Goal: Task Accomplishment & Management: Complete application form

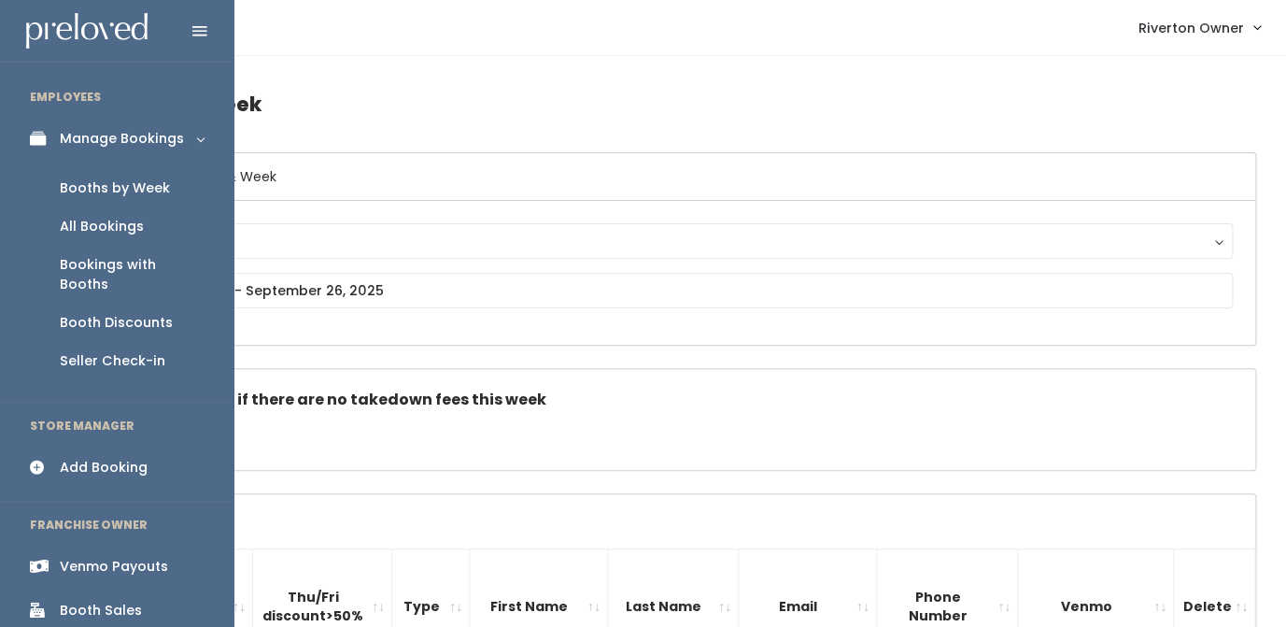
click at [91, 180] on div "Booths by Week" at bounding box center [115, 188] width 110 height 20
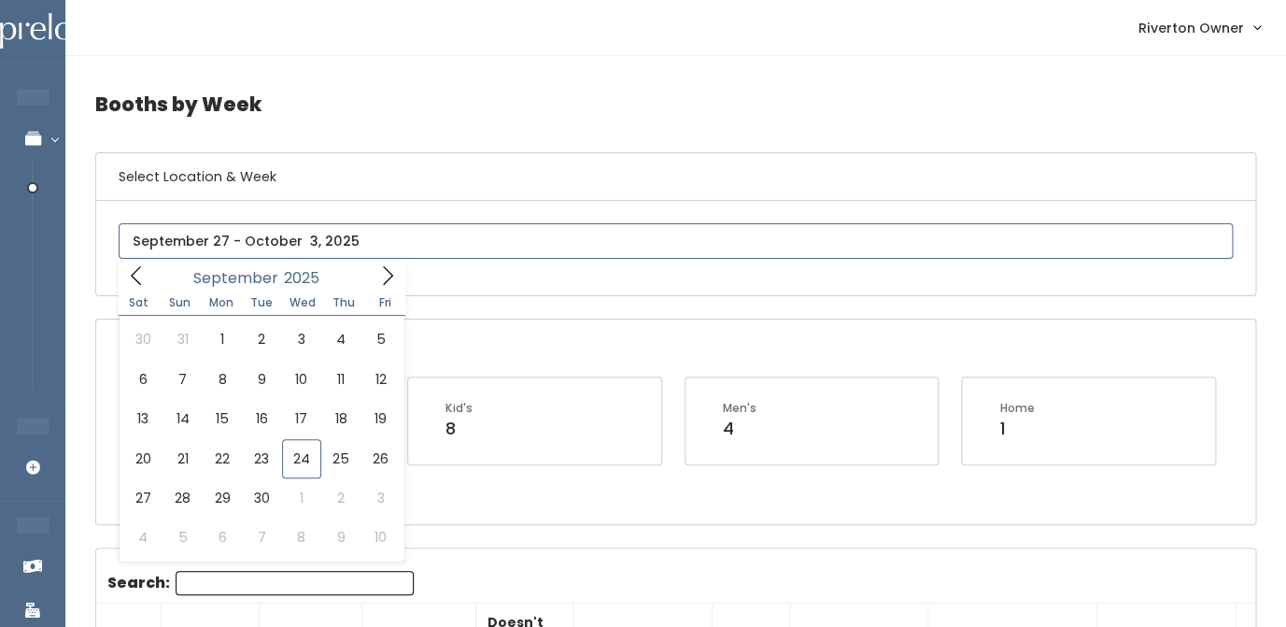
click at [269, 244] on input "text" at bounding box center [676, 240] width 1114 height 35
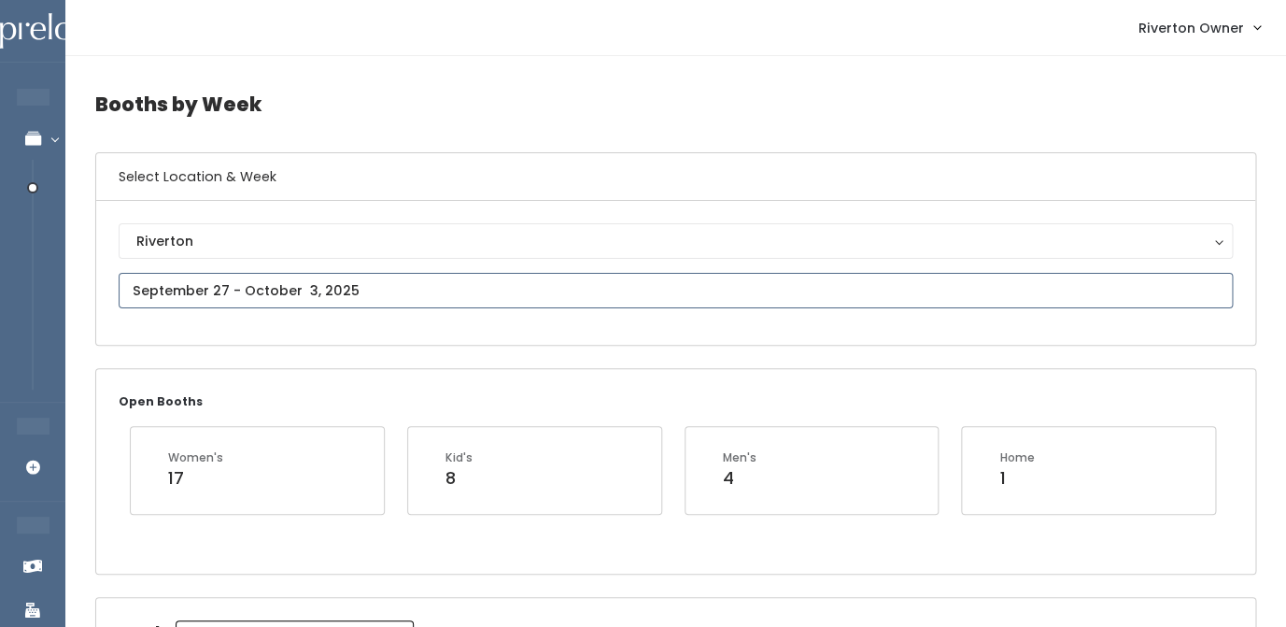
click at [292, 294] on input "text" at bounding box center [676, 290] width 1114 height 35
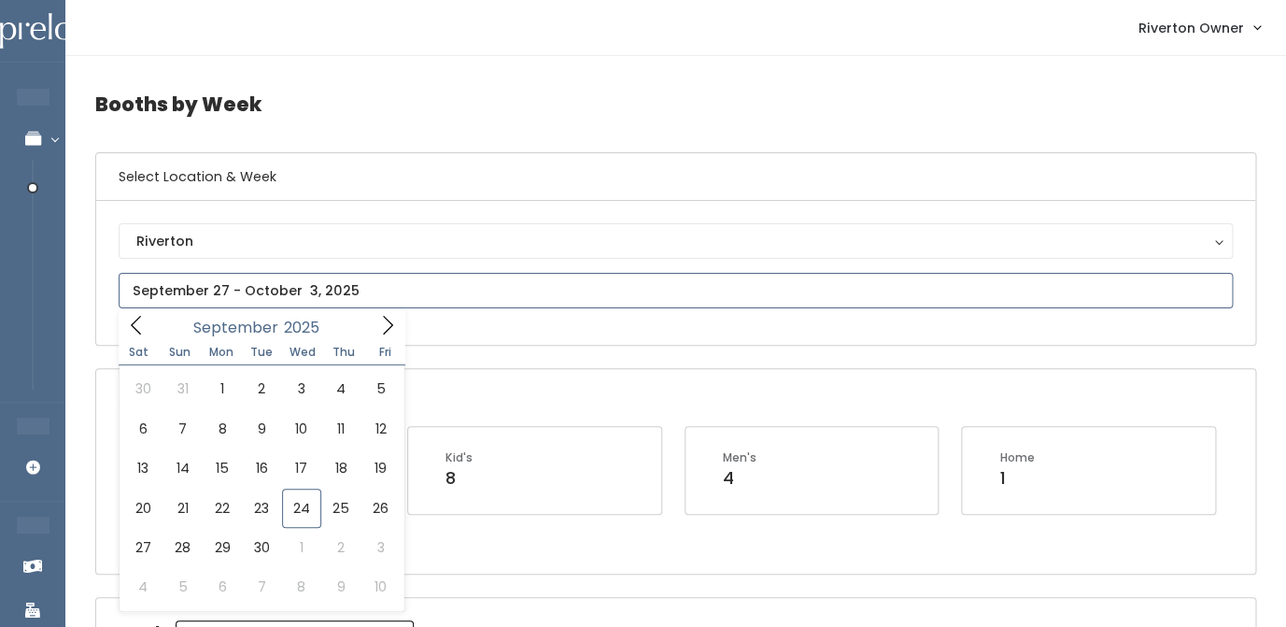
click at [391, 328] on icon at bounding box center [387, 325] width 21 height 21
click at [391, 328] on icon at bounding box center [388, 325] width 10 height 19
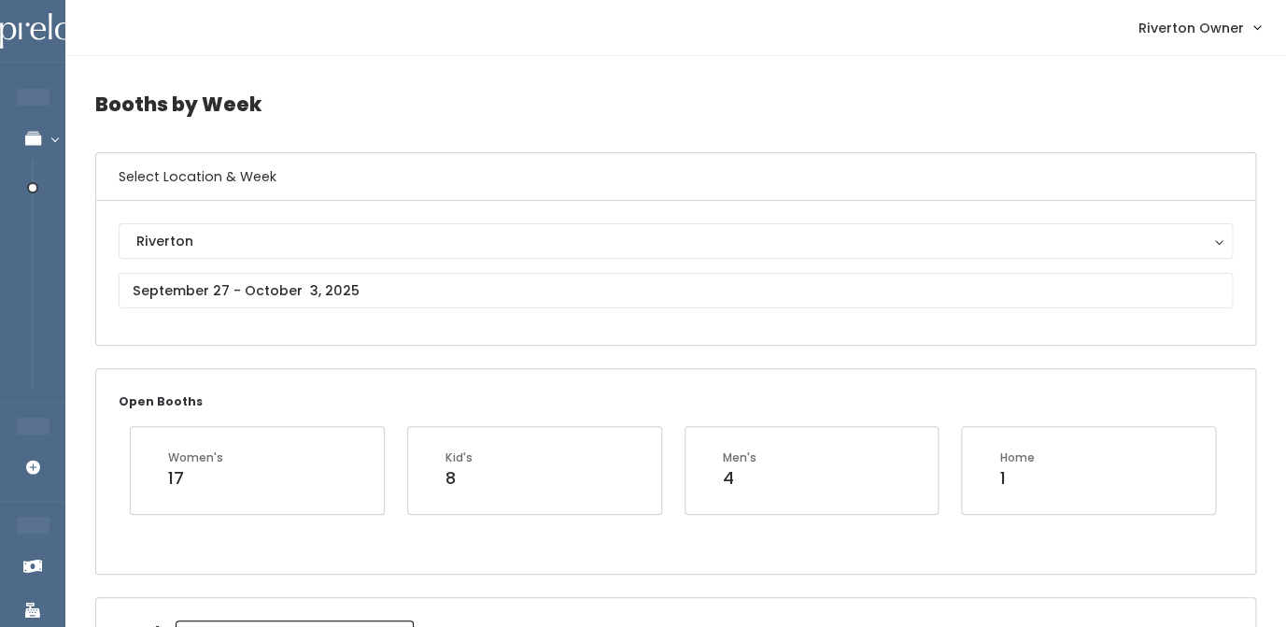
click at [482, 328] on div "Riverton Riverton" at bounding box center [675, 273] width 1159 height 144
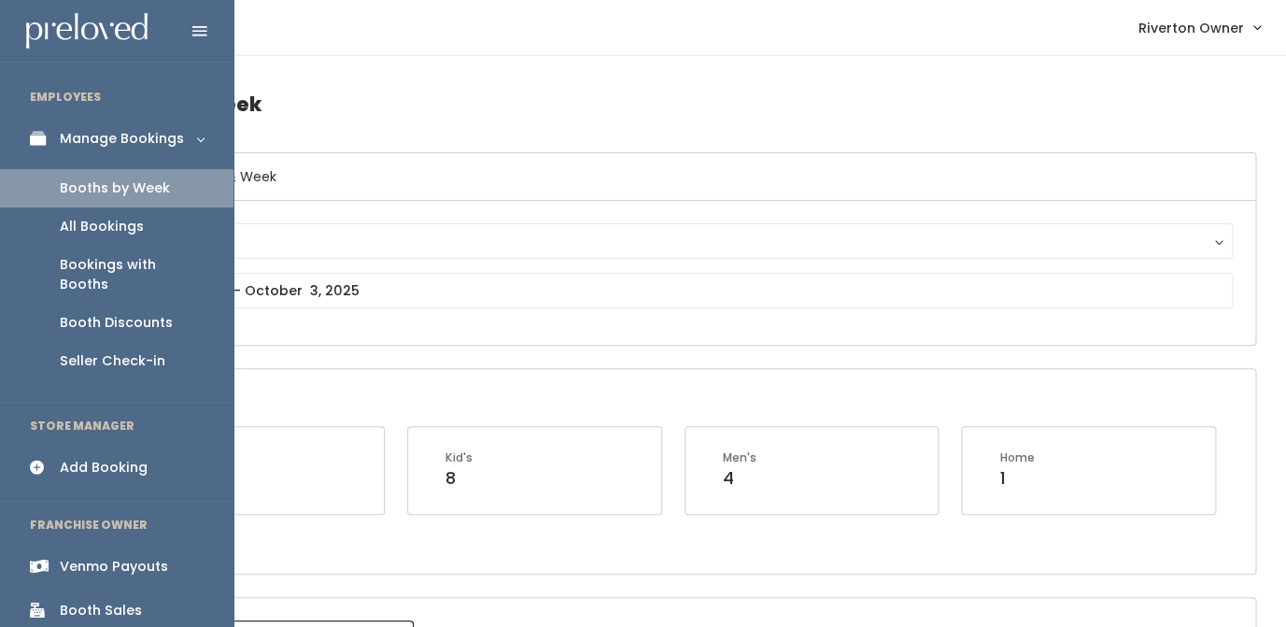
click at [93, 458] on div "Add Booking" at bounding box center [104, 468] width 88 height 20
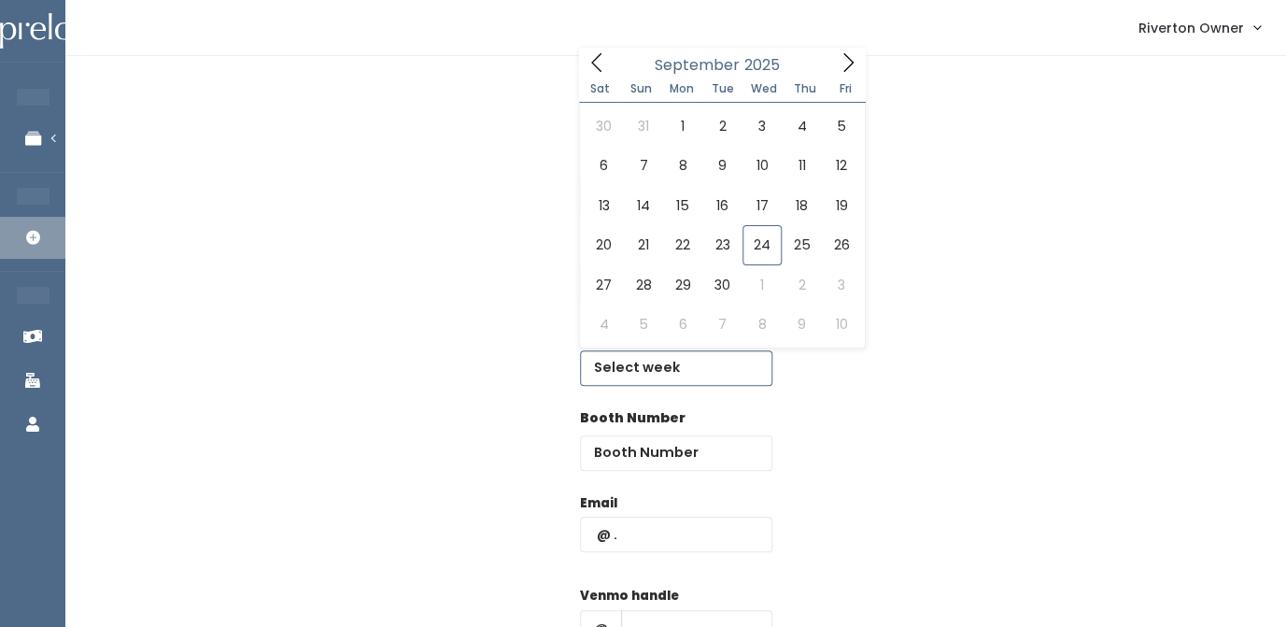
click at [635, 376] on input "text" at bounding box center [676, 367] width 192 height 35
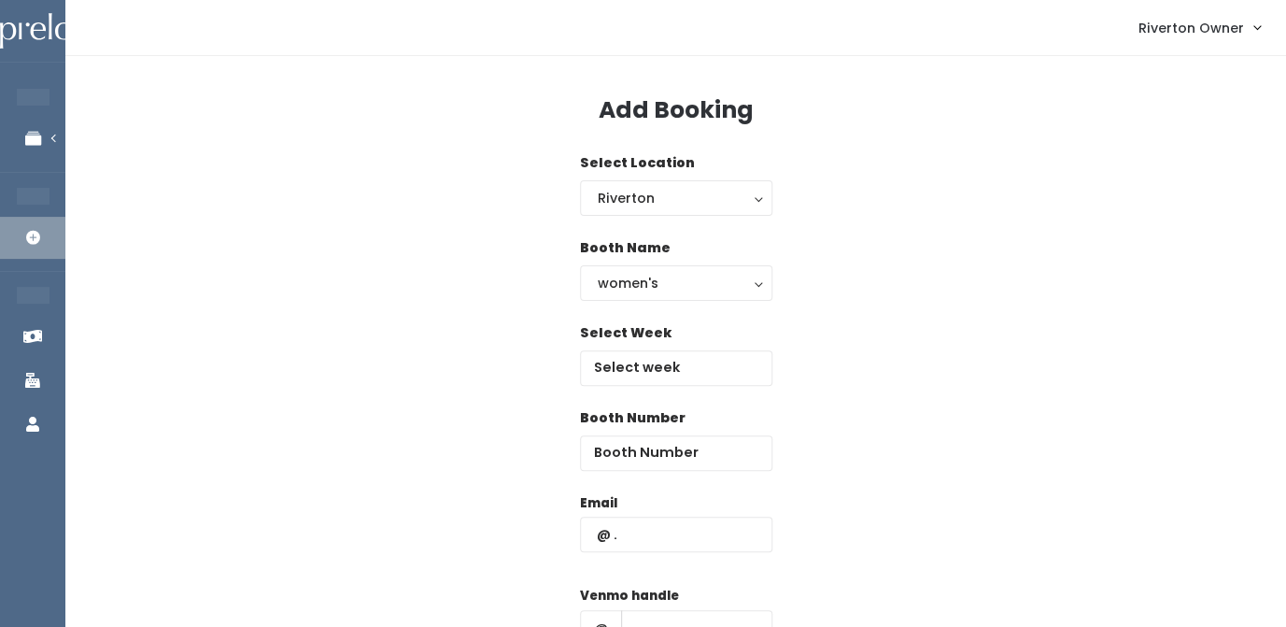
click at [820, 382] on div "Select Week" at bounding box center [675, 365] width 1161 height 85
click at [645, 361] on input "text" at bounding box center [676, 367] width 192 height 35
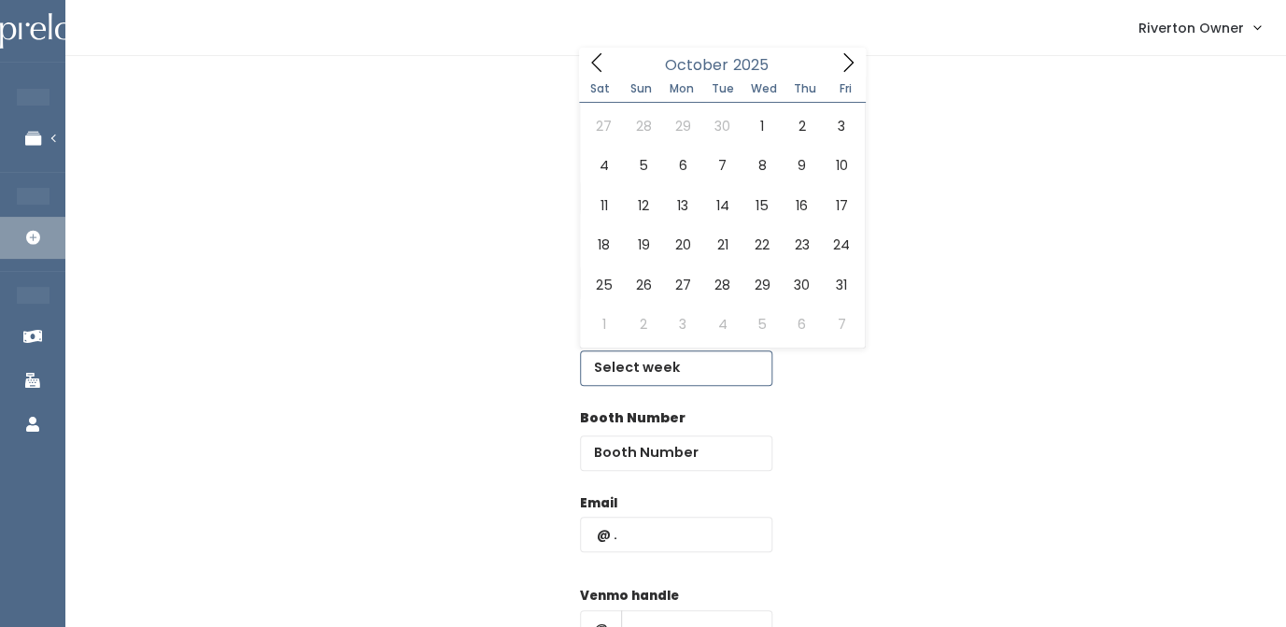
click at [856, 54] on icon at bounding box center [848, 62] width 21 height 21
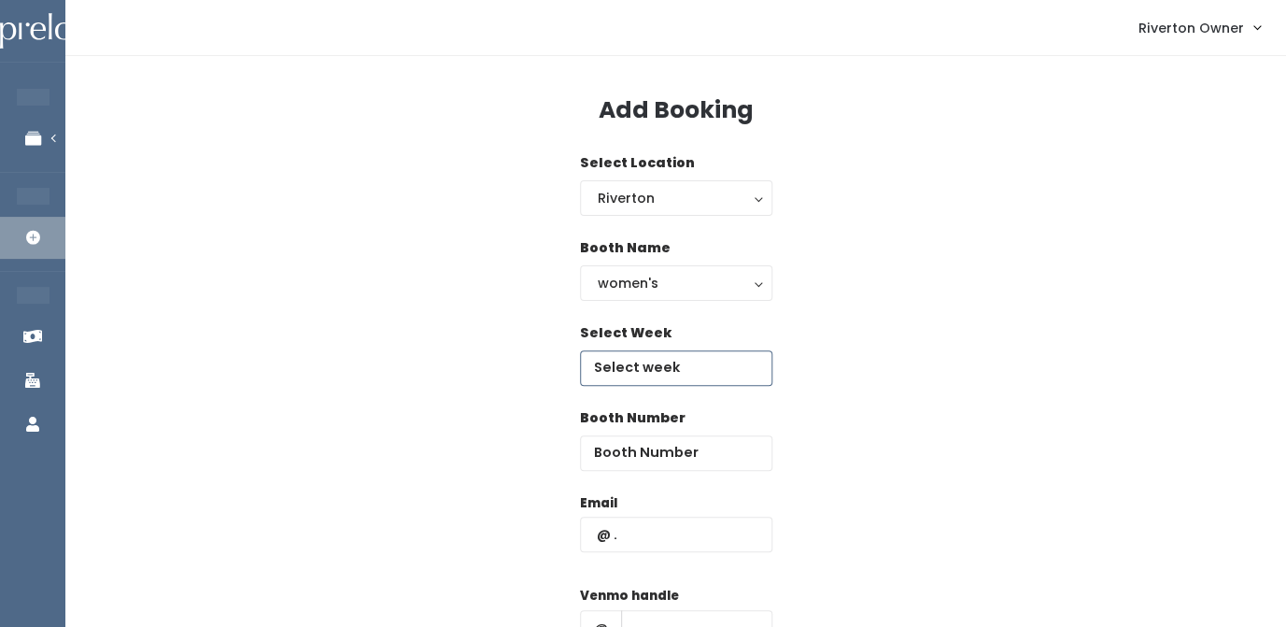
type input "November 22 to November 28"
click at [650, 457] on input "number" at bounding box center [676, 452] width 192 height 35
type input "1"
click at [652, 538] on input "text" at bounding box center [676, 534] width 192 height 35
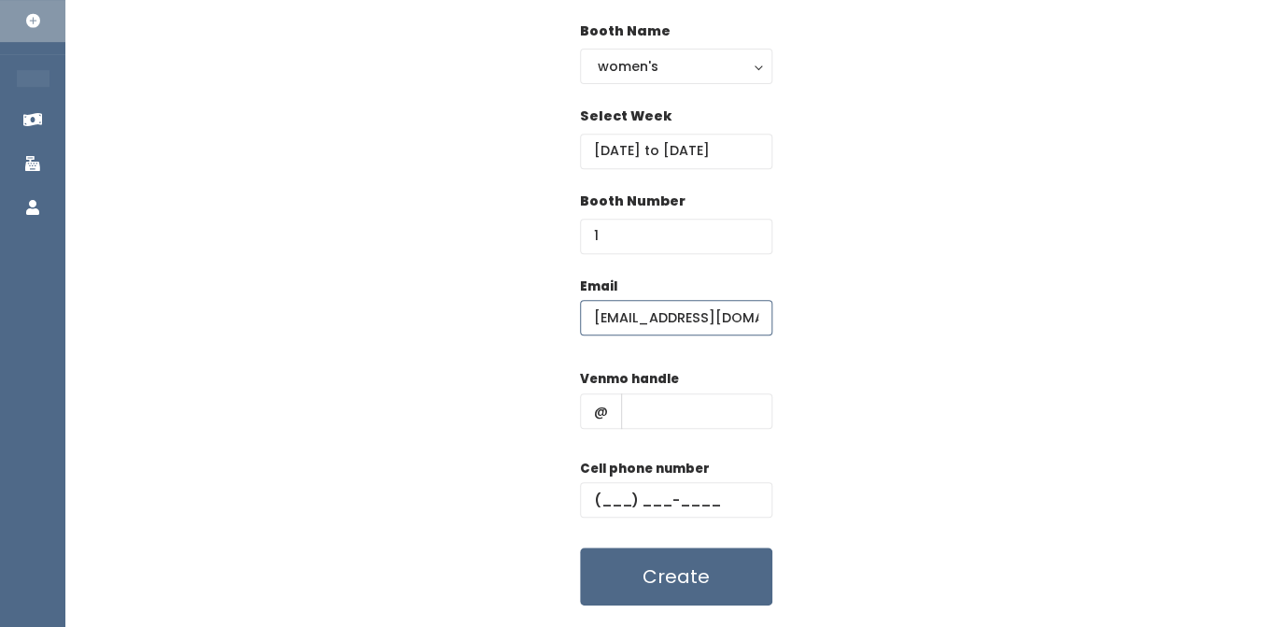
scroll to position [238, 0]
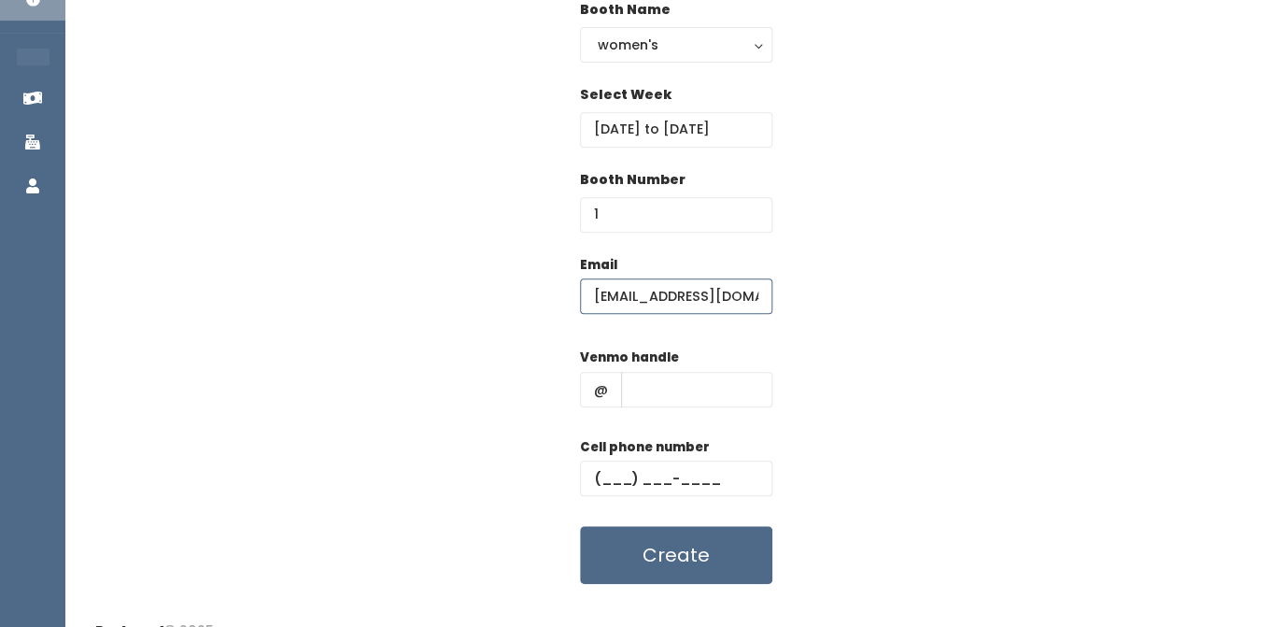
type input "riverton@preloved.love"
click at [693, 394] on input "text" at bounding box center [696, 389] width 151 height 35
type input "xxx"
click at [619, 490] on input "text" at bounding box center [676, 478] width 192 height 35
type input "(123) 123-1231"
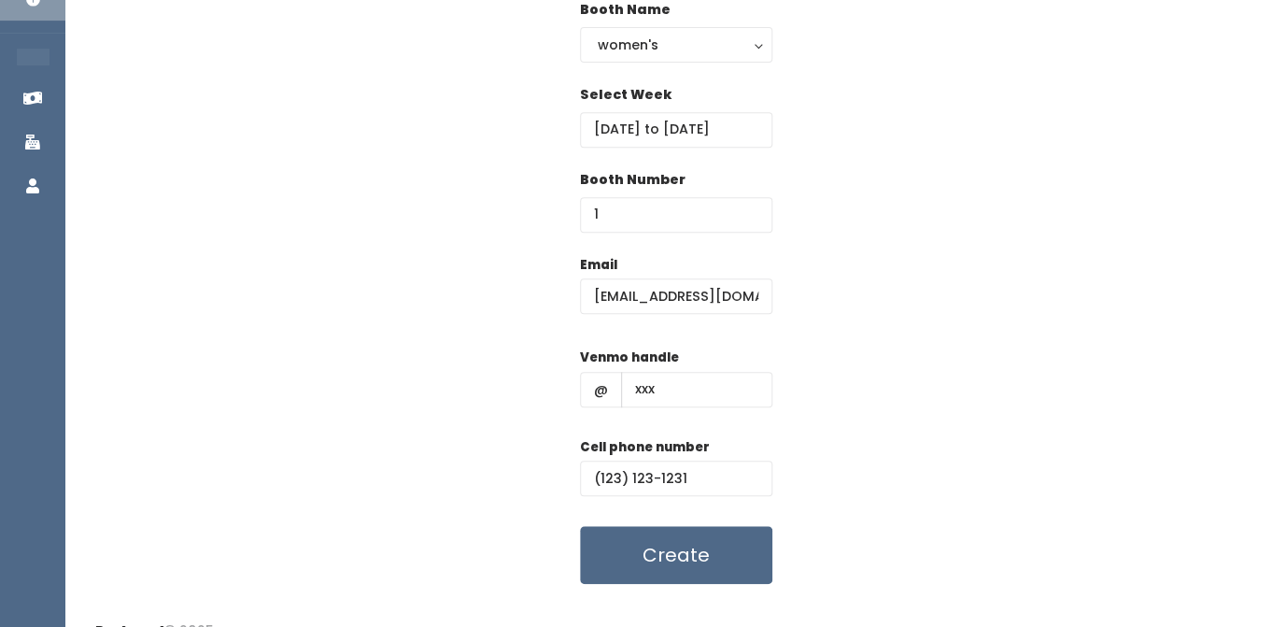
click at [838, 393] on div "Email riverton@preloved.love Venmo handle @ xxx Cell phone number (123) 123-123…" at bounding box center [675, 420] width 1161 height 330
click at [668, 568] on button "Create" at bounding box center [676, 555] width 192 height 58
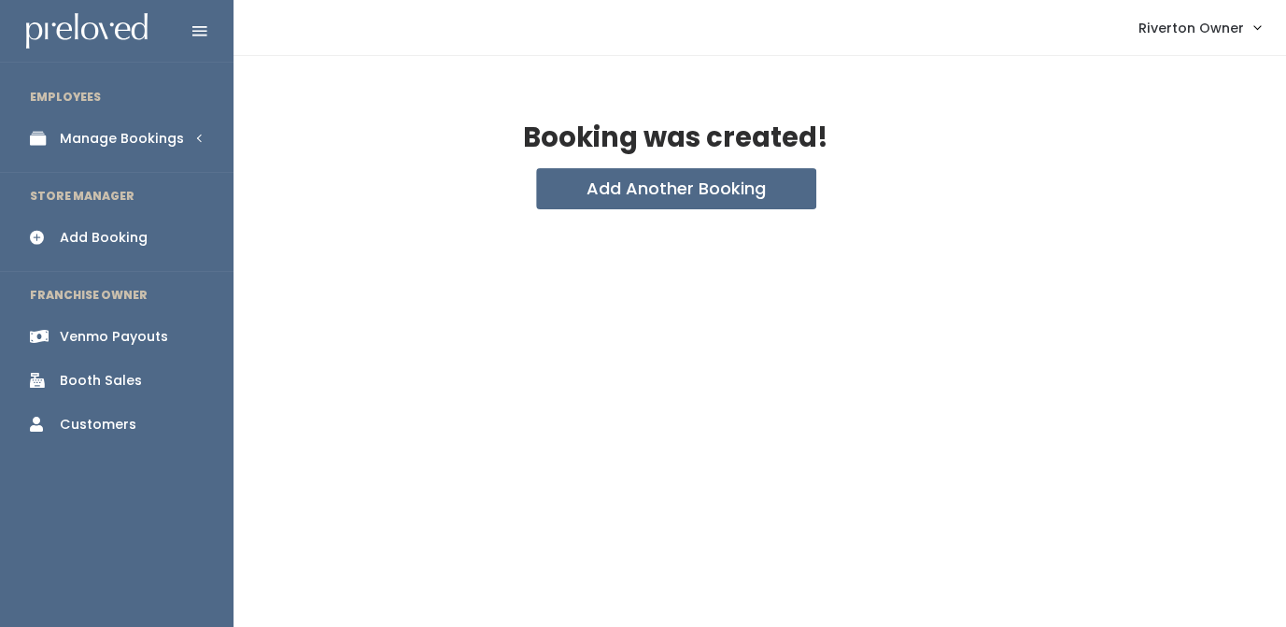
click at [64, 143] on div "Manage Bookings" at bounding box center [122, 139] width 124 height 20
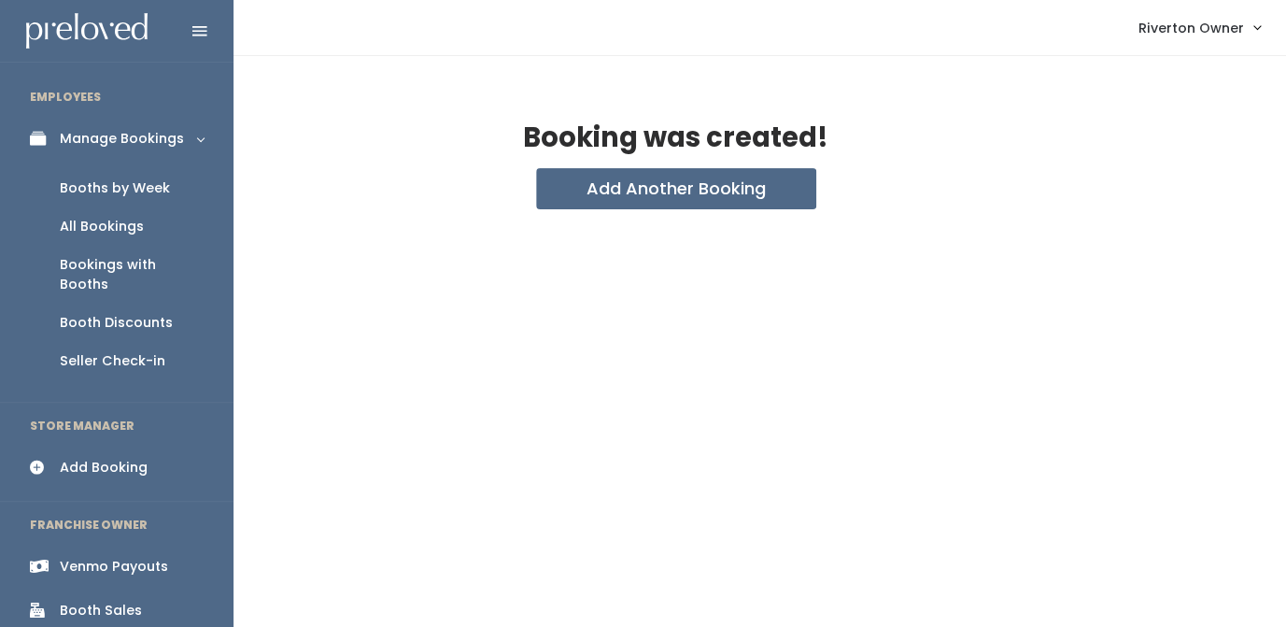
click at [82, 191] on div "Booths by Week" at bounding box center [115, 188] width 110 height 20
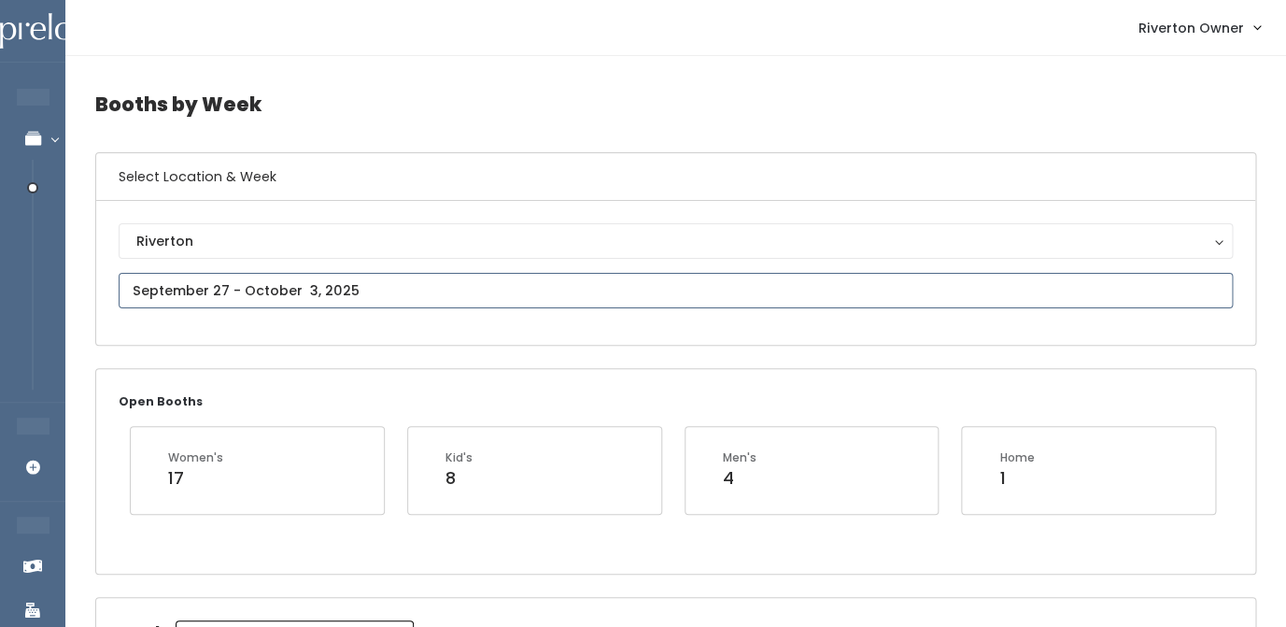
click at [392, 291] on input "text" at bounding box center [676, 290] width 1114 height 35
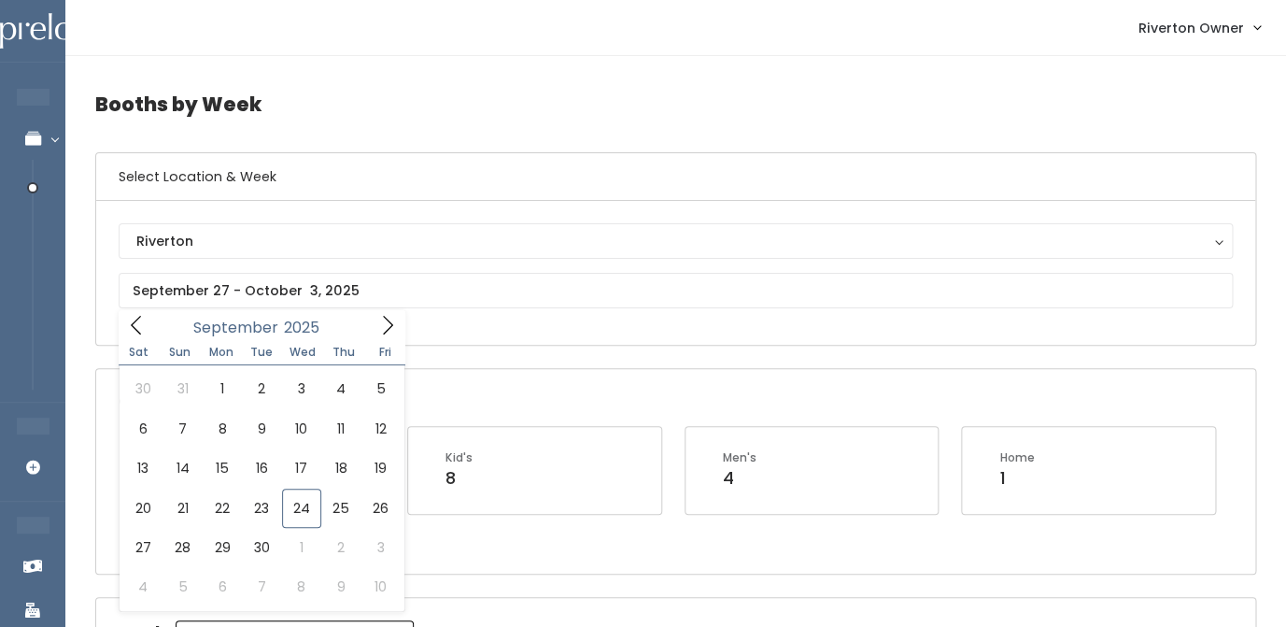
click at [390, 343] on div "Sat Sun Mon Tue Wed Thu Fri" at bounding box center [262, 352] width 287 height 26
click at [390, 319] on icon at bounding box center [387, 325] width 21 height 21
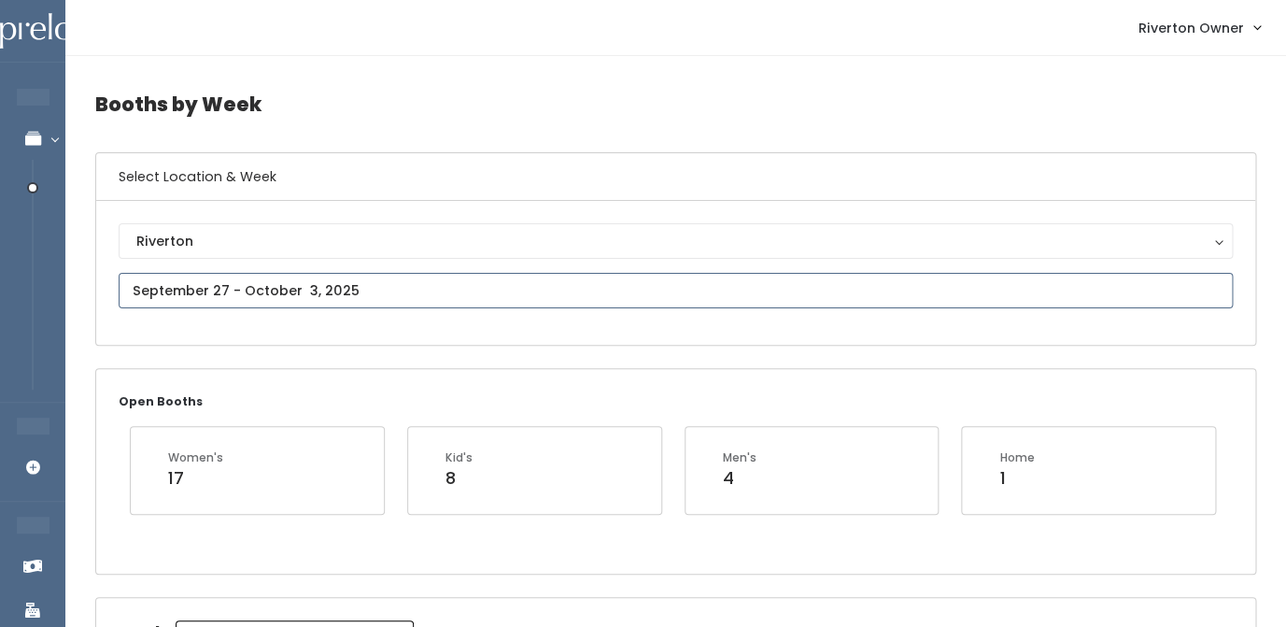
type input "November 22 to November 28"
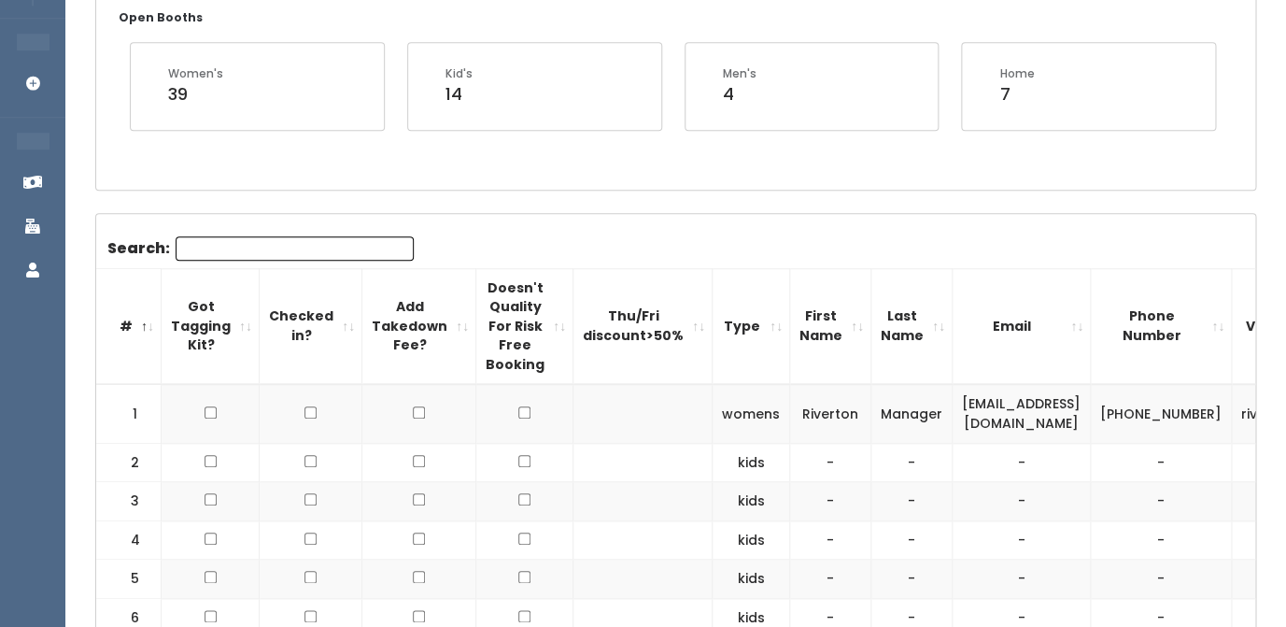
scroll to position [325, 0]
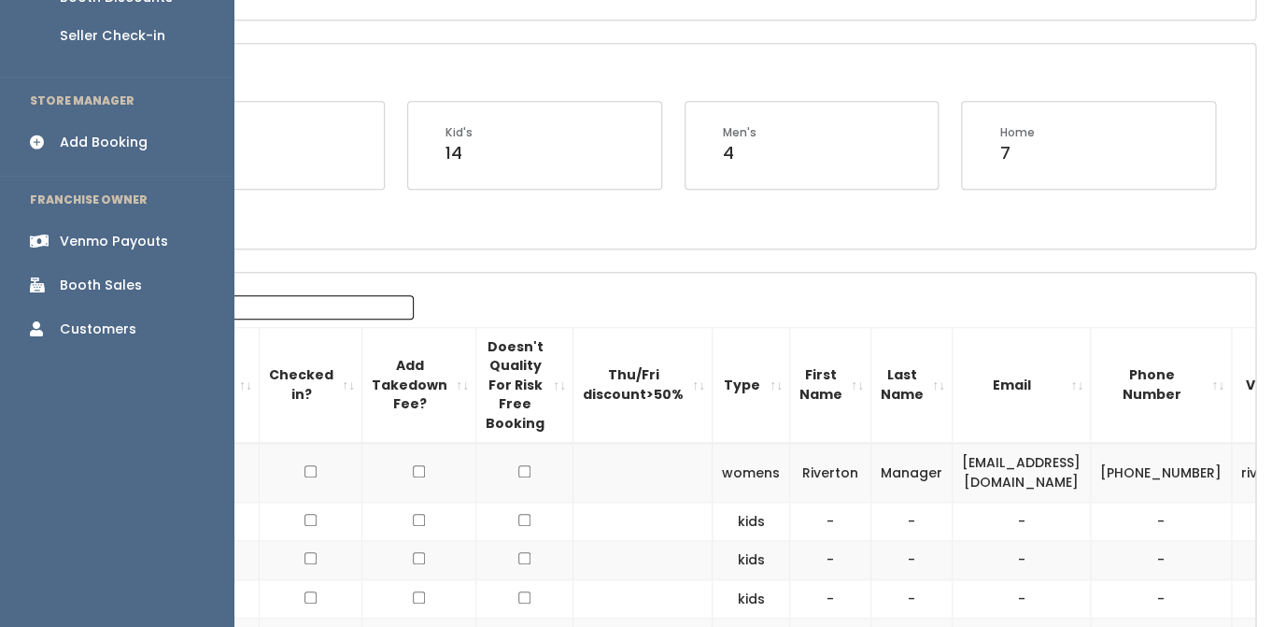
click at [41, 135] on icon at bounding box center [43, 143] width 26 height 16
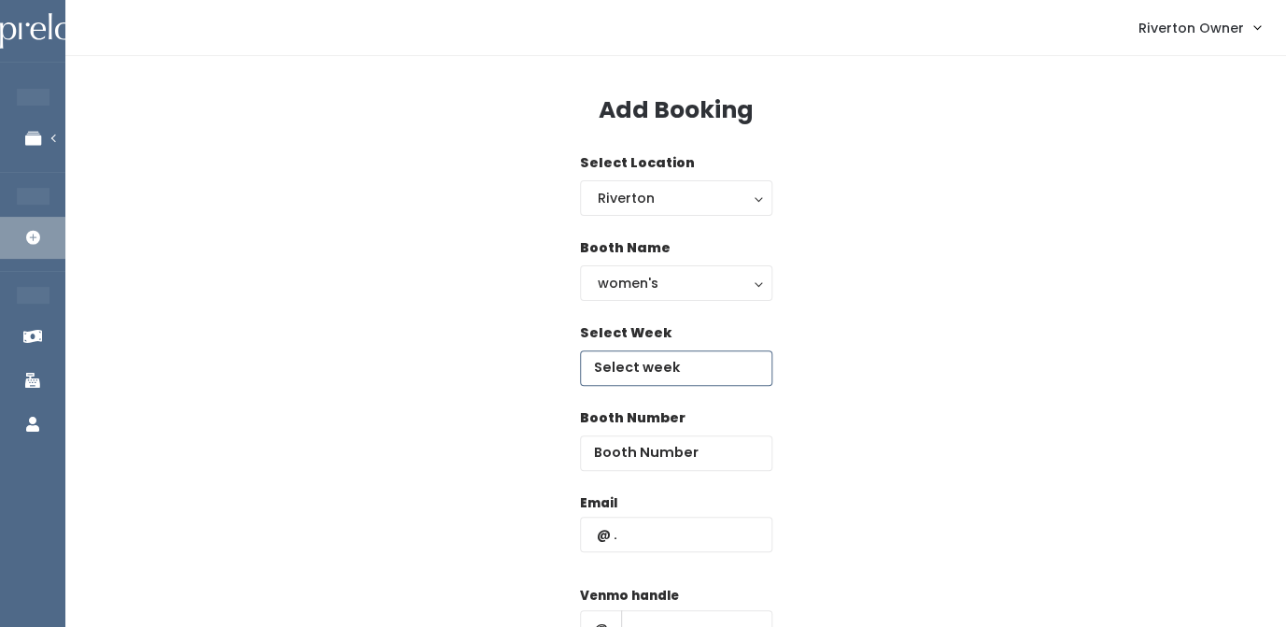
click at [624, 364] on input "text" at bounding box center [676, 367] width 192 height 35
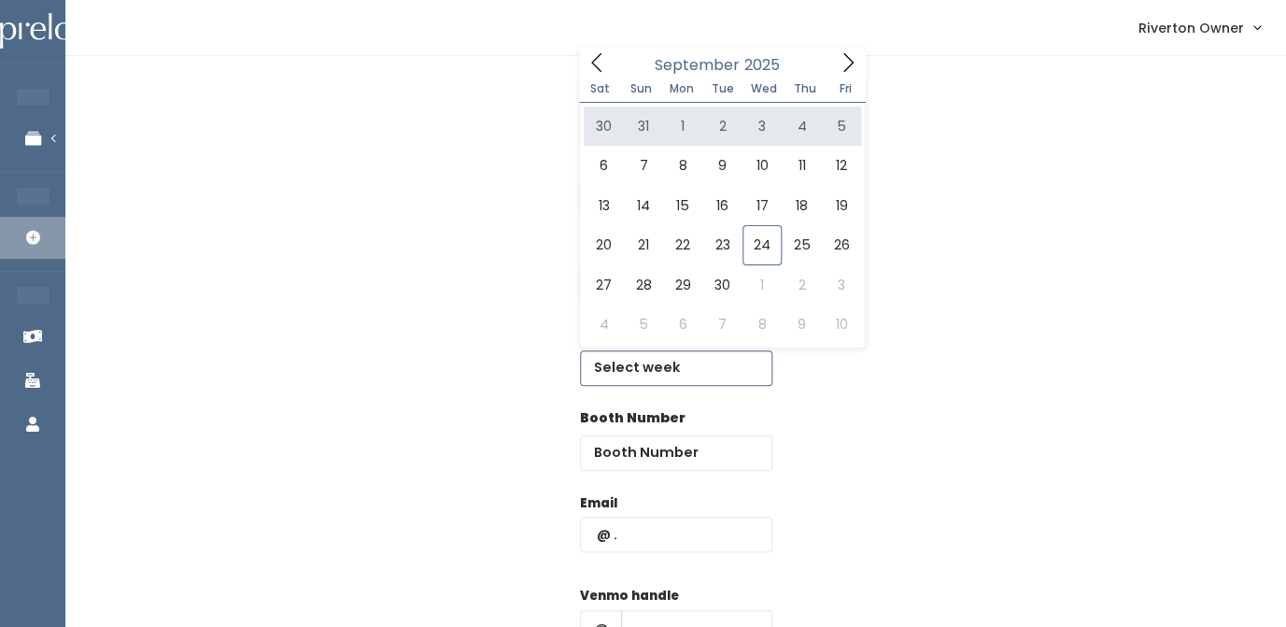
click at [850, 58] on icon at bounding box center [848, 62] width 21 height 21
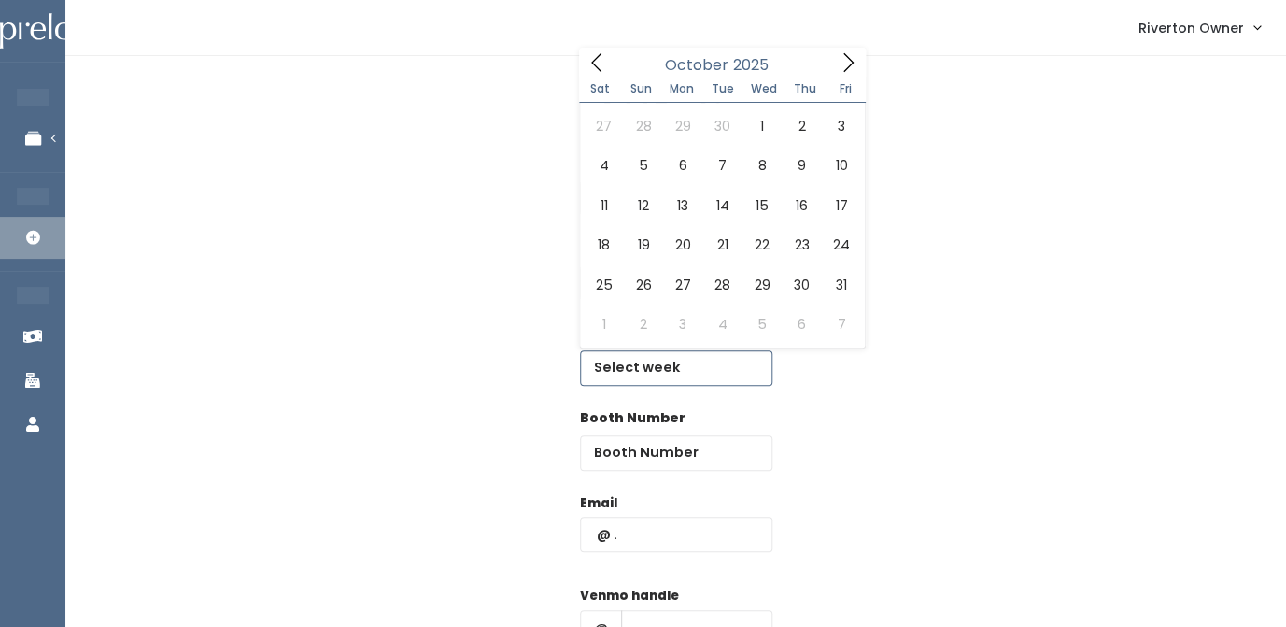
click at [850, 58] on icon at bounding box center [848, 62] width 21 height 21
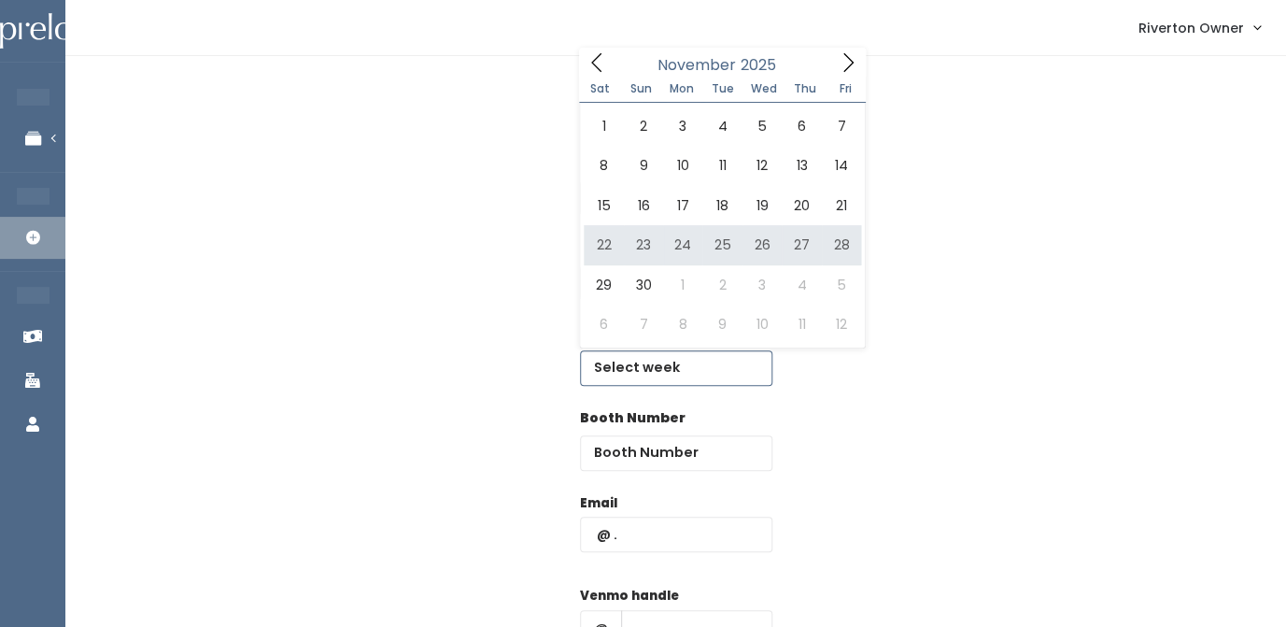
type input "November 22 to November 28"
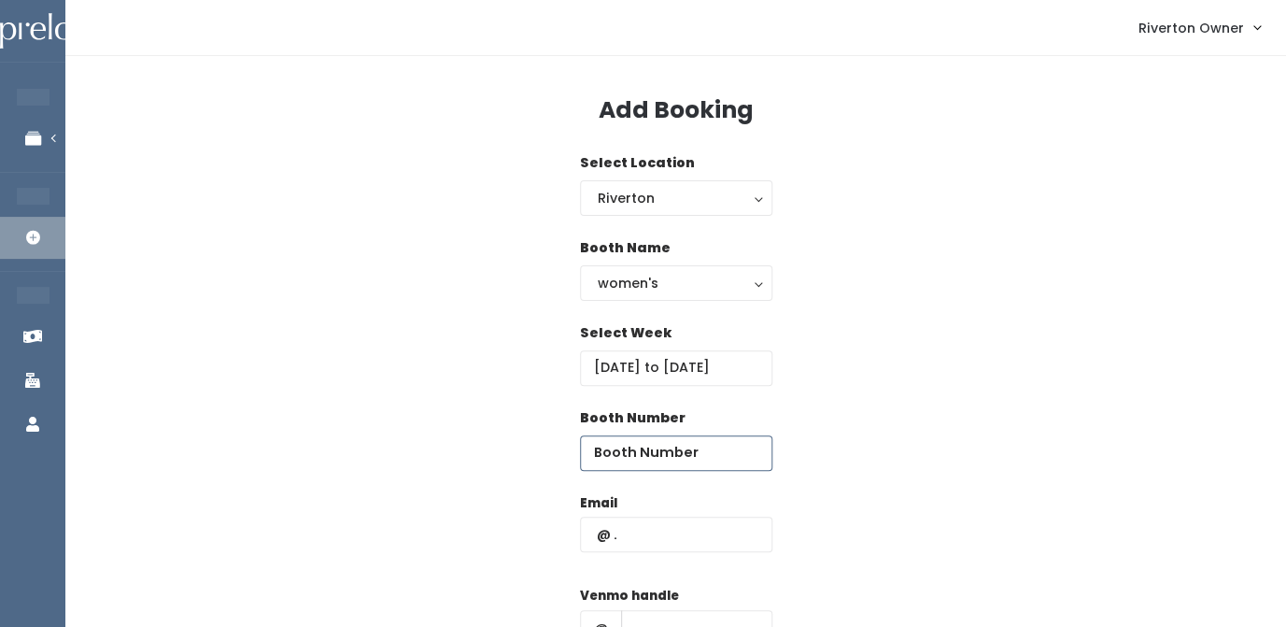
click at [663, 460] on input "number" at bounding box center [676, 452] width 192 height 35
type input "2"
click at [633, 544] on input "text" at bounding box center [676, 534] width 192 height 35
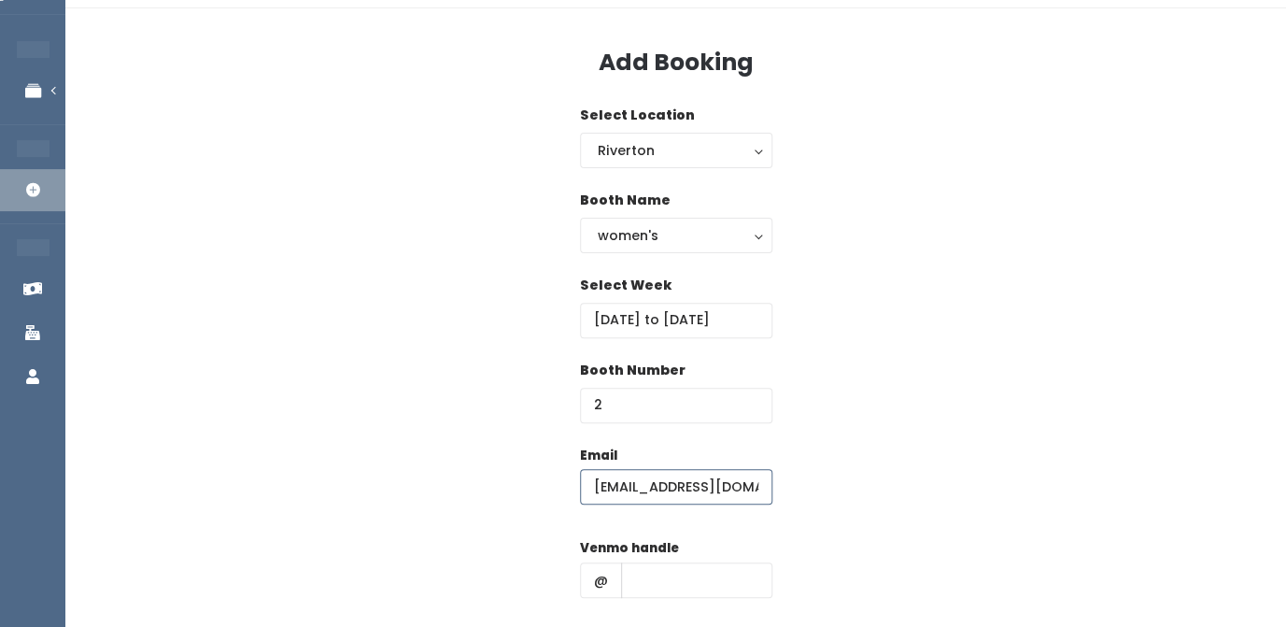
scroll to position [62, 0]
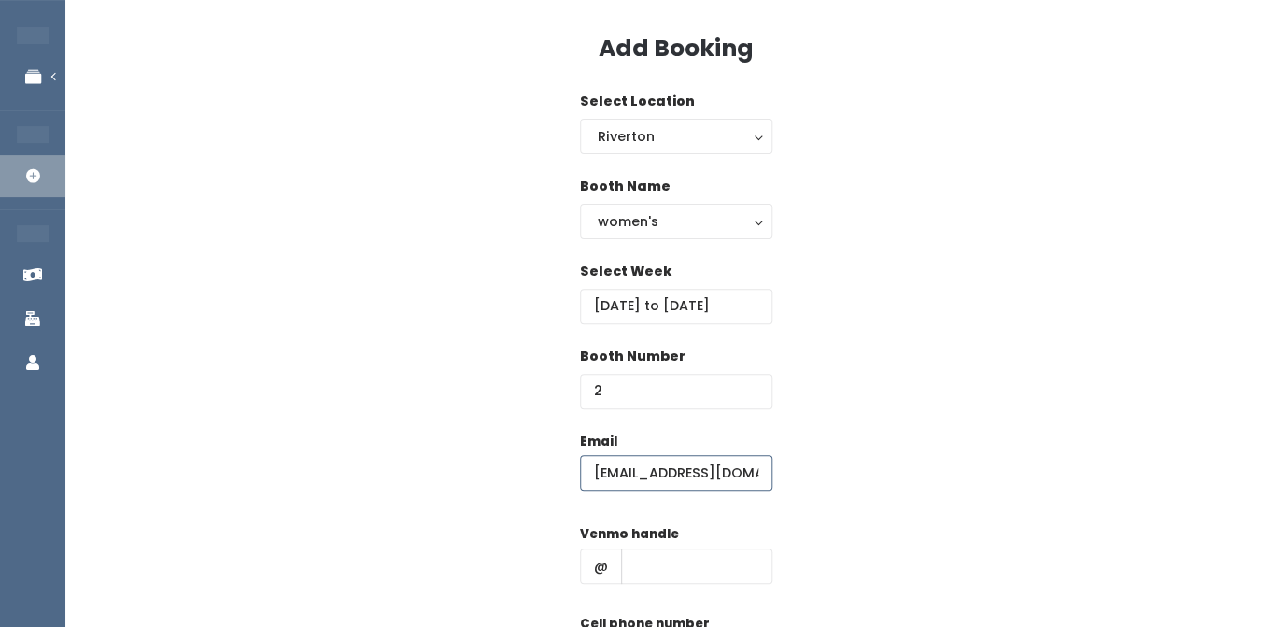
type input "[EMAIL_ADDRESS][DOMAIN_NAME]"
click at [641, 571] on input "text" at bounding box center [696, 565] width 151 height 35
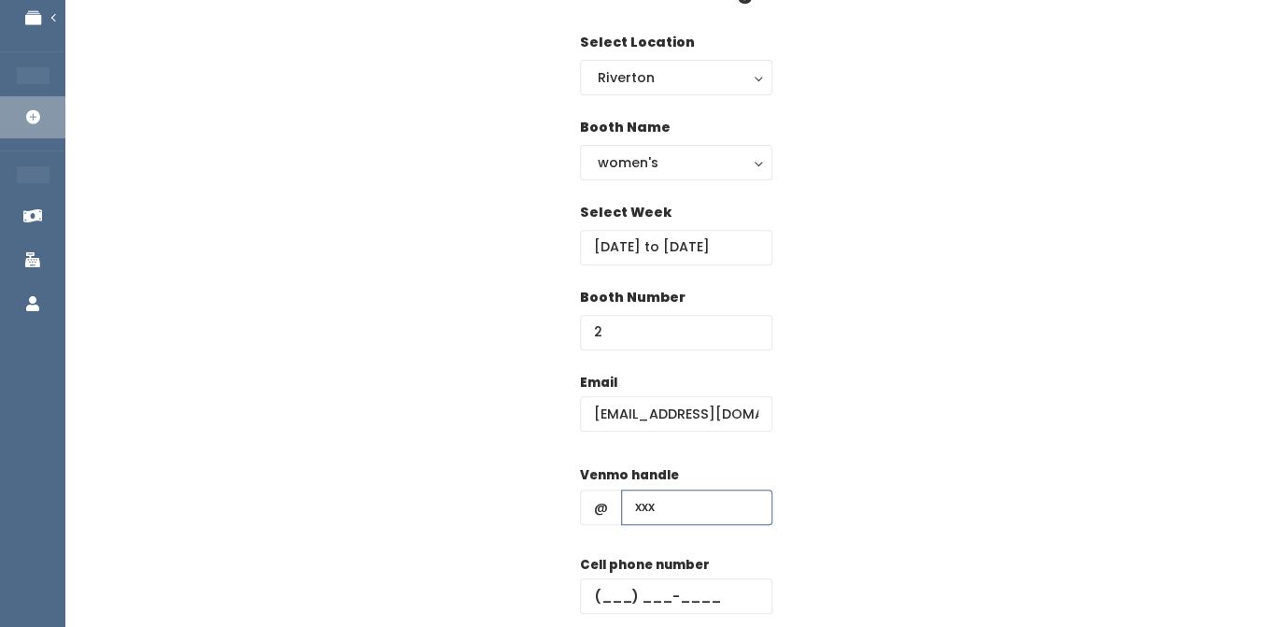
scroll to position [129, 0]
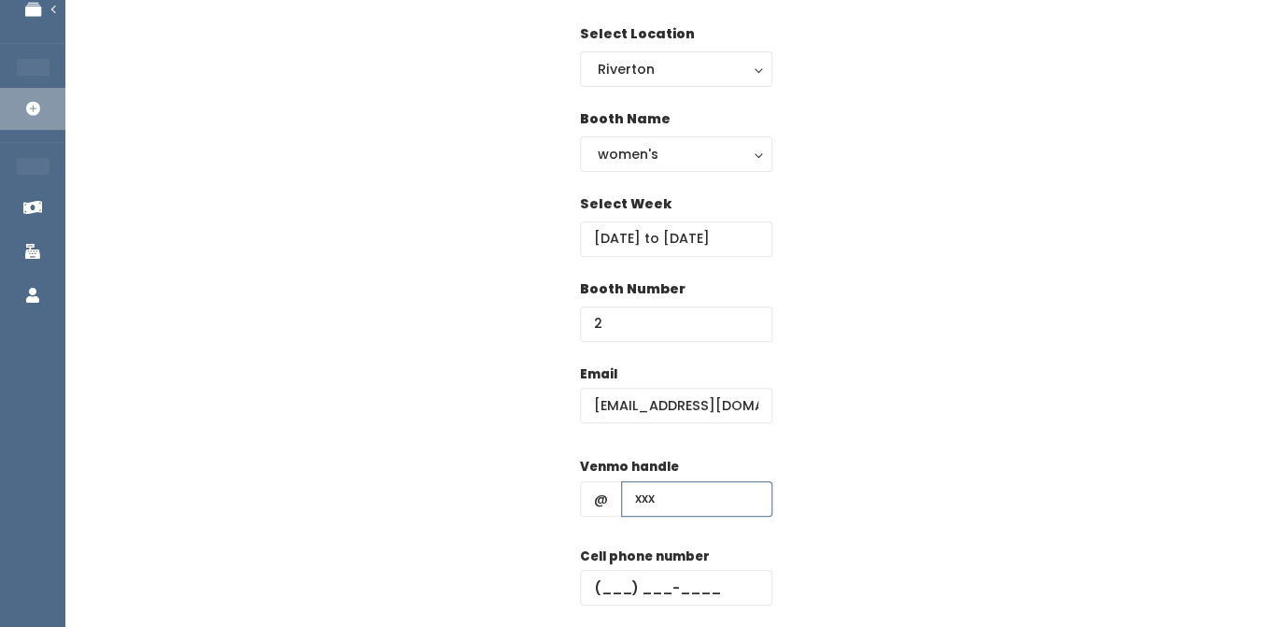
type input "xxx"
click at [617, 579] on input "text" at bounding box center [676, 587] width 192 height 35
type input "(123) 123-1231"
click at [798, 512] on div "Email riverton@preloved.love Venmo handle @ xxx Cell phone number (123) 123-123…" at bounding box center [675, 529] width 1161 height 330
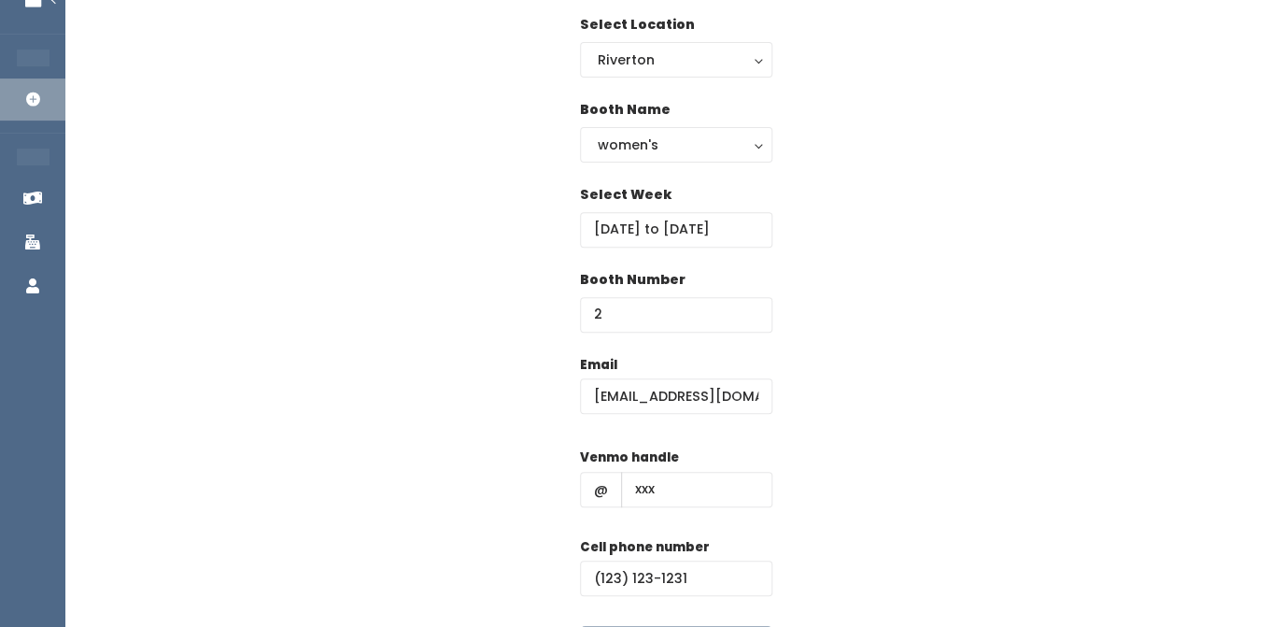
scroll to position [215, 0]
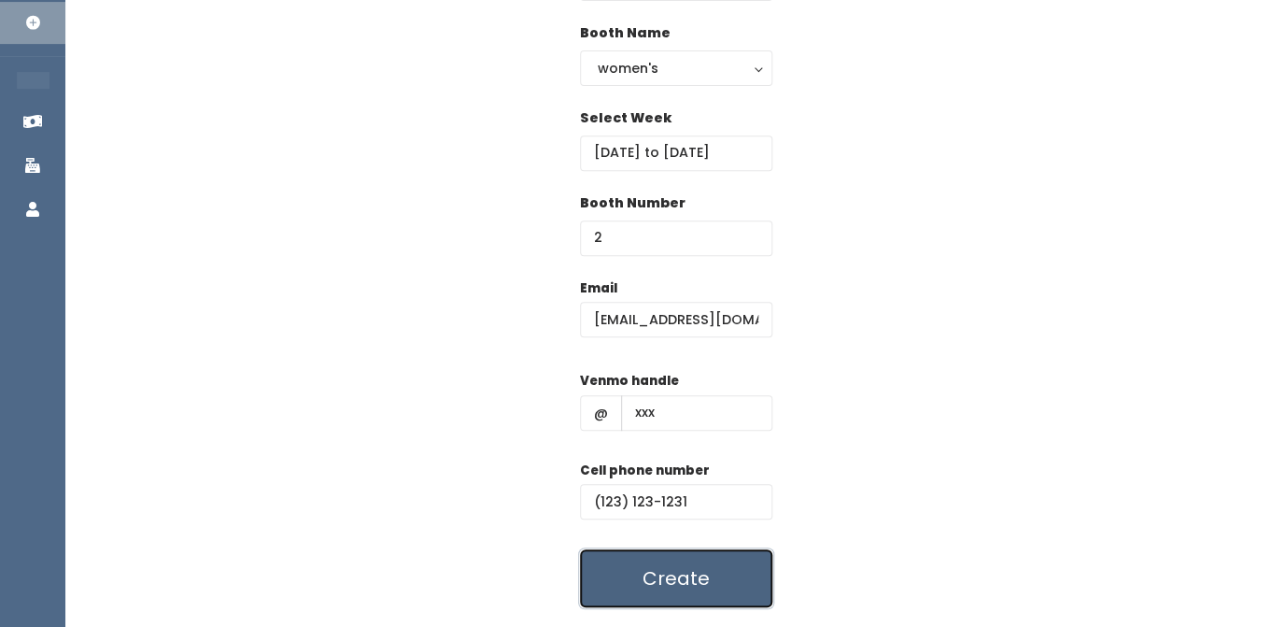
click at [667, 582] on button "Create" at bounding box center [676, 578] width 192 height 58
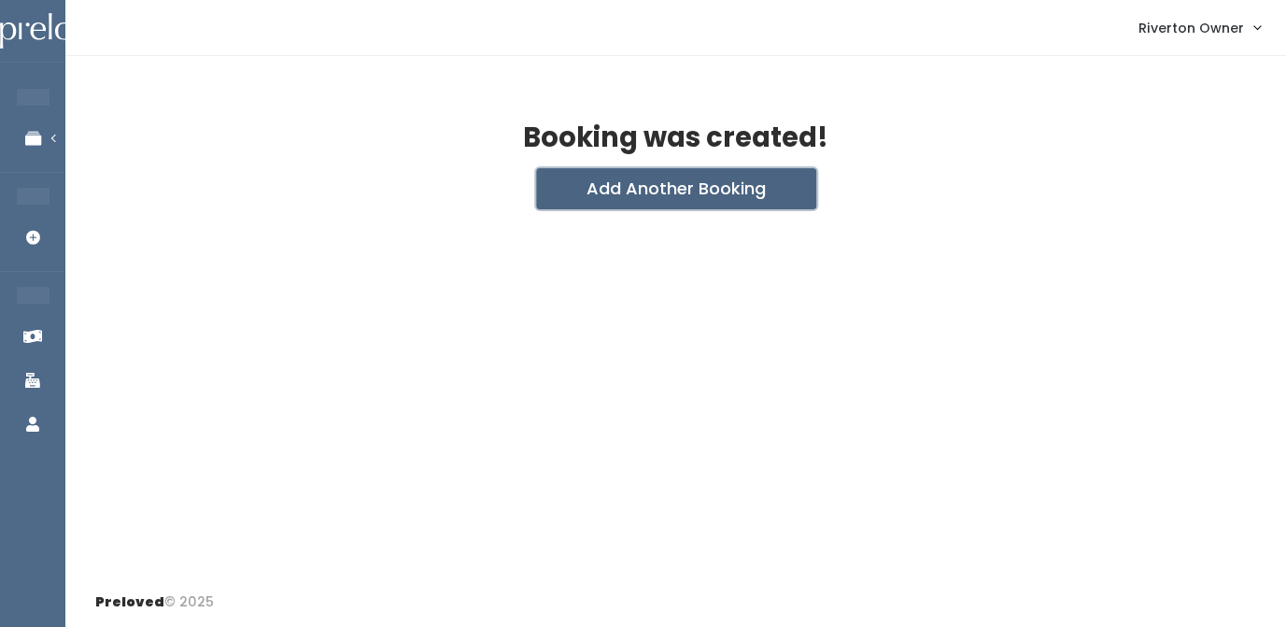
click at [659, 180] on button "Add Another Booking" at bounding box center [676, 188] width 280 height 41
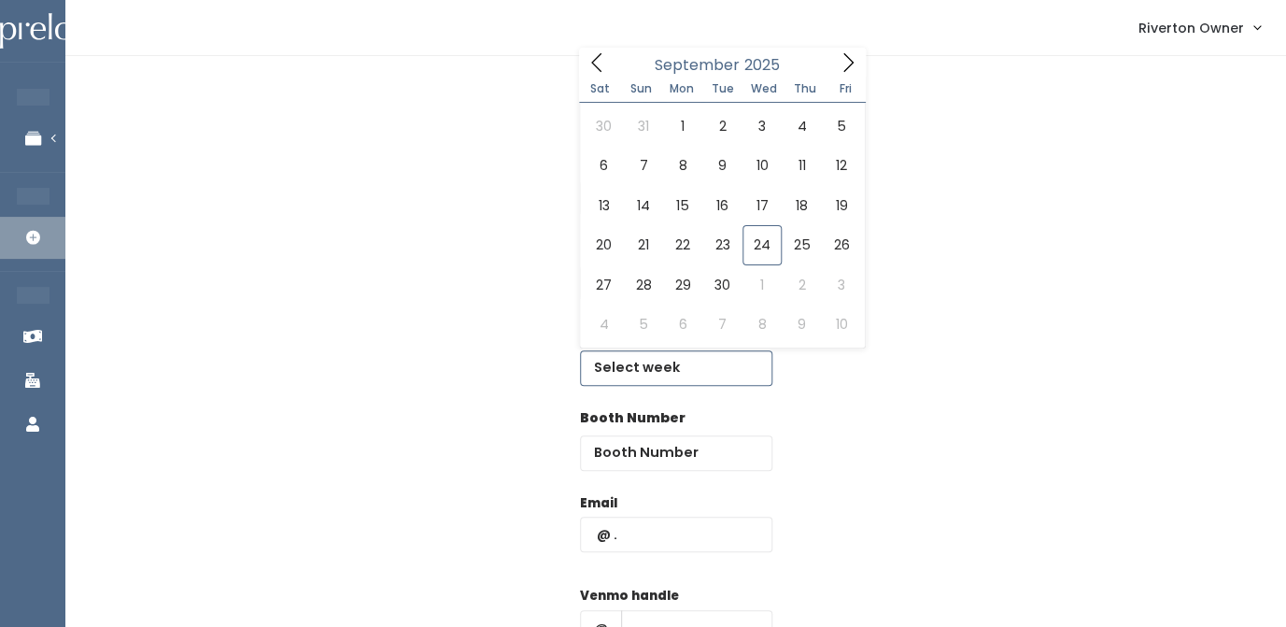
click at [636, 367] on input "text" at bounding box center [676, 367] width 192 height 35
click at [842, 69] on icon at bounding box center [848, 62] width 21 height 21
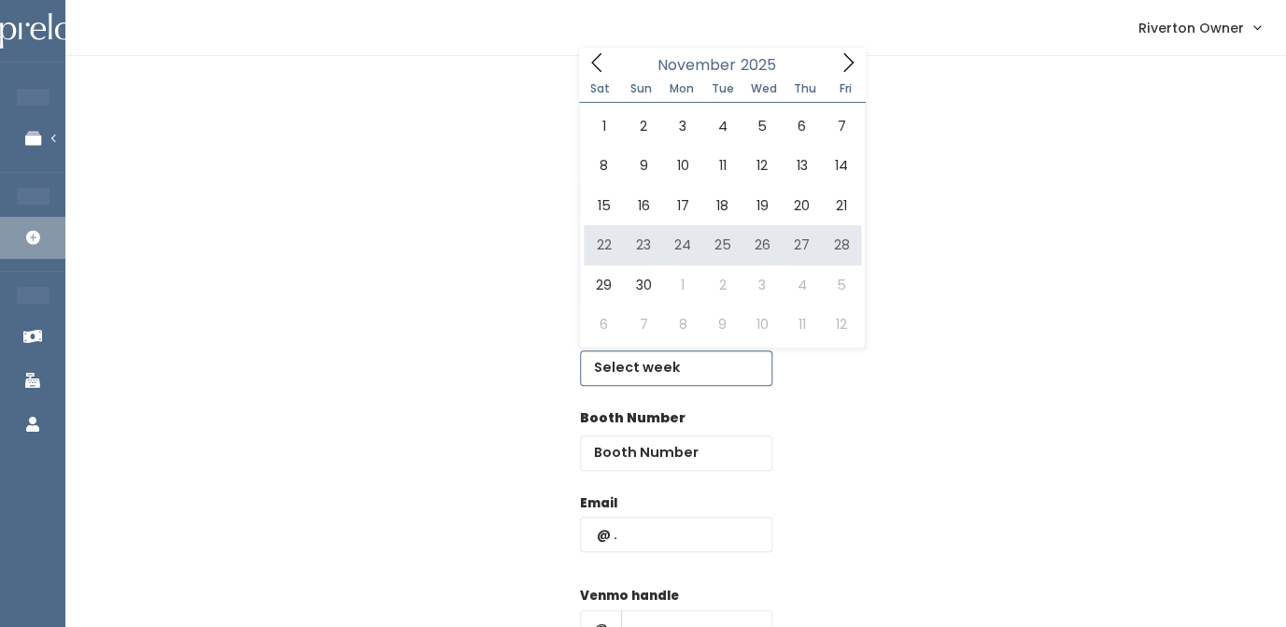
type input "November 22 to November 28"
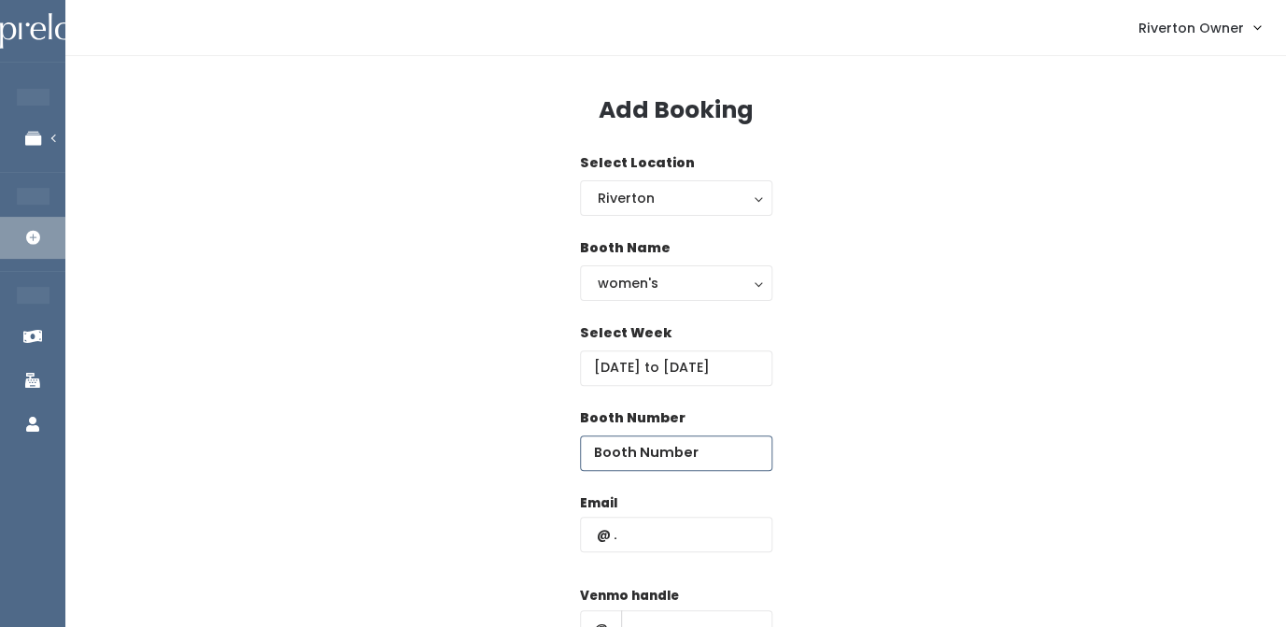
click at [659, 461] on input "number" at bounding box center [676, 452] width 192 height 35
type input "3"
click at [634, 521] on input "text" at bounding box center [676, 534] width 192 height 35
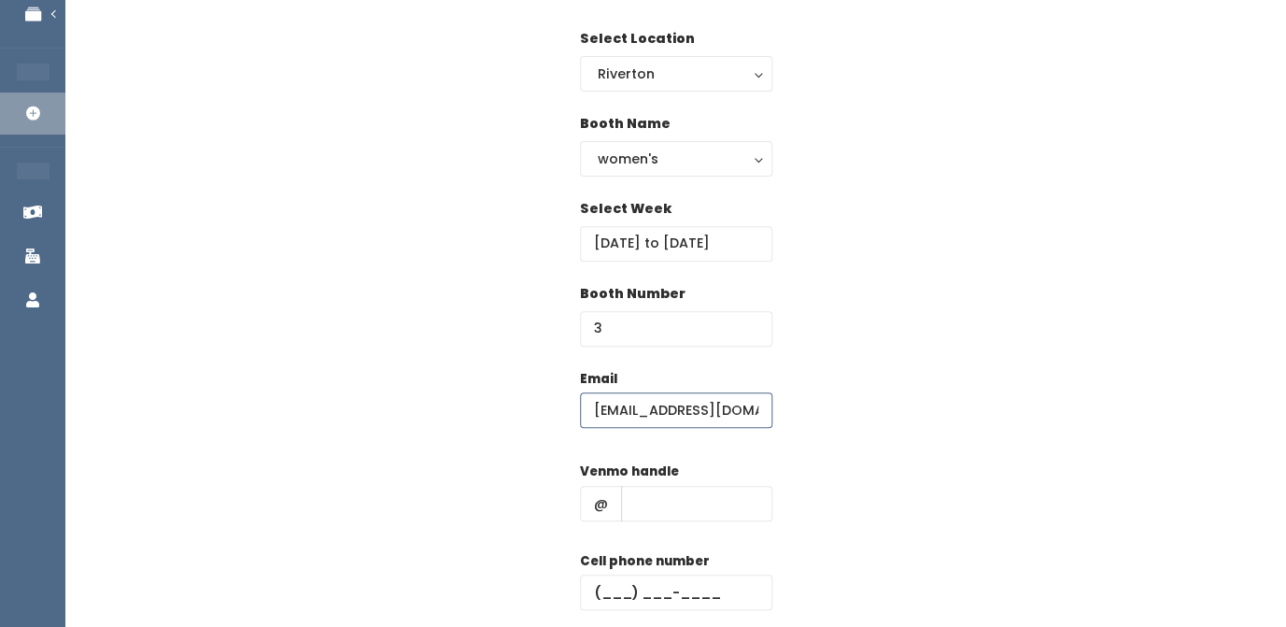
scroll to position [147, 0]
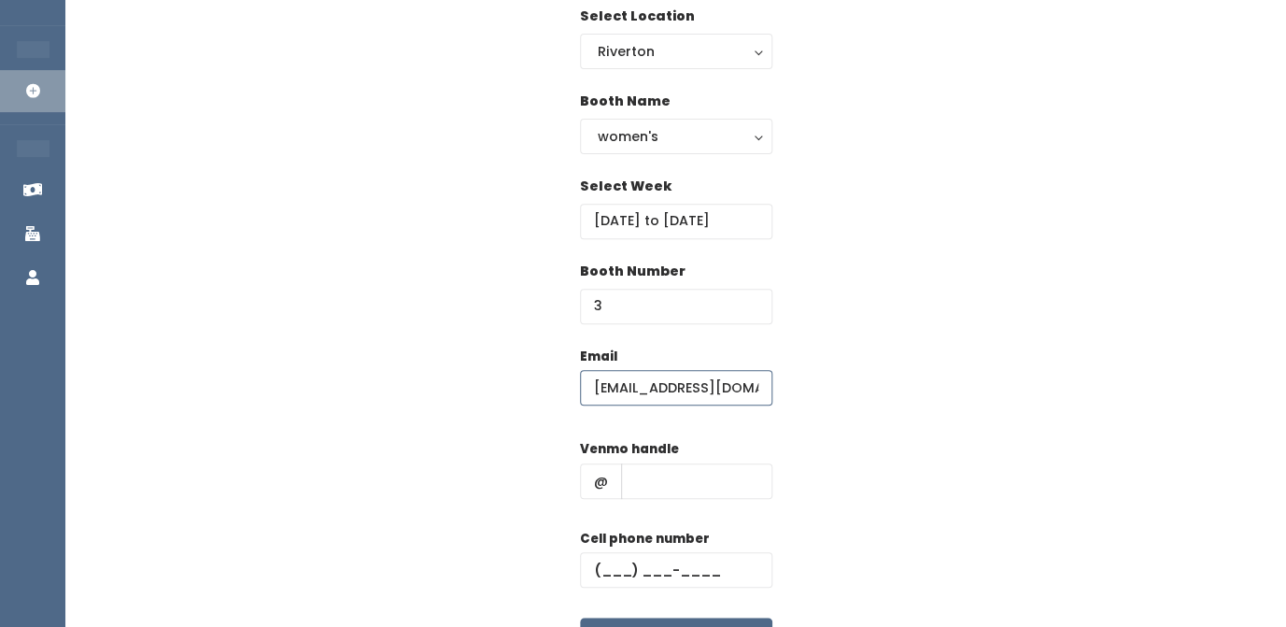
type input "riverton@preloved.love"
click at [652, 488] on input "text" at bounding box center [696, 480] width 151 height 35
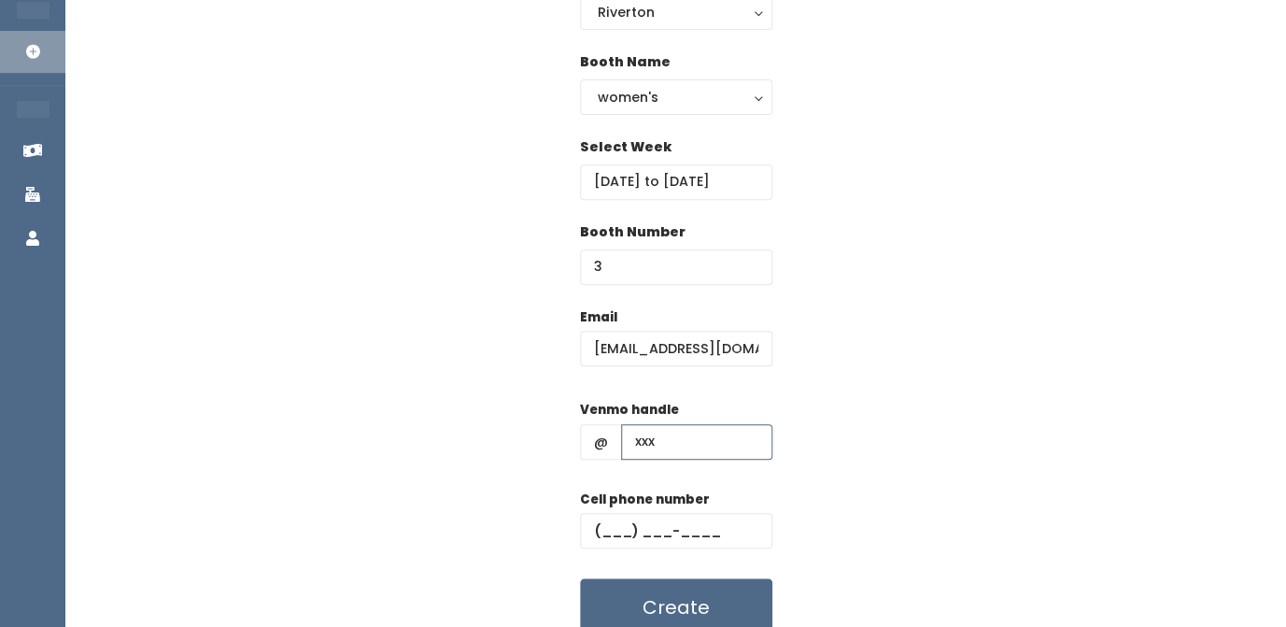
scroll to position [203, 0]
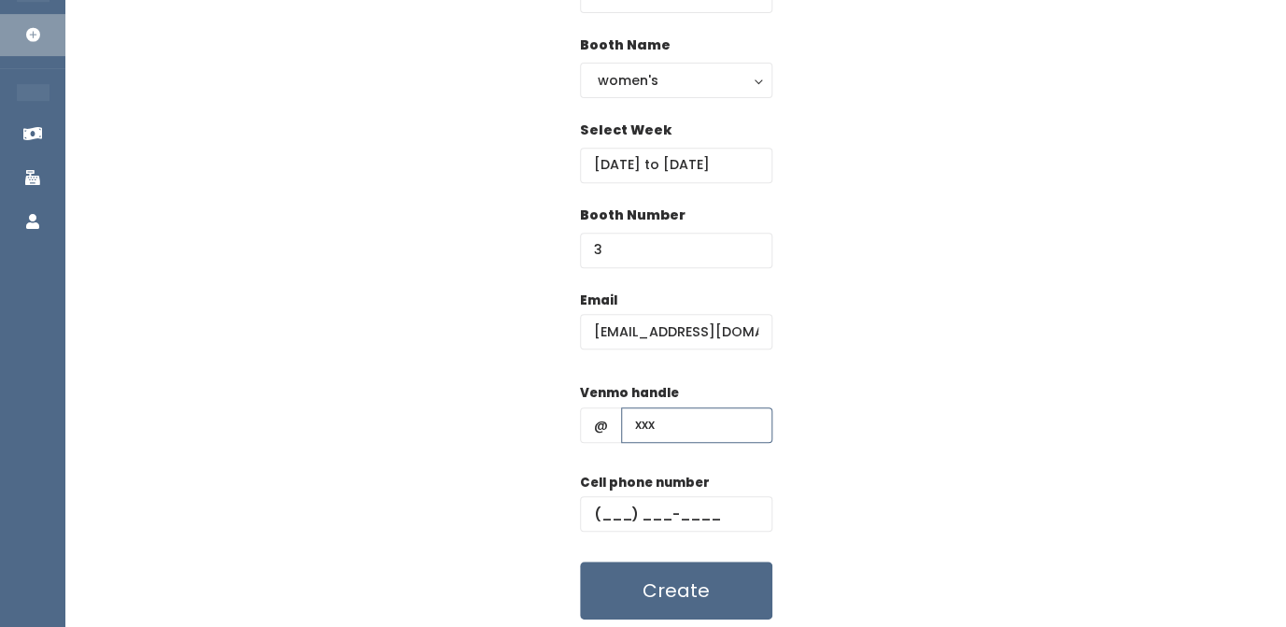
type input "xxx"
click at [602, 534] on div "Cell phone number" at bounding box center [676, 510] width 192 height 75
click at [610, 510] on input "text" at bounding box center [676, 513] width 192 height 35
type input "(123) 123-1231"
click at [842, 427] on div "Email [EMAIL_ADDRESS][DOMAIN_NAME] Venmo handle @ xxx Cell phone number [PHONE_…" at bounding box center [675, 456] width 1161 height 330
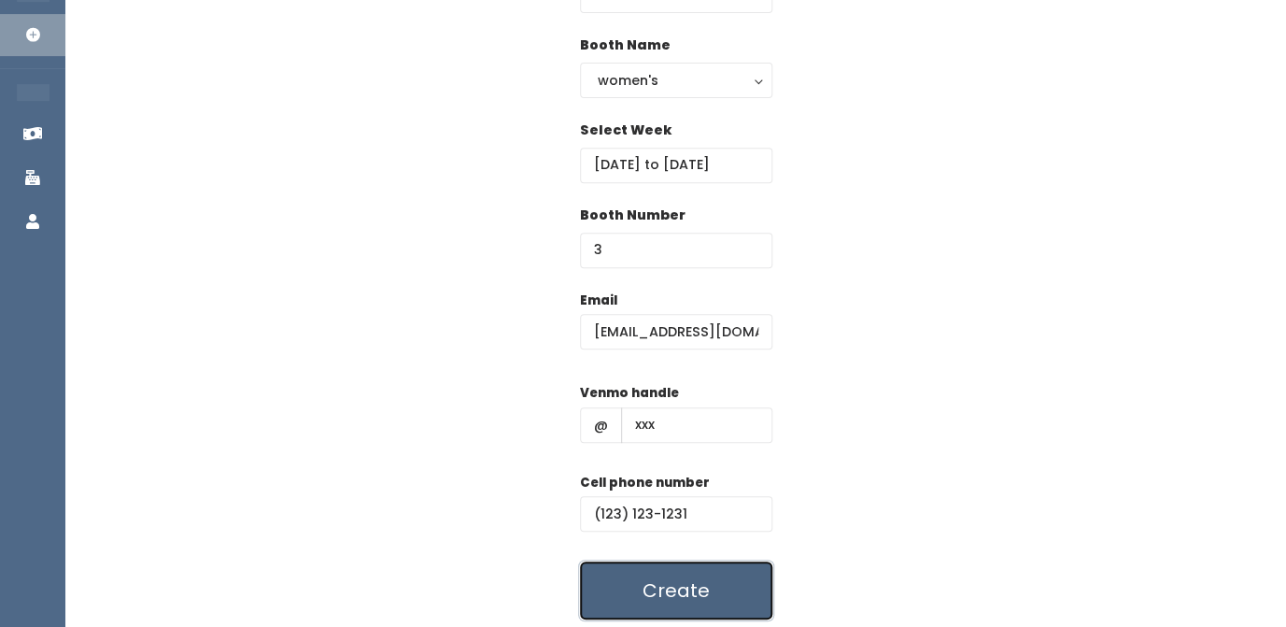
click at [708, 591] on button "Create" at bounding box center [676, 590] width 192 height 58
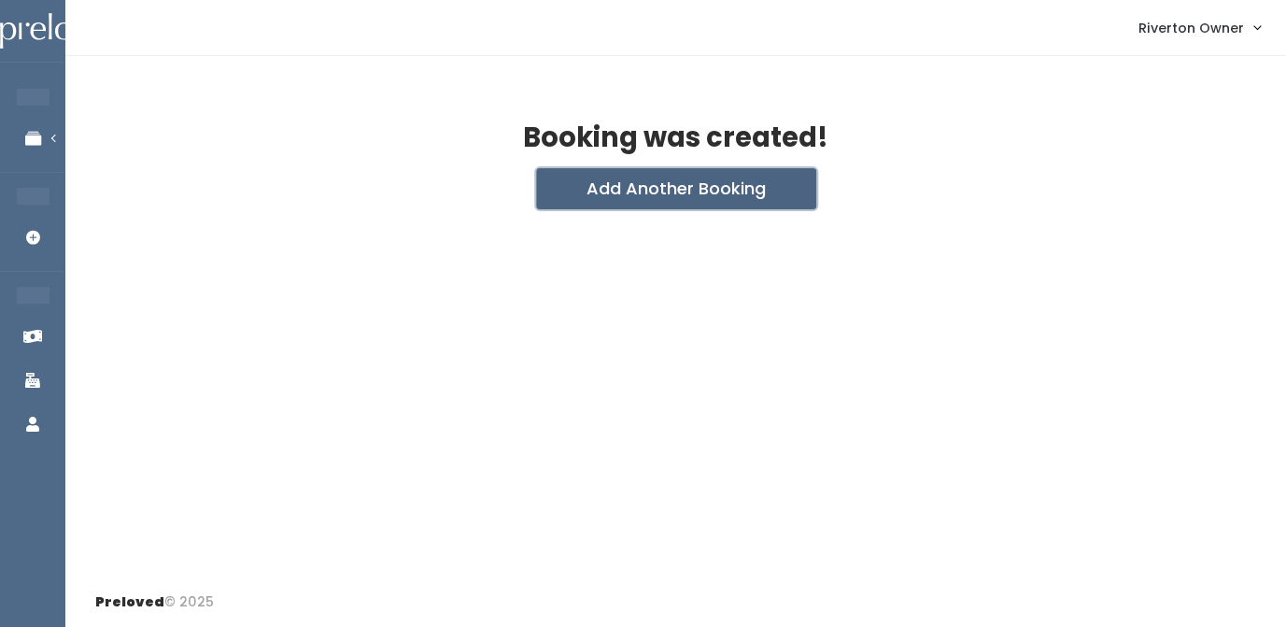
click at [679, 193] on button "Add Another Booking" at bounding box center [676, 188] width 280 height 41
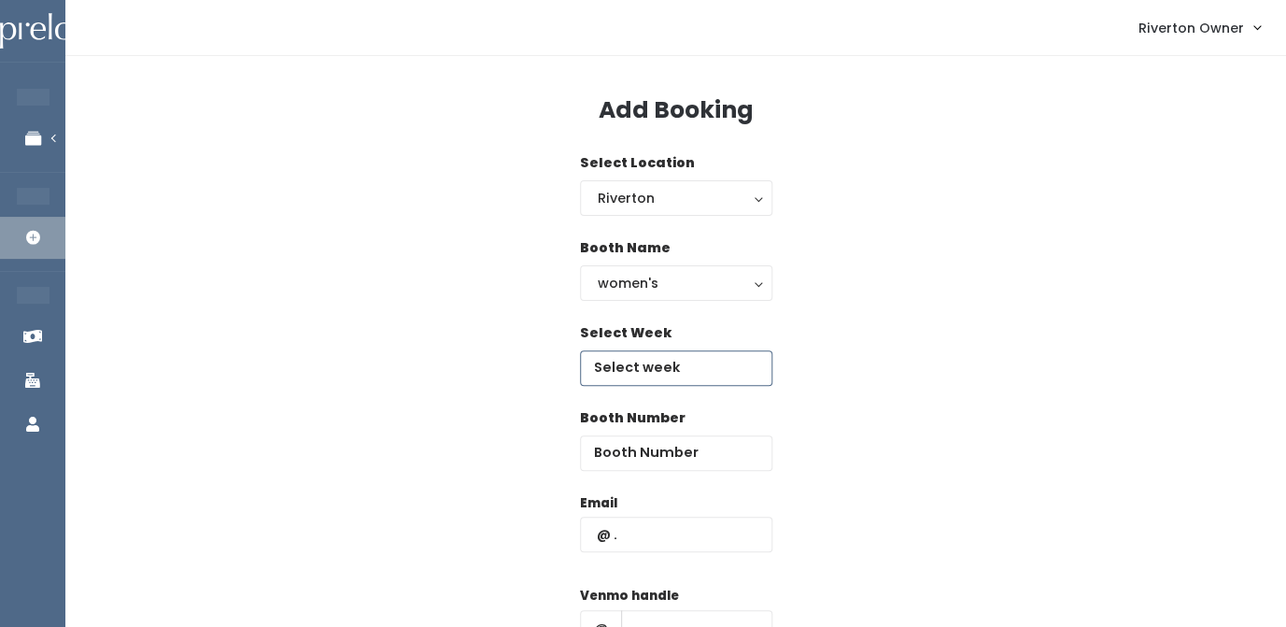
click at [640, 361] on input "text" at bounding box center [676, 367] width 192 height 35
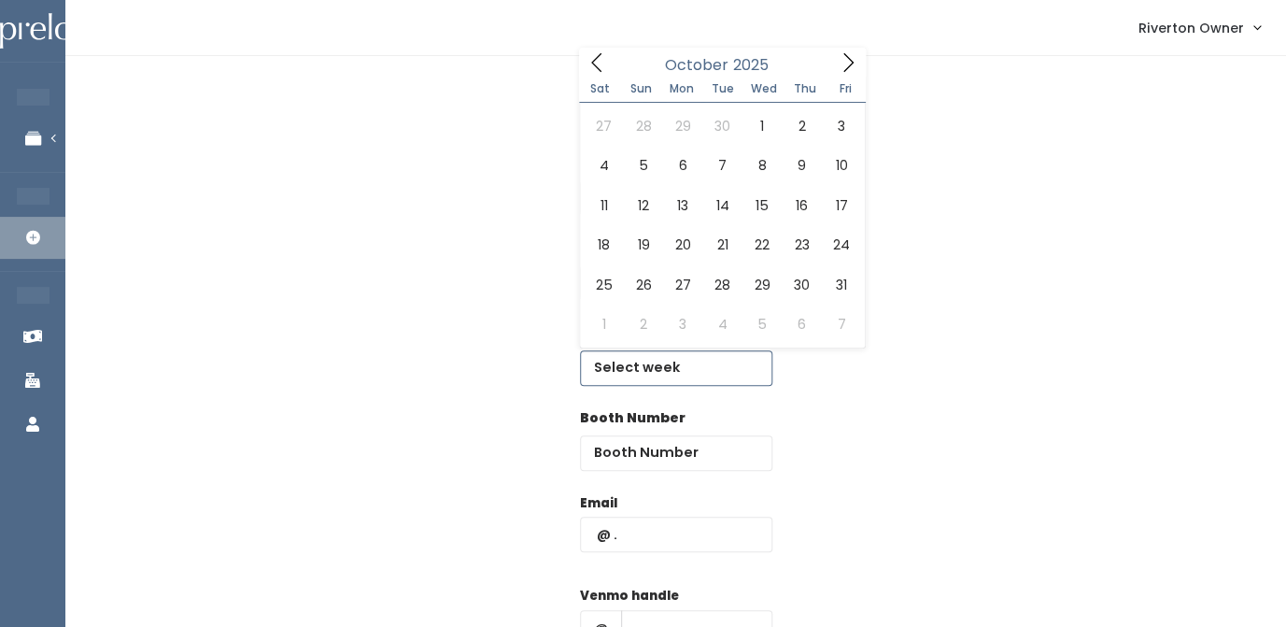
click at [846, 67] on icon at bounding box center [848, 62] width 21 height 21
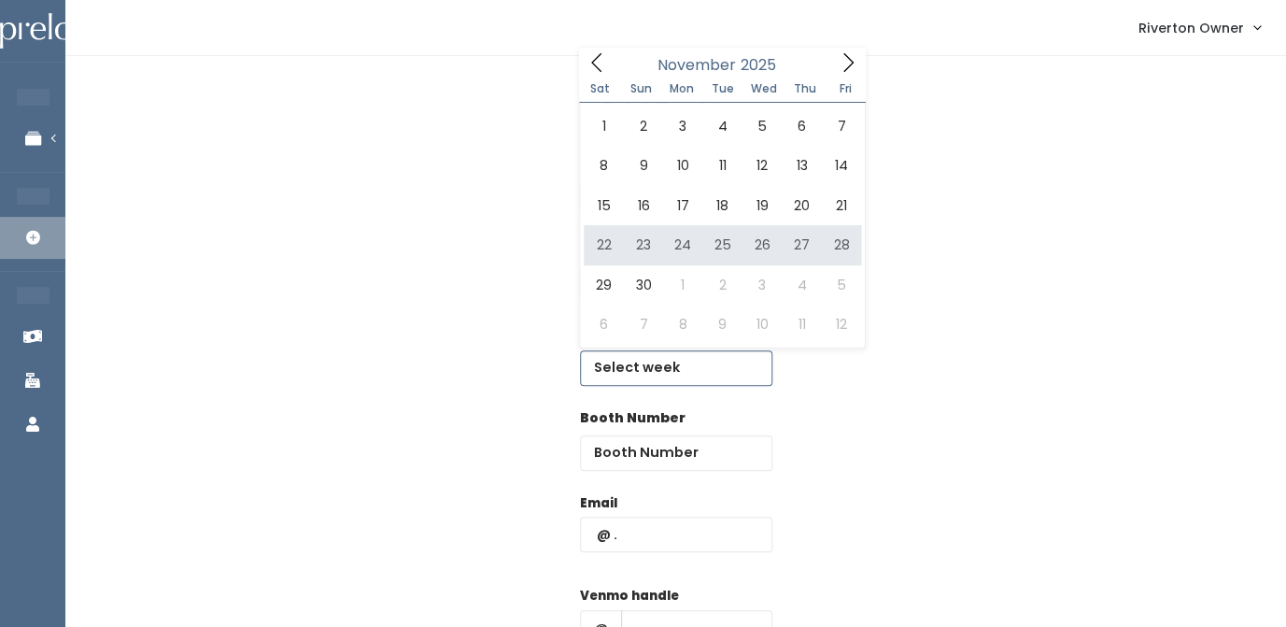
type input "[DATE] to [DATE]"
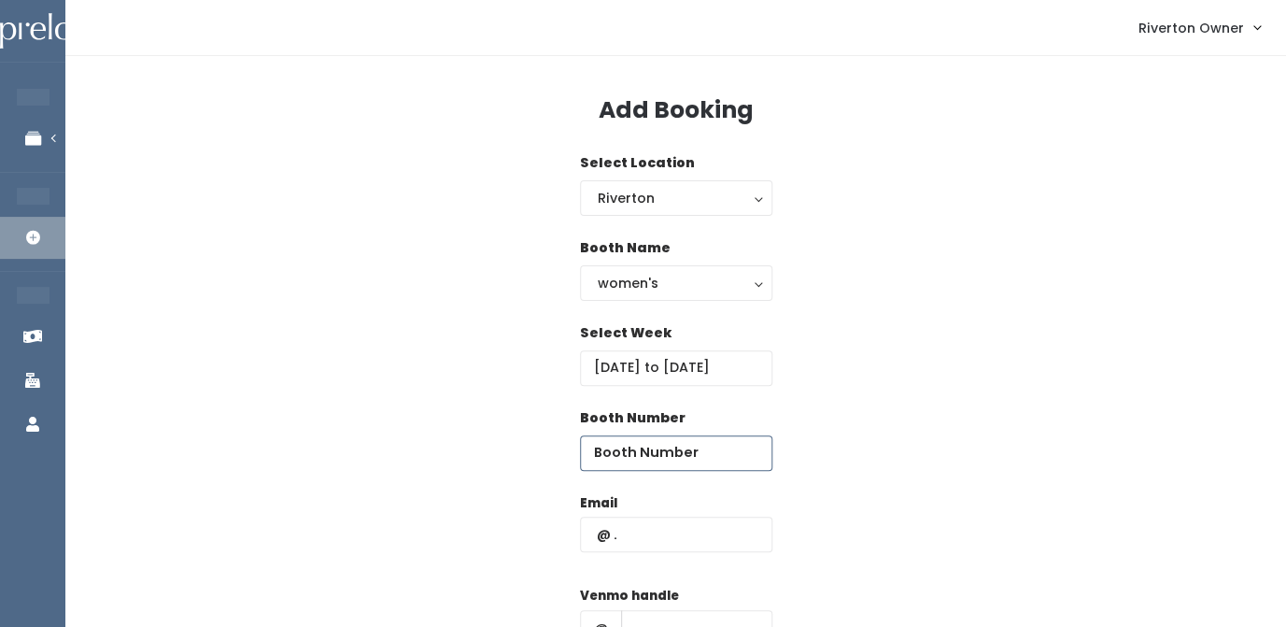
click at [642, 451] on input "number" at bounding box center [676, 452] width 192 height 35
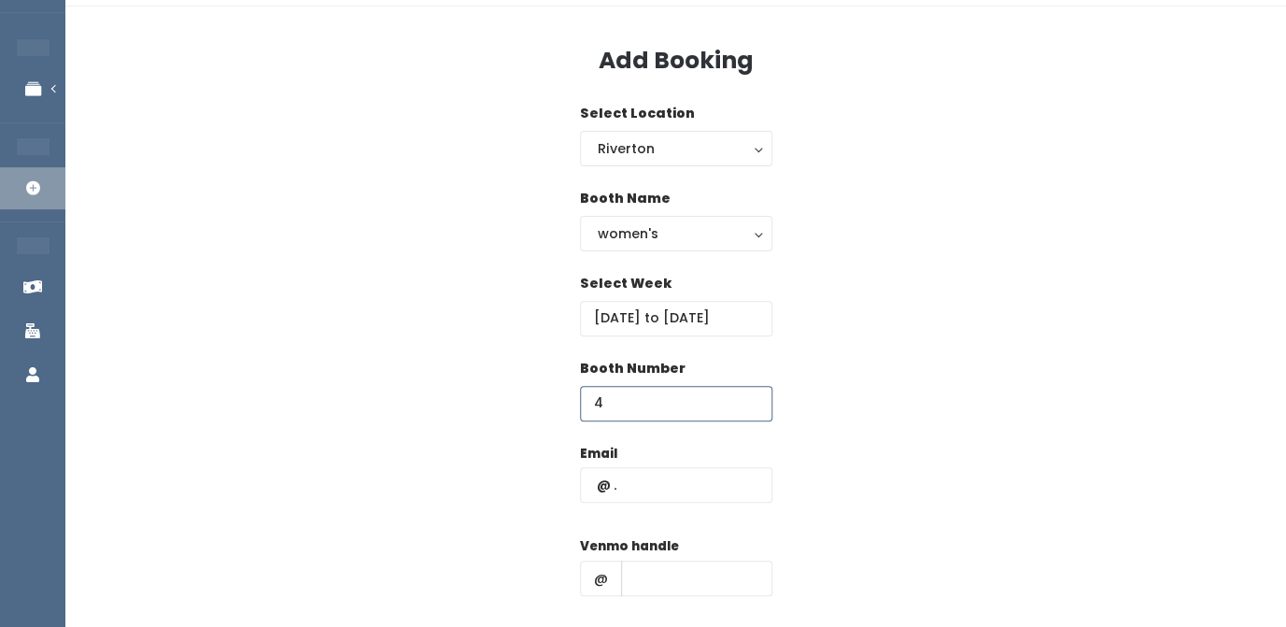
scroll to position [50, 0]
type input "4"
click at [631, 476] on input "text" at bounding box center [676, 483] width 192 height 35
click at [660, 488] on input "riverton" at bounding box center [676, 483] width 192 height 35
type input "riverton@preloved.love"
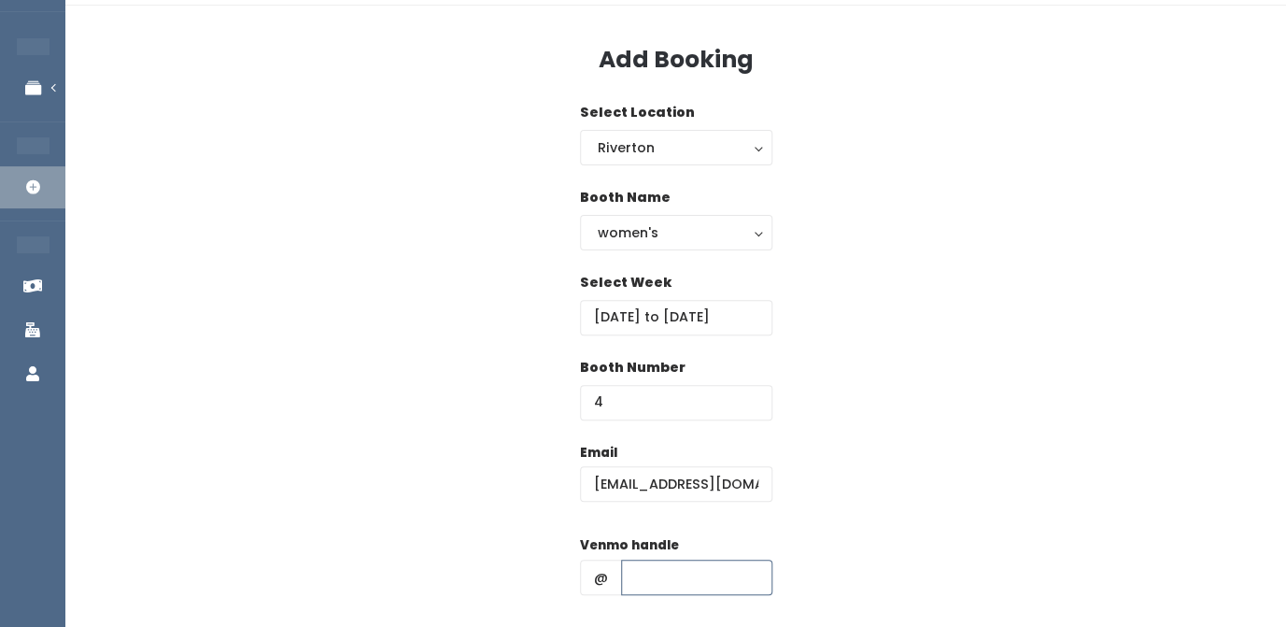
click at [645, 585] on input "text" at bounding box center [696, 577] width 151 height 35
type input "xxx"
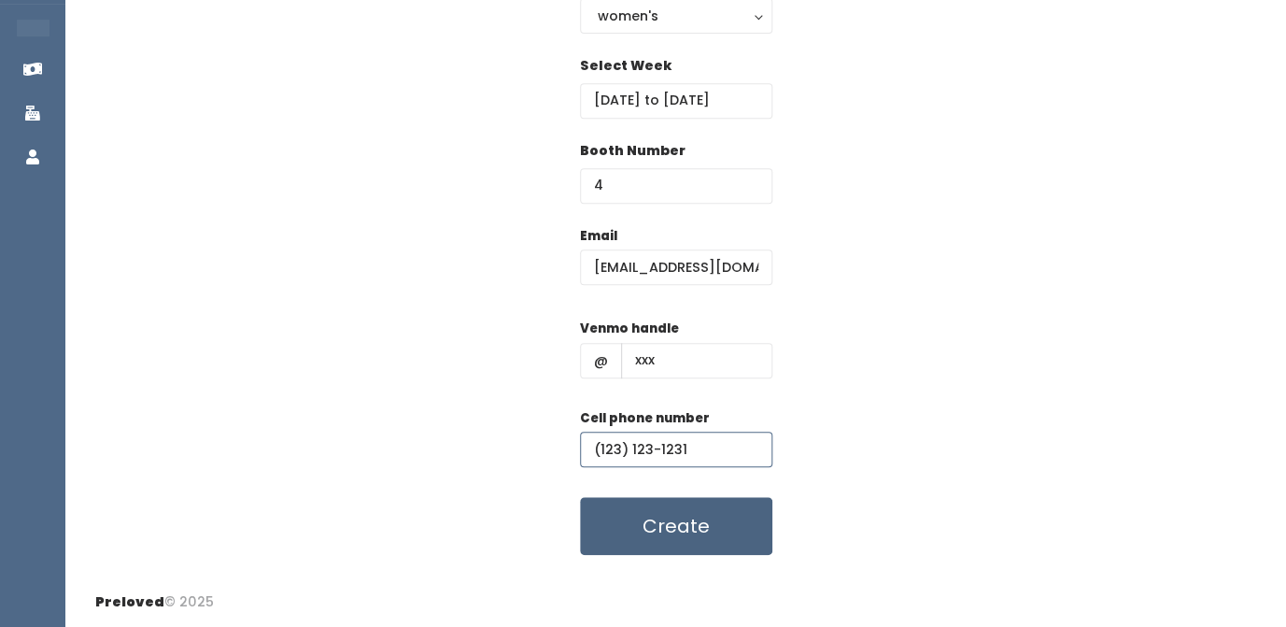
type input "(123) 123-1231"
click at [697, 531] on button "Create" at bounding box center [676, 526] width 192 height 58
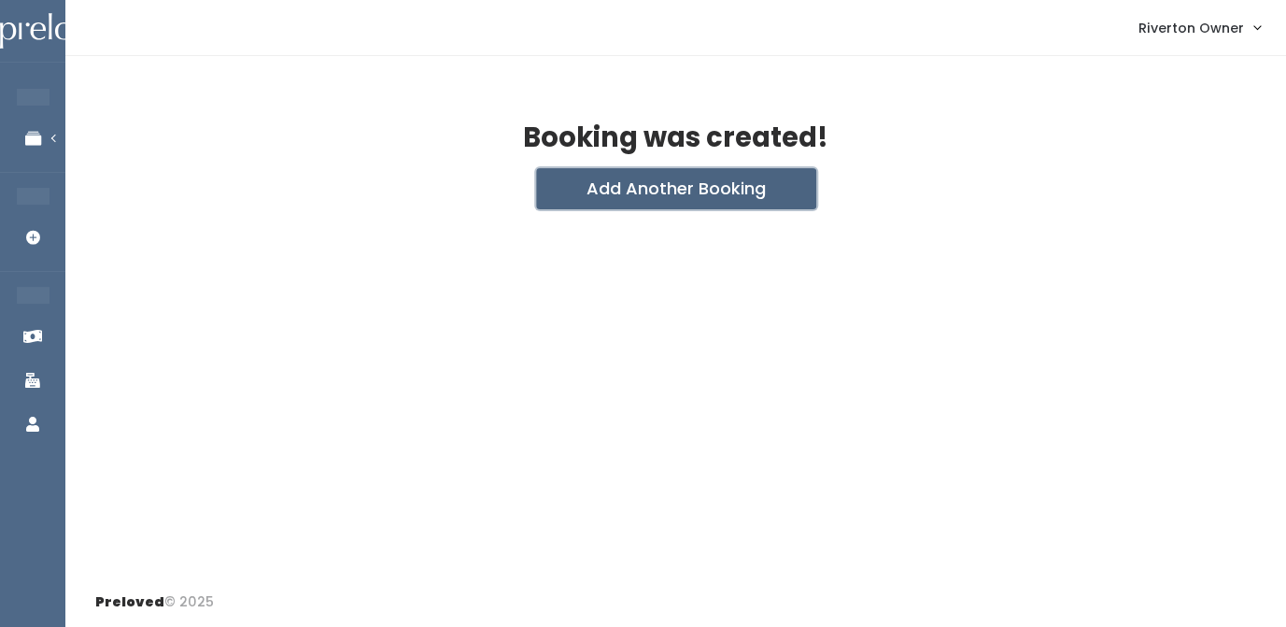
click at [681, 198] on button "Add Another Booking" at bounding box center [676, 188] width 280 height 41
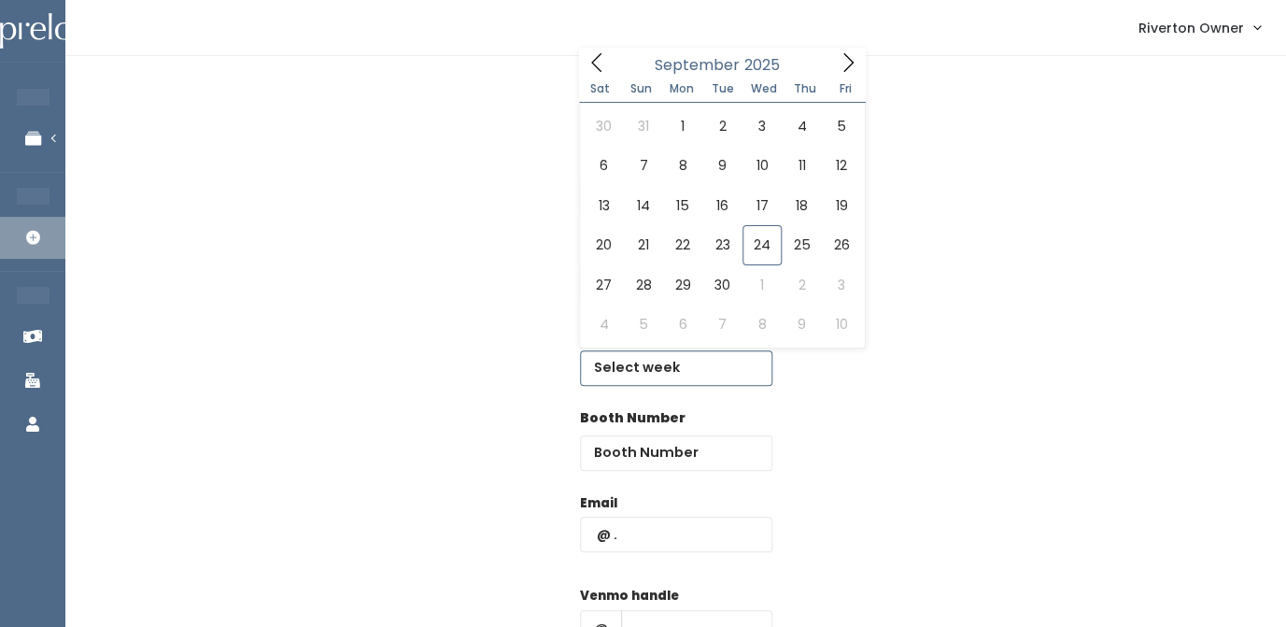
click at [618, 366] on input "text" at bounding box center [676, 367] width 192 height 35
click at [843, 61] on icon at bounding box center [848, 62] width 21 height 21
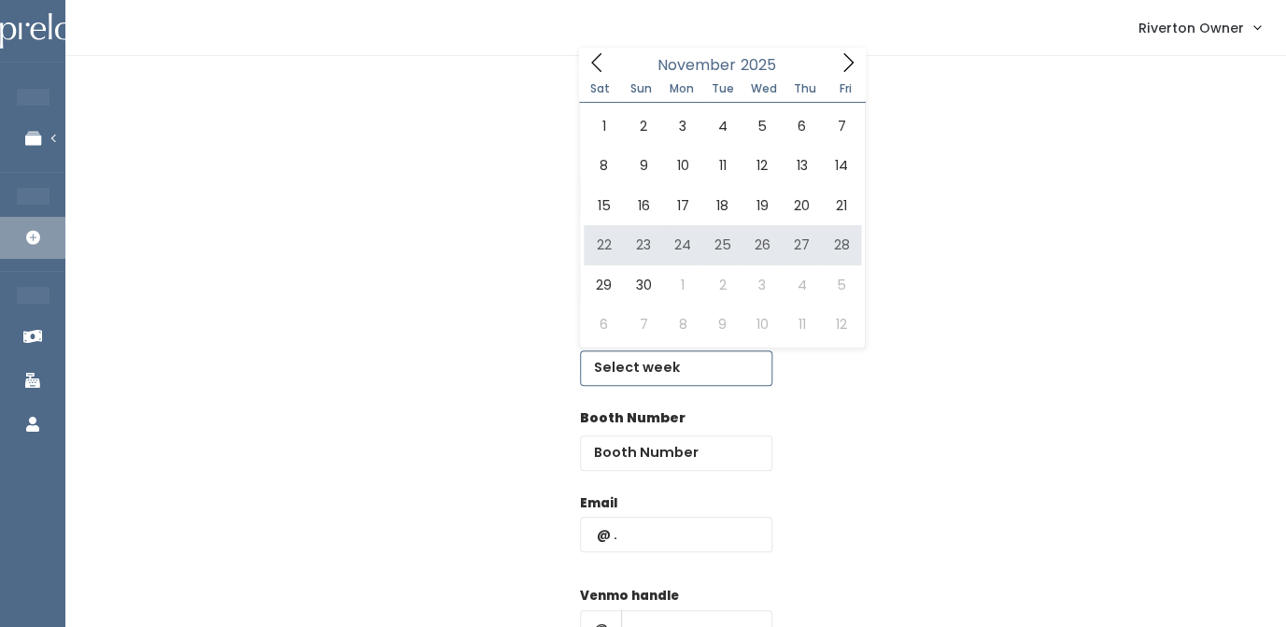
type input "November 22 to November 28"
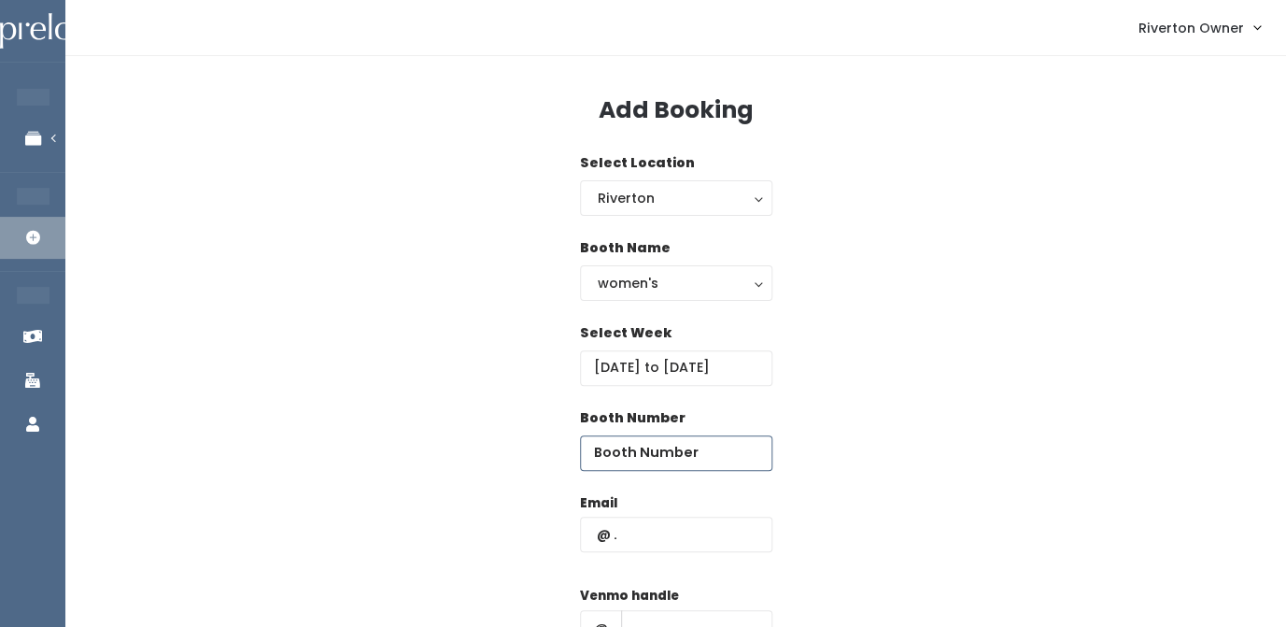
click at [609, 448] on input "number" at bounding box center [676, 452] width 192 height 35
type input "5"
click at [630, 537] on input "text" at bounding box center [676, 534] width 192 height 35
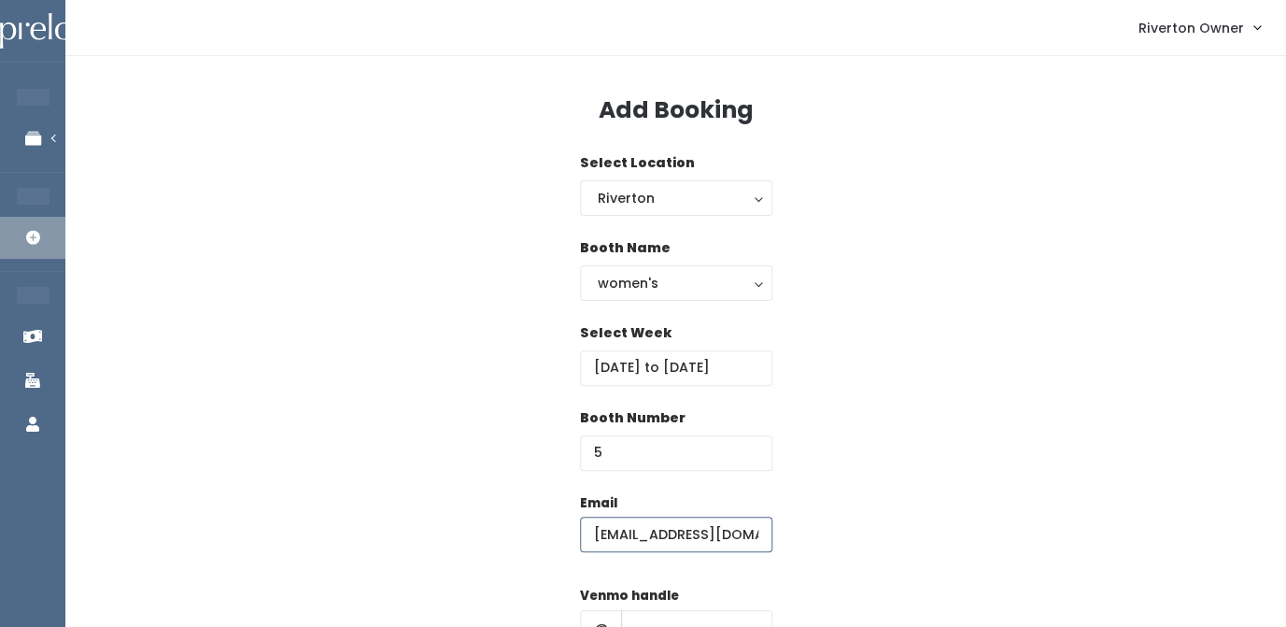
type input "[EMAIL_ADDRESS][DOMAIN_NAME]"
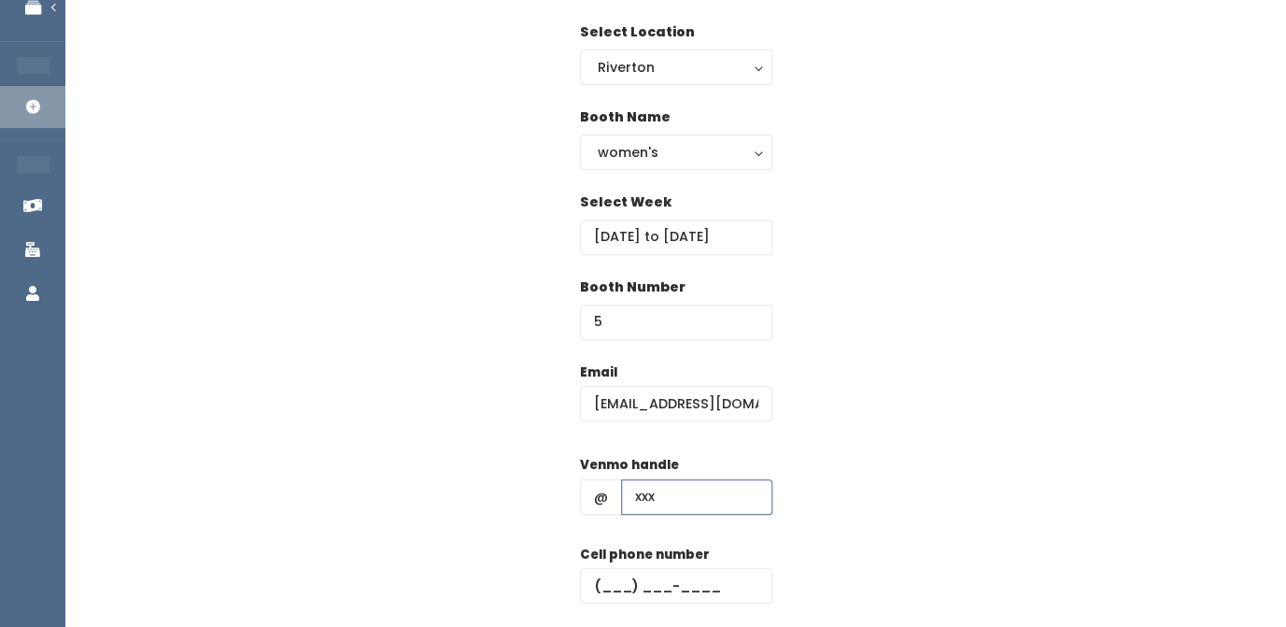
scroll to position [136, 0]
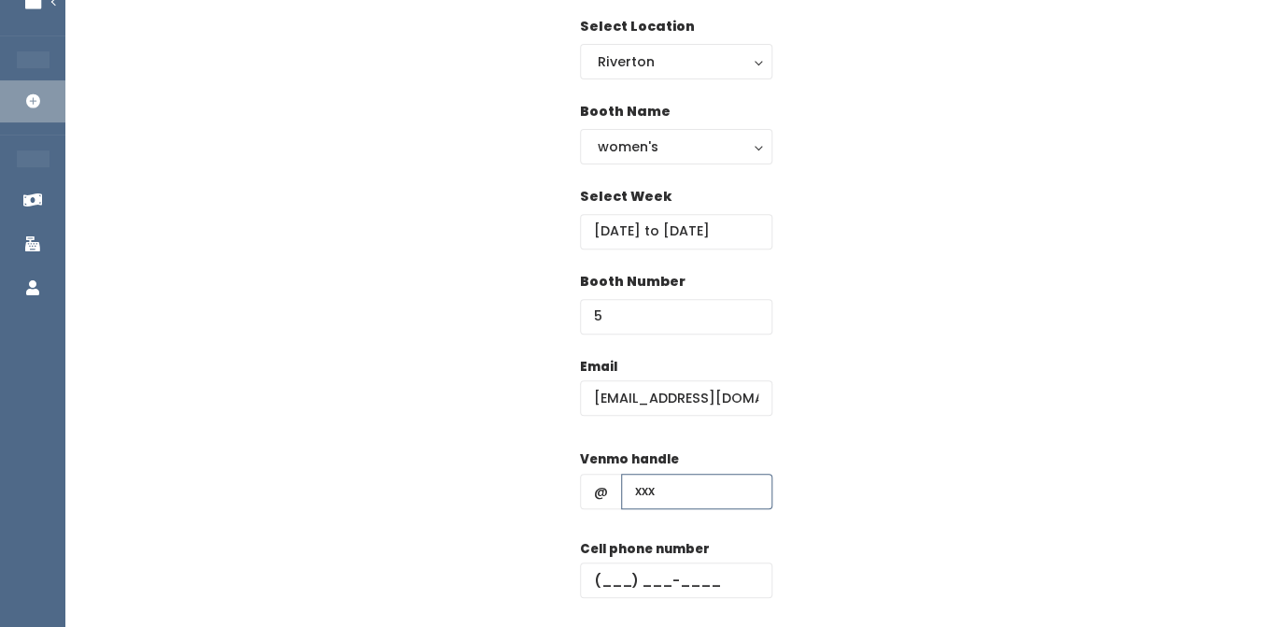
type input "xxx"
click at [620, 581] on input "text" at bounding box center [676, 579] width 192 height 35
type input "(123) 123-1231"
click at [902, 446] on div "Email [EMAIL_ADDRESS][DOMAIN_NAME] Venmo handle @ xxx Cell phone number [PHONE_…" at bounding box center [675, 522] width 1161 height 330
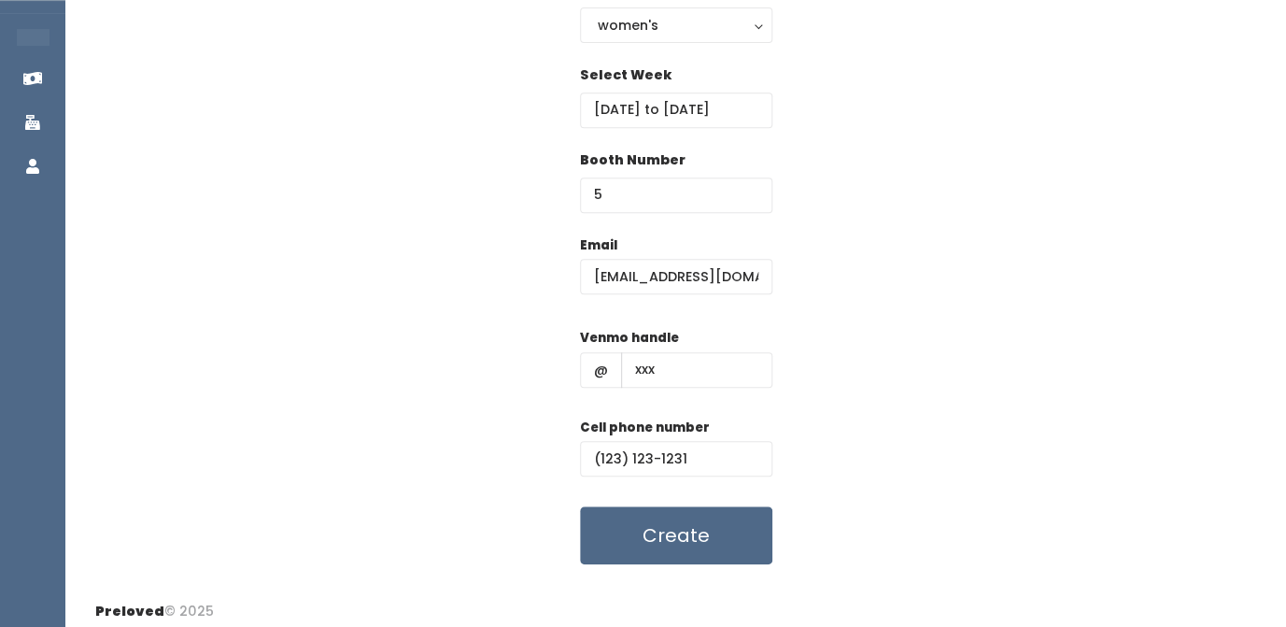
scroll to position [269, 0]
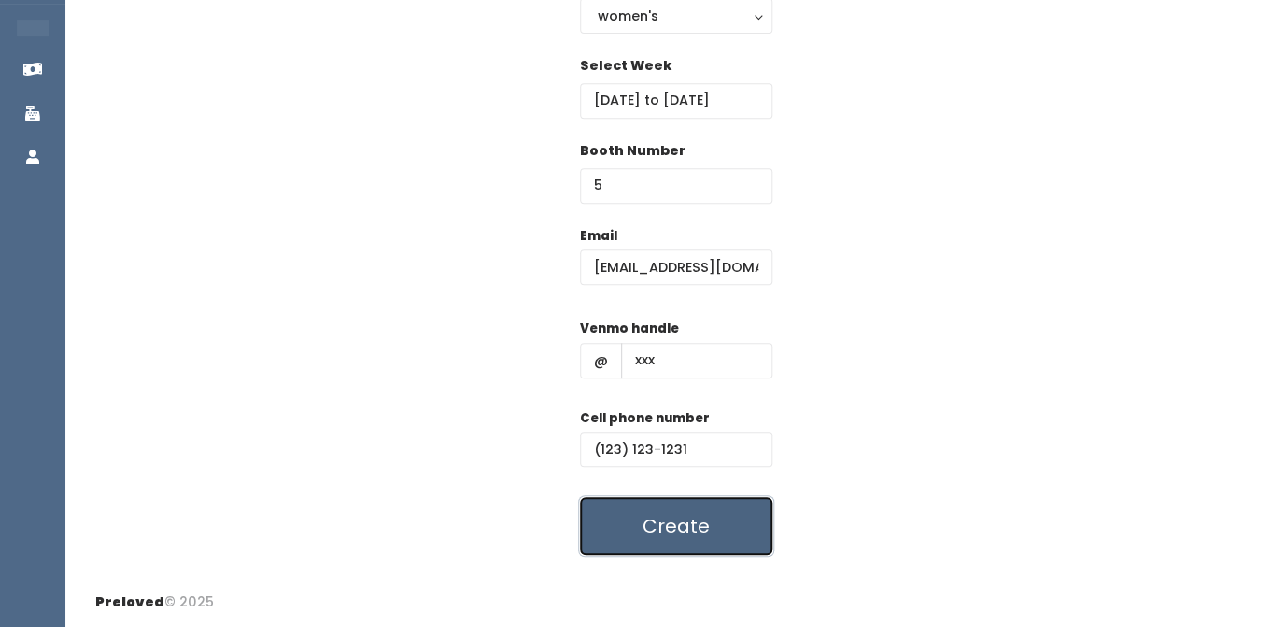
click at [687, 524] on button "Create" at bounding box center [676, 526] width 192 height 58
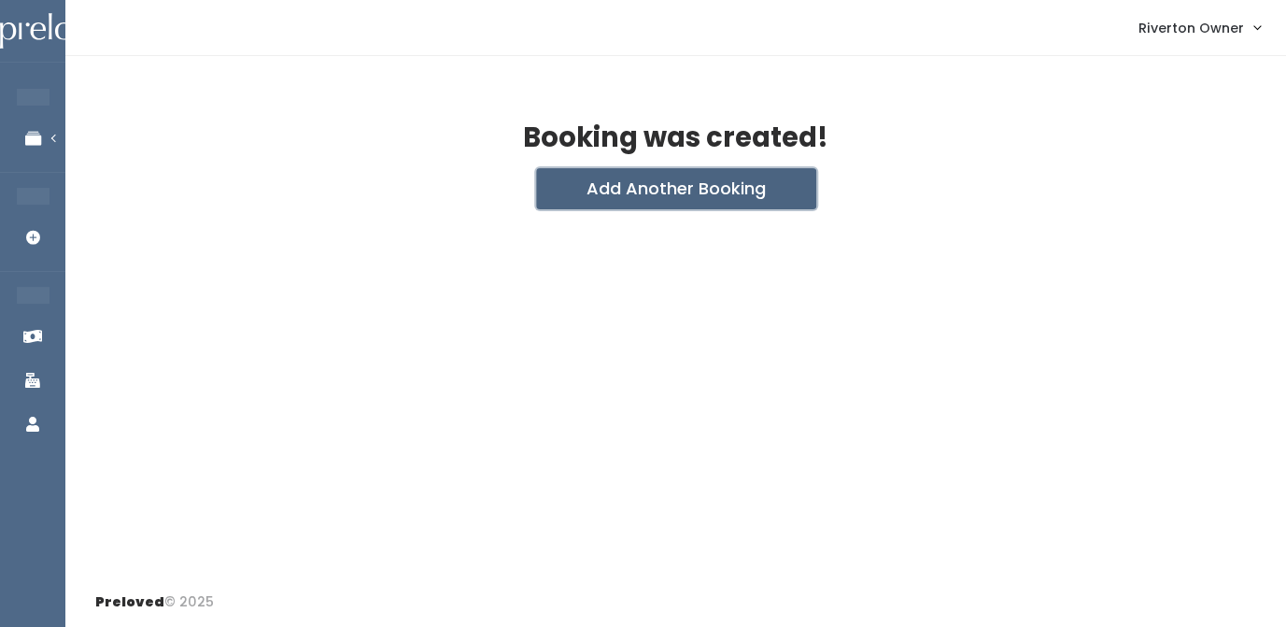
click at [712, 198] on button "Add Another Booking" at bounding box center [676, 188] width 280 height 41
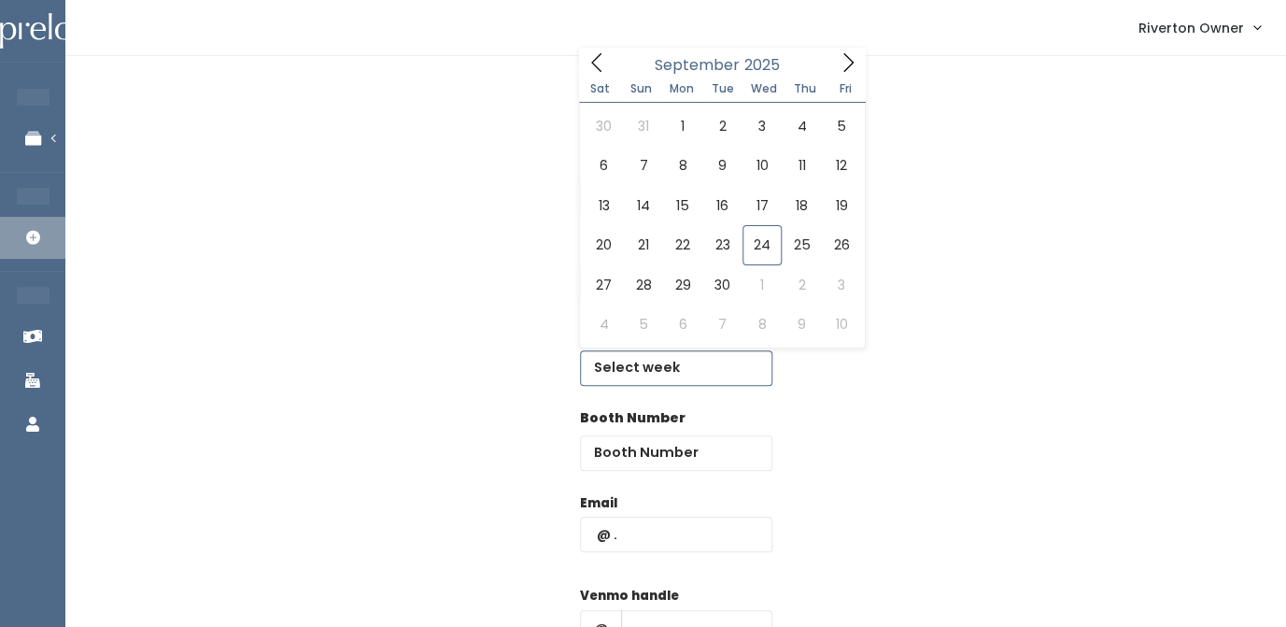
click at [647, 375] on input "text" at bounding box center [676, 367] width 192 height 35
click at [850, 58] on icon at bounding box center [848, 62] width 21 height 21
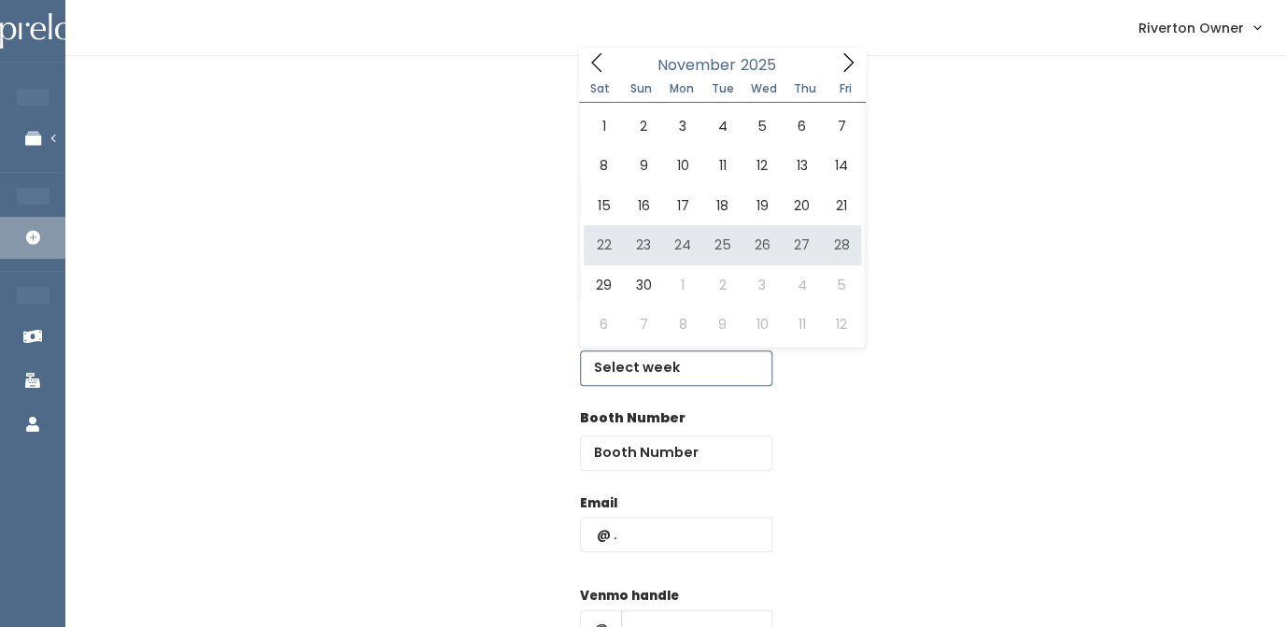
type input "[DATE] to [DATE]"
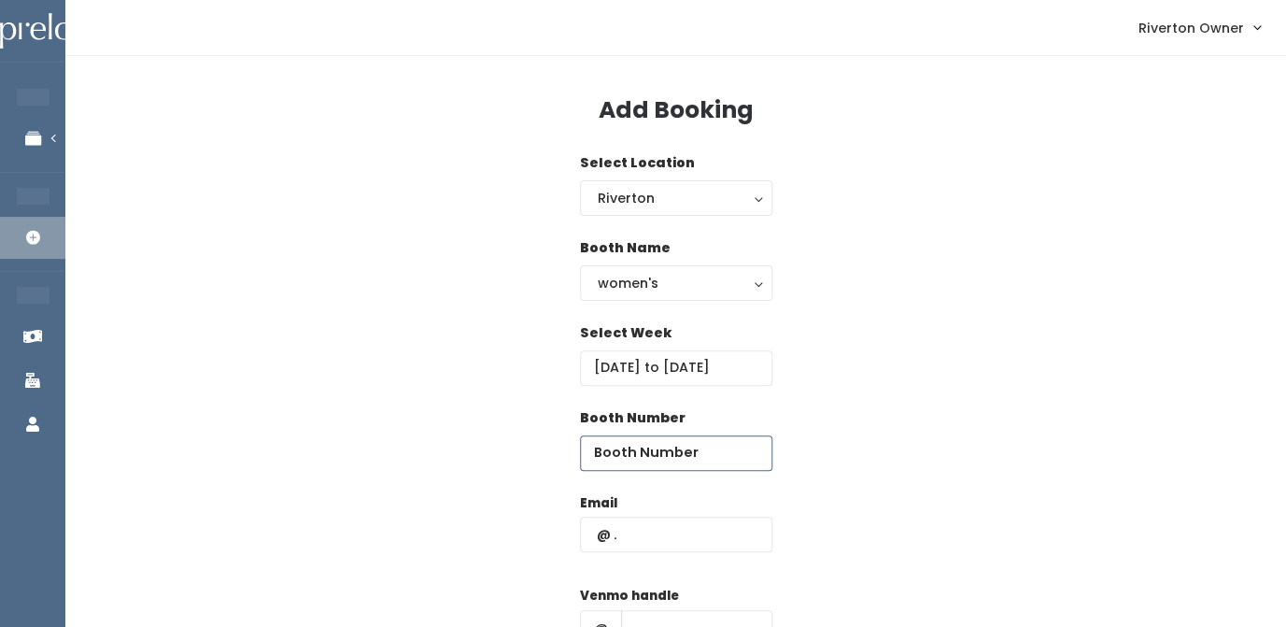
click at [646, 462] on input "number" at bounding box center [676, 452] width 192 height 35
type input "6"
click at [636, 533] on input "text" at bounding box center [676, 534] width 192 height 35
click at [654, 547] on input "riverton" at bounding box center [676, 534] width 192 height 35
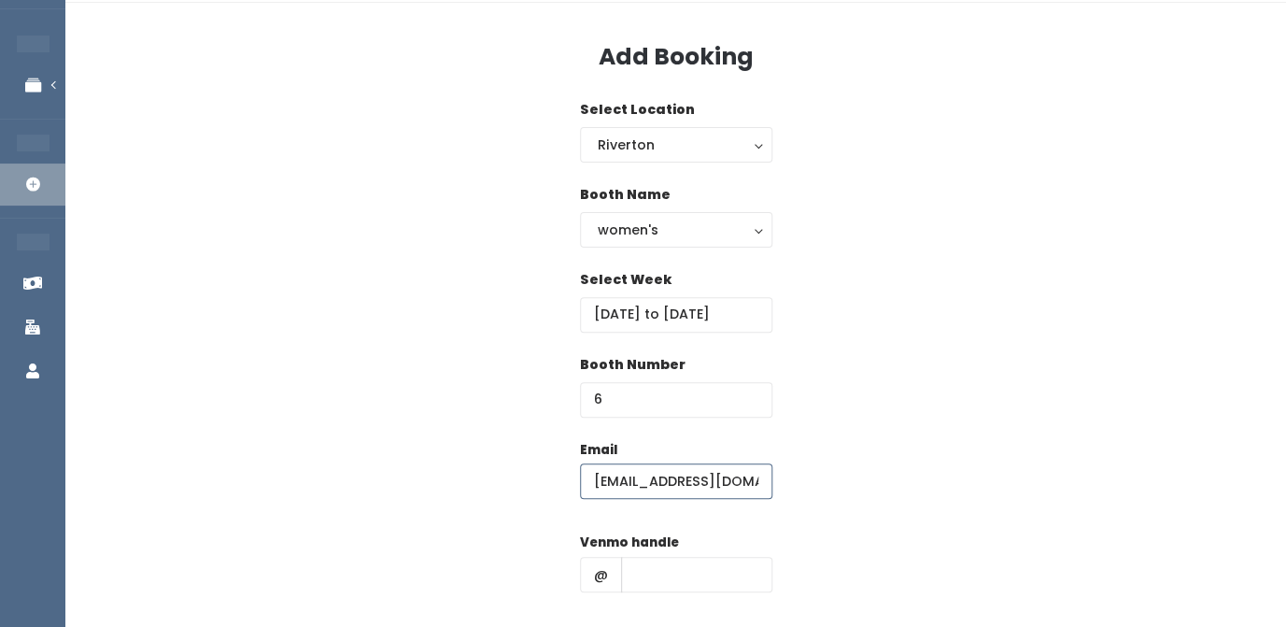
scroll to position [69, 0]
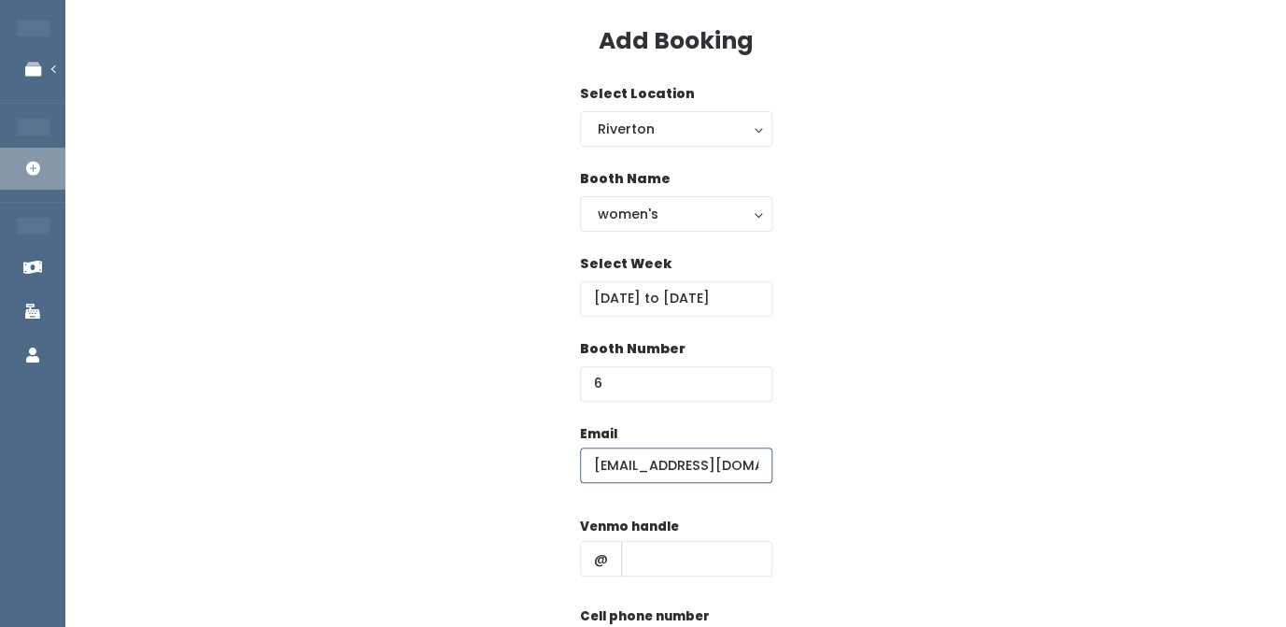
type input "[EMAIL_ADDRESS][DOMAIN_NAME]"
click at [647, 565] on input "text" at bounding box center [696, 558] width 151 height 35
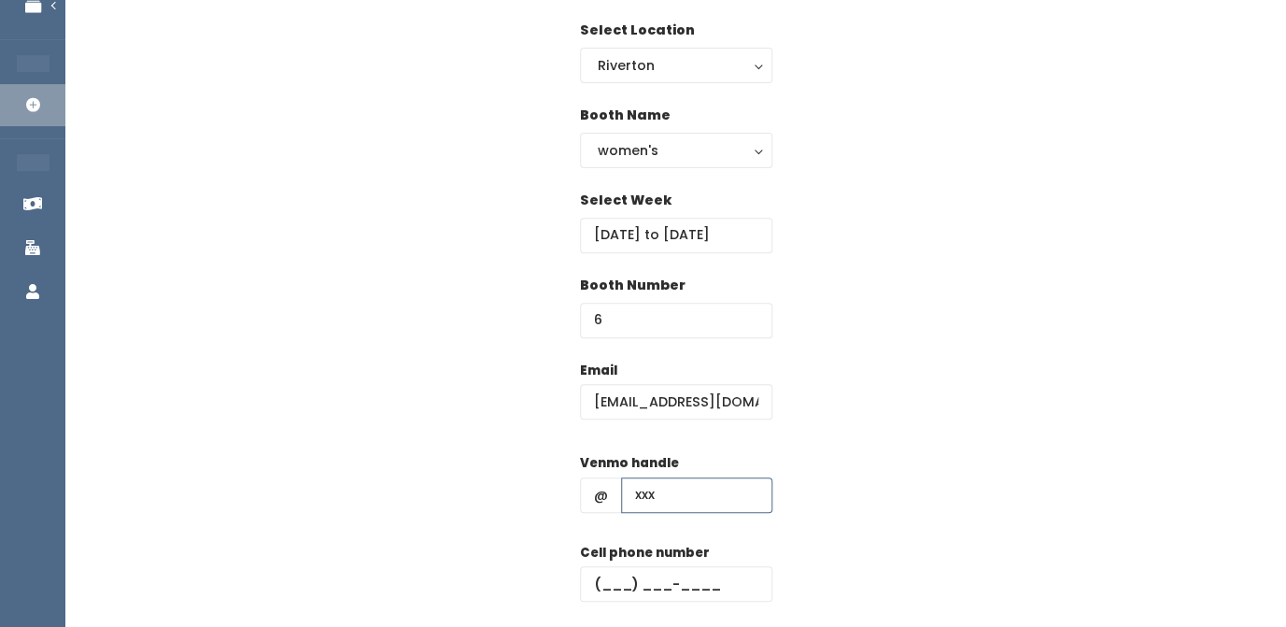
scroll to position [129, 0]
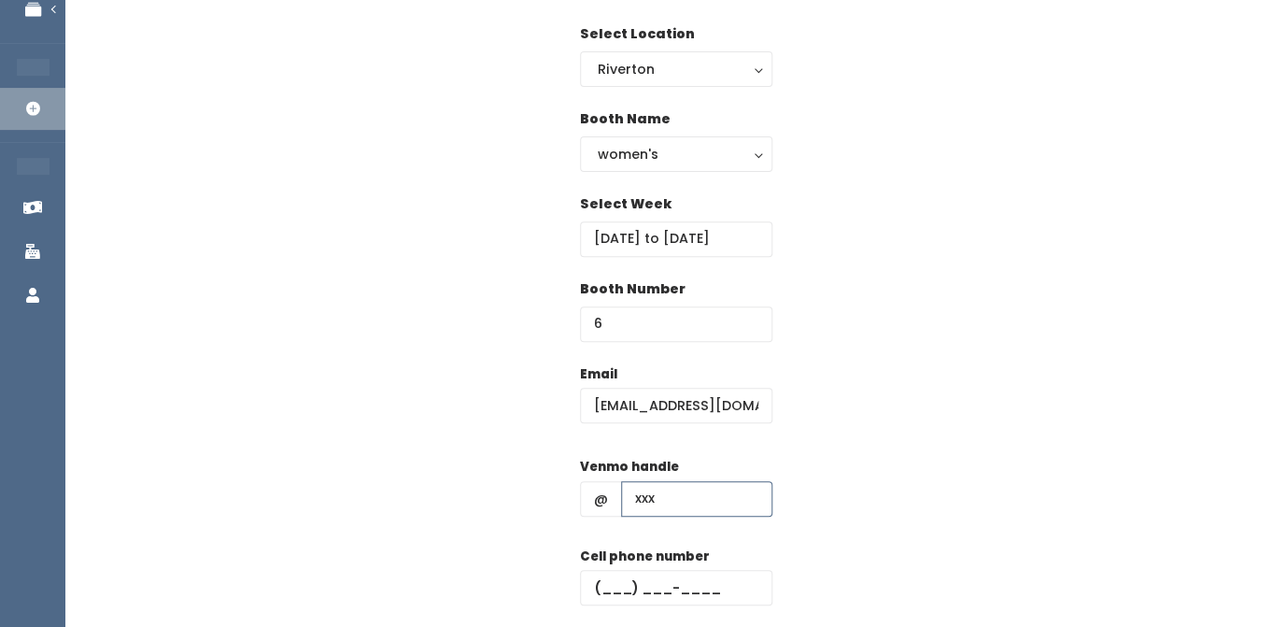
type input "xxx"
click at [612, 588] on input "text" at bounding box center [676, 587] width 192 height 35
type input "(123) 123-1231"
click at [845, 472] on div "Email [EMAIL_ADDRESS][DOMAIN_NAME] Venmo handle @ xxx Cell phone number [PHONE_…" at bounding box center [675, 529] width 1161 height 330
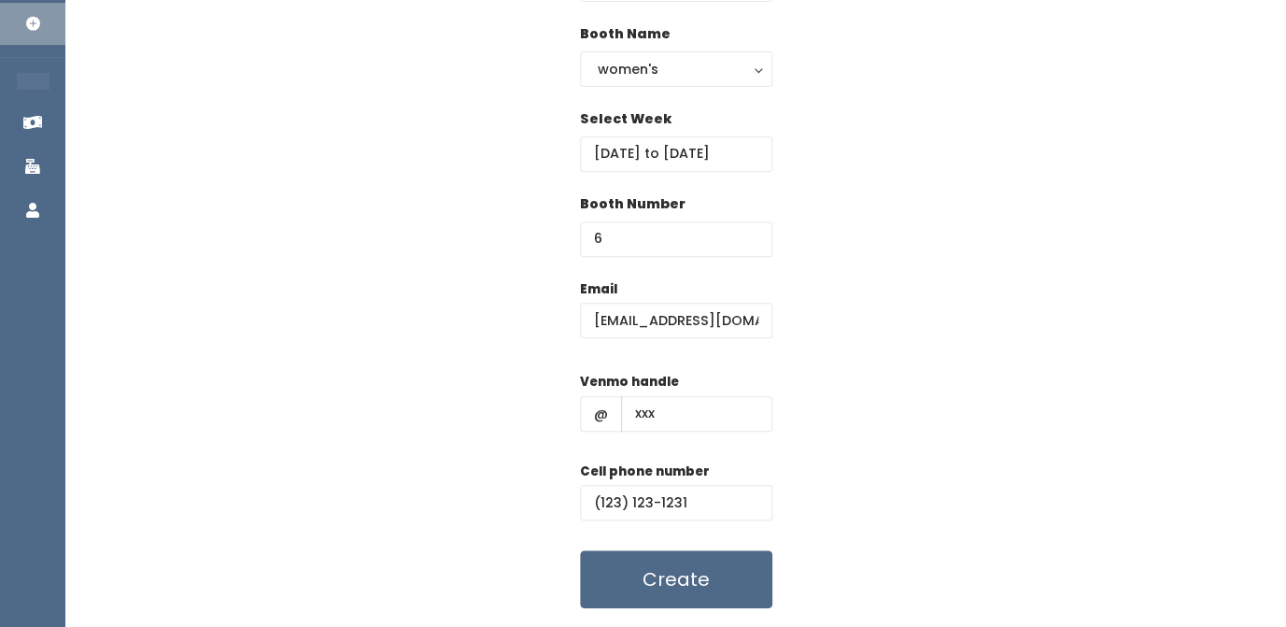
scroll to position [234, 0]
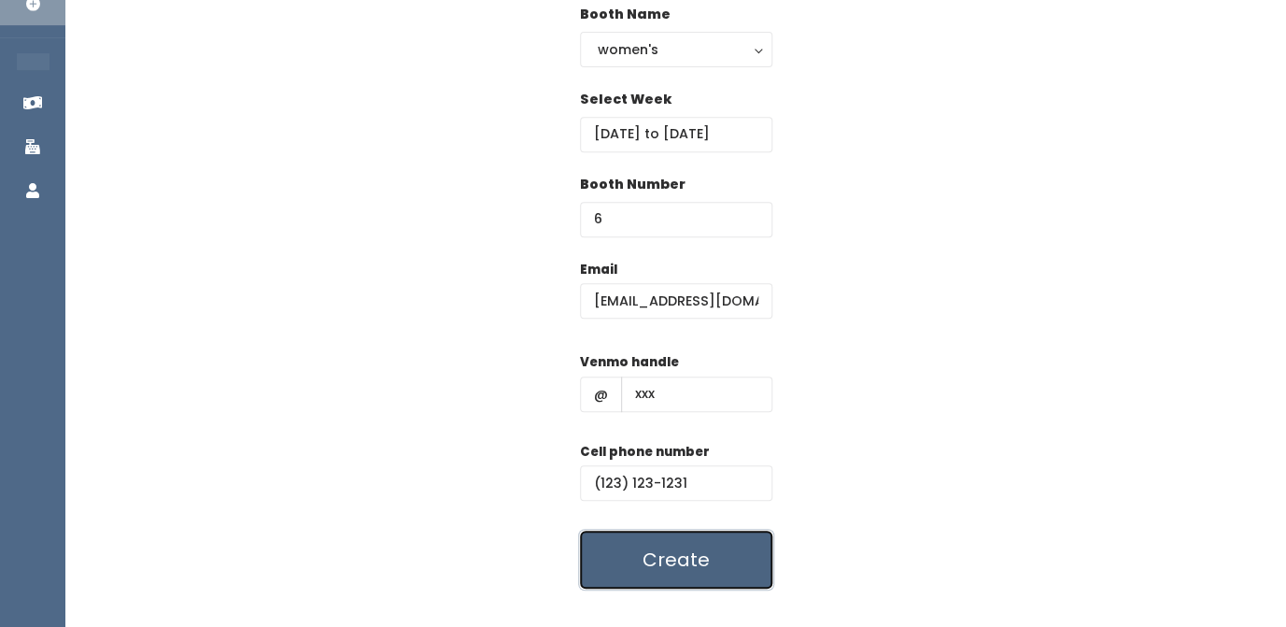
click at [714, 552] on button "Create" at bounding box center [676, 560] width 192 height 58
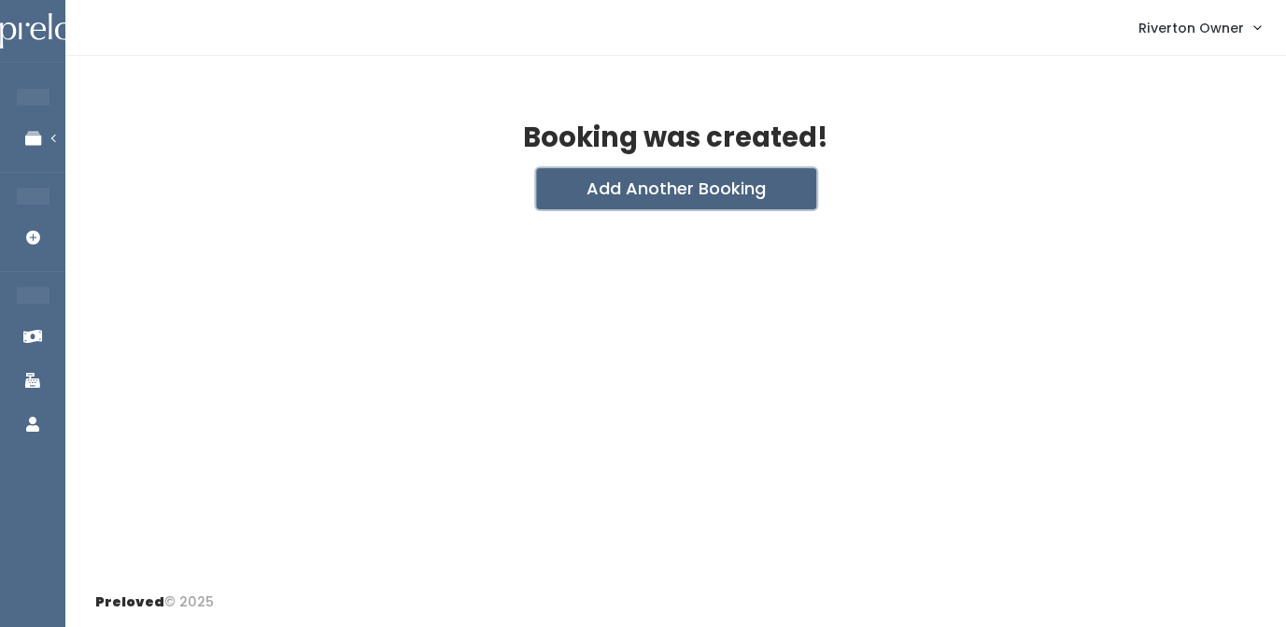
click at [665, 194] on button "Add Another Booking" at bounding box center [676, 188] width 280 height 41
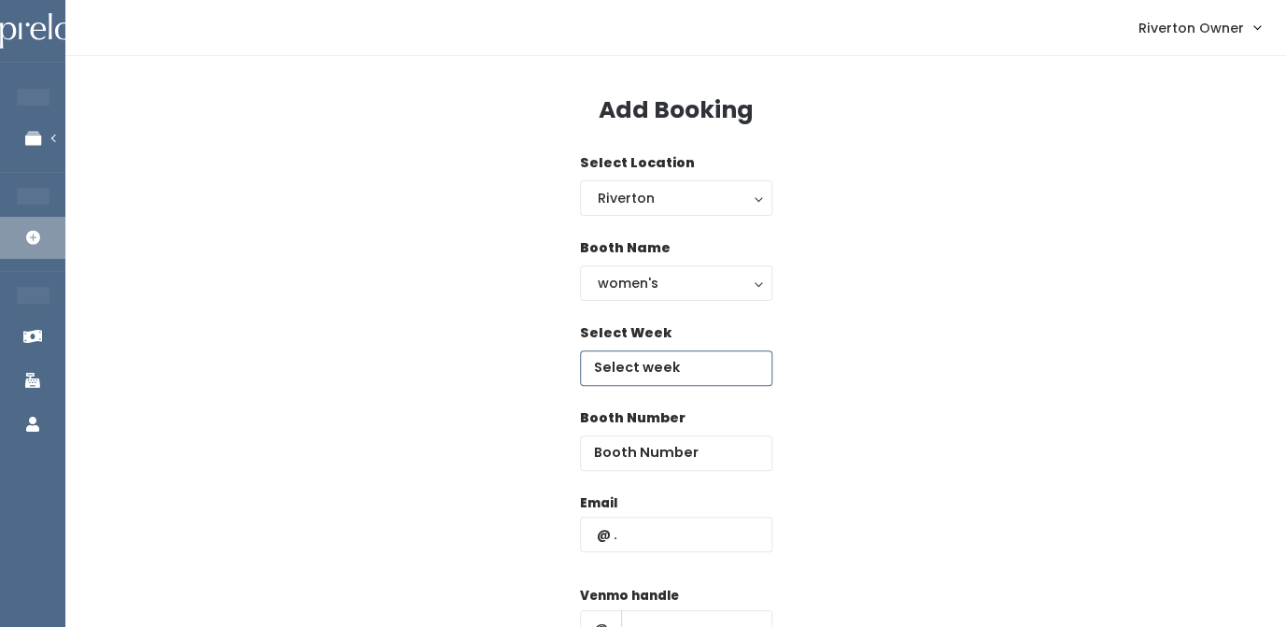
click at [632, 369] on input "text" at bounding box center [676, 367] width 192 height 35
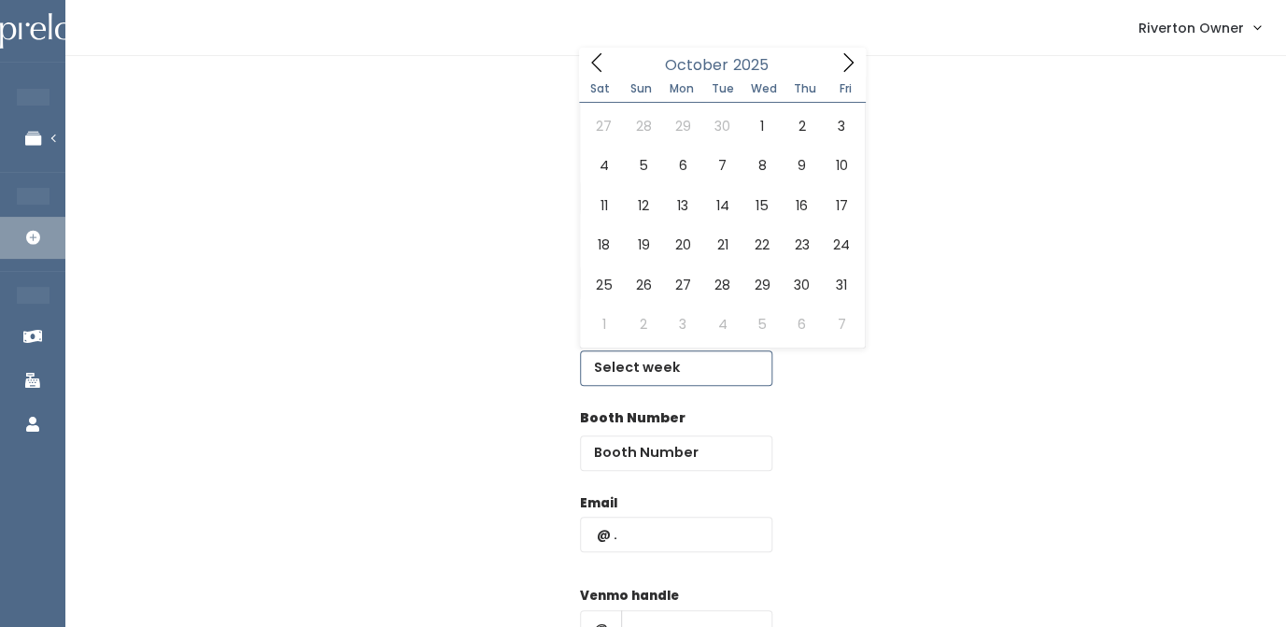
click at [851, 59] on icon at bounding box center [848, 62] width 21 height 21
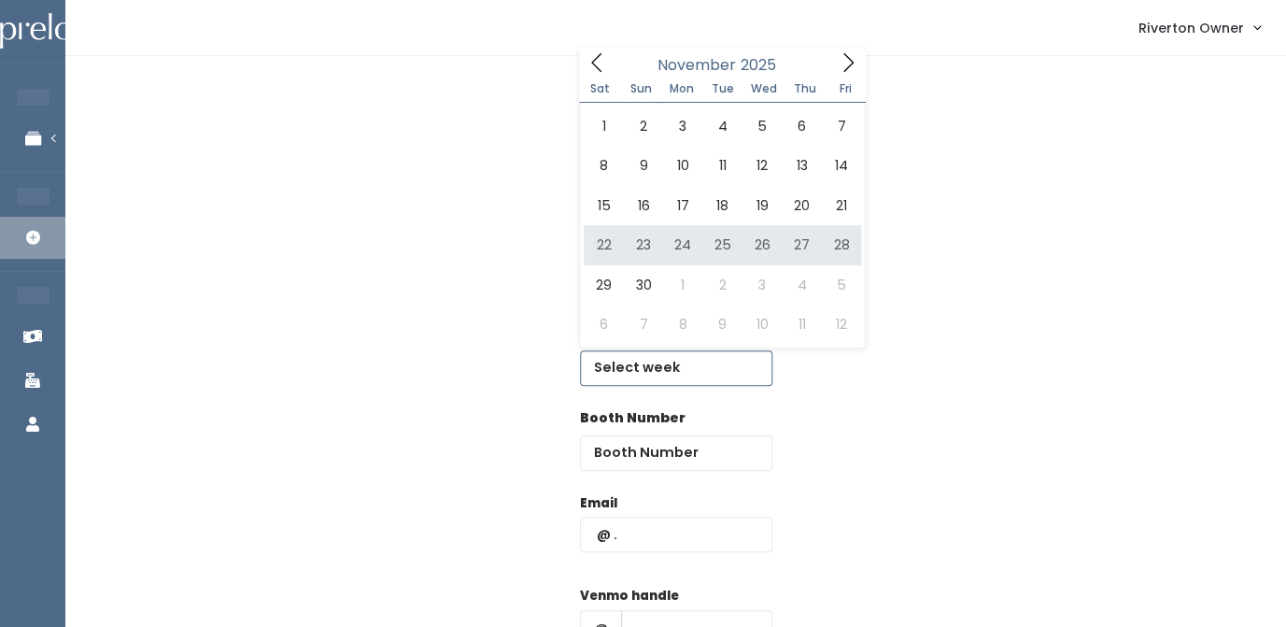
type input "November 22 to November 28"
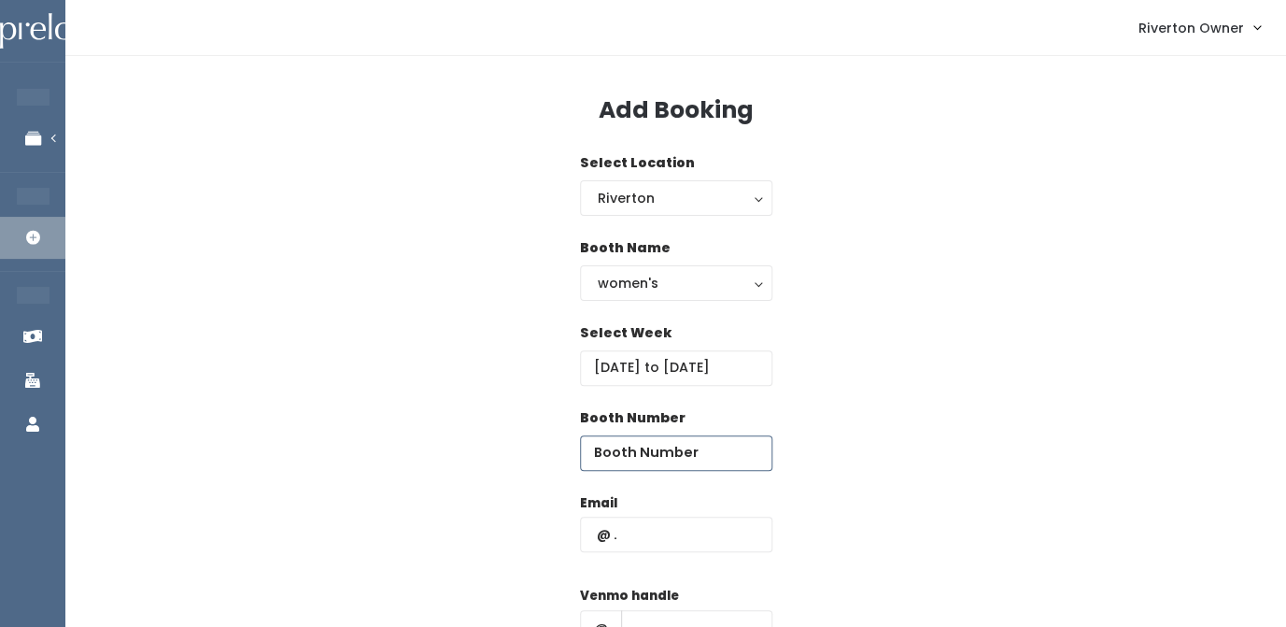
click at [664, 461] on input "number" at bounding box center [676, 452] width 192 height 35
type input "7"
click at [653, 529] on input "text" at bounding box center [676, 534] width 192 height 35
type input "riverton@preloved.love"
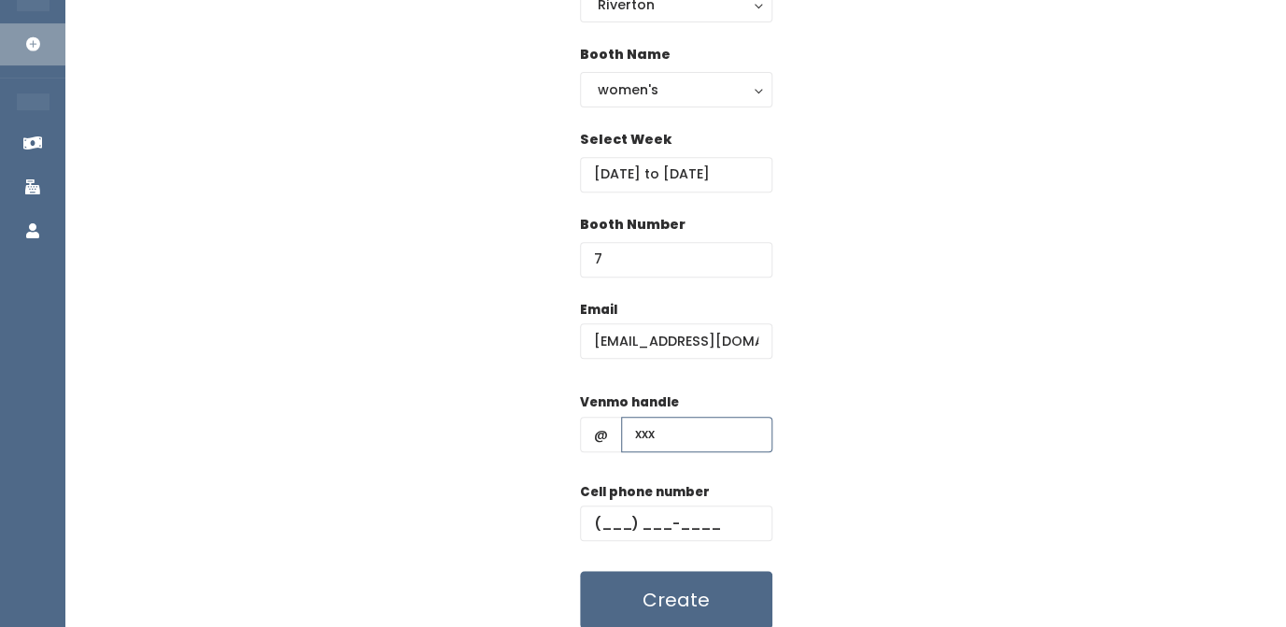
scroll to position [203, 0]
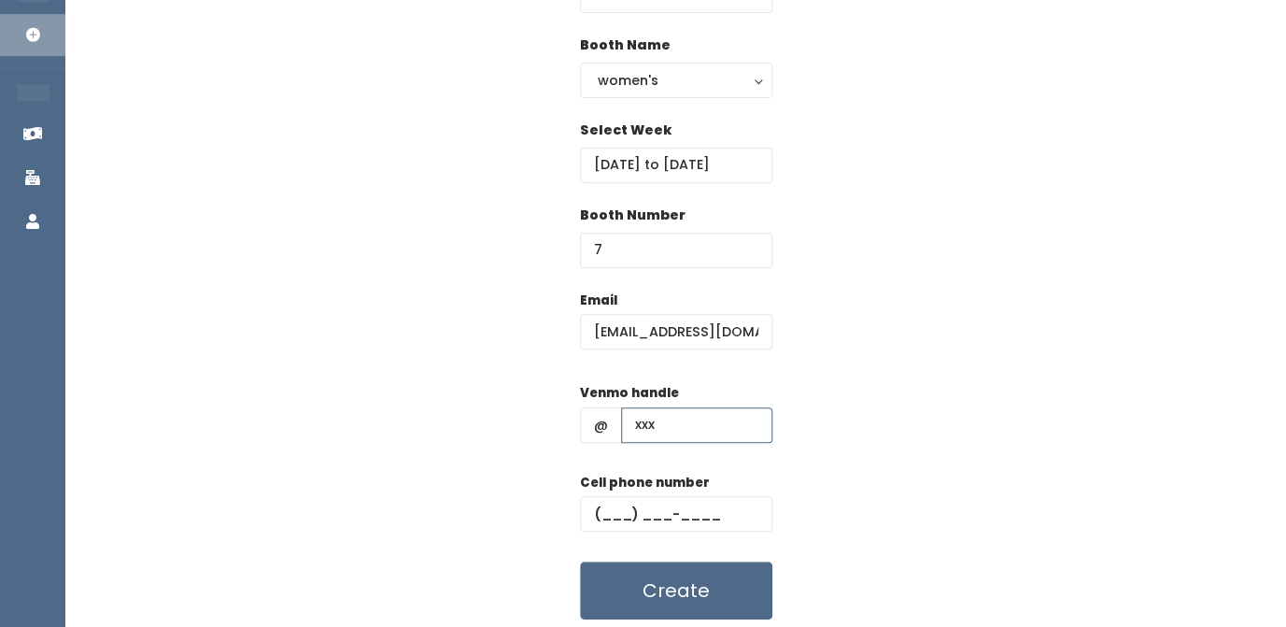
type input "xxx"
click at [613, 519] on input "text" at bounding box center [676, 513] width 192 height 35
type input "(123) 123-1231"
click at [829, 434] on div "Email [EMAIL_ADDRESS][DOMAIN_NAME] Venmo handle @ xxx Cell phone number [PHONE_…" at bounding box center [675, 456] width 1161 height 330
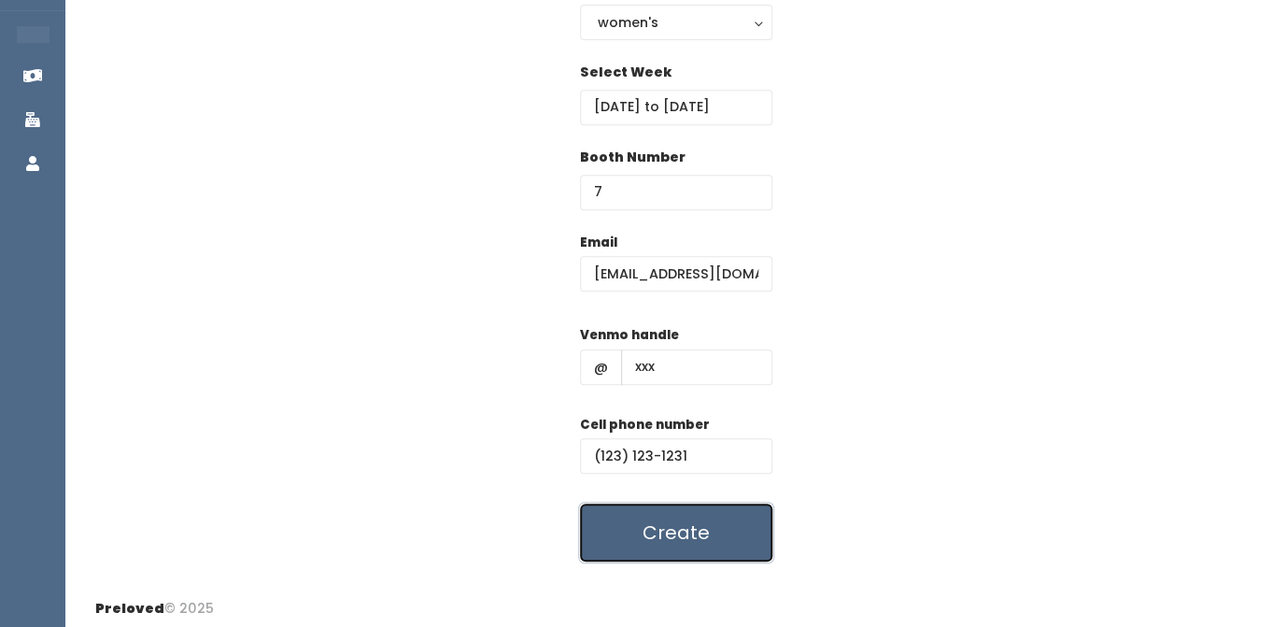
click at [639, 543] on button "Create" at bounding box center [676, 532] width 192 height 58
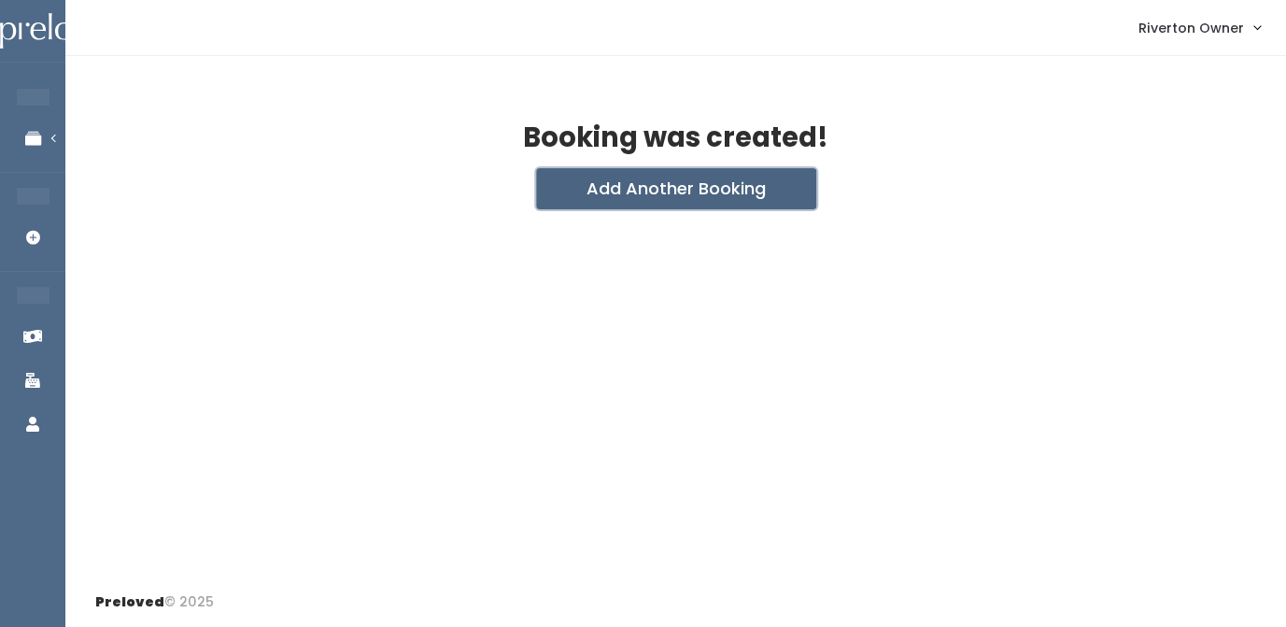
click at [671, 181] on button "Add Another Booking" at bounding box center [676, 188] width 280 height 41
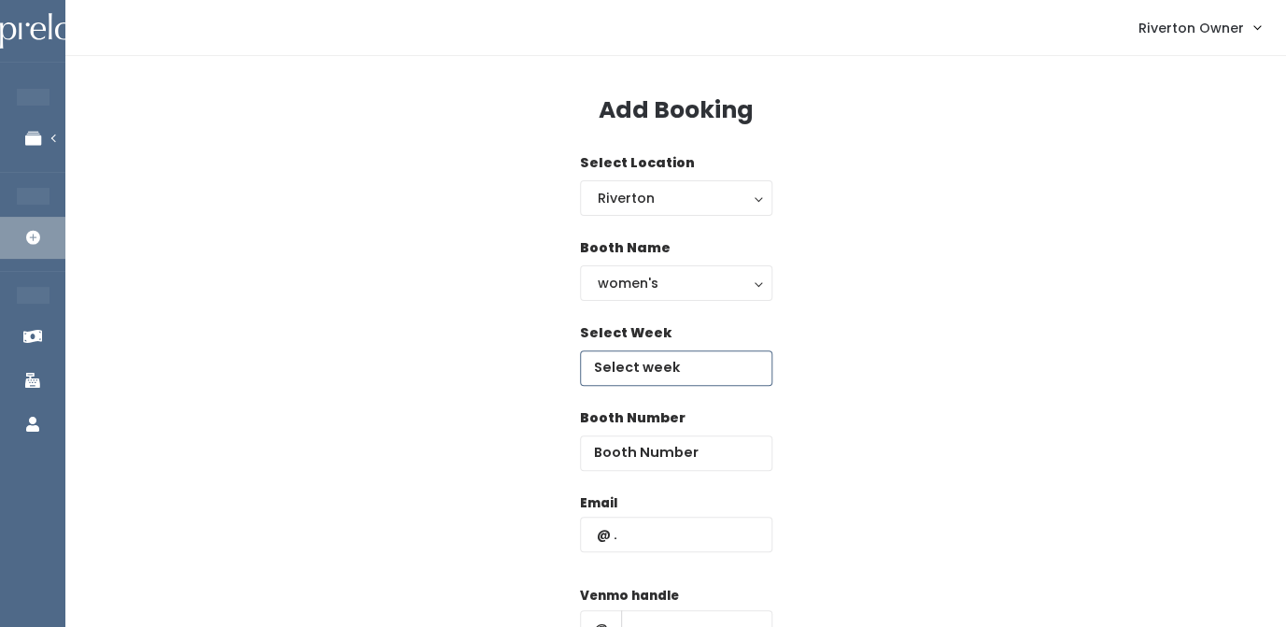
click at [633, 370] on input "text" at bounding box center [676, 367] width 192 height 35
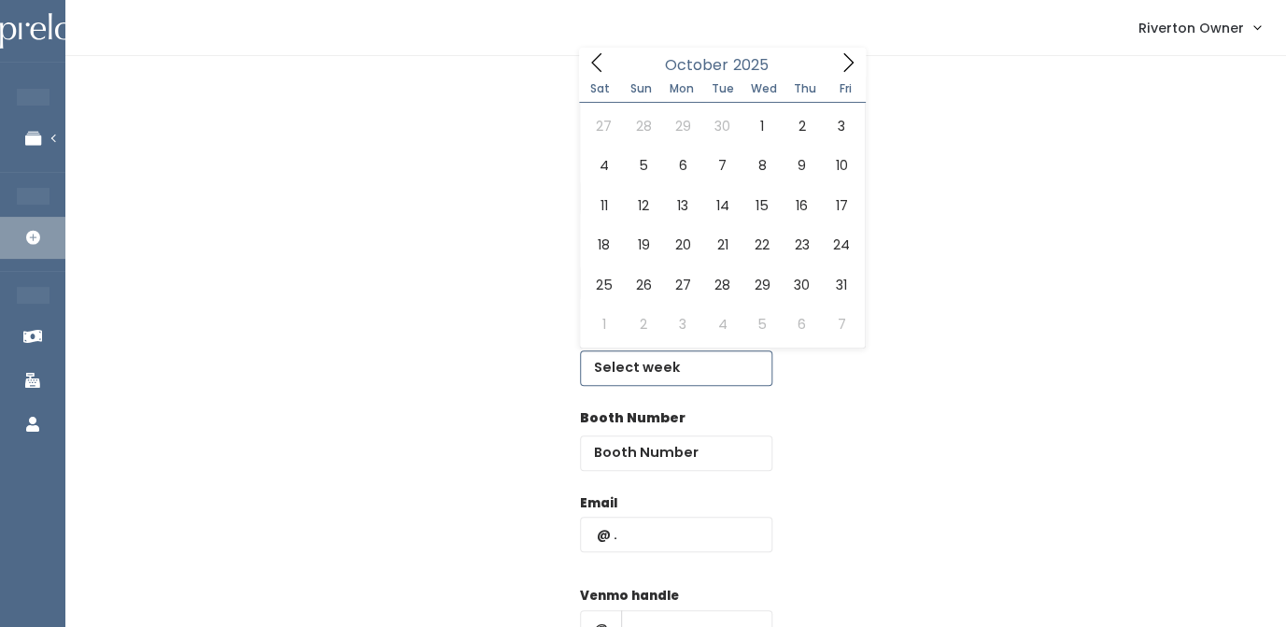
click at [847, 63] on icon at bounding box center [848, 62] width 21 height 21
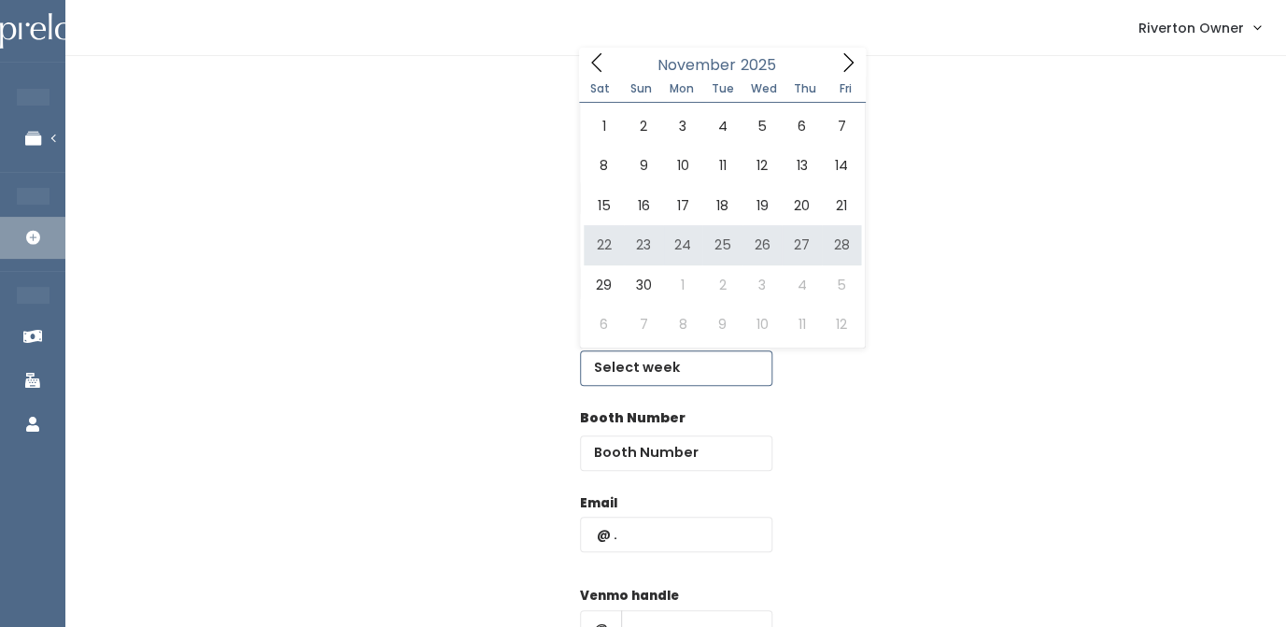
type input "[DATE] to [DATE]"
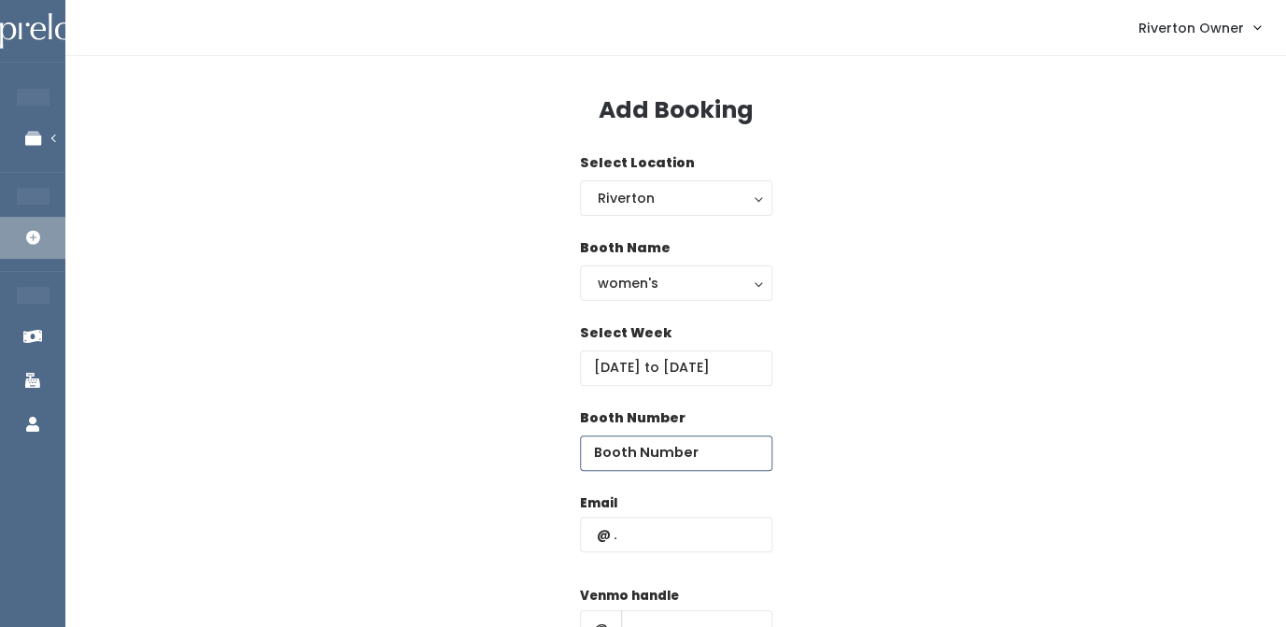
click at [645, 461] on input "number" at bounding box center [676, 452] width 192 height 35
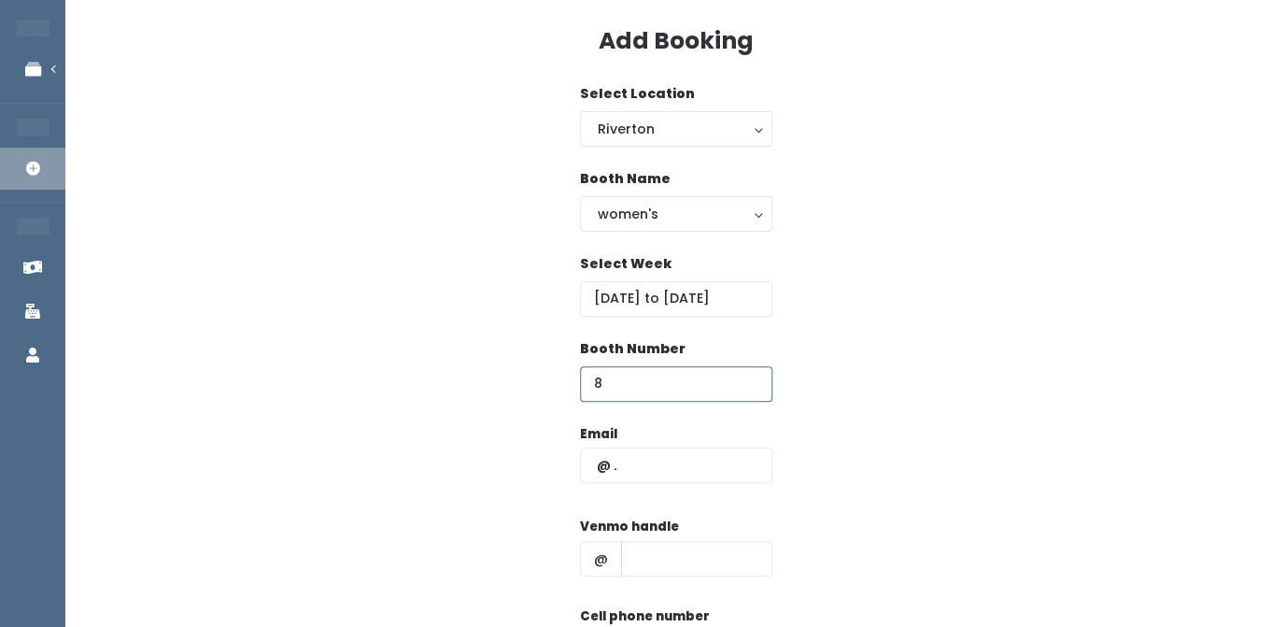
scroll to position [87, 0]
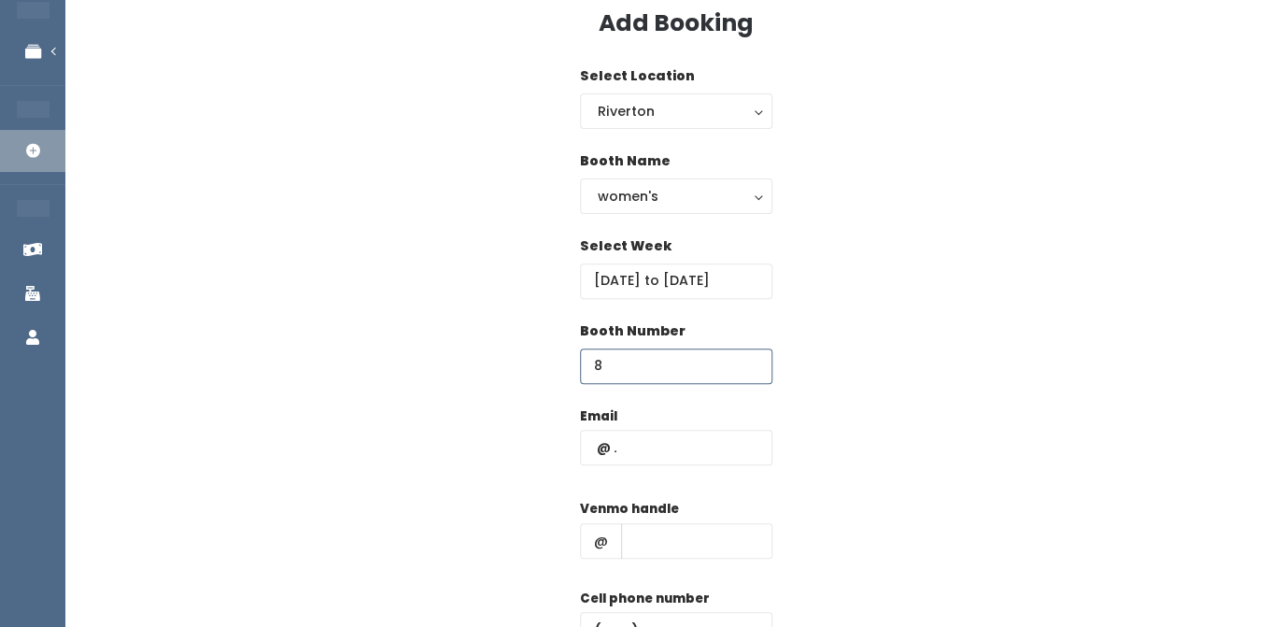
type input "8"
click at [635, 455] on input "text" at bounding box center [676, 447] width 192 height 35
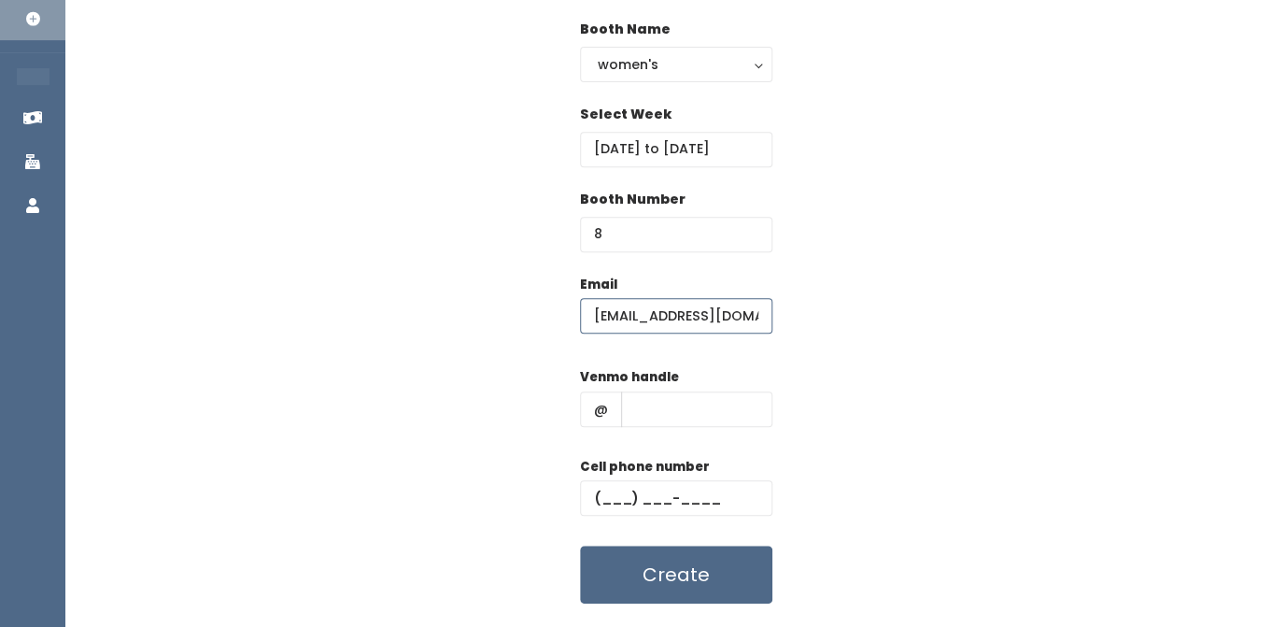
scroll to position [220, 0]
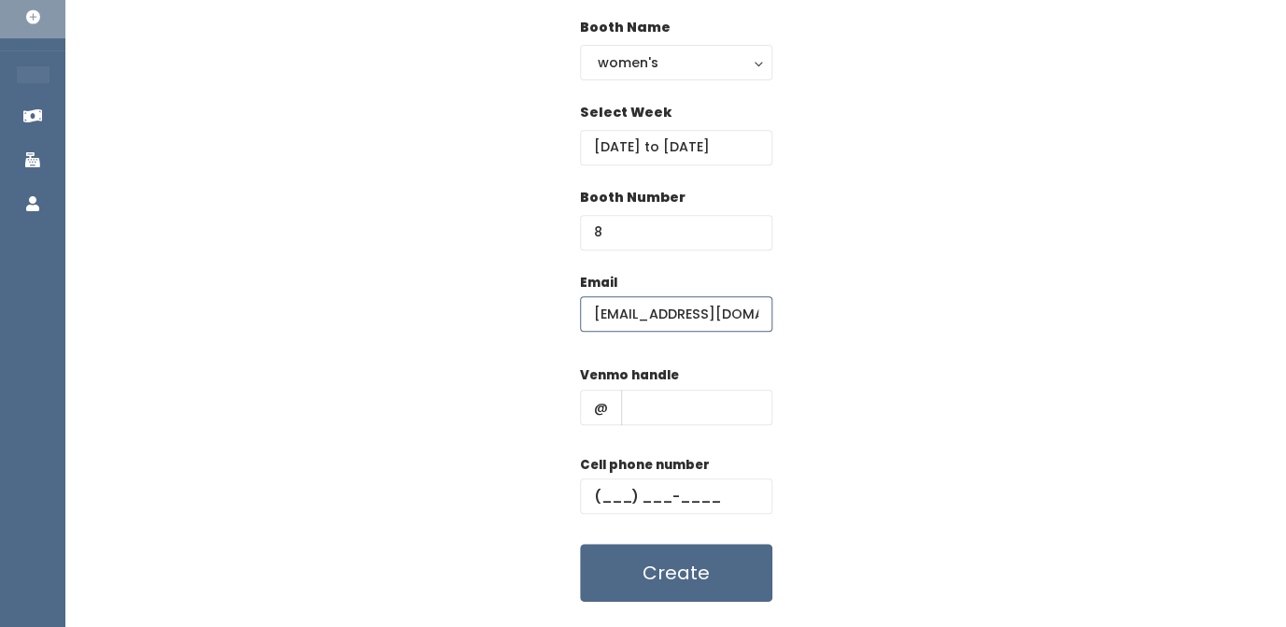
type input "[EMAIL_ADDRESS][DOMAIN_NAME]"
click at [640, 417] on input "text" at bounding box center [696, 407] width 151 height 35
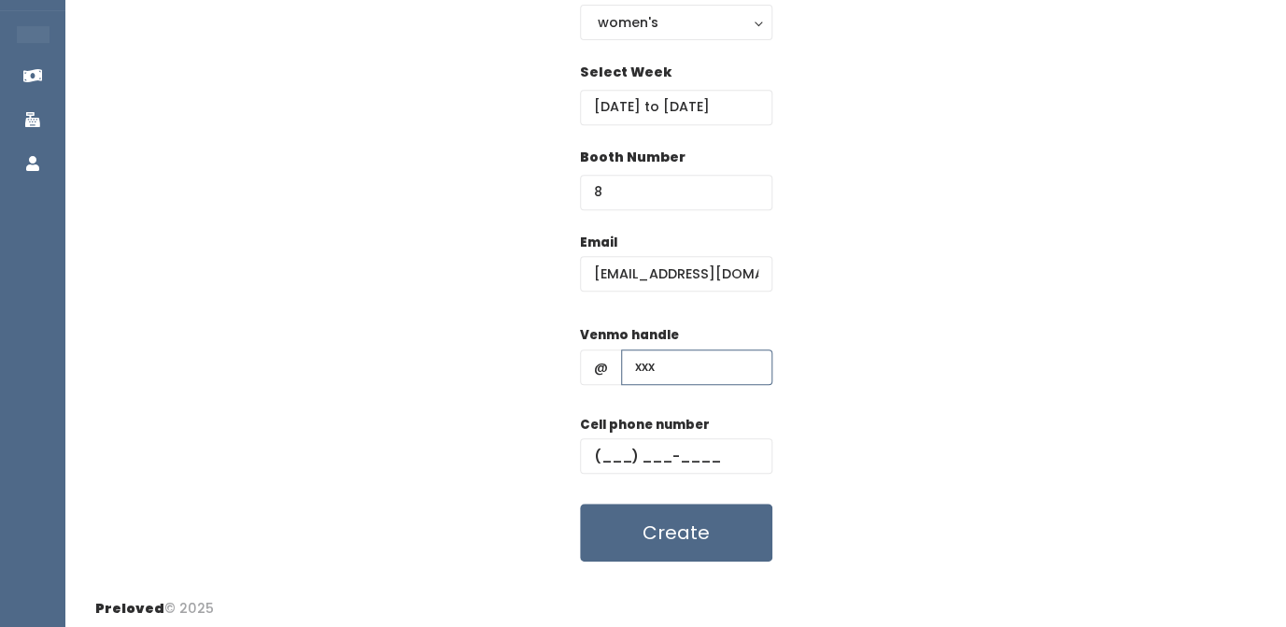
scroll to position [269, 0]
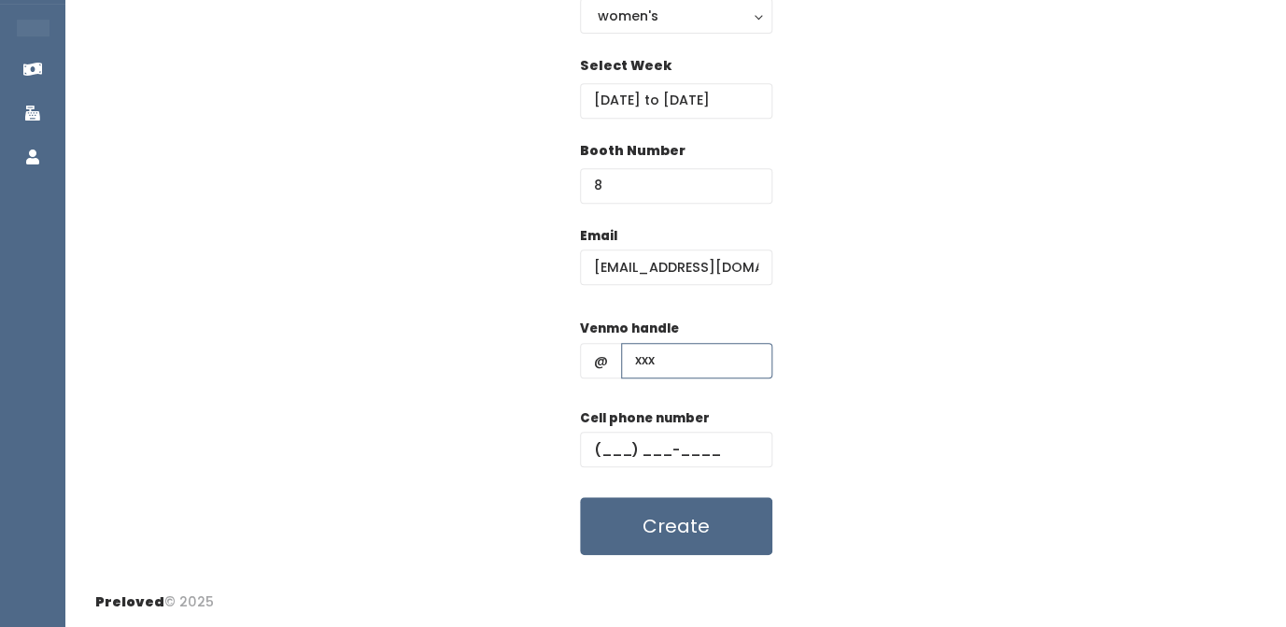
type input "xxx"
click at [611, 453] on input "text" at bounding box center [676, 449] width 192 height 35
type input "(123) 123-1231"
click at [876, 342] on div "Email [EMAIL_ADDRESS][DOMAIN_NAME] Venmo handle @ xxx Cell phone number [PHONE_…" at bounding box center [675, 391] width 1161 height 330
click at [695, 523] on button "Create" at bounding box center [676, 526] width 192 height 58
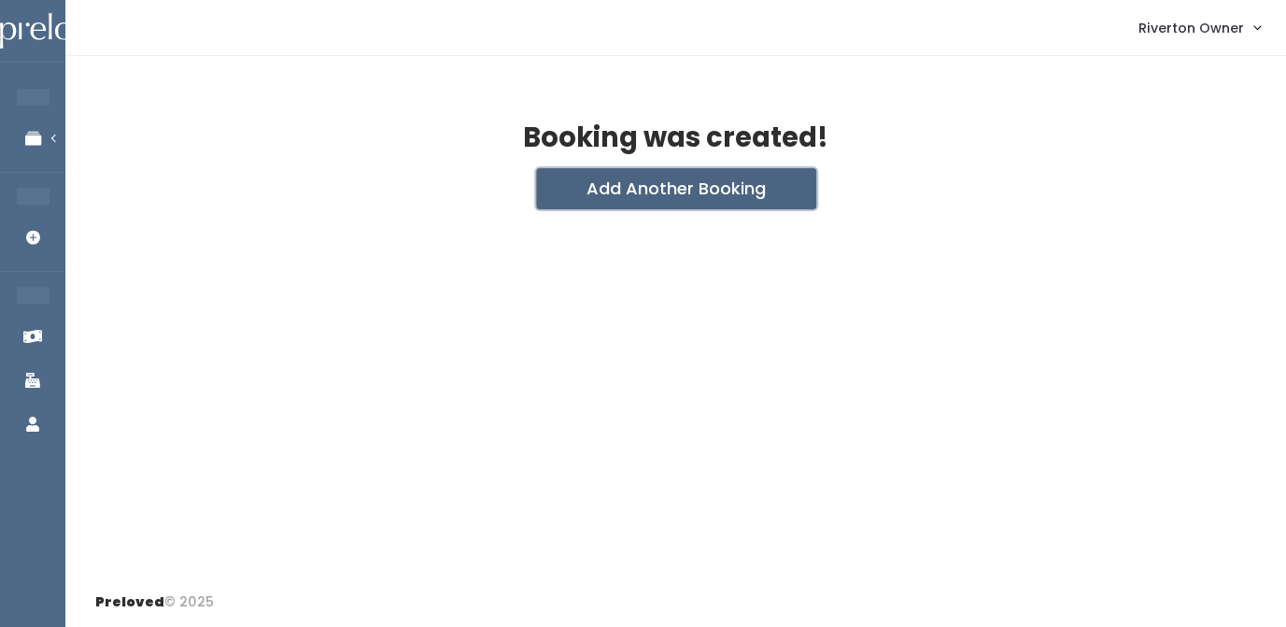
click at [716, 185] on button "Add Another Booking" at bounding box center [676, 188] width 280 height 41
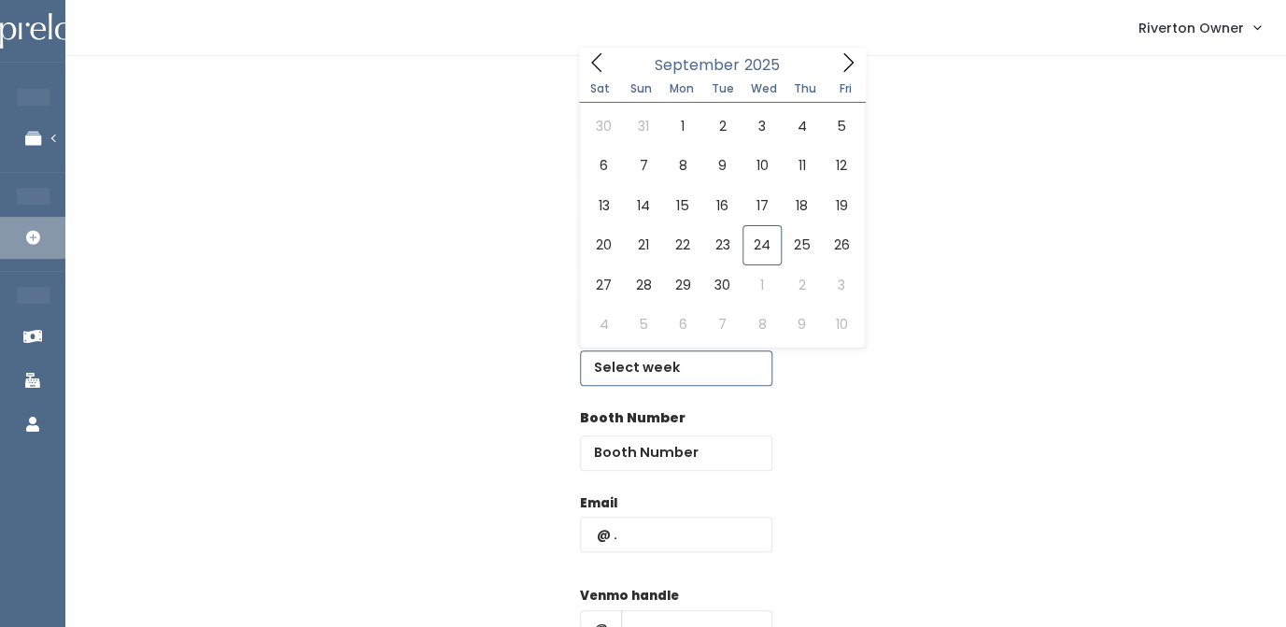
click at [645, 363] on input "text" at bounding box center [676, 367] width 192 height 35
click at [850, 57] on icon at bounding box center [848, 62] width 21 height 21
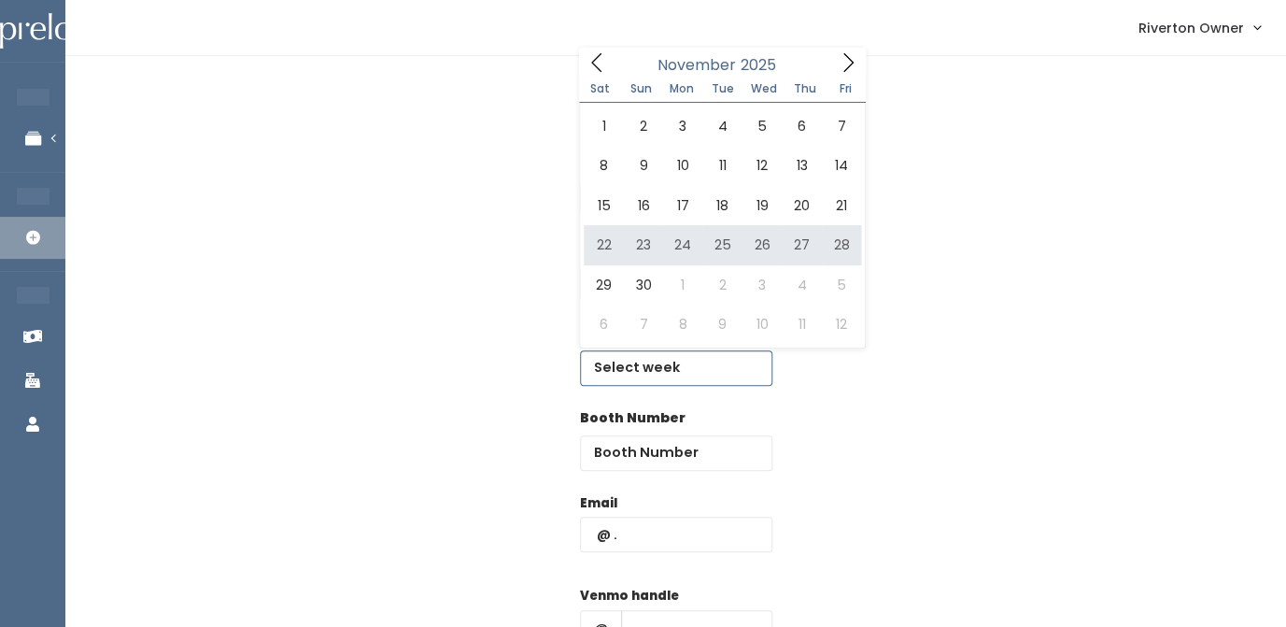
type input "[DATE] to [DATE]"
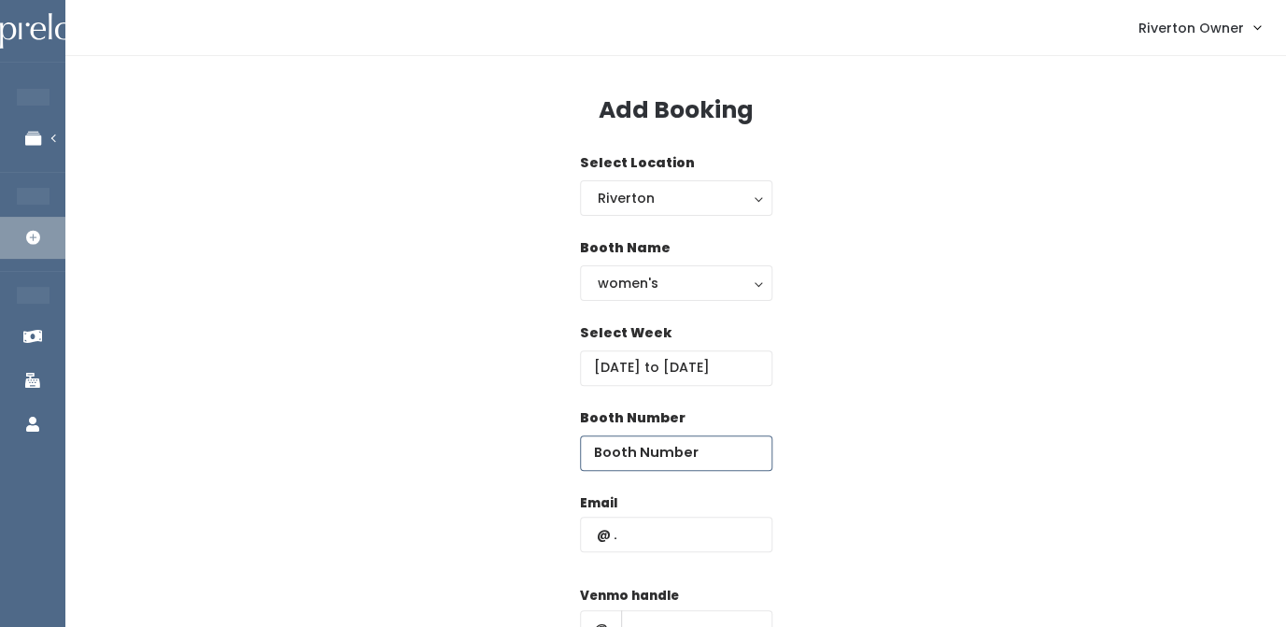
click at [662, 454] on input "number" at bounding box center [676, 452] width 192 height 35
type input "9"
click at [636, 544] on input "text" at bounding box center [676, 534] width 192 height 35
type input "[EMAIL_ADDRESS][DOMAIN_NAME]"
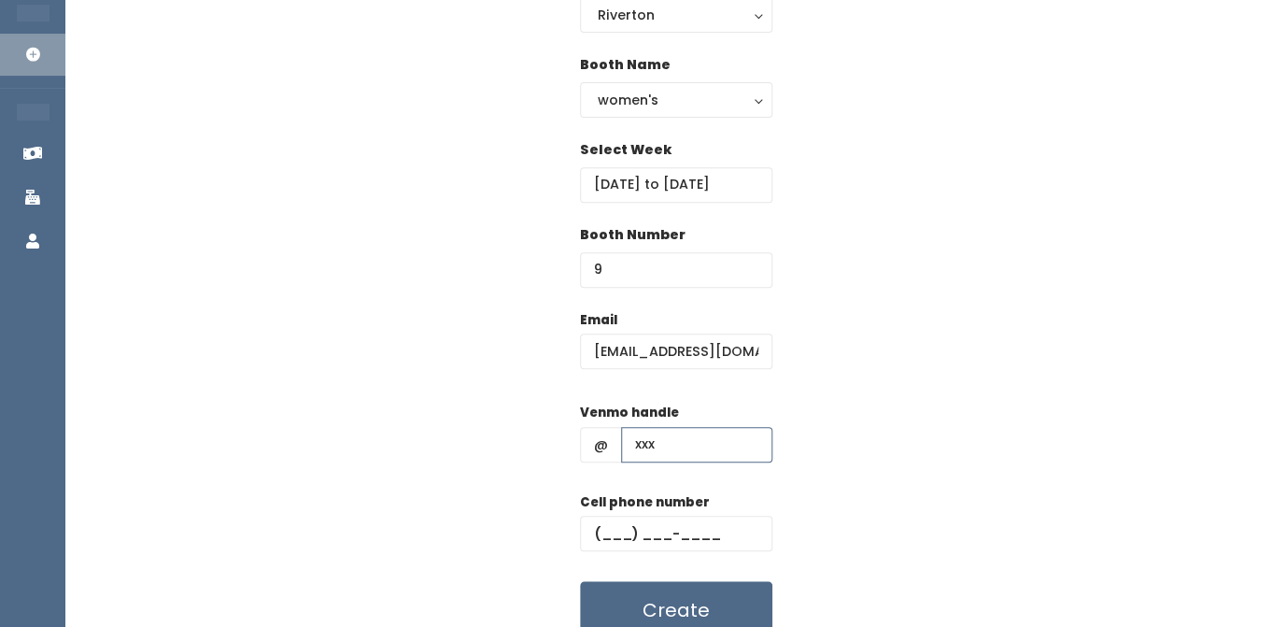
scroll to position [191, 0]
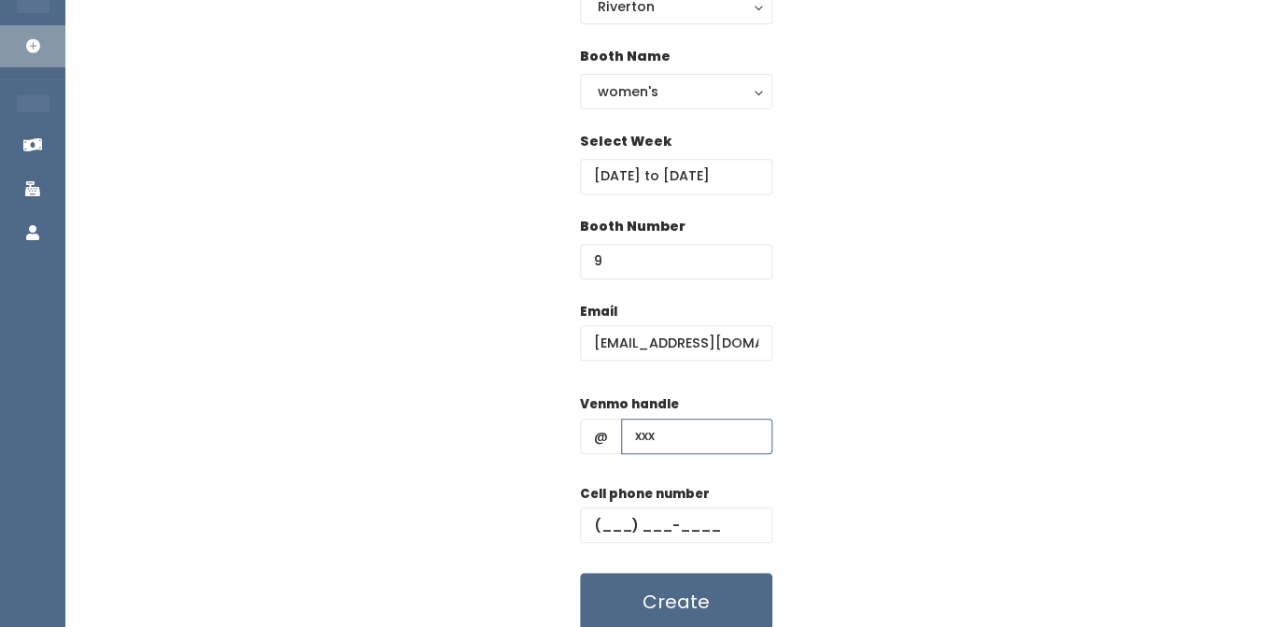
type input "xxx"
click at [614, 521] on input "text" at bounding box center [676, 524] width 192 height 35
type input "(123) 123-1231"
click at [870, 390] on div "Email [EMAIL_ADDRESS][DOMAIN_NAME] Venmo handle @ xxx Cell phone number [PHONE_…" at bounding box center [675, 467] width 1161 height 330
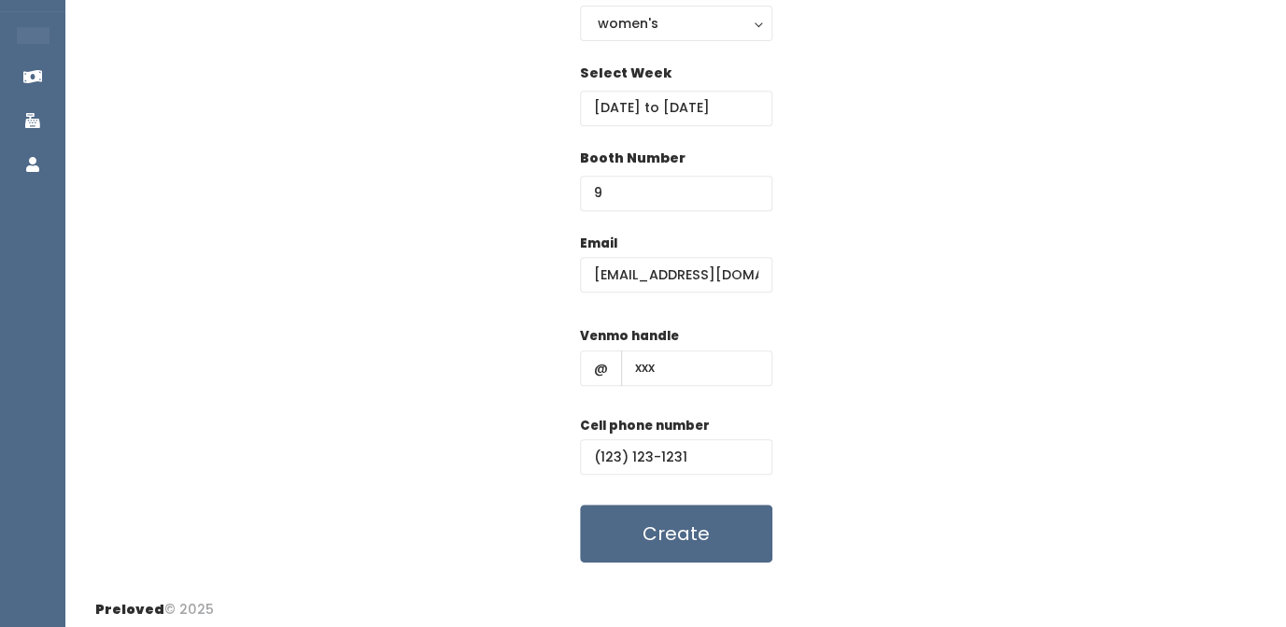
scroll to position [264, 0]
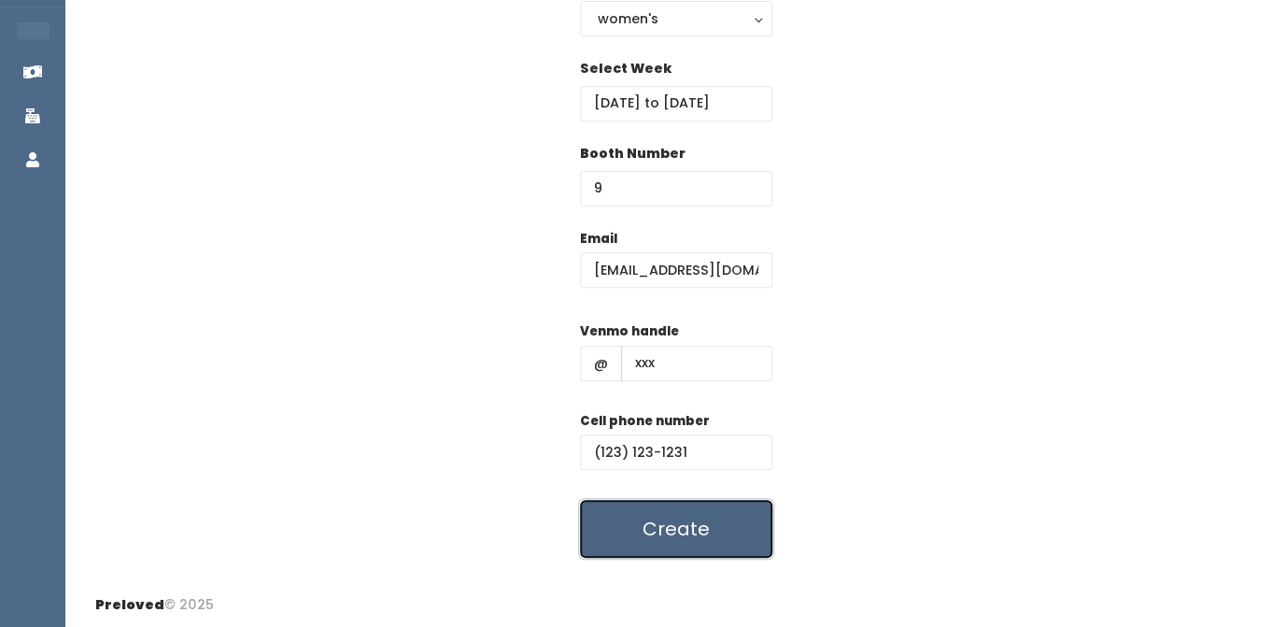
click at [678, 530] on button "Create" at bounding box center [676, 529] width 192 height 58
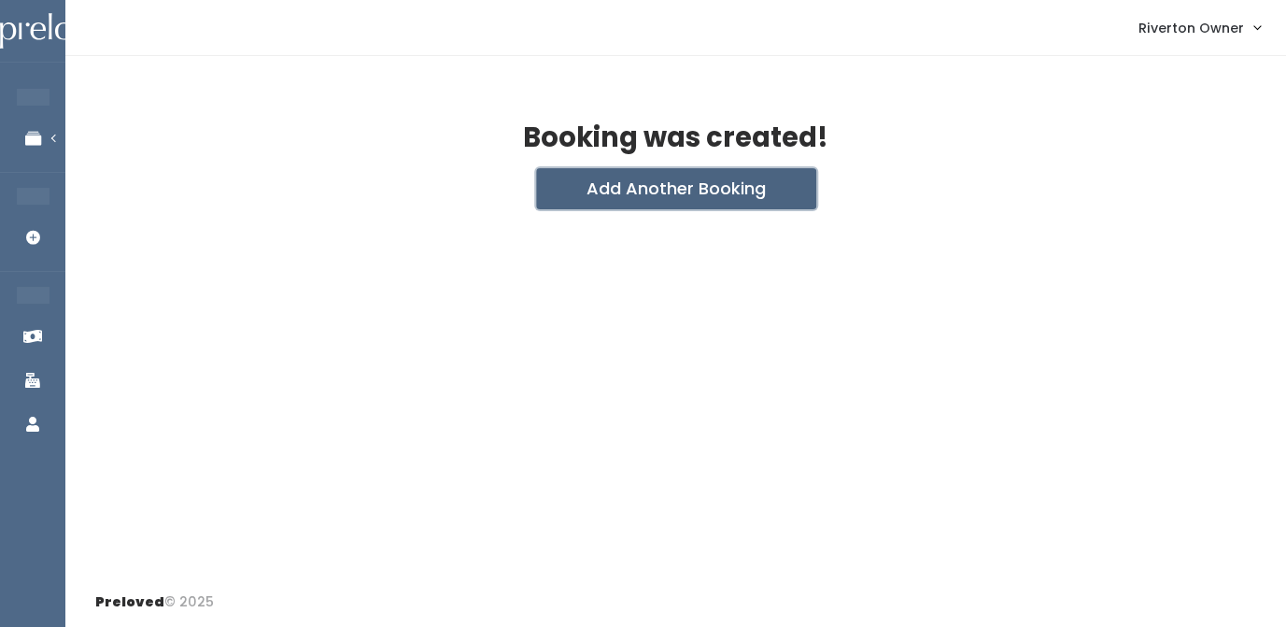
click at [654, 185] on button "Add Another Booking" at bounding box center [676, 188] width 280 height 41
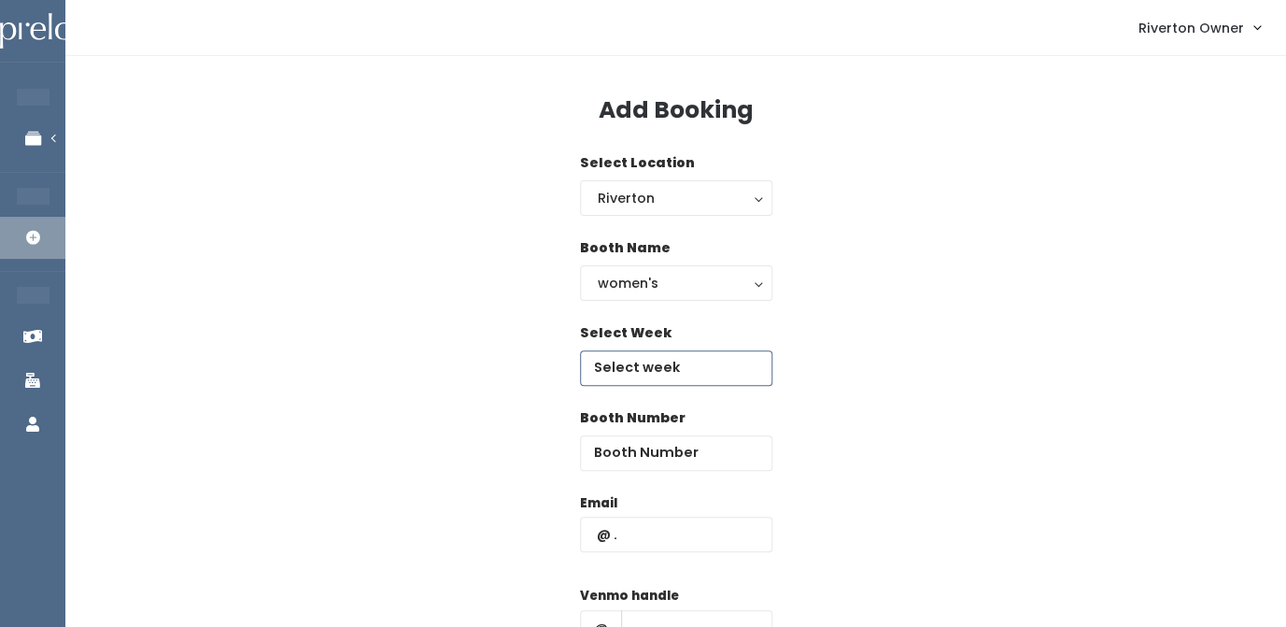
click at [640, 361] on input "text" at bounding box center [676, 367] width 192 height 35
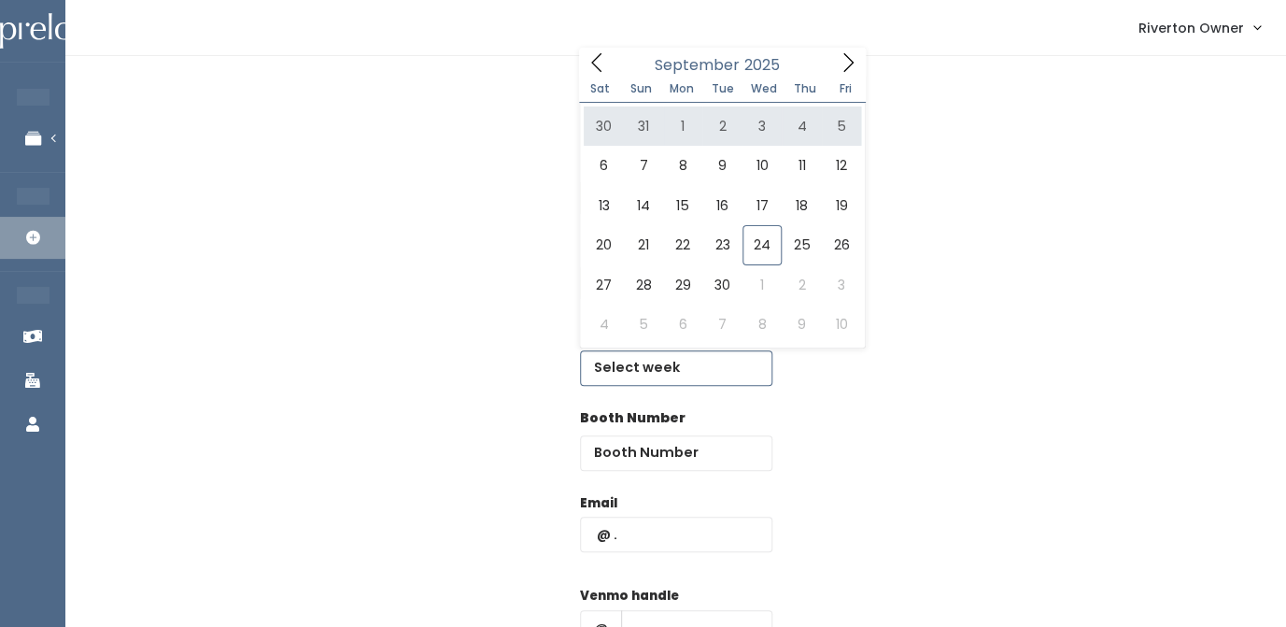
click at [840, 60] on icon at bounding box center [848, 62] width 21 height 21
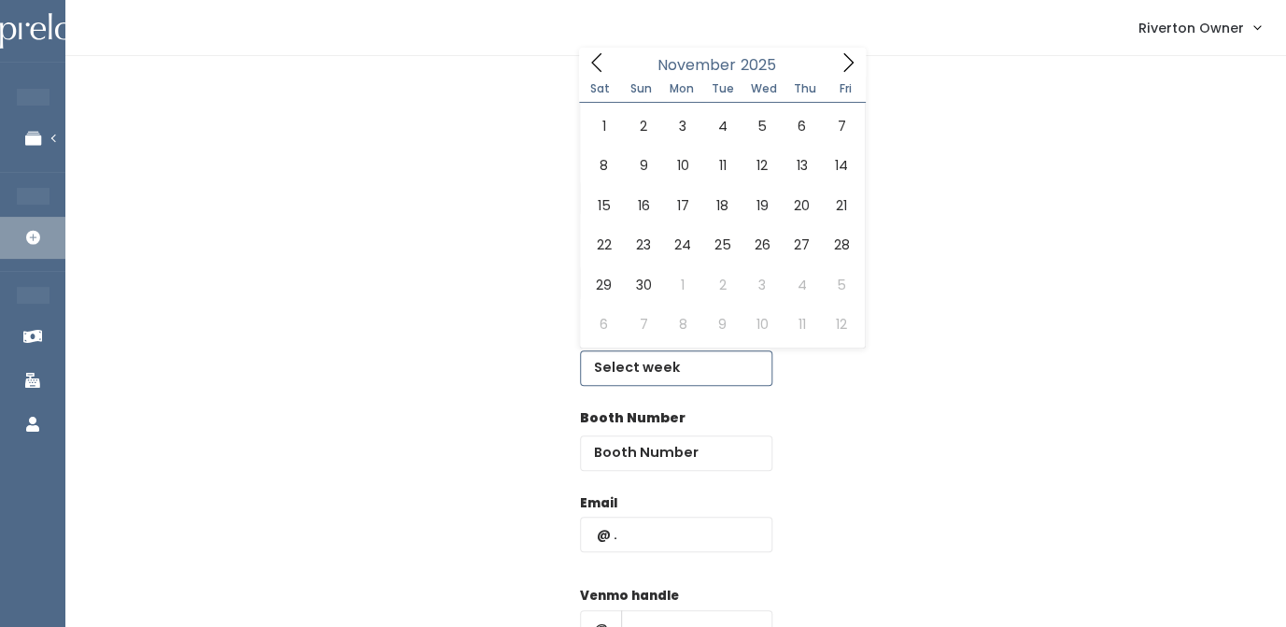
click at [840, 60] on icon at bounding box center [848, 62] width 21 height 21
type input "[DATE] to [DATE]"
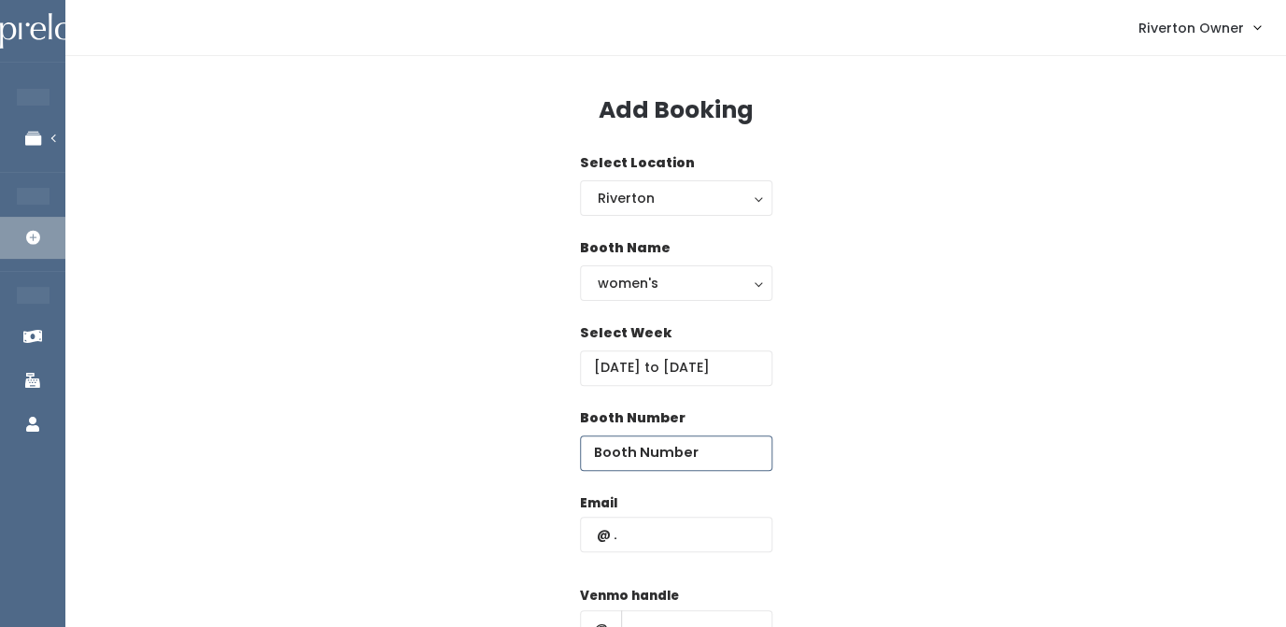
click at [645, 463] on input "number" at bounding box center [676, 452] width 192 height 35
type input "10"
click at [644, 540] on input "text" at bounding box center [676, 534] width 192 height 35
click at [664, 528] on input "riverton" at bounding box center [676, 534] width 192 height 35
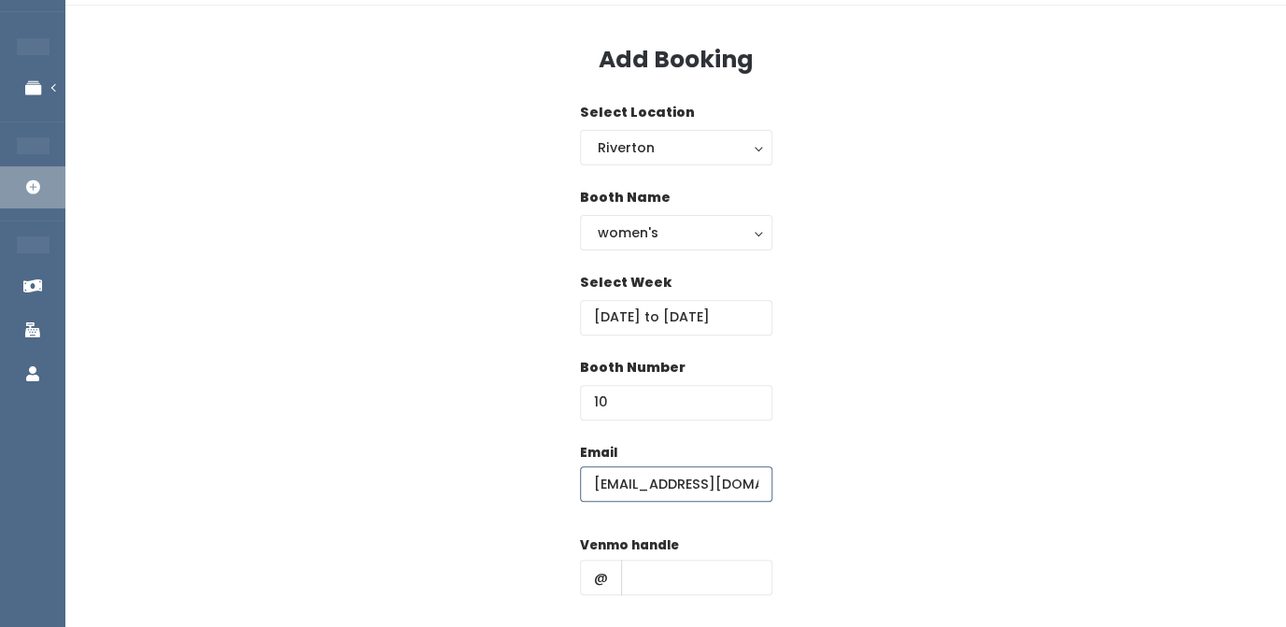
scroll to position [59, 0]
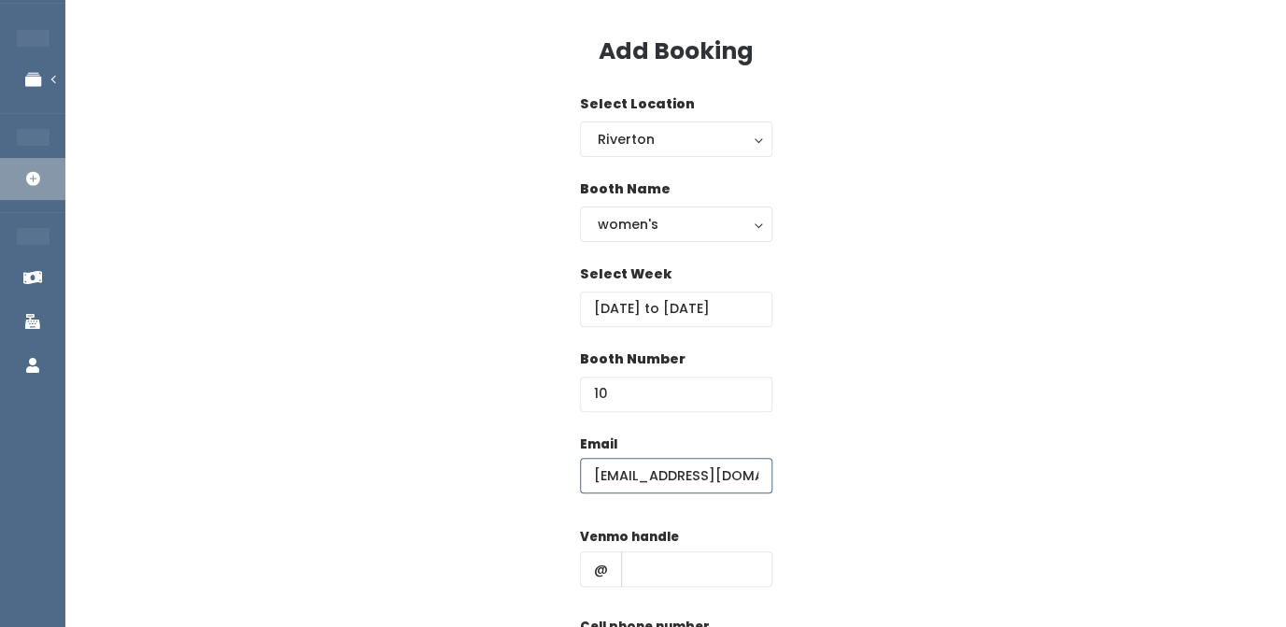
type input "riverton@preloved.love"
click at [659, 568] on input "text" at bounding box center [696, 568] width 151 height 35
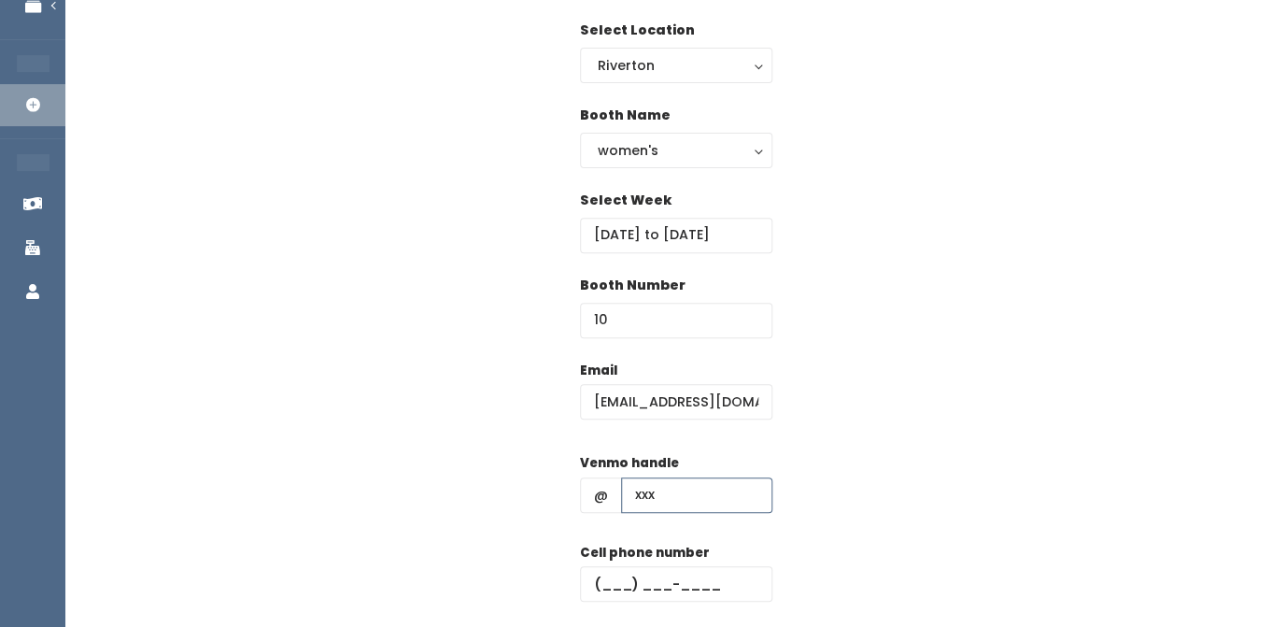
scroll to position [143, 0]
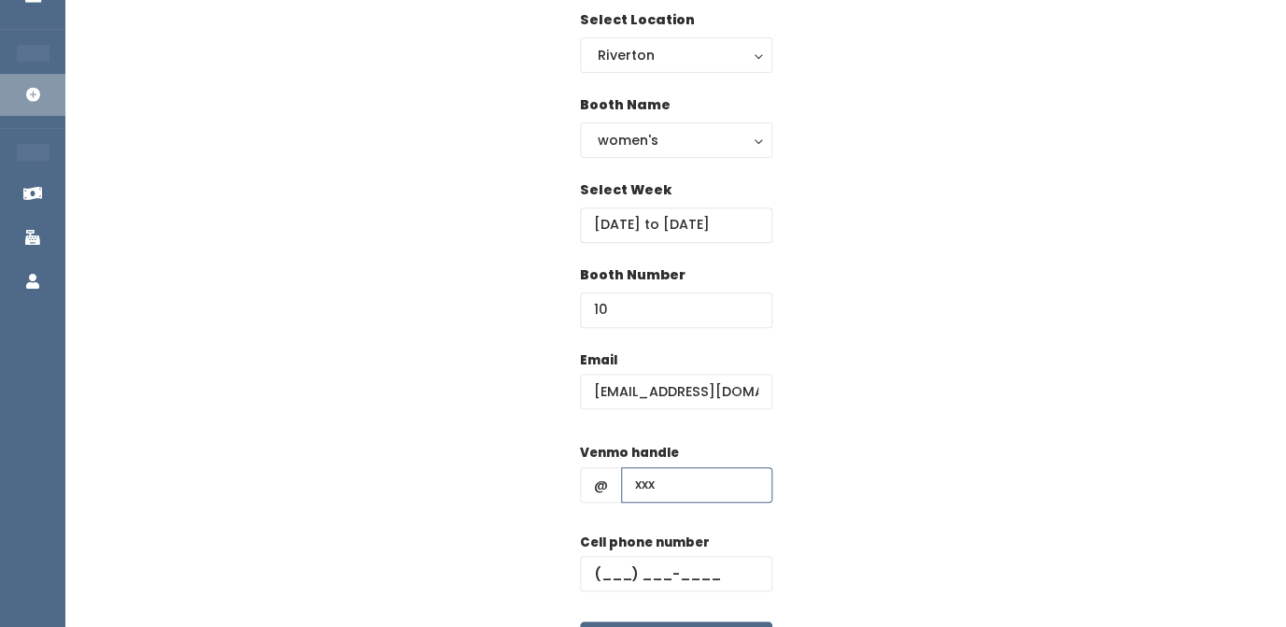
type input "xxx"
click at [614, 572] on input "text" at bounding box center [676, 573] width 192 height 35
type input "(123) 123-1231"
click at [892, 415] on div "Email [EMAIL_ADDRESS][DOMAIN_NAME] Venmo handle @ xxx Cell phone number [PHONE_…" at bounding box center [675, 515] width 1161 height 330
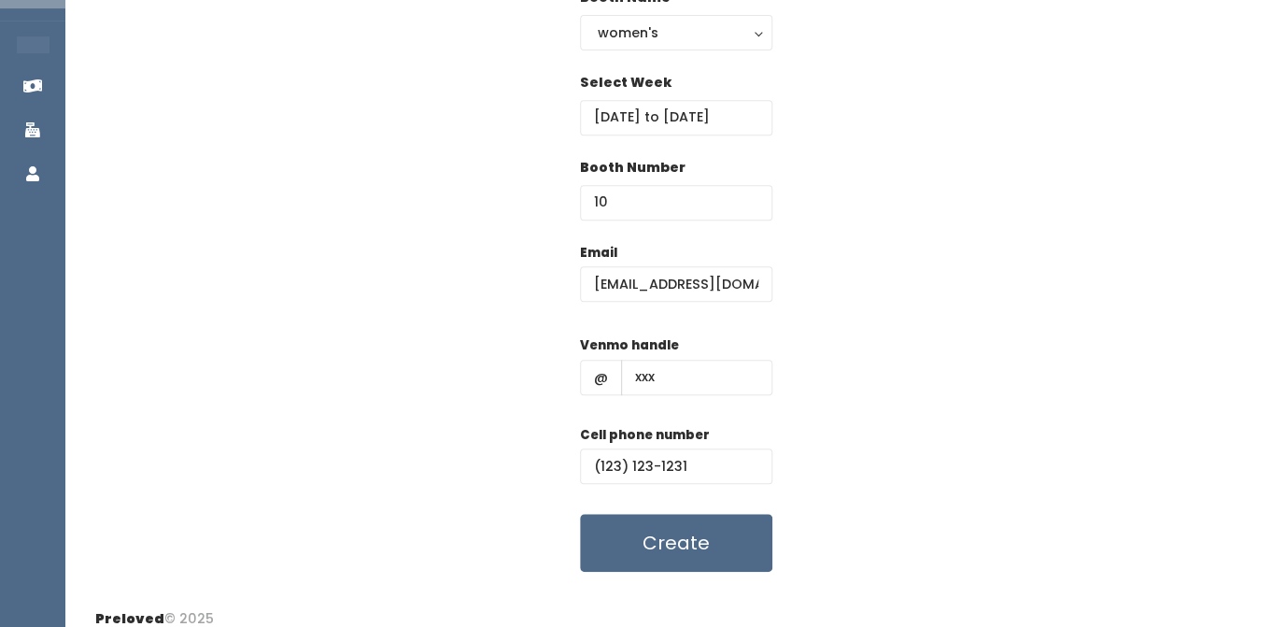
scroll to position [269, 0]
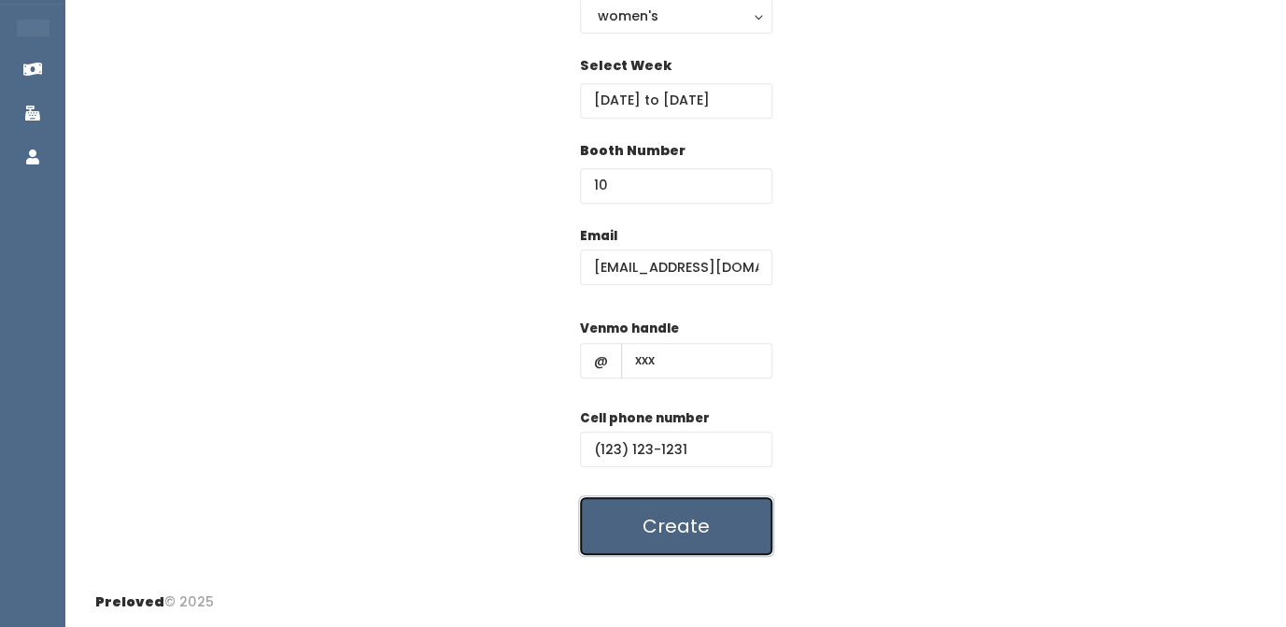
click at [674, 531] on button "Create" at bounding box center [676, 526] width 192 height 58
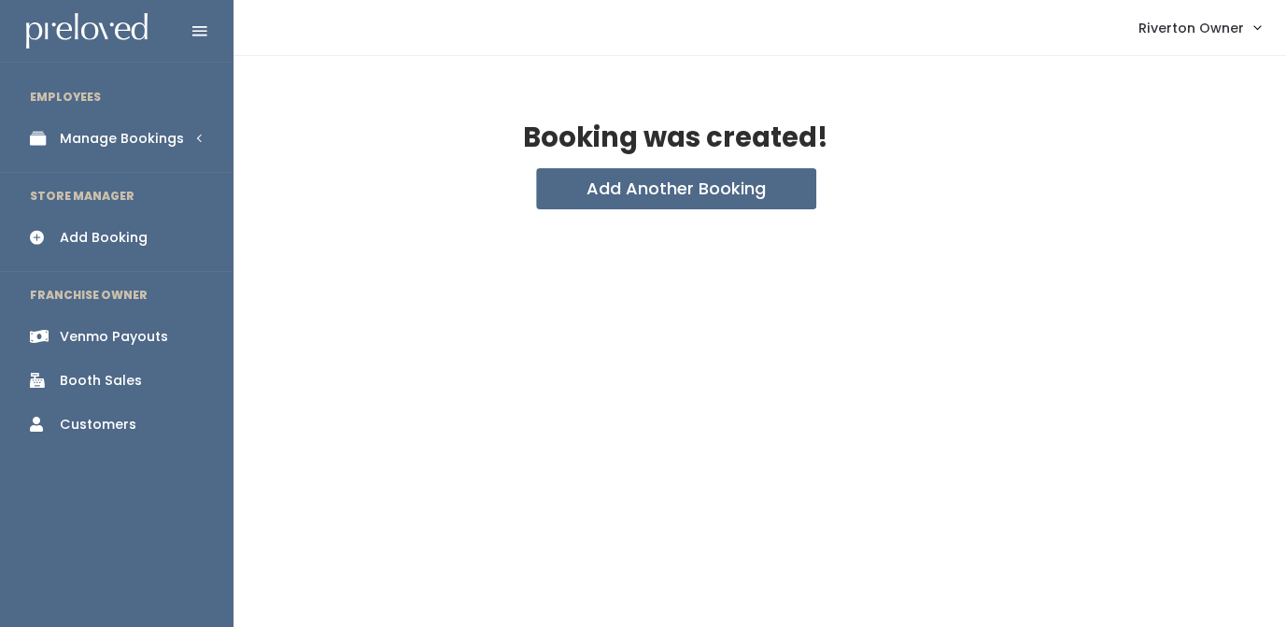
click at [61, 143] on div "Manage Bookings" at bounding box center [122, 139] width 124 height 20
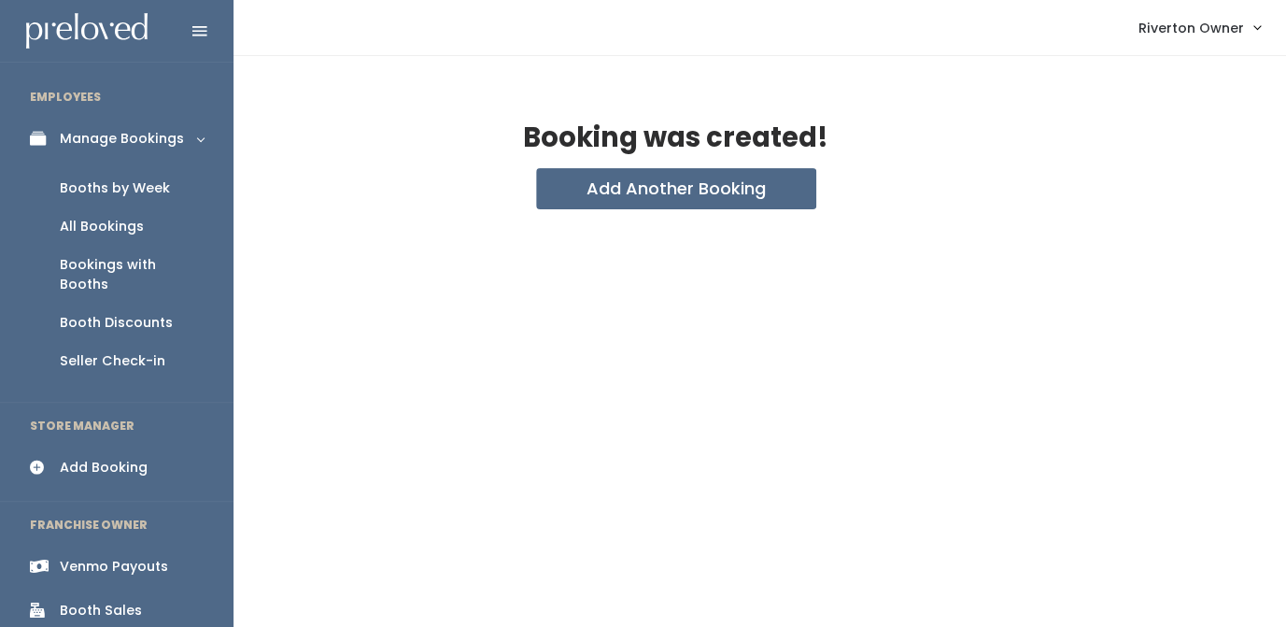
click at [71, 182] on div "Booths by Week" at bounding box center [115, 188] width 110 height 20
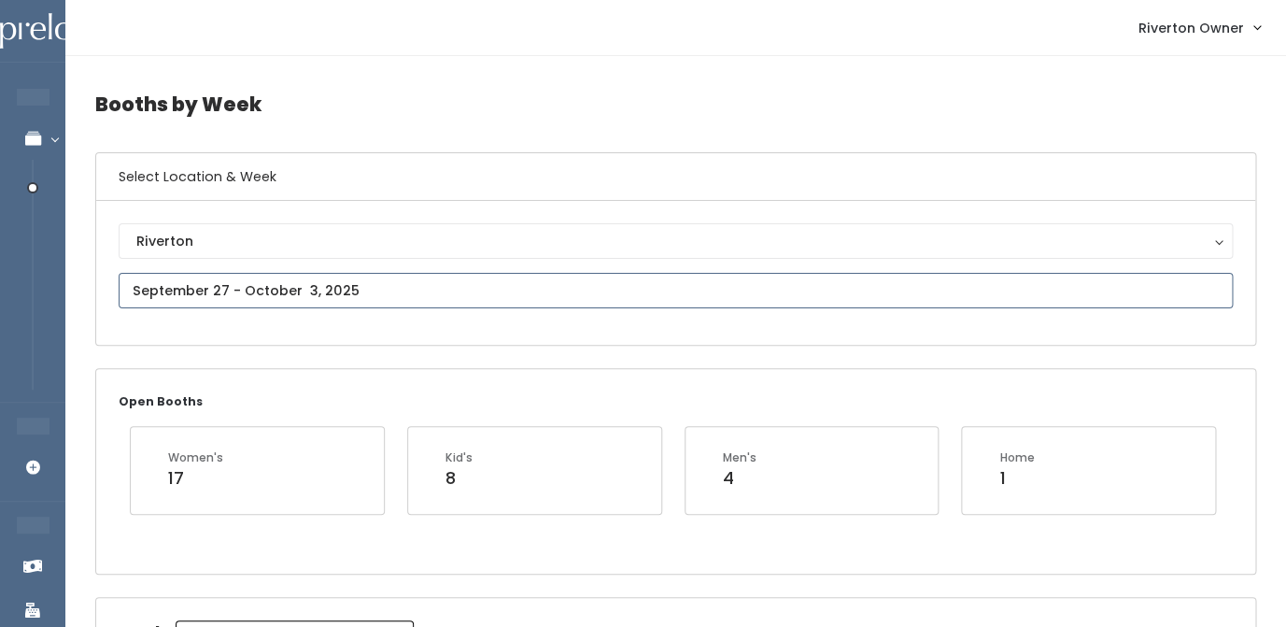
click at [415, 292] on input "text" at bounding box center [676, 290] width 1114 height 35
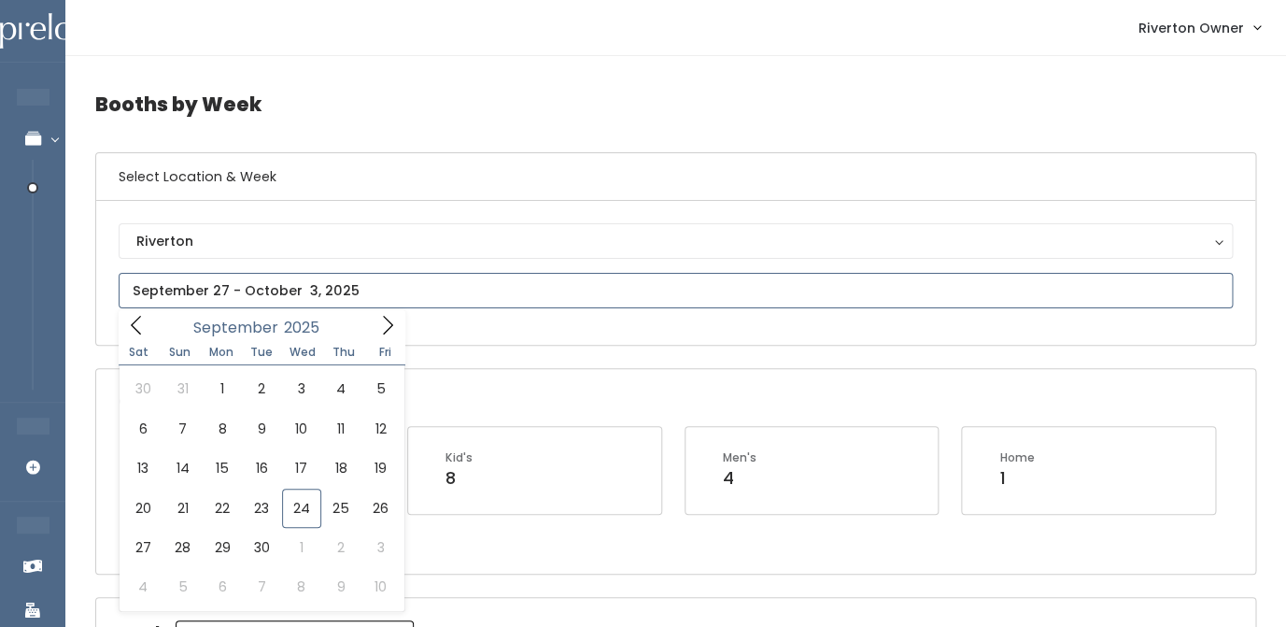
click at [389, 333] on icon at bounding box center [387, 325] width 21 height 21
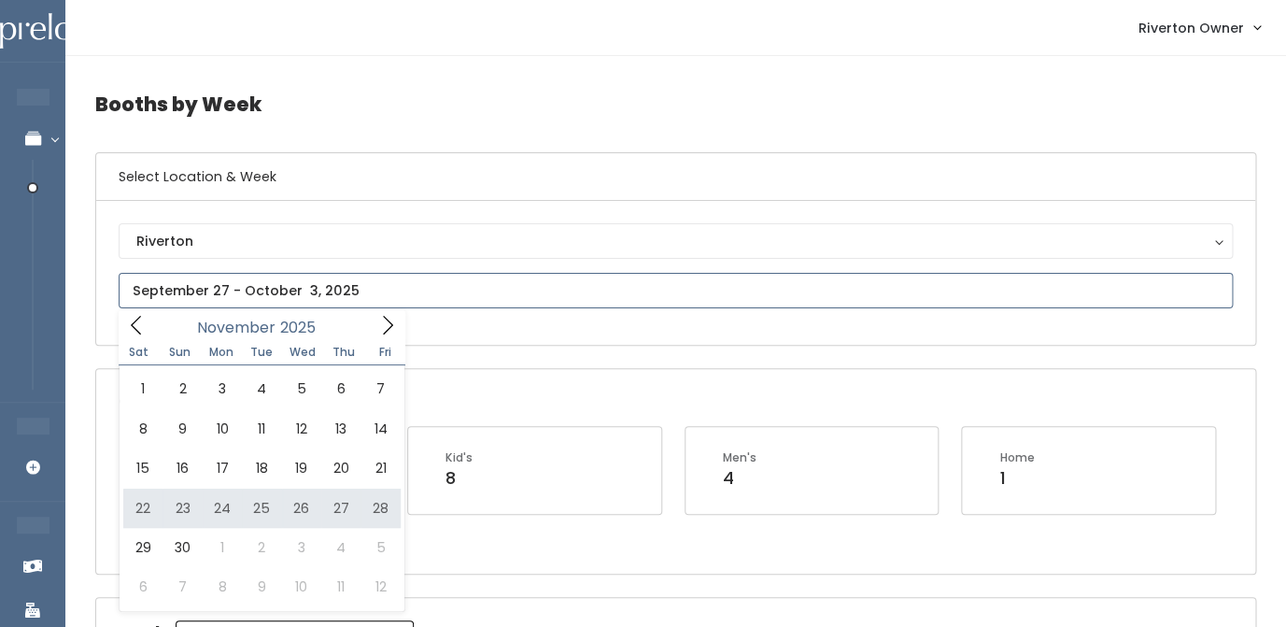
type input "November 22 to November 28"
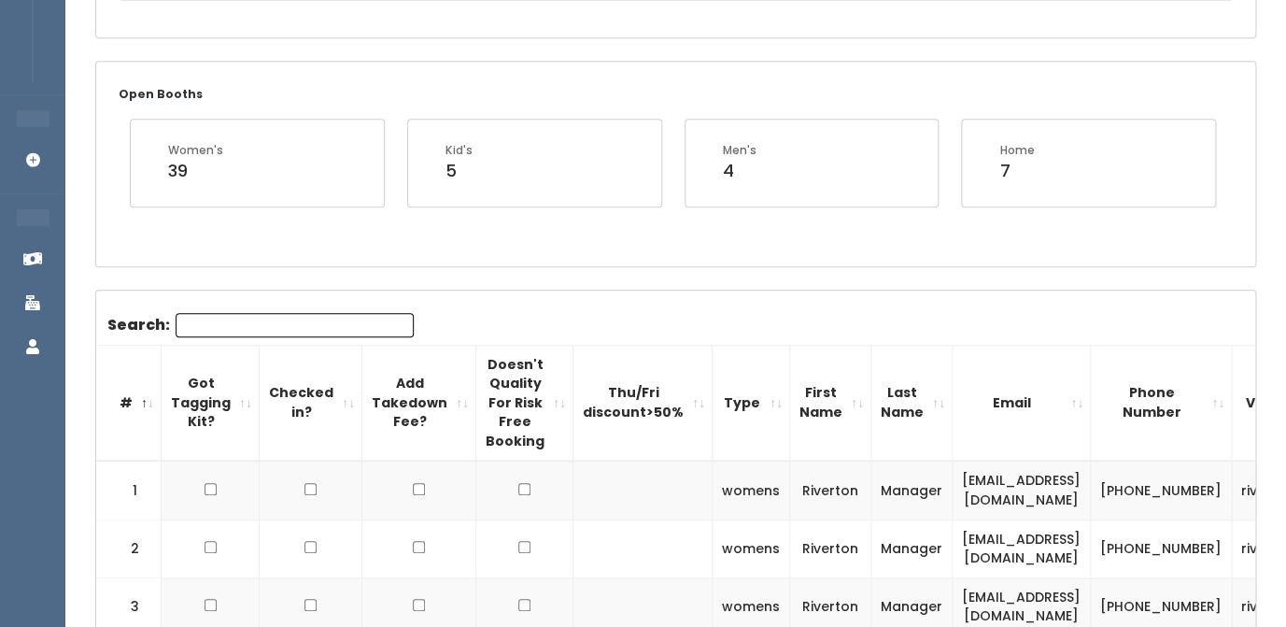
scroll to position [283, 0]
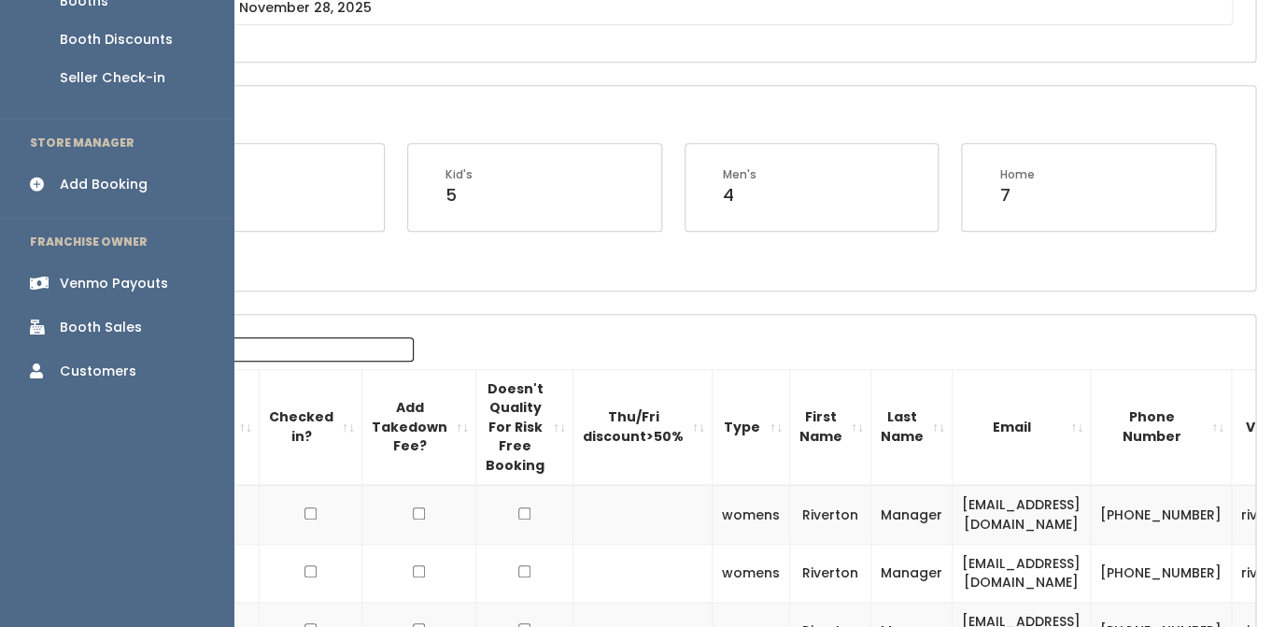
click at [50, 177] on icon at bounding box center [43, 185] width 26 height 16
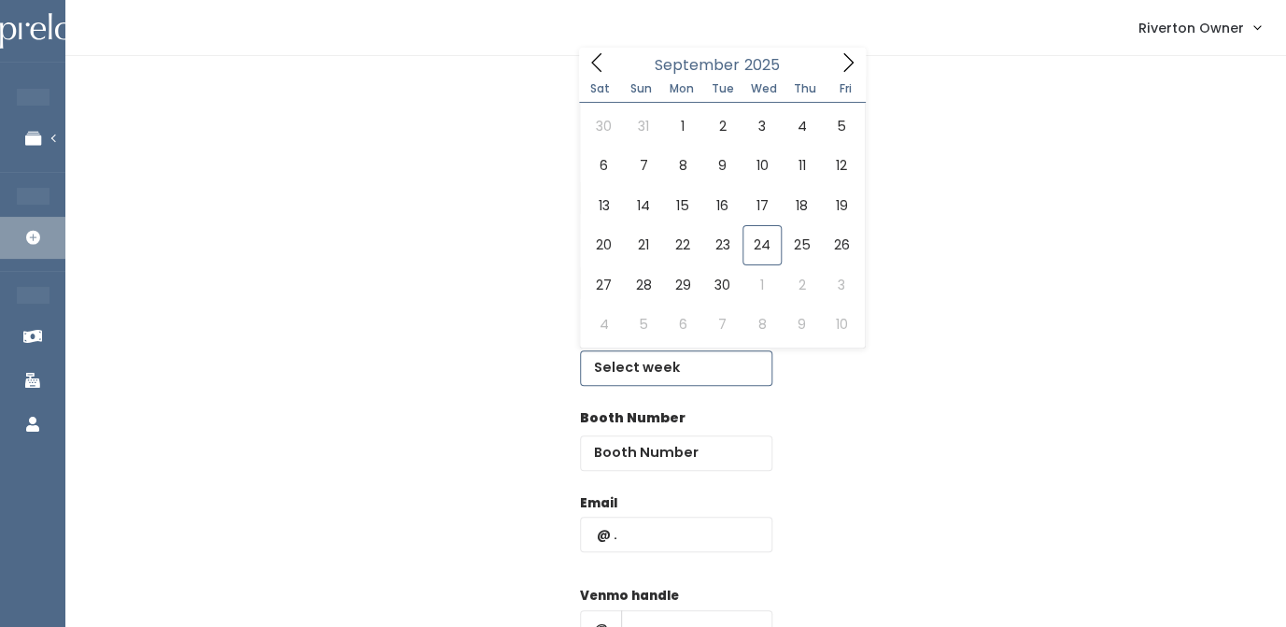
click at [671, 368] on input "text" at bounding box center [676, 367] width 192 height 35
click at [851, 50] on span at bounding box center [847, 62] width 35 height 29
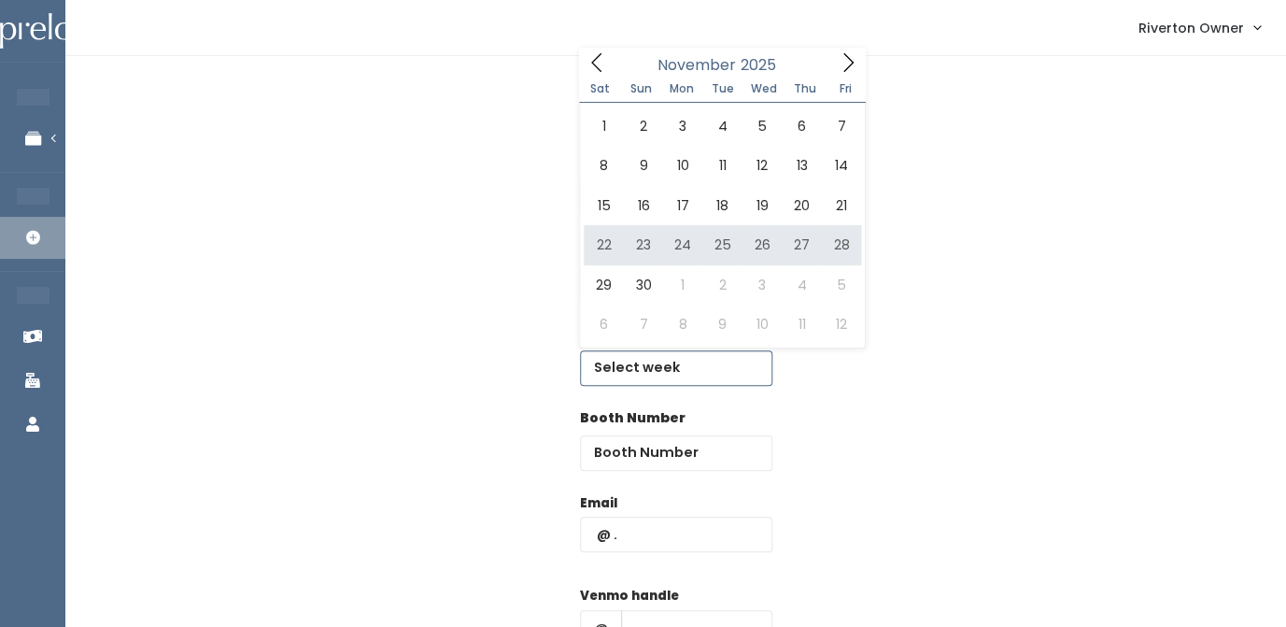
type input "November 22 to November 28"
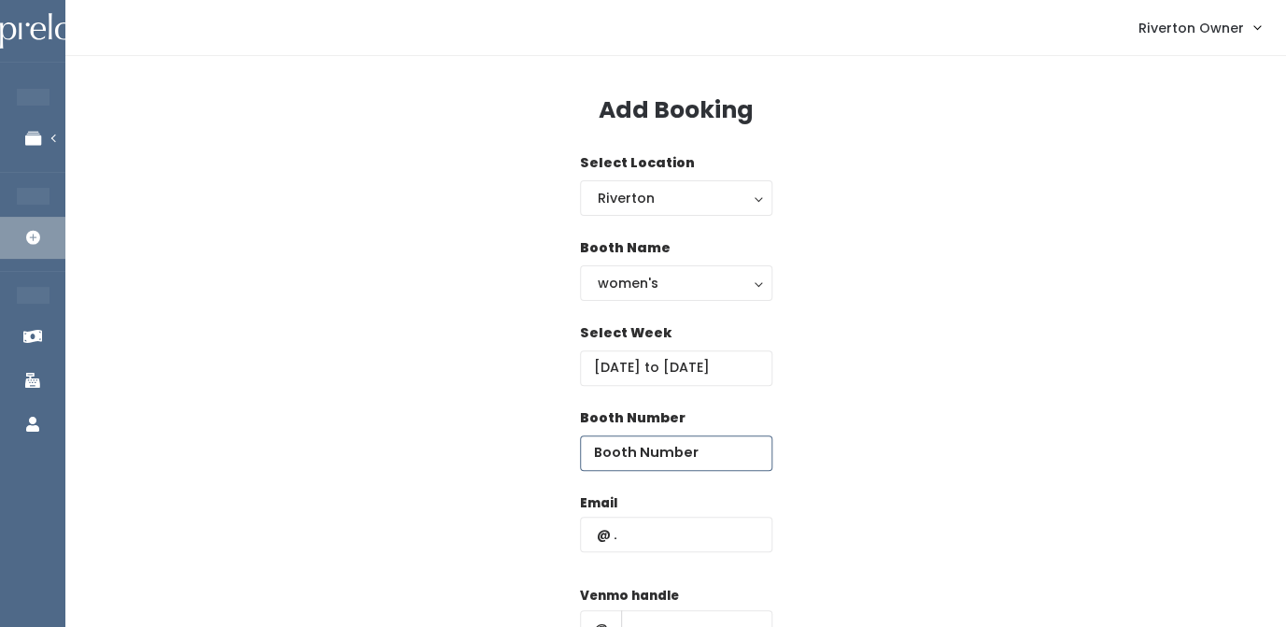
click at [640, 460] on input "number" at bounding box center [676, 452] width 192 height 35
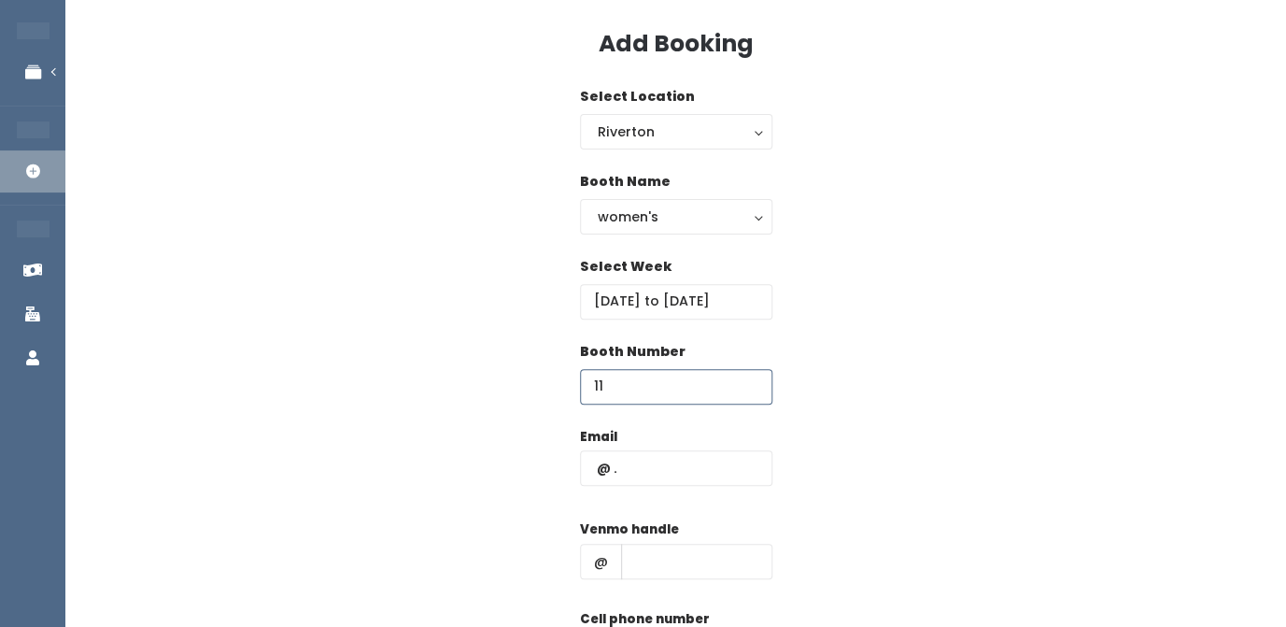
scroll to position [68, 0]
type input "11"
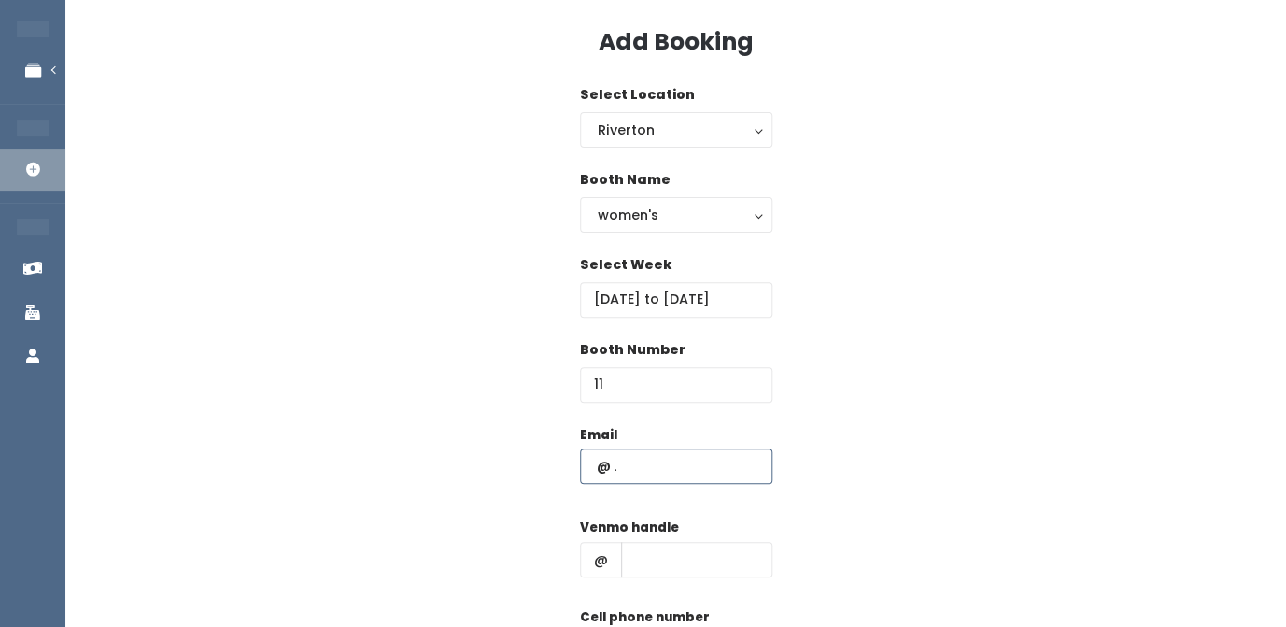
click at [638, 462] on input "text" at bounding box center [676, 465] width 192 height 35
type input "[EMAIL_ADDRESS][DOMAIN_NAME]"
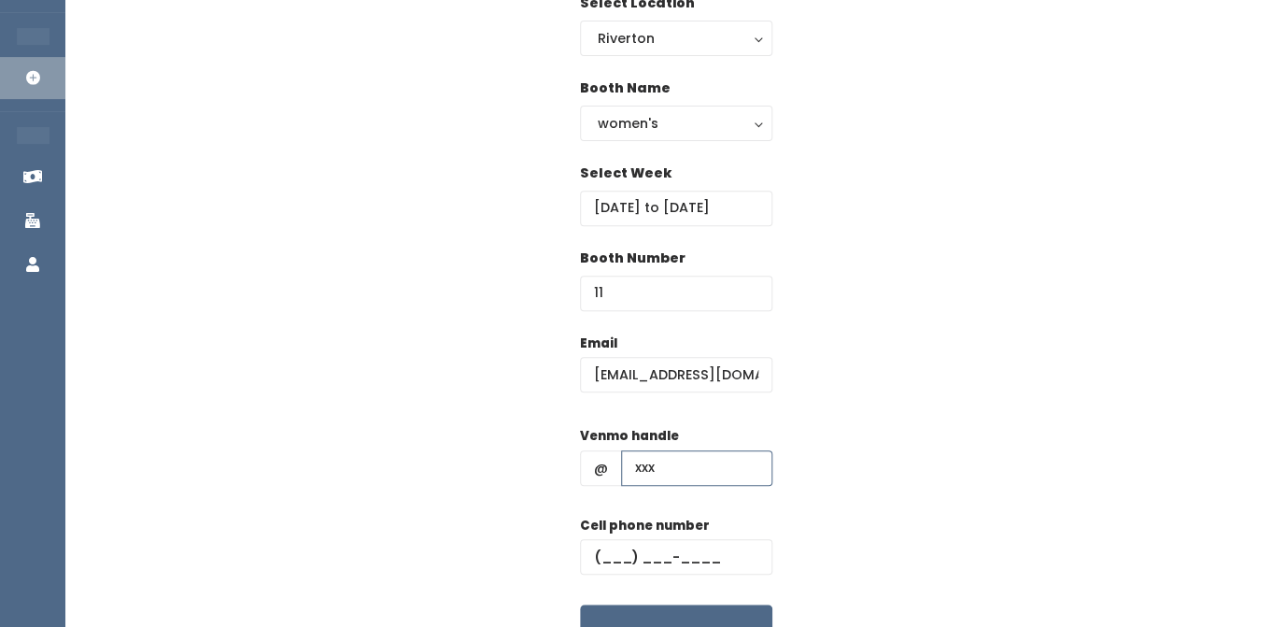
scroll to position [161, 0]
type input "xxx"
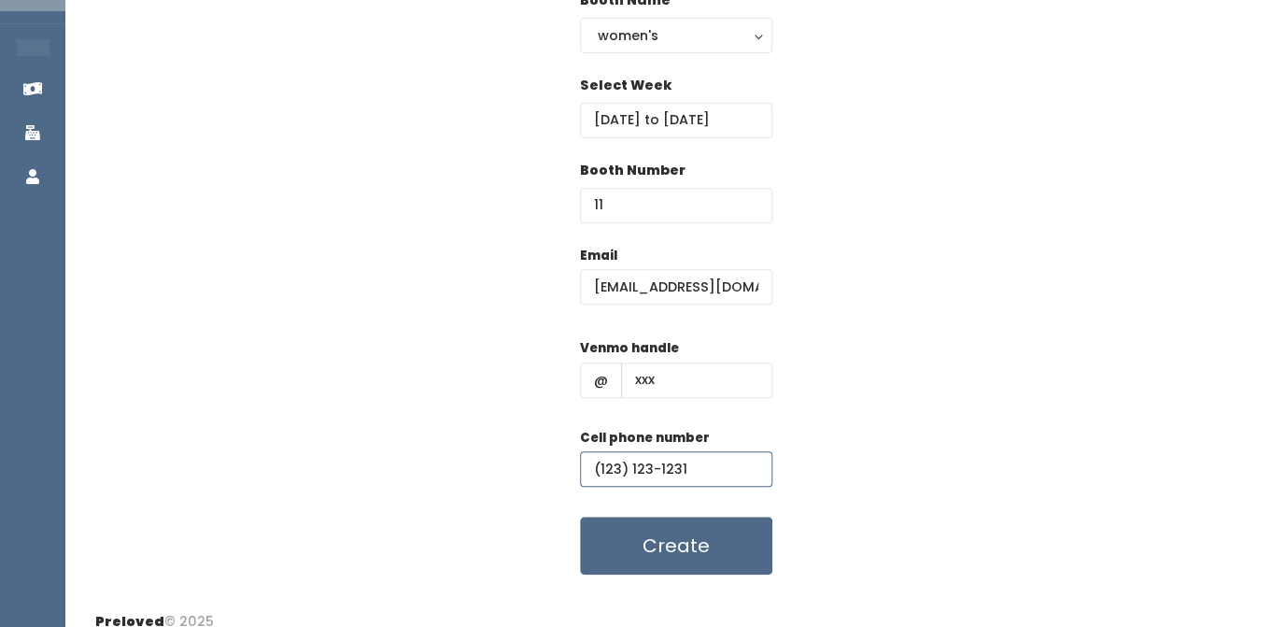
scroll to position [255, 0]
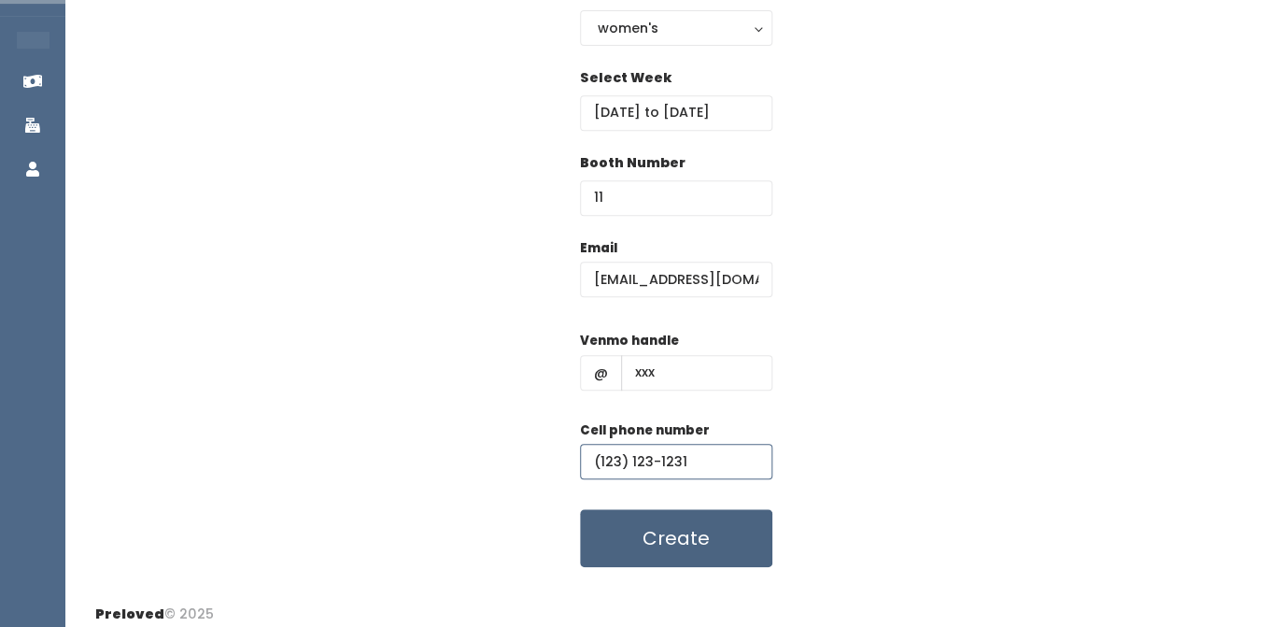
type input "(123) 123-1231"
click at [683, 537] on button "Create" at bounding box center [676, 538] width 192 height 58
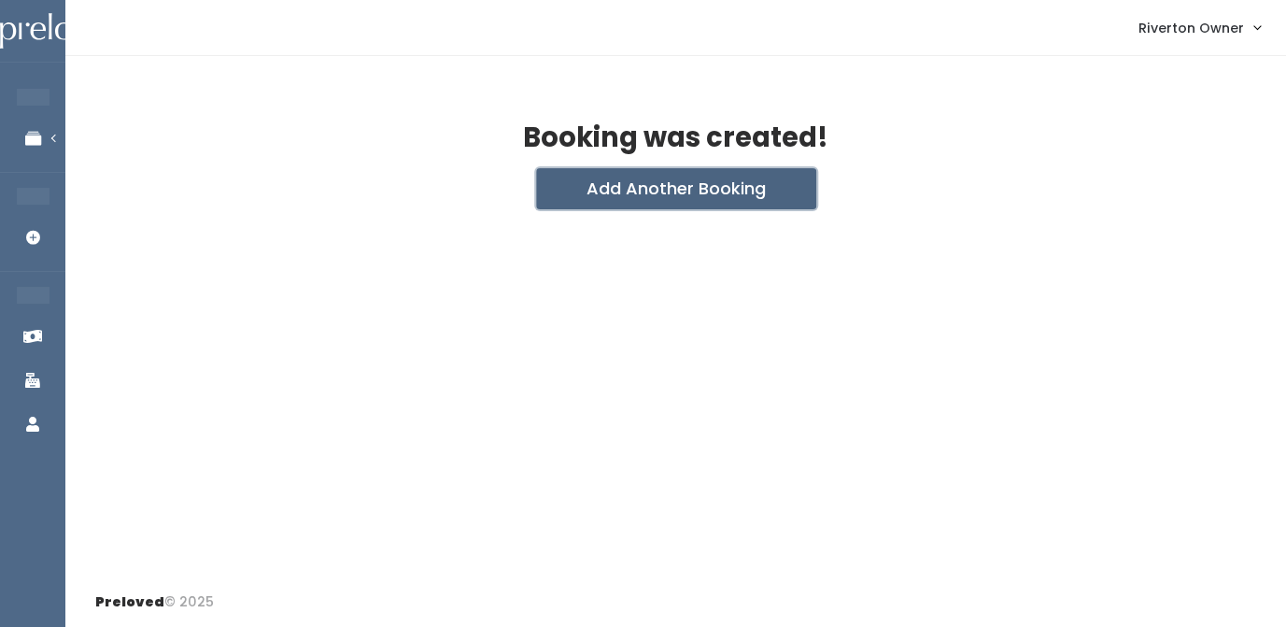
click at [679, 188] on button "Add Another Booking" at bounding box center [676, 188] width 280 height 41
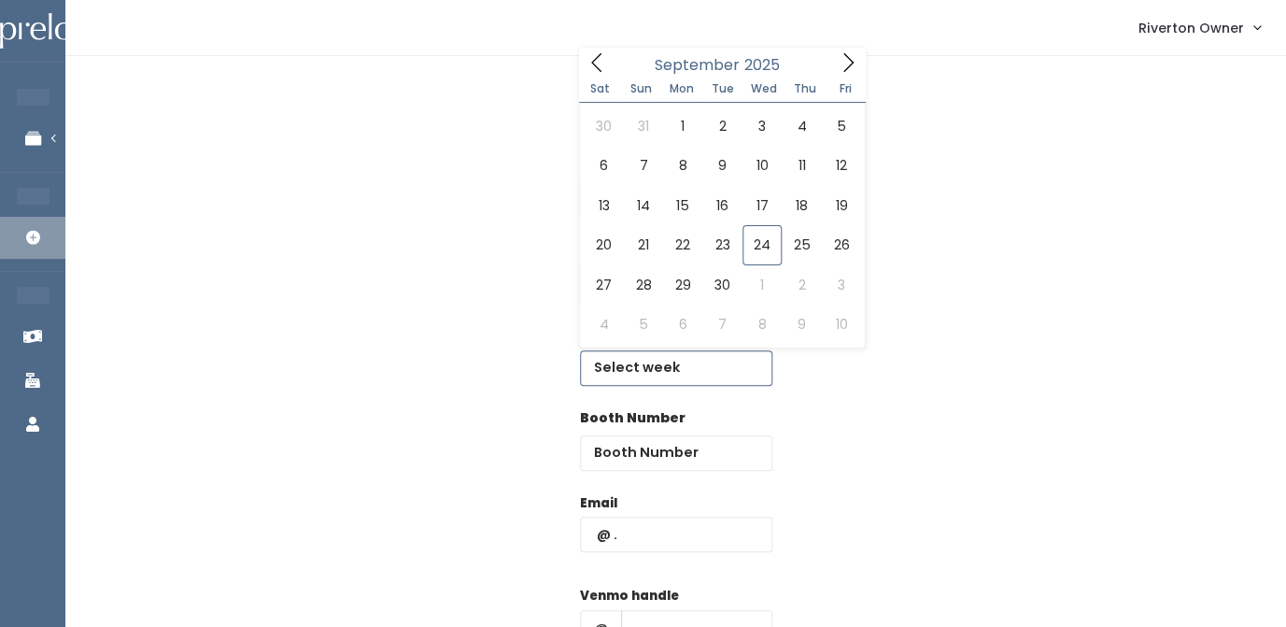
click at [651, 362] on input "text" at bounding box center [676, 367] width 192 height 35
click at [843, 65] on icon at bounding box center [848, 62] width 21 height 21
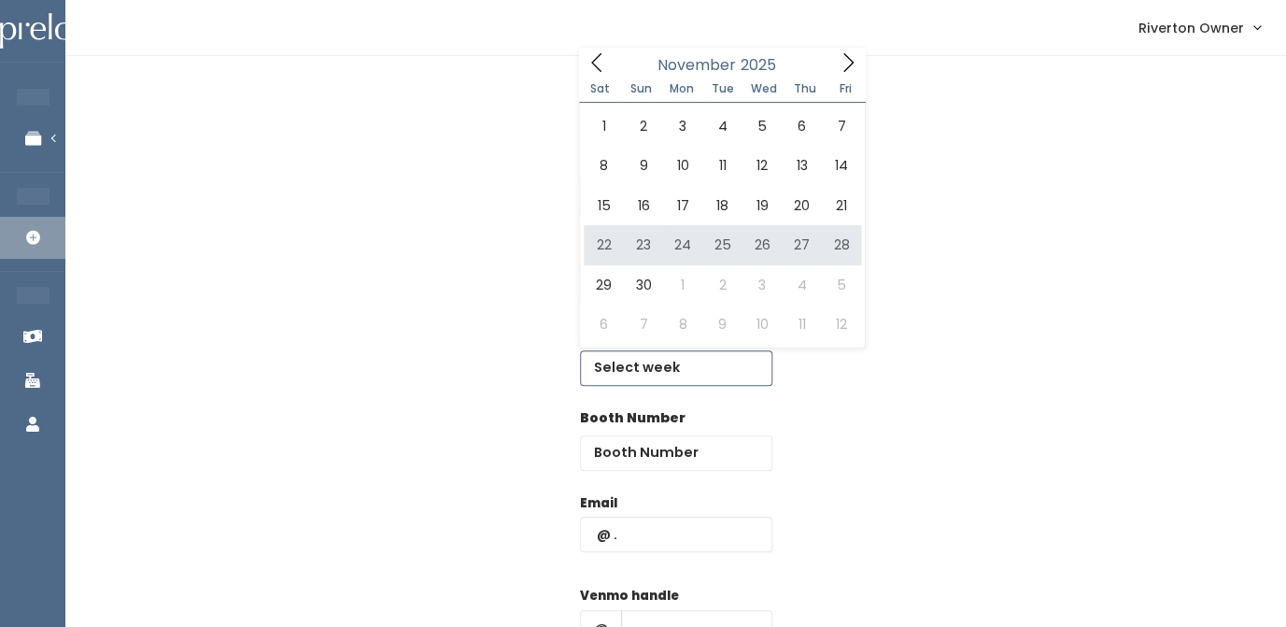
type input "[DATE] to [DATE]"
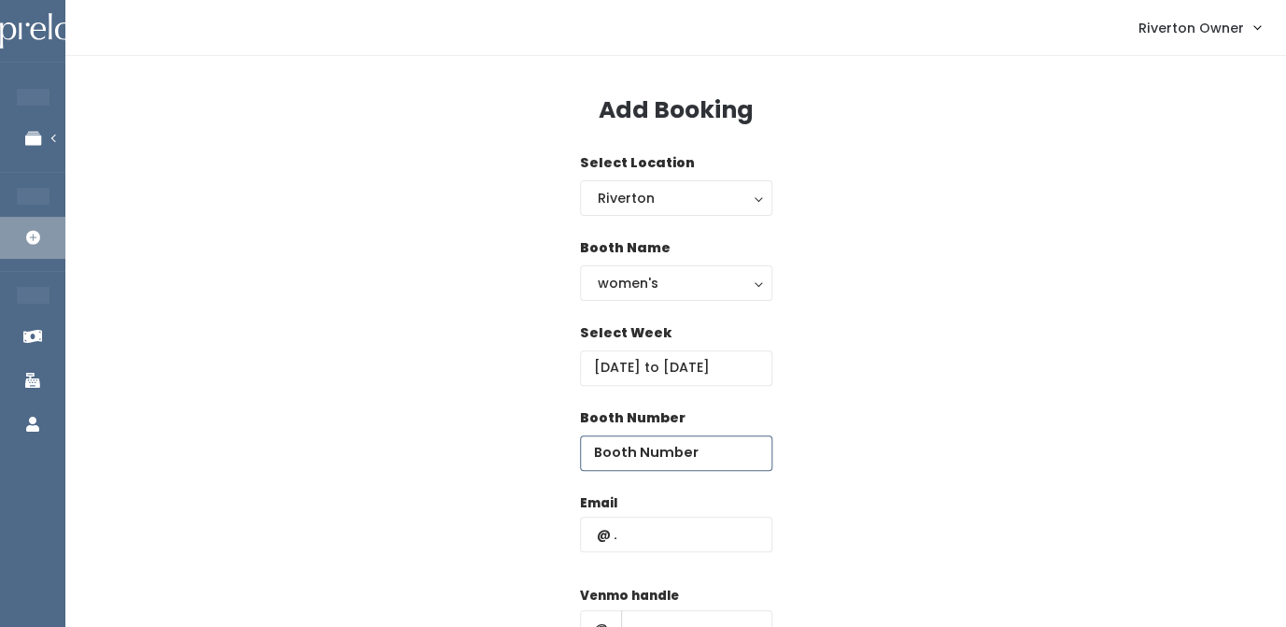
click at [640, 452] on input "number" at bounding box center [676, 452] width 192 height 35
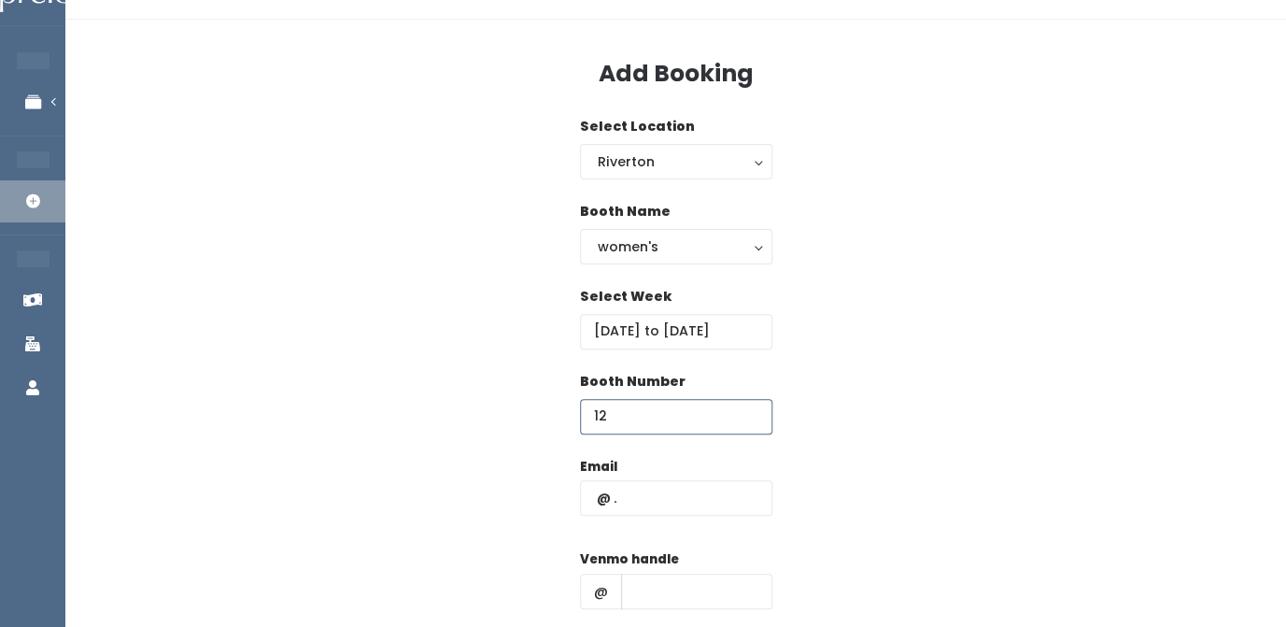
scroll to position [55, 0]
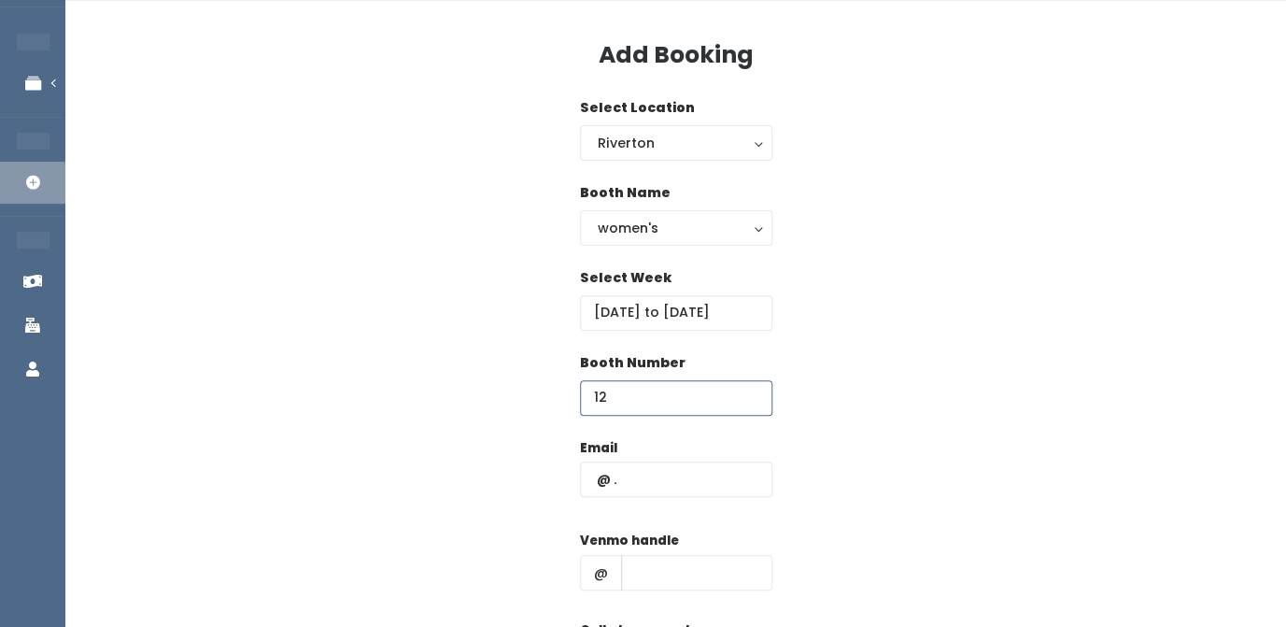
type input "12"
click at [628, 483] on input "text" at bounding box center [676, 478] width 192 height 35
type input "[EMAIL_ADDRESS][DOMAIN_NAME]"
type input "xxx"
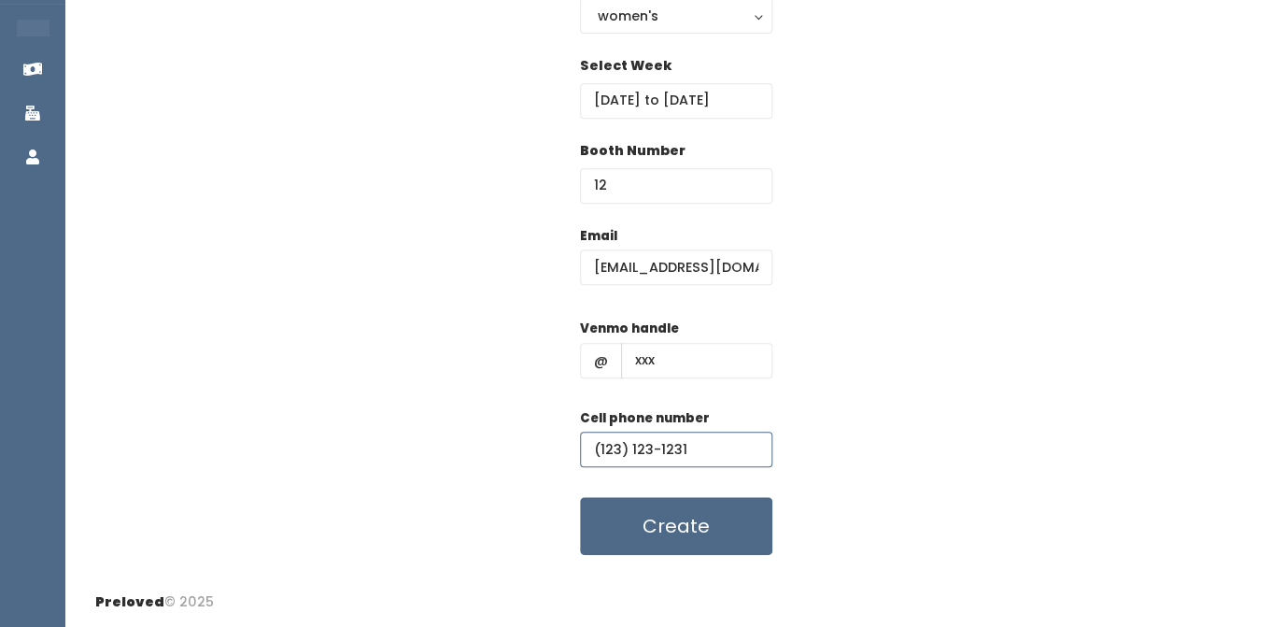
type input "(123) 123-1231"
click at [829, 390] on div "Email [EMAIL_ADDRESS][DOMAIN_NAME] Venmo handle @ xxx Cell phone number [PHONE_…" at bounding box center [675, 391] width 1161 height 330
click at [685, 535] on button "Create" at bounding box center [676, 526] width 192 height 58
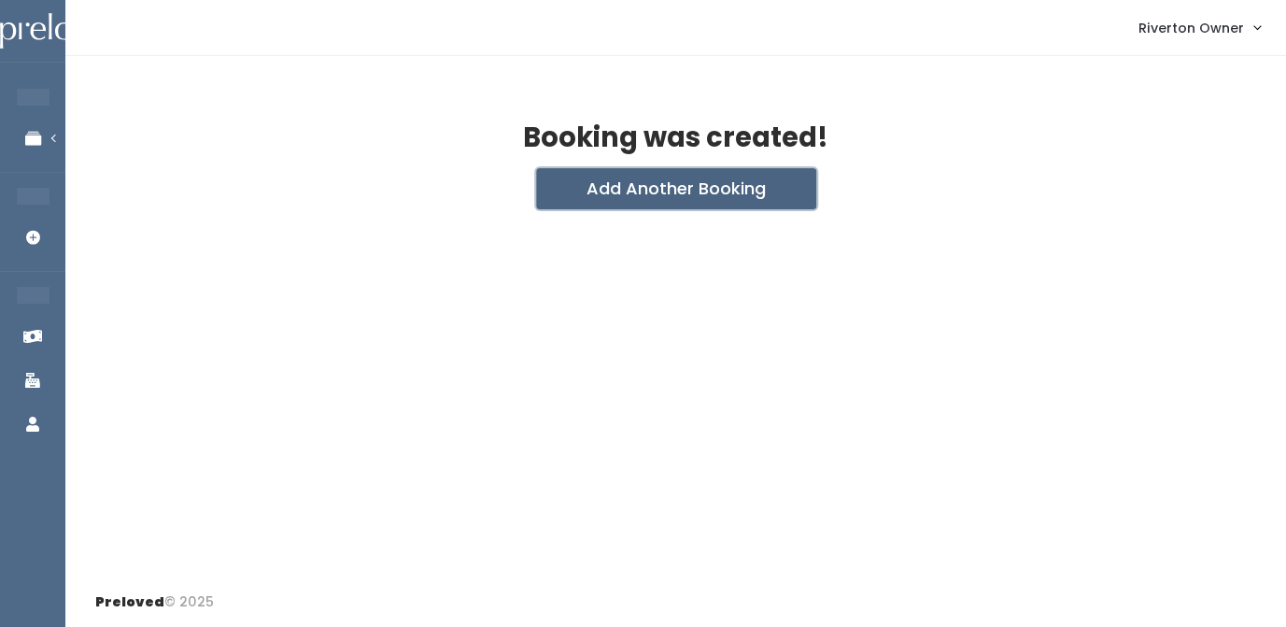
click at [670, 180] on button "Add Another Booking" at bounding box center [676, 188] width 280 height 41
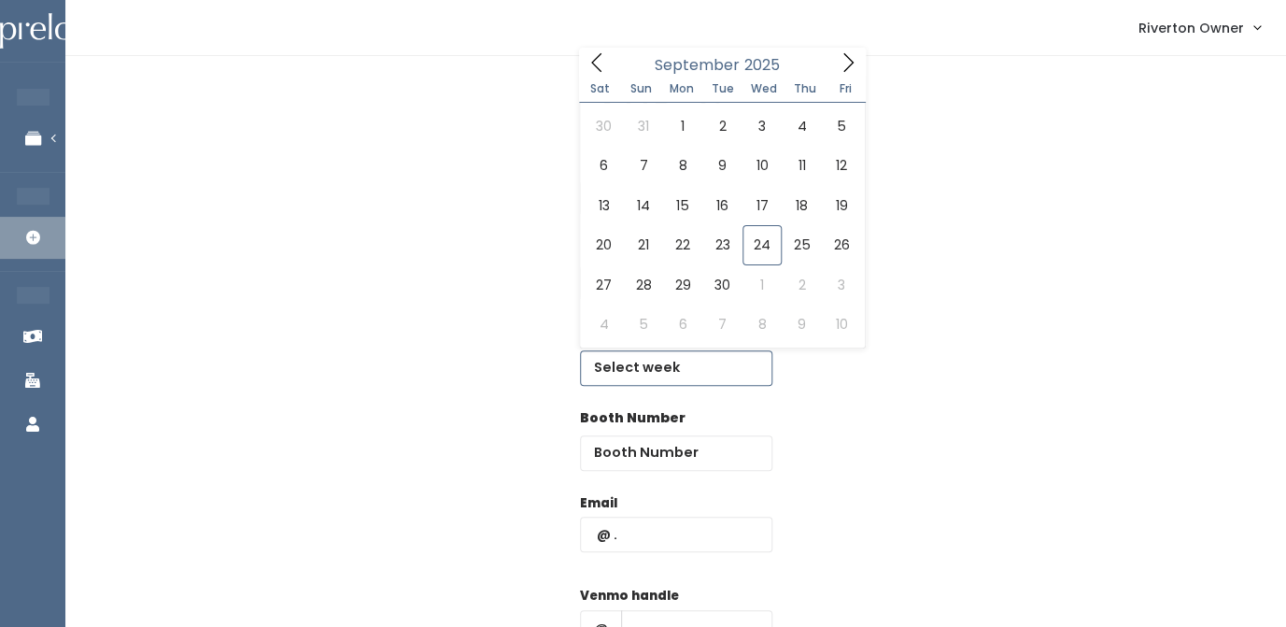
click at [629, 368] on input "text" at bounding box center [676, 367] width 192 height 35
click at [852, 61] on icon at bounding box center [848, 62] width 21 height 21
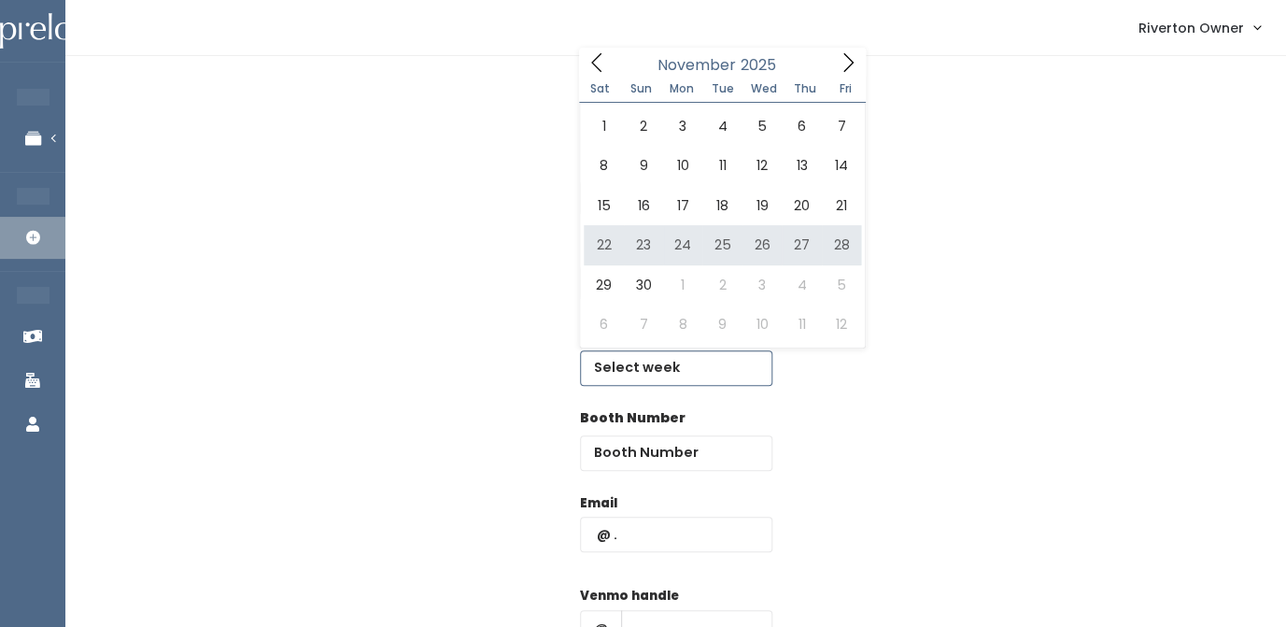
type input "November 22 to November 28"
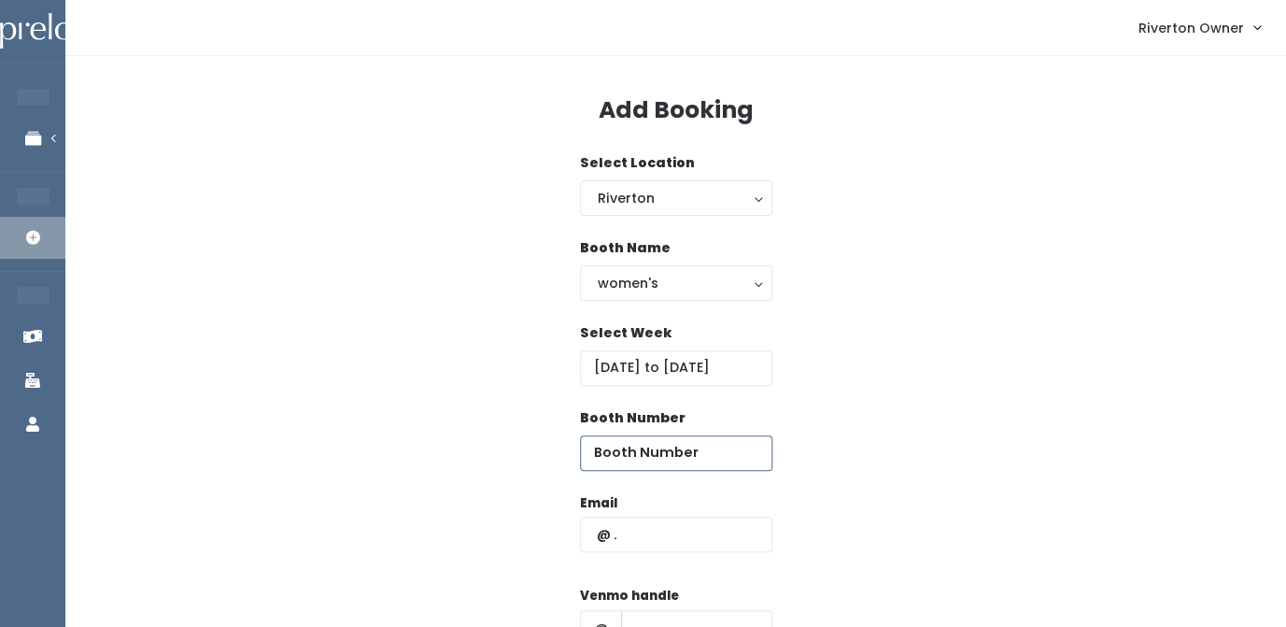
click at [655, 454] on input "number" at bounding box center [676, 452] width 192 height 35
type input "13"
click at [624, 540] on input "text" at bounding box center [676, 534] width 192 height 35
type input "[EMAIL_ADDRESS][DOMAIN_NAME]"
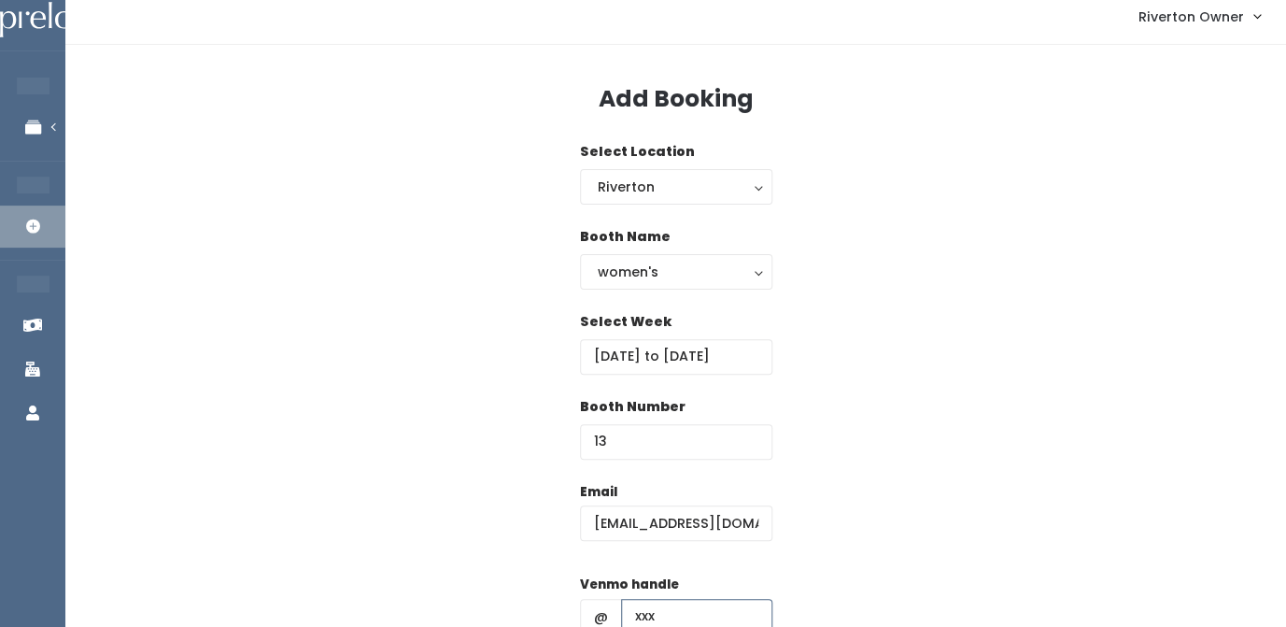
type input "xxx"
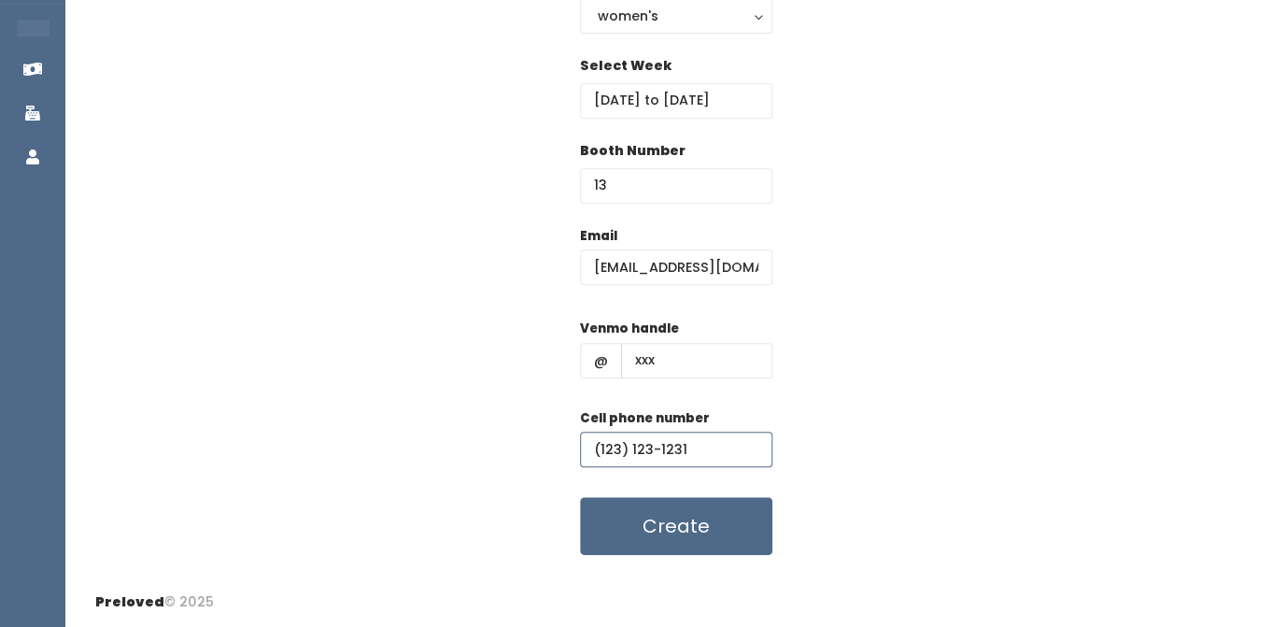
type input "(123) 123-1231"
click at [942, 372] on div "Email riverton@preloved.love Venmo handle @ xxx Cell phone number (123) 123-123…" at bounding box center [675, 391] width 1161 height 330
click at [666, 532] on button "Create" at bounding box center [676, 526] width 192 height 58
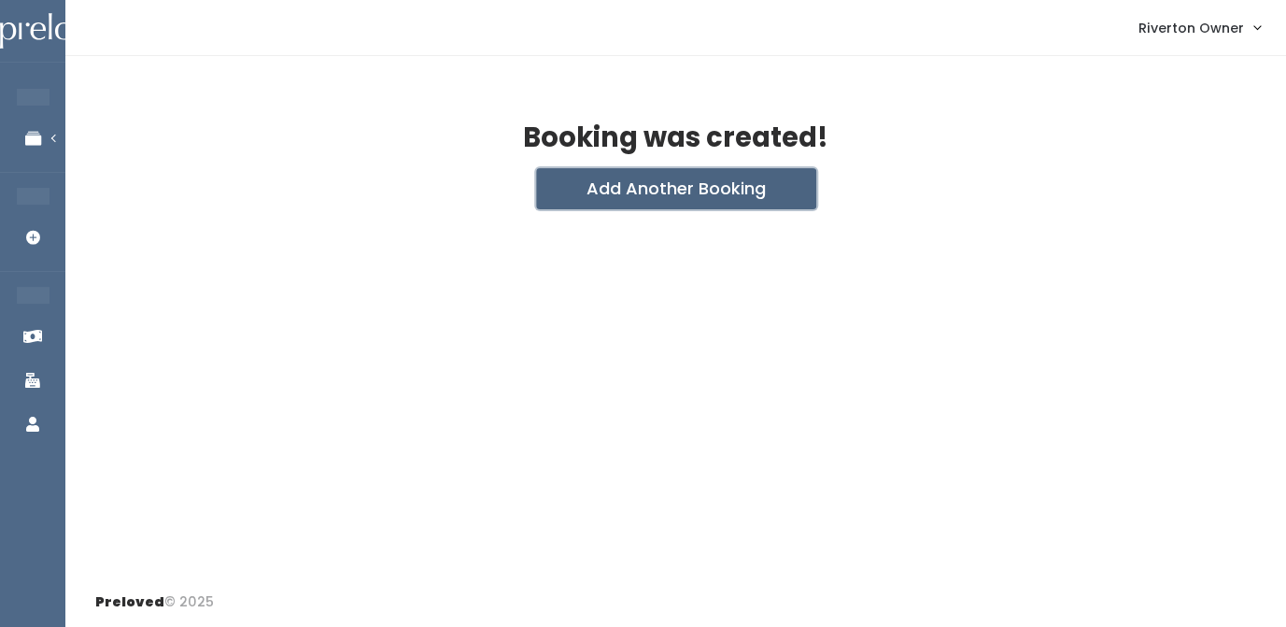
click at [710, 200] on button "Add Another Booking" at bounding box center [676, 188] width 280 height 41
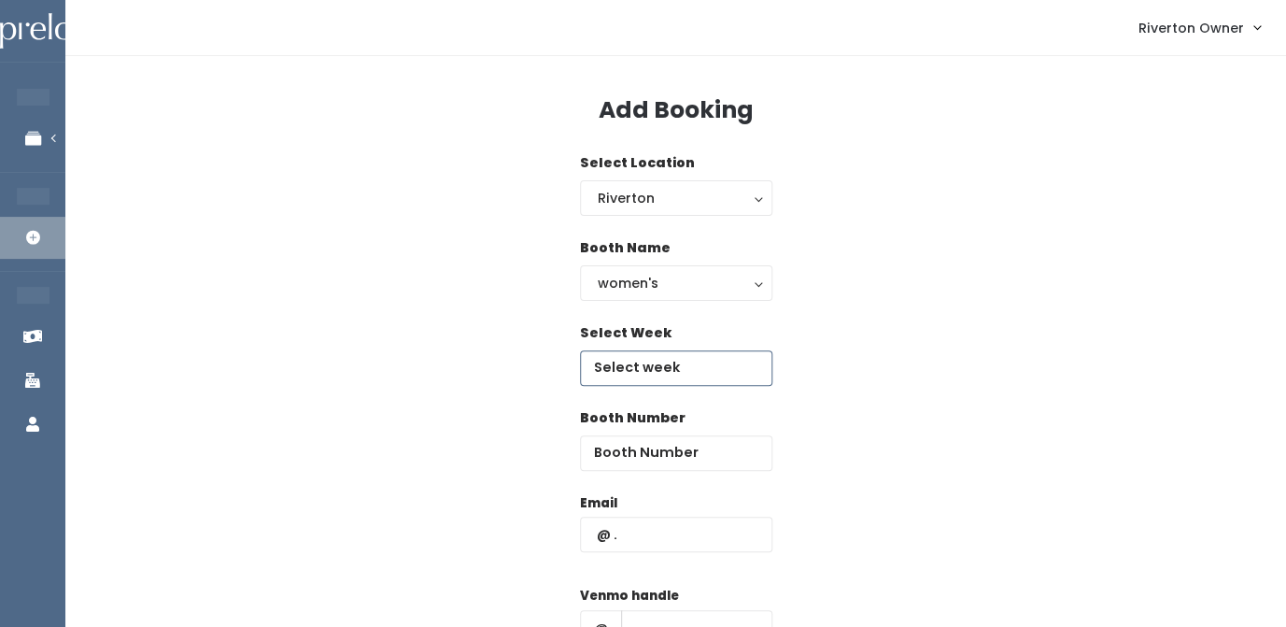
click at [631, 368] on input "text" at bounding box center [676, 367] width 192 height 35
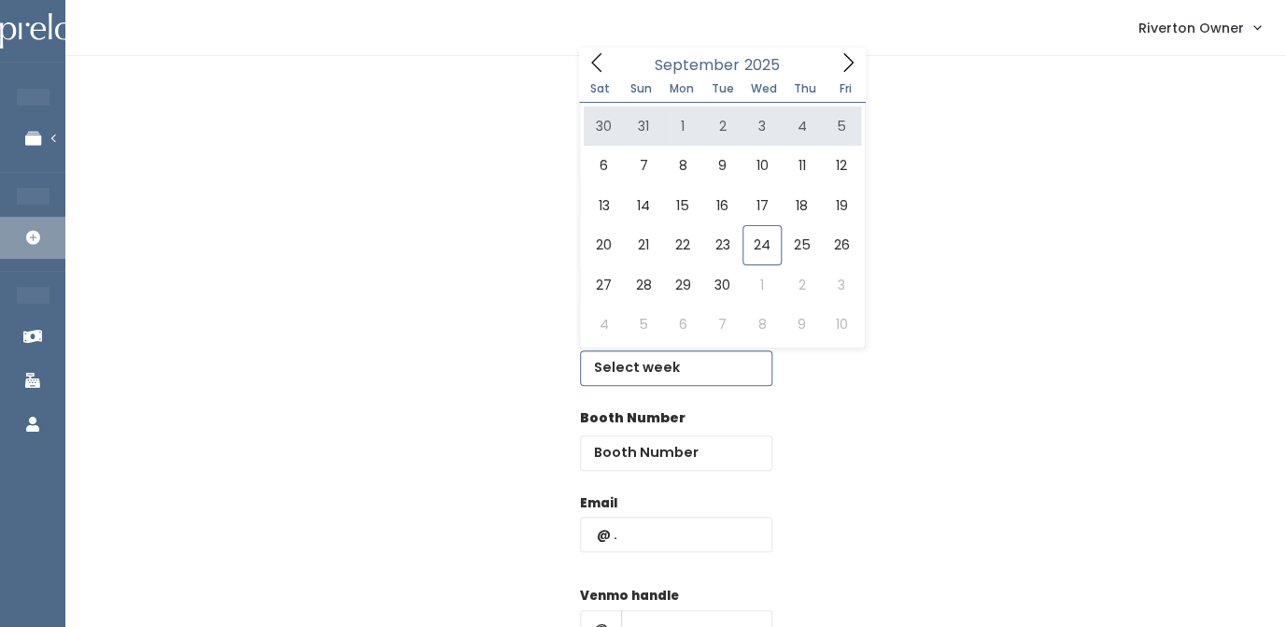
click at [843, 64] on icon at bounding box center [848, 62] width 21 height 21
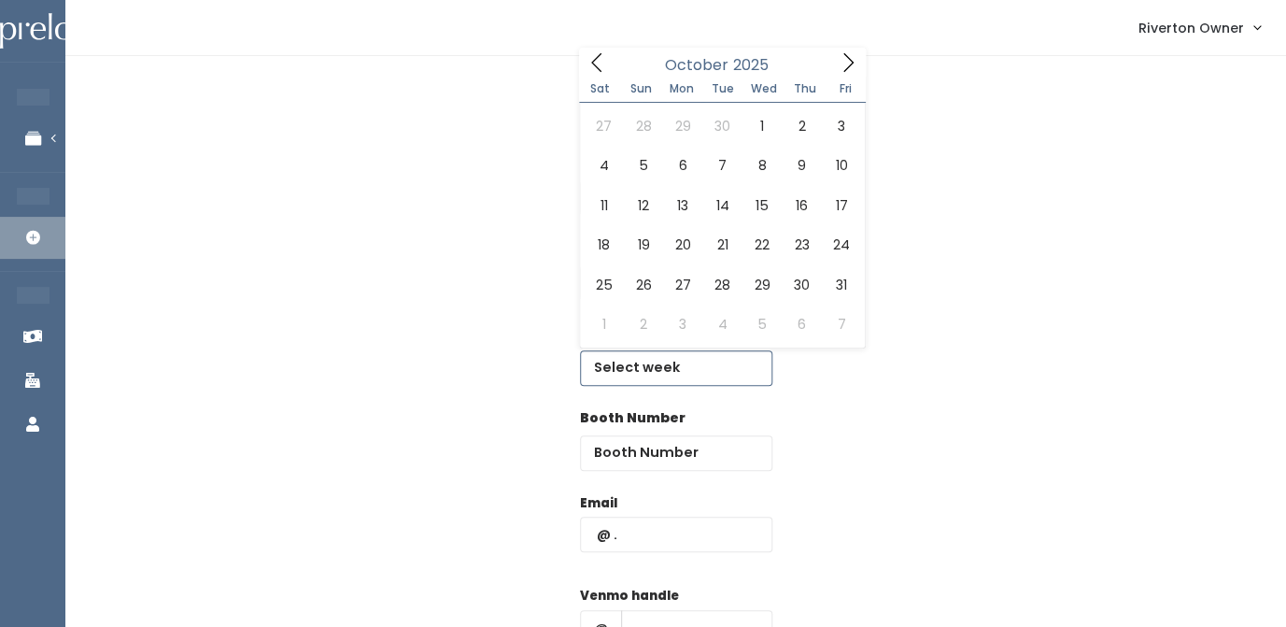
click at [843, 64] on icon at bounding box center [848, 62] width 21 height 21
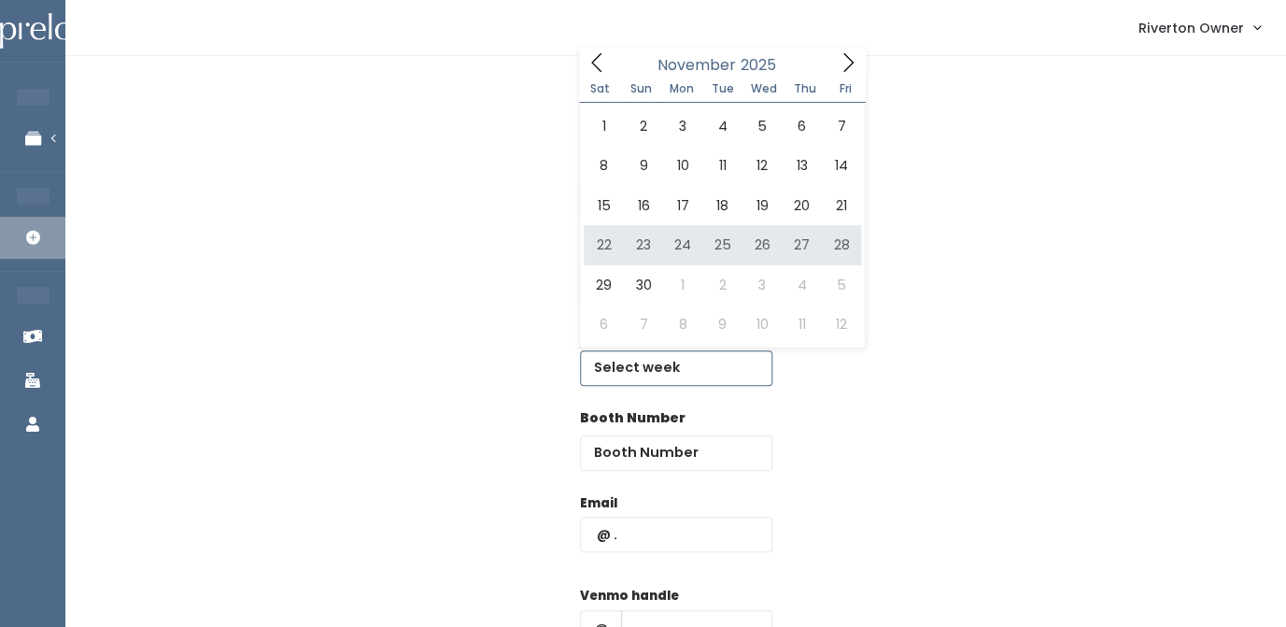
type input "[DATE] to [DATE]"
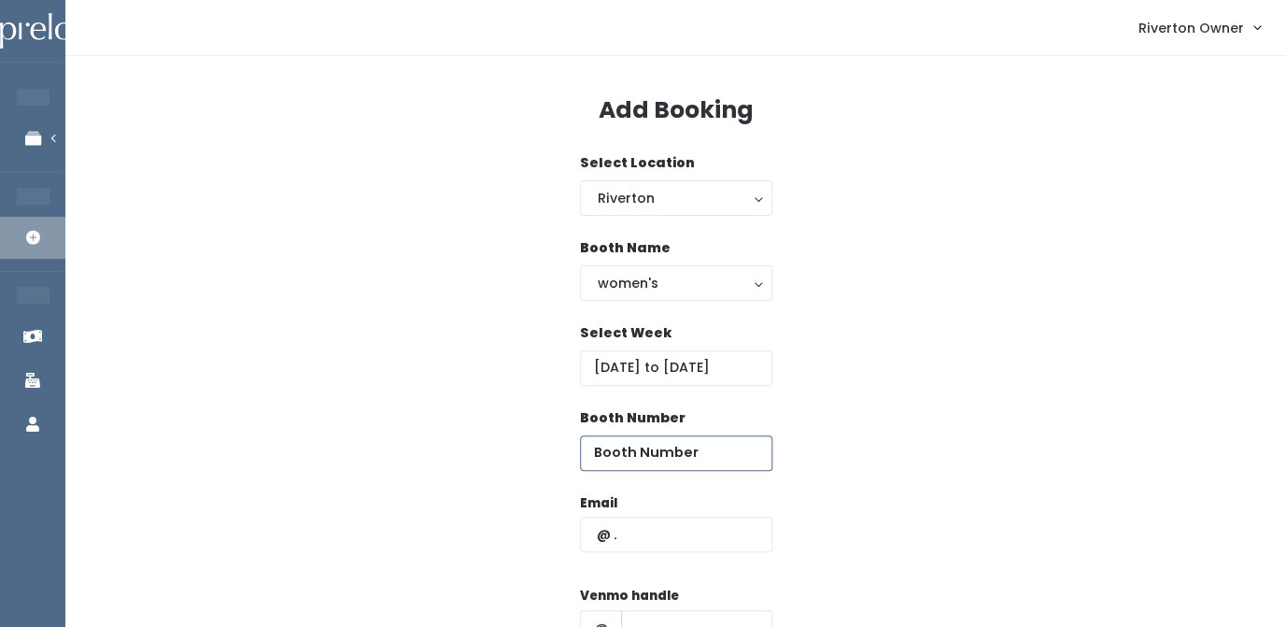
click at [624, 459] on input "number" at bounding box center [676, 452] width 192 height 35
type input "14"
click at [612, 542] on input "text" at bounding box center [676, 534] width 192 height 35
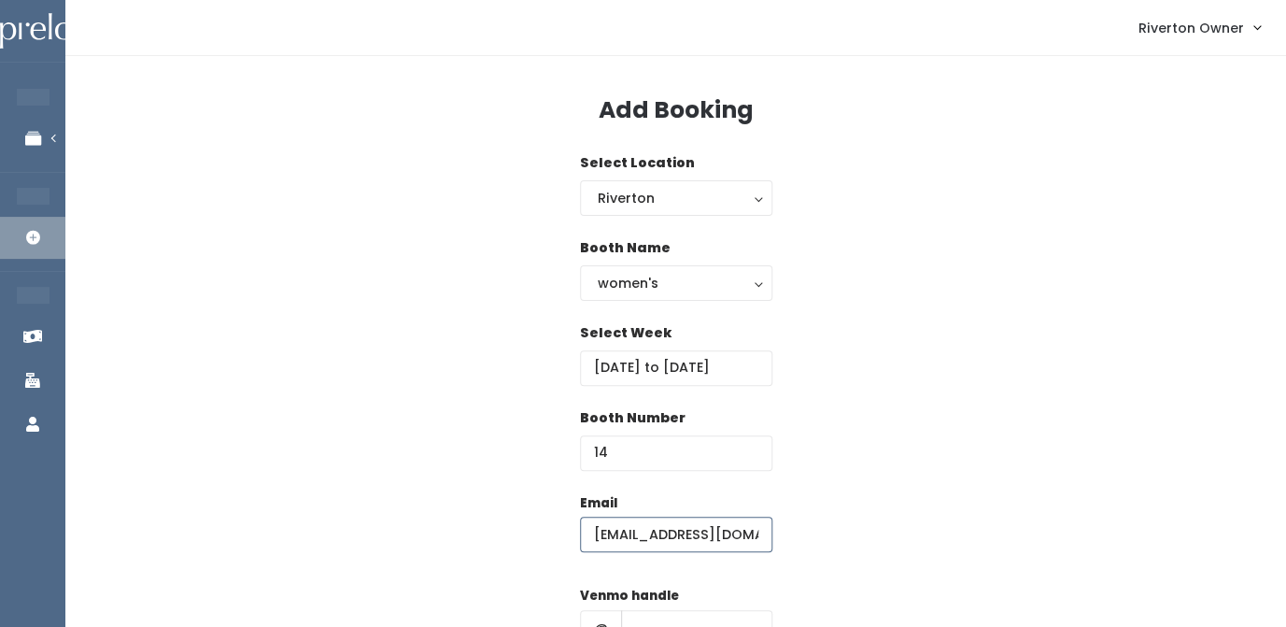
type input "riverton@preloved.love"
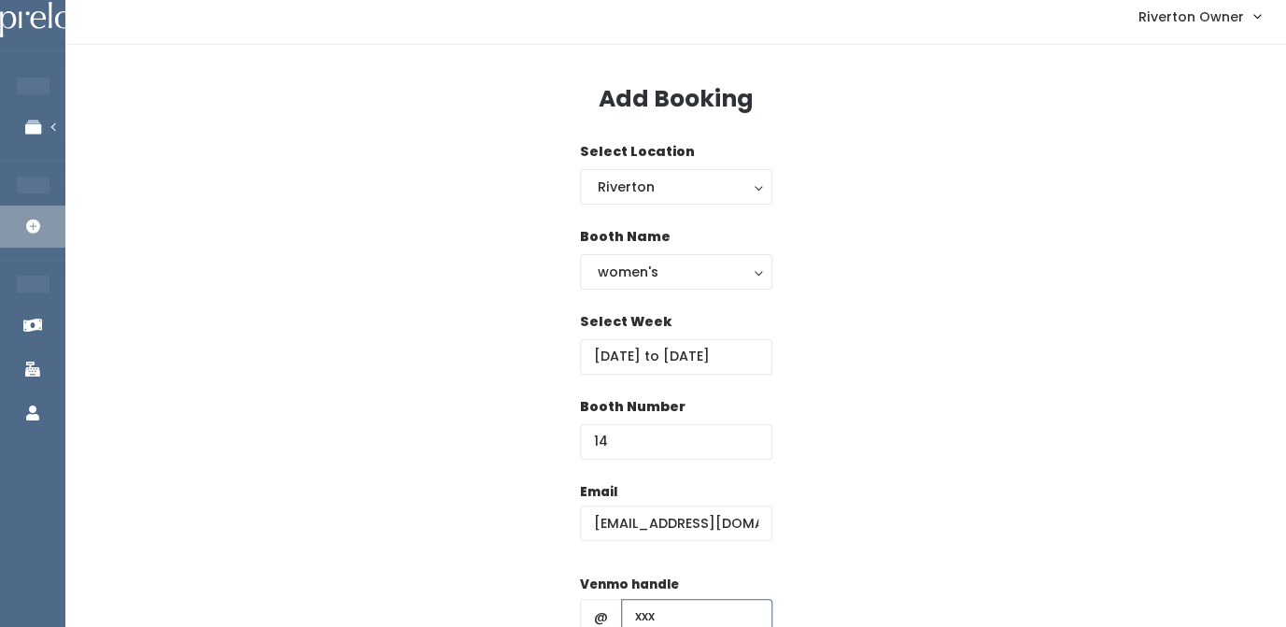
type input "xxx"
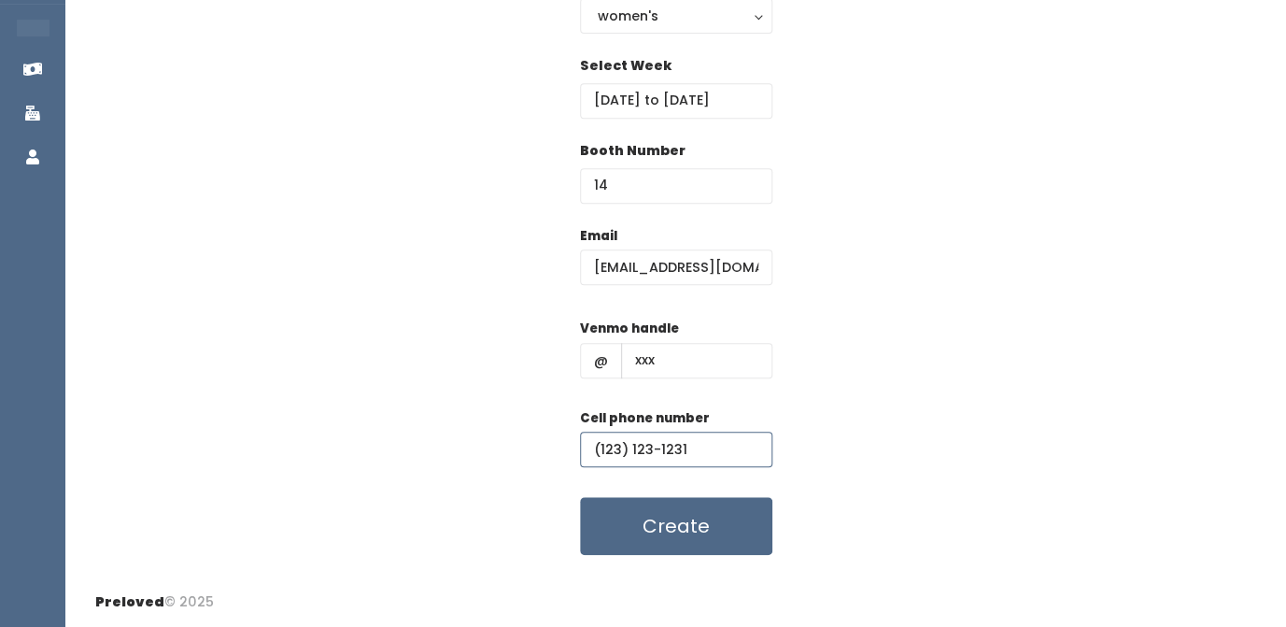
type input "(123) 123-1231"
click at [837, 451] on div "Email riverton@preloved.love Venmo handle @ xxx Cell phone number (123) 123-123…" at bounding box center [675, 391] width 1161 height 330
click at [700, 519] on button "Create" at bounding box center [676, 526] width 192 height 58
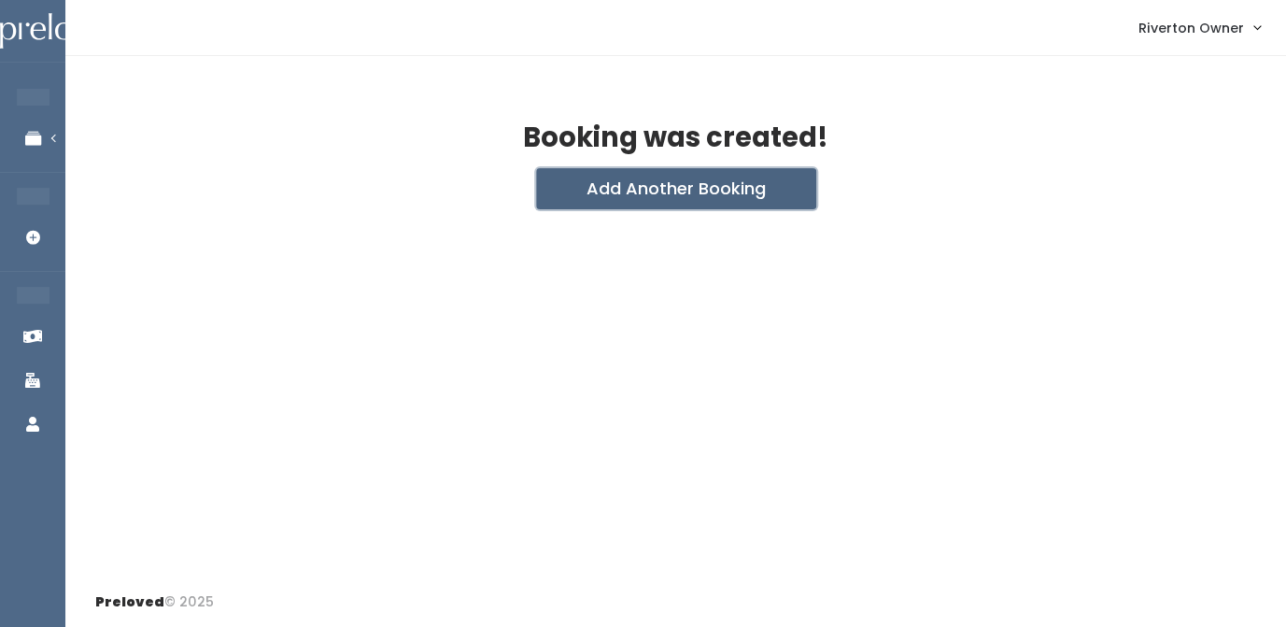
click at [702, 190] on button "Add Another Booking" at bounding box center [676, 188] width 280 height 41
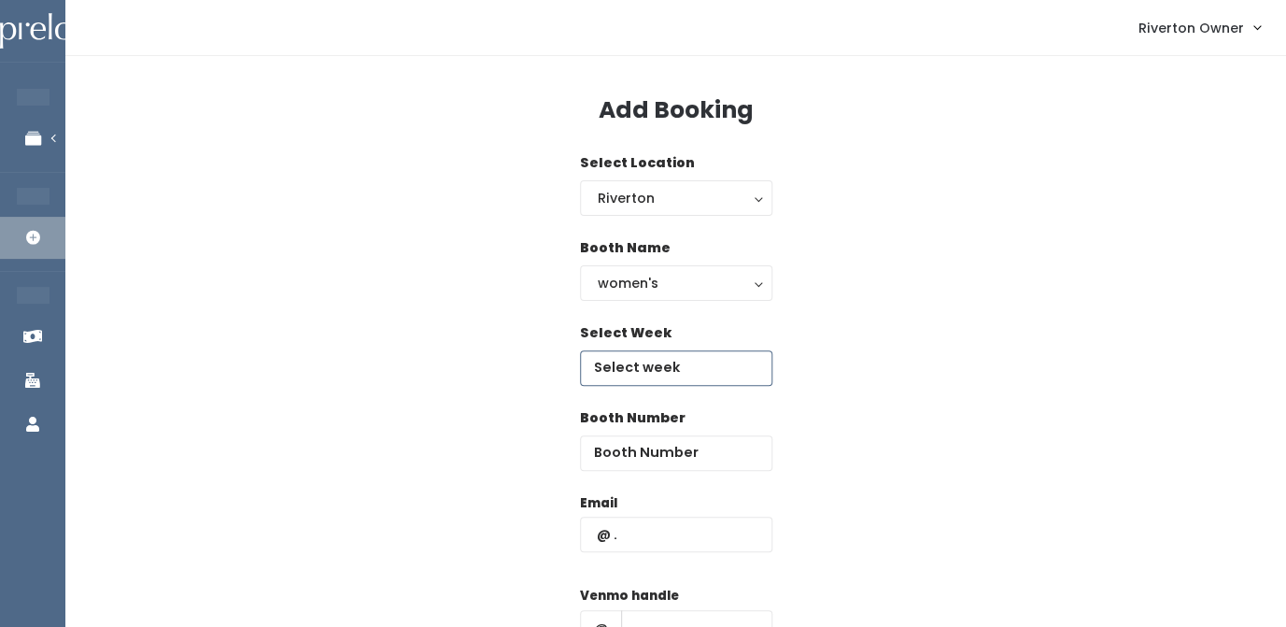
click at [648, 362] on input "text" at bounding box center [676, 367] width 192 height 35
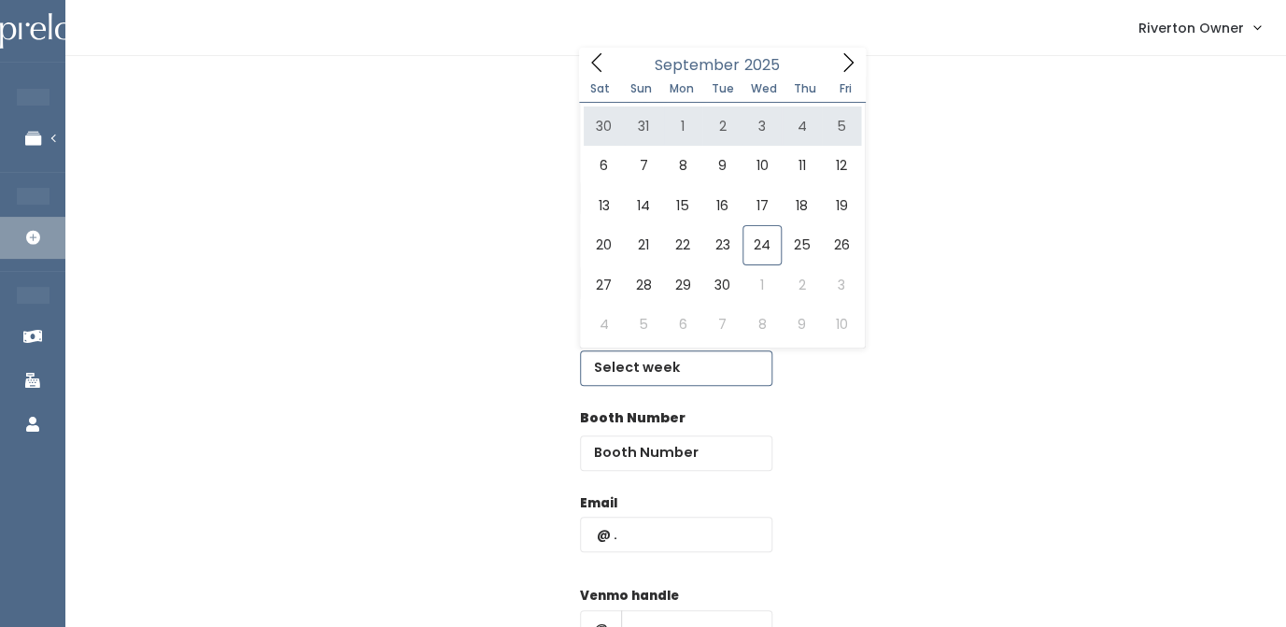
click at [846, 62] on icon at bounding box center [848, 62] width 21 height 21
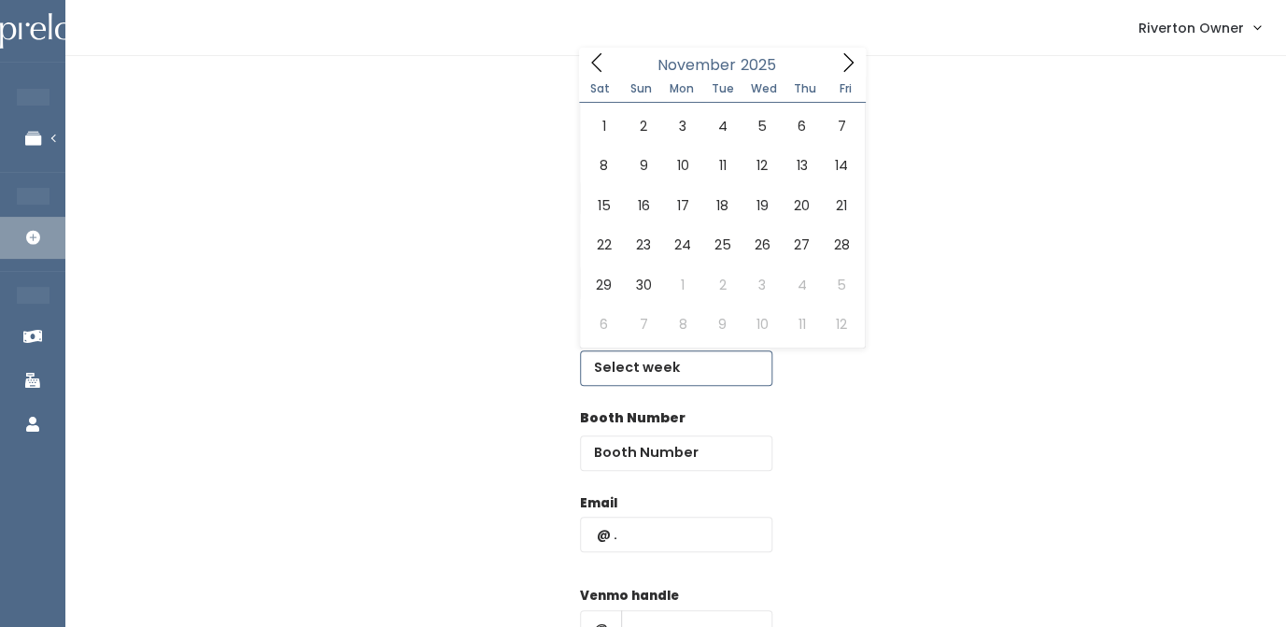
click at [846, 62] on icon at bounding box center [848, 62] width 21 height 21
type input "[DATE] to [DATE]"
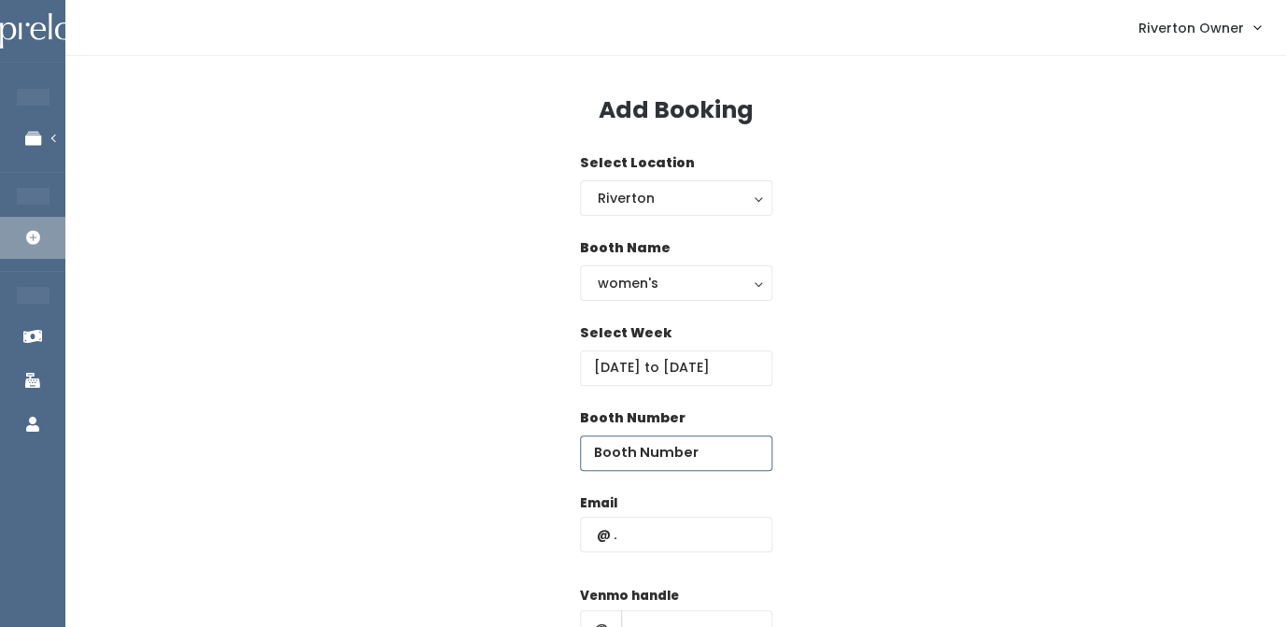
click at [651, 452] on input "number" at bounding box center [676, 452] width 192 height 35
type input "15"
click at [650, 548] on input "text" at bounding box center [676, 534] width 192 height 35
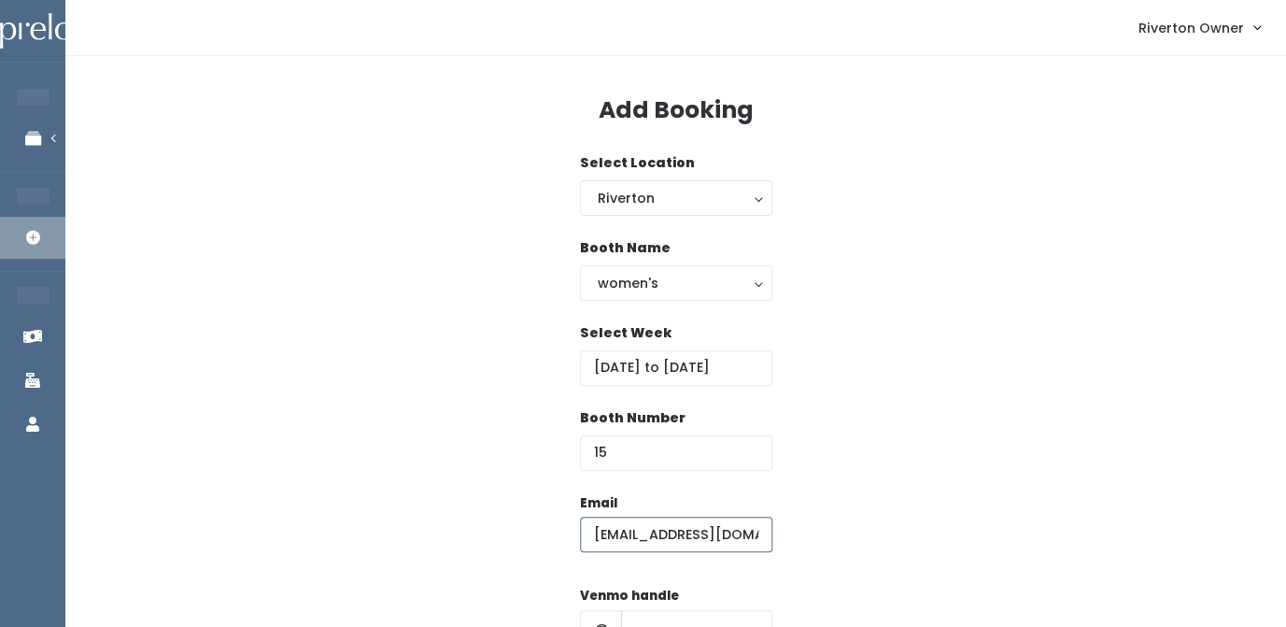
type input "[EMAIL_ADDRESS][DOMAIN_NAME]"
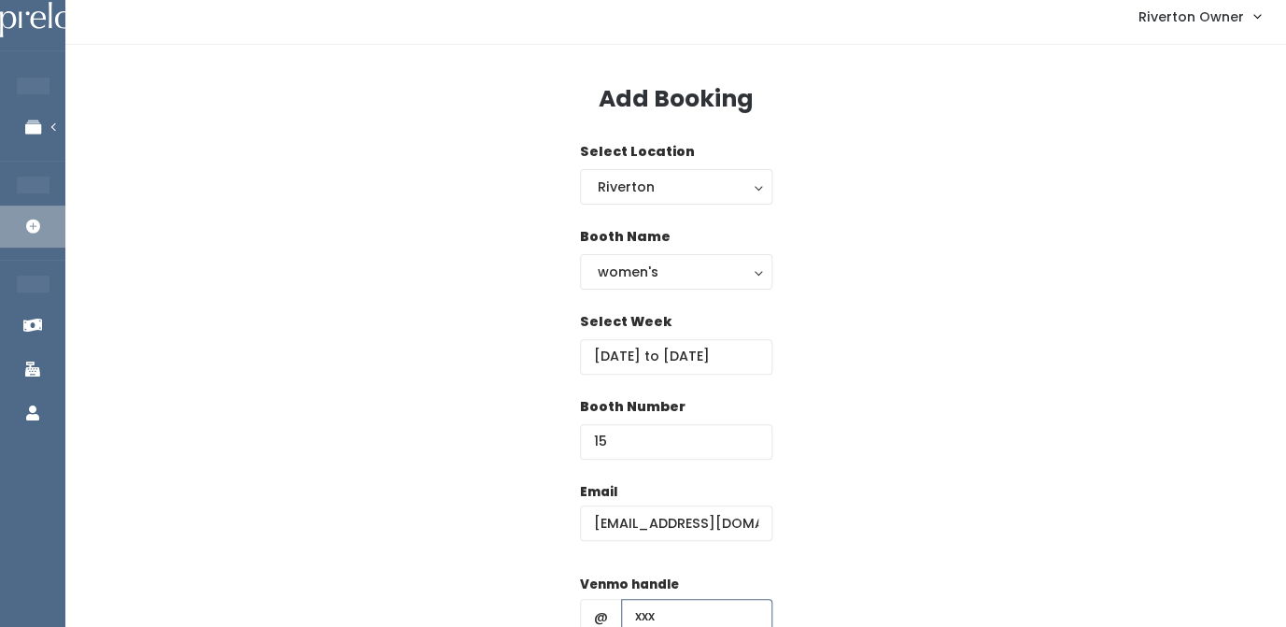
type input "xxx"
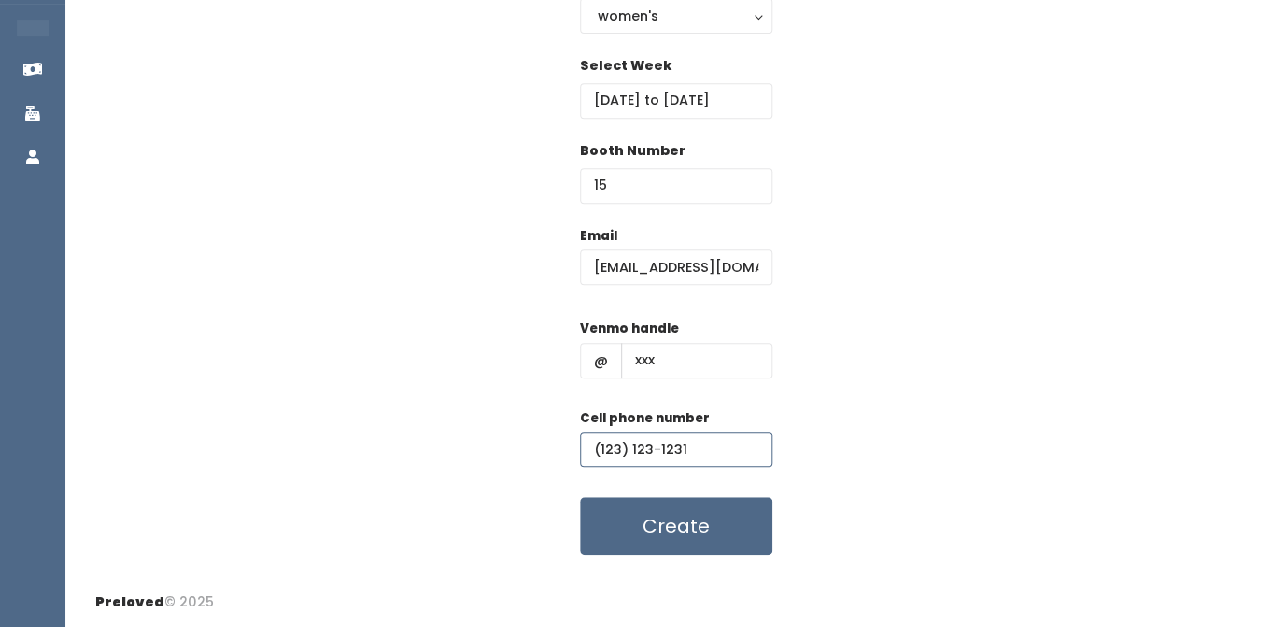
type input "(123) 123-1231"
click at [845, 464] on div "Email [EMAIL_ADDRESS][DOMAIN_NAME] Venmo handle @ xxx Cell phone number [PHONE_…" at bounding box center [675, 391] width 1161 height 330
click at [686, 530] on button "Create" at bounding box center [676, 526] width 192 height 58
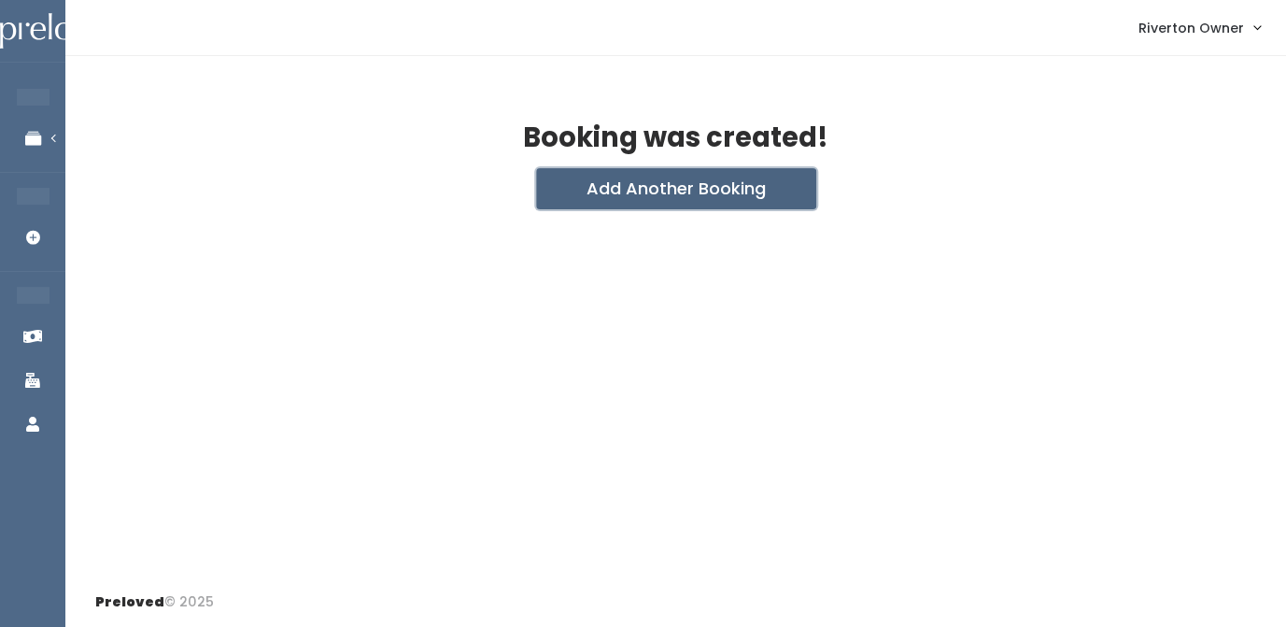
click at [724, 194] on button "Add Another Booking" at bounding box center [676, 188] width 280 height 41
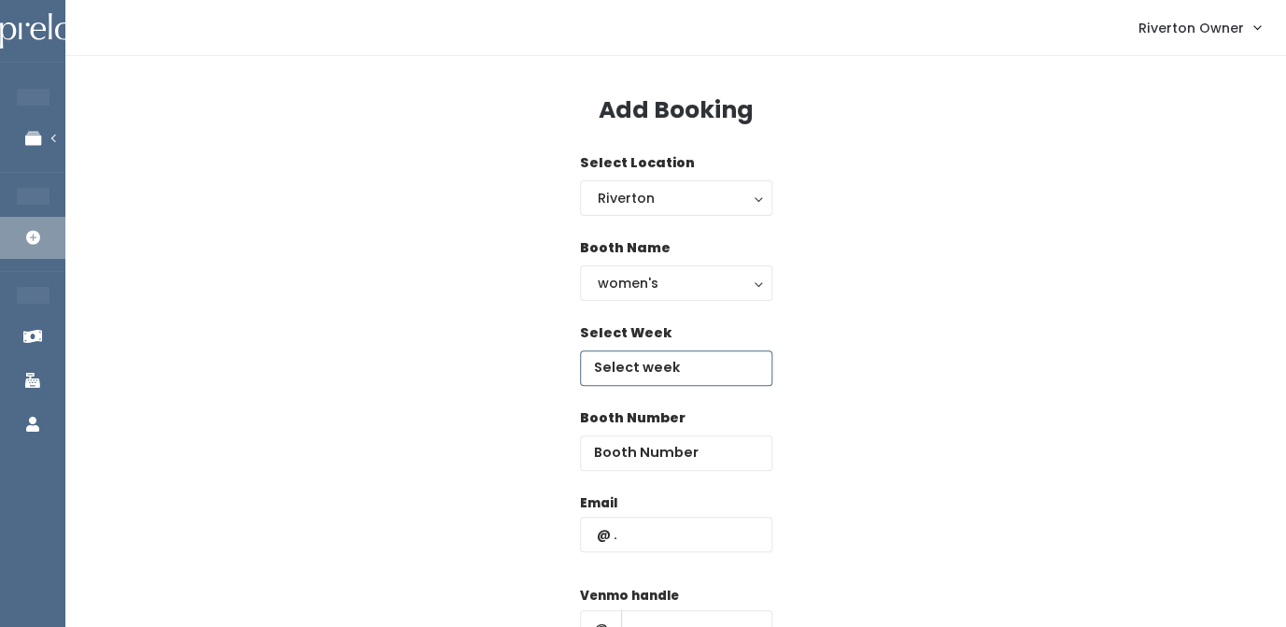
click at [636, 371] on input "text" at bounding box center [676, 367] width 192 height 35
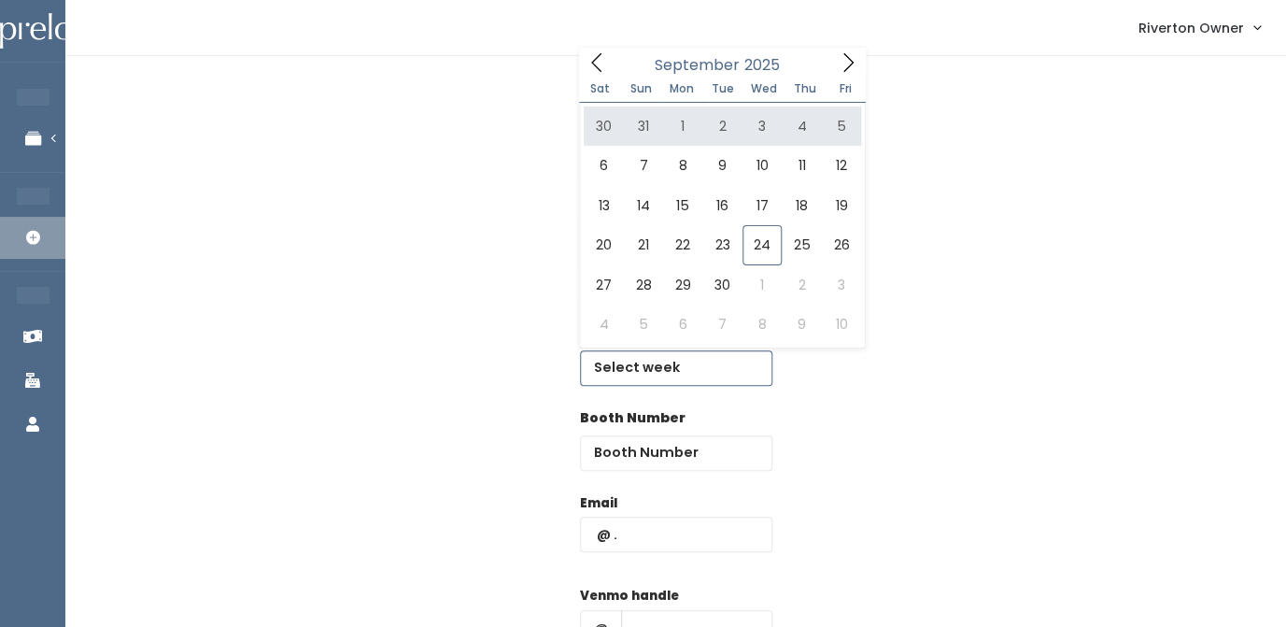
click at [851, 68] on icon at bounding box center [848, 62] width 21 height 21
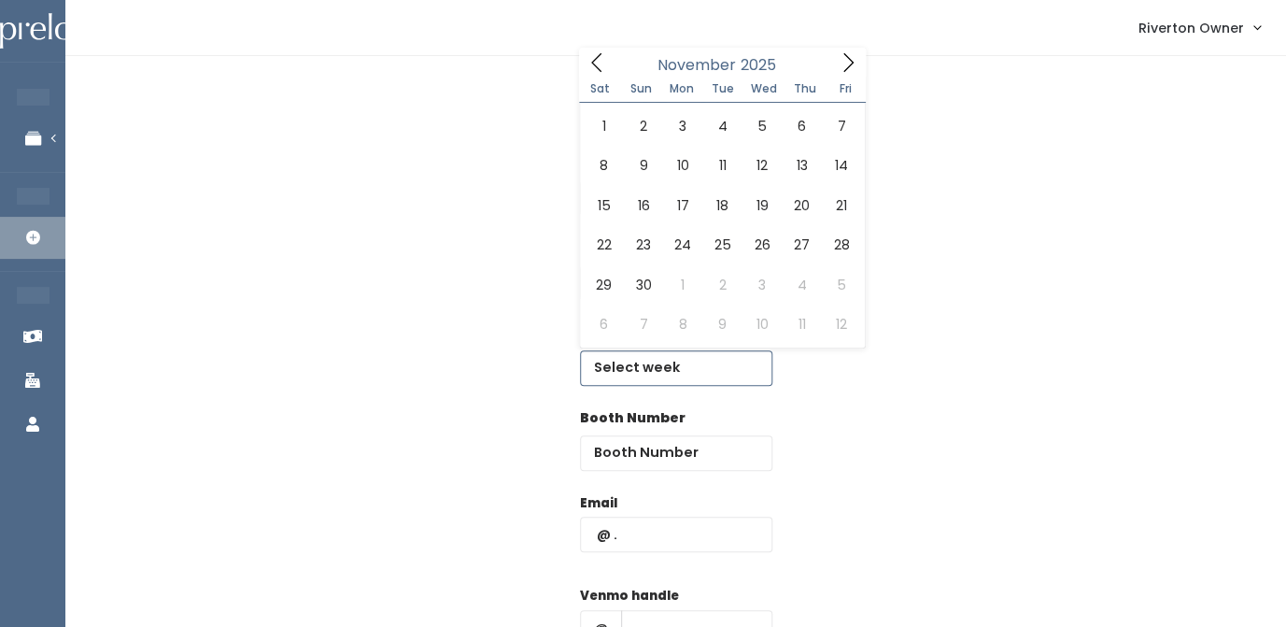
click at [851, 68] on icon at bounding box center [848, 62] width 21 height 21
type input "November 22 to November 28"
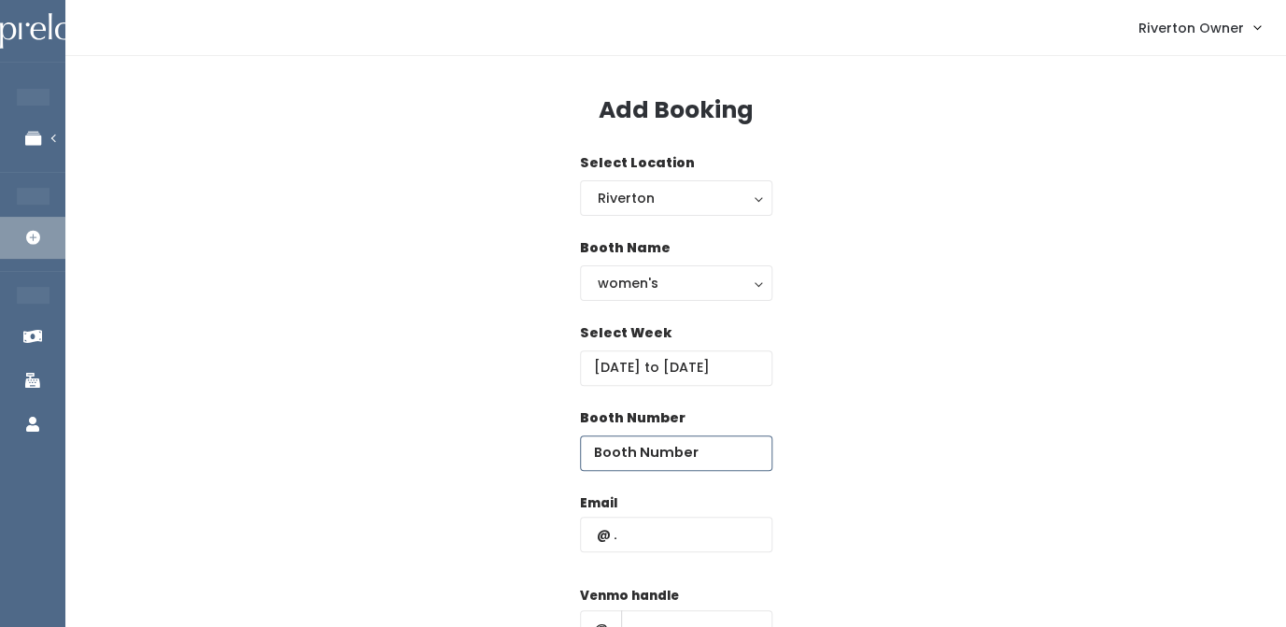
click at [636, 457] on input "number" at bounding box center [676, 452] width 192 height 35
type input "16"
click at [641, 536] on input "text" at bounding box center [676, 534] width 192 height 35
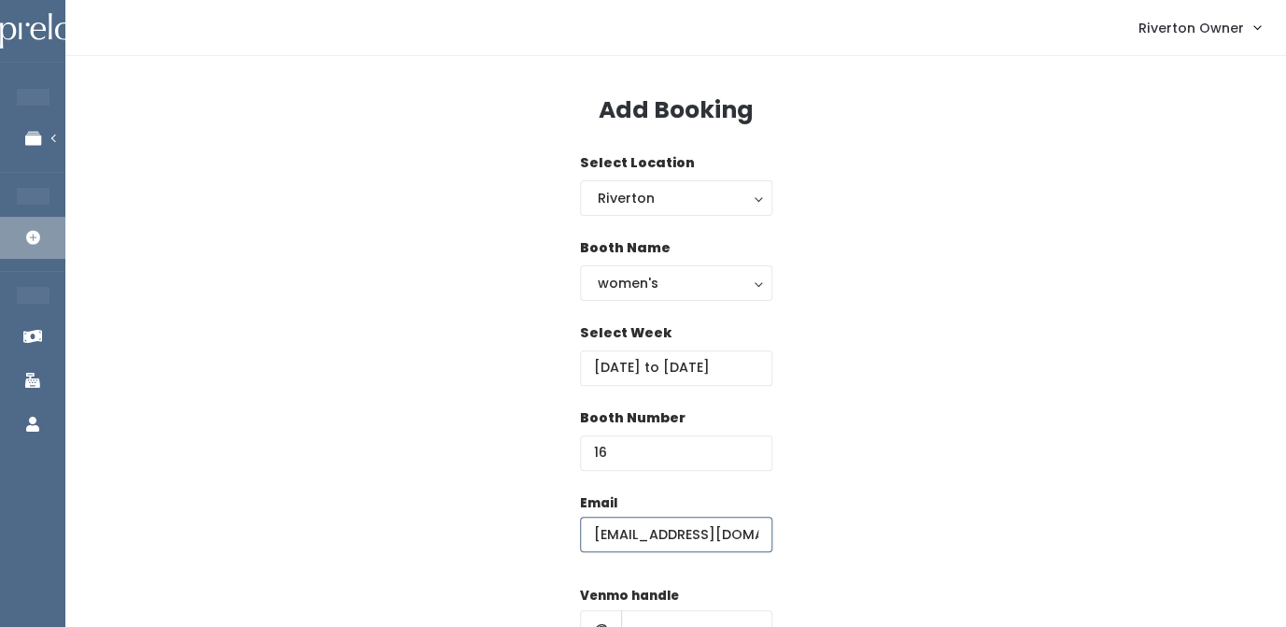
type input "riverton@preloved.love"
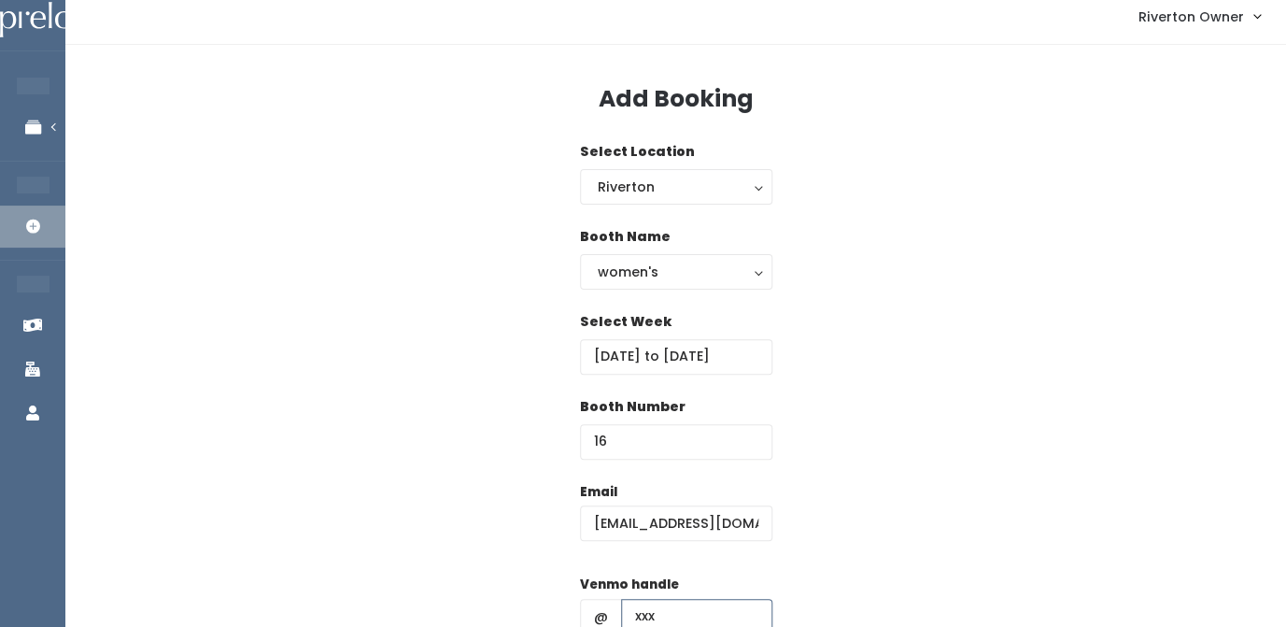
type input "xxx"
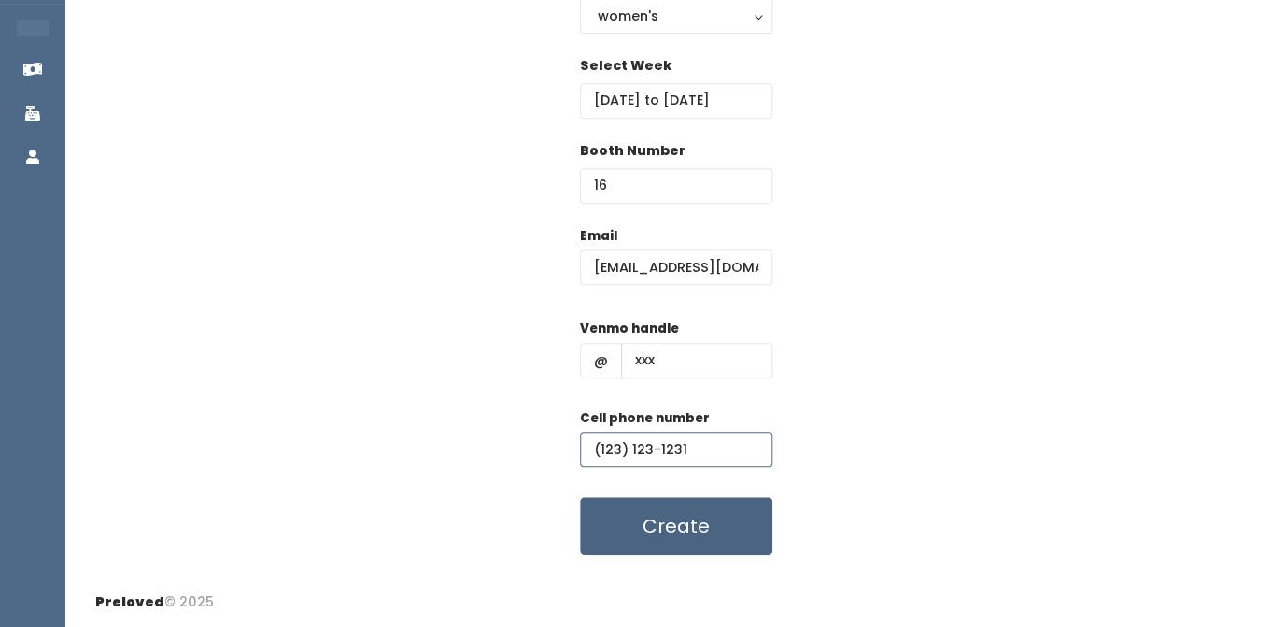
type input "(123) 123-1231"
click at [687, 528] on button "Create" at bounding box center [676, 526] width 192 height 58
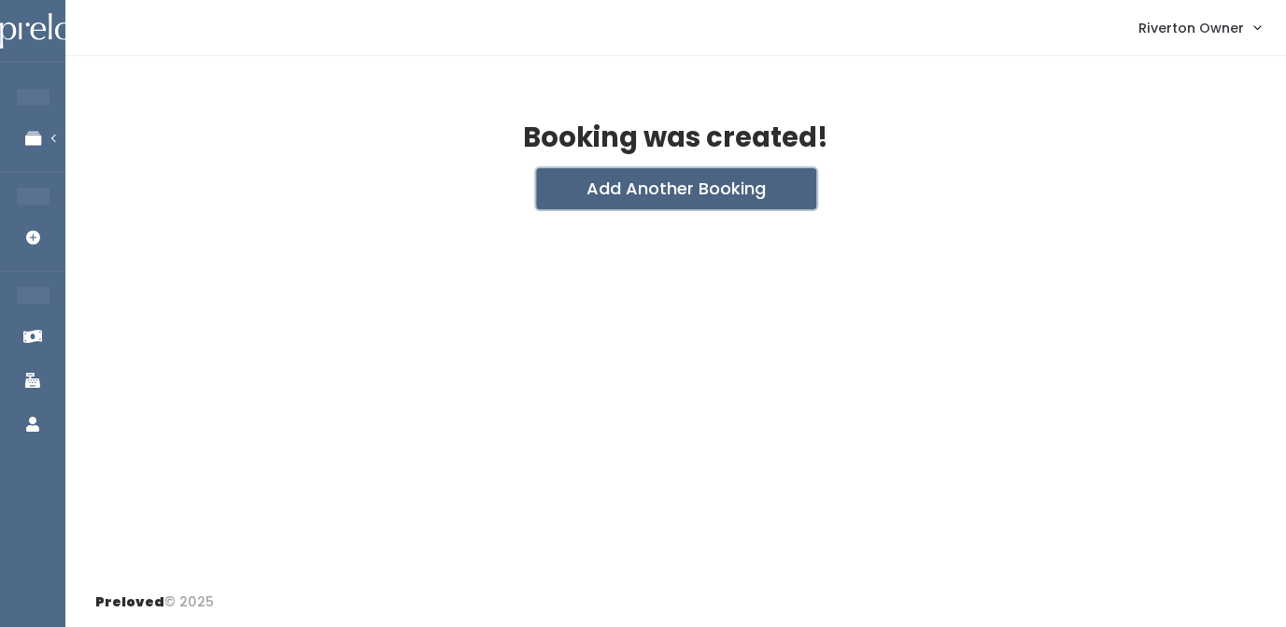
click at [698, 189] on button "Add Another Booking" at bounding box center [676, 188] width 280 height 41
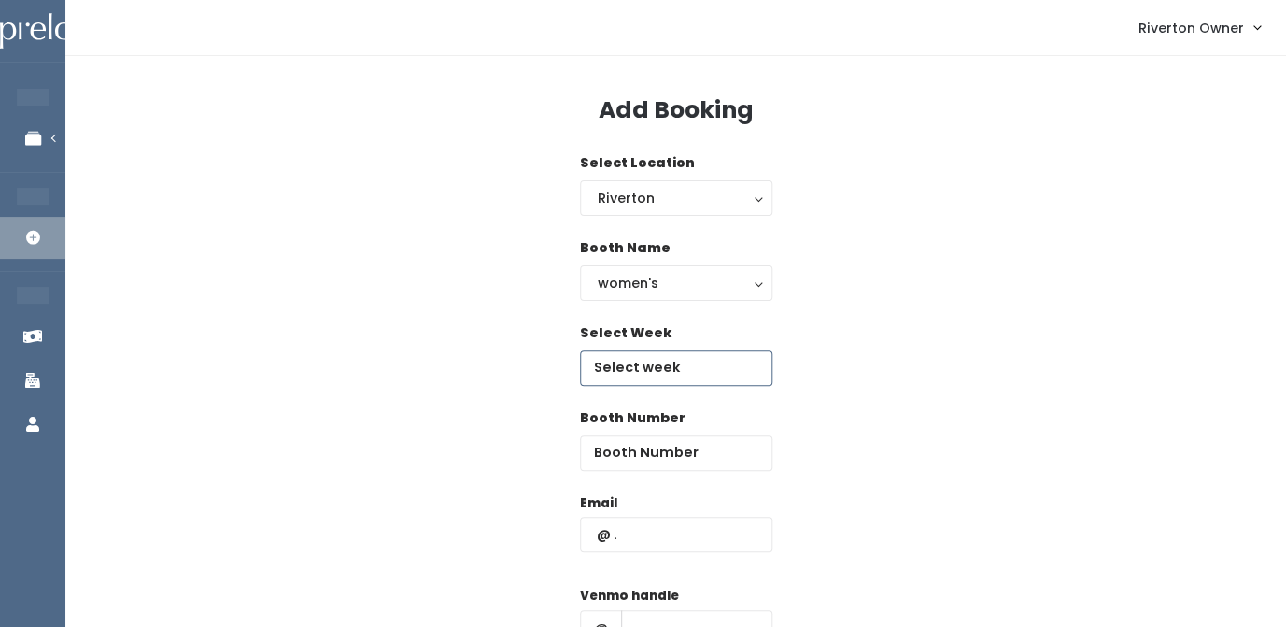
click at [656, 362] on input "text" at bounding box center [676, 367] width 192 height 35
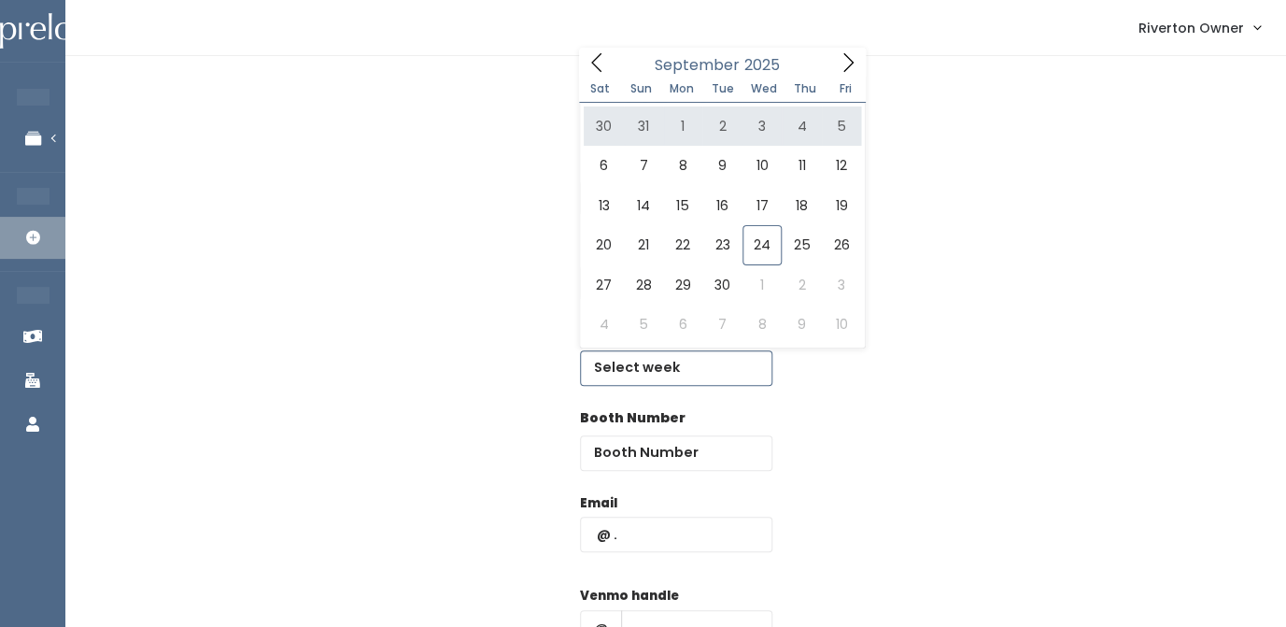
click at [850, 65] on icon at bounding box center [848, 62] width 21 height 21
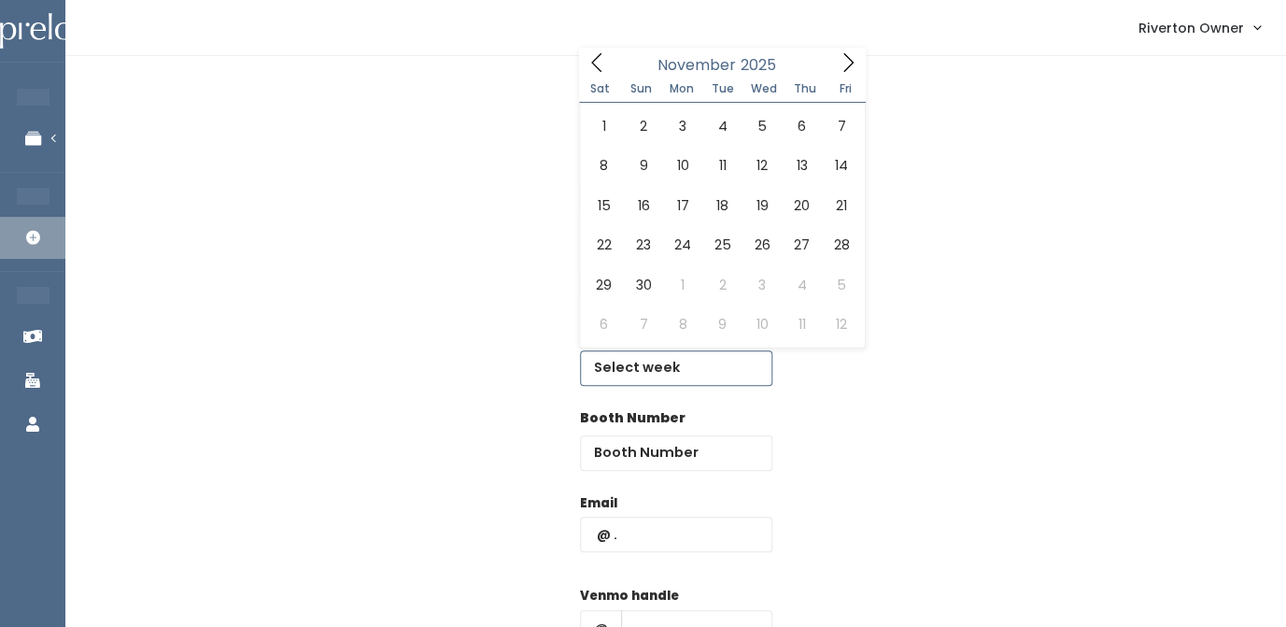
click at [850, 65] on icon at bounding box center [848, 62] width 21 height 21
type input "[DATE] to [DATE]"
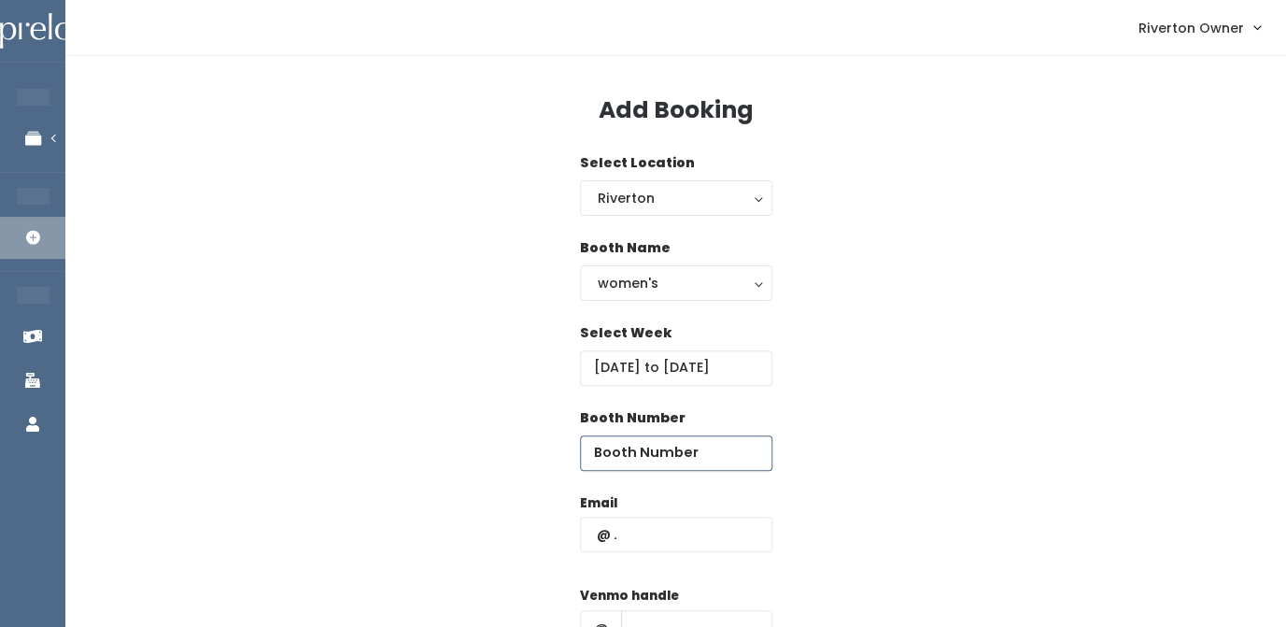
click at [616, 461] on input "number" at bounding box center [676, 452] width 192 height 35
type input "16"
click at [630, 542] on input "text" at bounding box center [676, 534] width 192 height 35
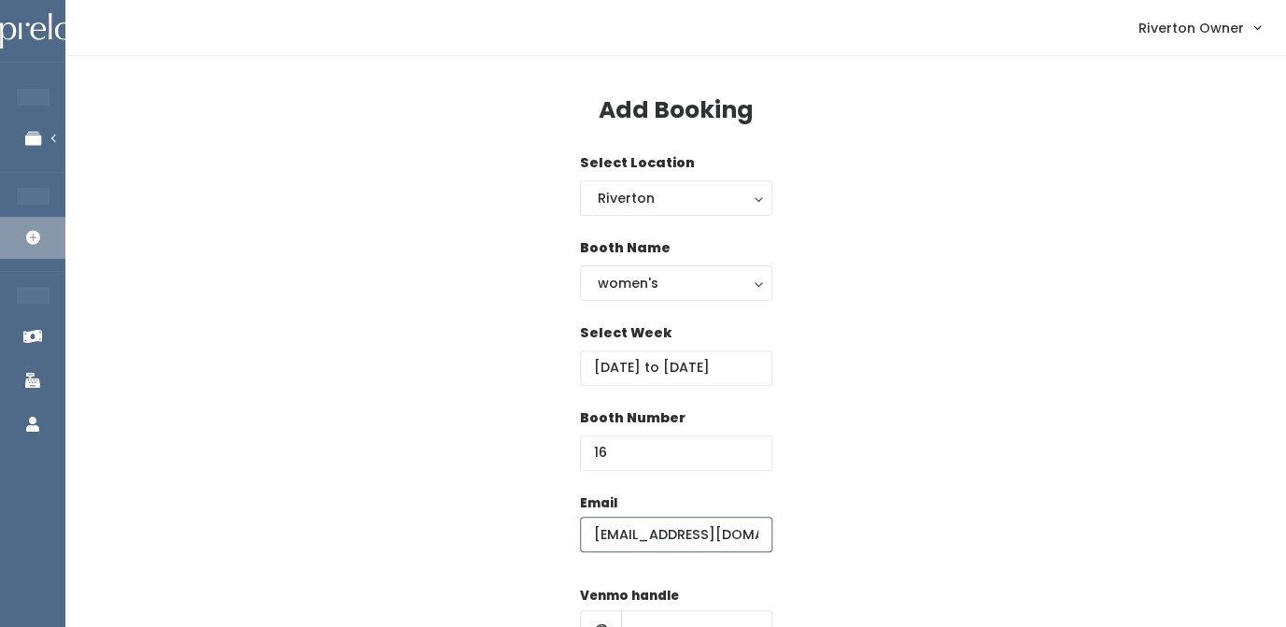
type input "riverton@preloved.love"
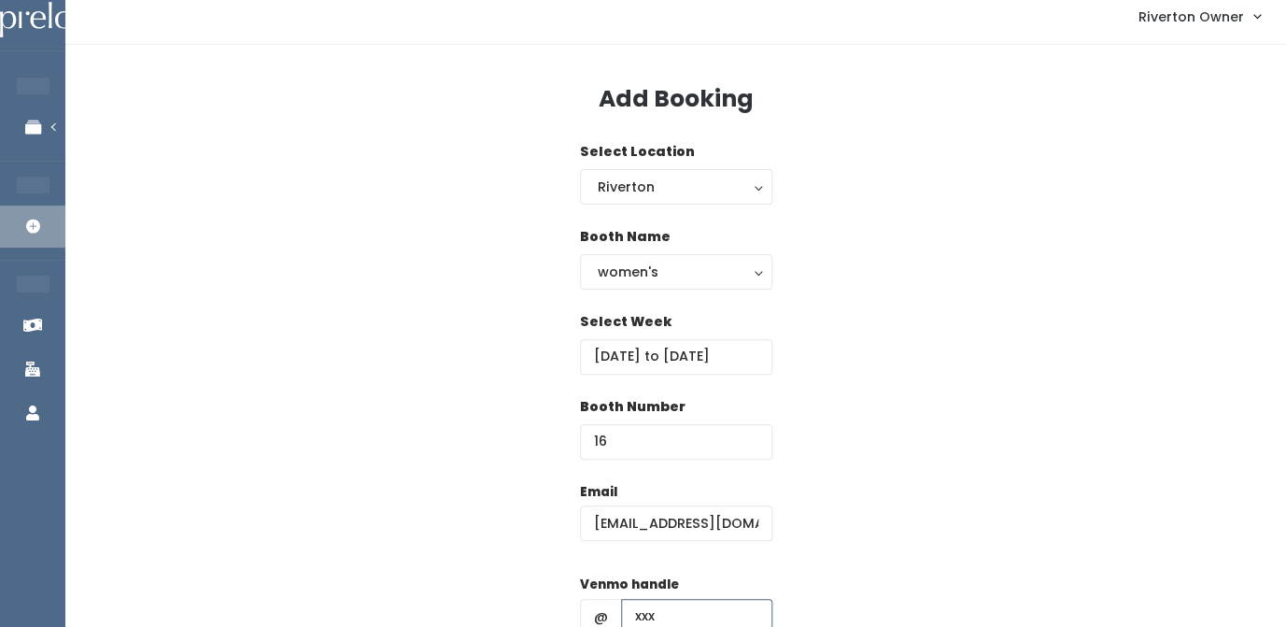
type input "xxx"
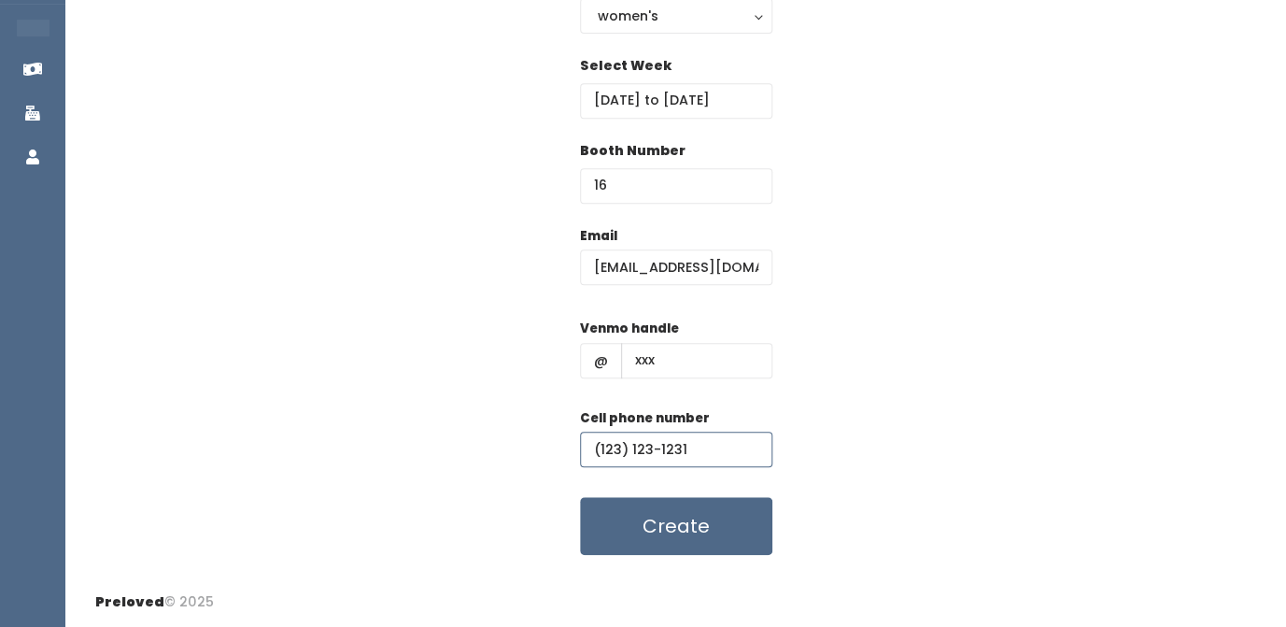
type input "(123) 123-1231"
click at [872, 423] on div "Email riverton@preloved.love Venmo handle @ xxx Cell phone number (123) 123-123…" at bounding box center [675, 391] width 1161 height 330
click at [687, 539] on button "Create" at bounding box center [676, 526] width 192 height 58
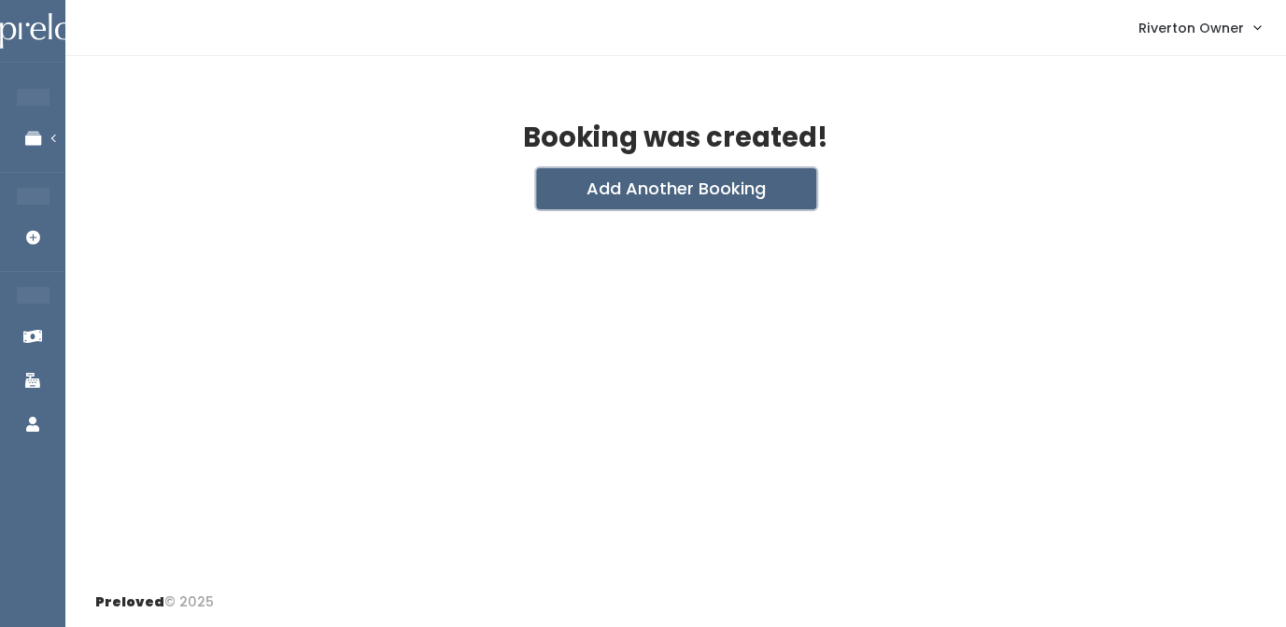
click at [677, 195] on button "Add Another Booking" at bounding box center [676, 188] width 280 height 41
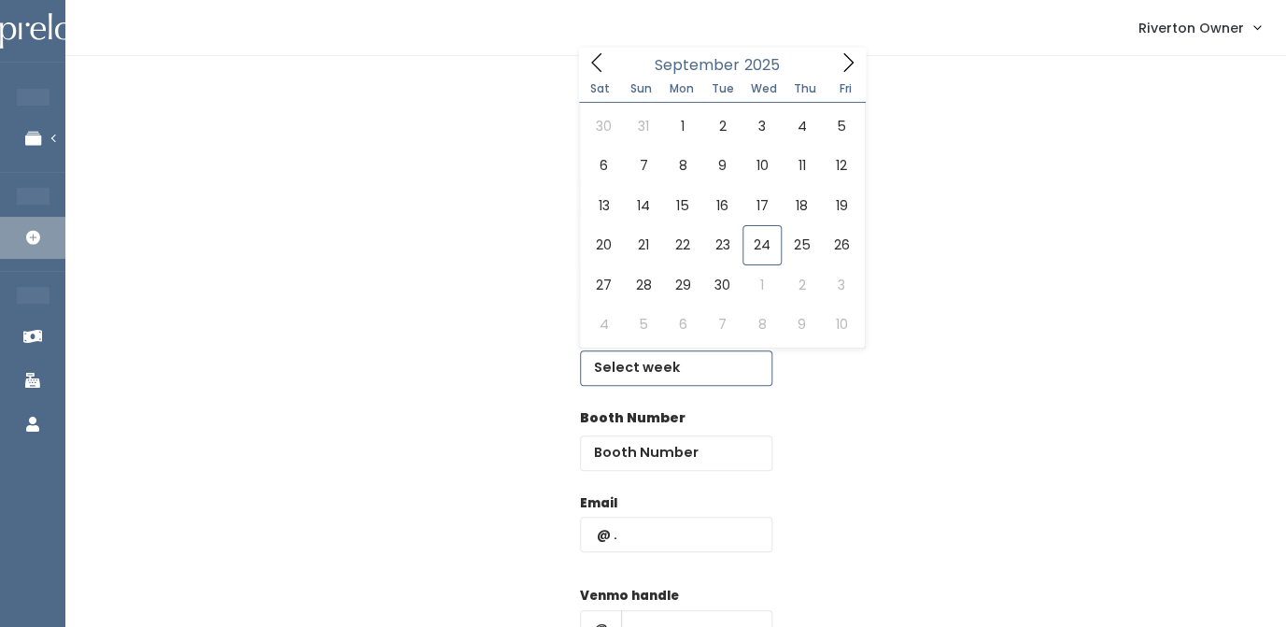
click at [649, 361] on input "text" at bounding box center [676, 367] width 192 height 35
click at [843, 61] on icon at bounding box center [848, 62] width 21 height 21
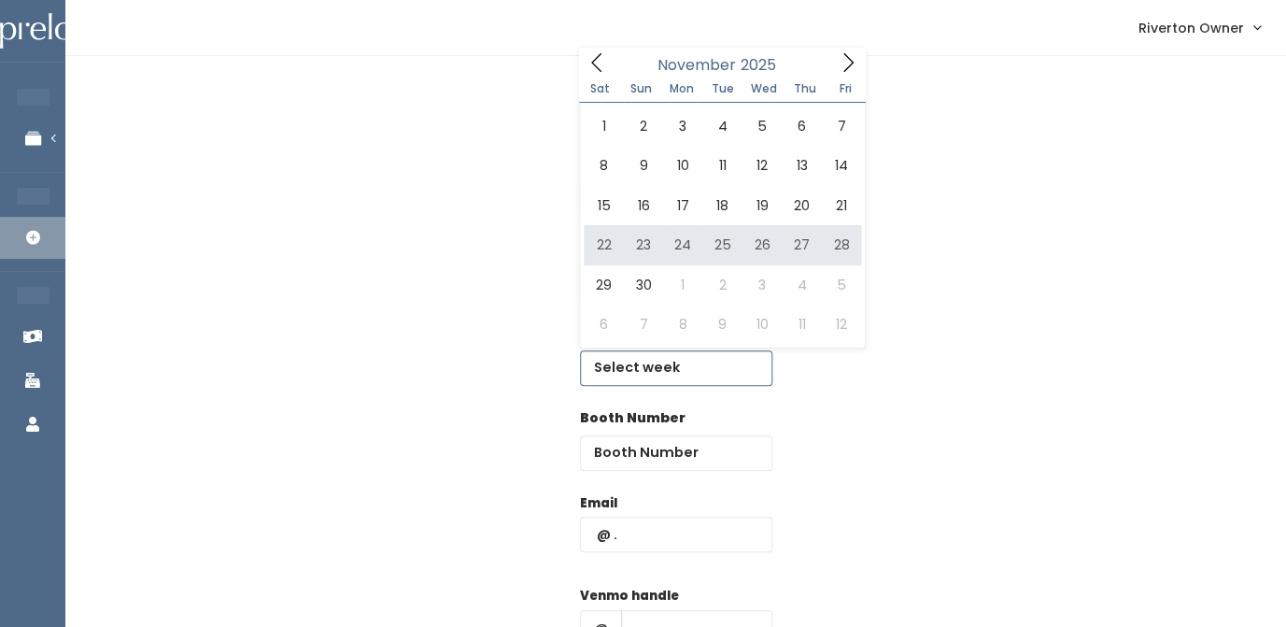
type input "November 22 to November 28"
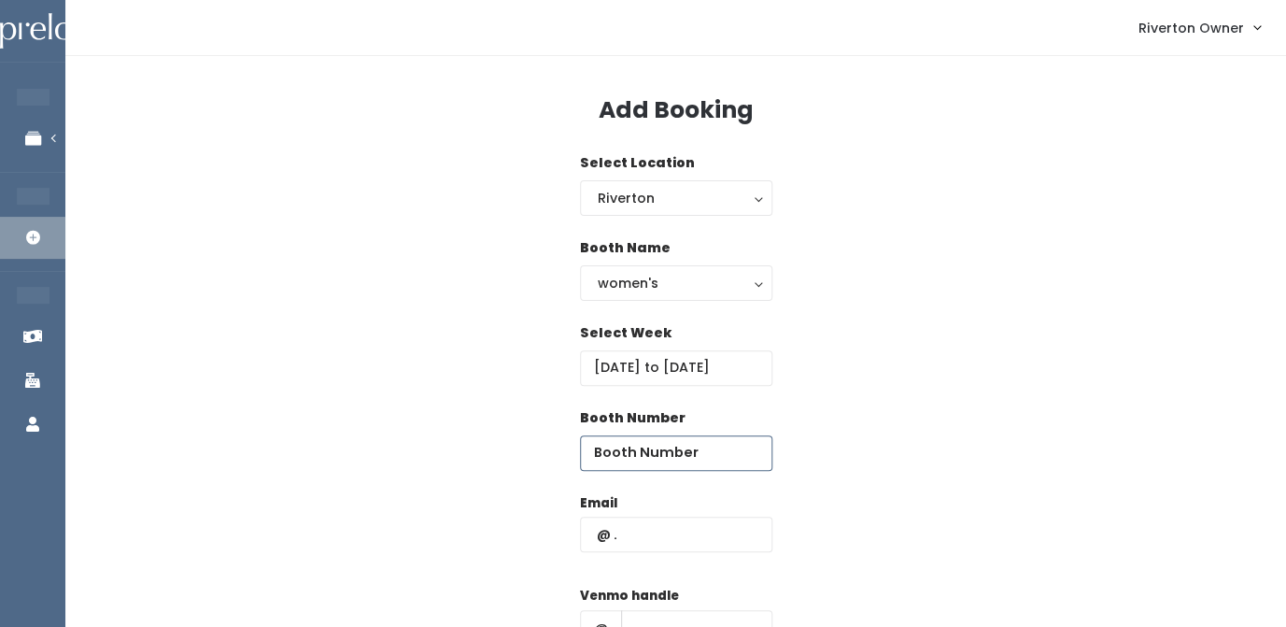
click at [647, 466] on input "number" at bounding box center [676, 452] width 192 height 35
type input "17"
click at [675, 541] on input "text" at bounding box center [676, 534] width 192 height 35
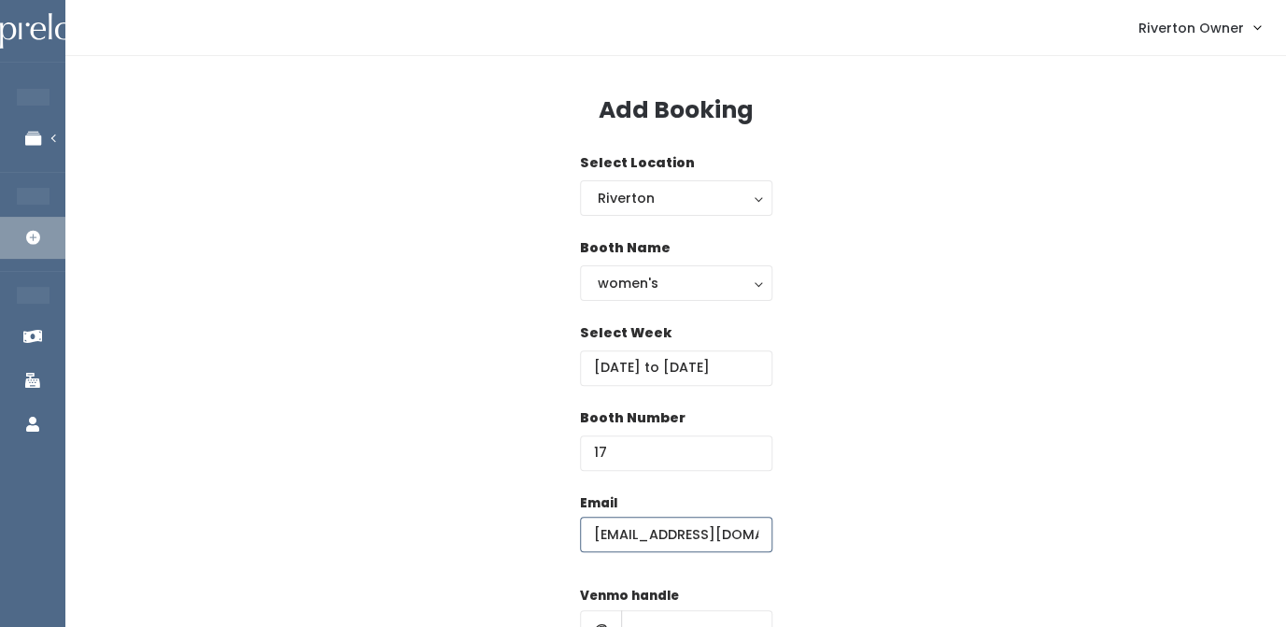
type input "[EMAIL_ADDRESS][DOMAIN_NAME]"
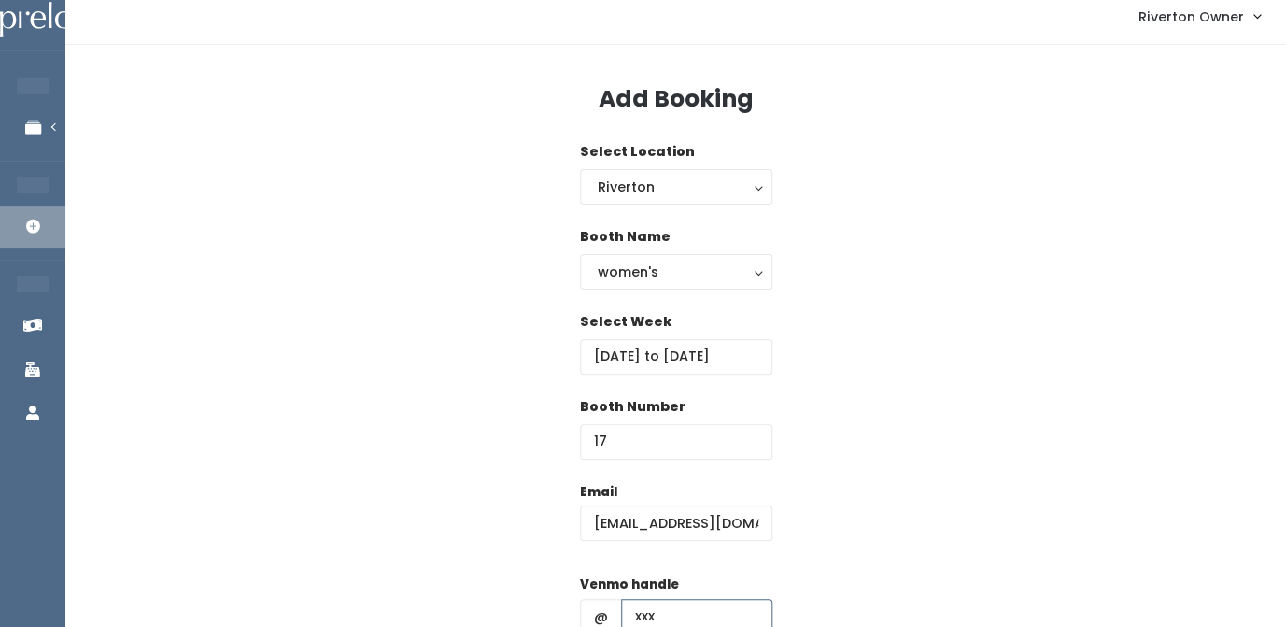
type input "xxx"
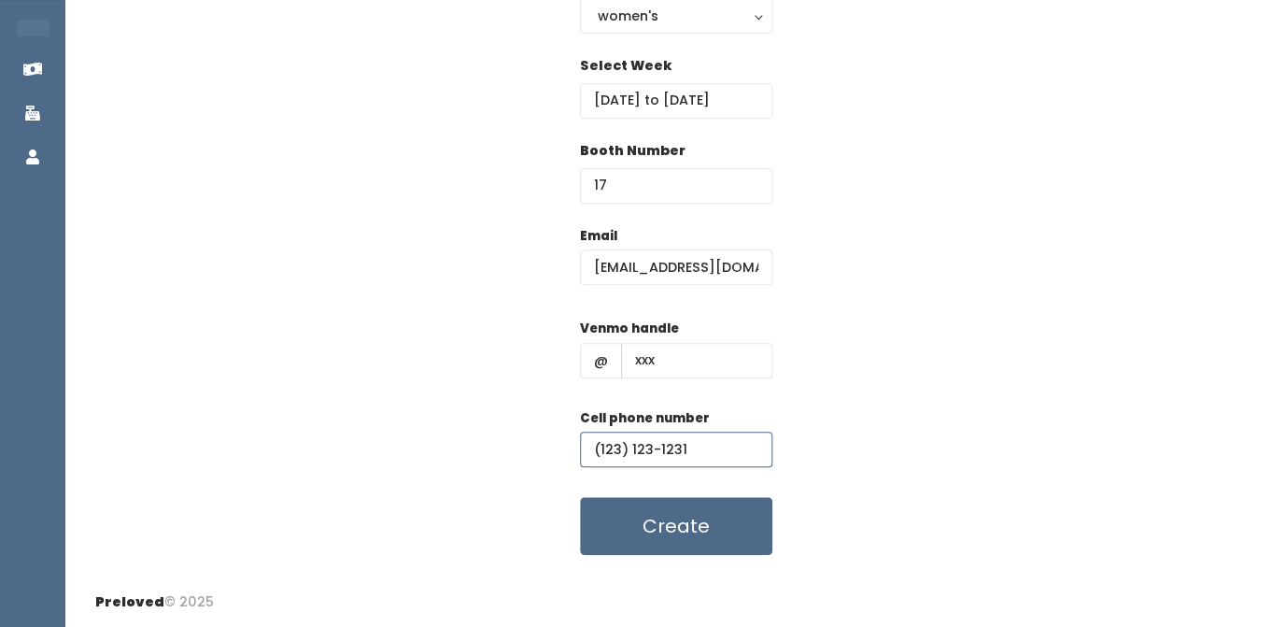
type input "(123) 123-1231"
click at [922, 391] on div "Email riverton@preloved.love Venmo handle @ xxx Cell phone number (123) 123-123…" at bounding box center [675, 391] width 1161 height 330
click at [678, 536] on button "Create" at bounding box center [676, 526] width 192 height 58
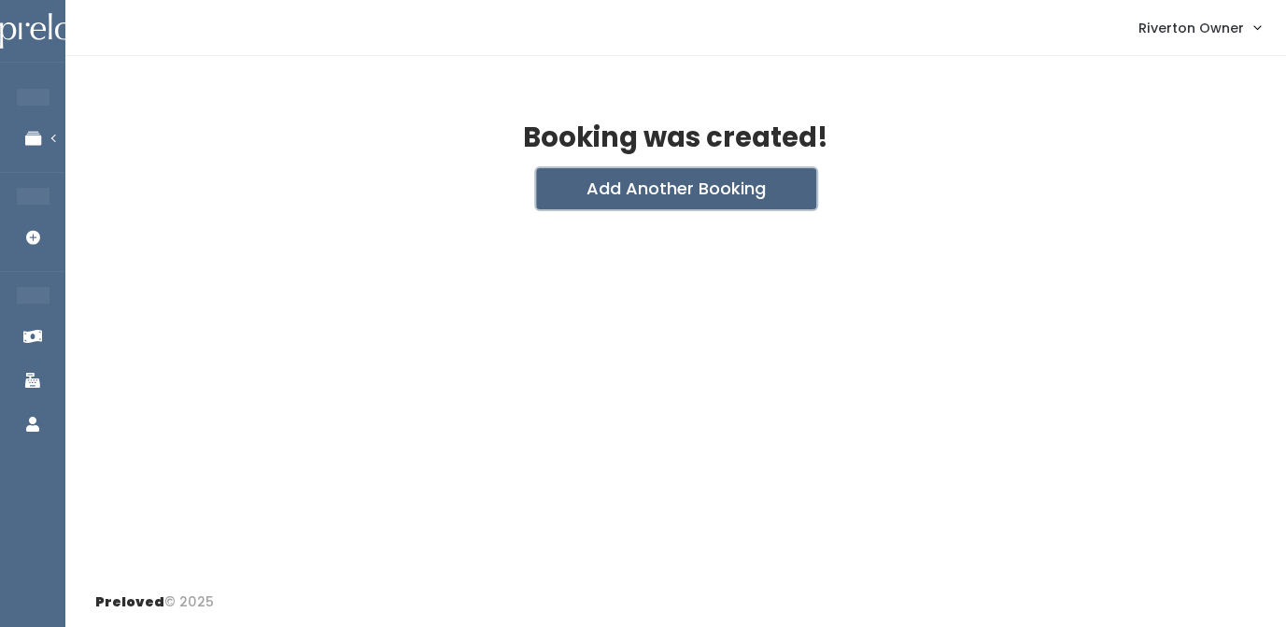
click at [654, 185] on button "Add Another Booking" at bounding box center [676, 188] width 280 height 41
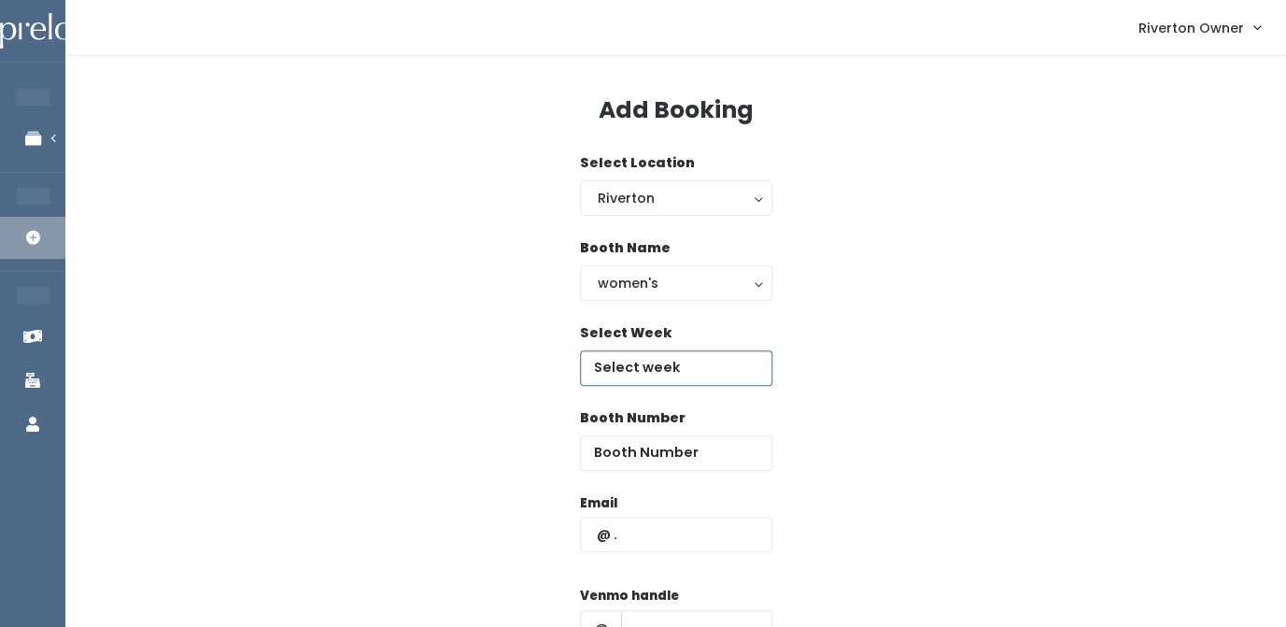
click at [667, 375] on input "text" at bounding box center [676, 367] width 192 height 35
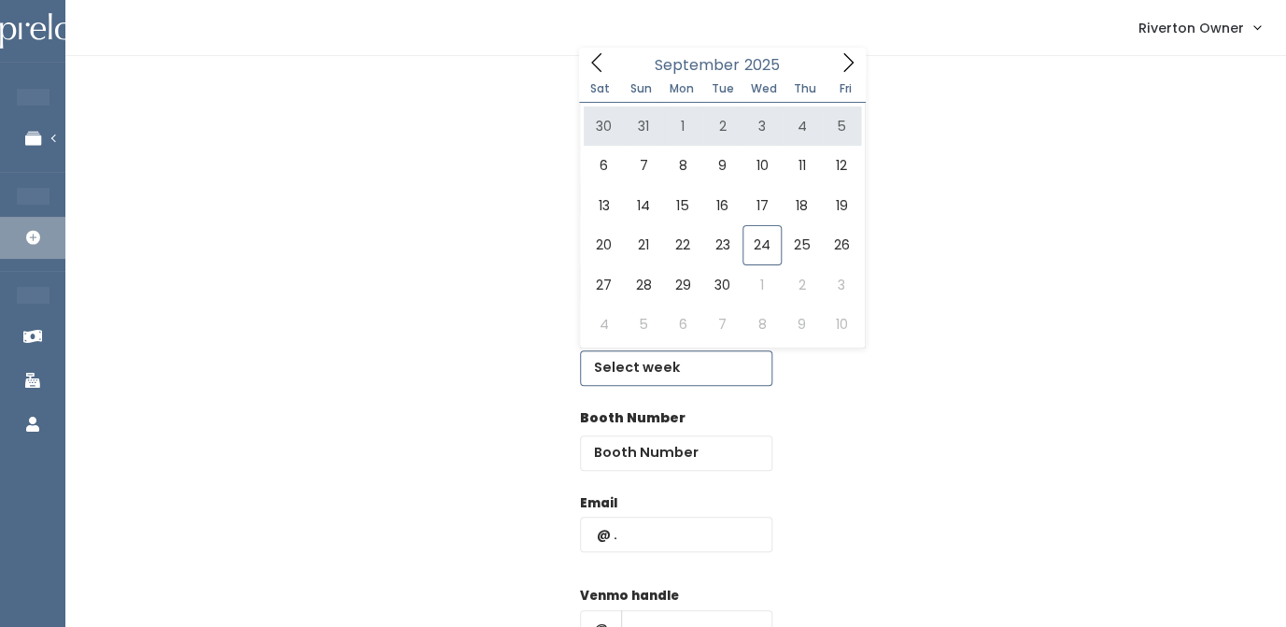
click at [846, 67] on icon at bounding box center [848, 62] width 21 height 21
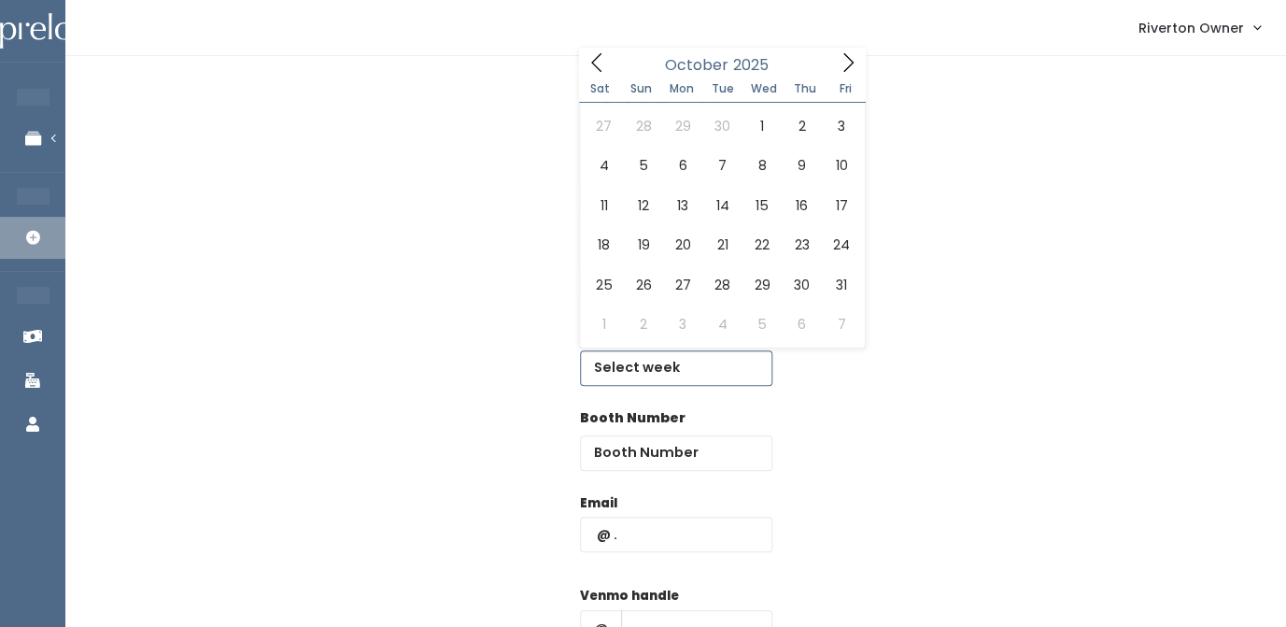
click at [846, 67] on icon at bounding box center [848, 62] width 21 height 21
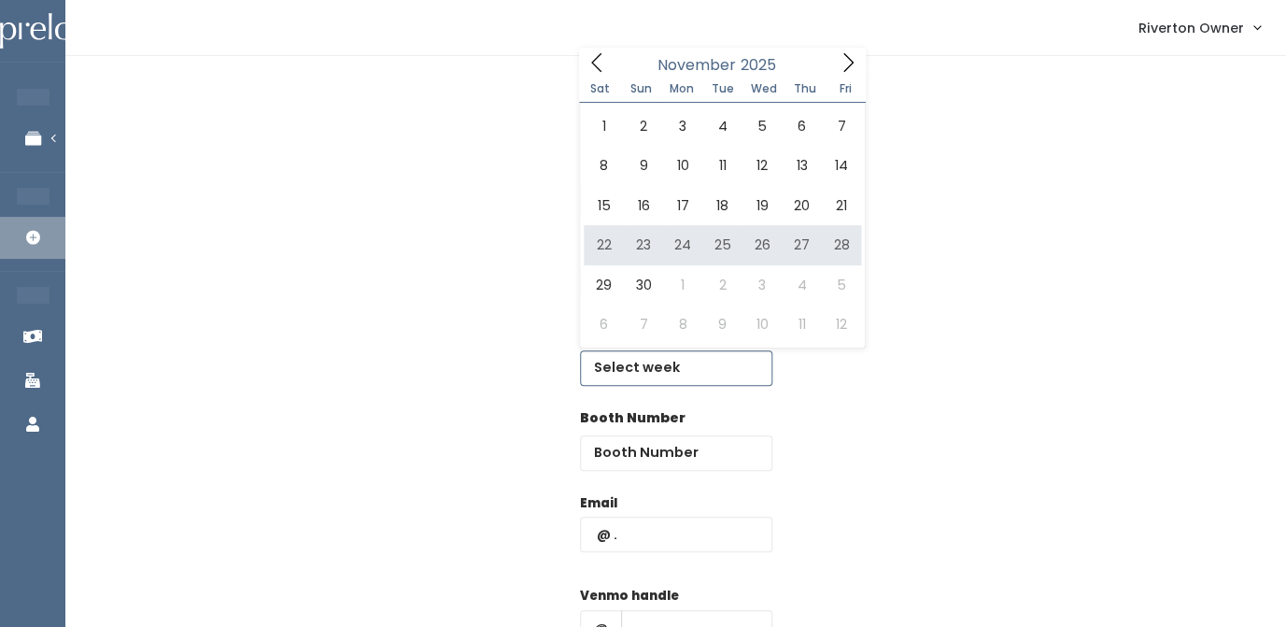
type input "[DATE] to [DATE]"
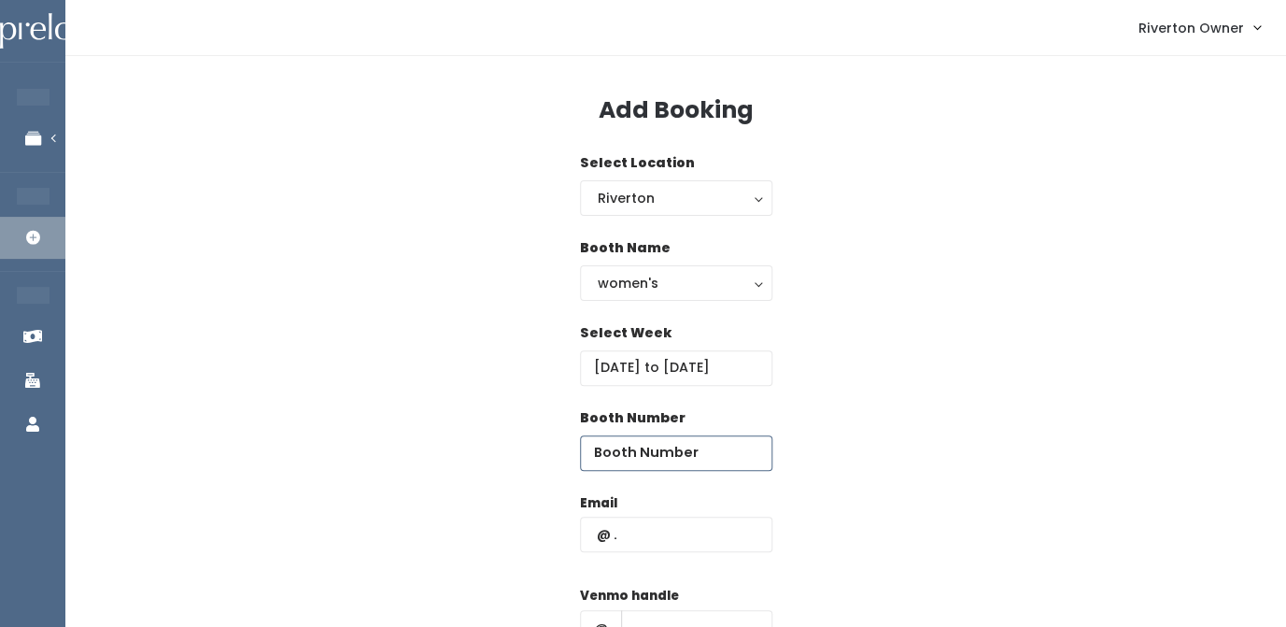
click at [675, 452] on input "number" at bounding box center [676, 452] width 192 height 35
type input "18"
click at [658, 546] on input "text" at bounding box center [676, 534] width 192 height 35
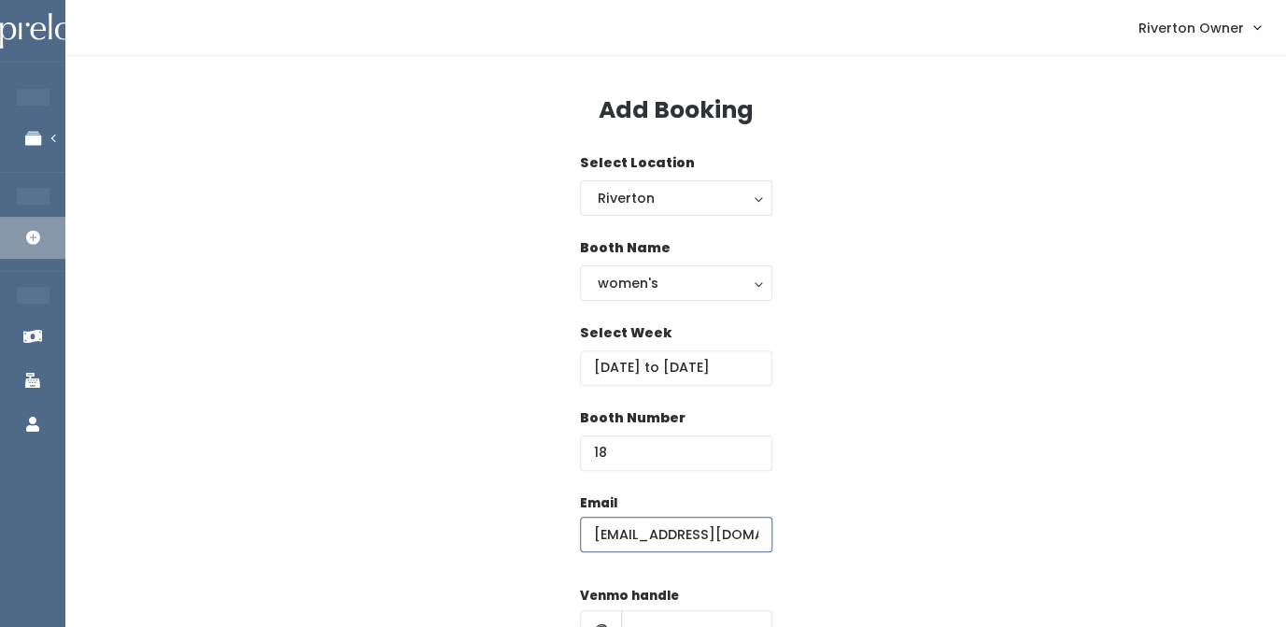
type input "[EMAIL_ADDRESS][DOMAIN_NAME]"
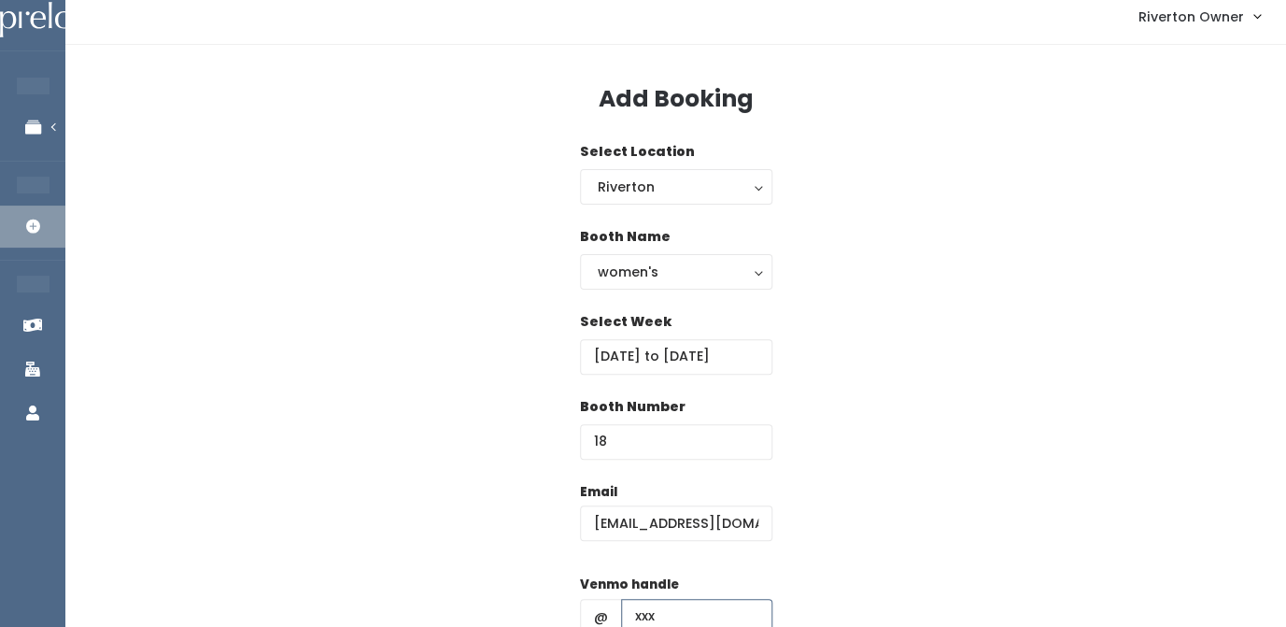
type input "xxx"
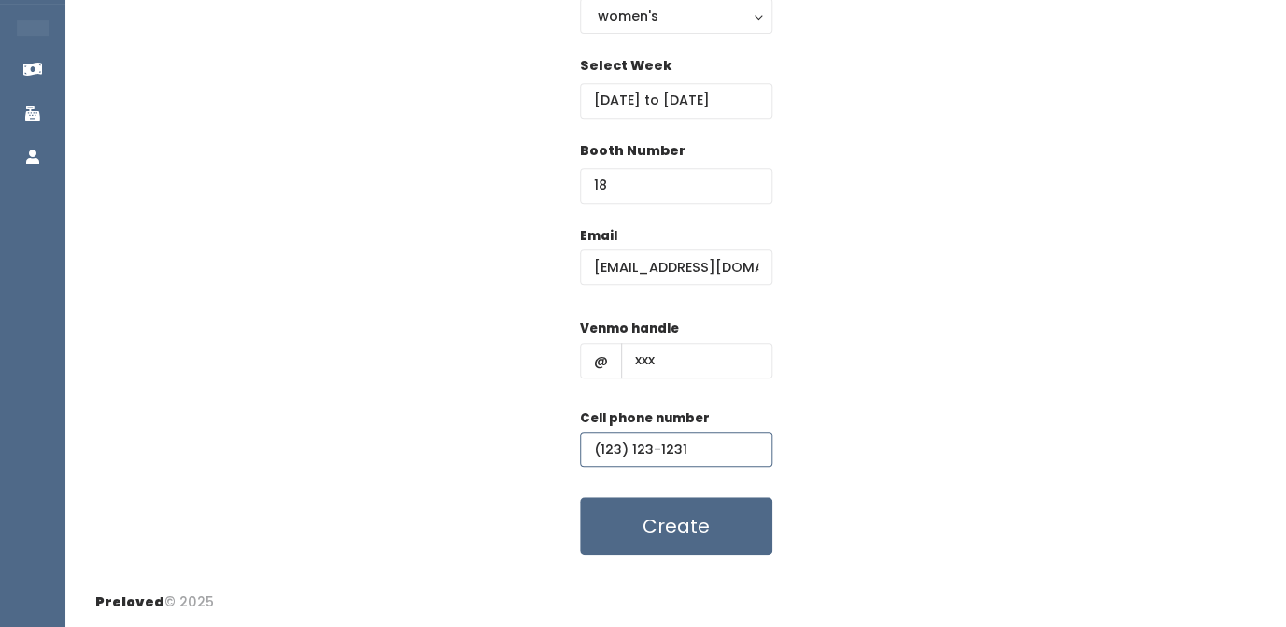
type input "(123) 123-1231"
click at [872, 432] on div "Email [EMAIL_ADDRESS][DOMAIN_NAME] Venmo handle @ xxx Cell phone number [PHONE_…" at bounding box center [675, 391] width 1161 height 330
click at [701, 512] on button "Create" at bounding box center [676, 526] width 192 height 58
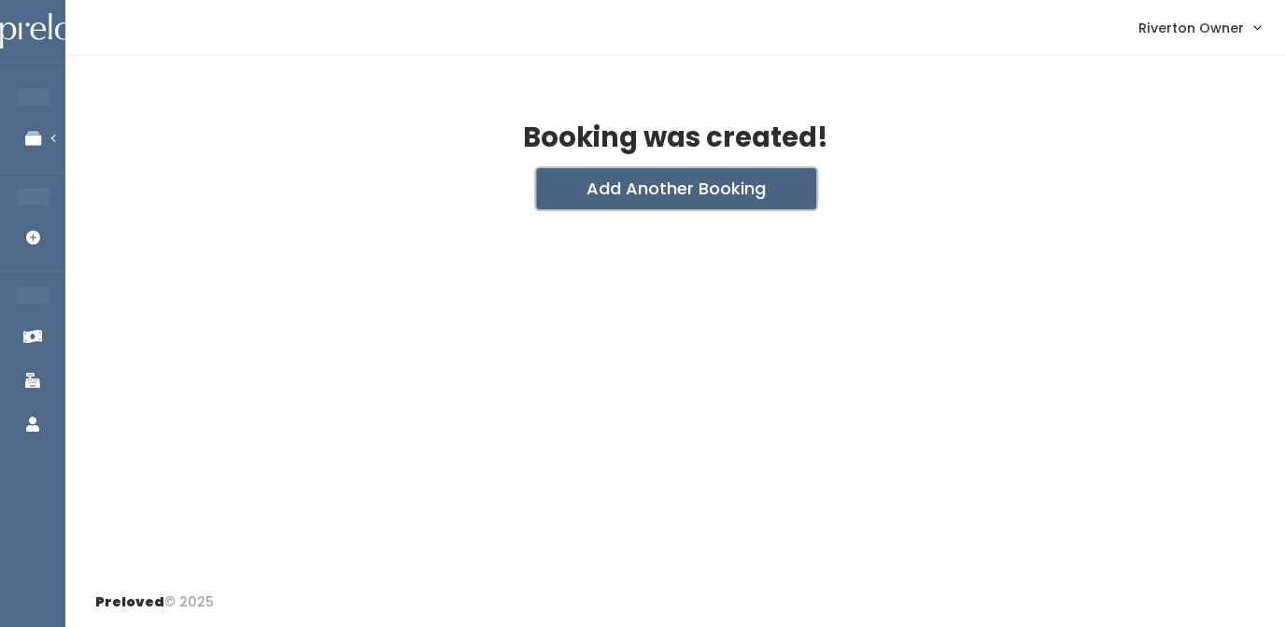
click at [712, 194] on button "Add Another Booking" at bounding box center [676, 188] width 280 height 41
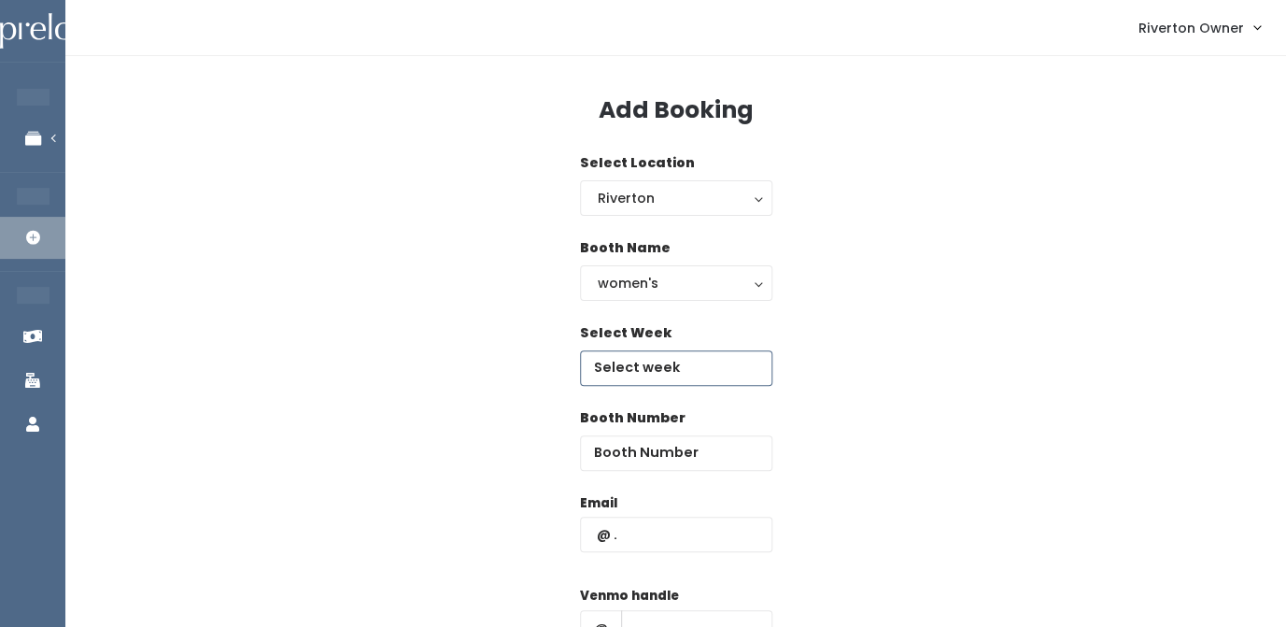
click at [646, 362] on input "text" at bounding box center [676, 367] width 192 height 35
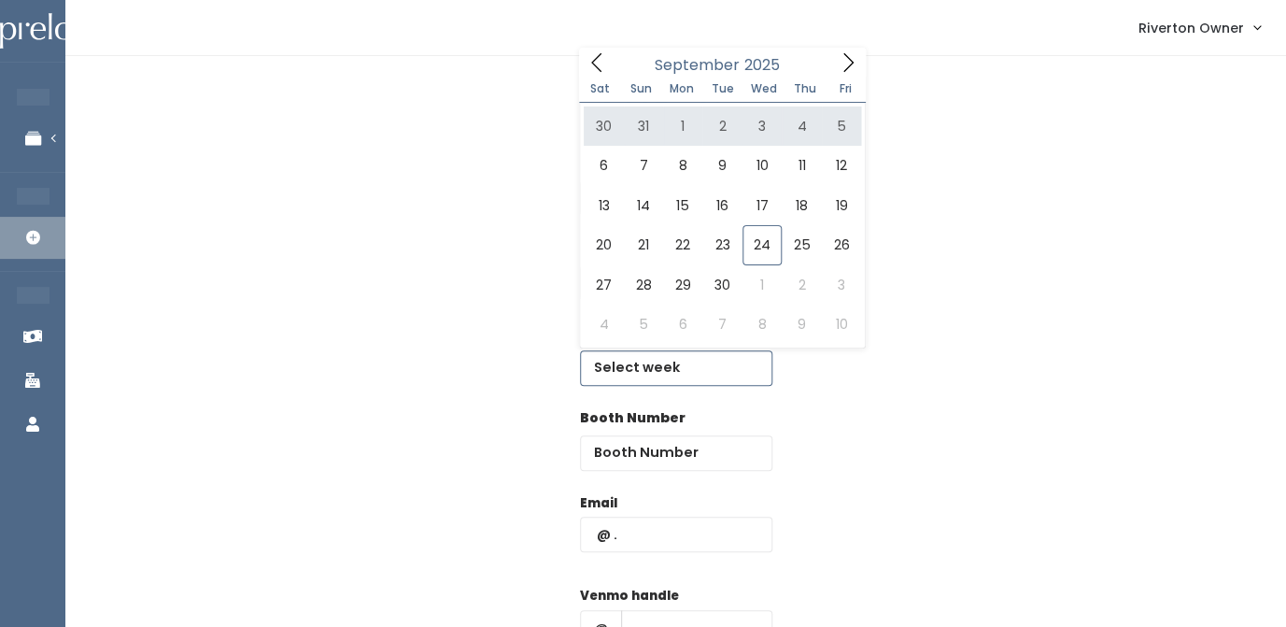
click at [853, 64] on icon at bounding box center [848, 62] width 10 height 19
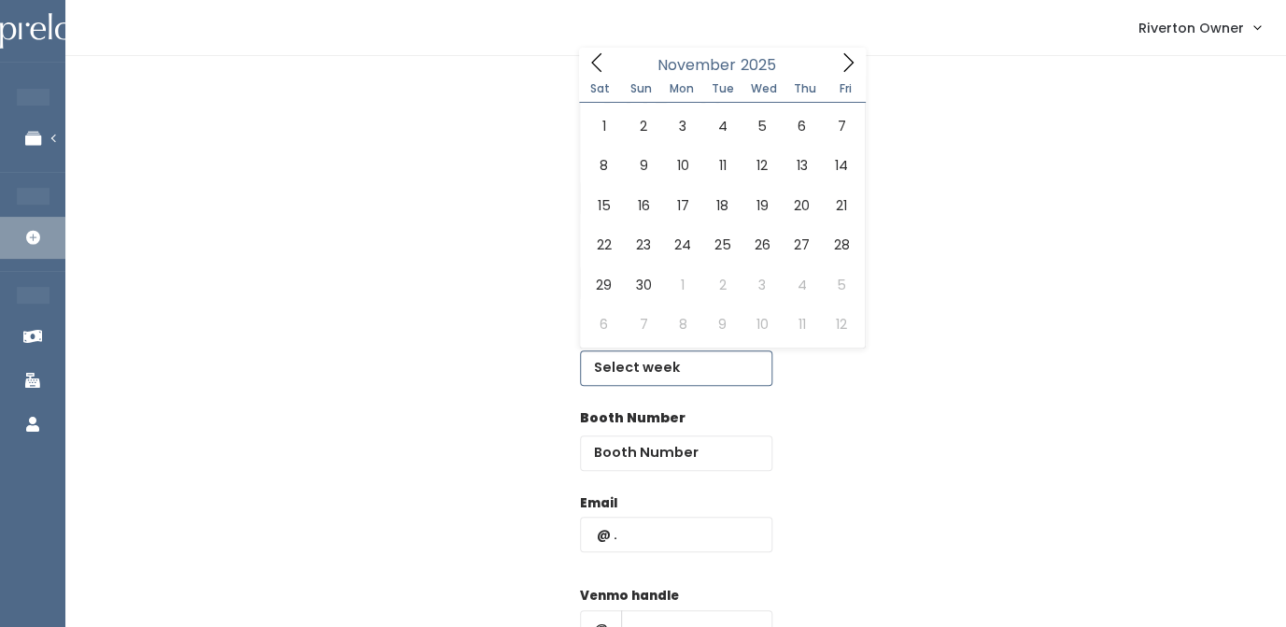
click at [853, 64] on icon at bounding box center [848, 62] width 10 height 19
type input "[DATE] to [DATE]"
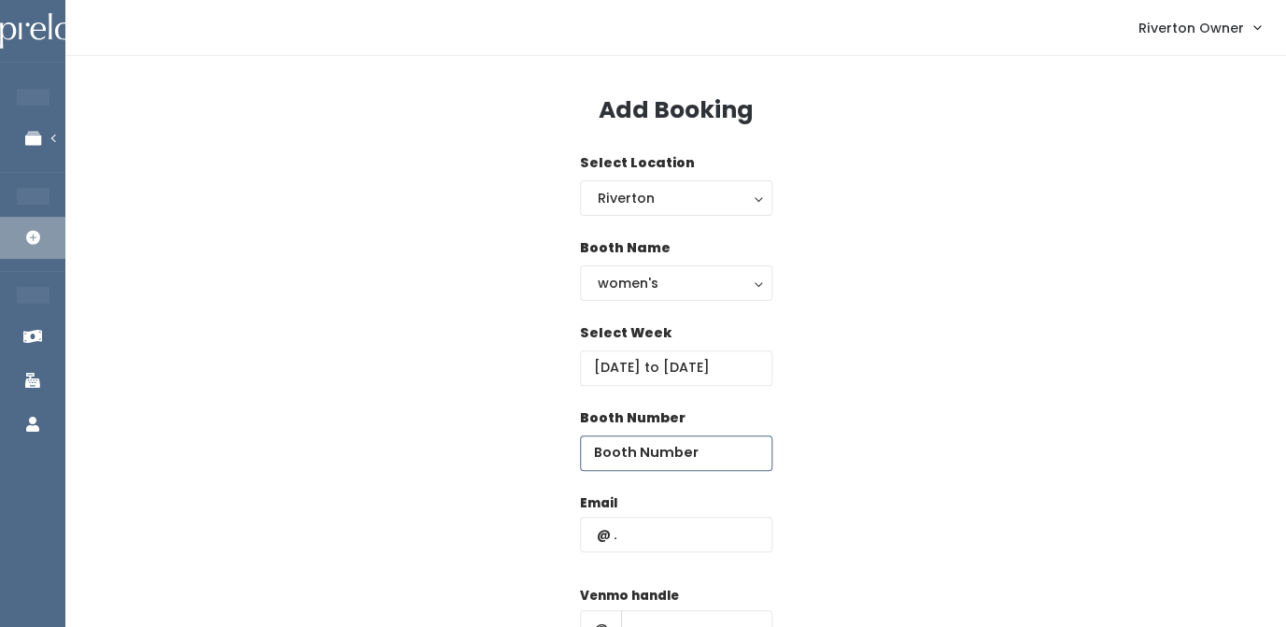
click at [638, 453] on input "number" at bounding box center [676, 452] width 192 height 35
type input "19"
click at [650, 534] on input "text" at bounding box center [676, 534] width 192 height 35
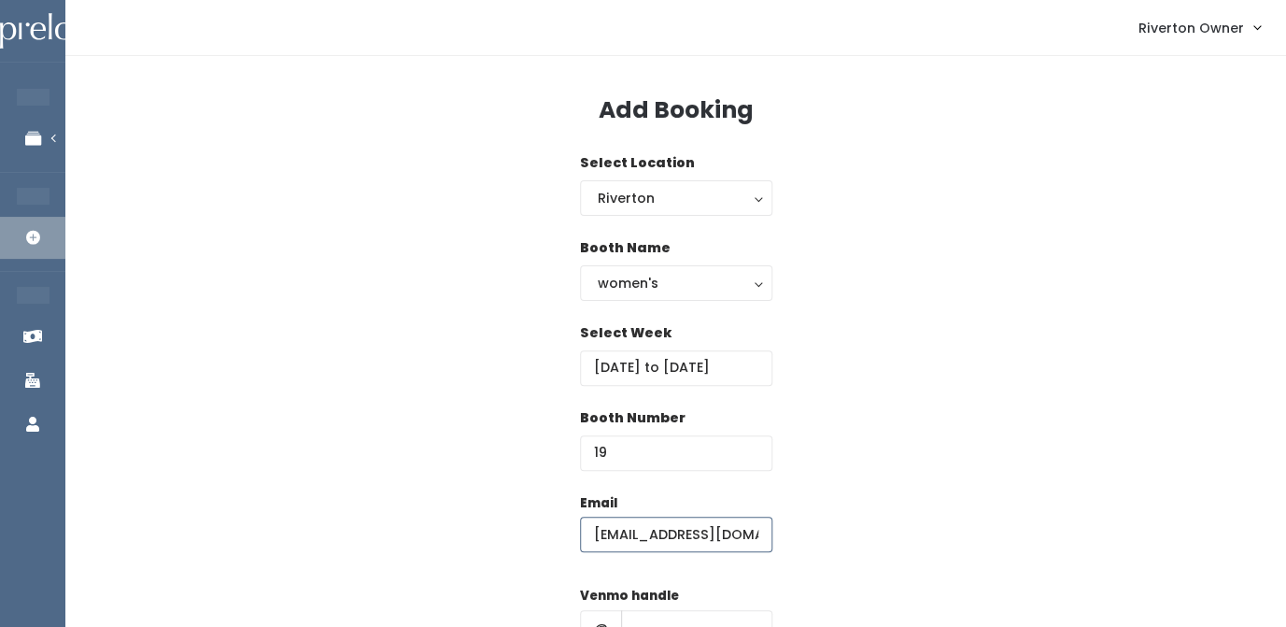
type input "[EMAIL_ADDRESS][DOMAIN_NAME]"
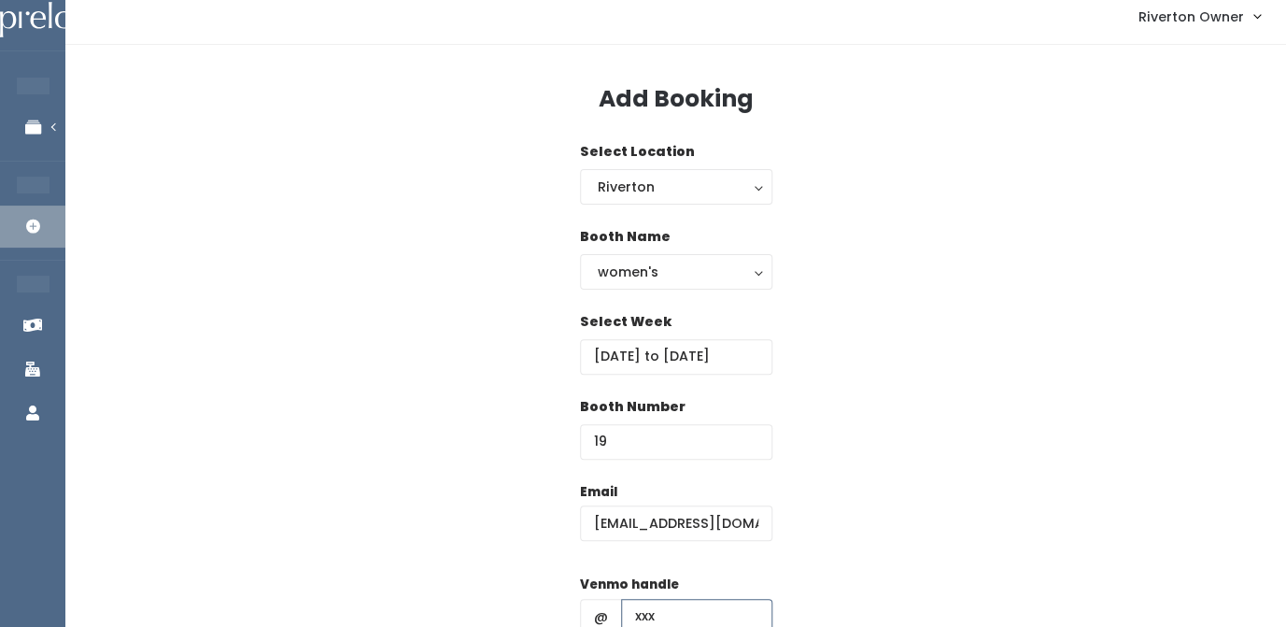
type input "xxx"
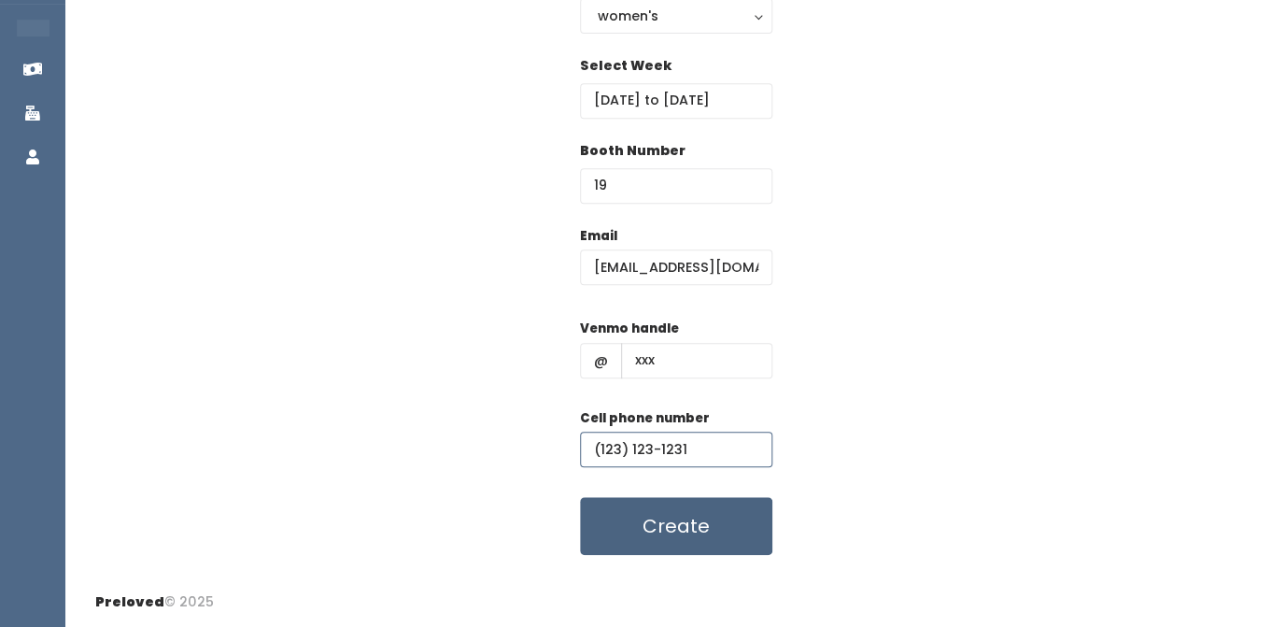
type input "(123) 123-1231"
click at [683, 529] on button "Create" at bounding box center [676, 526] width 192 height 58
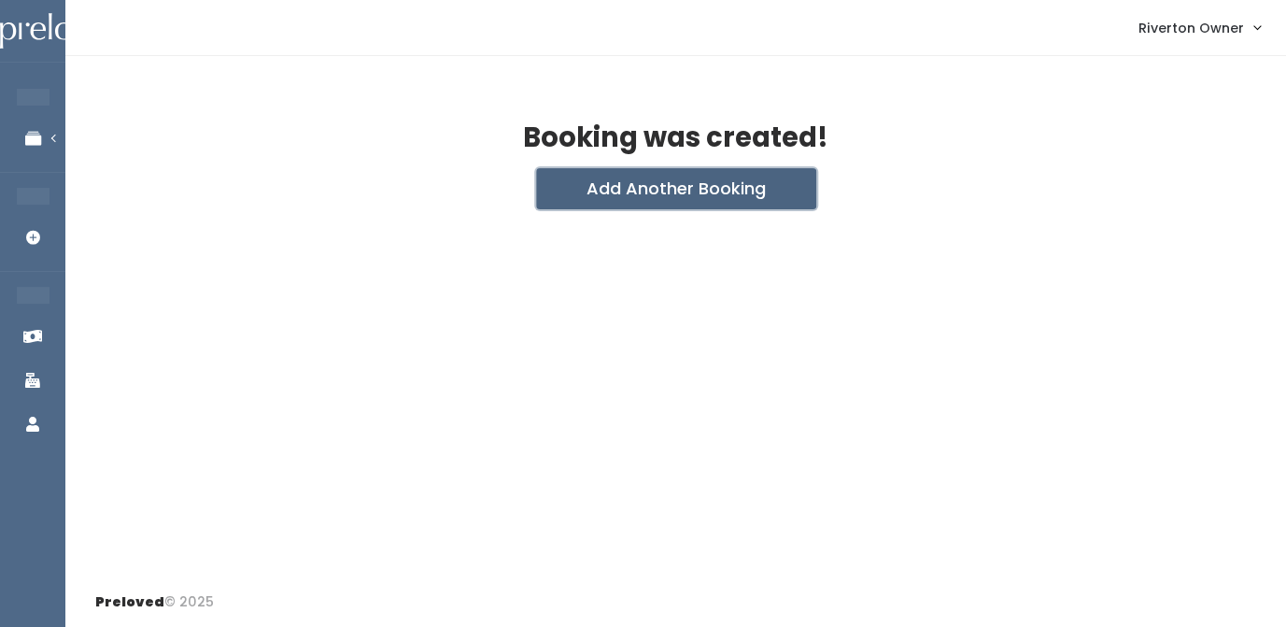
click at [712, 192] on button "Add Another Booking" at bounding box center [676, 188] width 280 height 41
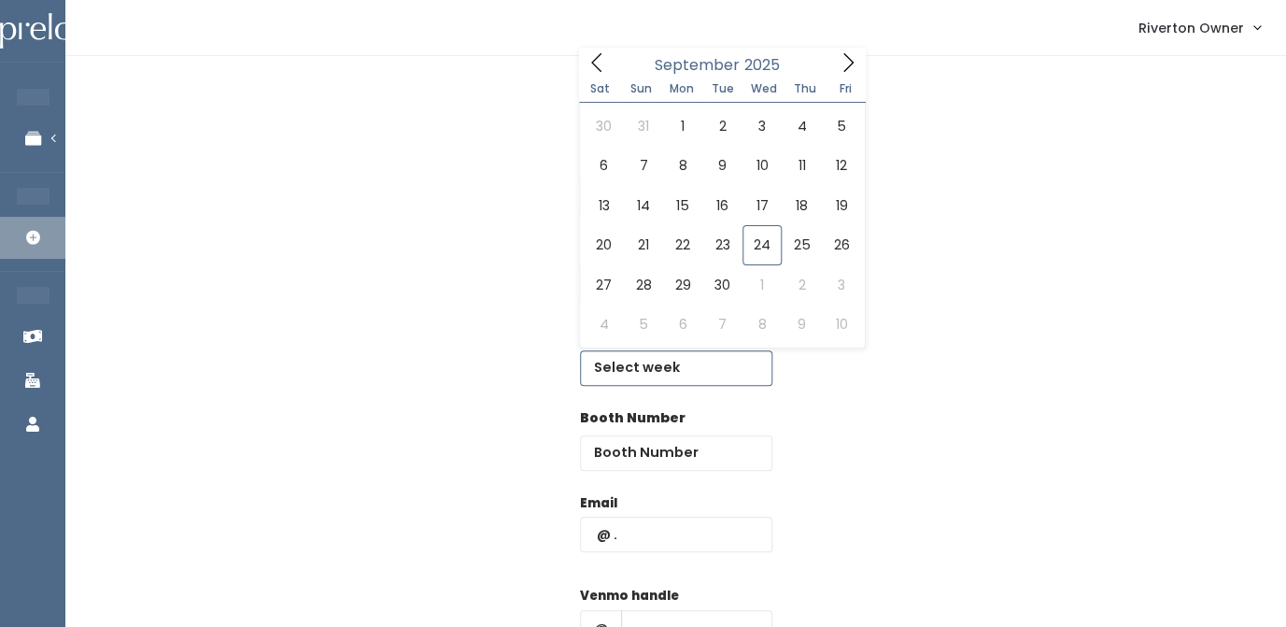
click at [651, 380] on input "text" at bounding box center [676, 367] width 192 height 35
click at [843, 64] on icon at bounding box center [848, 62] width 21 height 21
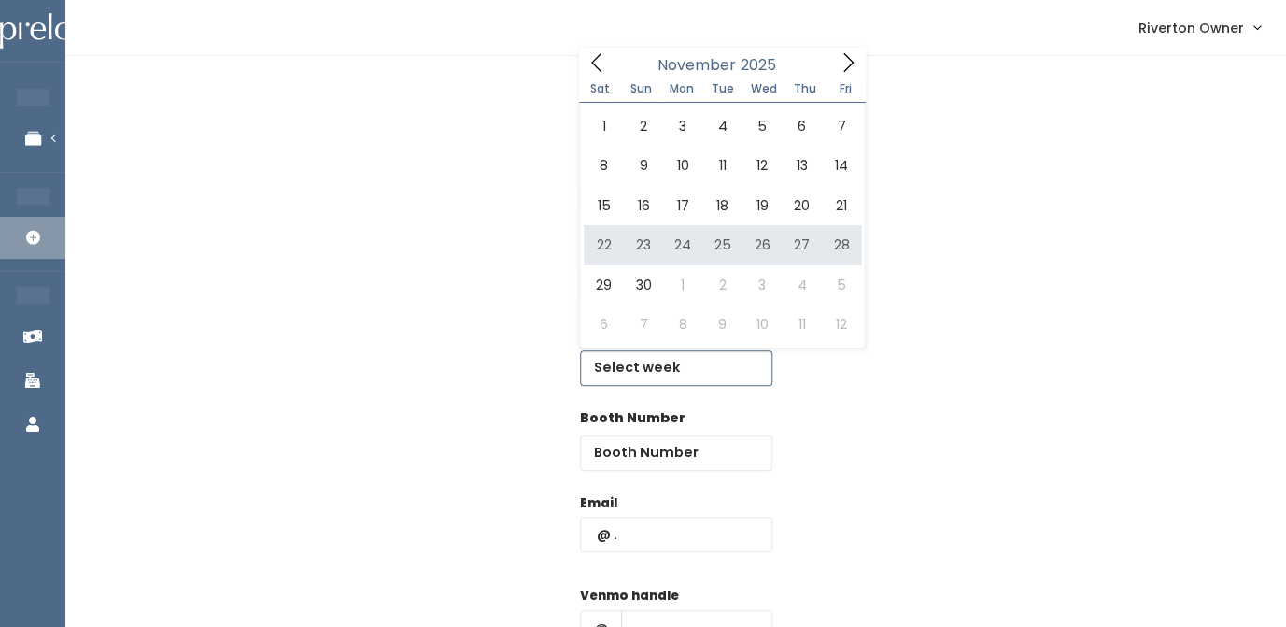
type input "[DATE] to [DATE]"
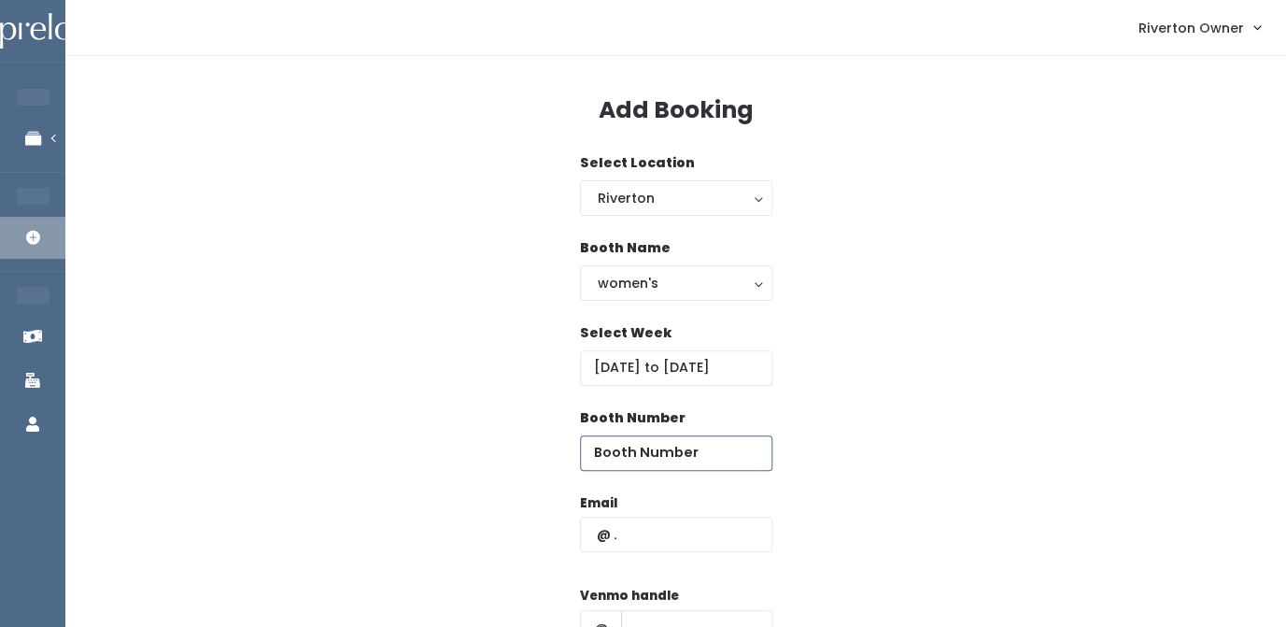
click at [674, 456] on input "number" at bounding box center [676, 452] width 192 height 35
type input "20"
click at [673, 536] on input "text" at bounding box center [676, 534] width 192 height 35
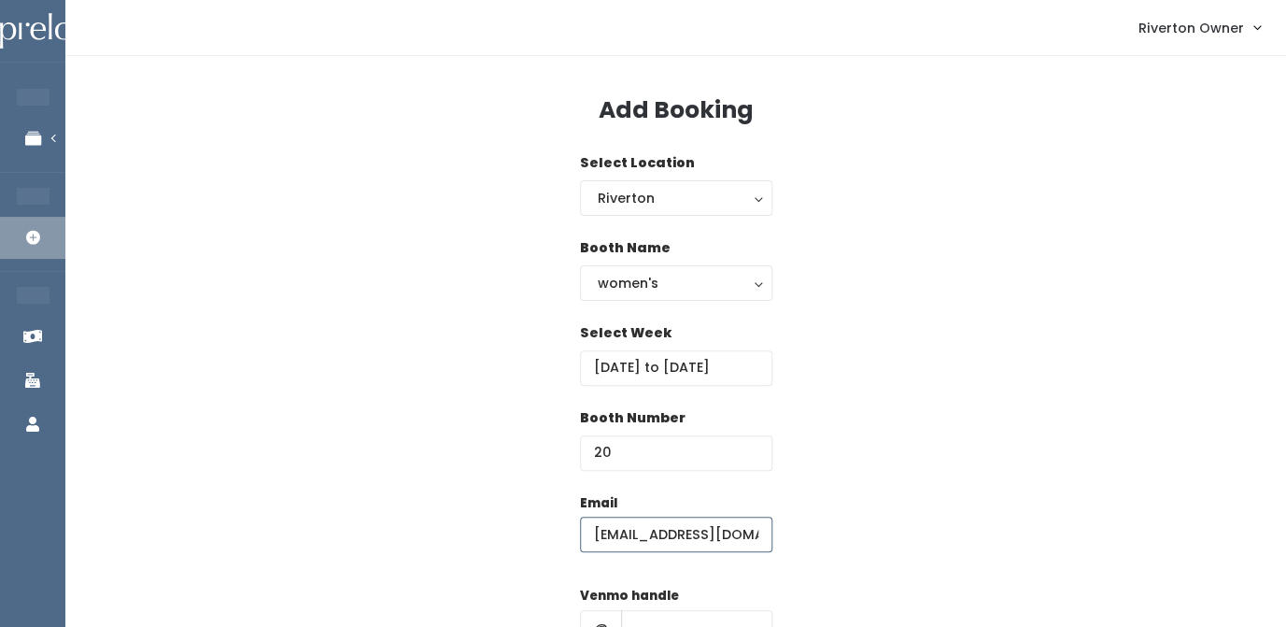
type input "[EMAIL_ADDRESS][DOMAIN_NAME]"
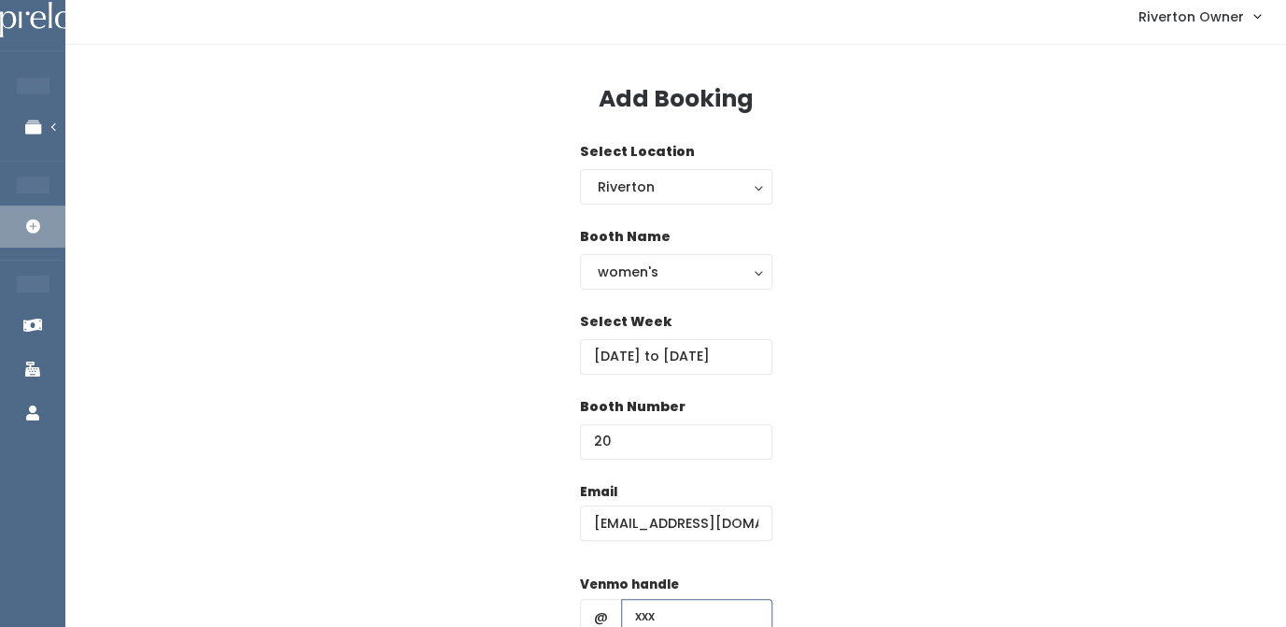
type input "xxx"
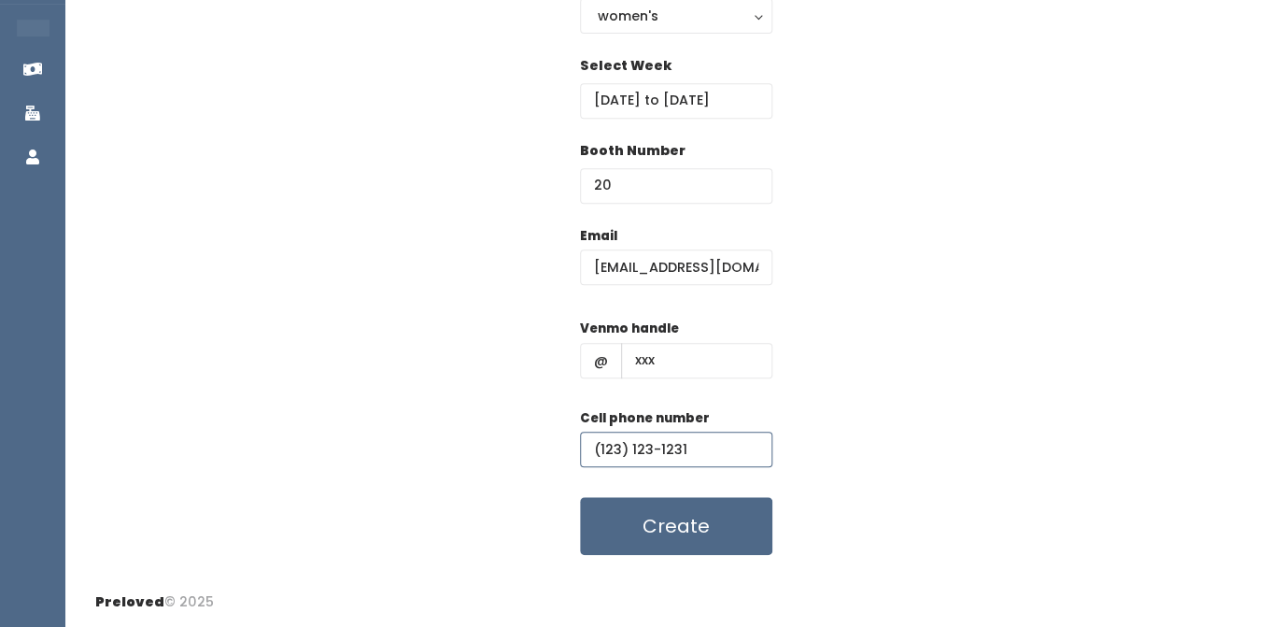
type input "(123) 123-1231"
click at [835, 377] on div "Email [EMAIL_ADDRESS][DOMAIN_NAME] Venmo handle @ xxx Cell phone number [PHONE_…" at bounding box center [675, 391] width 1161 height 330
click at [690, 533] on button "Create" at bounding box center [676, 526] width 192 height 58
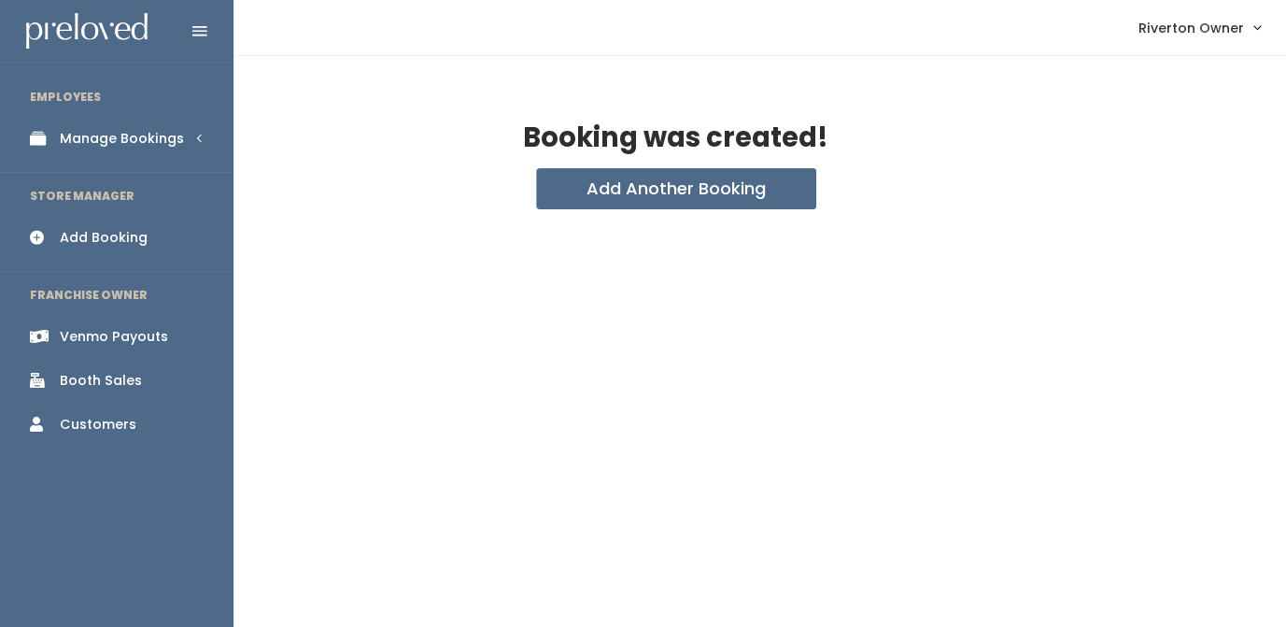
click at [47, 144] on icon at bounding box center [43, 139] width 26 height 16
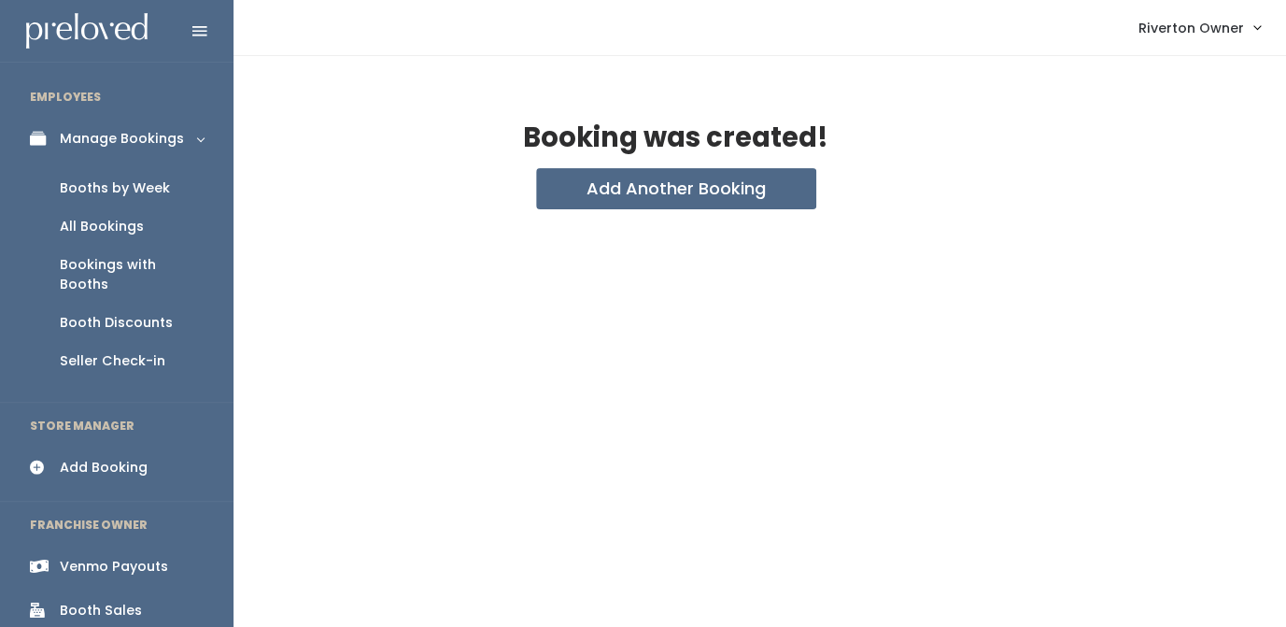
click at [84, 187] on div "Booths by Week" at bounding box center [115, 188] width 110 height 20
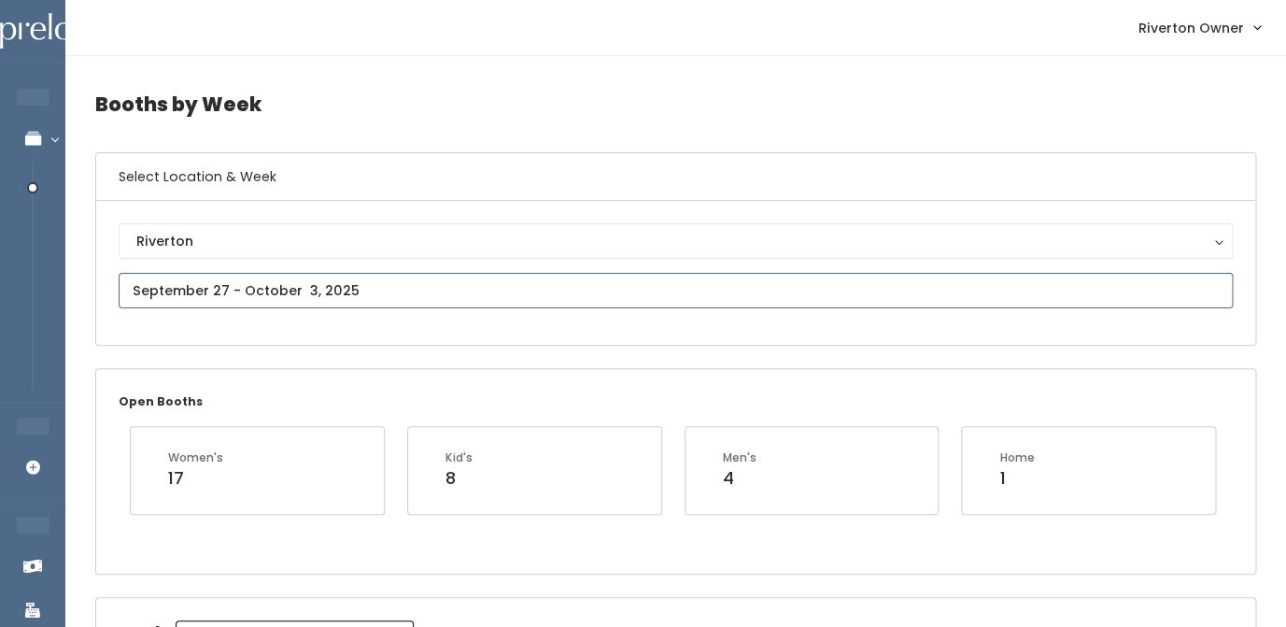
click at [406, 293] on input "text" at bounding box center [676, 290] width 1114 height 35
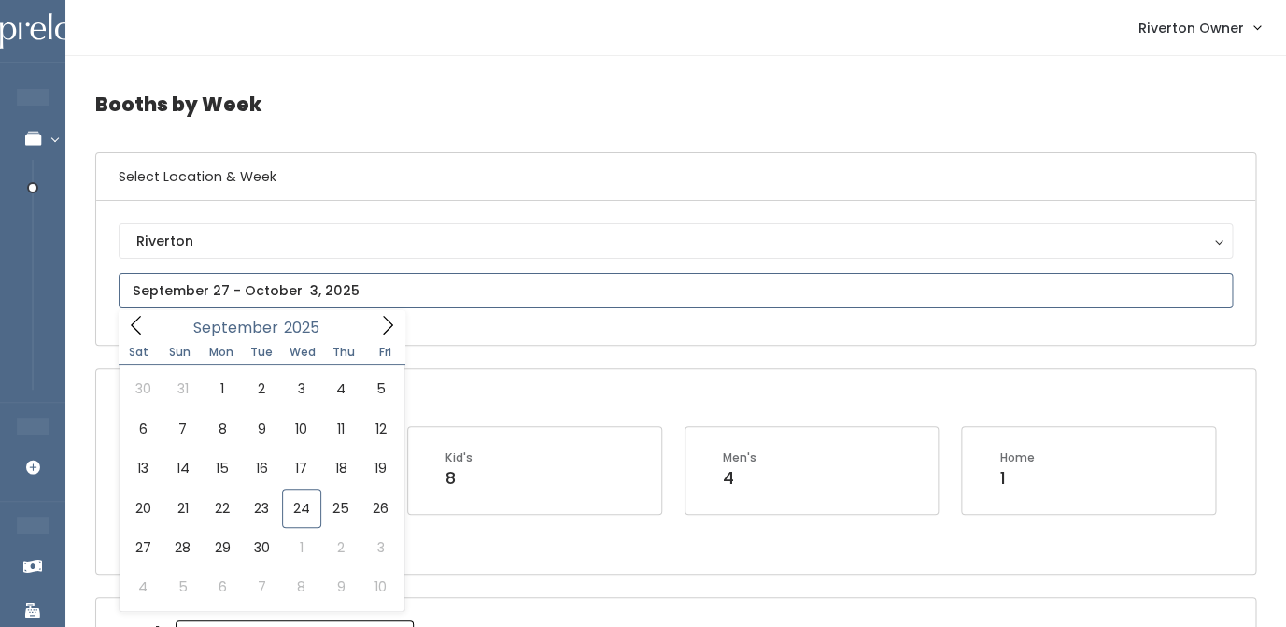
click at [386, 323] on icon at bounding box center [387, 325] width 21 height 21
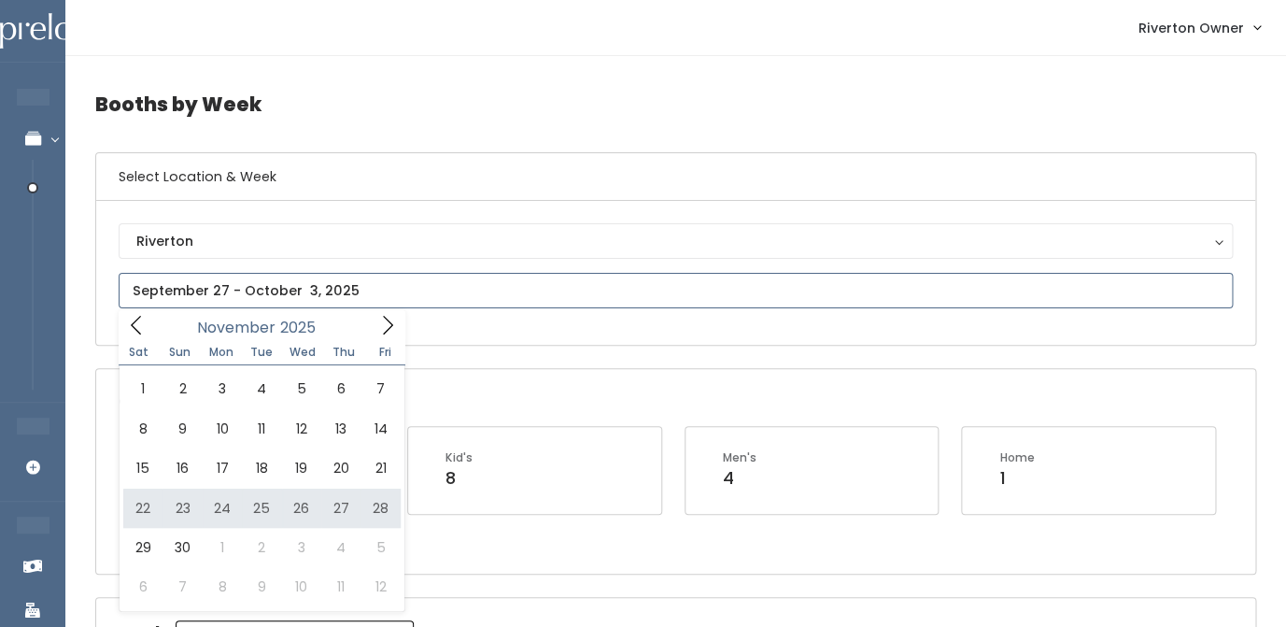
type input "[DATE] to [DATE]"
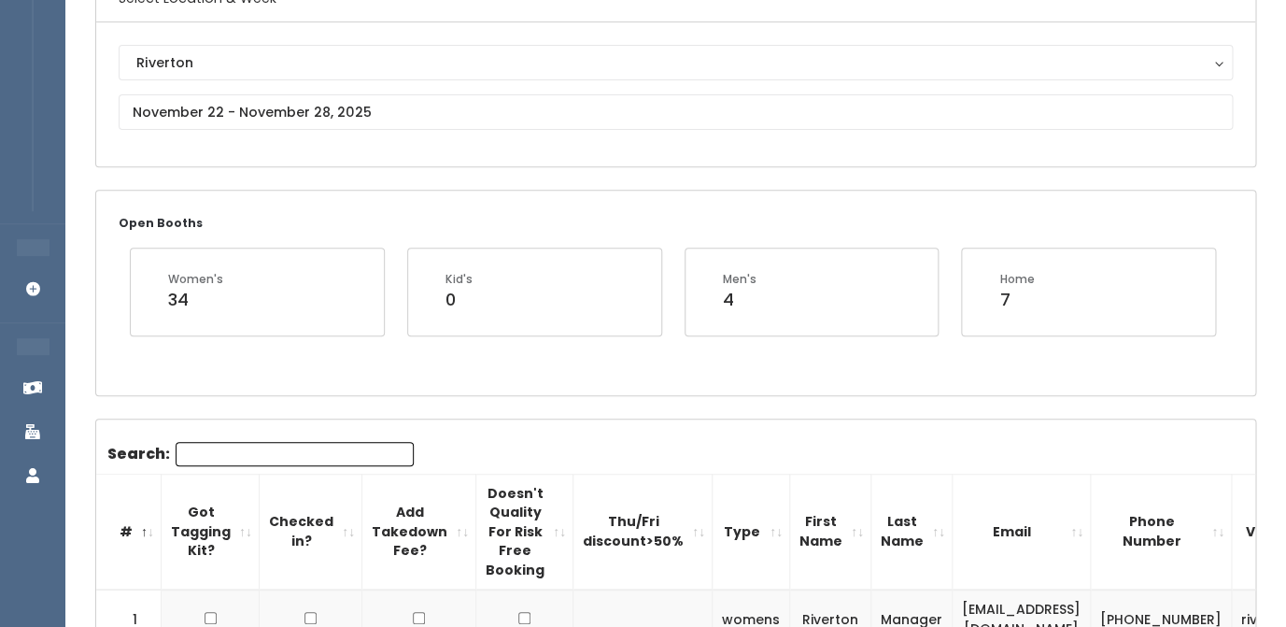
scroll to position [153, 0]
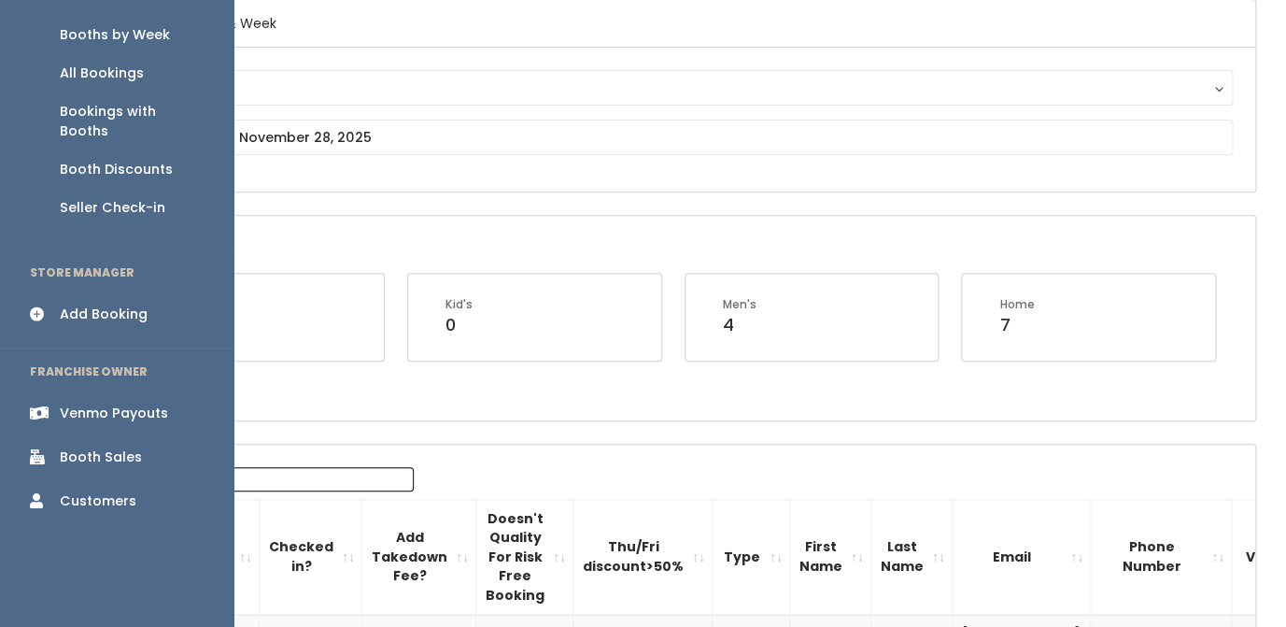
click at [100, 305] on div "Add Booking" at bounding box center [104, 315] width 88 height 20
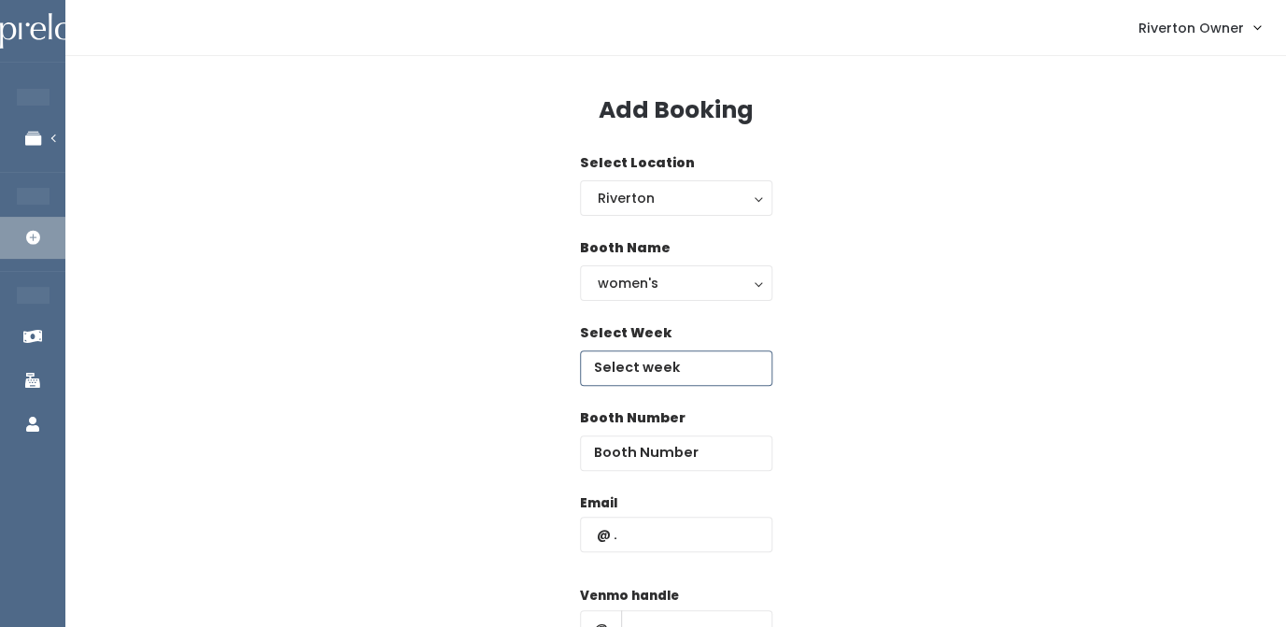
click at [665, 375] on input "text" at bounding box center [676, 367] width 192 height 35
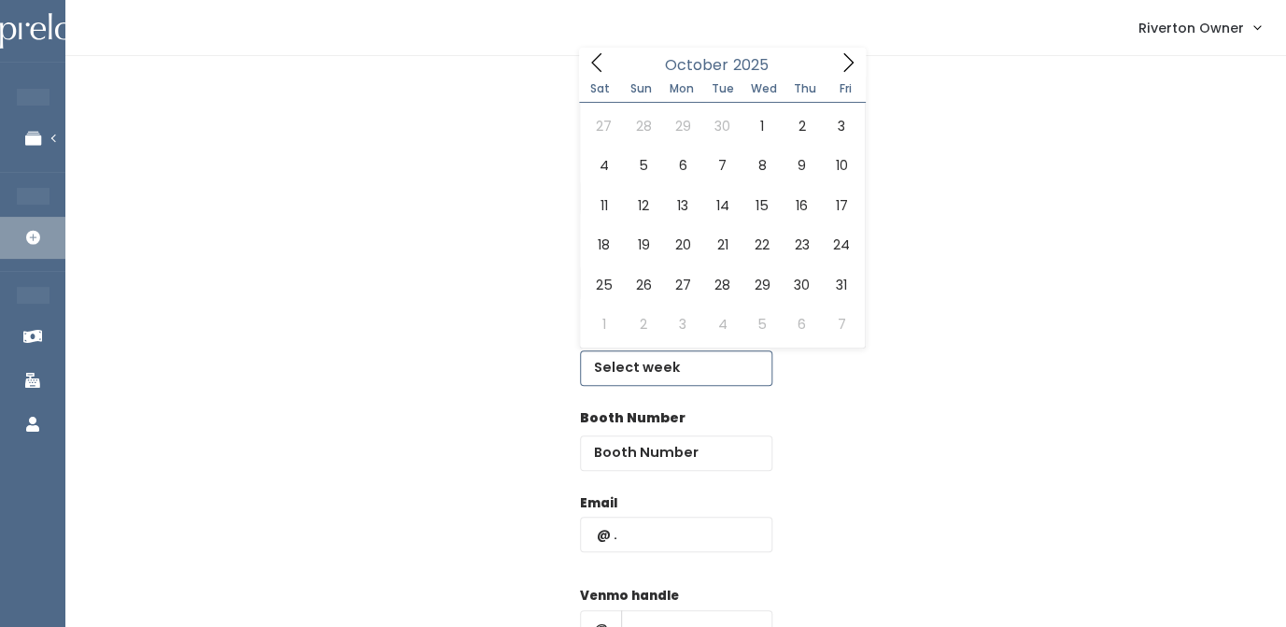
click at [852, 53] on icon at bounding box center [848, 62] width 21 height 21
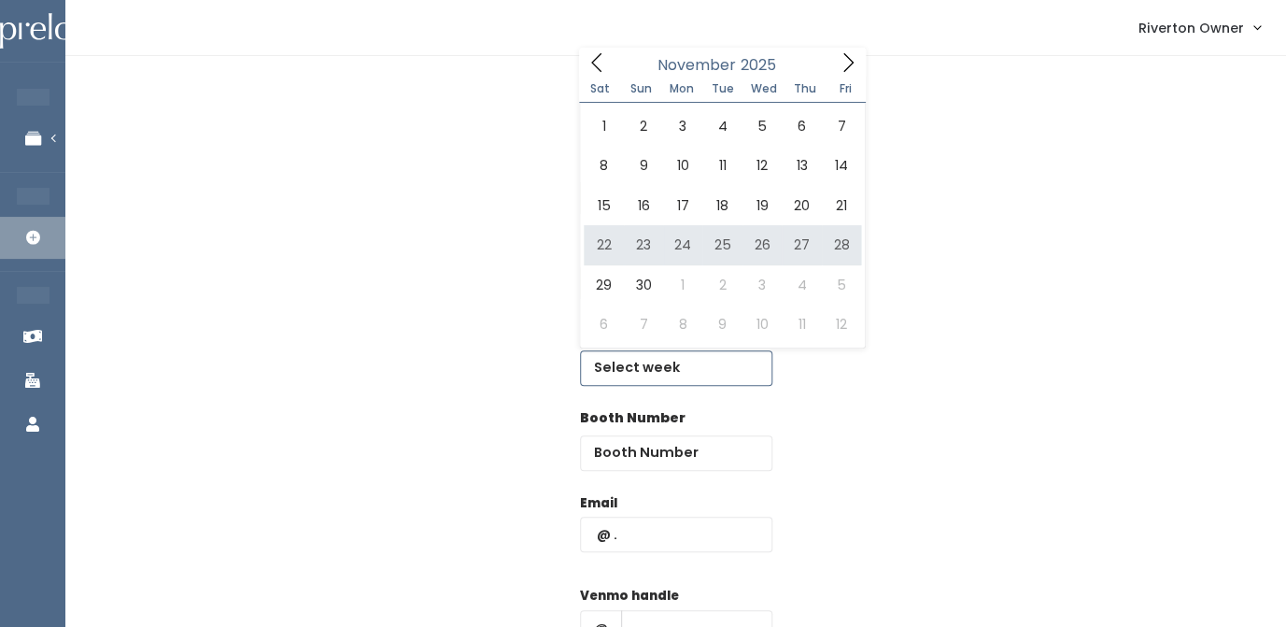
type input "[DATE] to [DATE]"
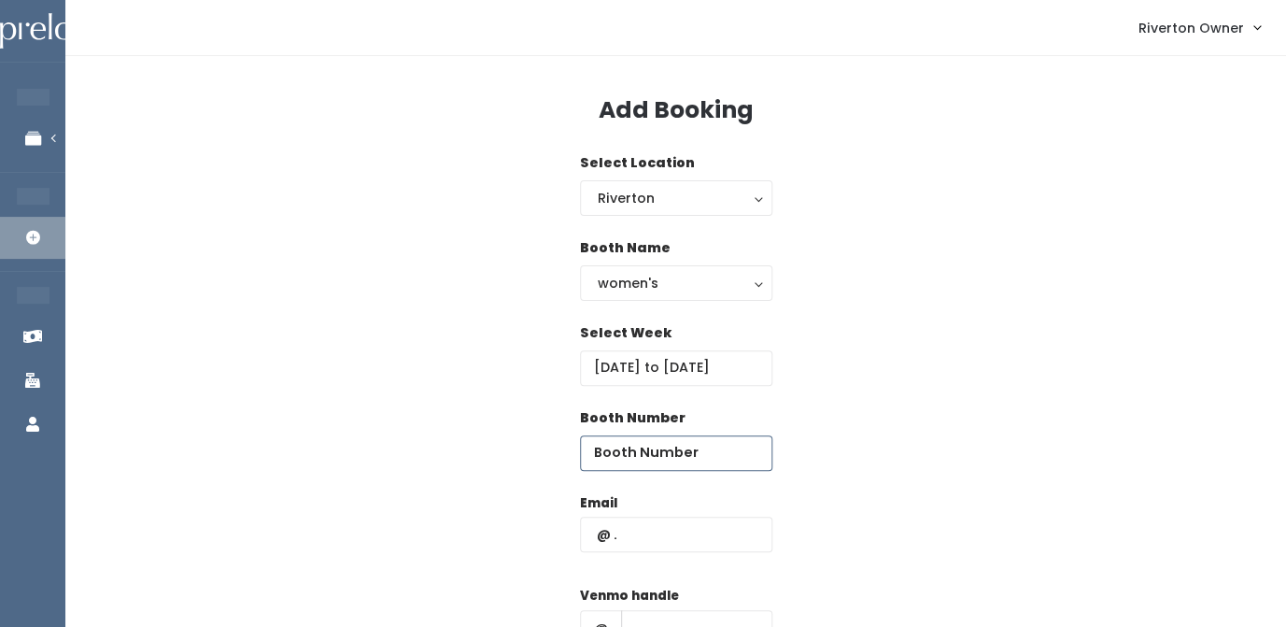
click at [673, 458] on input "number" at bounding box center [676, 452] width 192 height 35
type input "21"
click at [637, 541] on input "text" at bounding box center [676, 534] width 192 height 35
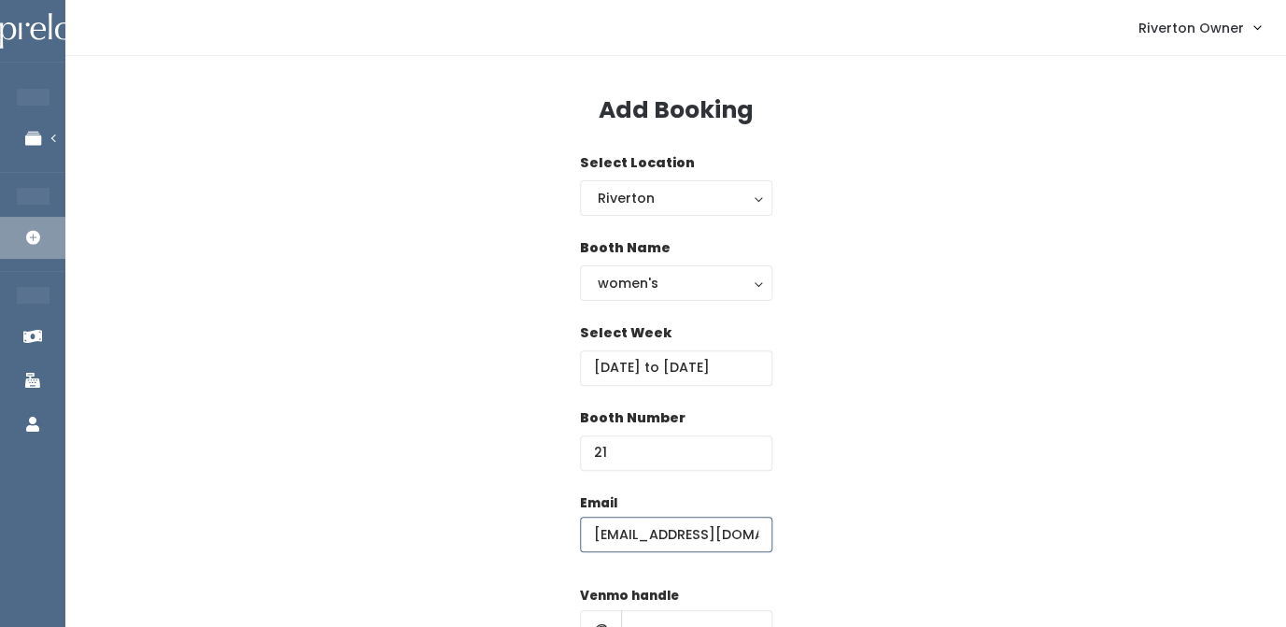
type input "riverton@preloved.love"
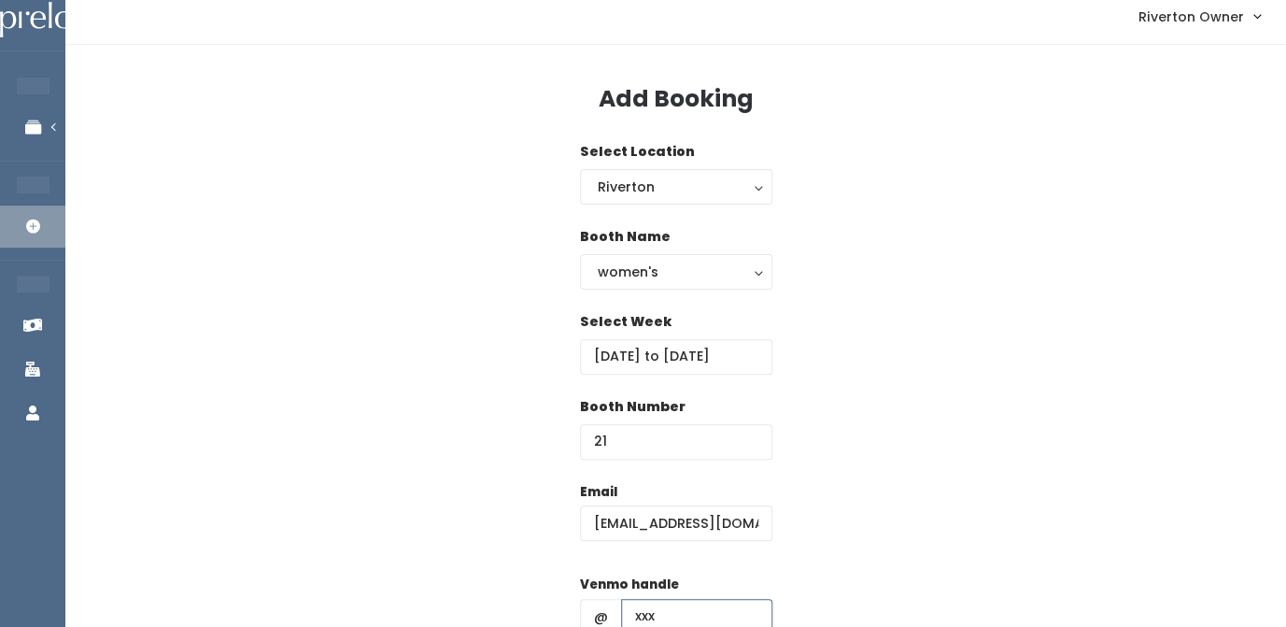
type input "xxx"
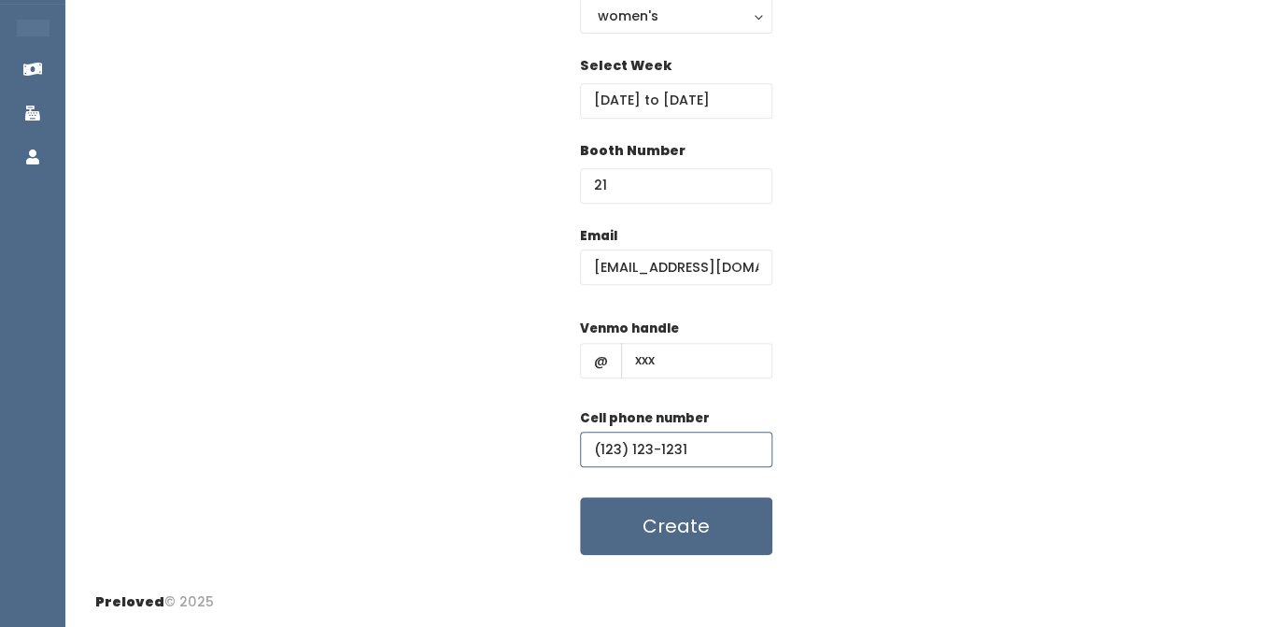
type input "(123) 123-1231"
click at [883, 459] on div "Email riverton@preloved.love Venmo handle @ xxx Cell phone number (123) 123-123…" at bounding box center [675, 391] width 1161 height 330
click at [707, 527] on button "Create" at bounding box center [676, 526] width 192 height 58
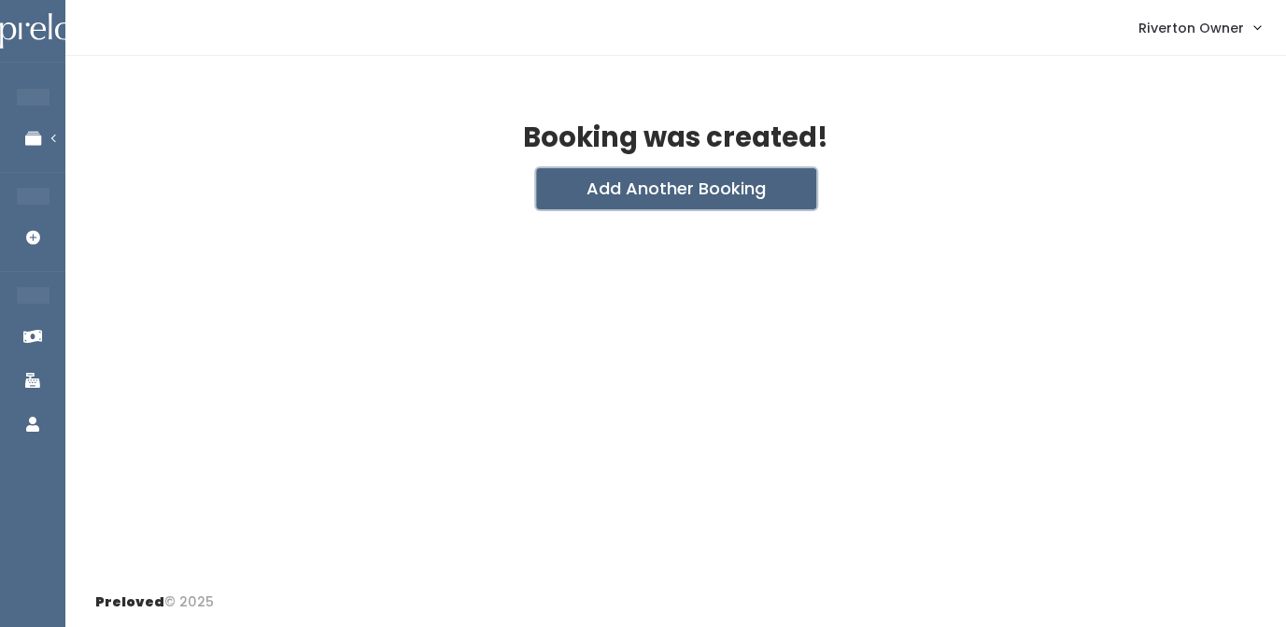
click at [659, 197] on button "Add Another Booking" at bounding box center [676, 188] width 280 height 41
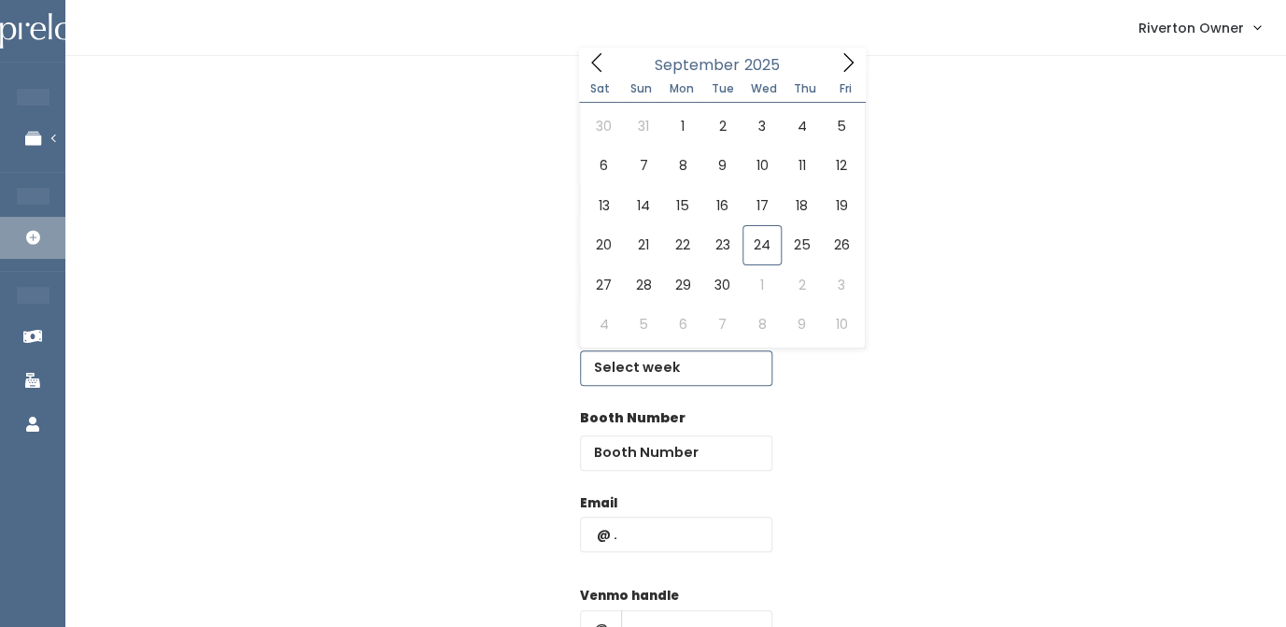
click at [643, 364] on input "text" at bounding box center [676, 367] width 192 height 35
click at [855, 61] on icon at bounding box center [848, 62] width 21 height 21
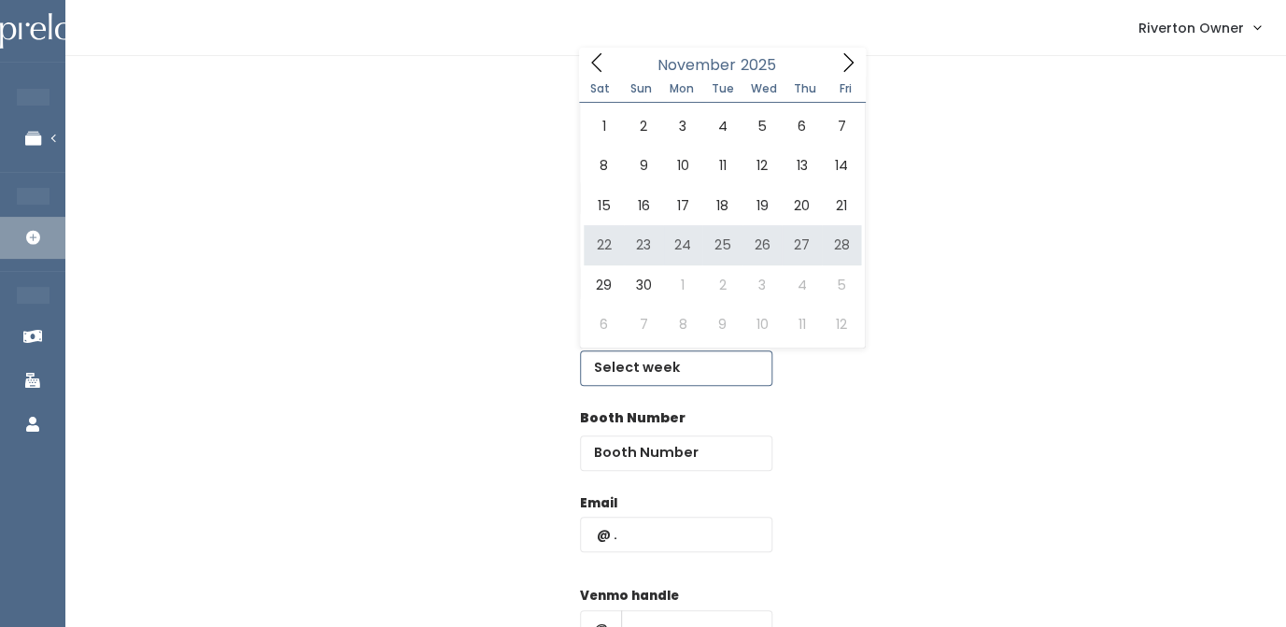
type input "November 22 to November 28"
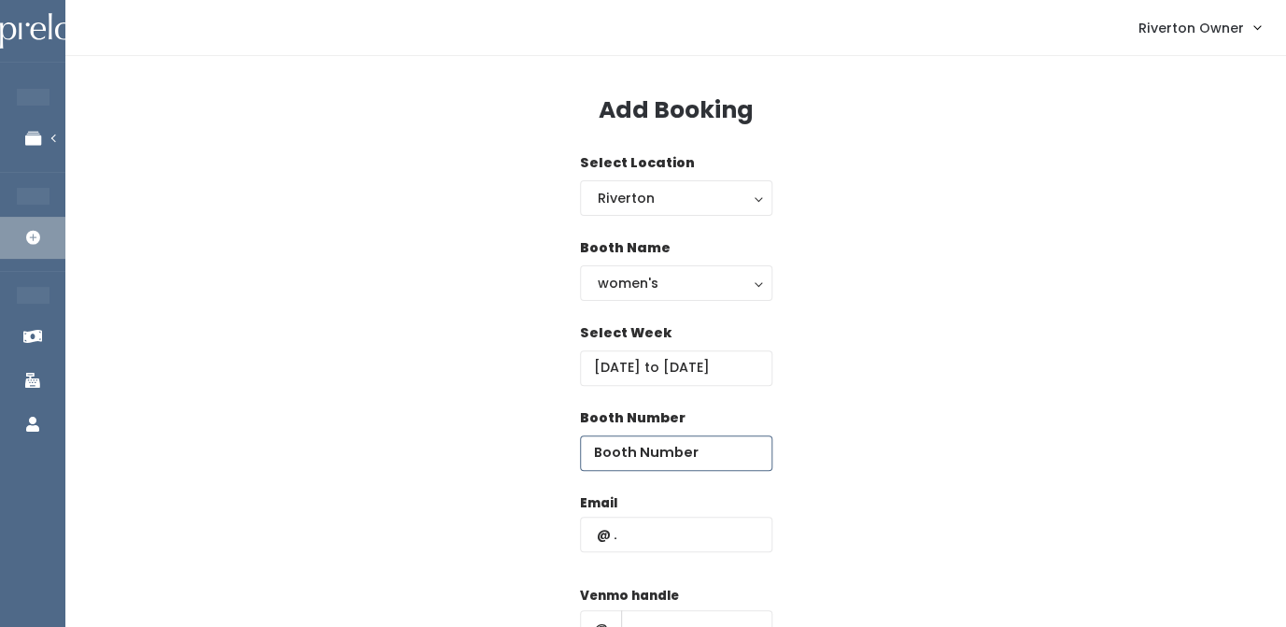
click at [649, 459] on input "number" at bounding box center [676, 452] width 192 height 35
type input "22"
click at [639, 533] on input "text" at bounding box center [676, 534] width 192 height 35
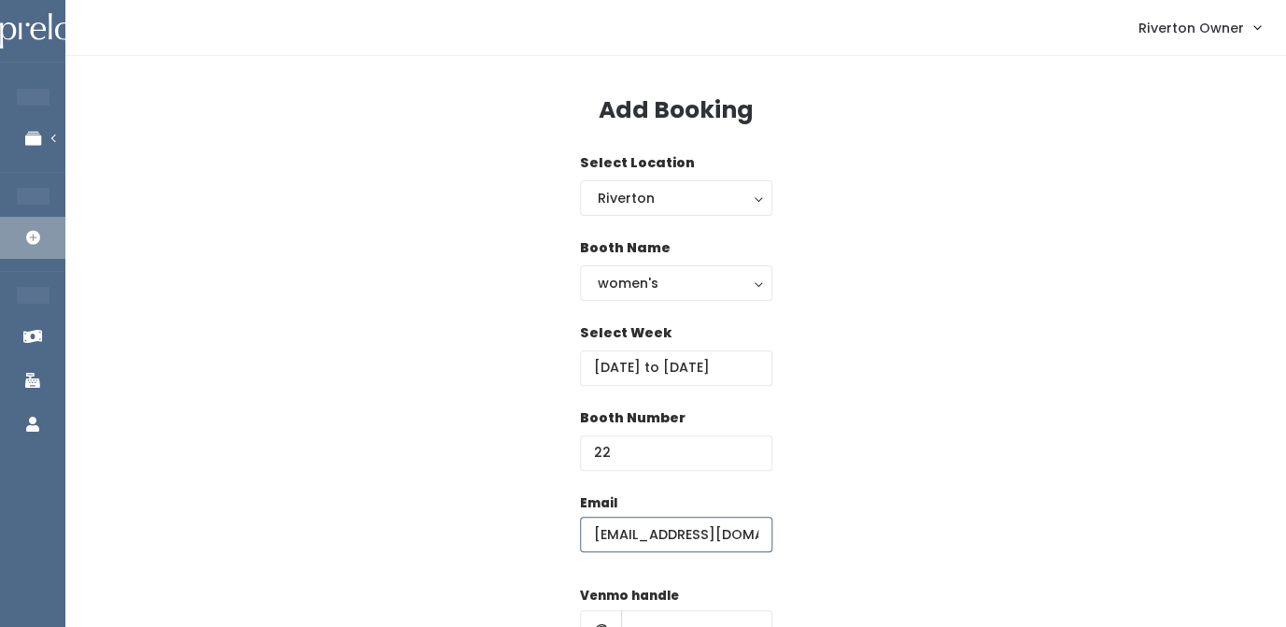
type input "riverton@preloved.love"
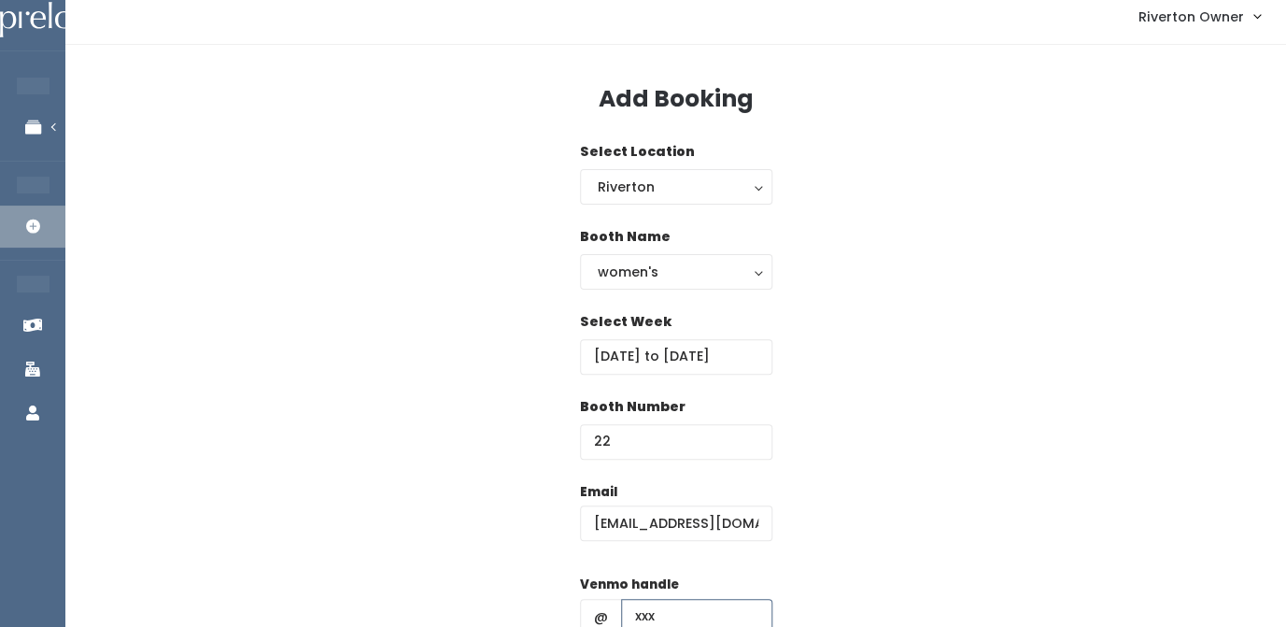
type input "xxx"
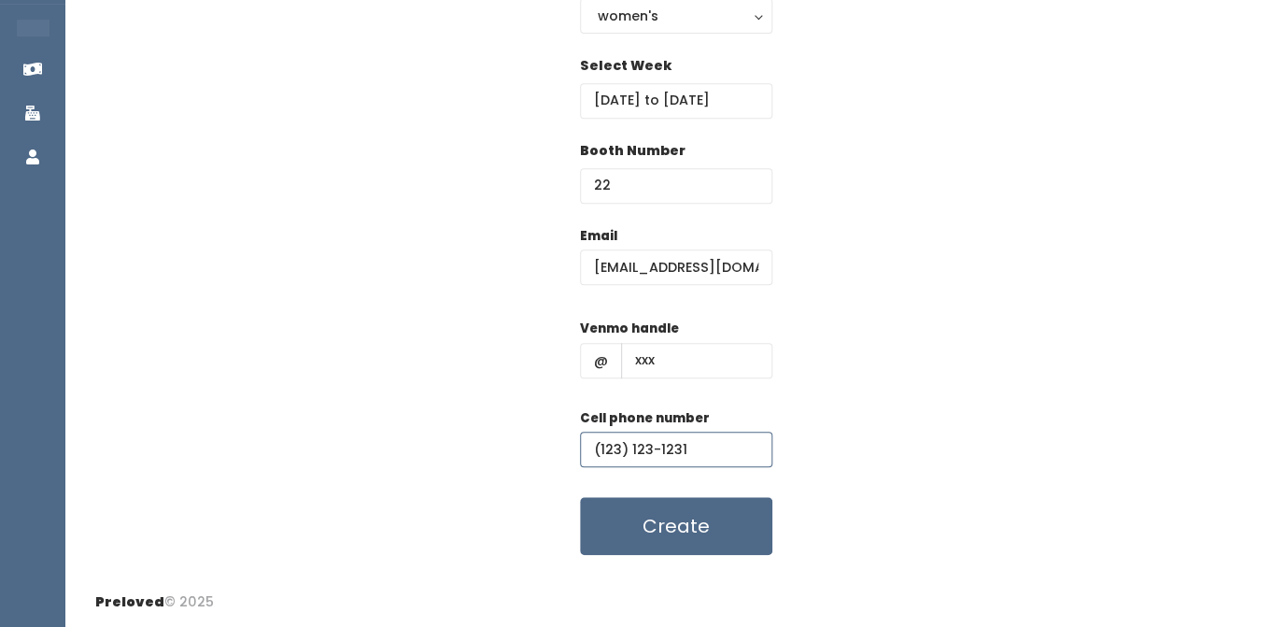
type input "(123) 123-1231"
click at [983, 325] on div "Email riverton@preloved.love Venmo handle @ xxx Cell phone number (123) 123-123…" at bounding box center [675, 391] width 1161 height 330
click at [677, 539] on button "Create" at bounding box center [676, 526] width 192 height 58
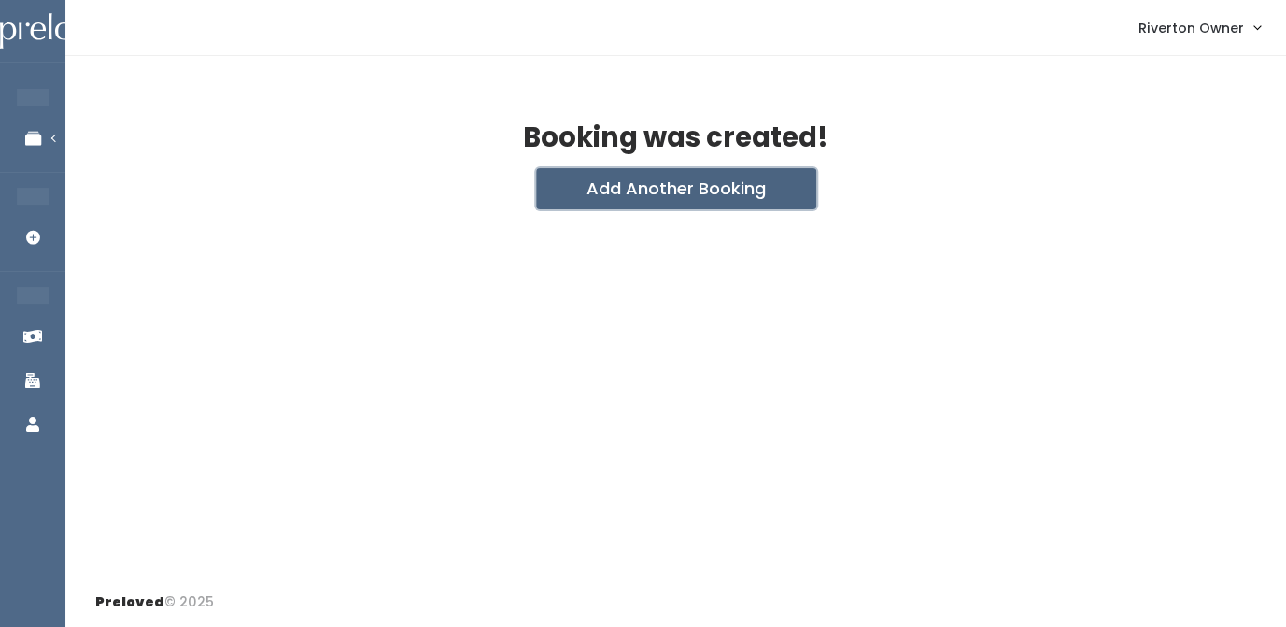
click at [671, 199] on button "Add Another Booking" at bounding box center [676, 188] width 280 height 41
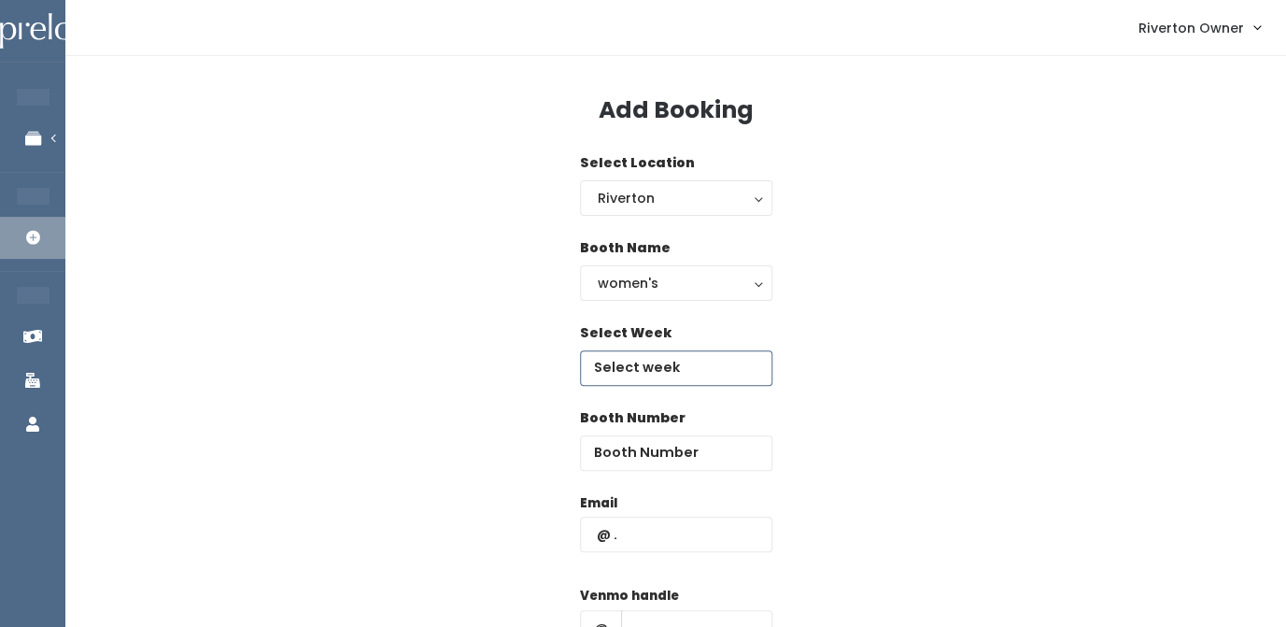
click at [644, 364] on input "text" at bounding box center [676, 367] width 192 height 35
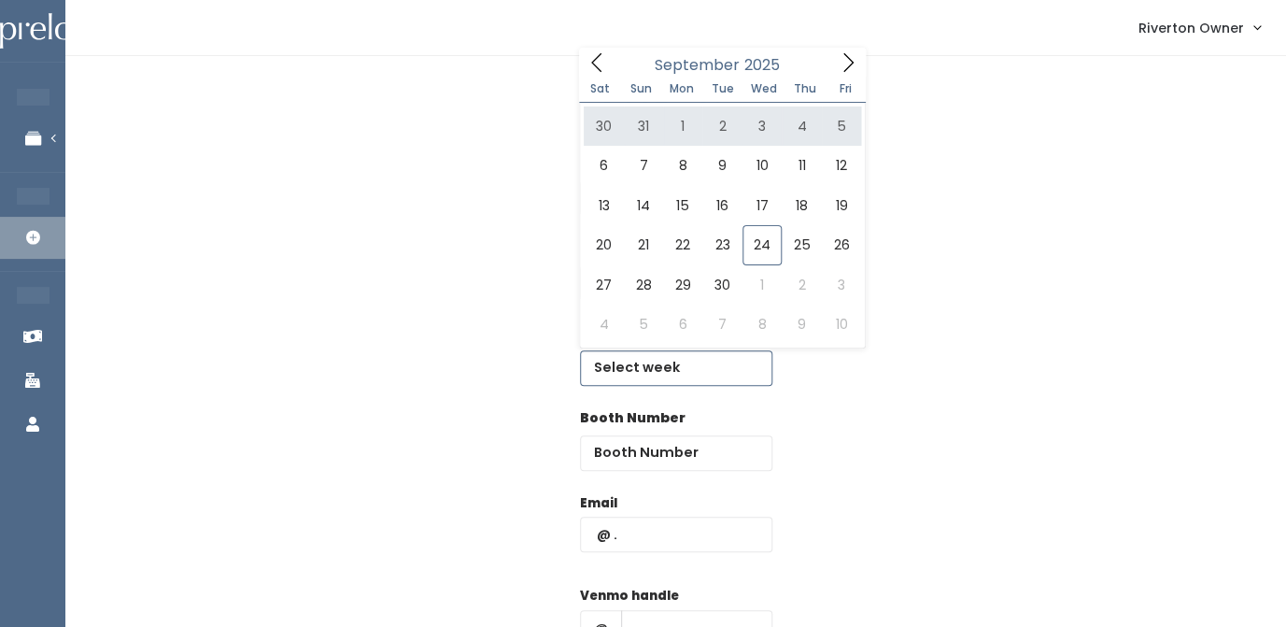
click at [847, 64] on icon at bounding box center [848, 62] width 21 height 21
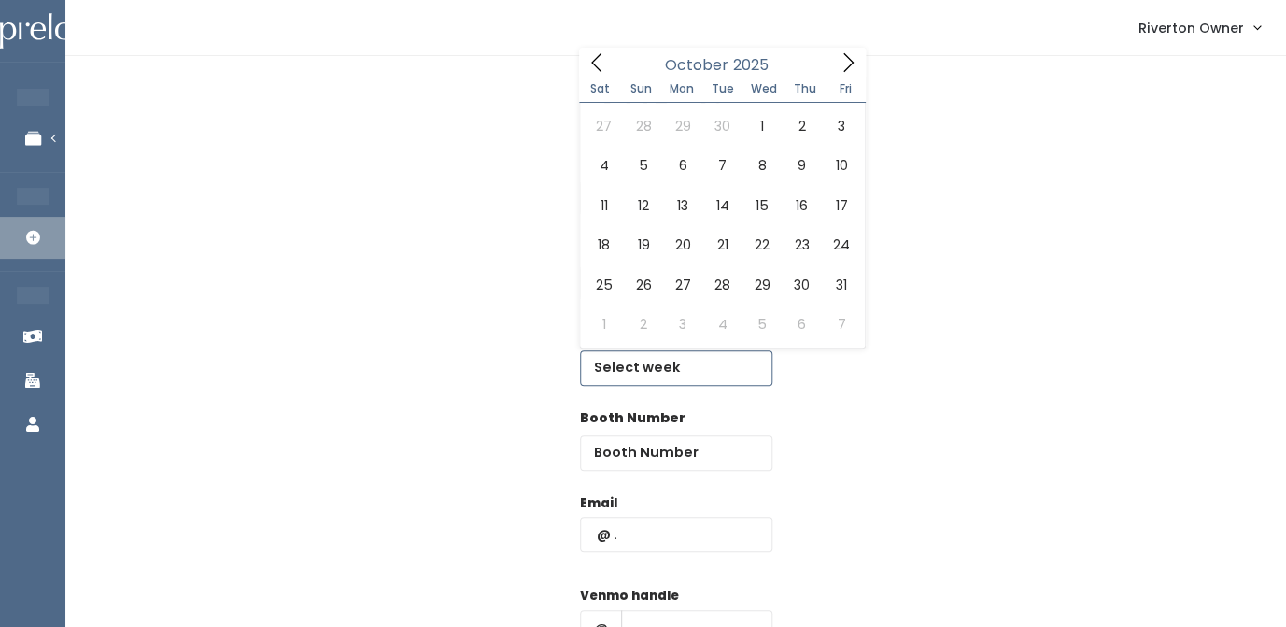
click at [847, 64] on icon at bounding box center [848, 62] width 21 height 21
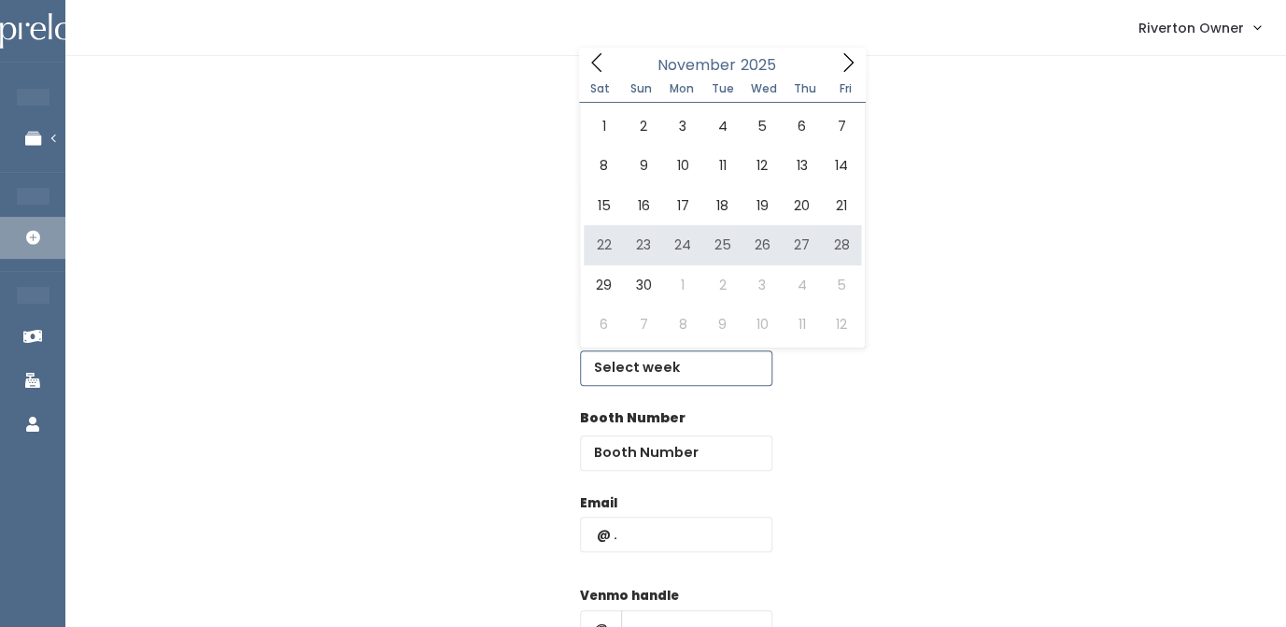
type input "[DATE] to [DATE]"
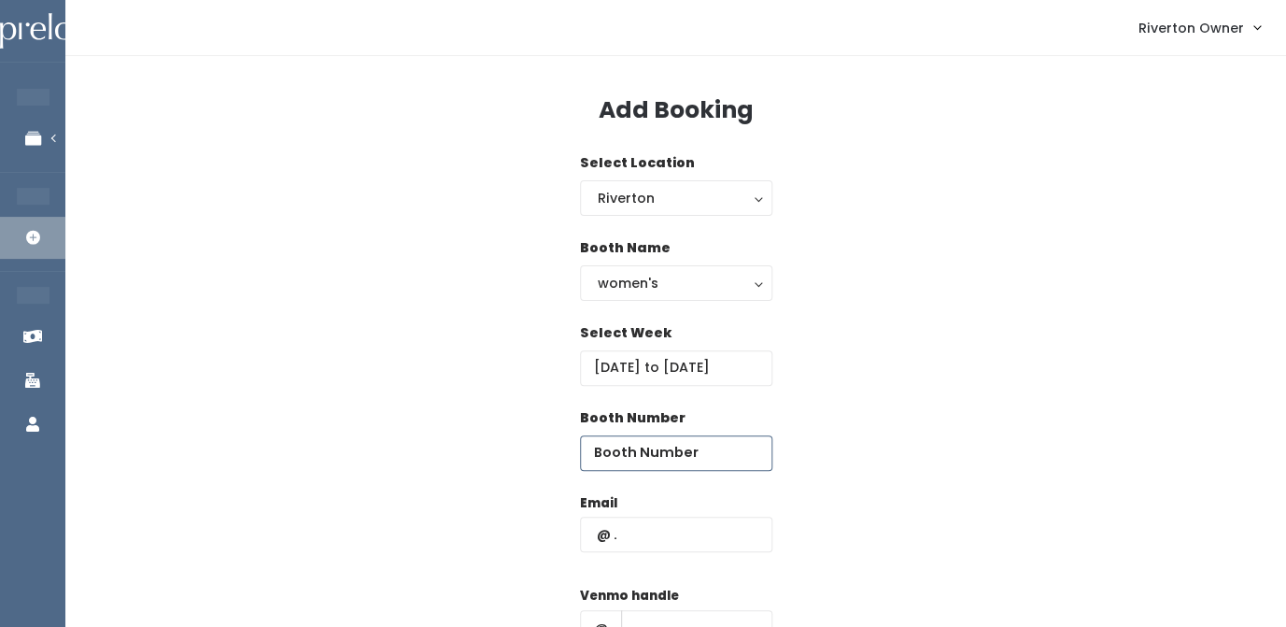
click at [629, 450] on input "number" at bounding box center [676, 452] width 192 height 35
type input "23"
click at [623, 532] on input "text" at bounding box center [676, 534] width 192 height 35
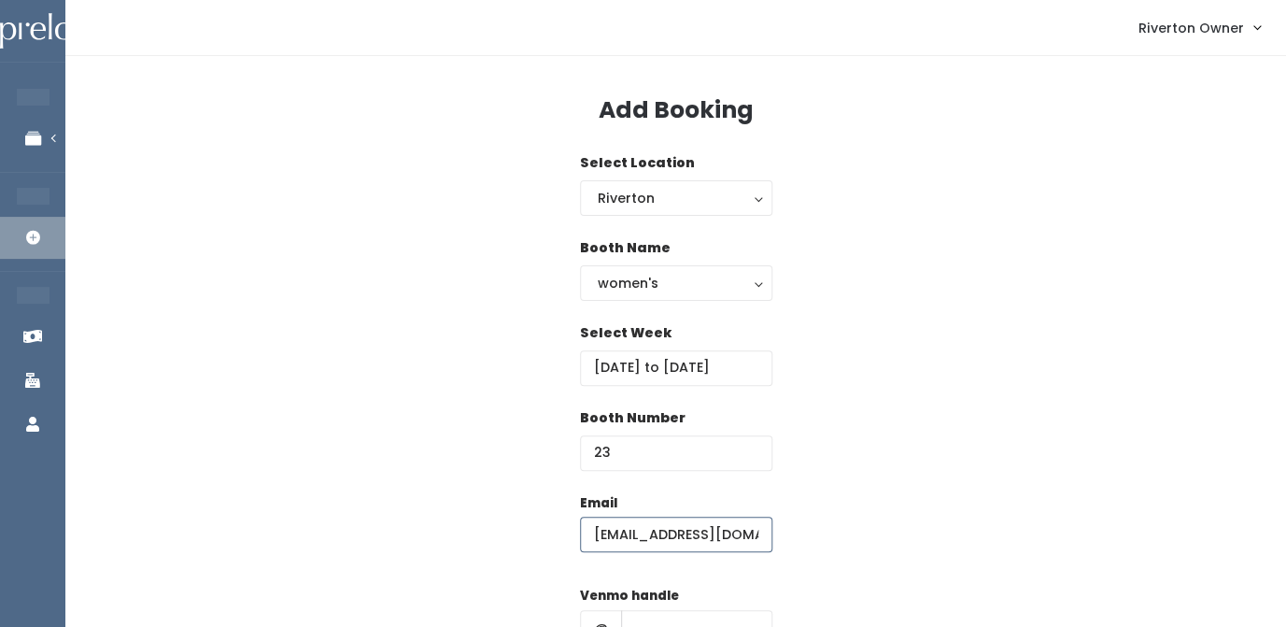
type input "[EMAIL_ADDRESS][DOMAIN_NAME]"
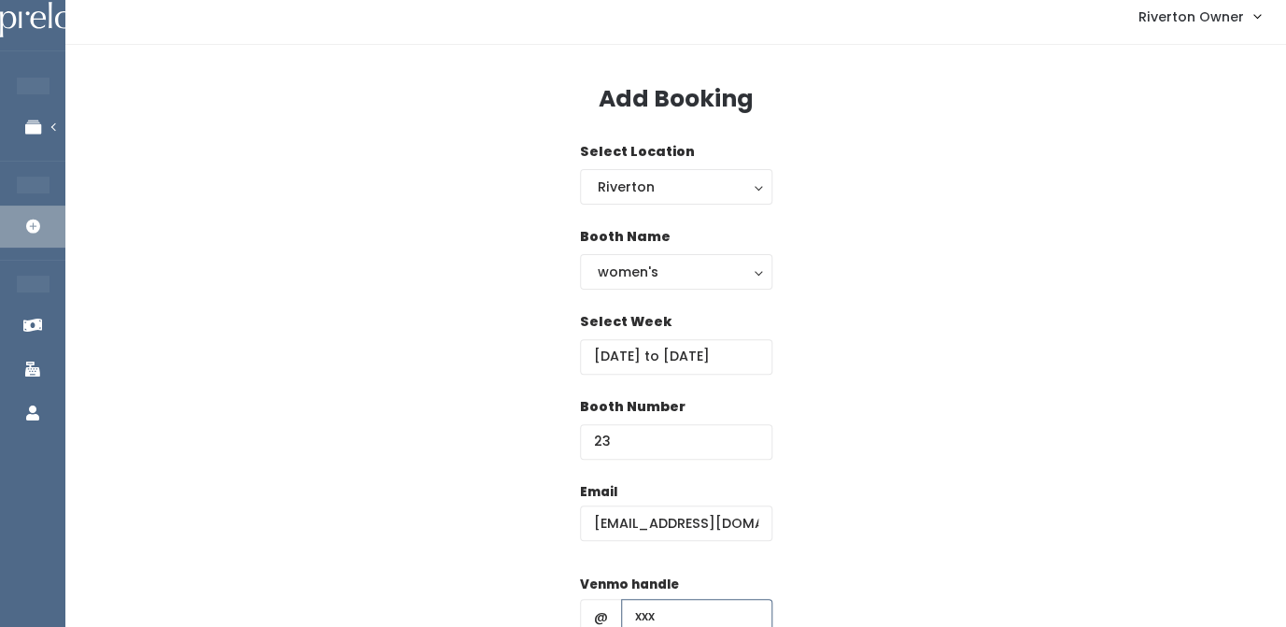
type input "xxx"
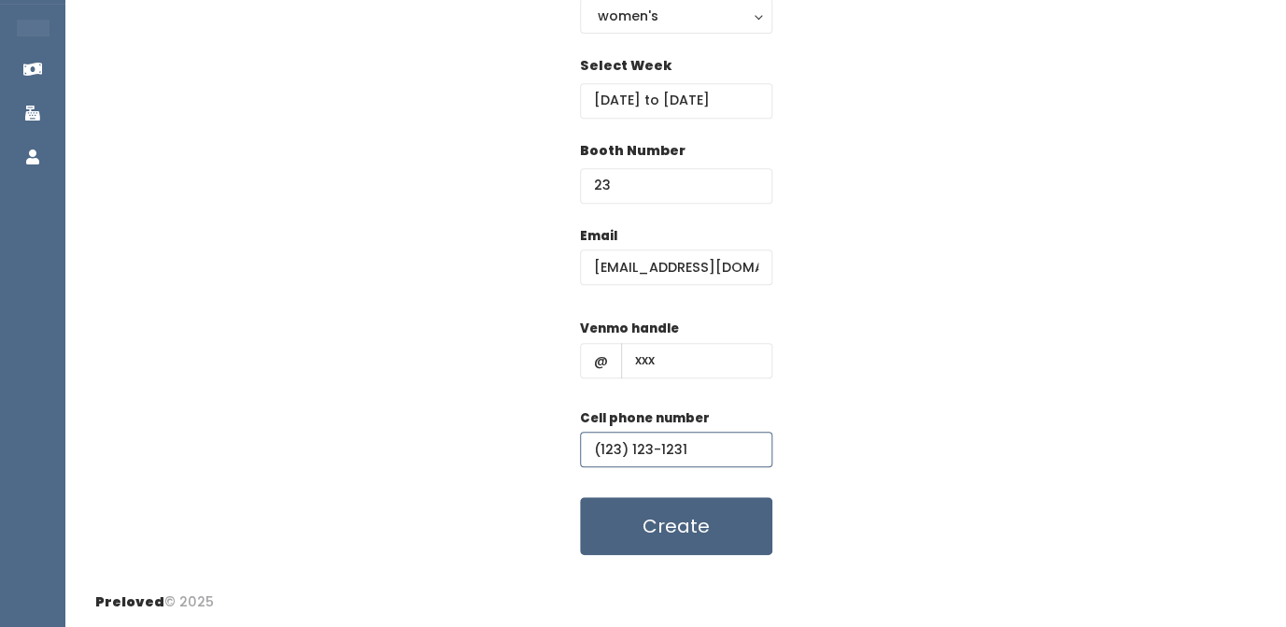
type input "(123) 123-1231"
click at [687, 524] on button "Create" at bounding box center [676, 526] width 192 height 58
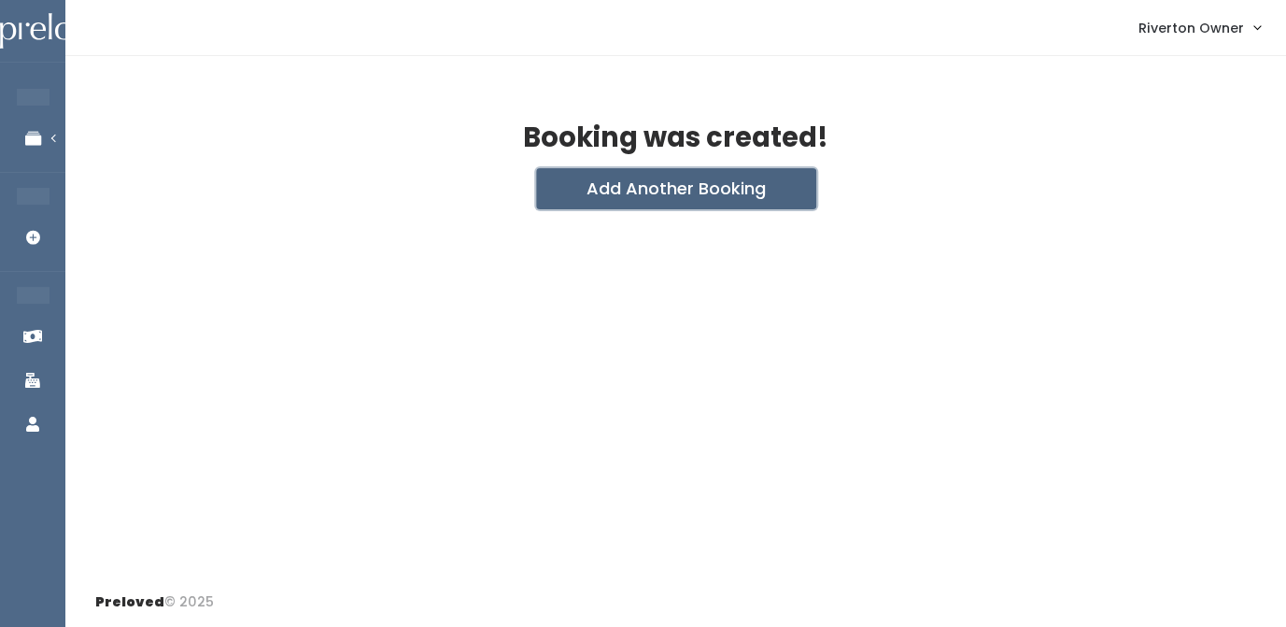
click at [725, 200] on button "Add Another Booking" at bounding box center [676, 188] width 280 height 41
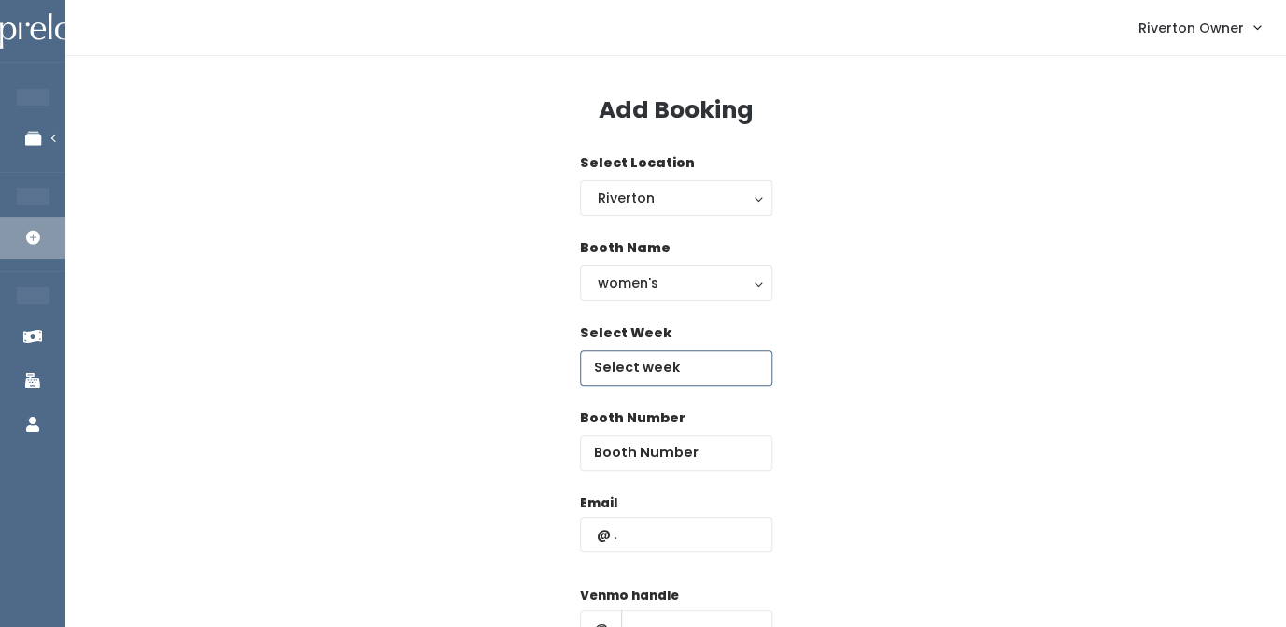
click at [640, 371] on input "text" at bounding box center [676, 367] width 192 height 35
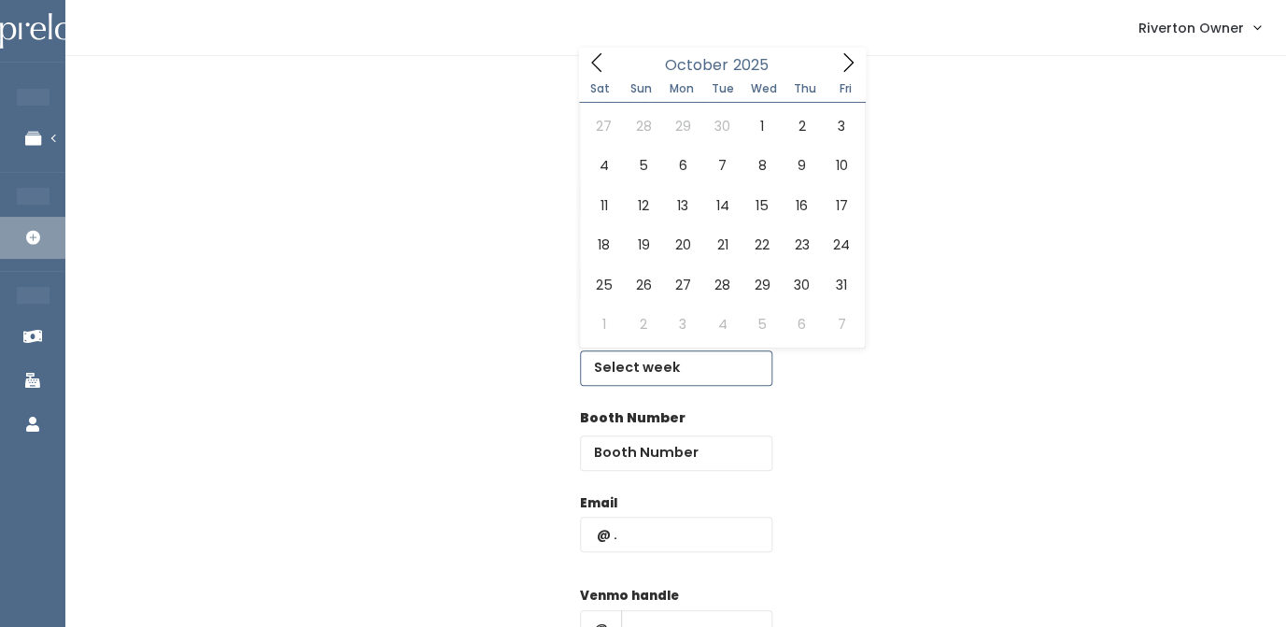
click at [843, 62] on icon at bounding box center [848, 62] width 21 height 21
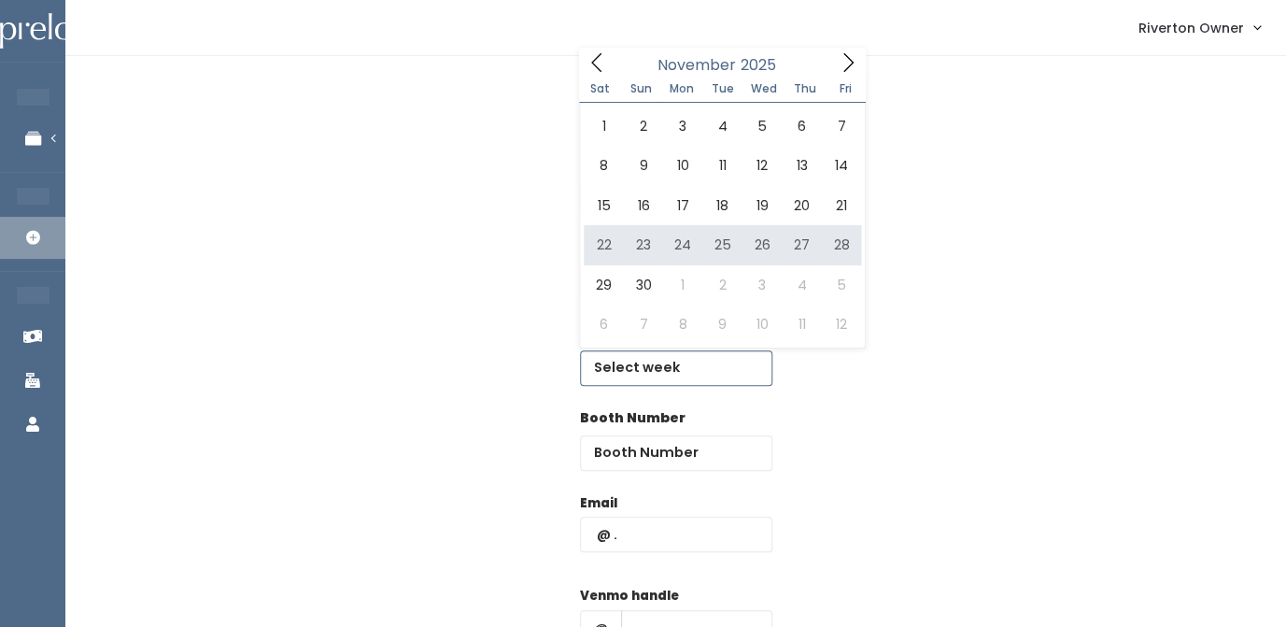
type input "[DATE] to [DATE]"
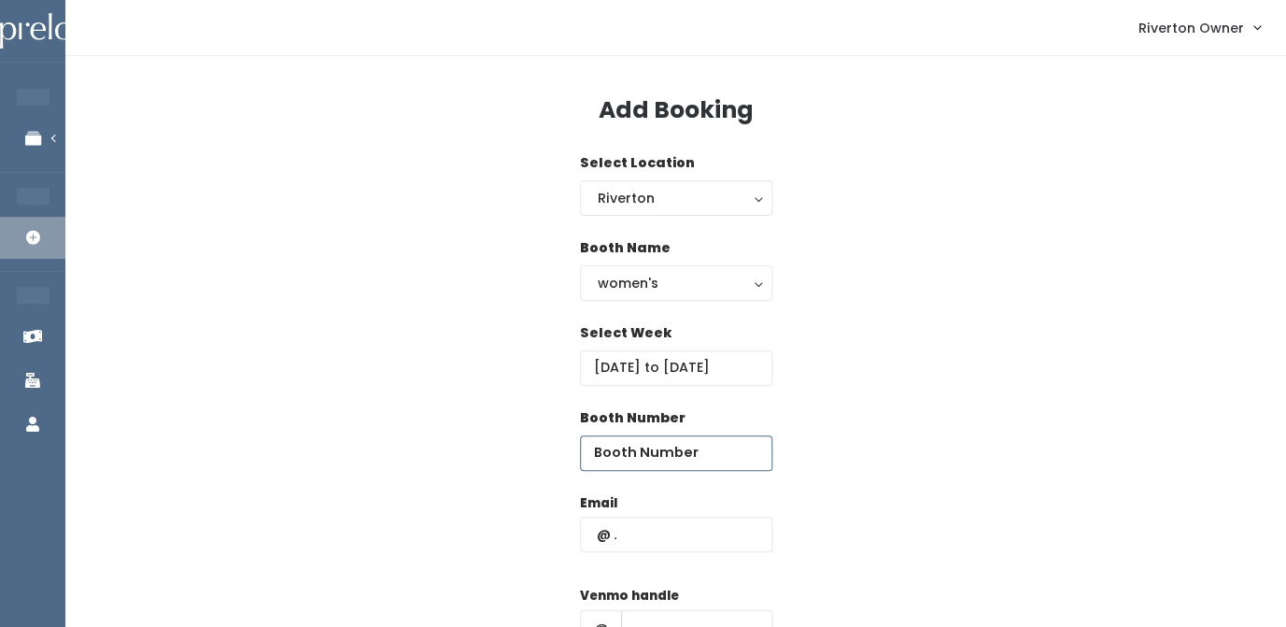
click at [651, 451] on input "number" at bounding box center [676, 452] width 192 height 35
type input "24"
click at [645, 547] on input "text" at bounding box center [676, 534] width 192 height 35
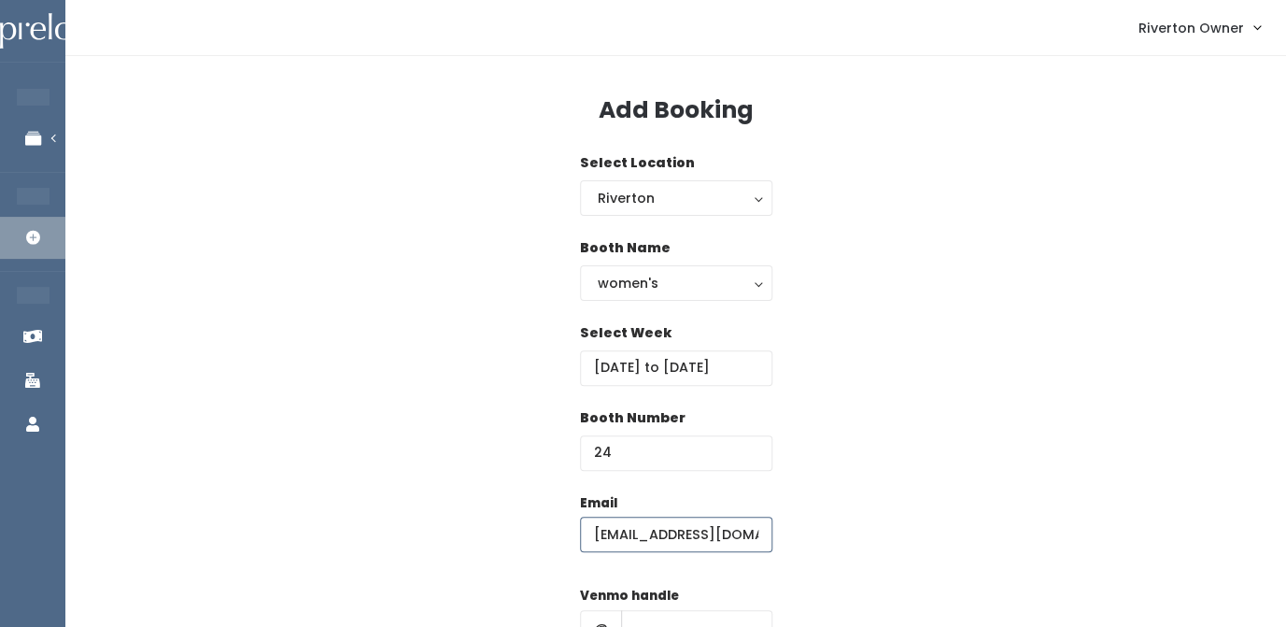
type input "[EMAIL_ADDRESS][DOMAIN_NAME]"
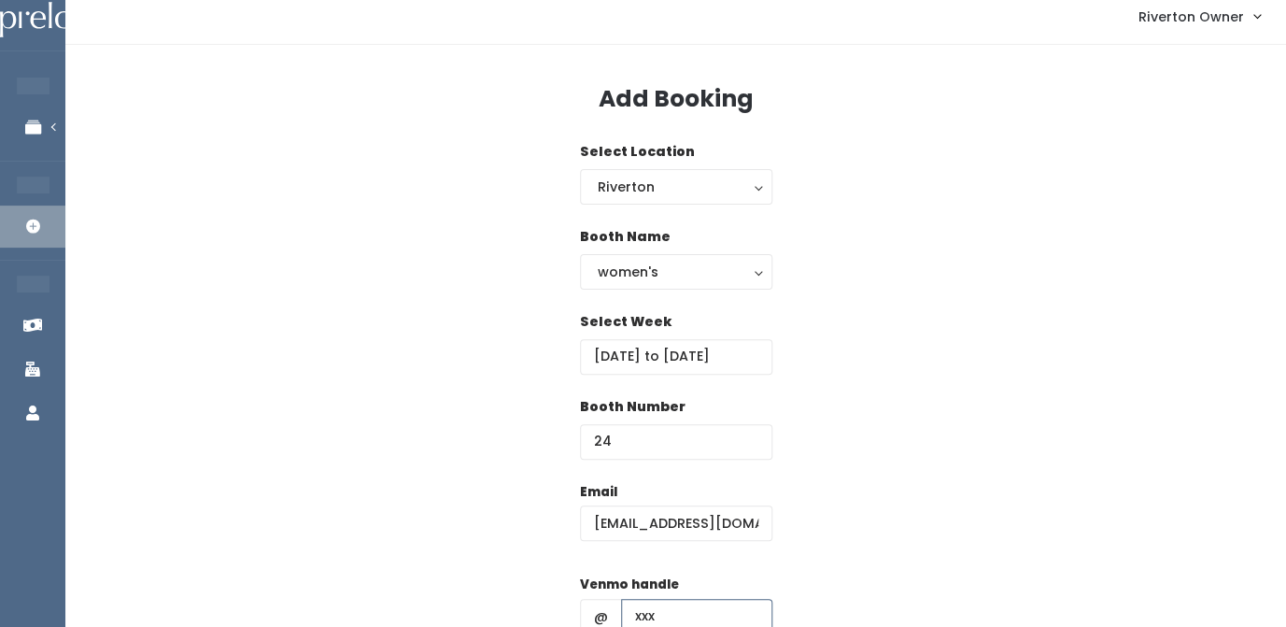
type input "xxx"
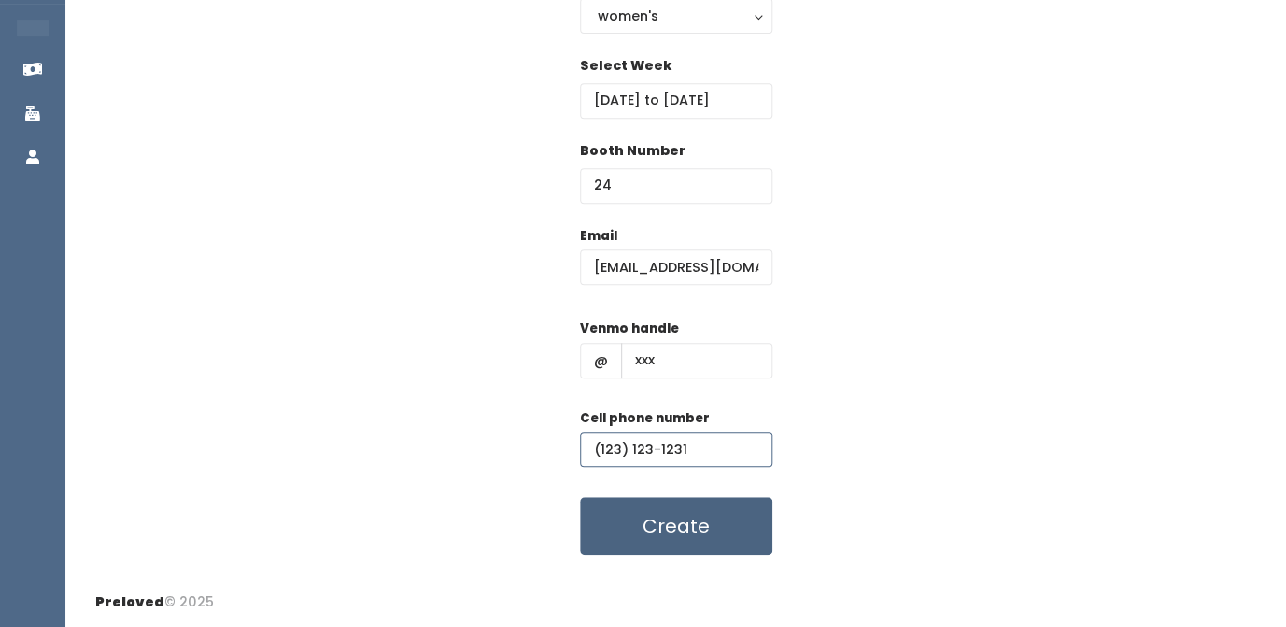
type input "(123) 123-1231"
click at [688, 525] on button "Create" at bounding box center [676, 526] width 192 height 58
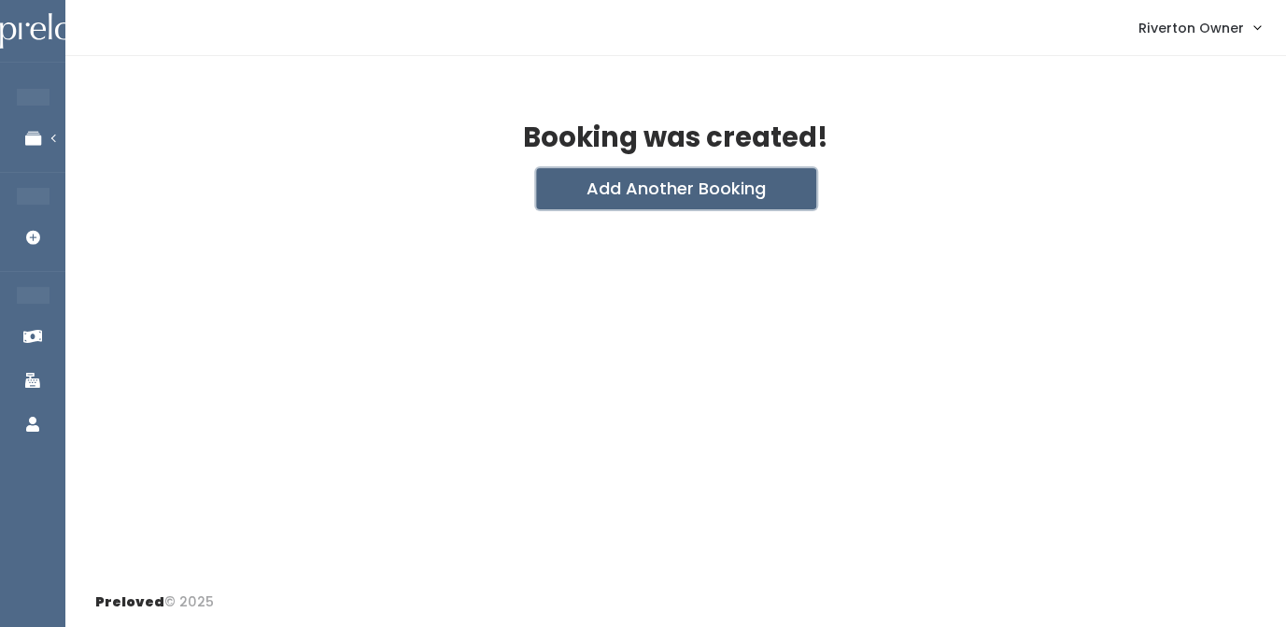
click at [686, 190] on button "Add Another Booking" at bounding box center [676, 188] width 280 height 41
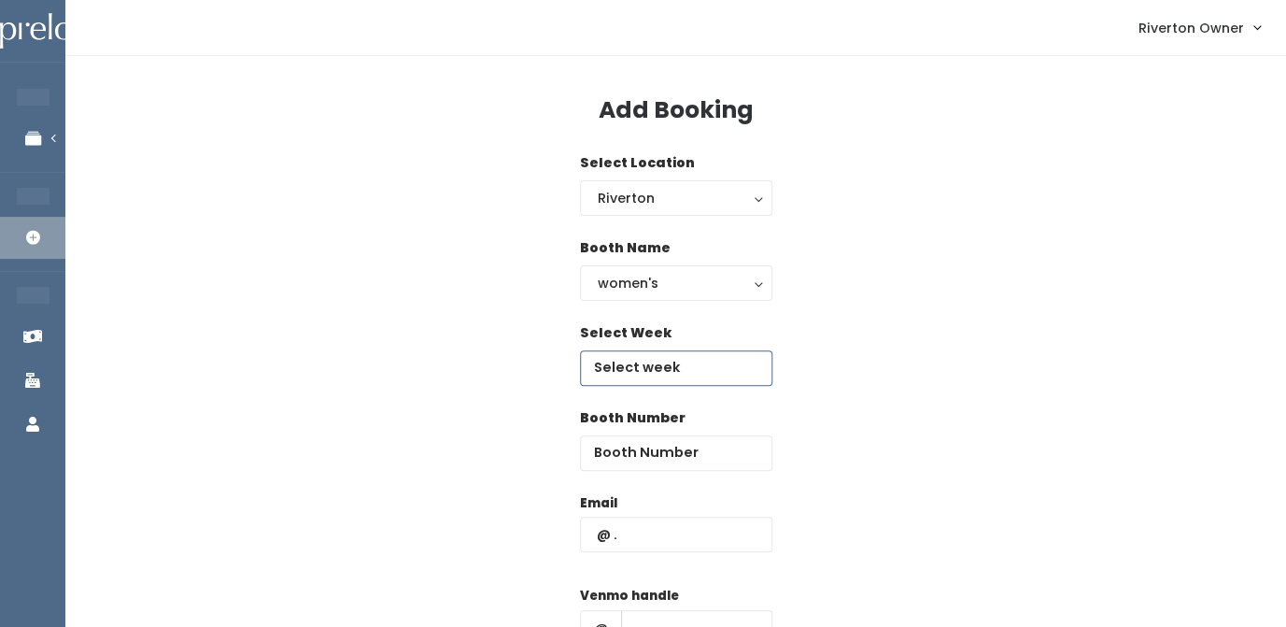
click at [644, 362] on input "text" at bounding box center [676, 367] width 192 height 35
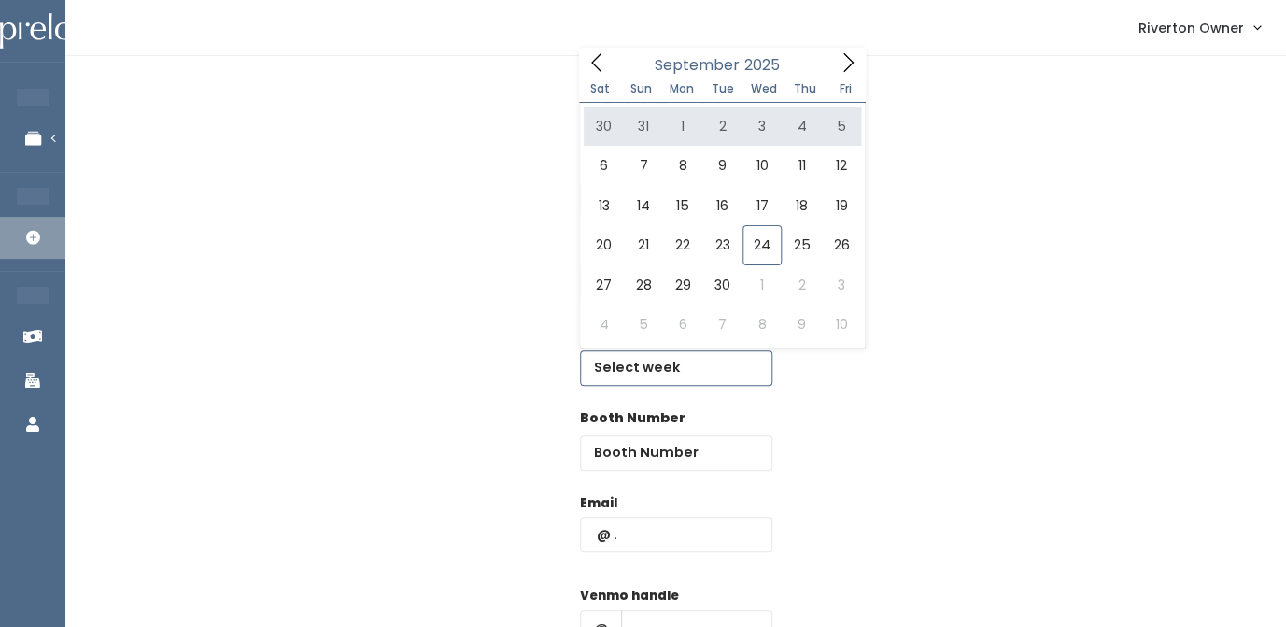
click at [851, 64] on icon at bounding box center [848, 62] width 21 height 21
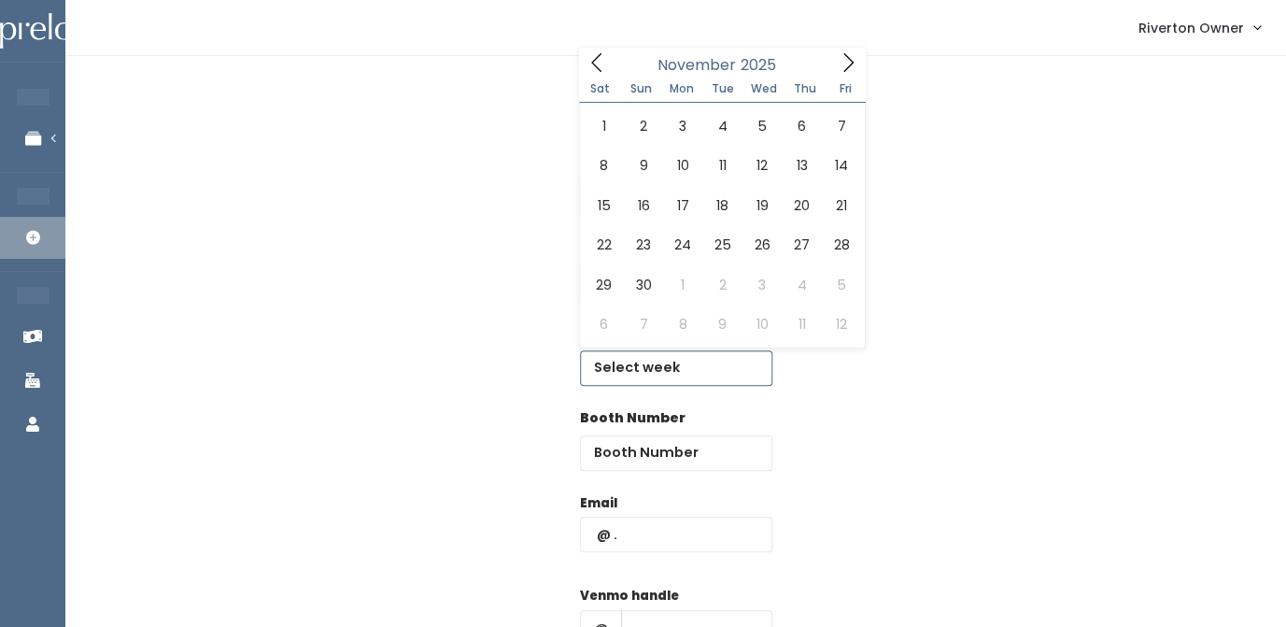
click at [851, 64] on icon at bounding box center [848, 62] width 21 height 21
type input "[DATE] to [DATE]"
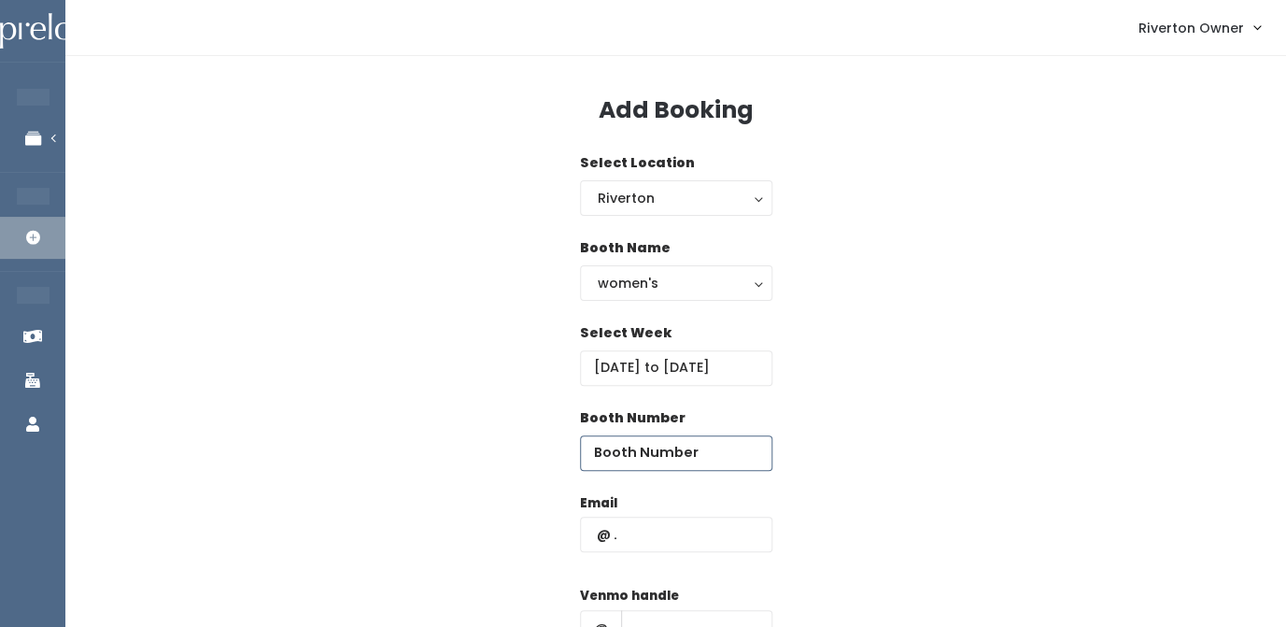
click at [636, 449] on input "number" at bounding box center [676, 452] width 192 height 35
type input "25"
click at [637, 529] on input "text" at bounding box center [676, 534] width 192 height 35
click at [659, 522] on input "riverto" at bounding box center [676, 534] width 192 height 35
click at [643, 546] on input "riverto" at bounding box center [676, 534] width 192 height 35
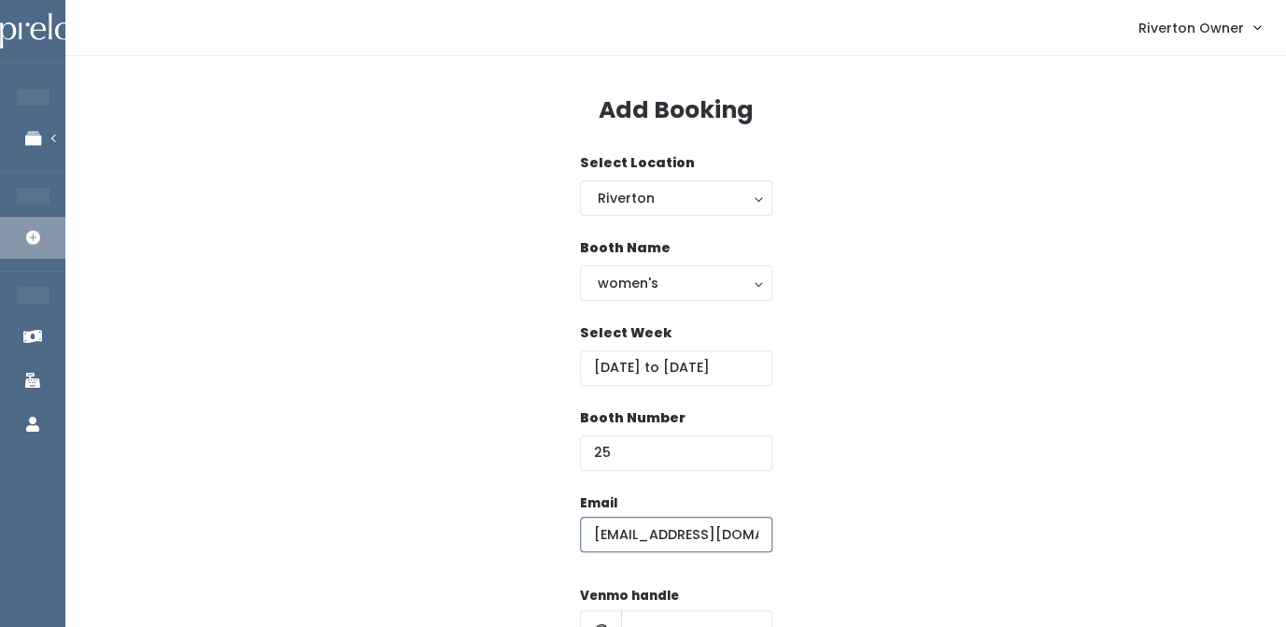
type input "[EMAIL_ADDRESS][DOMAIN_NAME]"
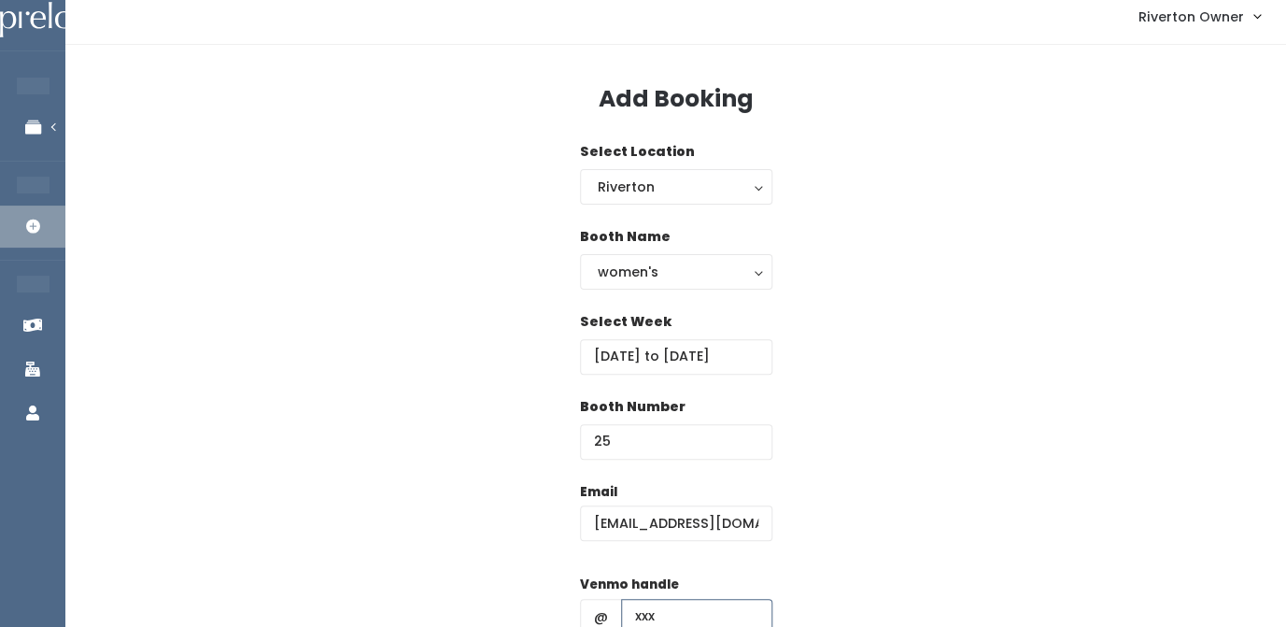
type input "xxx"
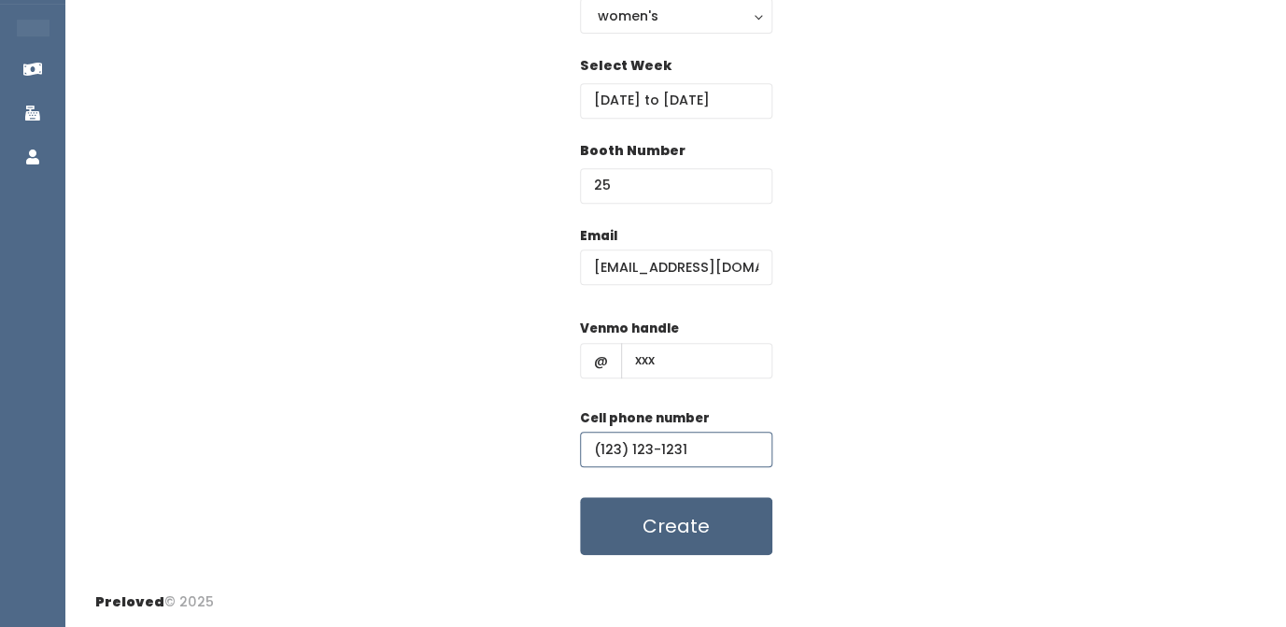
type input "(123) 123-1231"
click at [668, 528] on button "Create" at bounding box center [676, 526] width 192 height 58
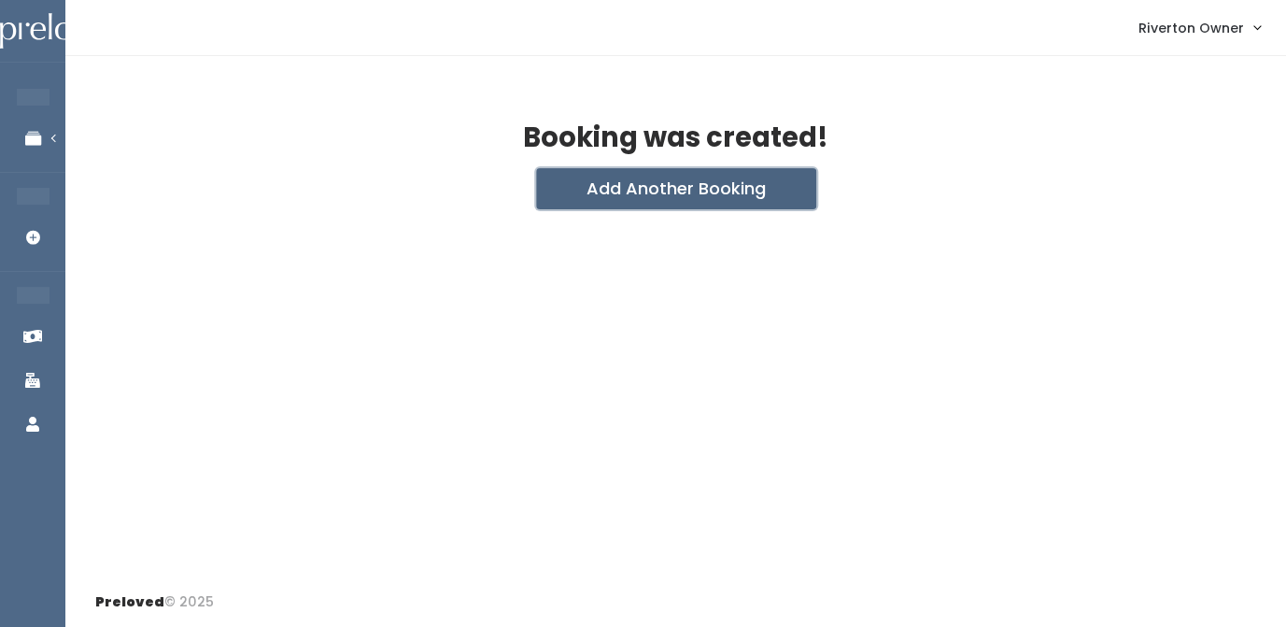
click at [666, 188] on button "Add Another Booking" at bounding box center [676, 188] width 280 height 41
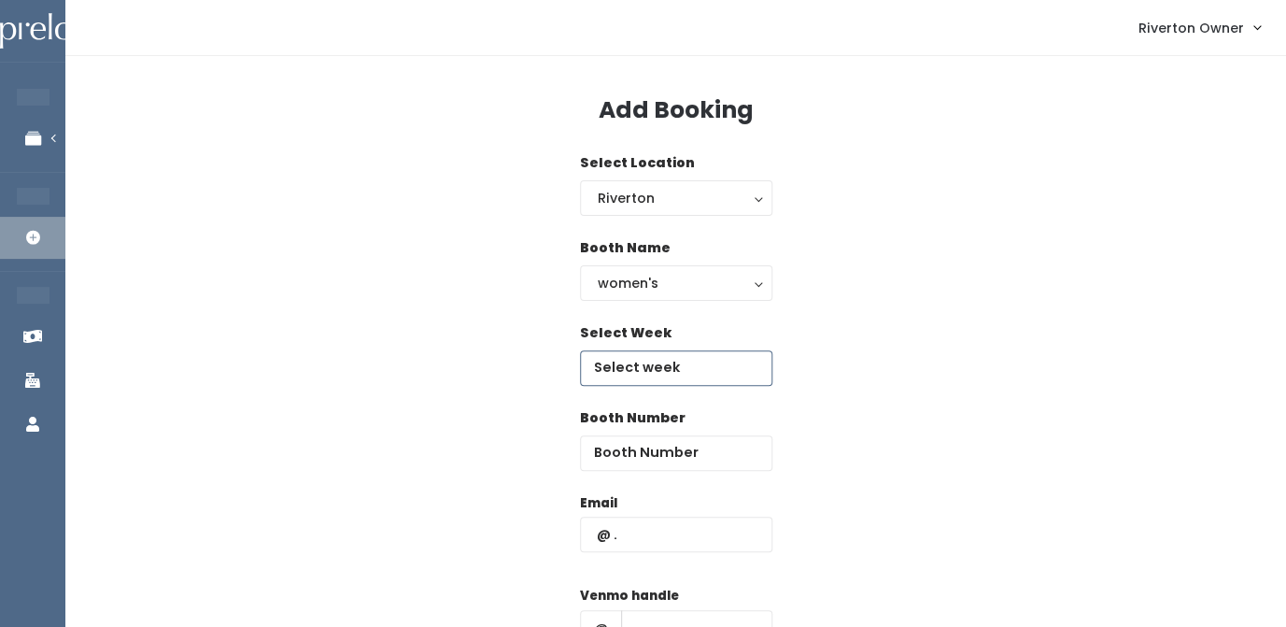
click at [636, 369] on input "text" at bounding box center [676, 367] width 192 height 35
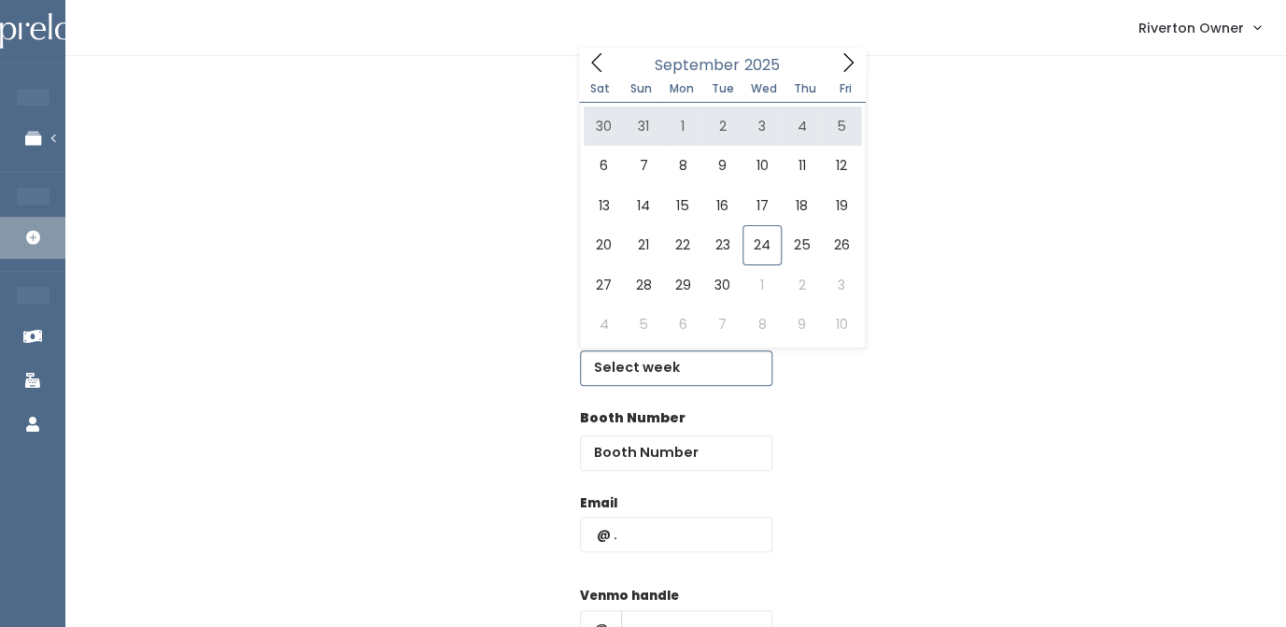
click at [848, 62] on icon at bounding box center [848, 62] width 21 height 21
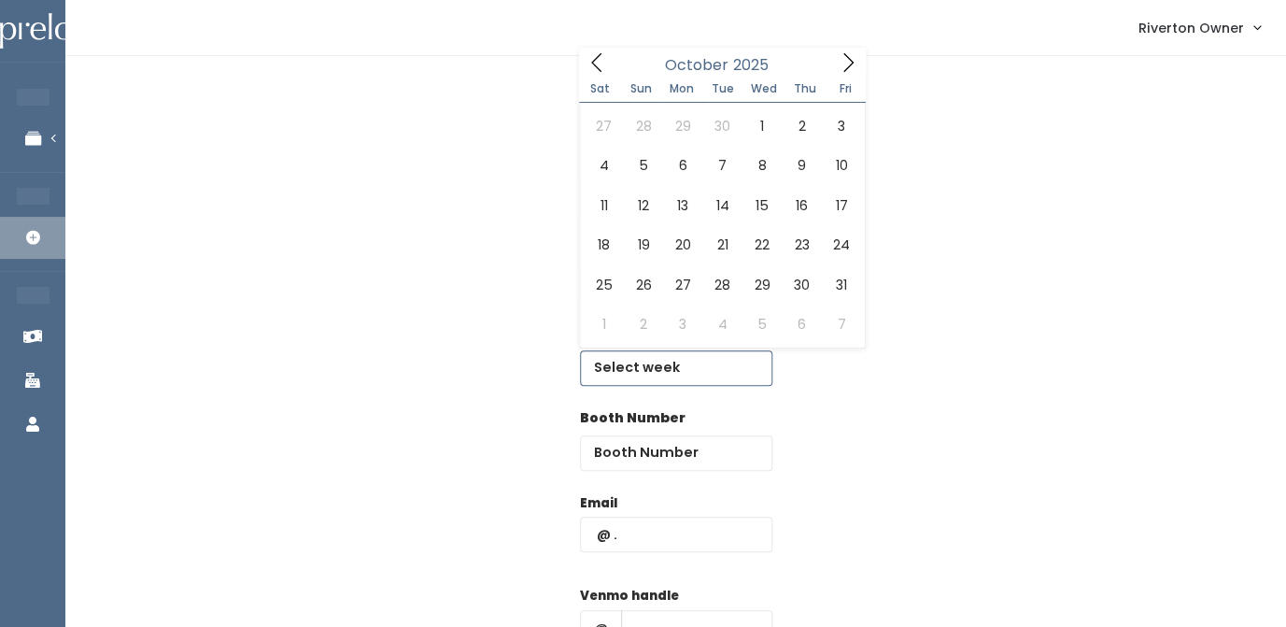
click at [848, 62] on icon at bounding box center [848, 62] width 21 height 21
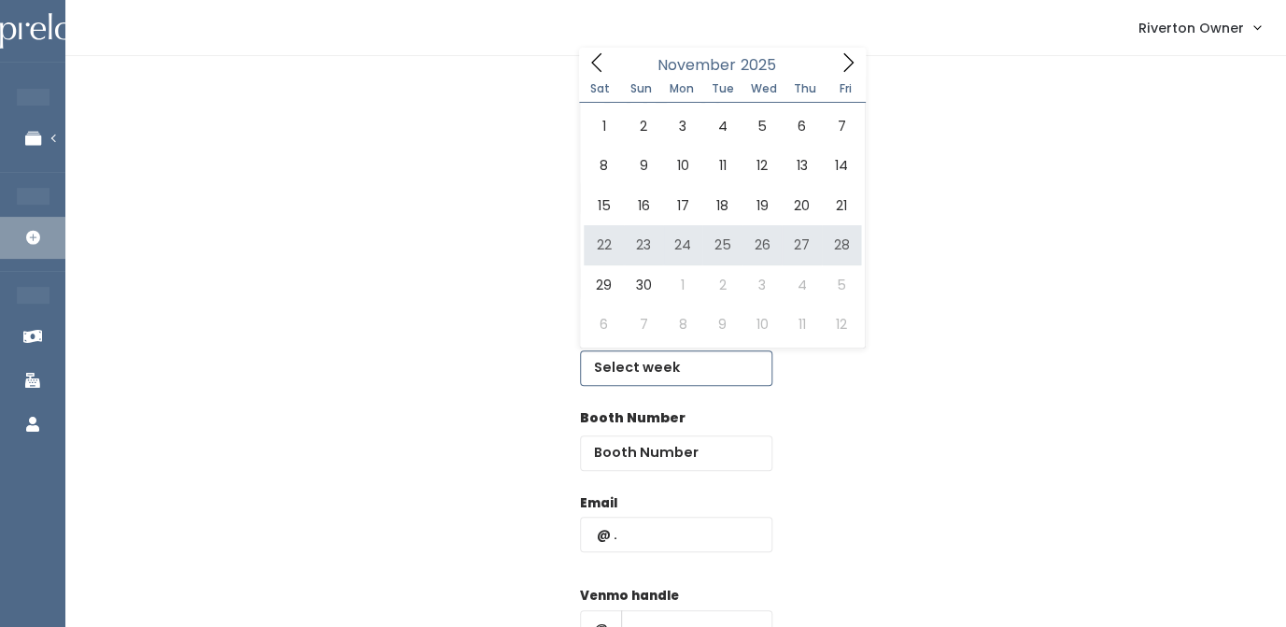
type input "November 22 to November 28"
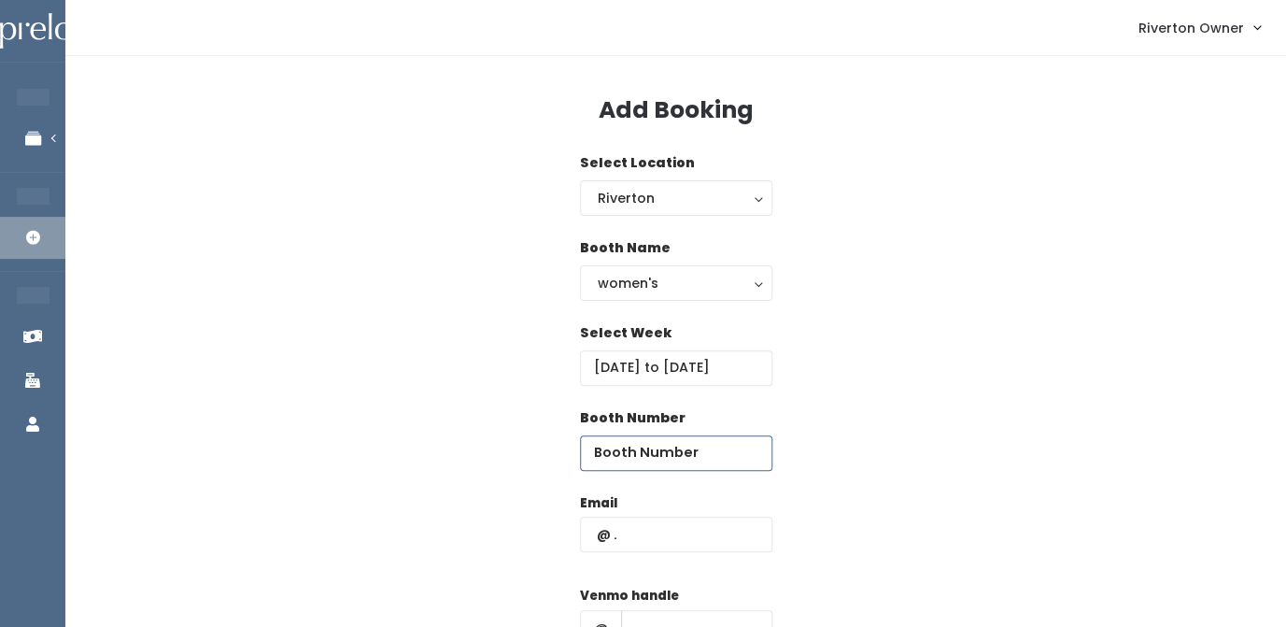
click at [637, 454] on input "number" at bounding box center [676, 452] width 192 height 35
type input "26"
click at [632, 546] on input "text" at bounding box center [676, 534] width 192 height 35
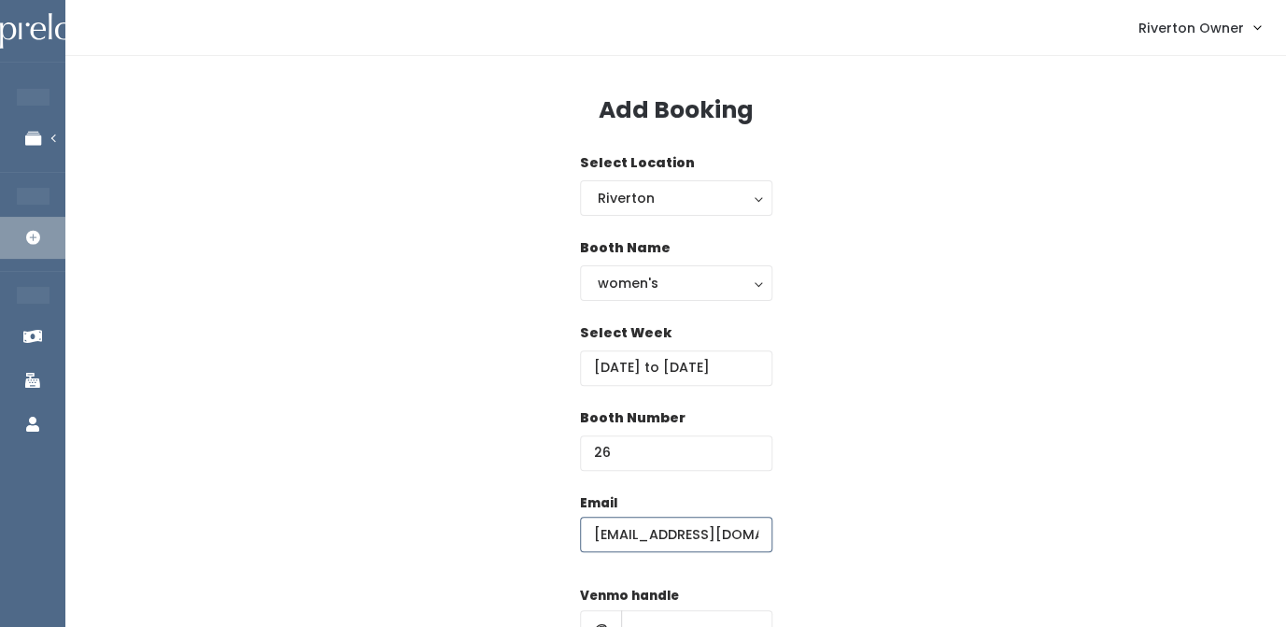
type input "riverton@preloved.love"
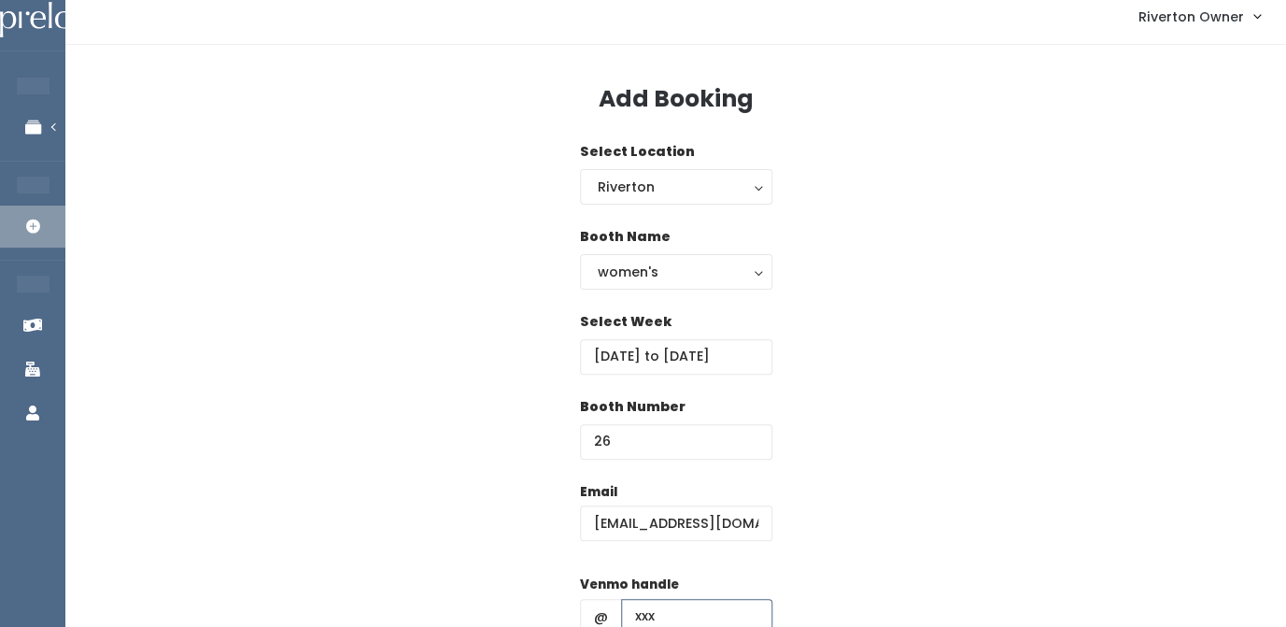
type input "xxx"
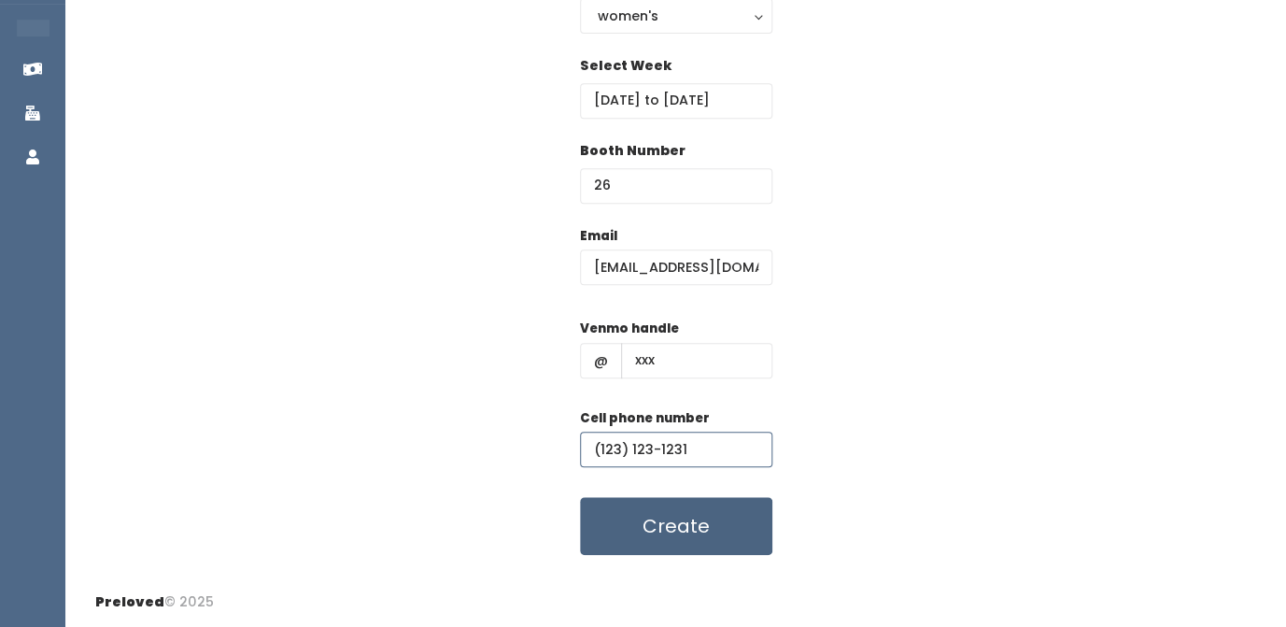
type input "(123) 123-1231"
click at [699, 526] on button "Create" at bounding box center [676, 526] width 192 height 58
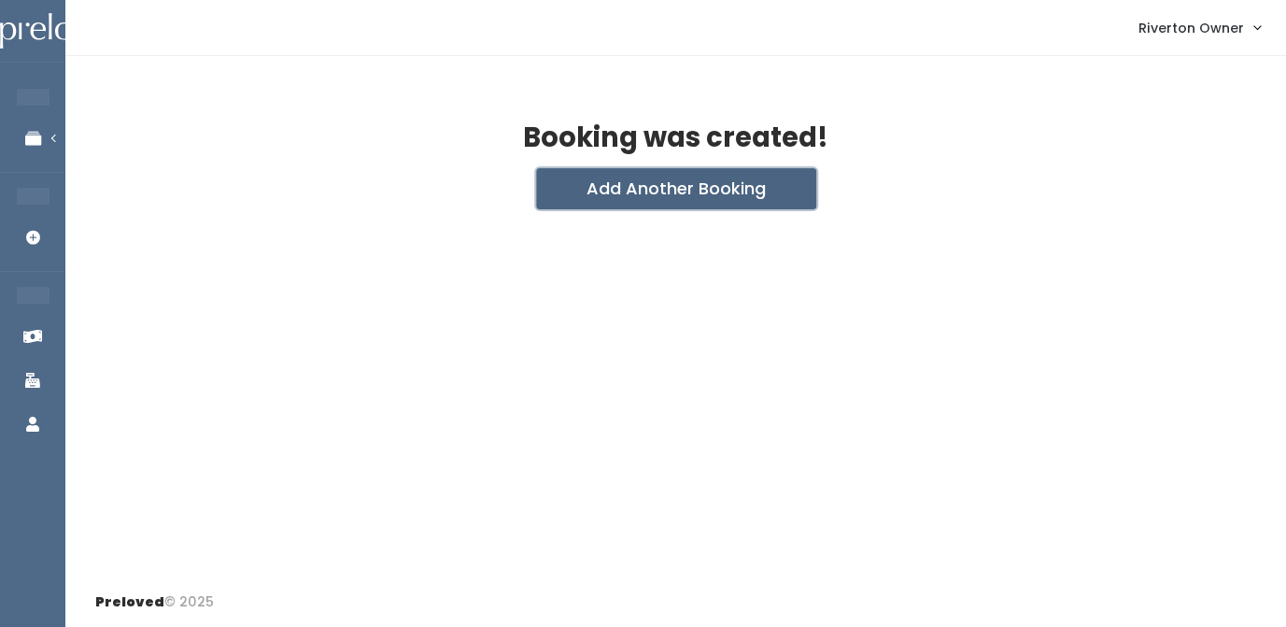
click at [674, 191] on button "Add Another Booking" at bounding box center [676, 188] width 280 height 41
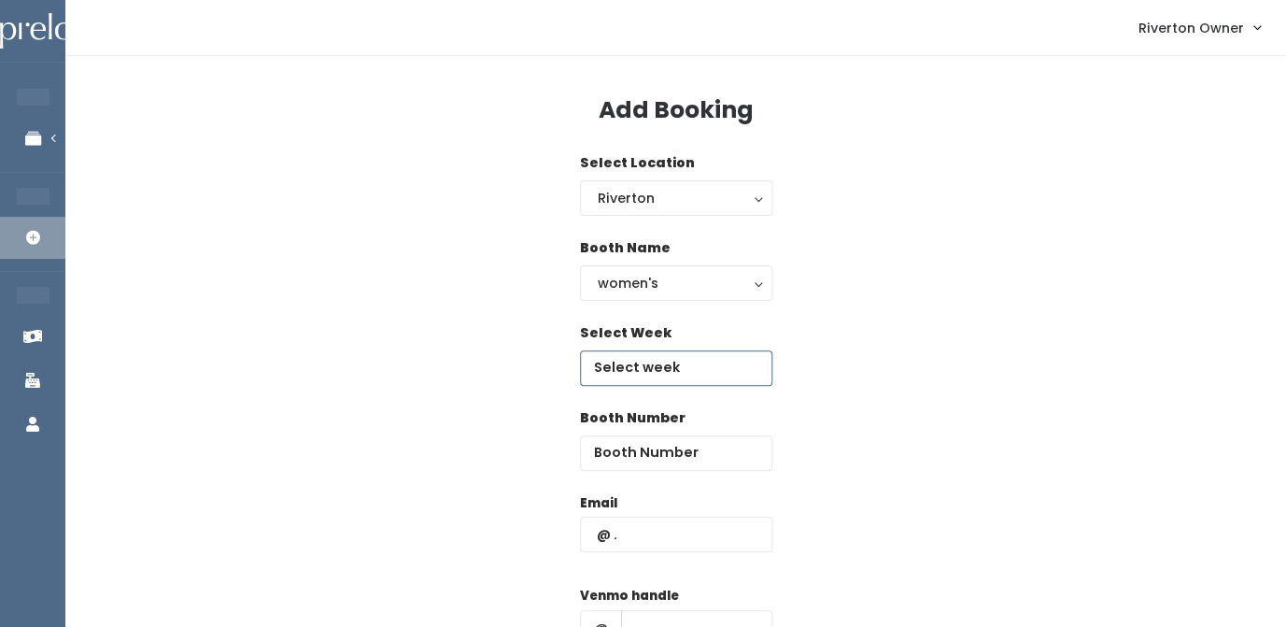
click at [633, 363] on input "text" at bounding box center [676, 367] width 192 height 35
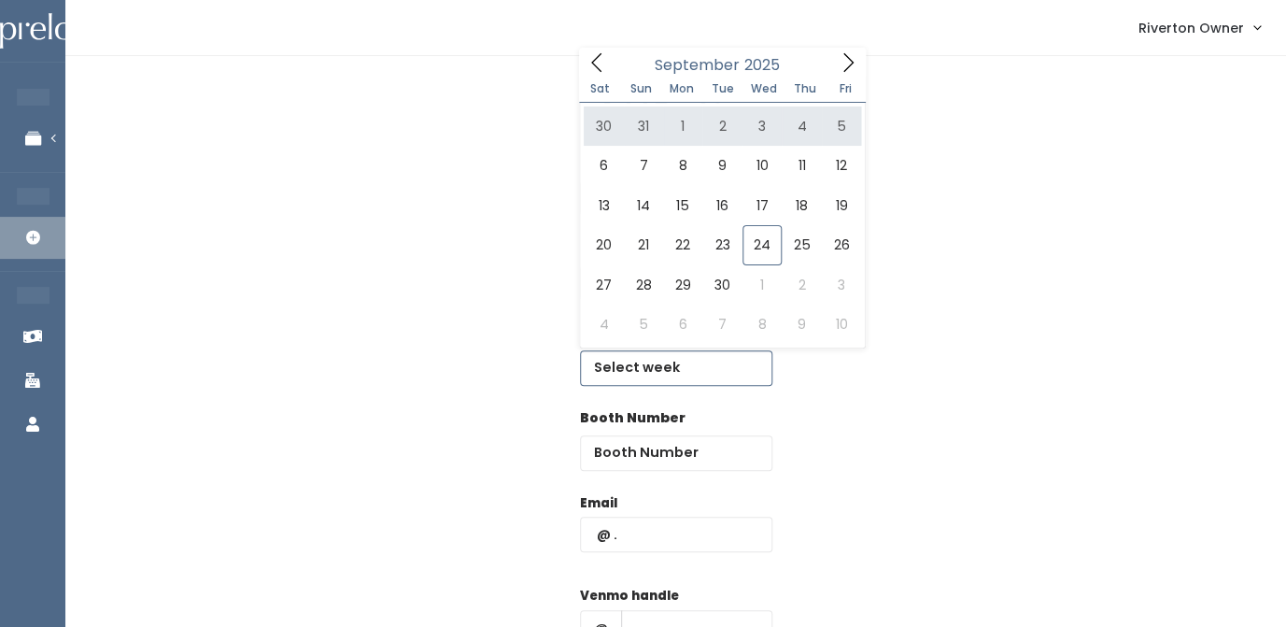
click at [849, 66] on icon at bounding box center [848, 62] width 10 height 19
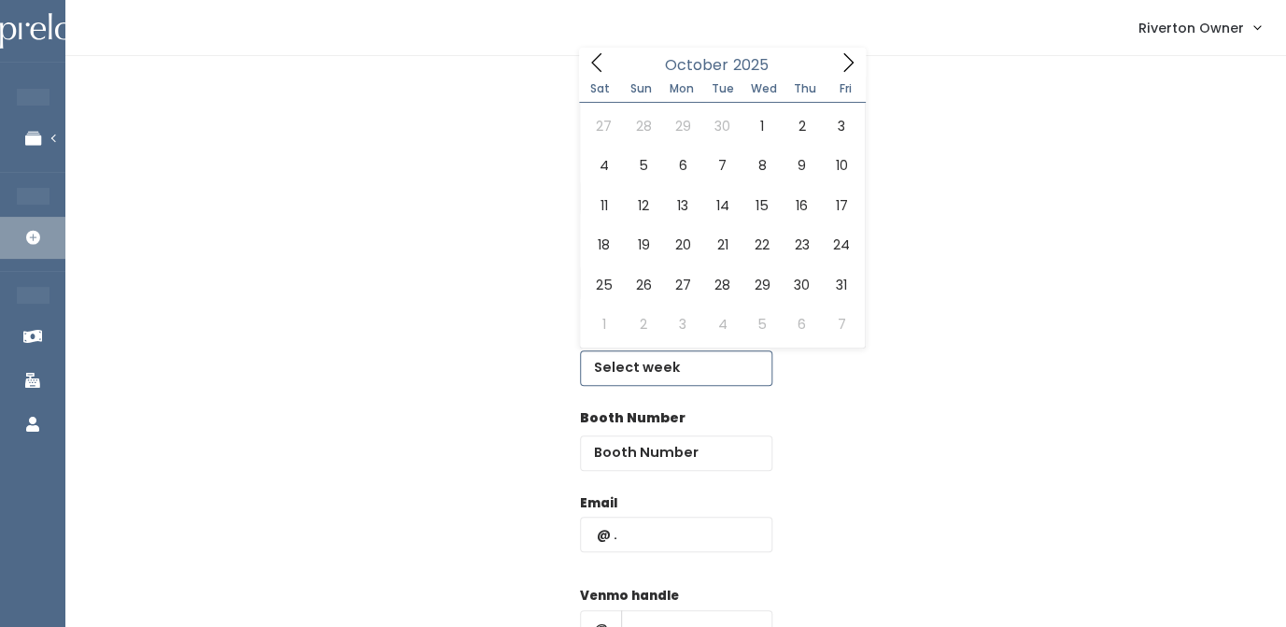
click at [849, 66] on icon at bounding box center [848, 62] width 10 height 19
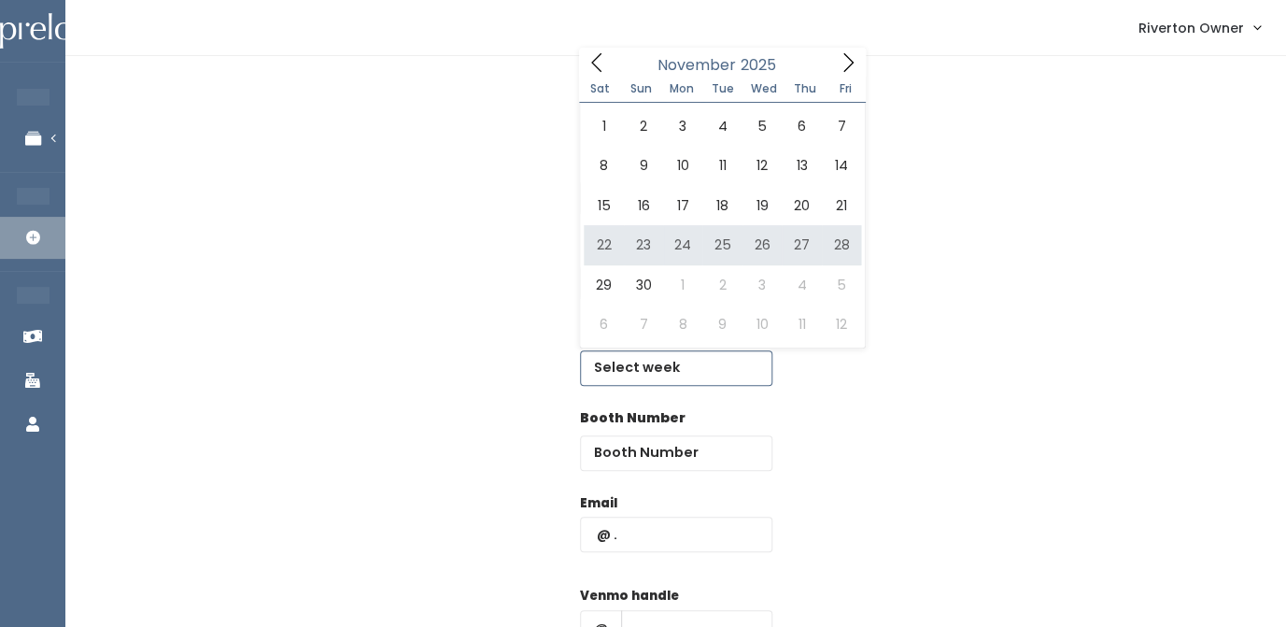
type input "November 22 to November 28"
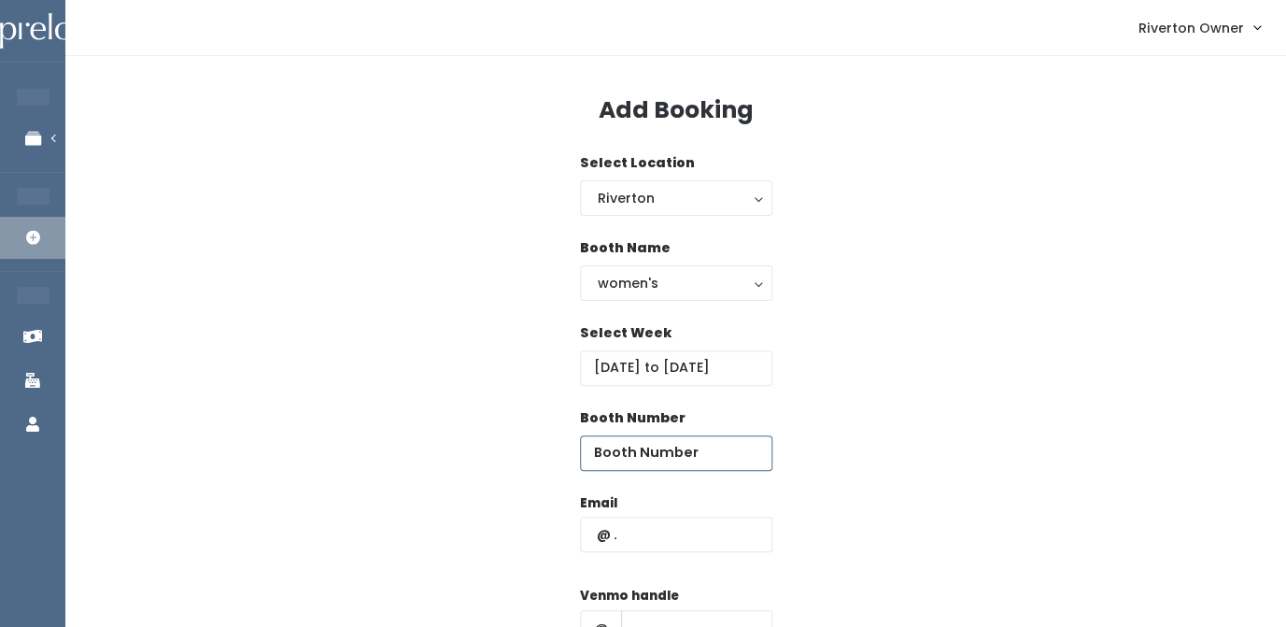
click at [631, 462] on input "number" at bounding box center [676, 452] width 192 height 35
type input "27"
click at [635, 536] on input "text" at bounding box center [676, 534] width 192 height 35
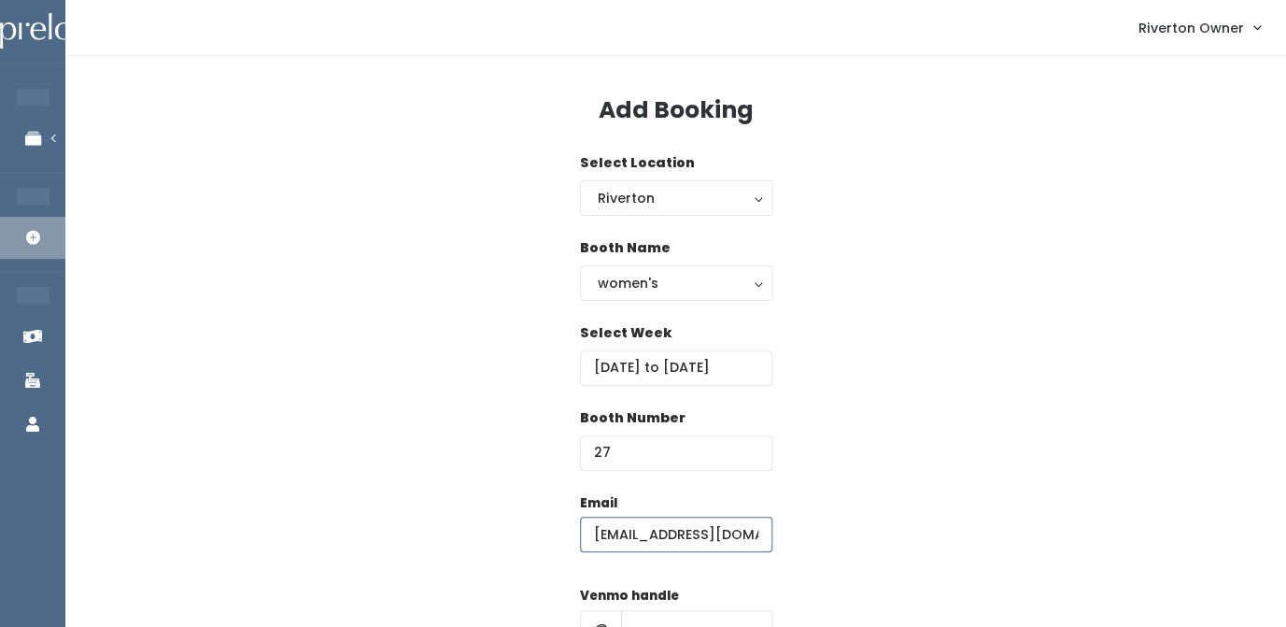
type input "riverton@preloved.love"
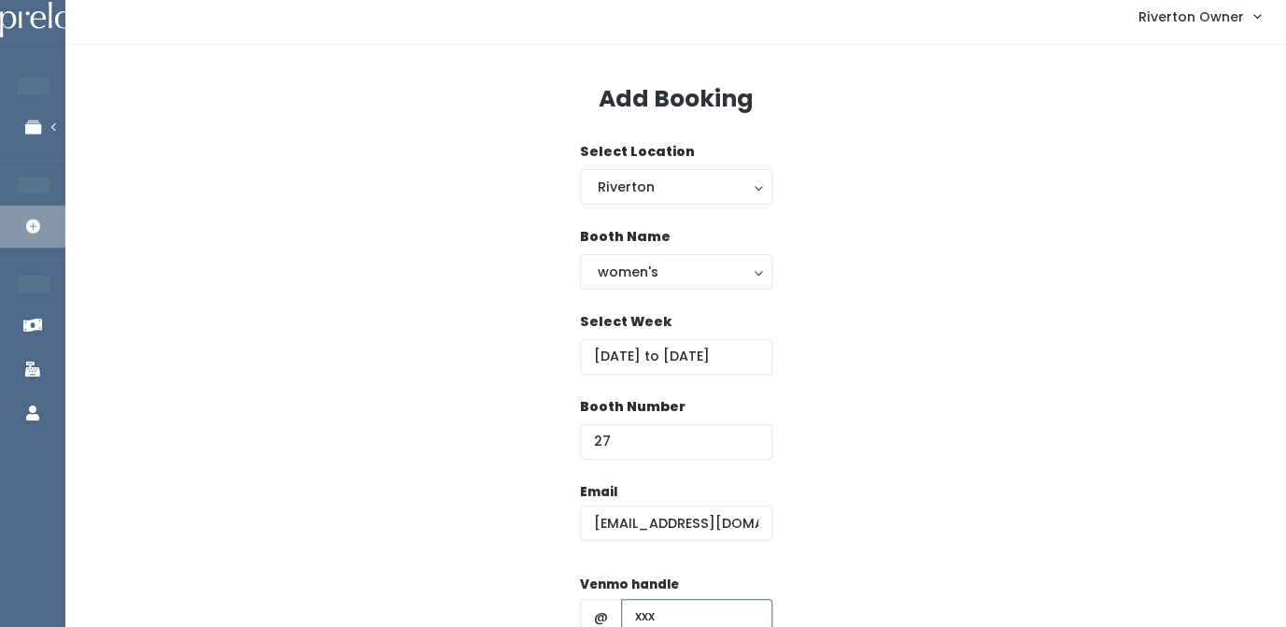
type input "xxx"
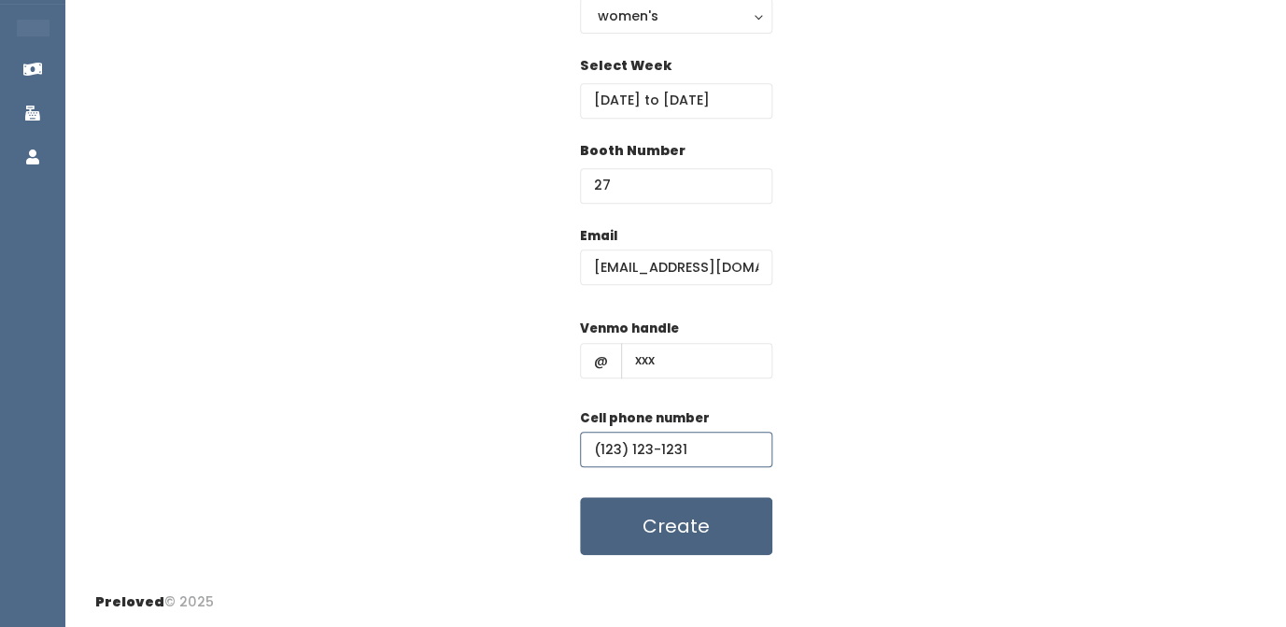
type input "(123) 123-1231"
click at [682, 516] on button "Create" at bounding box center [676, 526] width 192 height 58
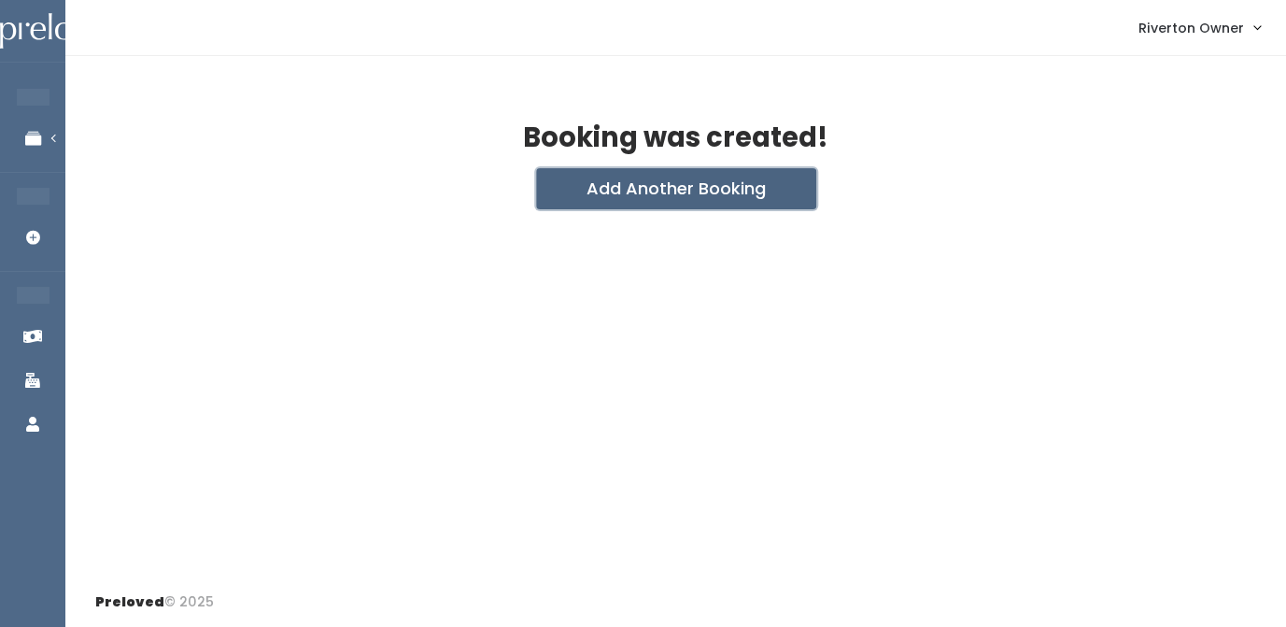
click at [661, 190] on button "Add Another Booking" at bounding box center [676, 188] width 280 height 41
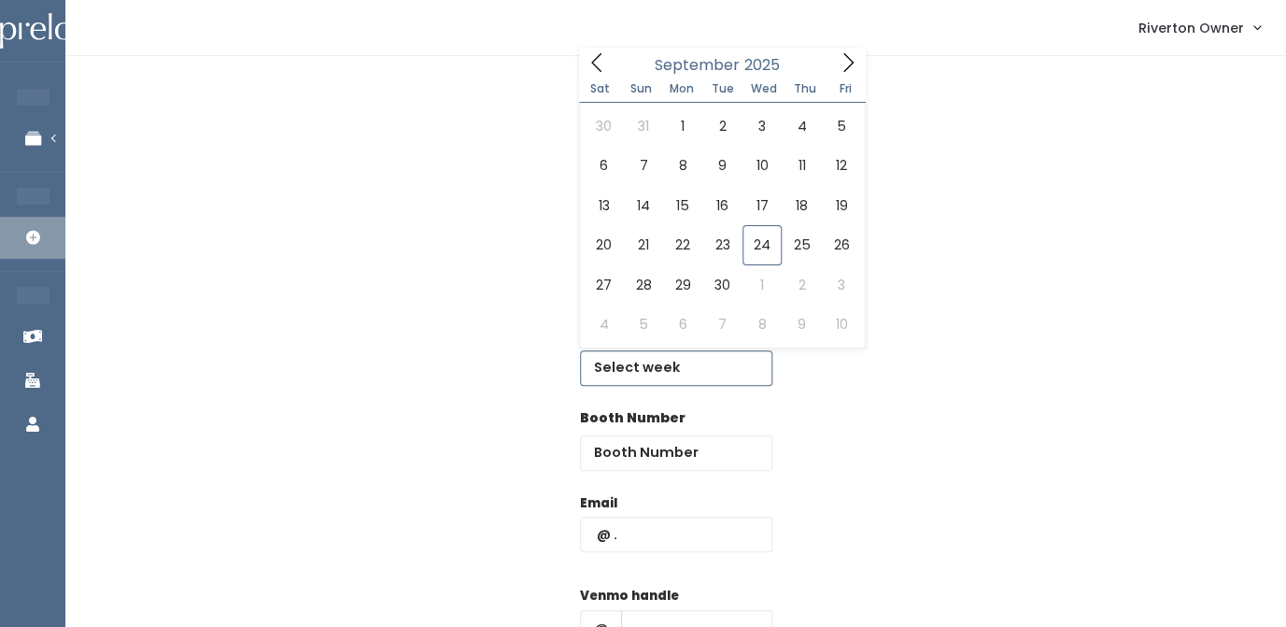
click at [629, 367] on input "text" at bounding box center [676, 367] width 192 height 35
click at [848, 67] on icon at bounding box center [848, 62] width 21 height 21
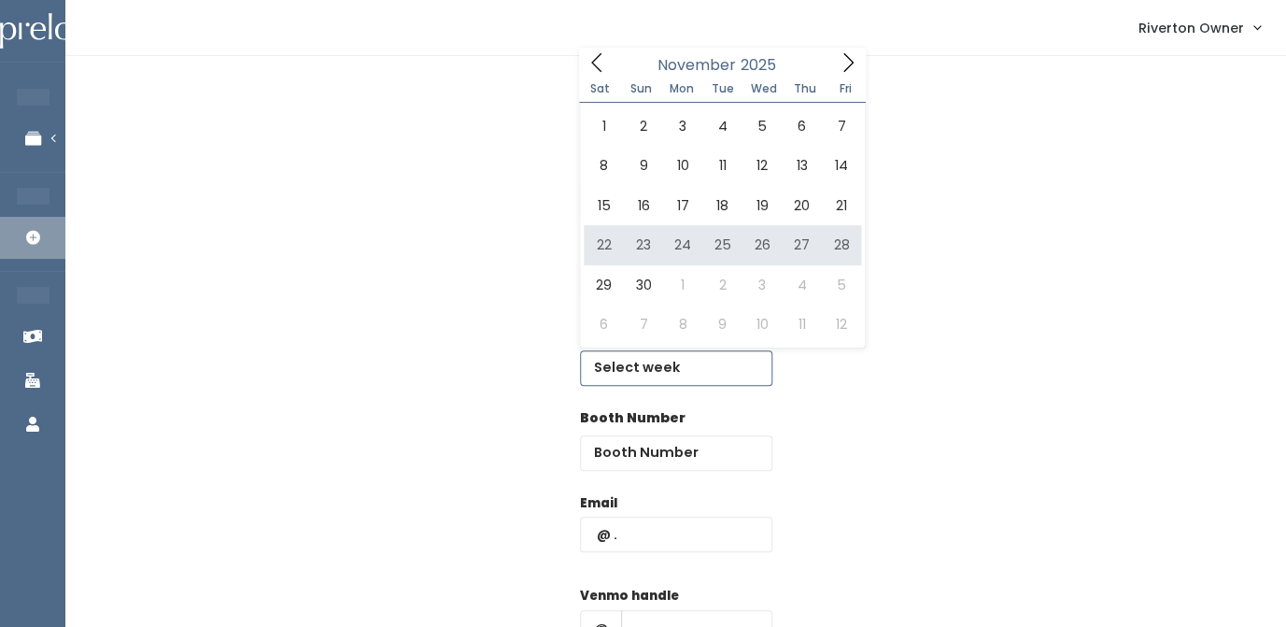
type input "[DATE] to [DATE]"
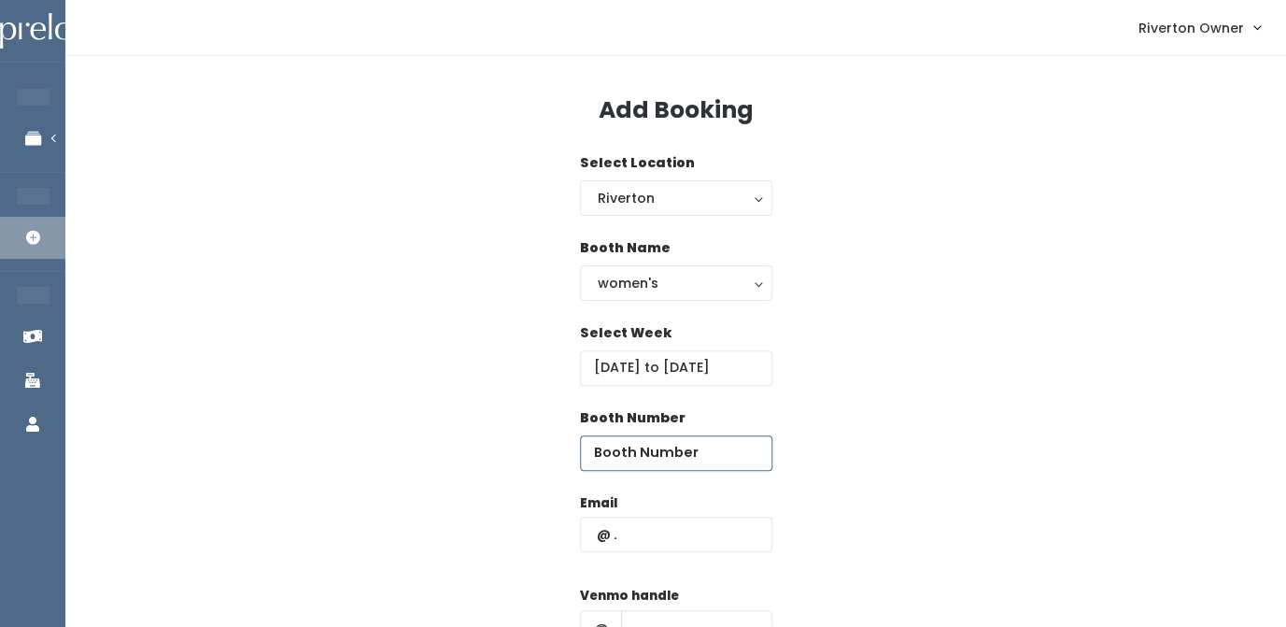
click at [648, 458] on input "number" at bounding box center [676, 452] width 192 height 35
type input "28"
click at [649, 540] on input "text" at bounding box center [676, 534] width 192 height 35
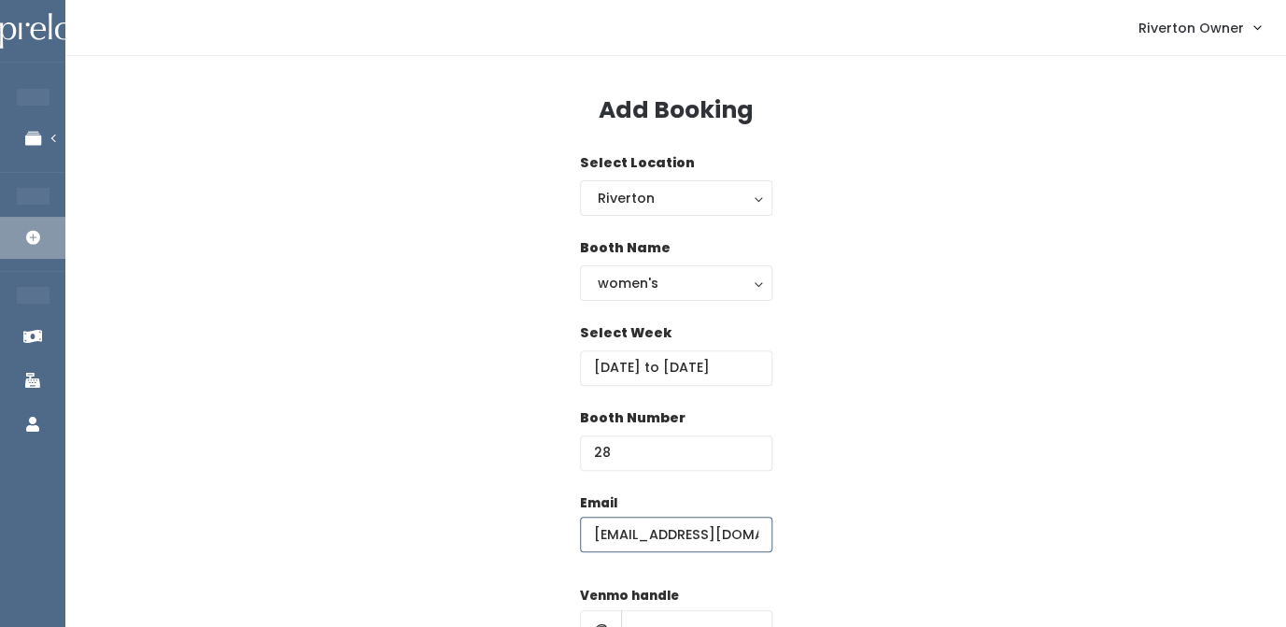
type input "riverton@preloved.love"
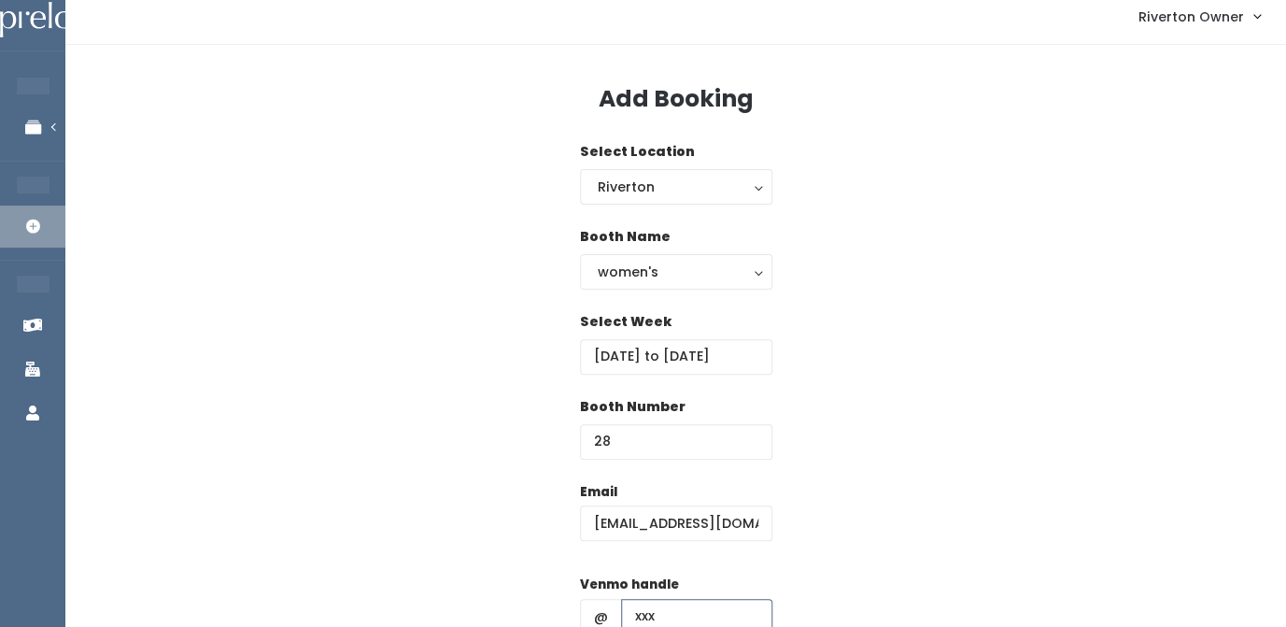
type input "xxx"
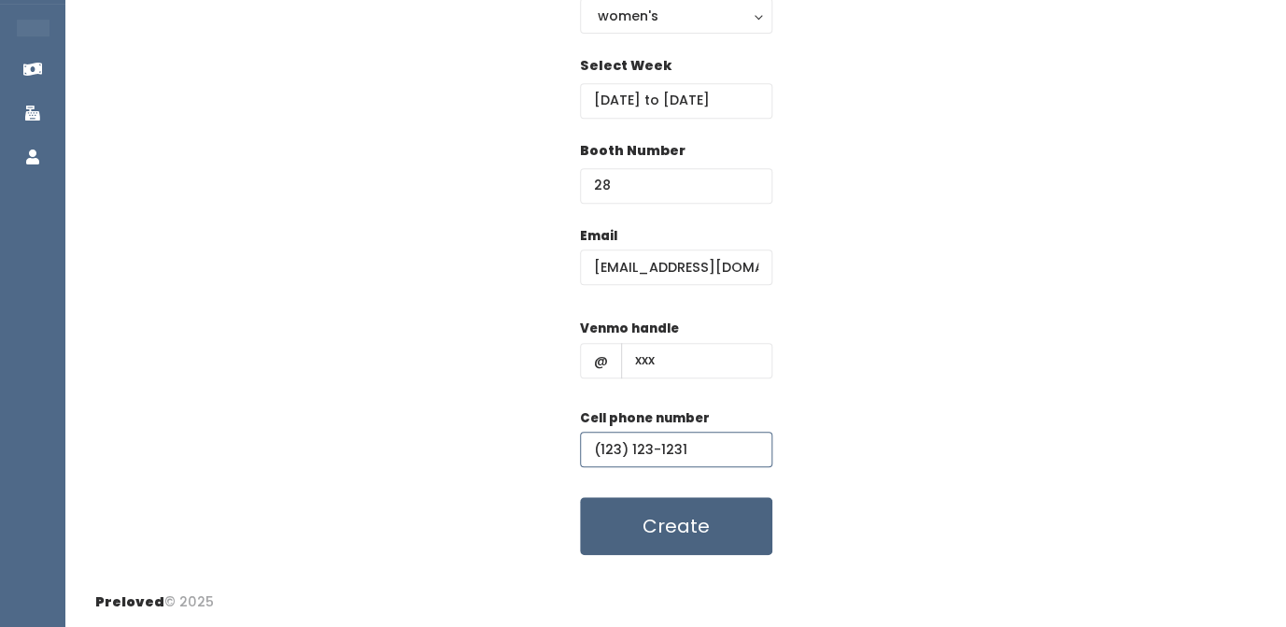
type input "(123) 123-1231"
click at [696, 536] on button "Create" at bounding box center [676, 526] width 192 height 58
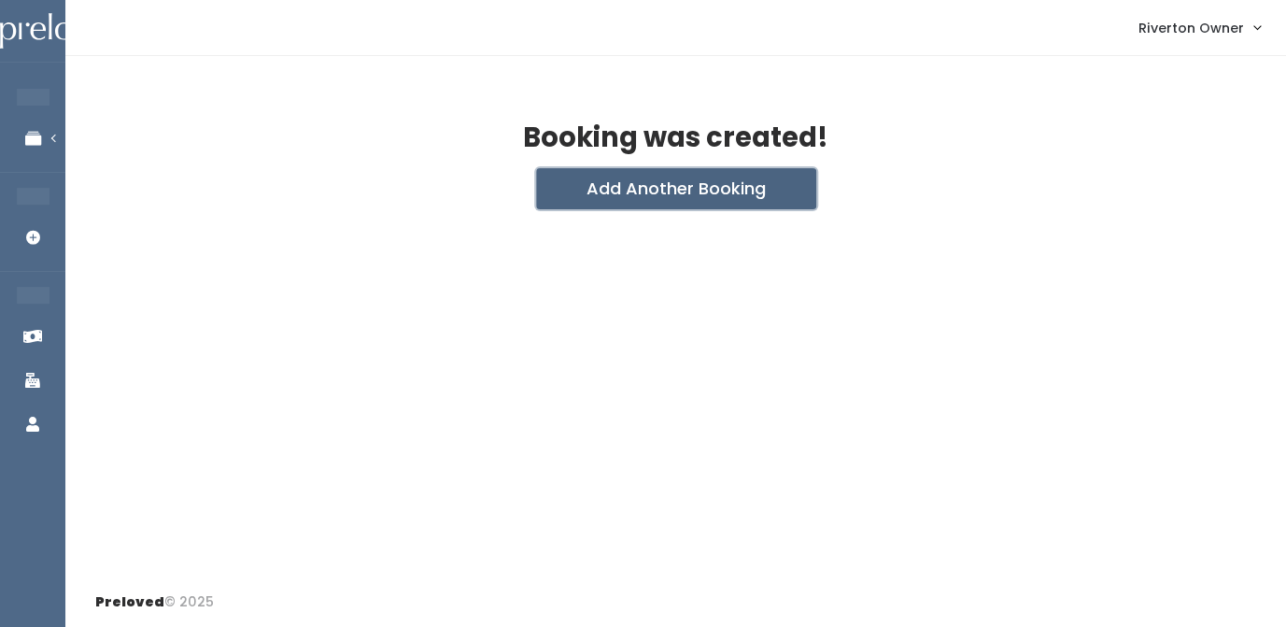
click at [696, 195] on button "Add Another Booking" at bounding box center [676, 188] width 280 height 41
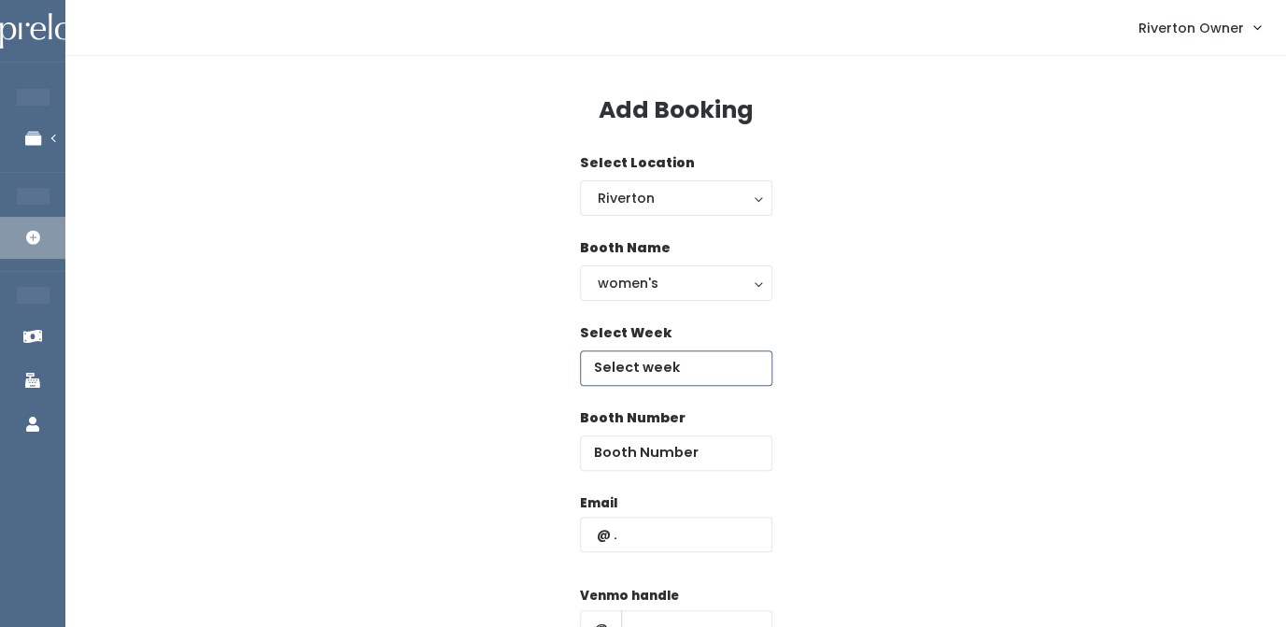
click at [645, 366] on input "text" at bounding box center [676, 367] width 192 height 35
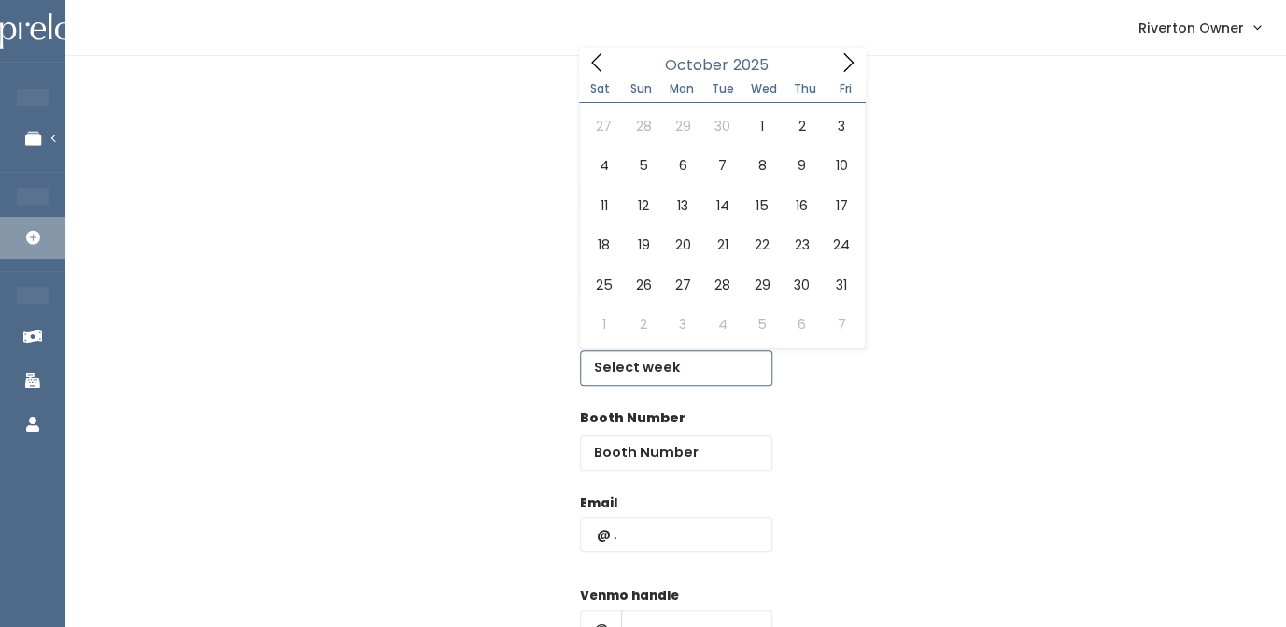
click at [850, 66] on icon at bounding box center [848, 62] width 10 height 19
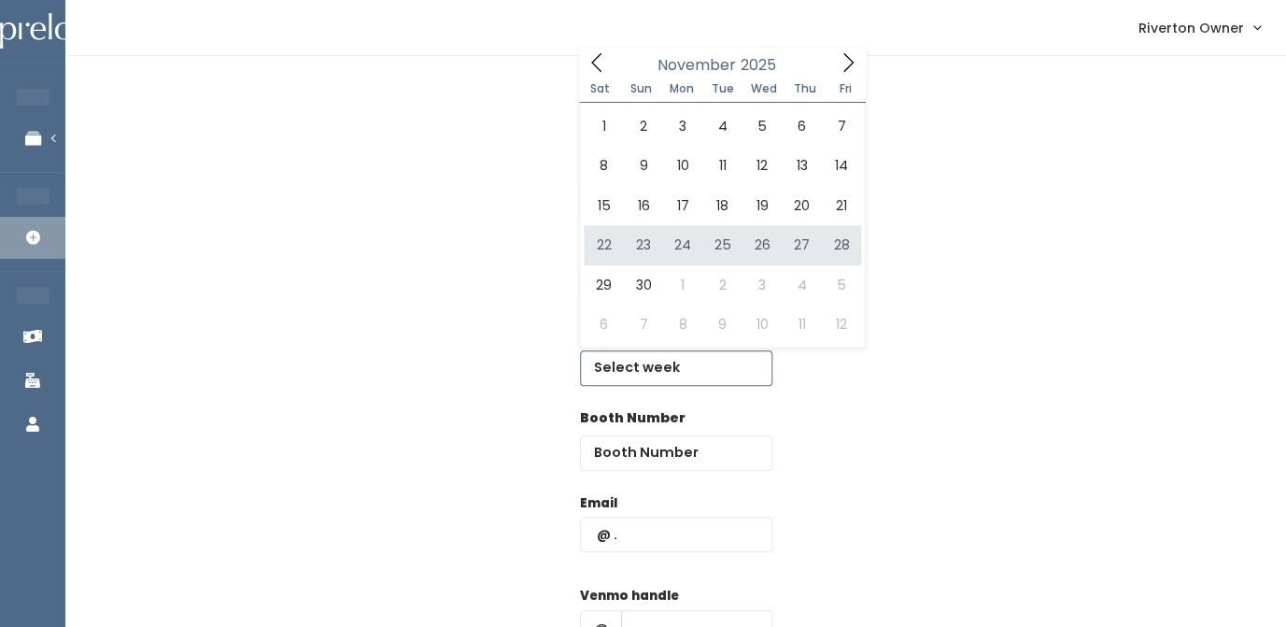
type input "[DATE] to [DATE]"
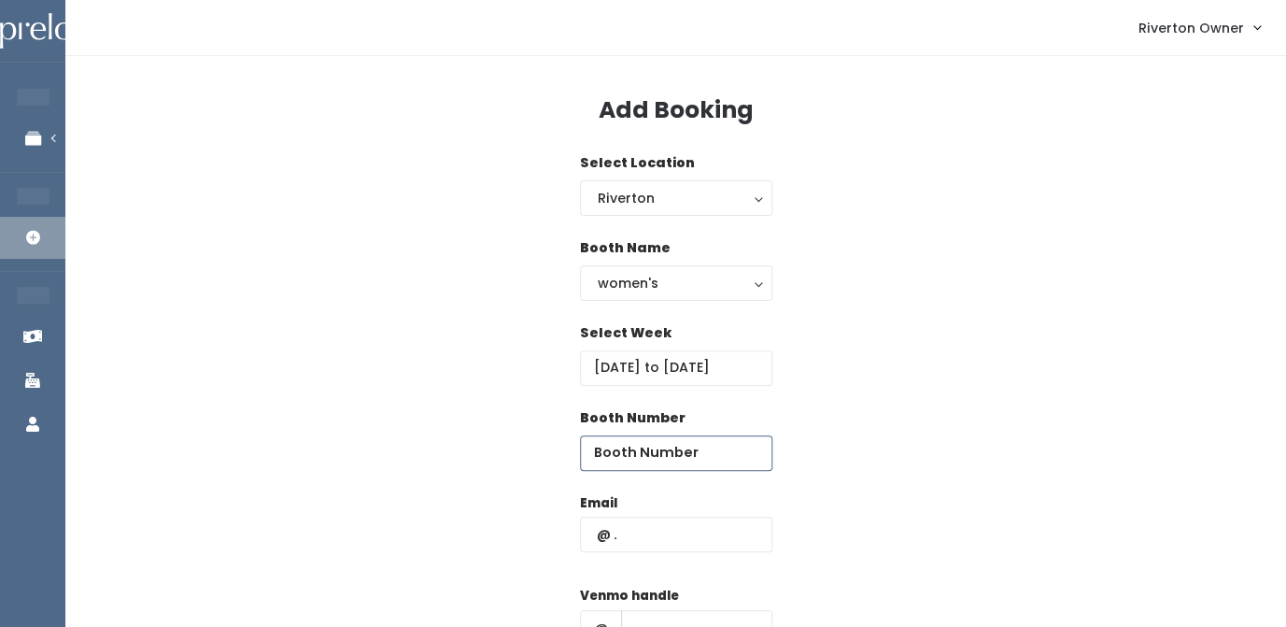
click at [637, 450] on input "number" at bounding box center [676, 452] width 192 height 35
type input "29"
click at [640, 535] on input "text" at bounding box center [676, 534] width 192 height 35
click at [643, 524] on input "rivert" at bounding box center [676, 534] width 192 height 35
click at [638, 540] on input "rivert" at bounding box center [676, 534] width 192 height 35
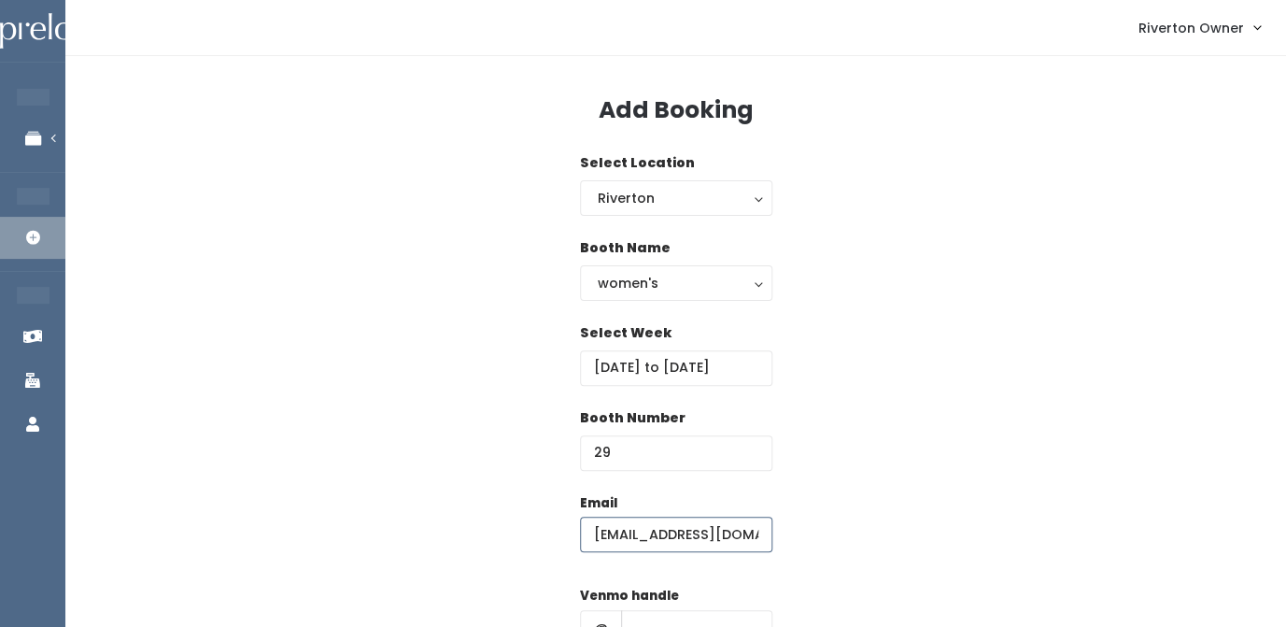
type input "riverton@preloved.love"
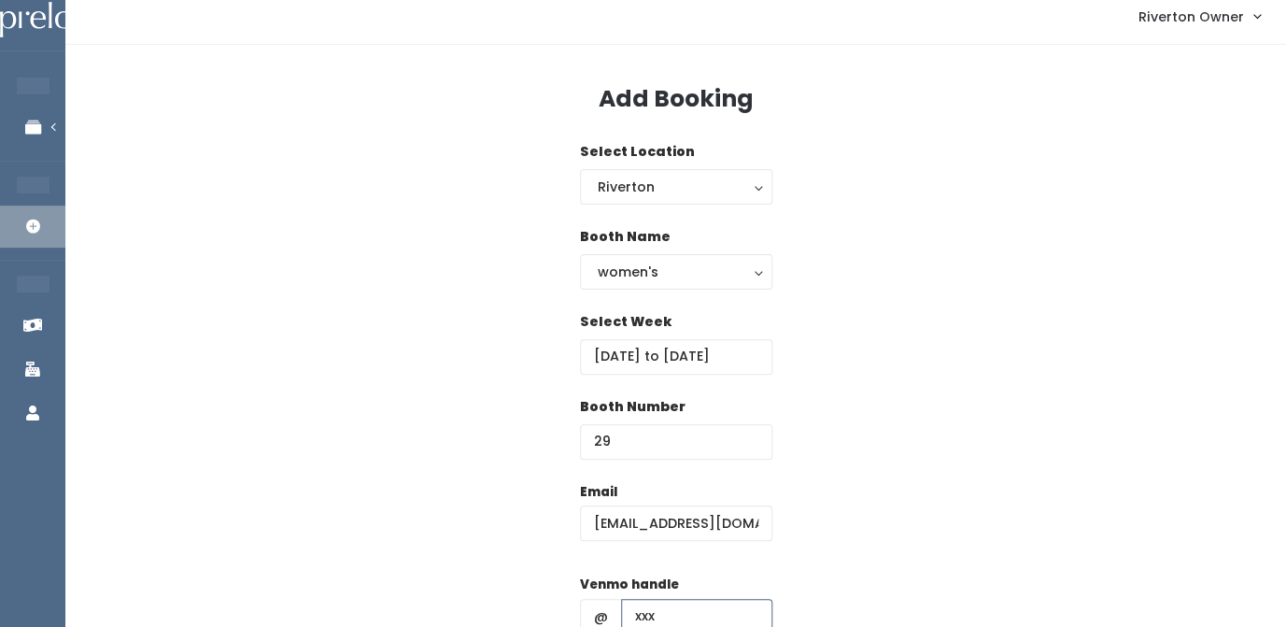
type input "xxx"
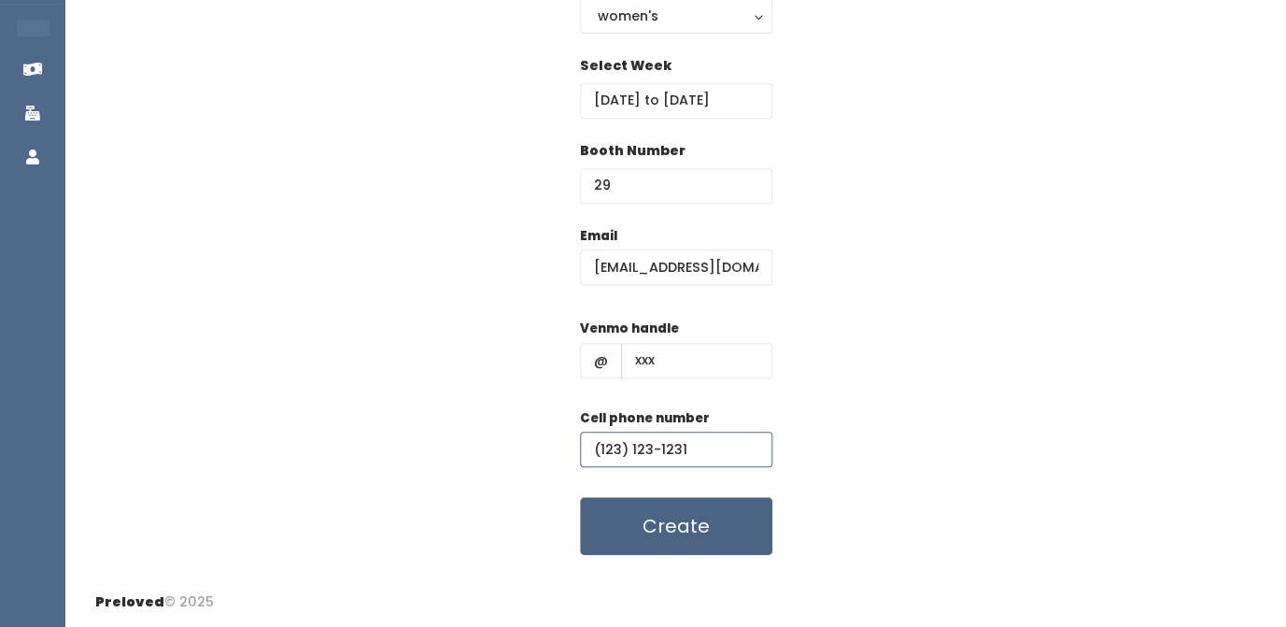
type input "(123) 123-1231"
click at [662, 531] on button "Create" at bounding box center [676, 526] width 192 height 58
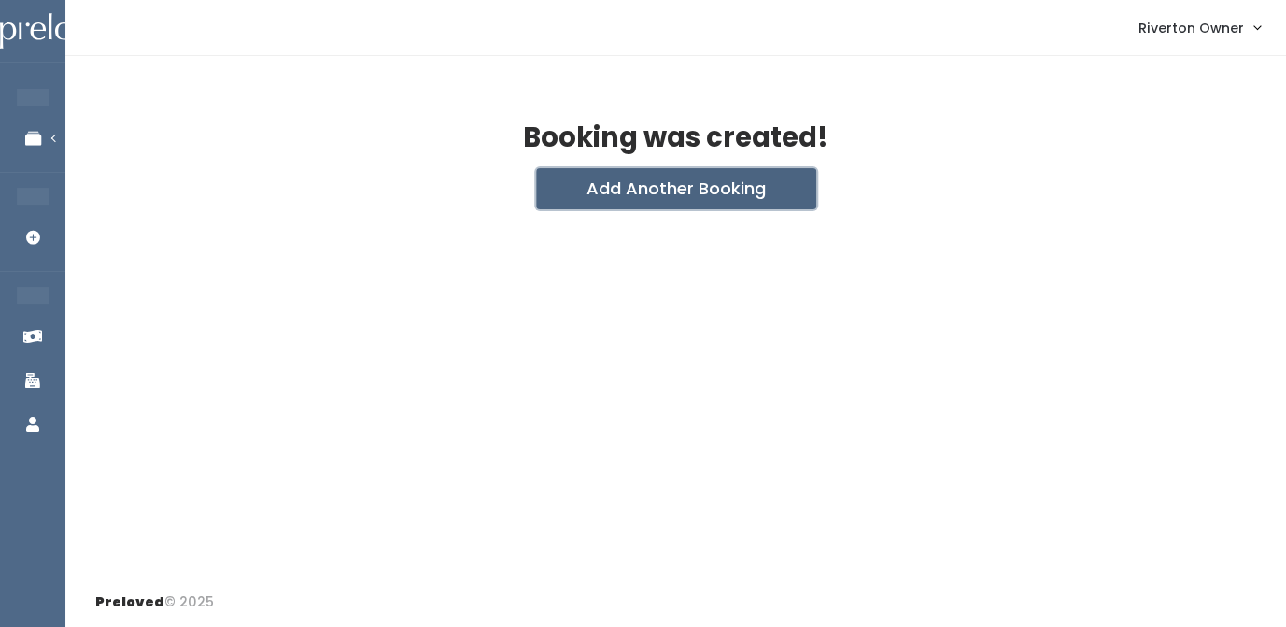
click at [705, 187] on button "Add Another Booking" at bounding box center [676, 188] width 280 height 41
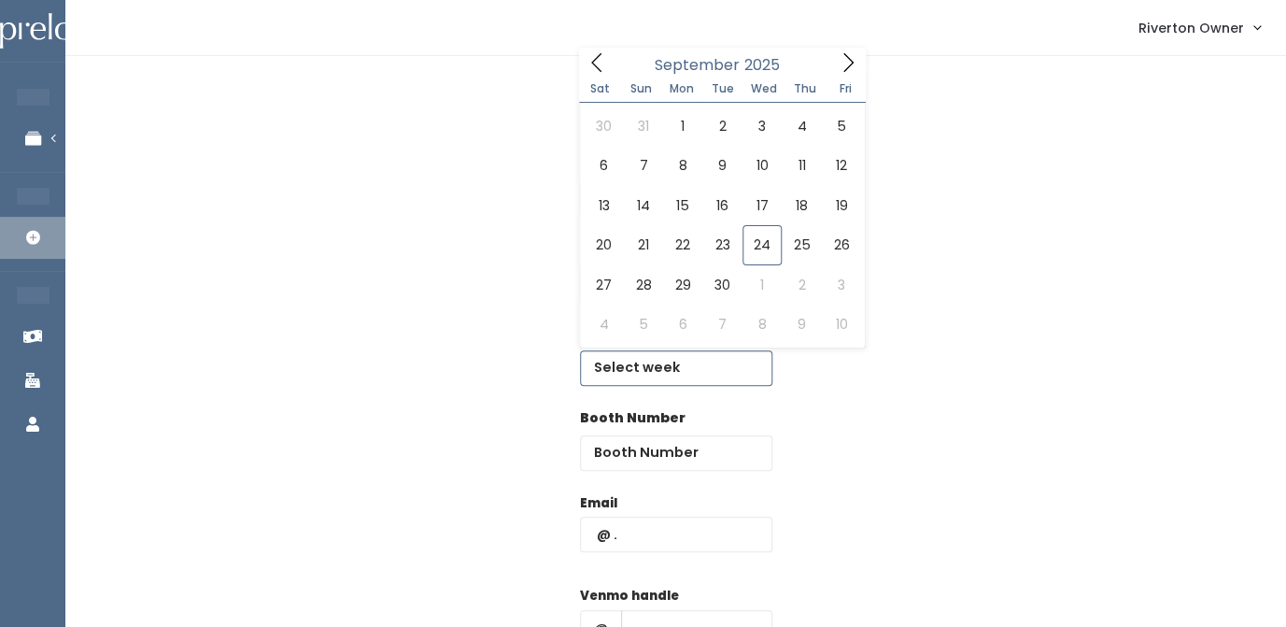
click at [649, 368] on input "text" at bounding box center [676, 367] width 192 height 35
click at [847, 64] on icon at bounding box center [848, 62] width 21 height 21
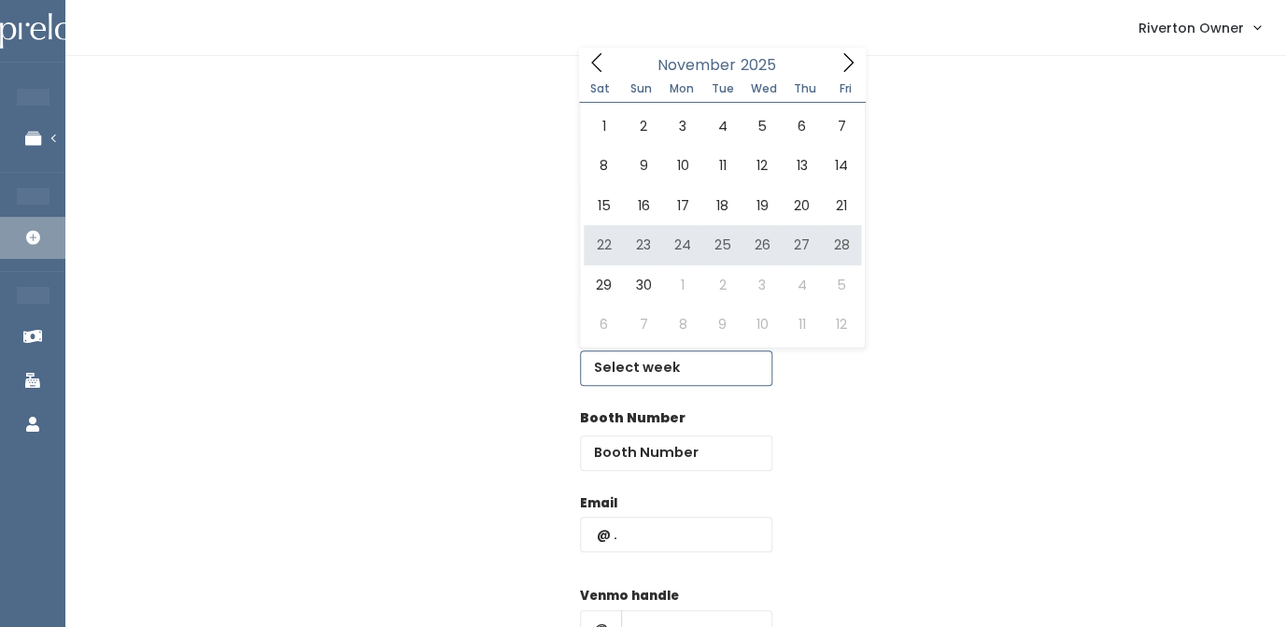
type input "[DATE] to [DATE]"
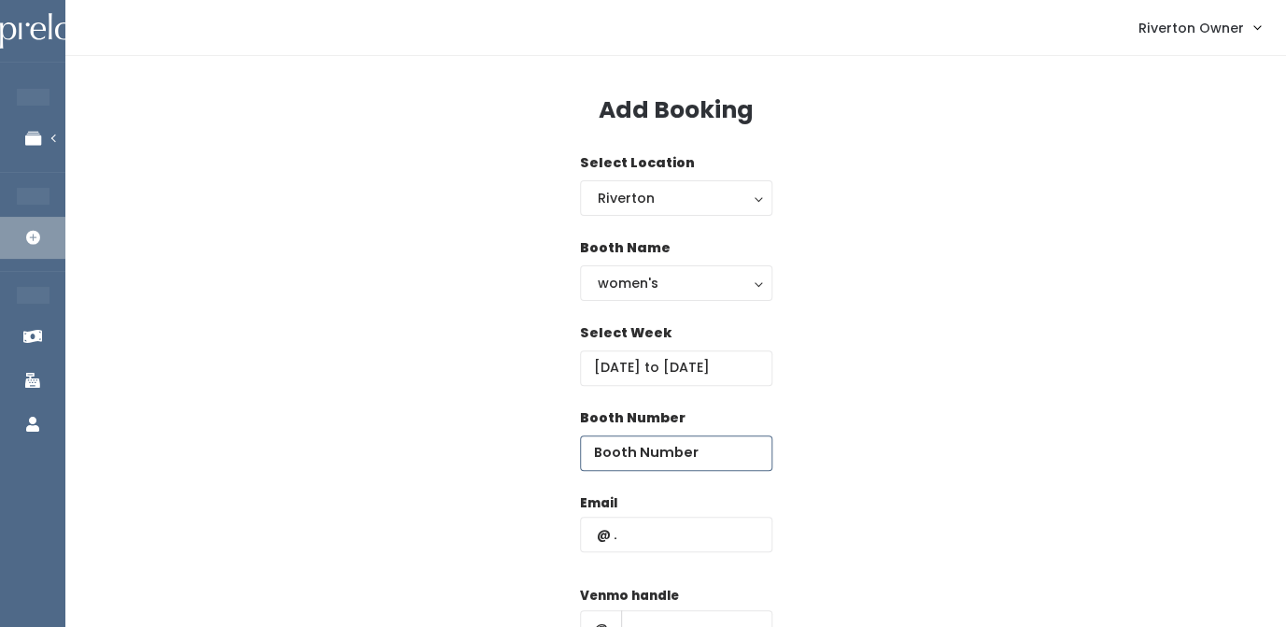
click at [659, 459] on input "number" at bounding box center [676, 452] width 192 height 35
type input "30"
click at [662, 541] on input "text" at bounding box center [676, 534] width 192 height 35
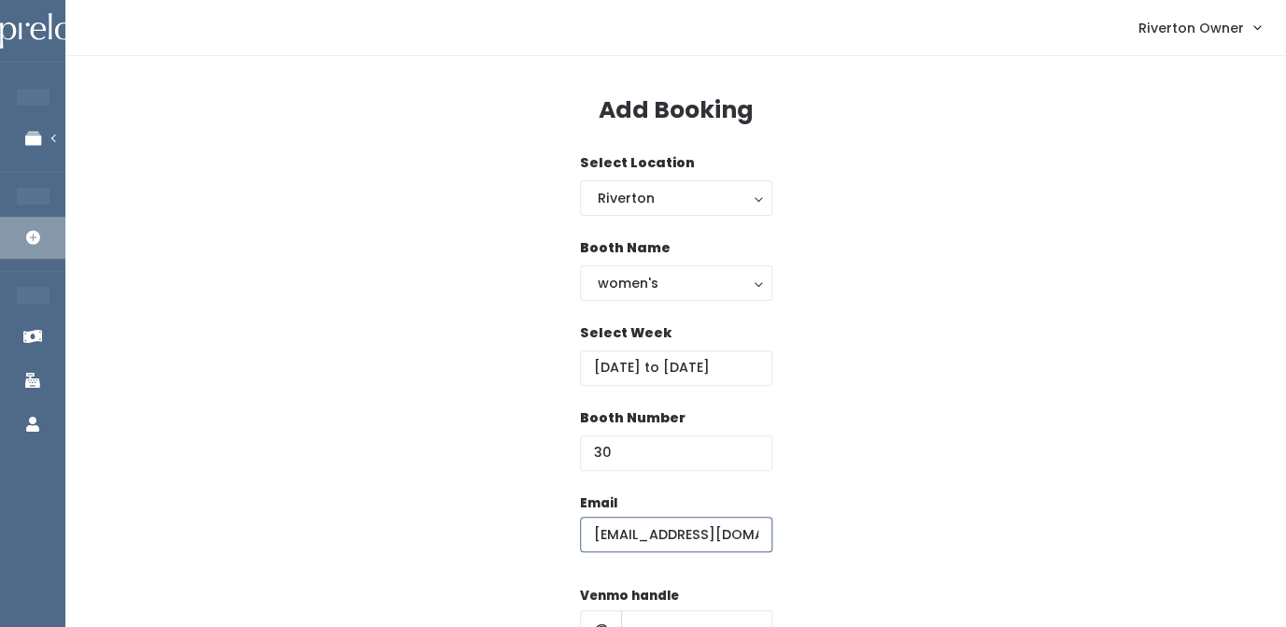
type input "[EMAIL_ADDRESS][DOMAIN_NAME]"
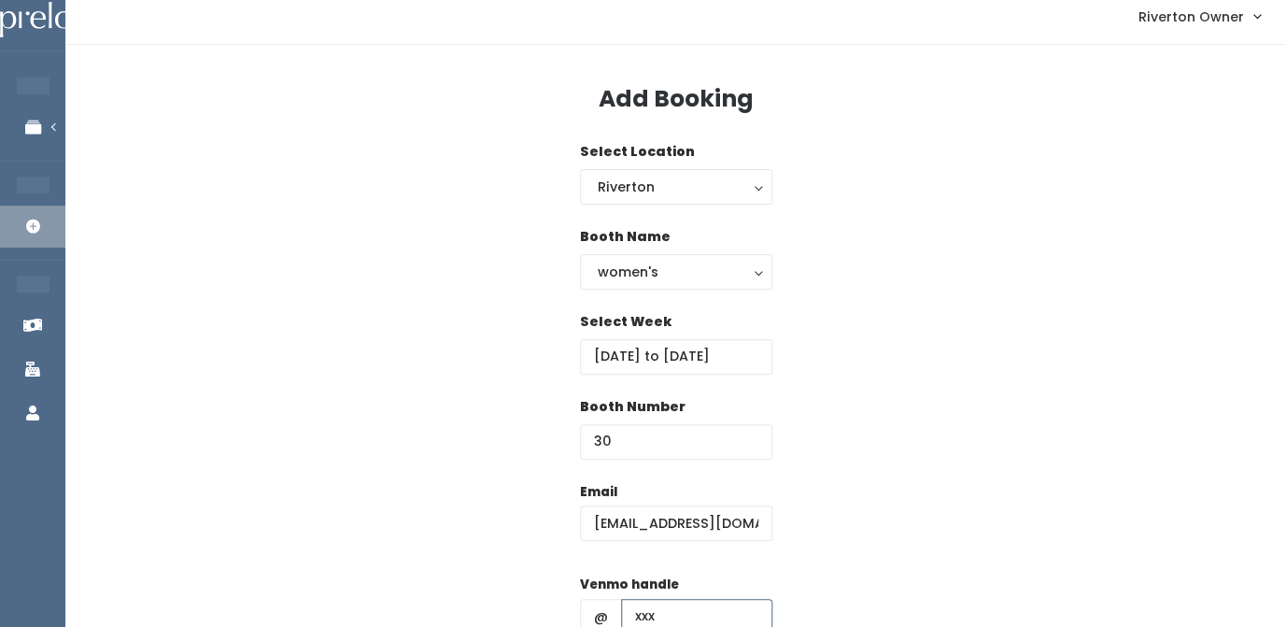
type input "xxx"
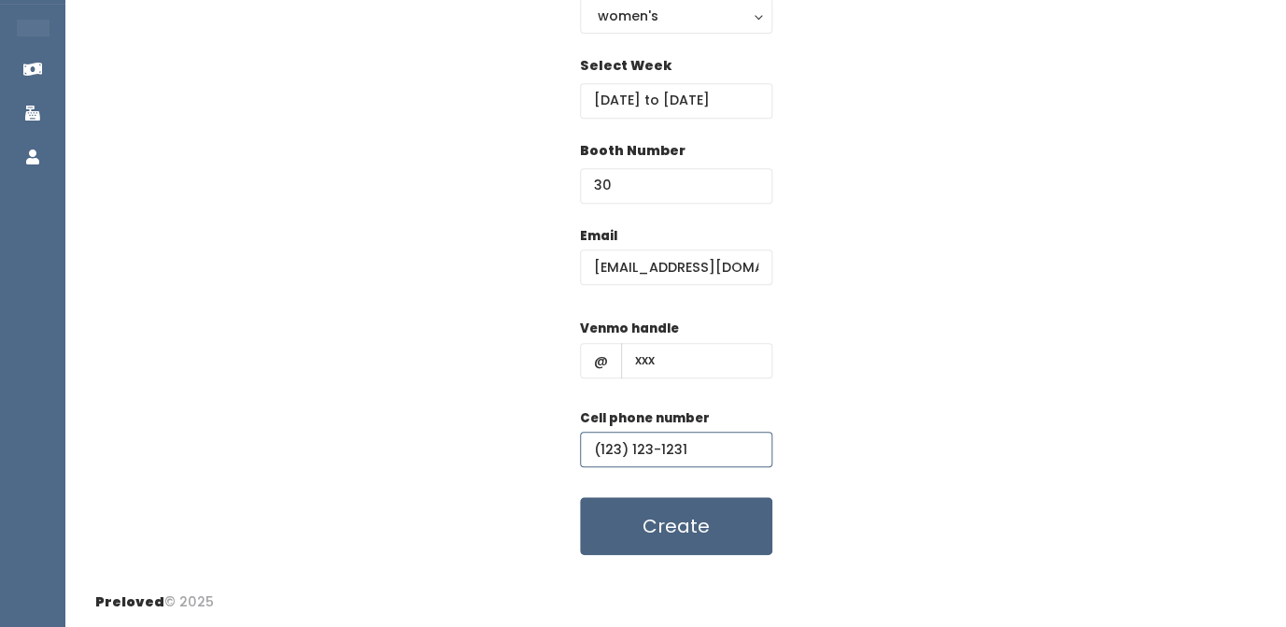
type input "(123) 123-1231"
click at [709, 524] on button "Create" at bounding box center [676, 526] width 192 height 58
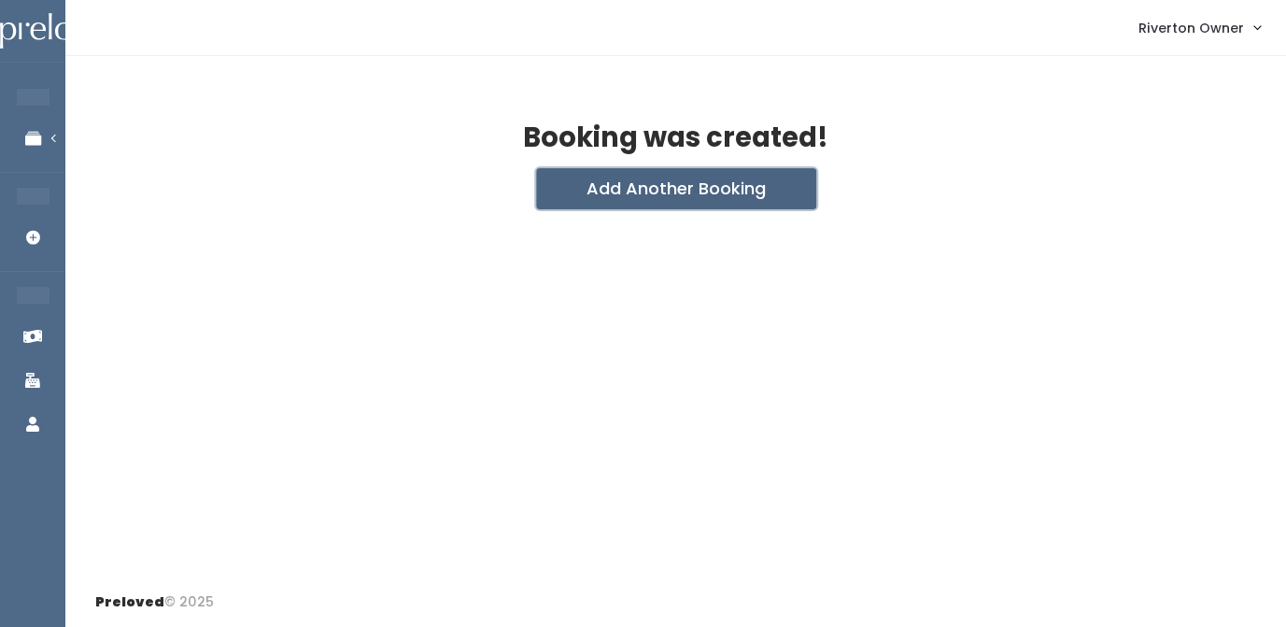
click at [637, 181] on button "Add Another Booking" at bounding box center [676, 188] width 280 height 41
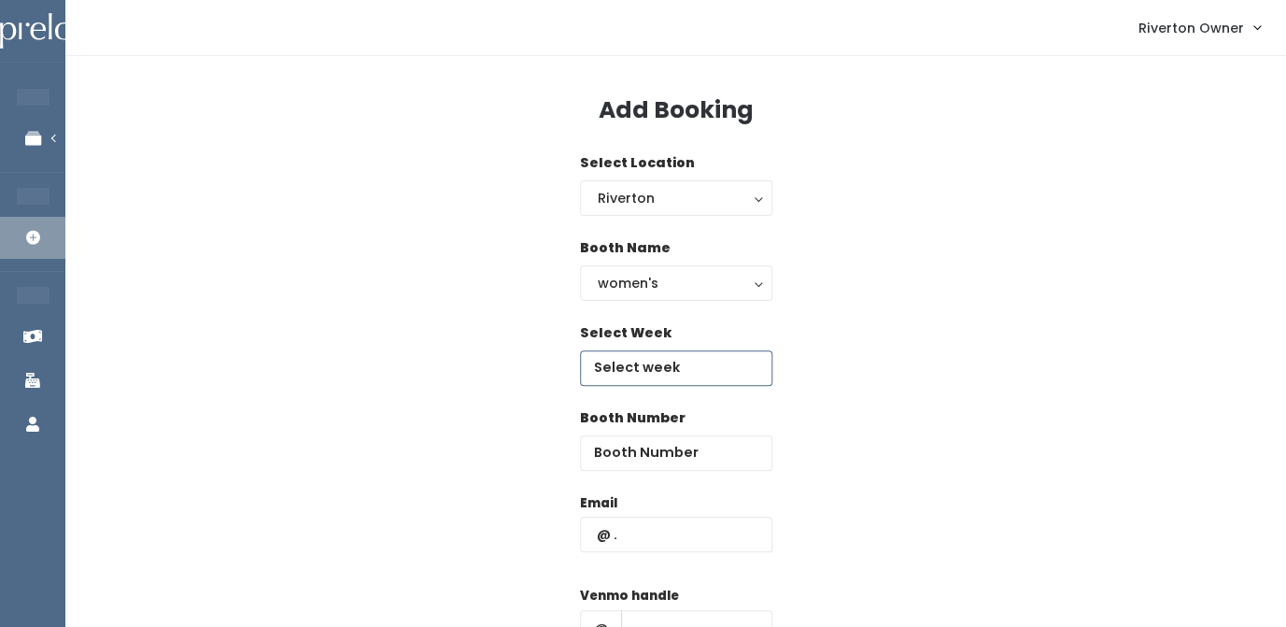
click at [647, 363] on input "text" at bounding box center [676, 367] width 192 height 35
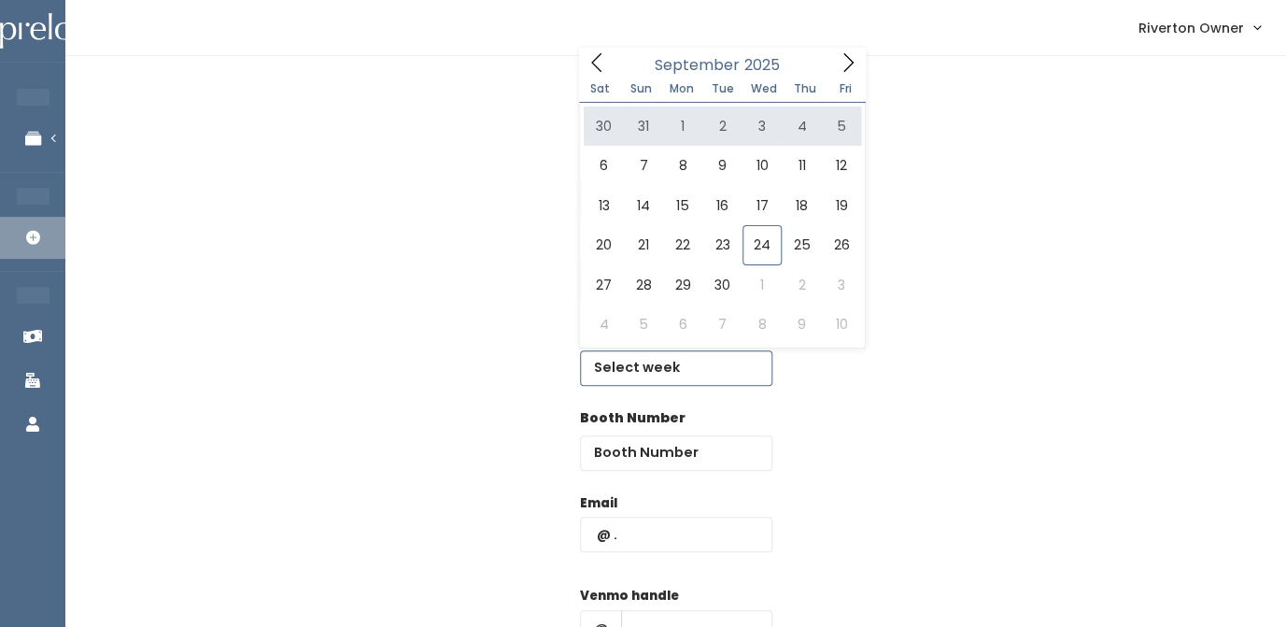
click at [849, 60] on icon at bounding box center [848, 62] width 10 height 19
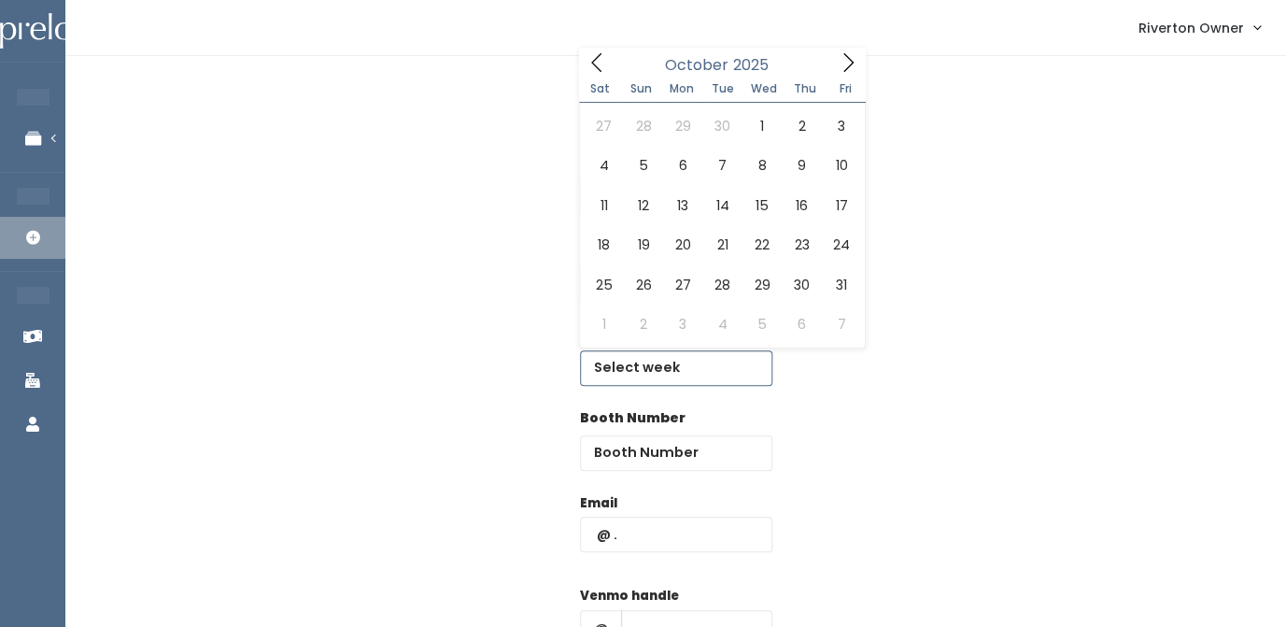
click at [849, 60] on icon at bounding box center [848, 62] width 10 height 19
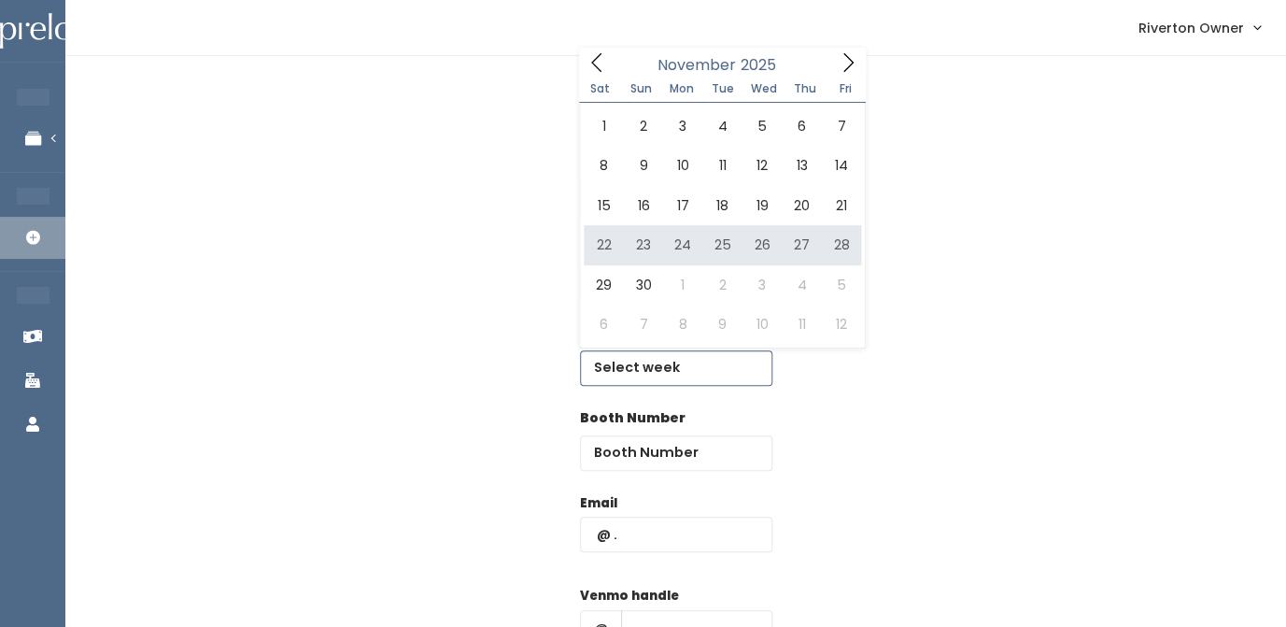
type input "[DATE] to [DATE]"
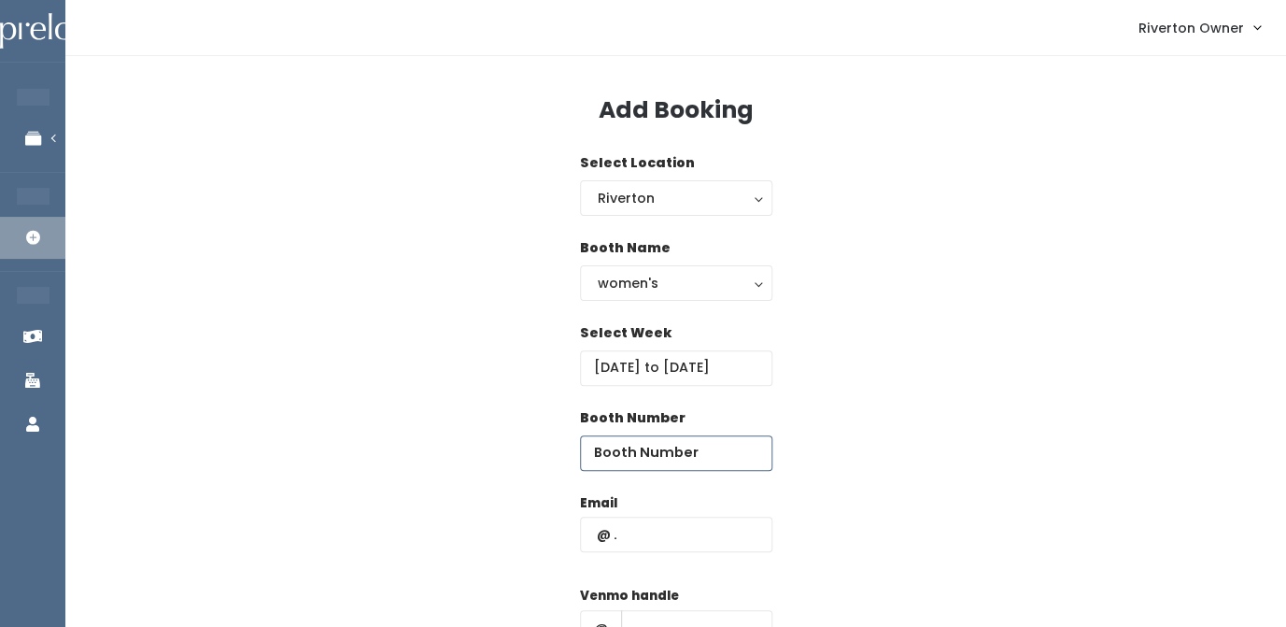
click at [669, 457] on input "number" at bounding box center [676, 452] width 192 height 35
type input "31"
click at [642, 540] on input "text" at bounding box center [676, 534] width 192 height 35
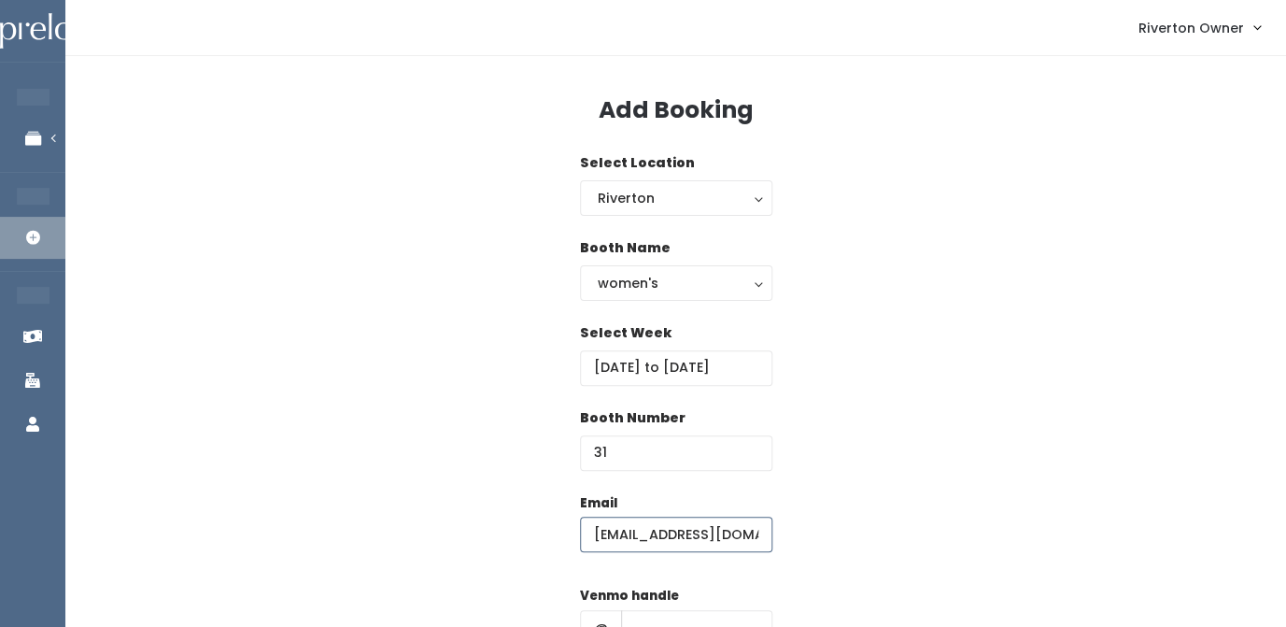
type input "[EMAIL_ADDRESS][DOMAIN_NAME]"
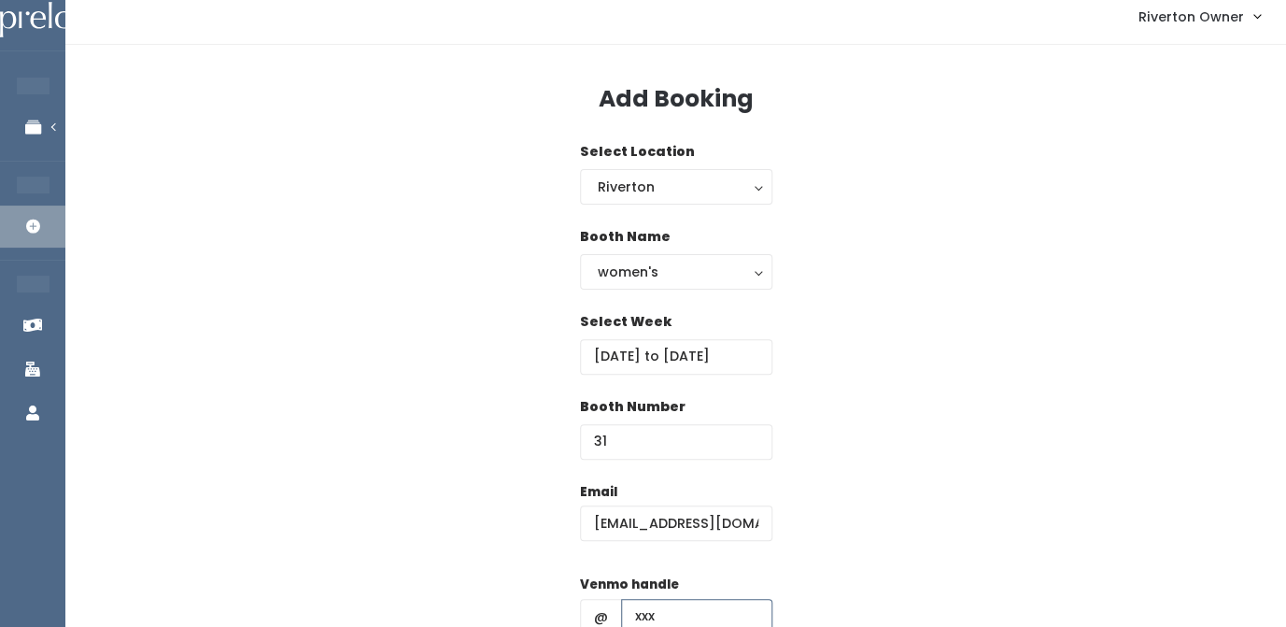
type input "xxx"
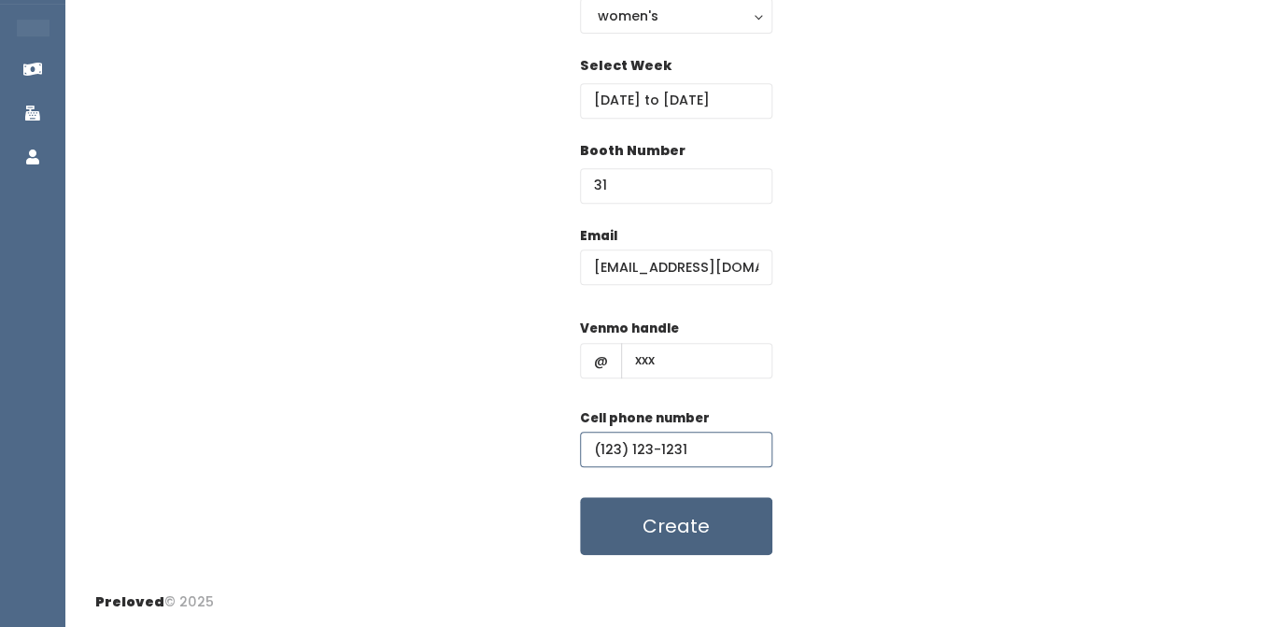
type input "(123) 123-1231"
click at [693, 531] on button "Create" at bounding box center [676, 526] width 192 height 58
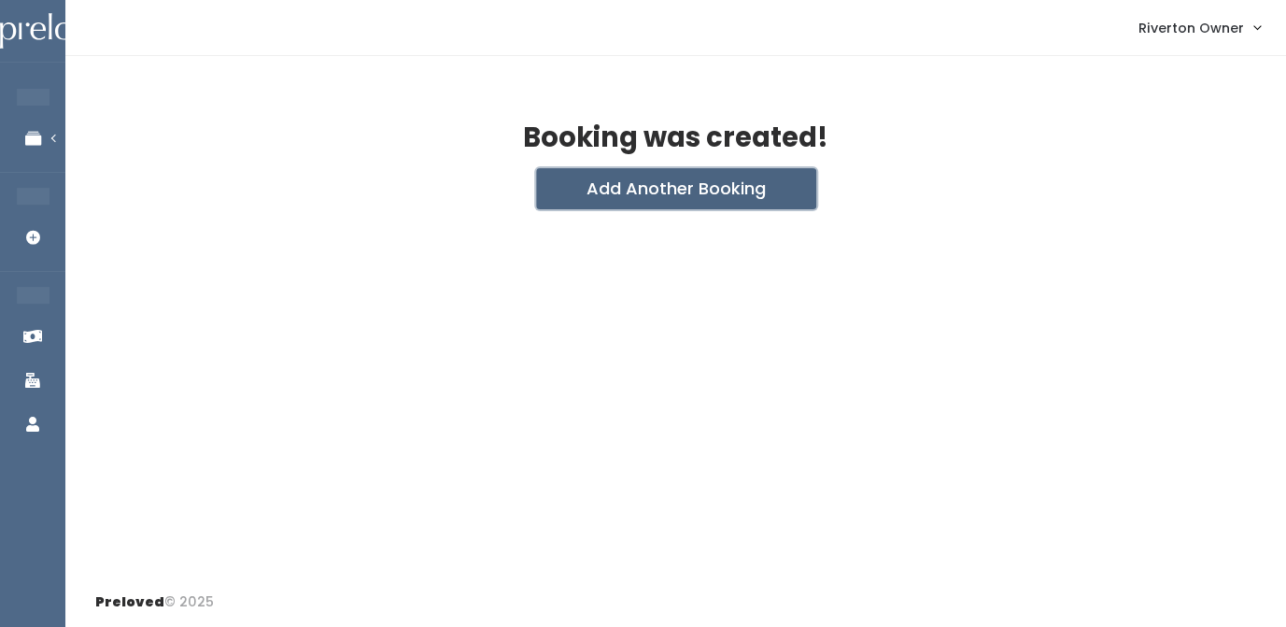
click at [657, 180] on button "Add Another Booking" at bounding box center [676, 188] width 280 height 41
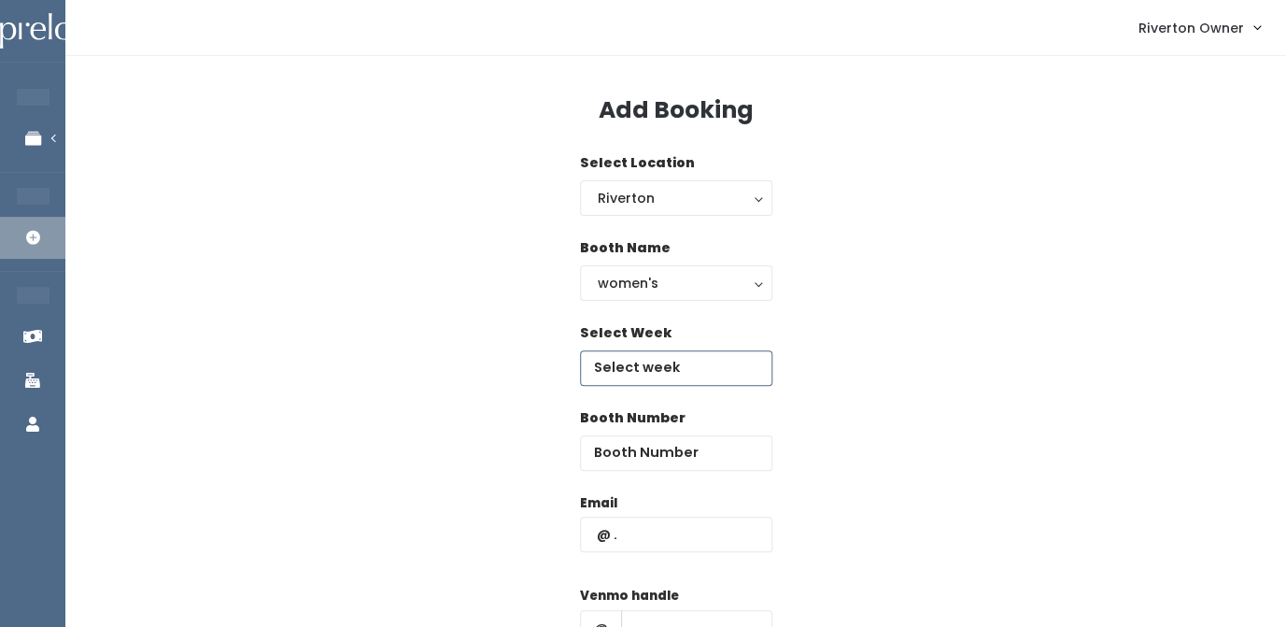
click at [628, 378] on input "text" at bounding box center [676, 367] width 192 height 35
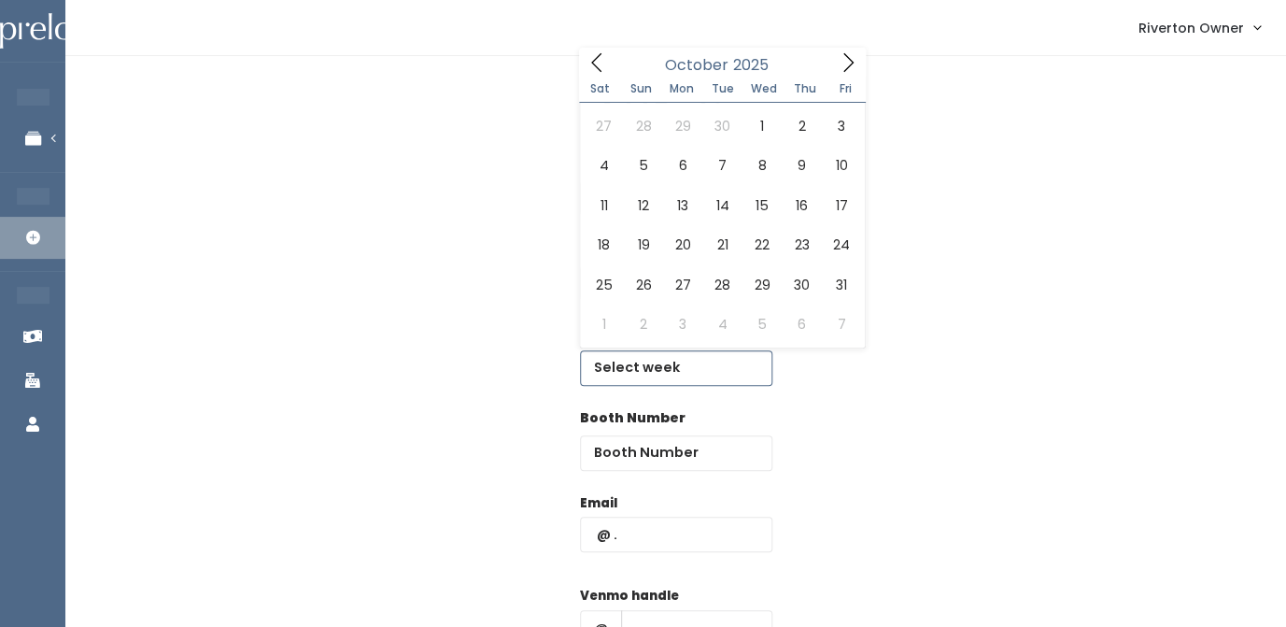
click at [853, 62] on icon at bounding box center [848, 62] width 21 height 21
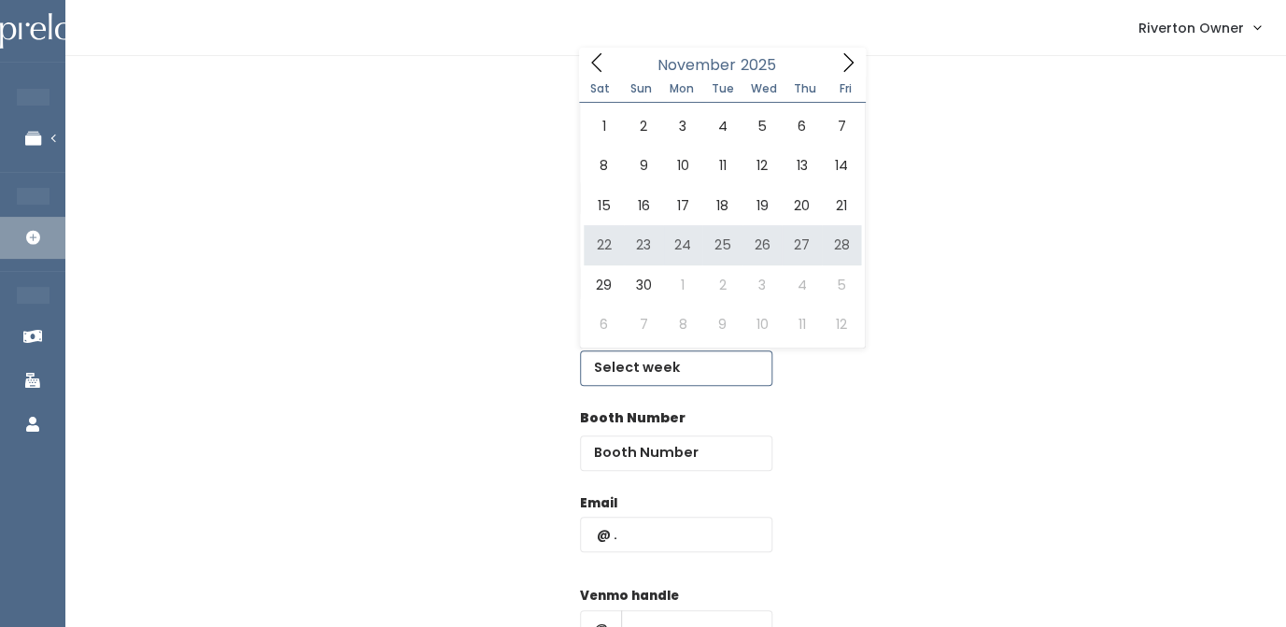
type input "[DATE] to [DATE]"
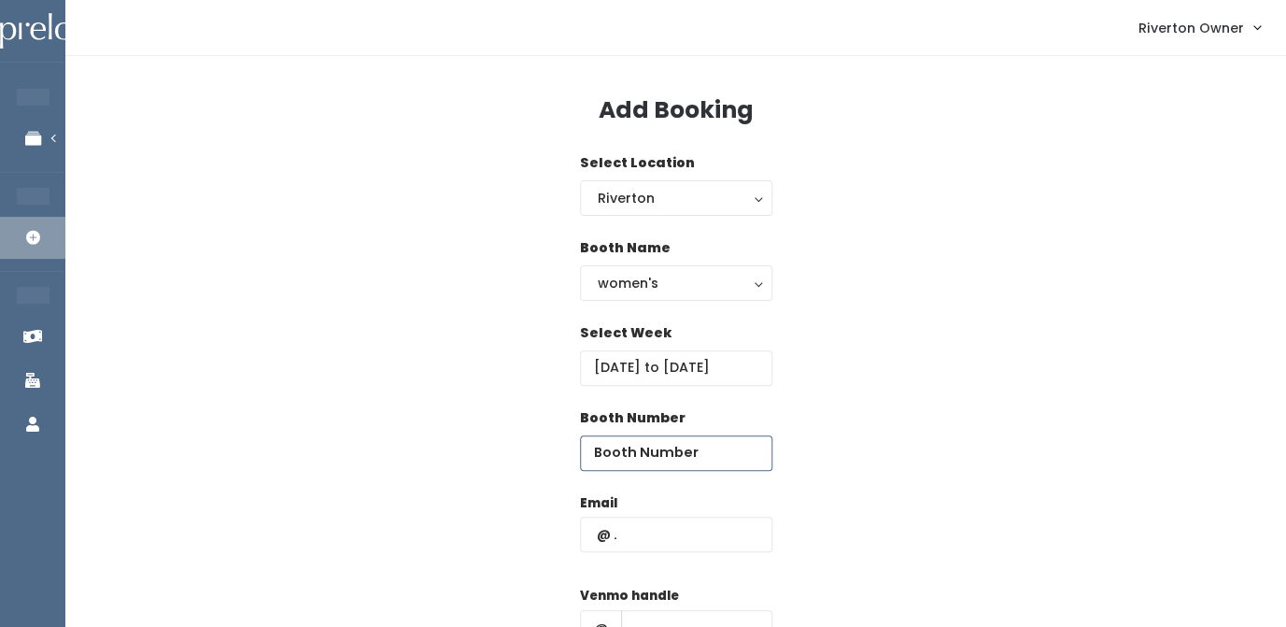
click at [663, 449] on input "number" at bounding box center [676, 452] width 192 height 35
type input "32"
click at [644, 547] on input "text" at bounding box center [676, 534] width 192 height 35
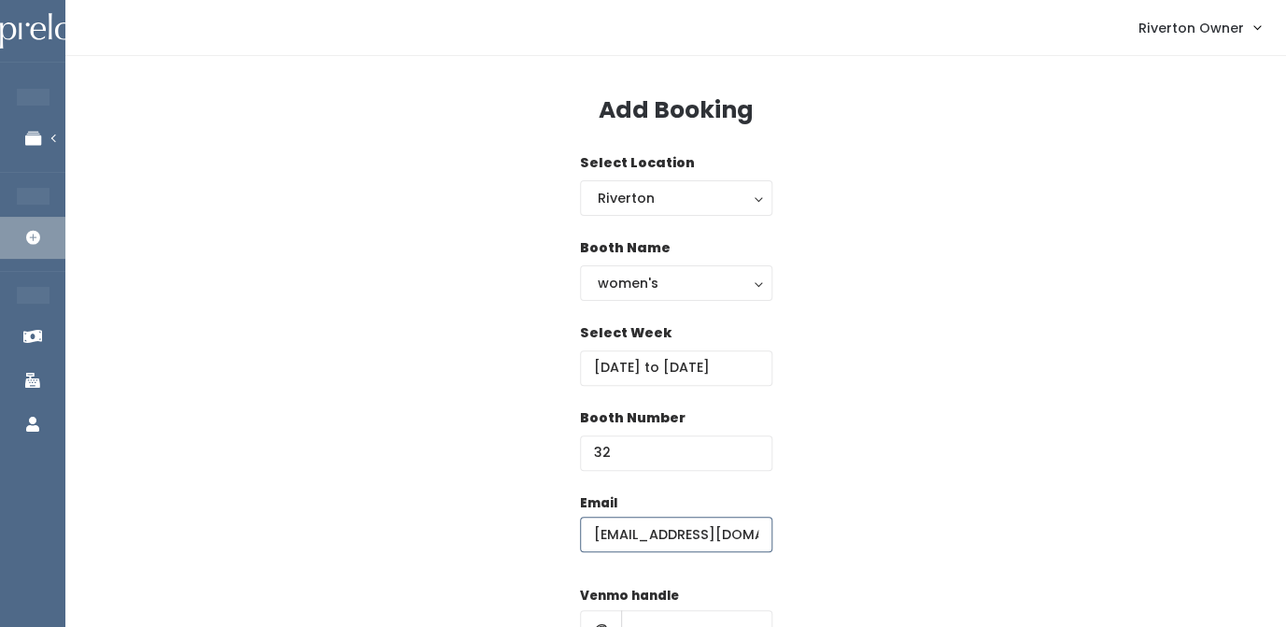
type input "[EMAIL_ADDRESS][DOMAIN_NAME]"
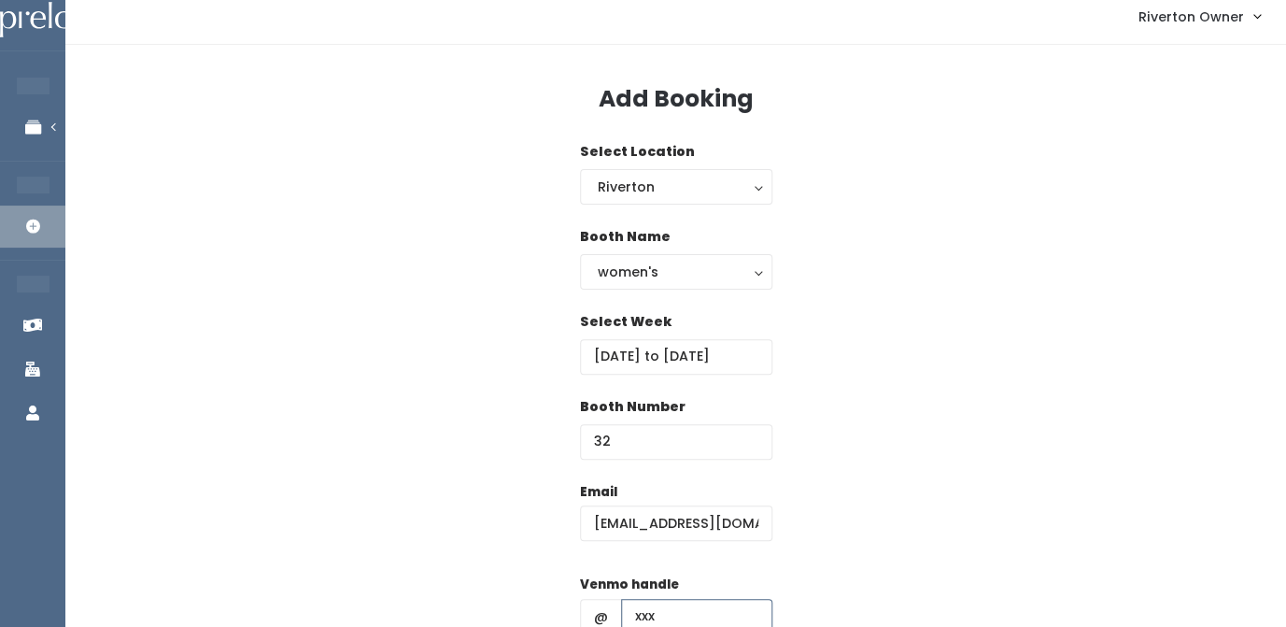
type input "xxx"
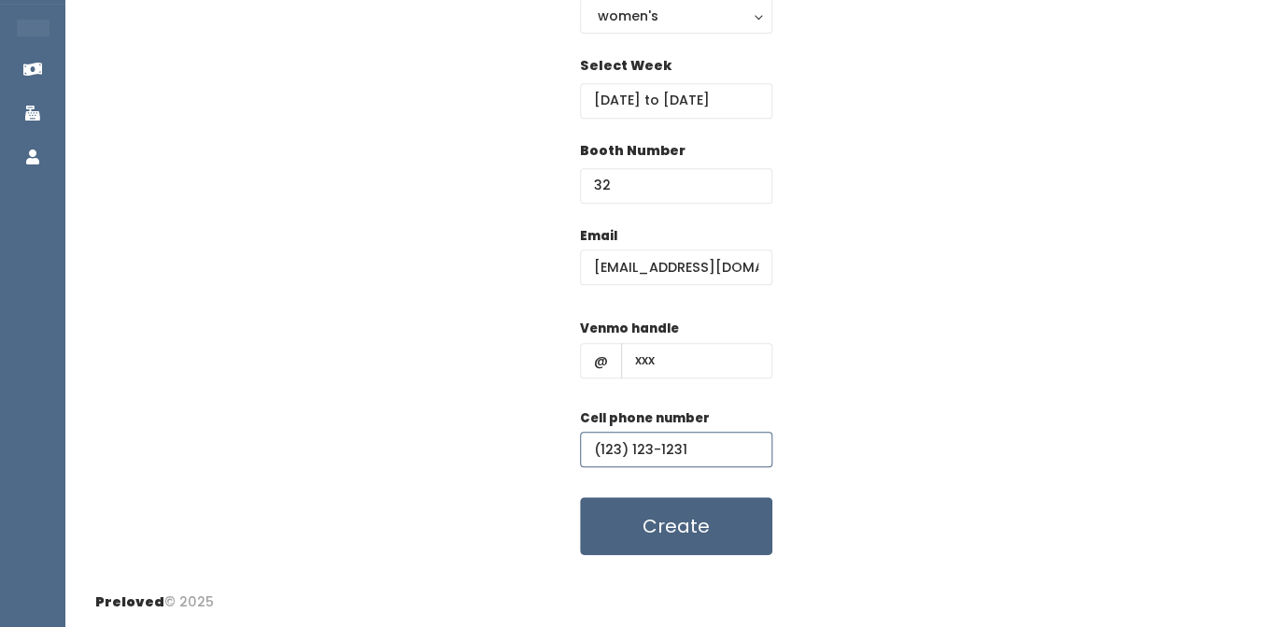
type input "(123) 123-1231"
click at [717, 514] on button "Create" at bounding box center [676, 526] width 192 height 58
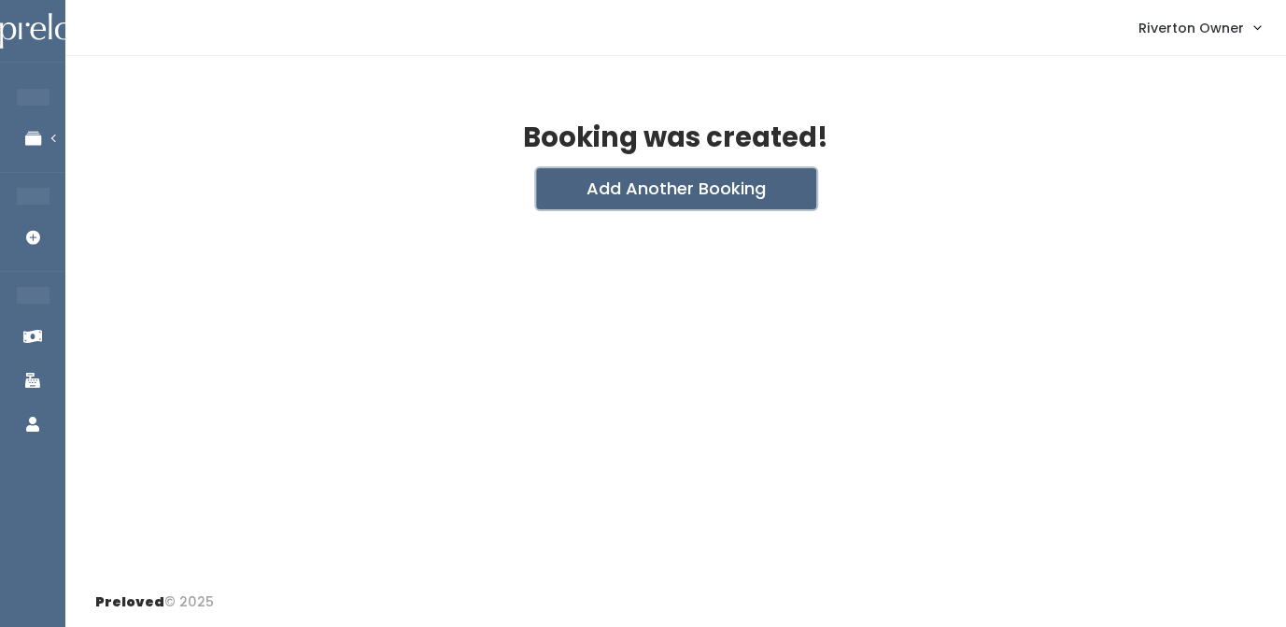
click at [697, 196] on button "Add Another Booking" at bounding box center [676, 188] width 280 height 41
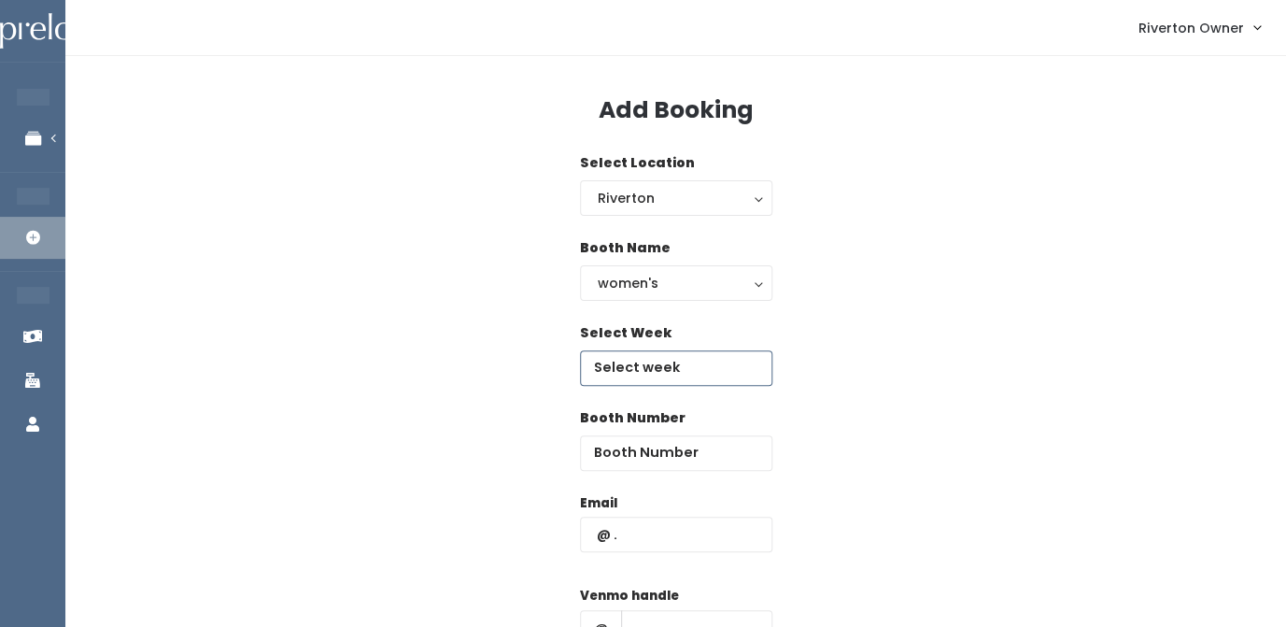
click at [654, 364] on input "text" at bounding box center [676, 367] width 192 height 35
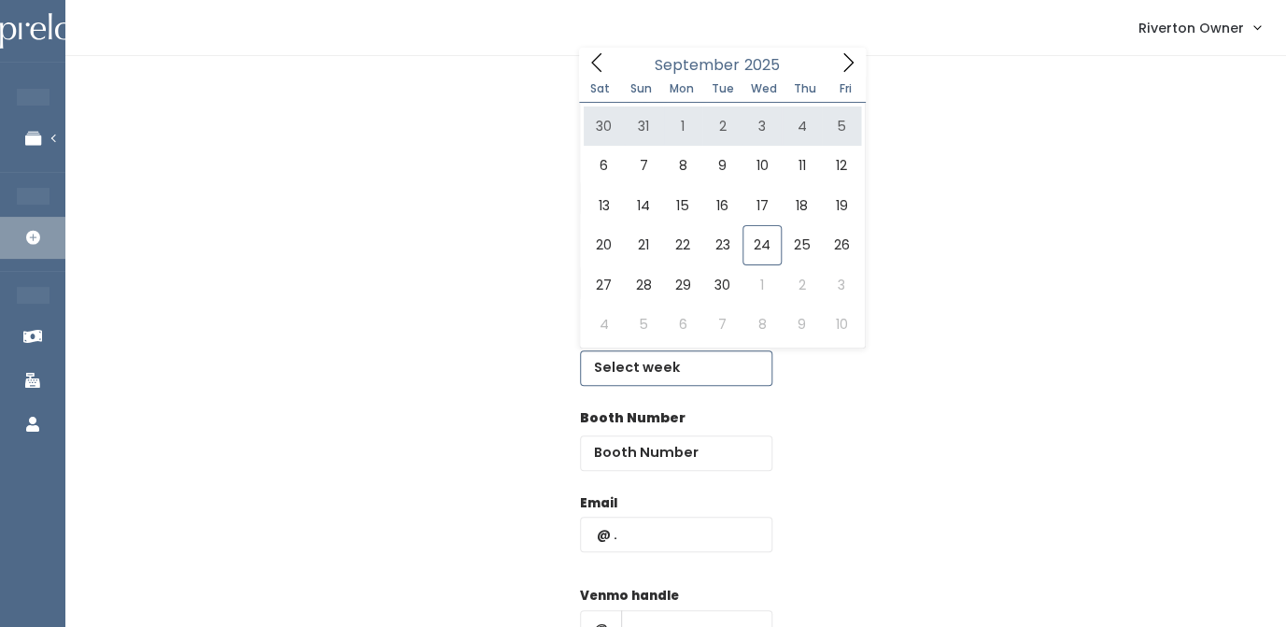
click at [847, 64] on icon at bounding box center [848, 62] width 21 height 21
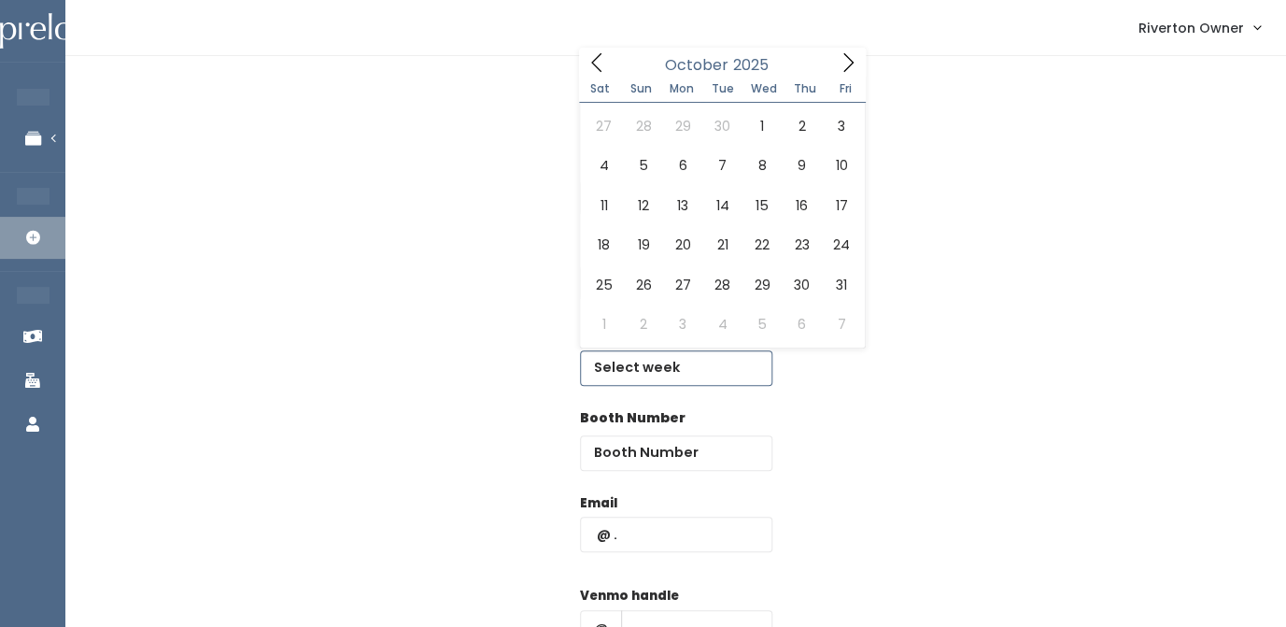
click at [847, 64] on icon at bounding box center [848, 62] width 21 height 21
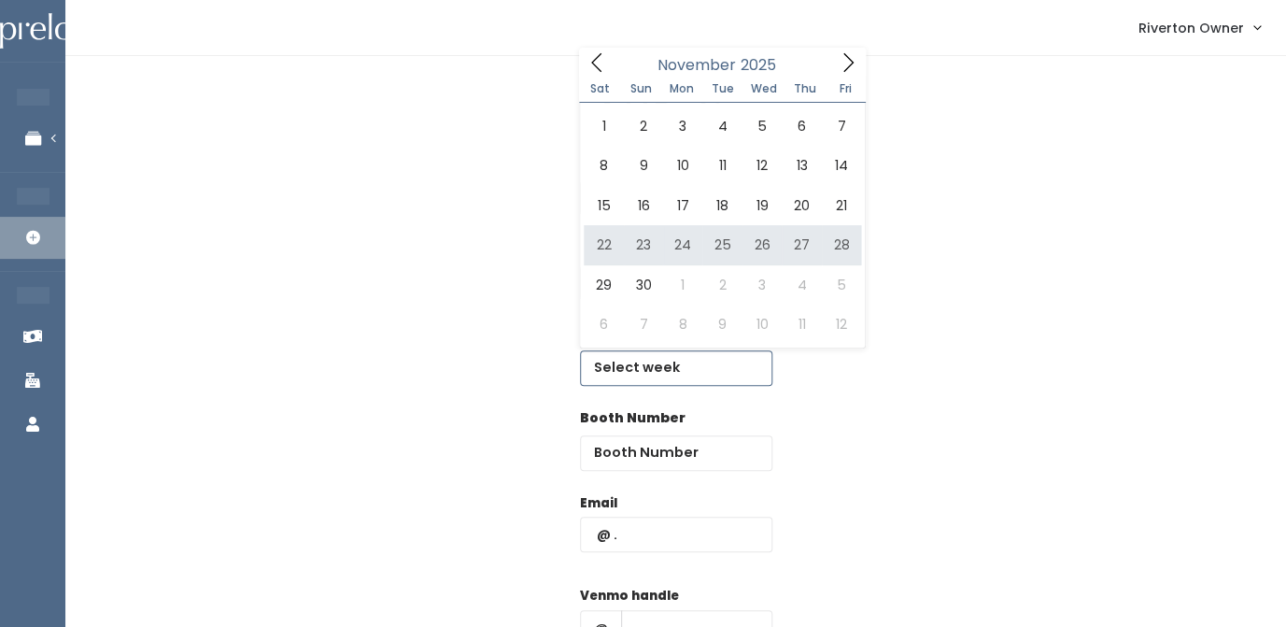
type input "November 22 to November 28"
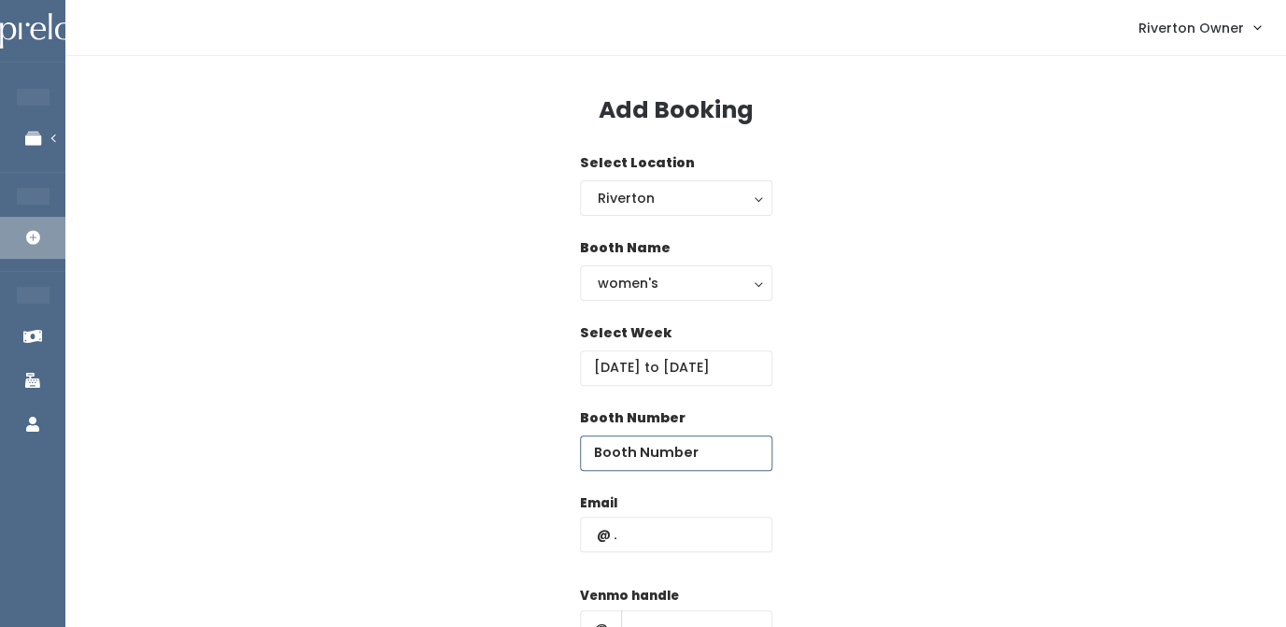
click at [667, 454] on input "number" at bounding box center [676, 452] width 192 height 35
type input "33"
click at [637, 535] on input "text" at bounding box center [676, 534] width 192 height 35
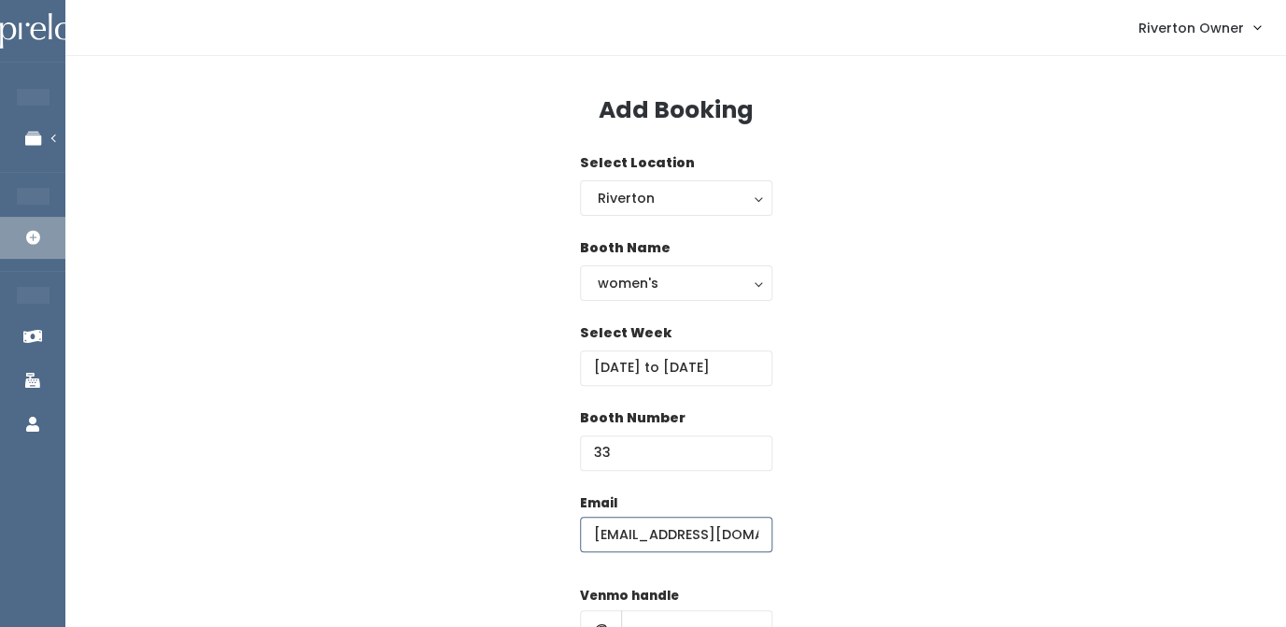
type input "[EMAIL_ADDRESS][DOMAIN_NAME]"
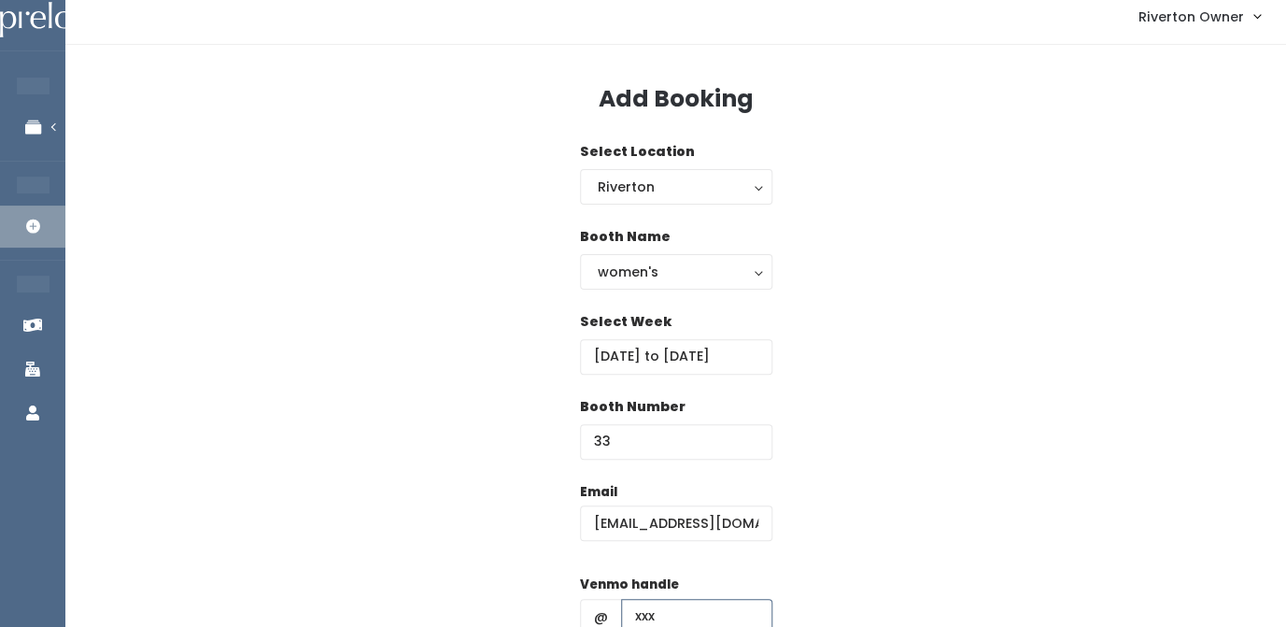
type input "xxx"
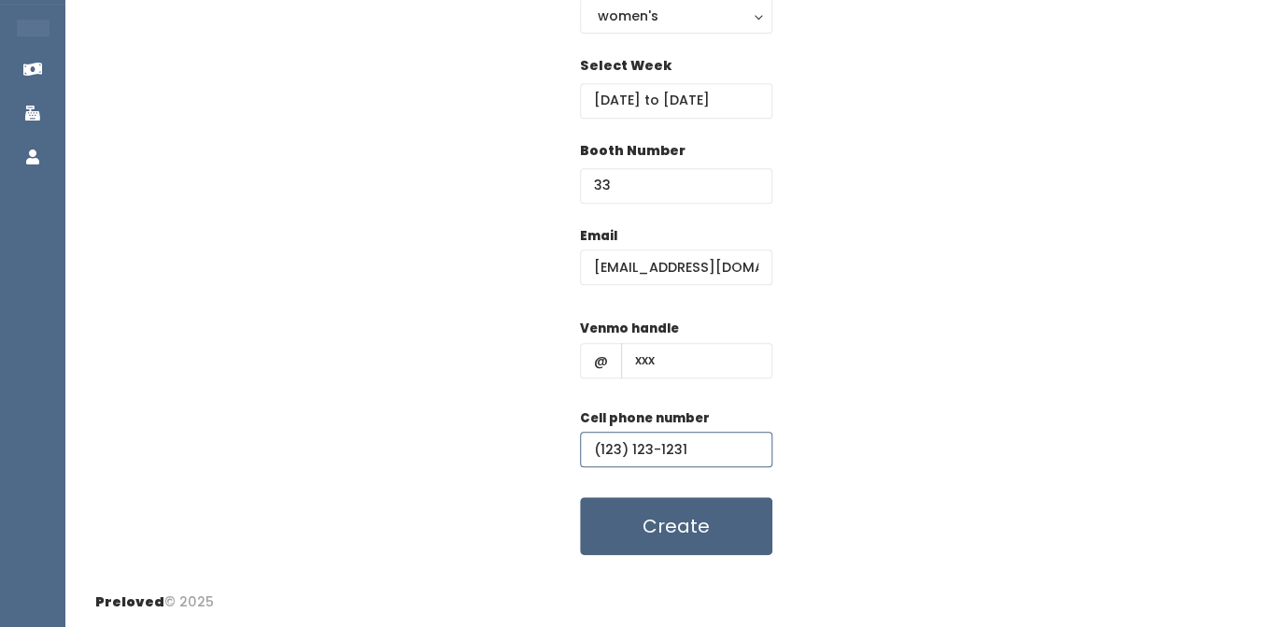
type input "(123) 123-1231"
click at [679, 540] on button "Create" at bounding box center [676, 526] width 192 height 58
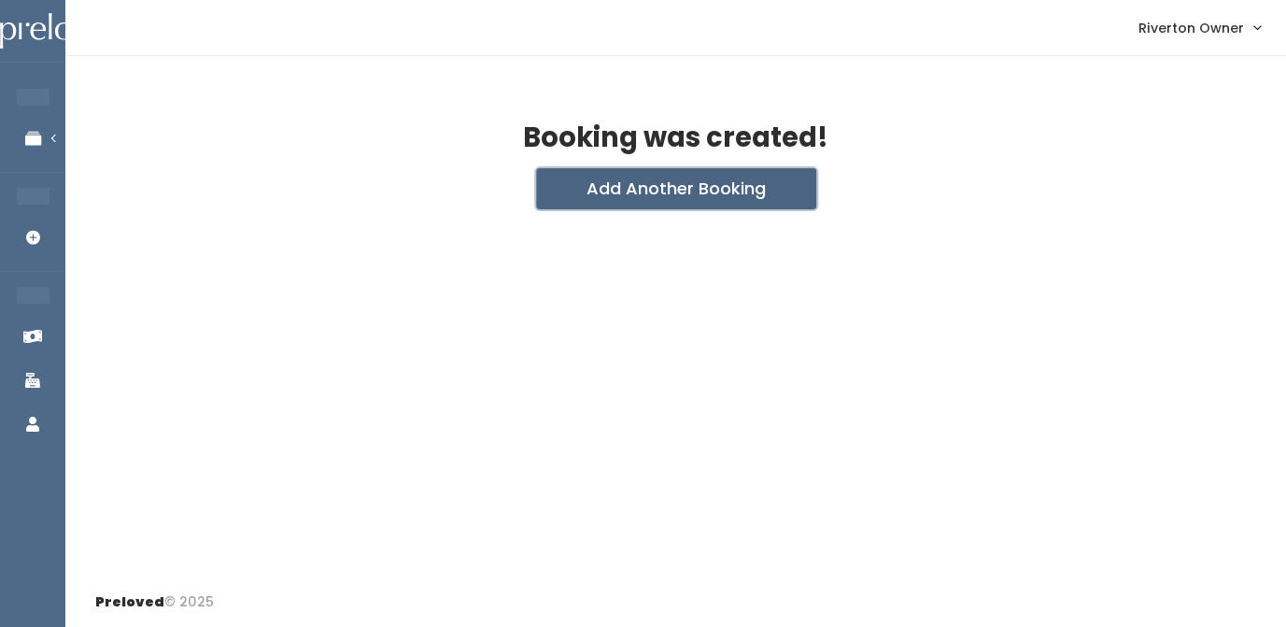
click at [673, 191] on button "Add Another Booking" at bounding box center [676, 188] width 280 height 41
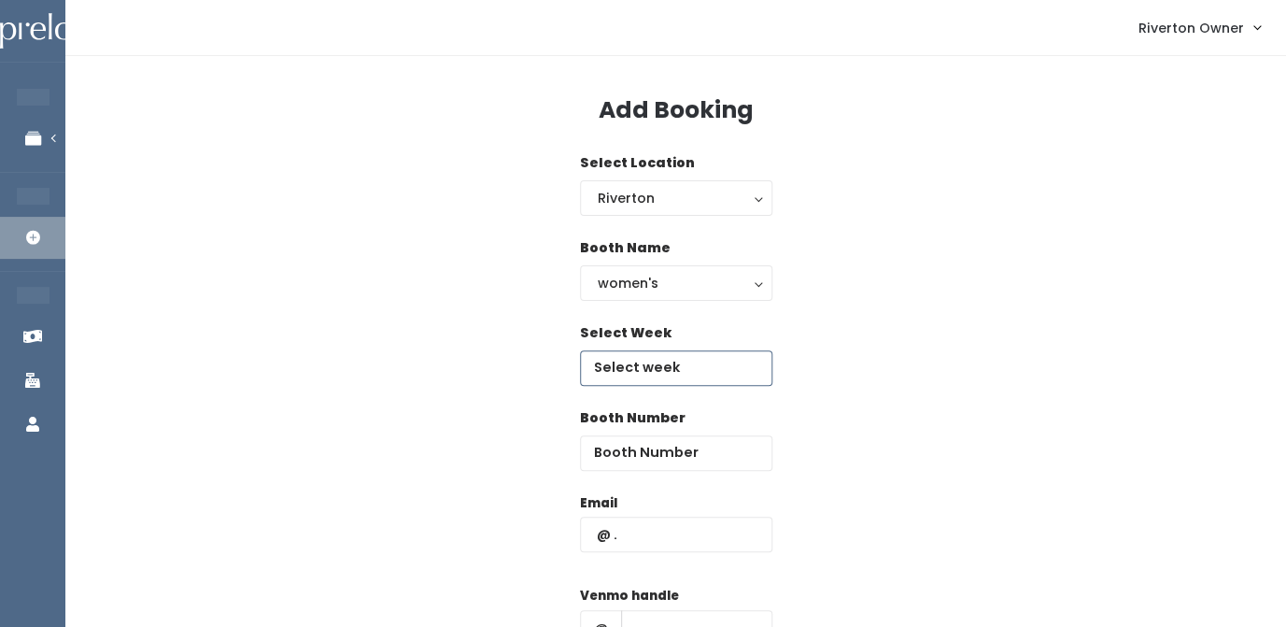
click at [658, 367] on input "text" at bounding box center [676, 367] width 192 height 35
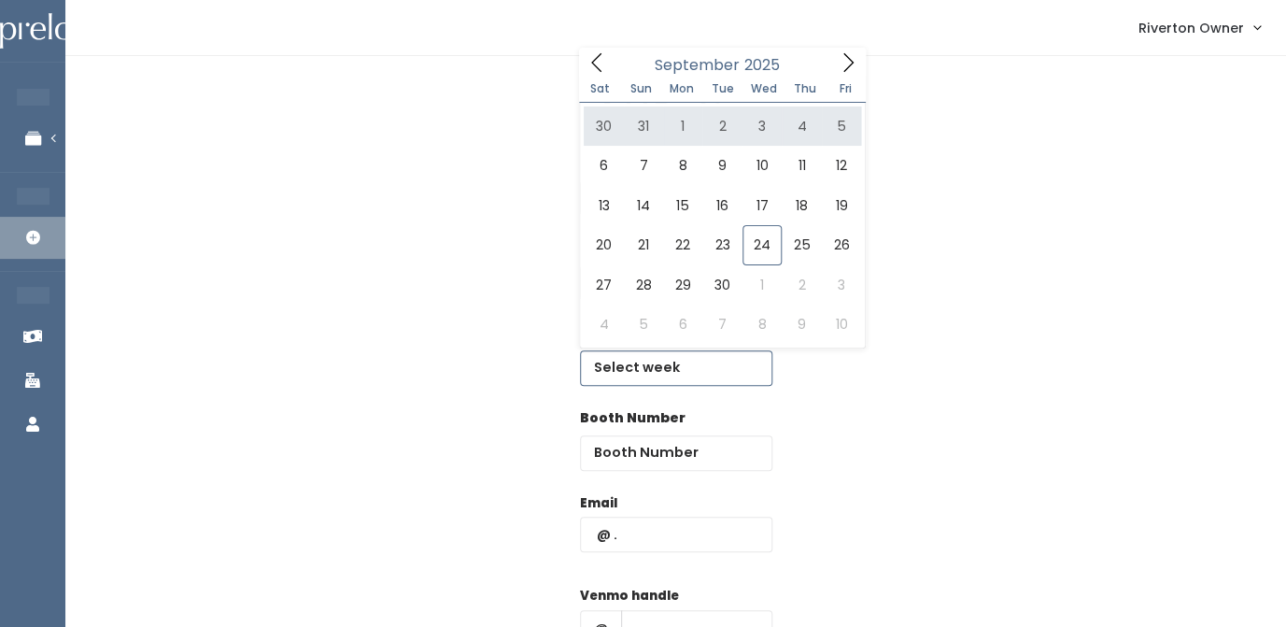
click at [849, 64] on icon at bounding box center [848, 62] width 21 height 21
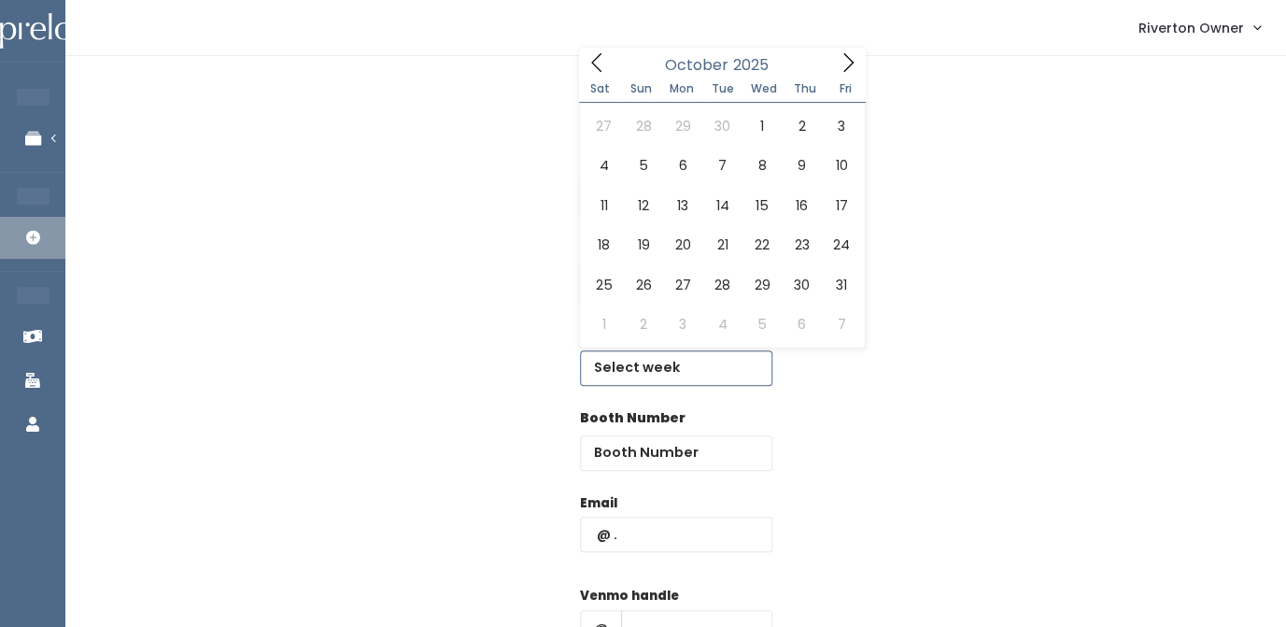
click at [849, 64] on icon at bounding box center [848, 62] width 21 height 21
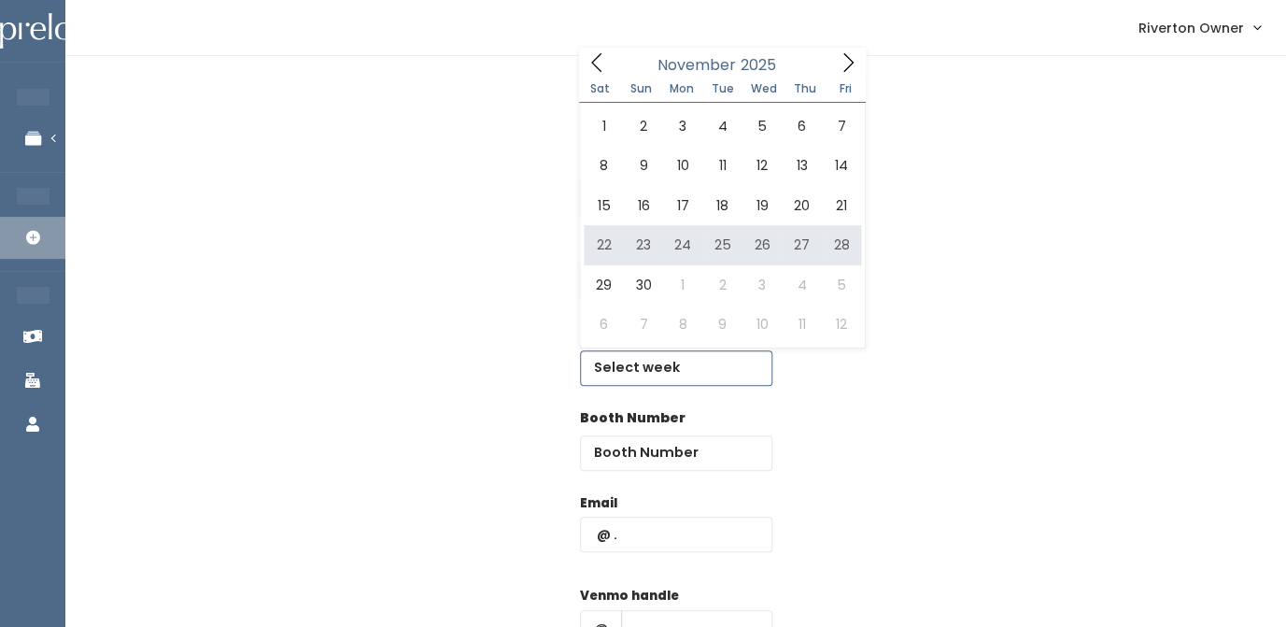
type input "November 22 to November 28"
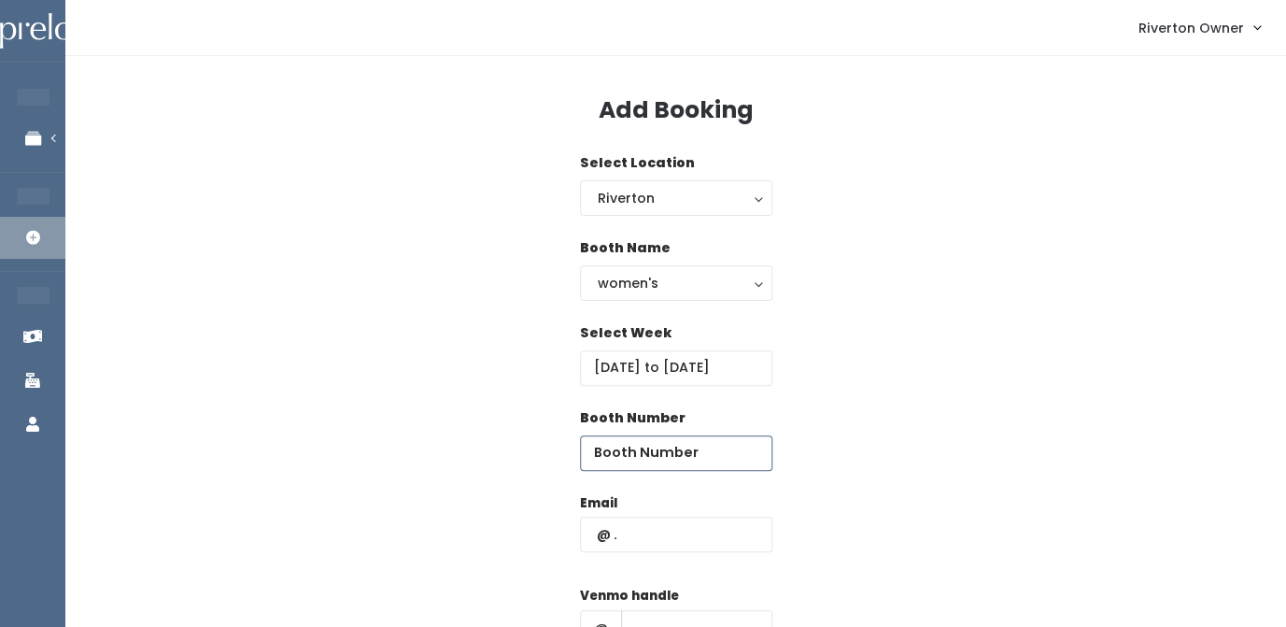
click at [668, 452] on input "number" at bounding box center [676, 452] width 192 height 35
type input "34"
click at [642, 539] on input "text" at bounding box center [676, 534] width 192 height 35
click at [644, 531] on input "river" at bounding box center [676, 534] width 192 height 35
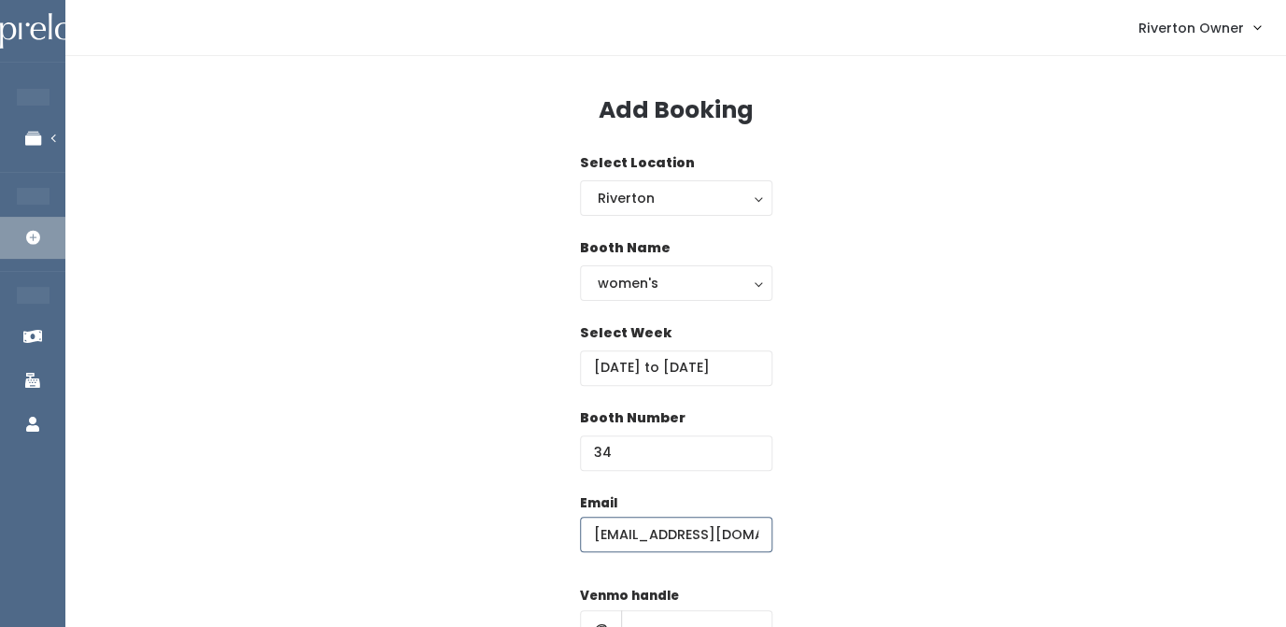
type input "[EMAIL_ADDRESS][DOMAIN_NAME]"
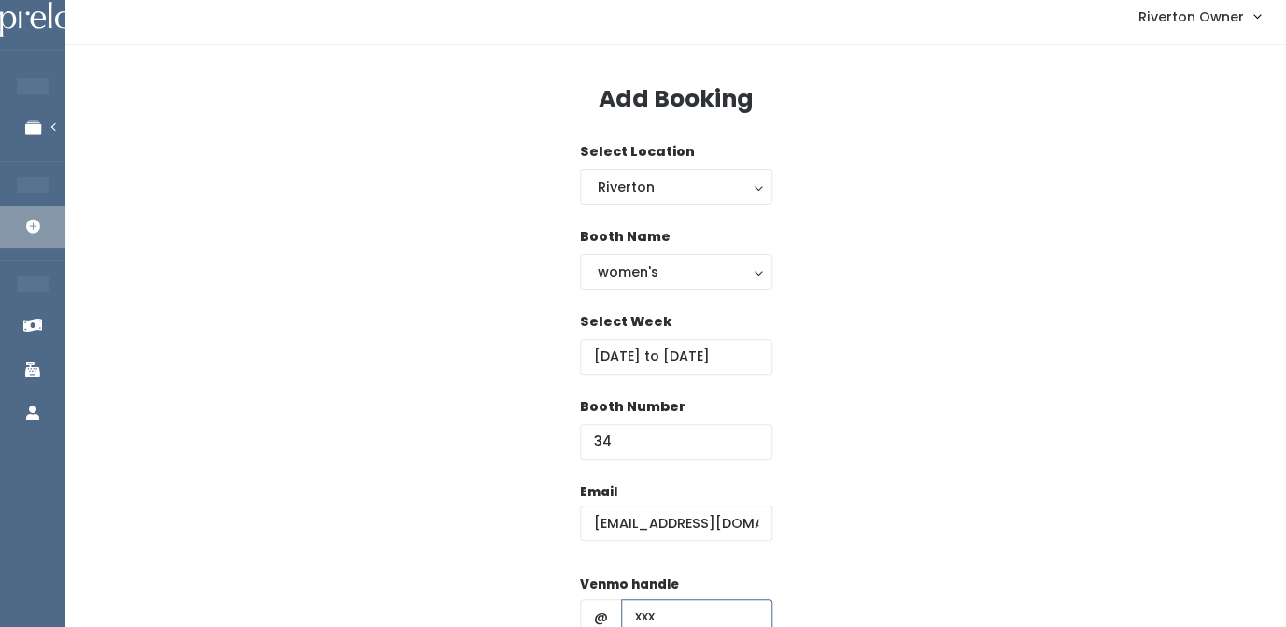
type input "xxx"
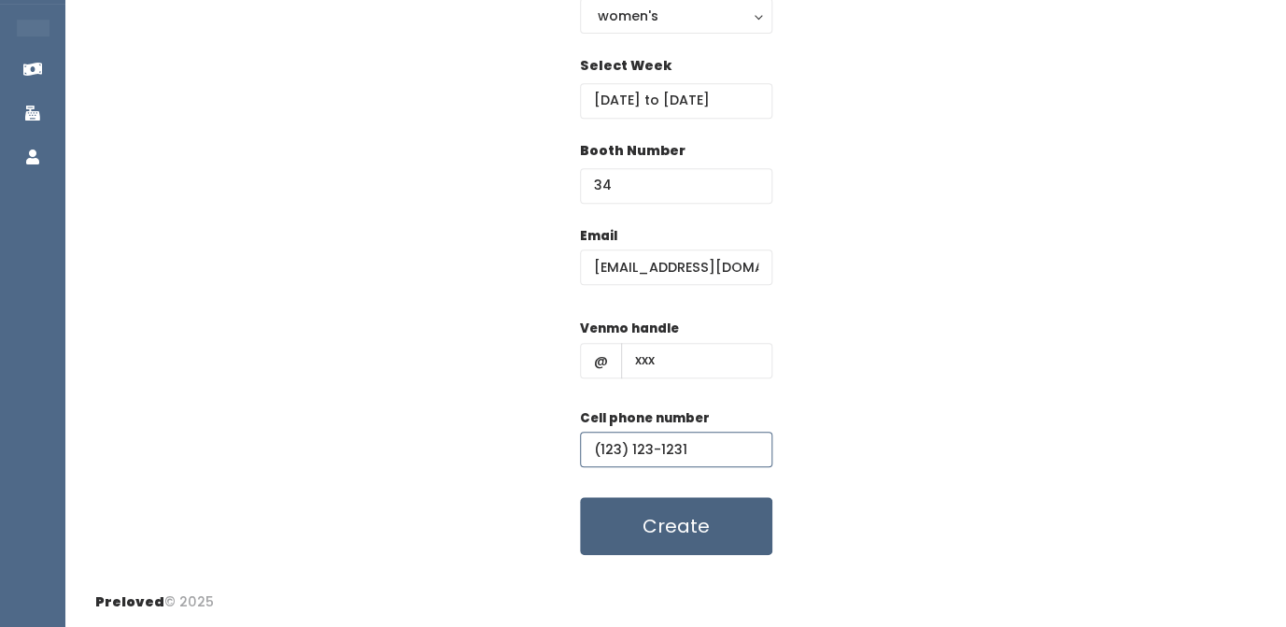
type input "(123) 123-1231"
click at [666, 539] on button "Create" at bounding box center [676, 526] width 192 height 58
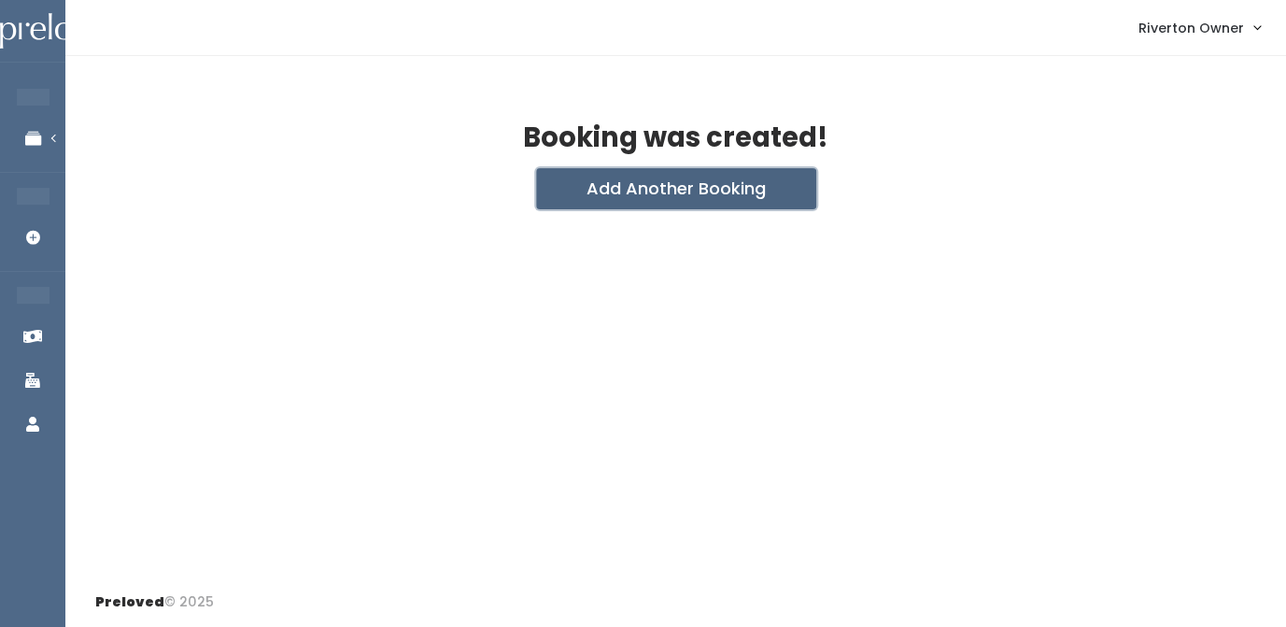
click at [655, 182] on button "Add Another Booking" at bounding box center [676, 188] width 280 height 41
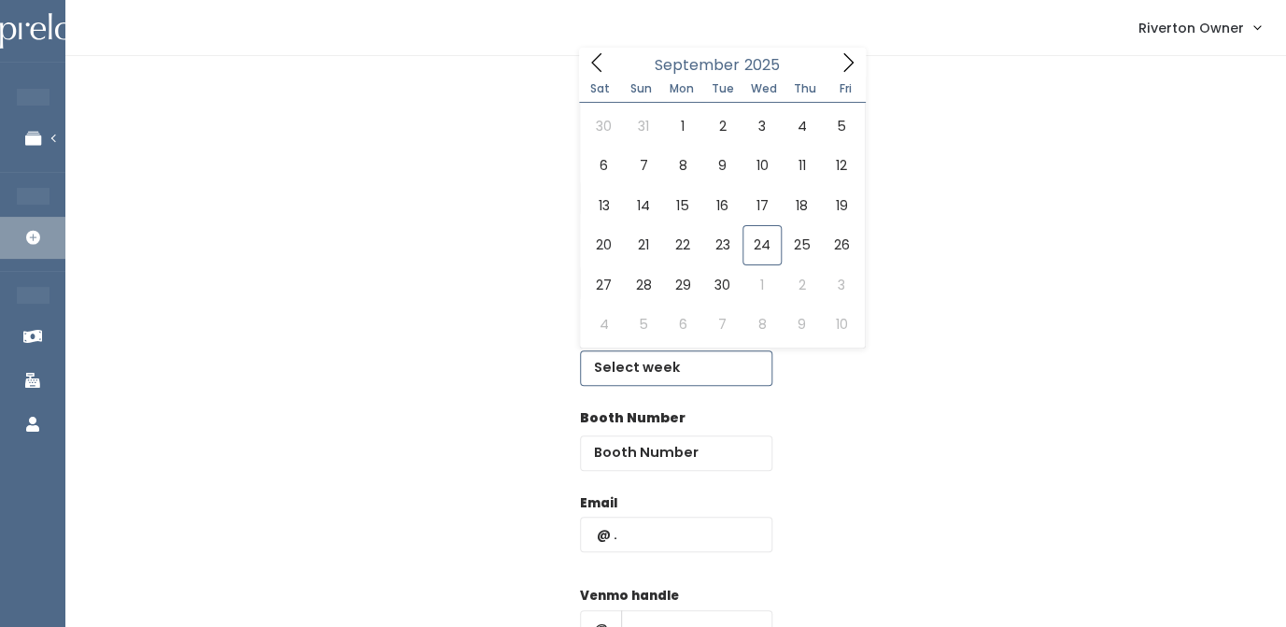
click at [645, 384] on input "text" at bounding box center [676, 367] width 192 height 35
click at [841, 64] on icon at bounding box center [848, 62] width 21 height 21
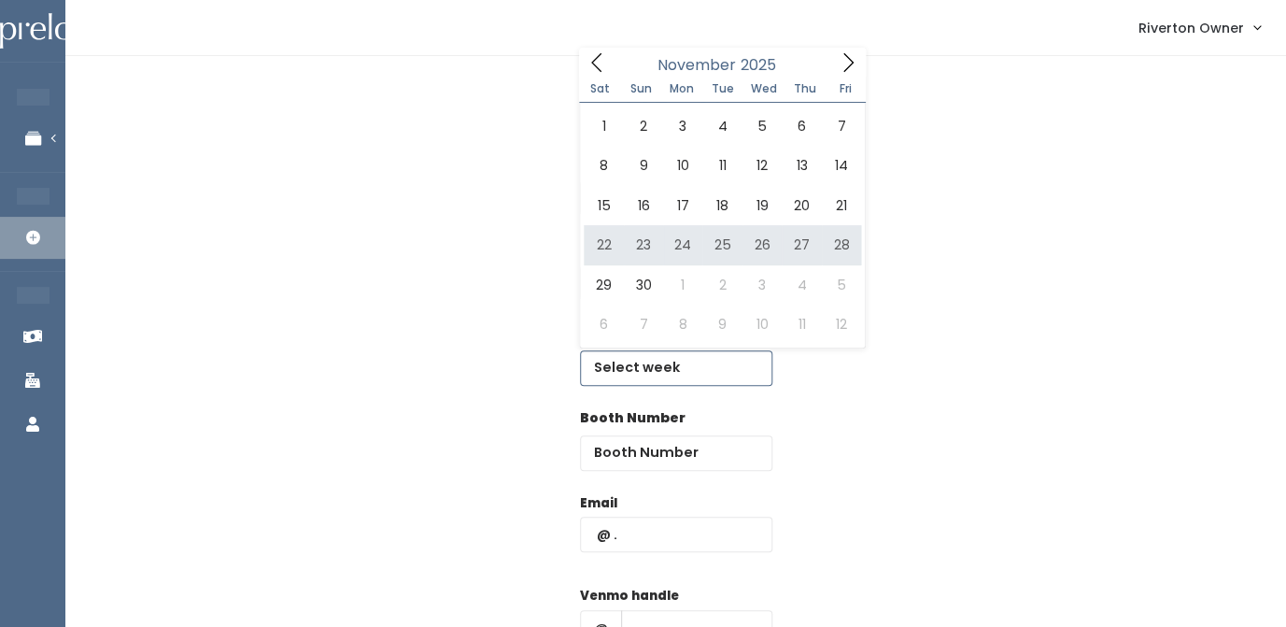
type input "November 22 to November 28"
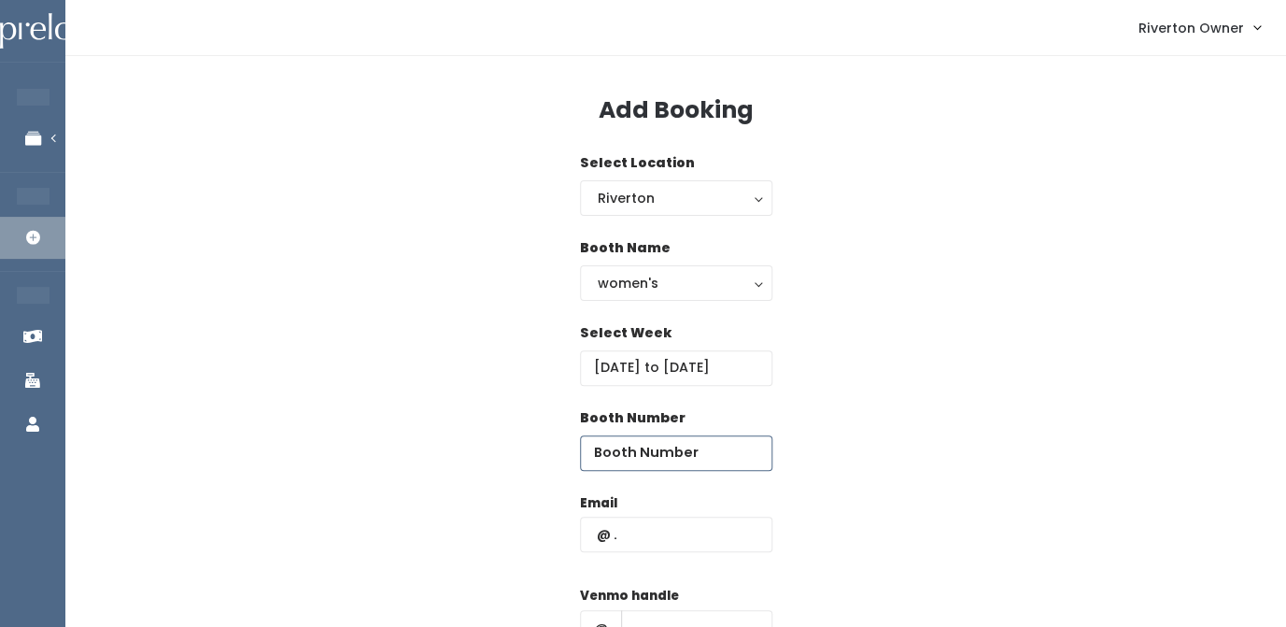
click at [618, 463] on input "number" at bounding box center [676, 452] width 192 height 35
type input "35"
click at [620, 543] on input "text" at bounding box center [676, 534] width 192 height 35
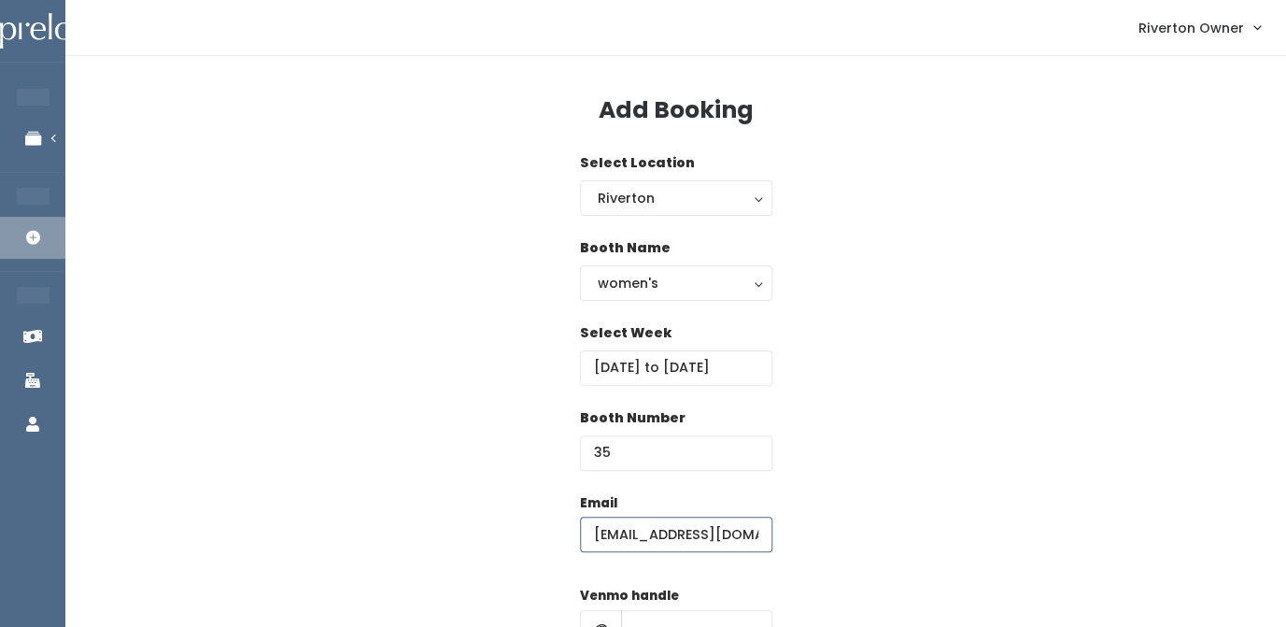
type input "[EMAIL_ADDRESS][DOMAIN_NAME]"
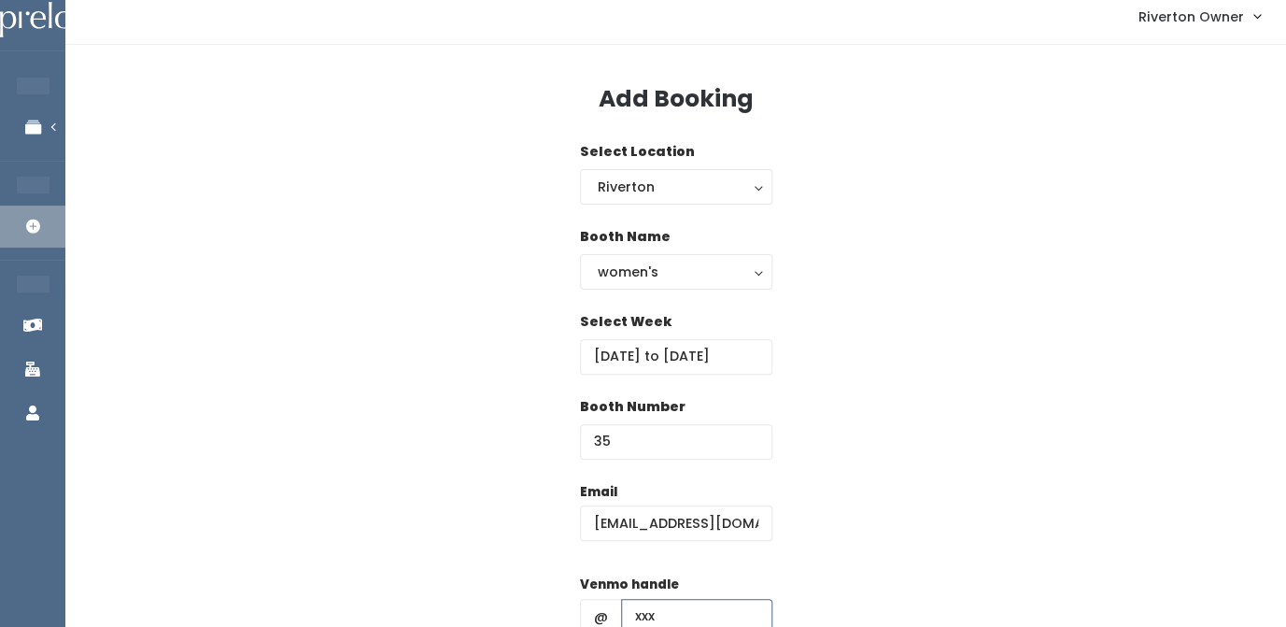
type input "xxx"
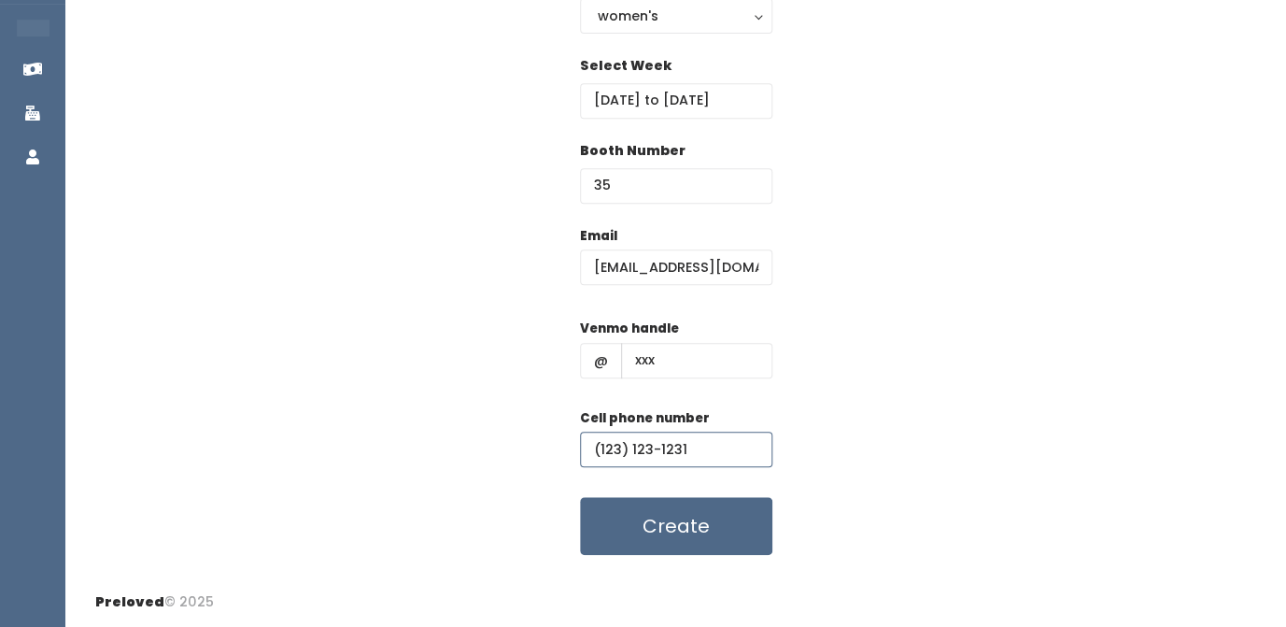
type input "(123) 123-1231"
click at [881, 345] on div "Email riverton@preloved.love Venmo handle @ xxx Cell phone number (123) 123-123…" at bounding box center [675, 391] width 1161 height 330
click at [681, 522] on button "Create" at bounding box center [676, 526] width 192 height 58
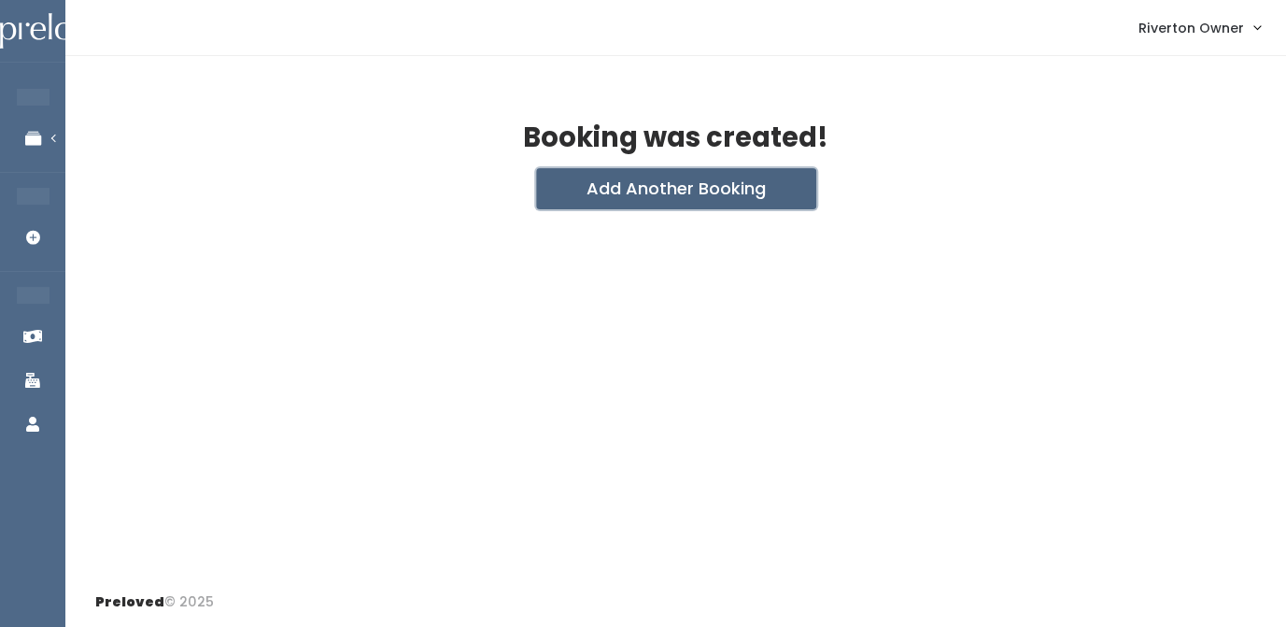
click at [660, 193] on button "Add Another Booking" at bounding box center [676, 188] width 280 height 41
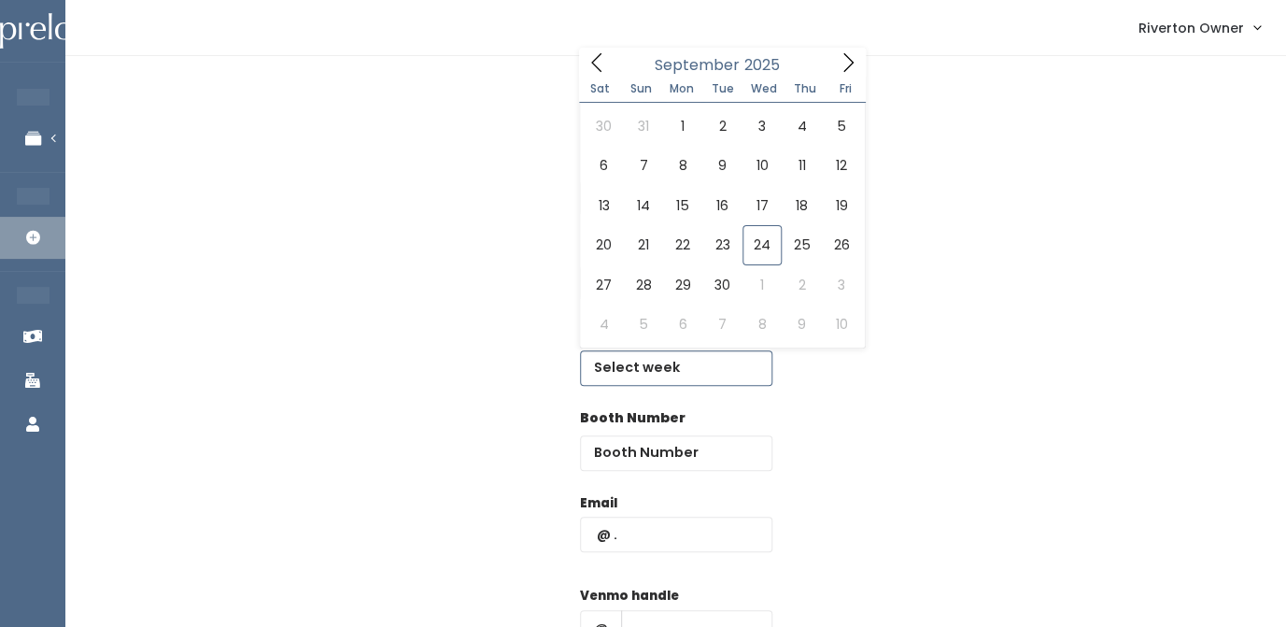
click at [628, 361] on input "text" at bounding box center [676, 367] width 192 height 35
click at [852, 64] on icon at bounding box center [848, 62] width 21 height 21
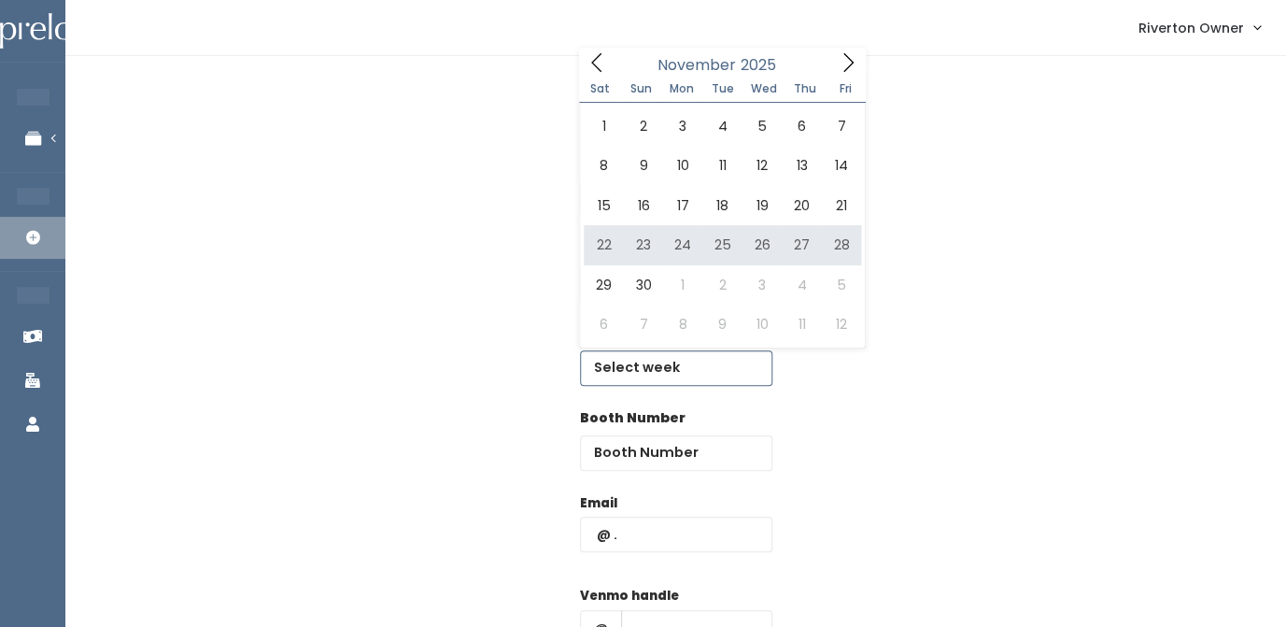
type input "[DATE] to [DATE]"
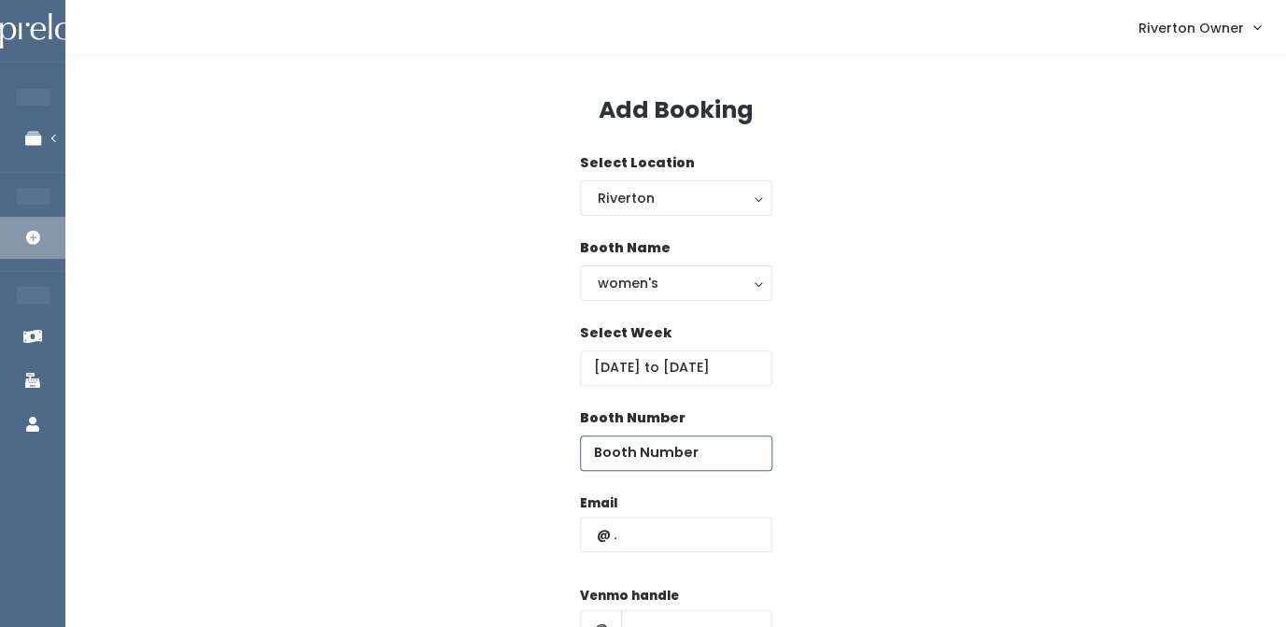
click at [619, 457] on input "number" at bounding box center [676, 452] width 192 height 35
type input "36"
click at [627, 535] on input "text" at bounding box center [676, 534] width 192 height 35
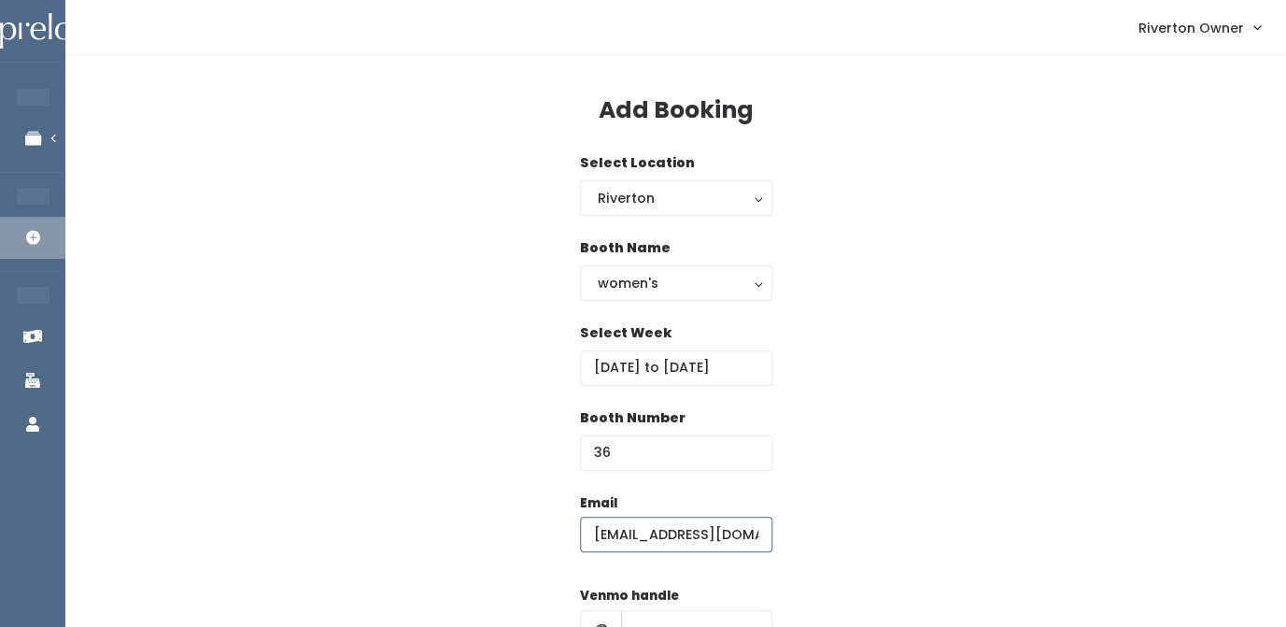
type input "[EMAIL_ADDRESS][DOMAIN_NAME]"
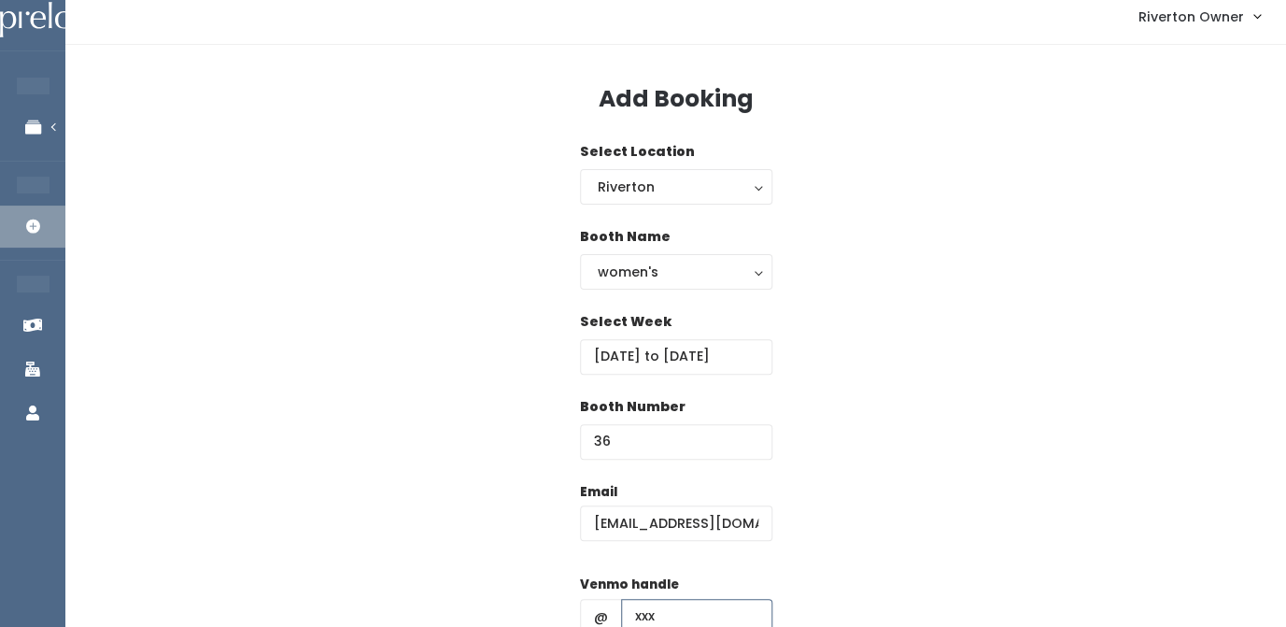
type input "xxx"
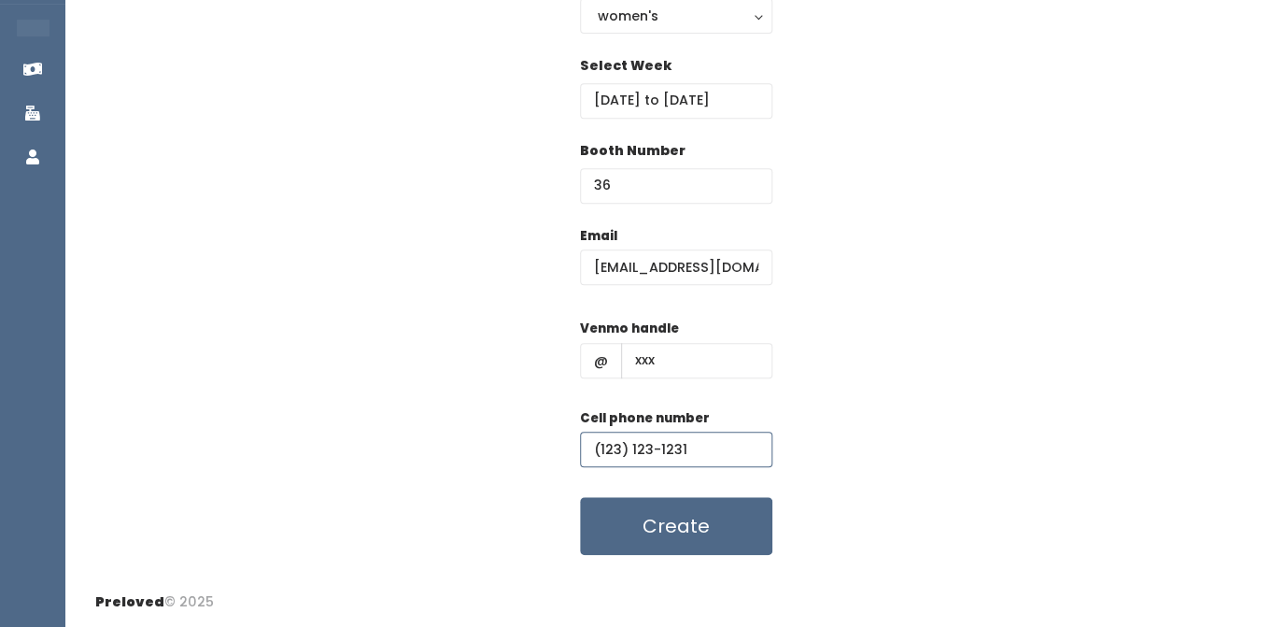
type input "(123) 123-1231"
click at [861, 351] on div "Email riverton@preloved.love Venmo handle @ xxx Cell phone number (123) 123-123…" at bounding box center [675, 391] width 1161 height 330
click at [677, 533] on button "Create" at bounding box center [676, 526] width 192 height 58
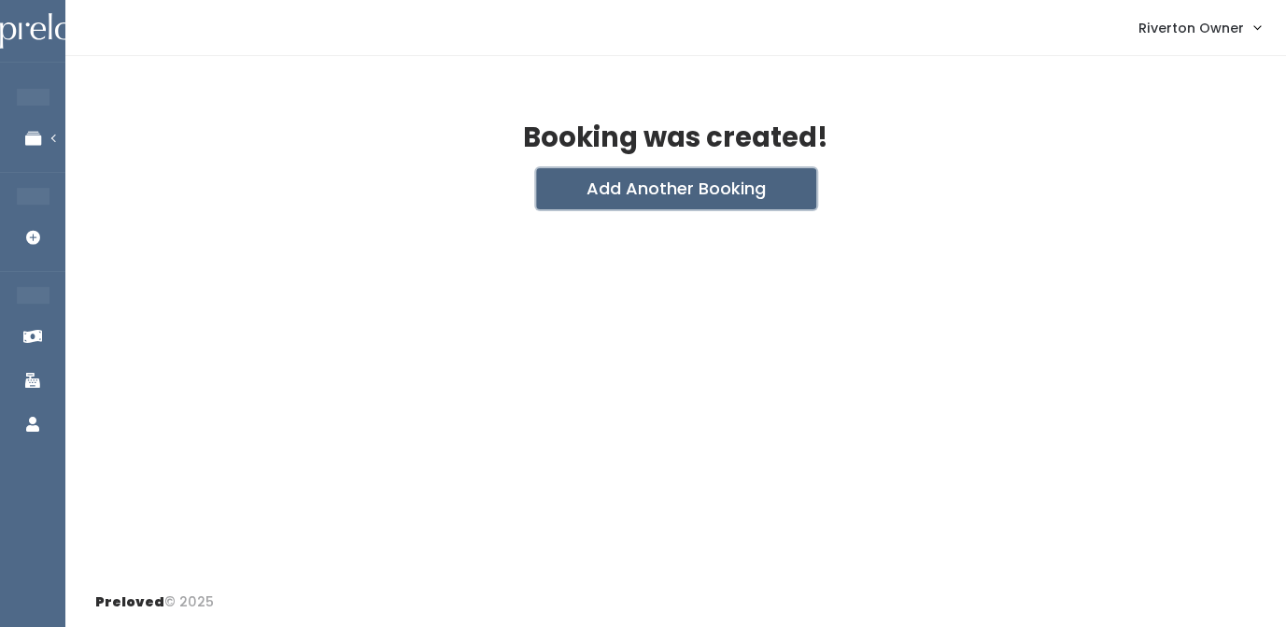
click at [673, 189] on button "Add Another Booking" at bounding box center [676, 188] width 280 height 41
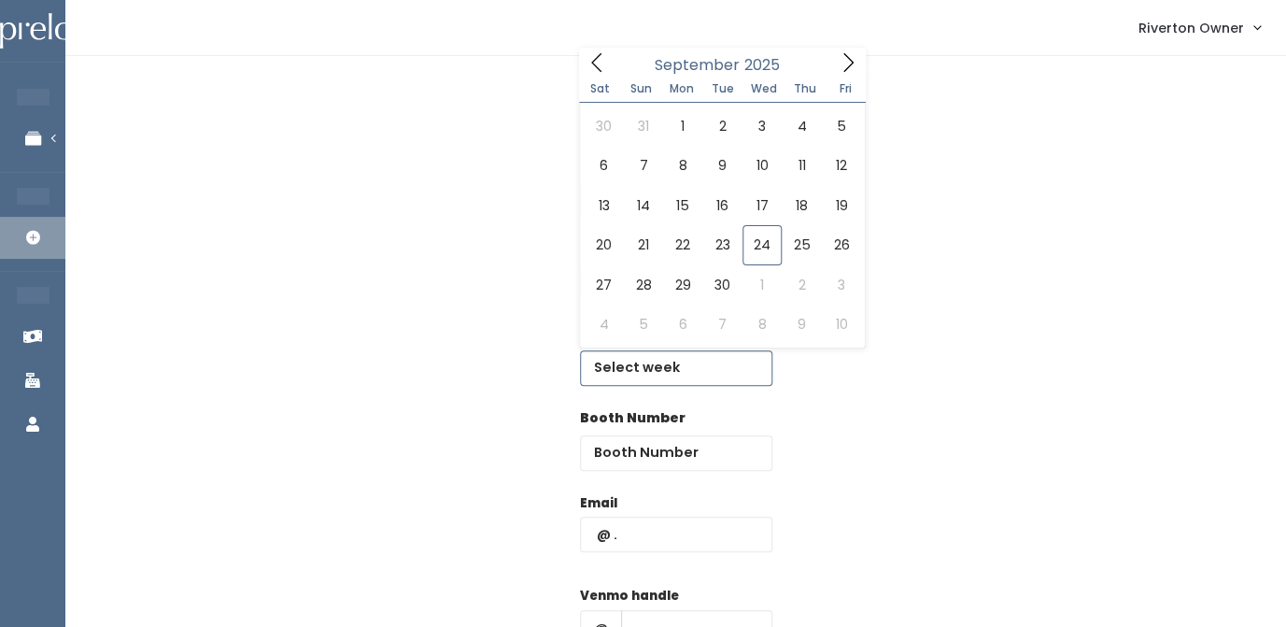
click at [655, 375] on input "text" at bounding box center [676, 367] width 192 height 35
click at [845, 66] on icon at bounding box center [848, 62] width 21 height 21
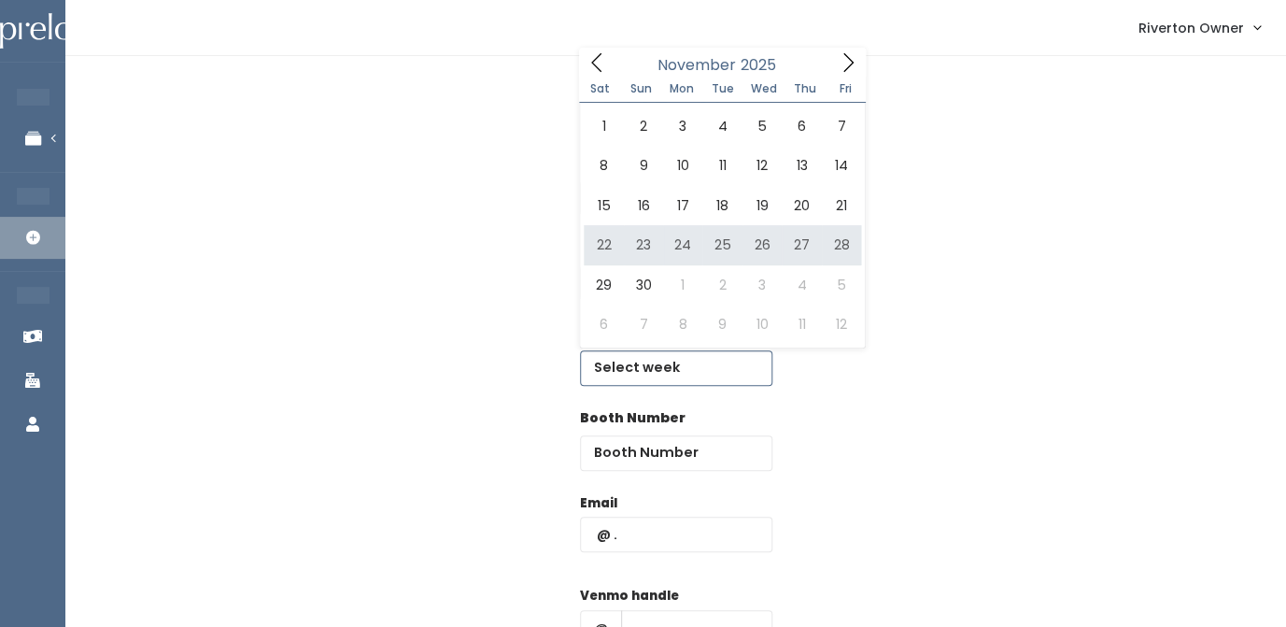
type input "November 22 to November 28"
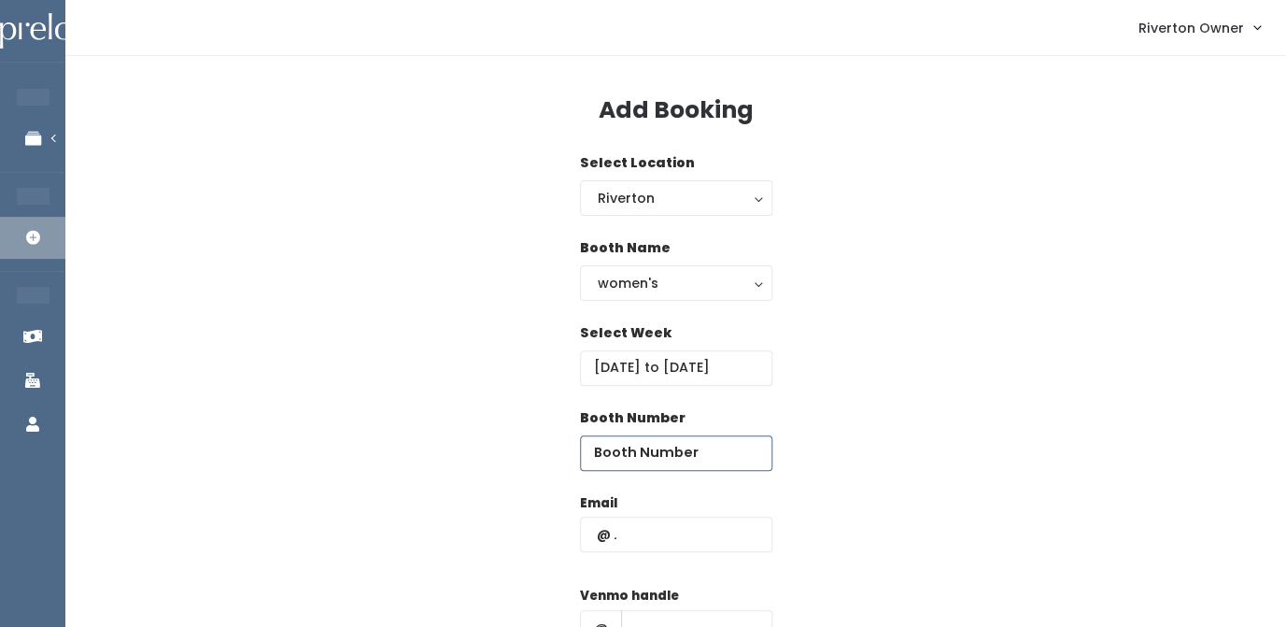
click at [669, 461] on input "number" at bounding box center [676, 452] width 192 height 35
type input "37"
click at [670, 540] on input "text" at bounding box center [676, 534] width 192 height 35
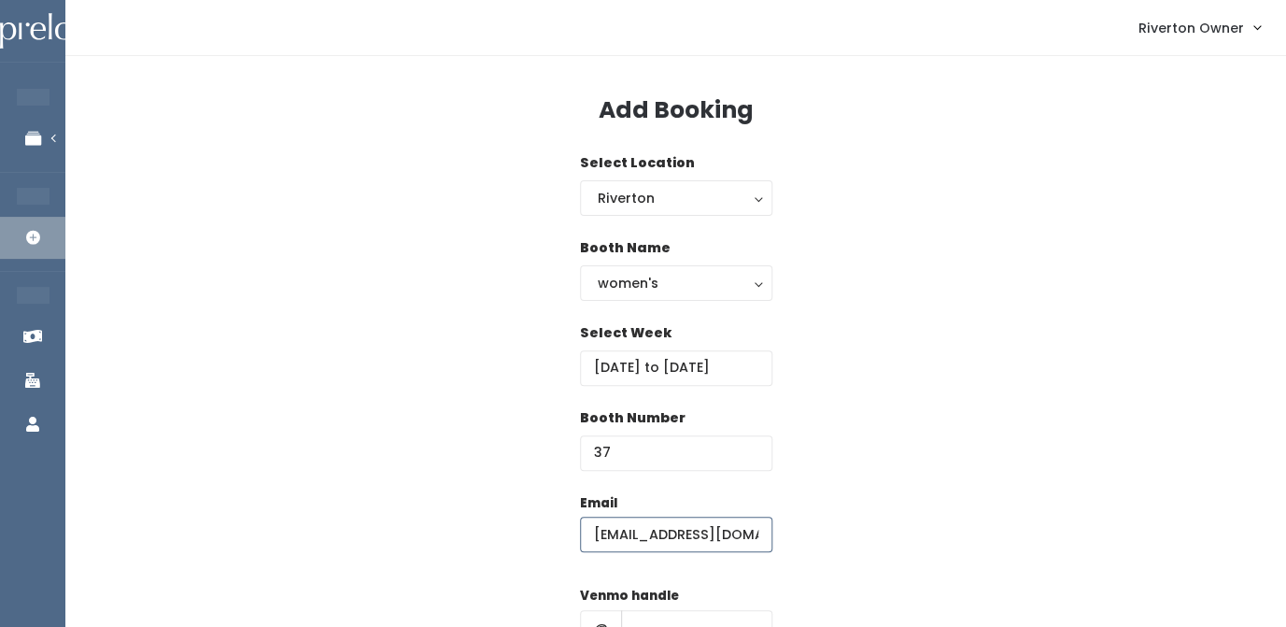
type input "riverton@preloved.love"
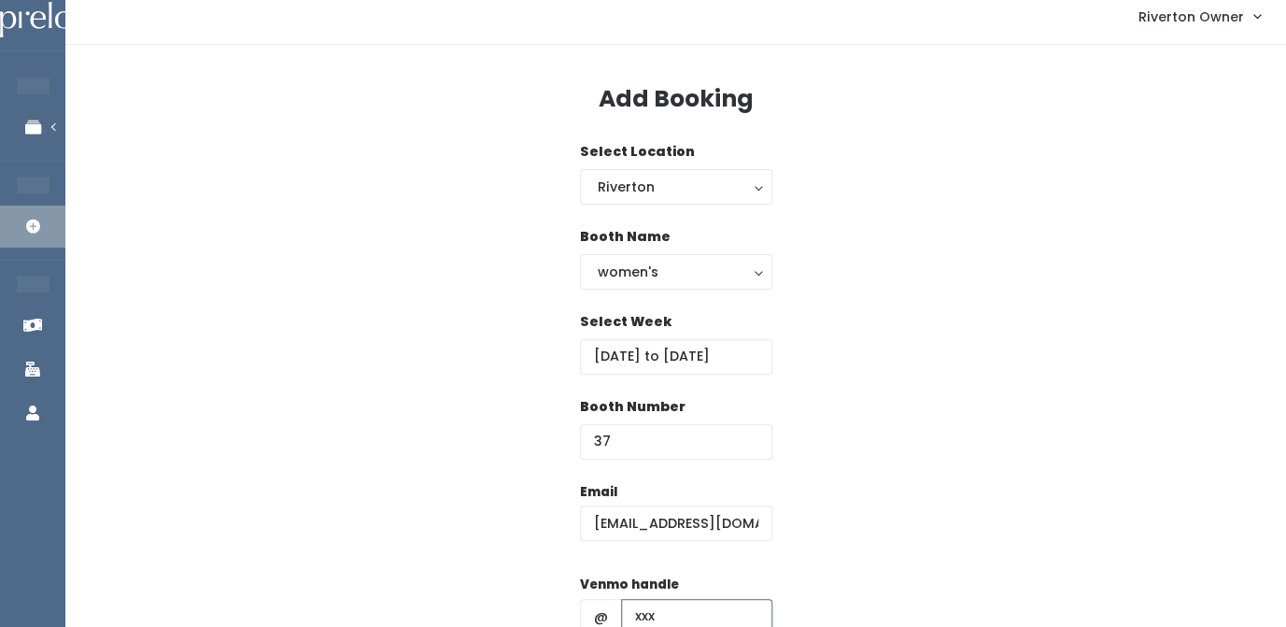
type input "xxx"
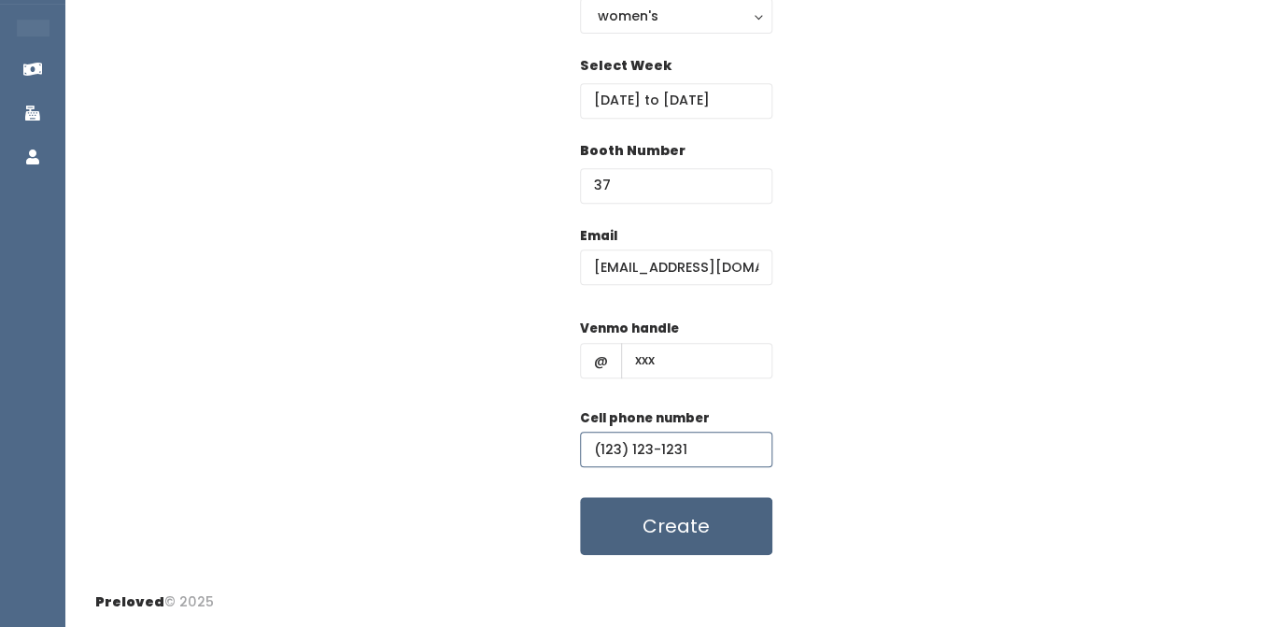
type input "(123) 123-1231"
click at [704, 527] on button "Create" at bounding box center [676, 526] width 192 height 58
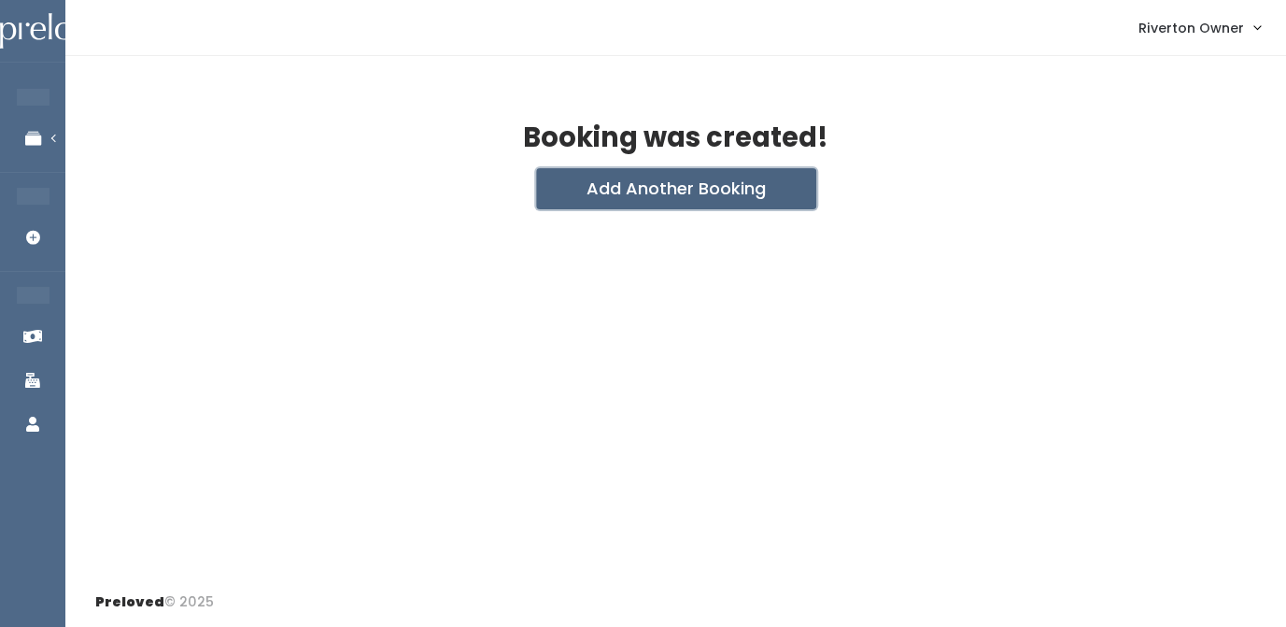
click at [687, 182] on button "Add Another Booking" at bounding box center [676, 188] width 280 height 41
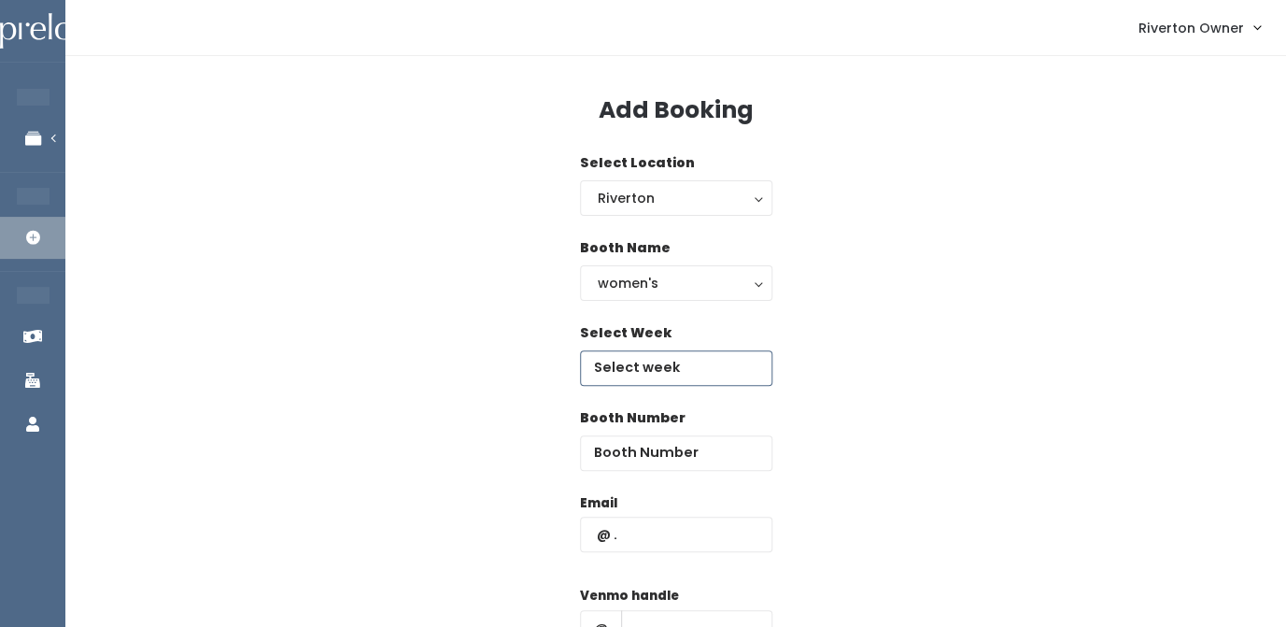
click at [644, 383] on input "text" at bounding box center [676, 367] width 192 height 35
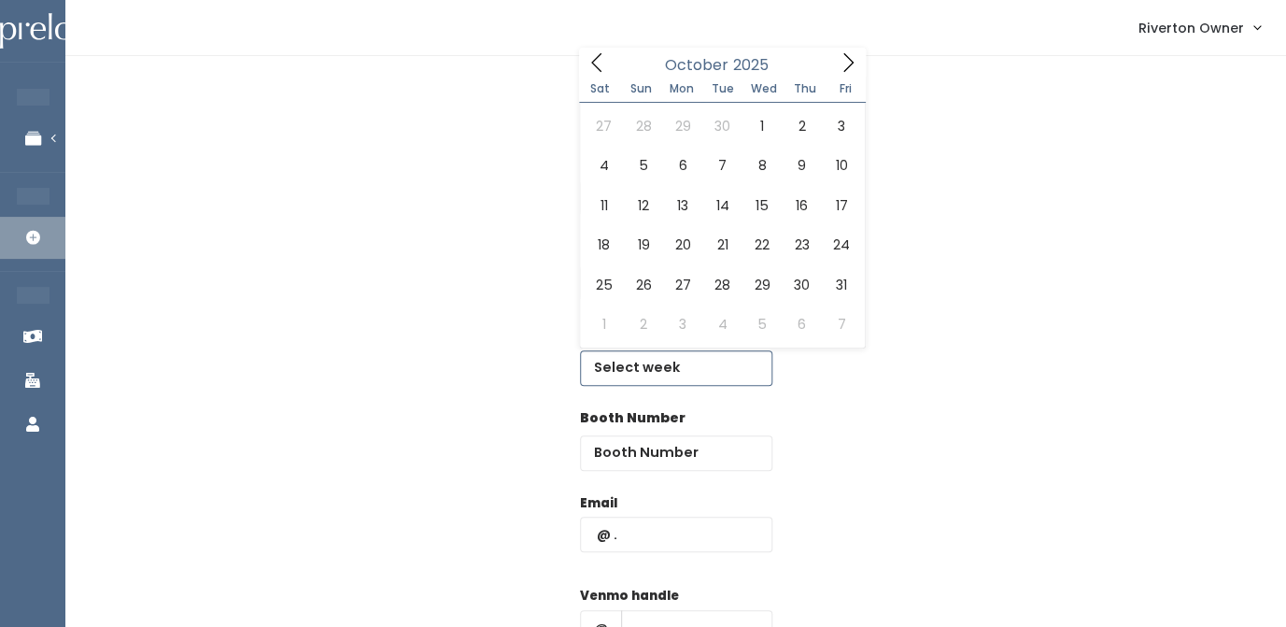
click at [841, 68] on icon at bounding box center [848, 62] width 21 height 21
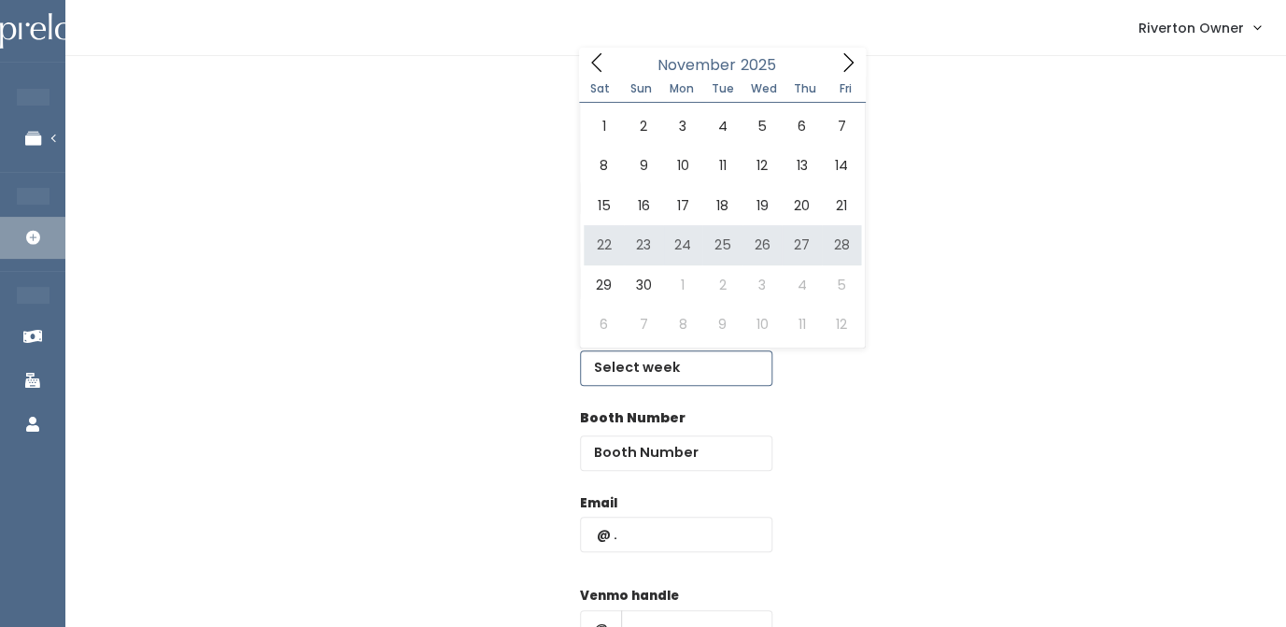
type input "November 22 to November 28"
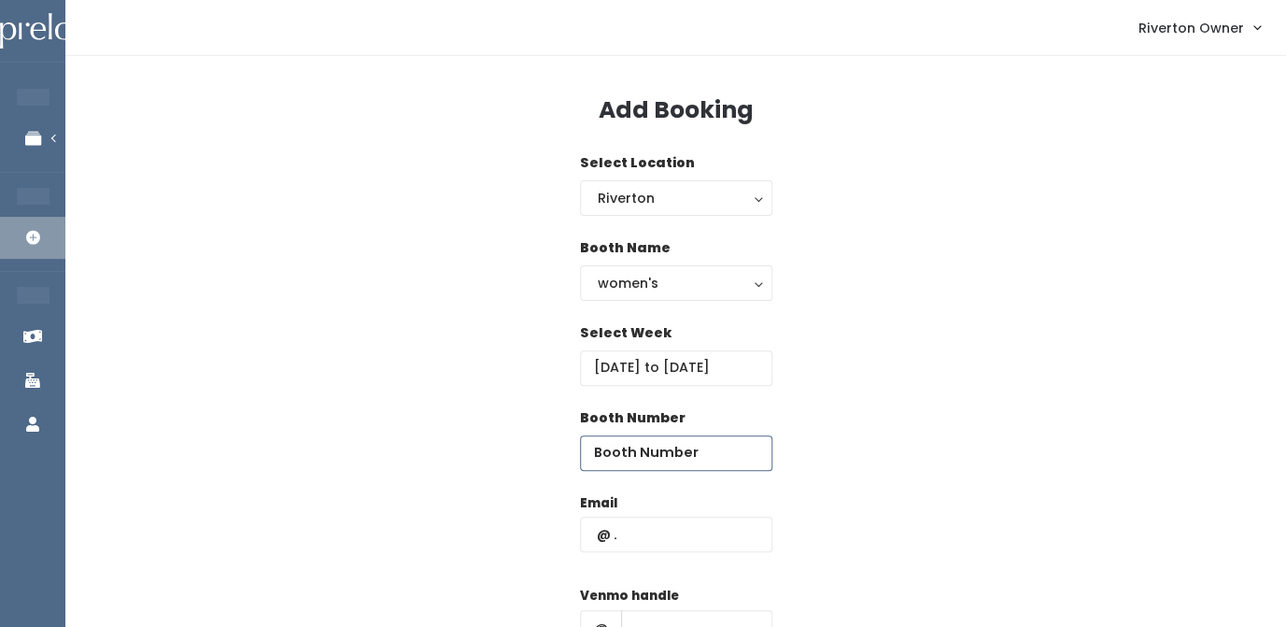
click at [676, 462] on input "number" at bounding box center [676, 452] width 192 height 35
type input "38"
click at [680, 543] on input "text" at bounding box center [676, 534] width 192 height 35
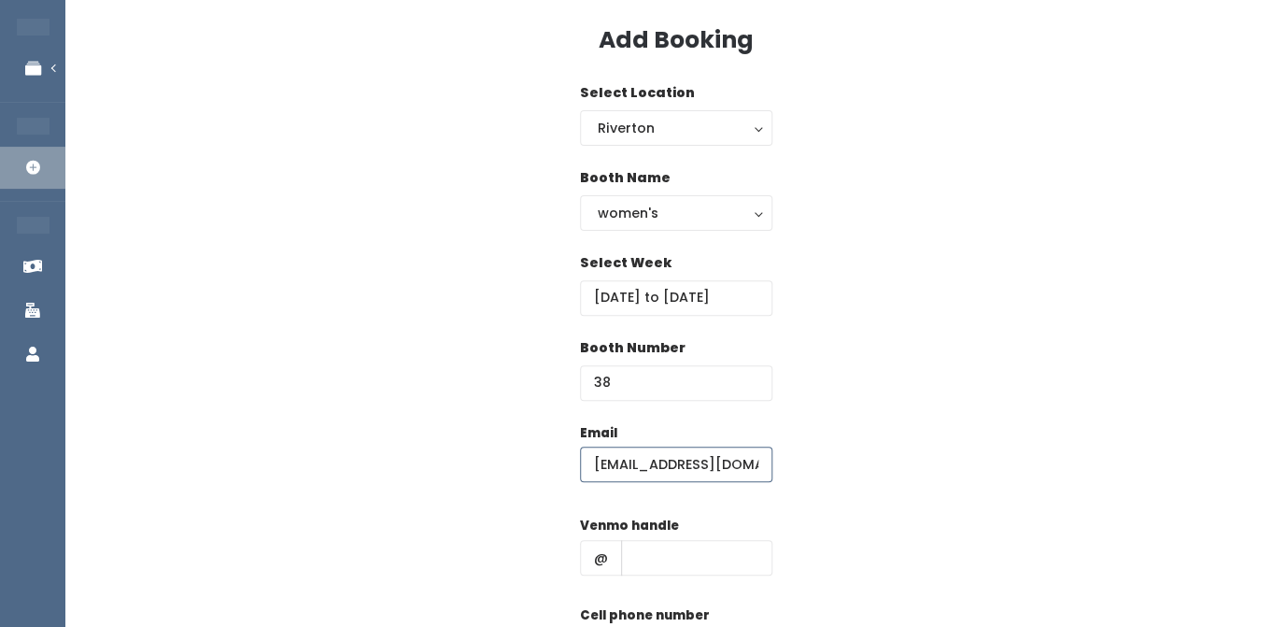
scroll to position [68, 0]
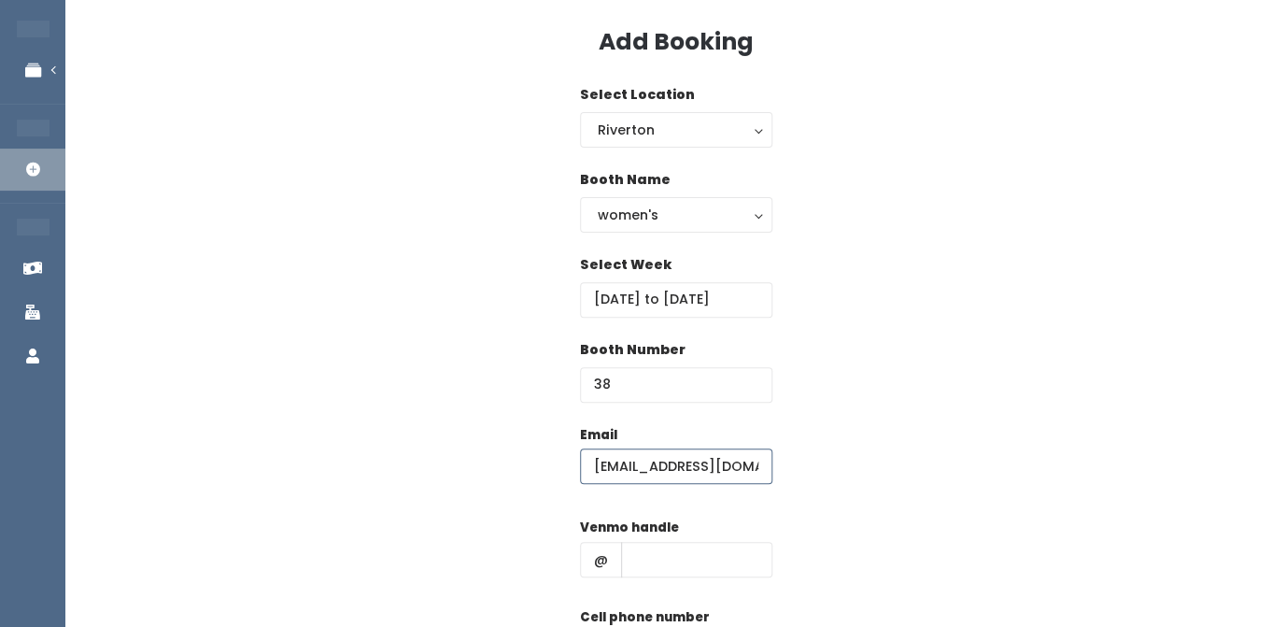
type input "riverton@preloved.love"
click at [676, 557] on input "text" at bounding box center [696, 559] width 151 height 35
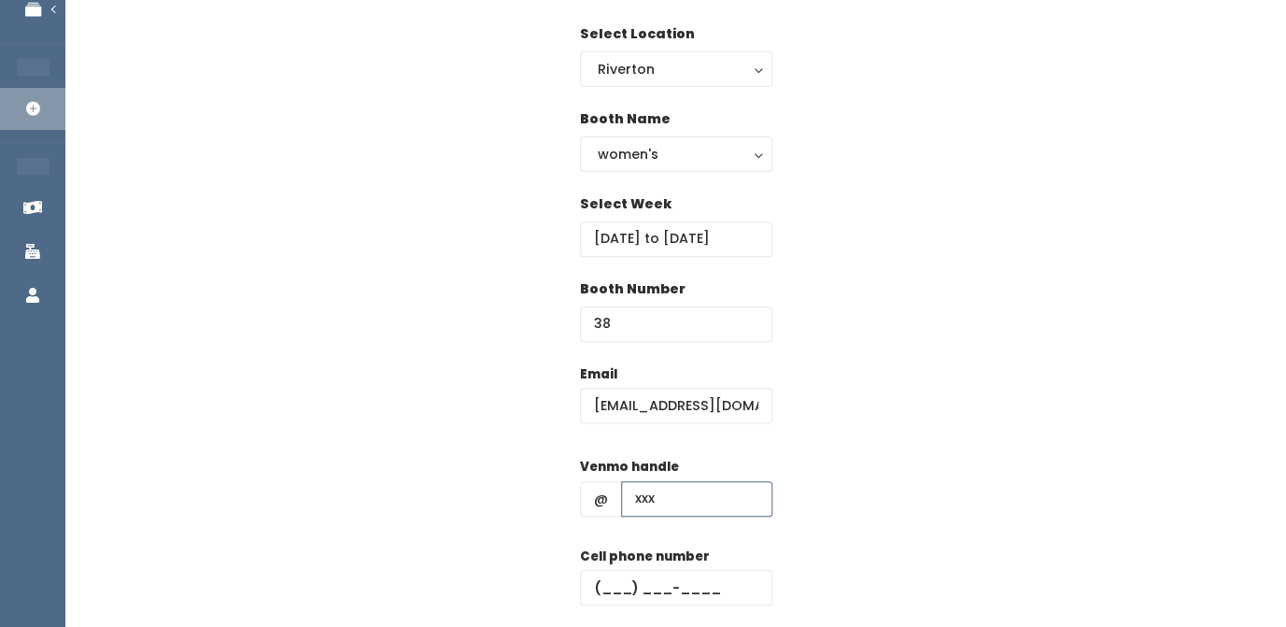
scroll to position [135, 0]
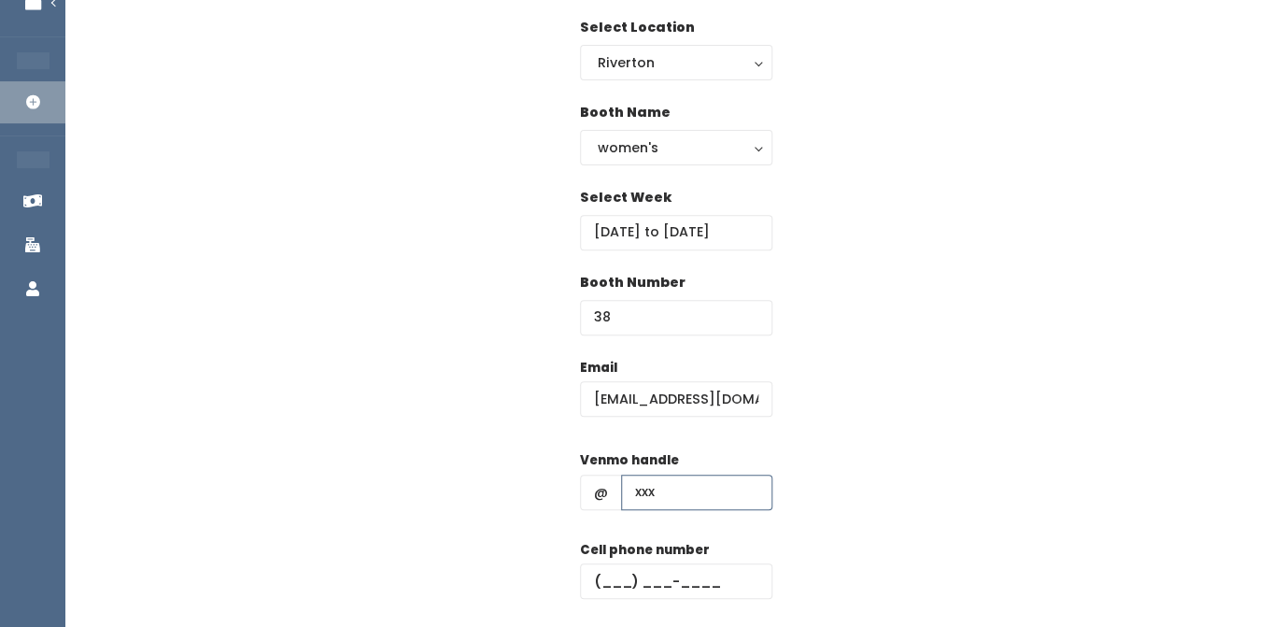
type input "xxx"
click at [625, 583] on input "text" at bounding box center [676, 580] width 192 height 35
type input "(123) 123-1231"
click at [876, 422] on div "Email riverton@preloved.love Venmo handle @ xxx Cell phone number (123) 123-123…" at bounding box center [675, 523] width 1161 height 330
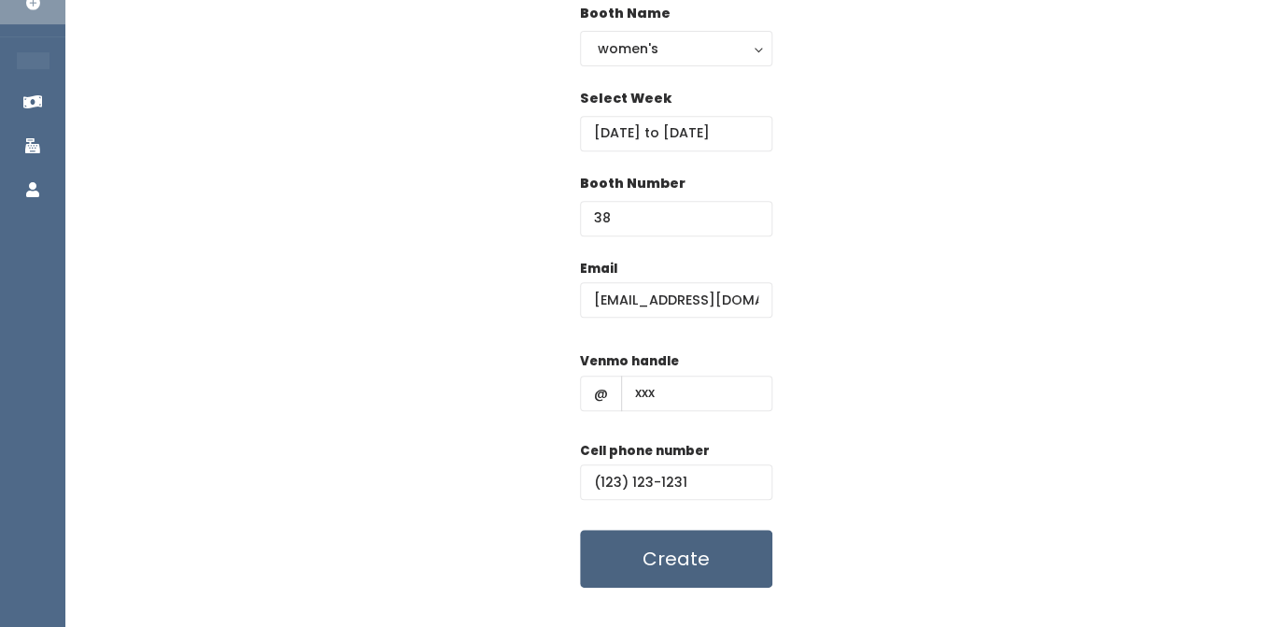
scroll to position [241, 0]
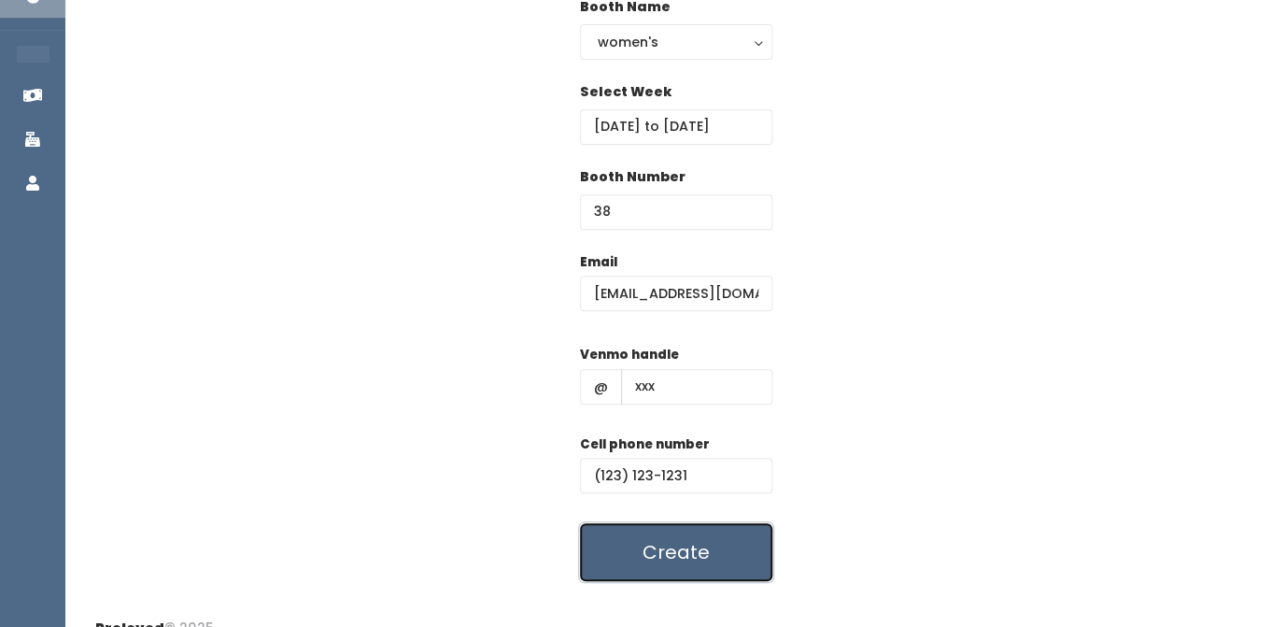
click at [678, 574] on button "Create" at bounding box center [676, 552] width 192 height 58
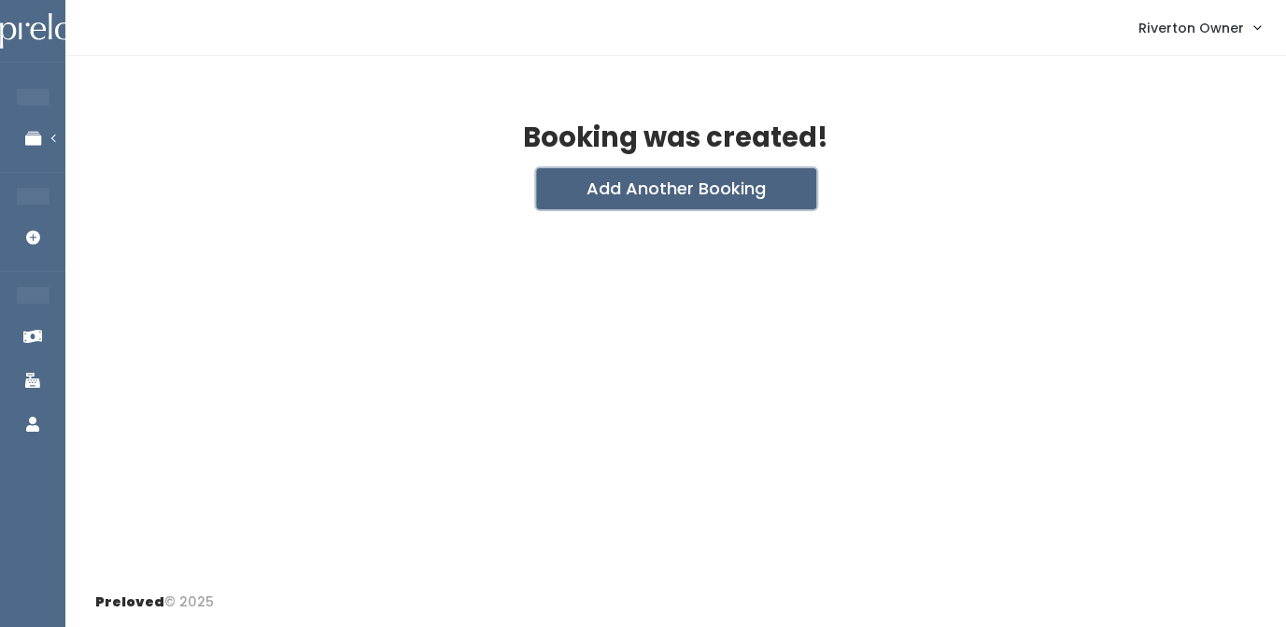
click at [656, 188] on button "Add Another Booking" at bounding box center [676, 188] width 280 height 41
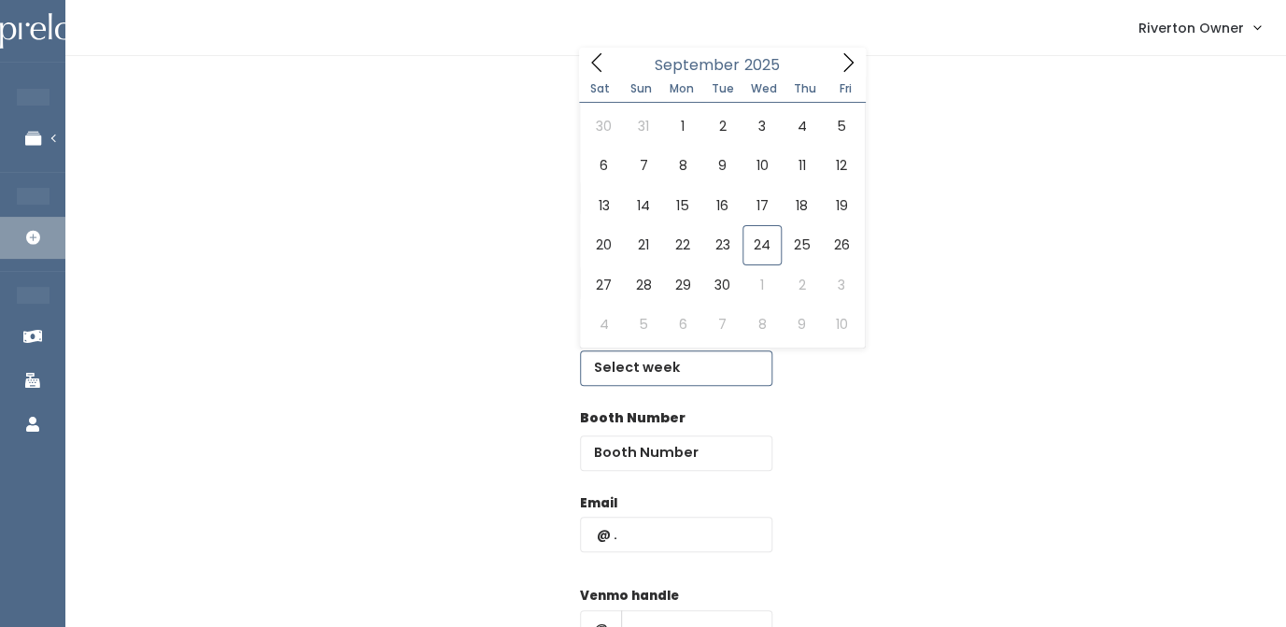
click at [645, 383] on input "text" at bounding box center [676, 367] width 192 height 35
click at [845, 62] on icon at bounding box center [848, 62] width 21 height 21
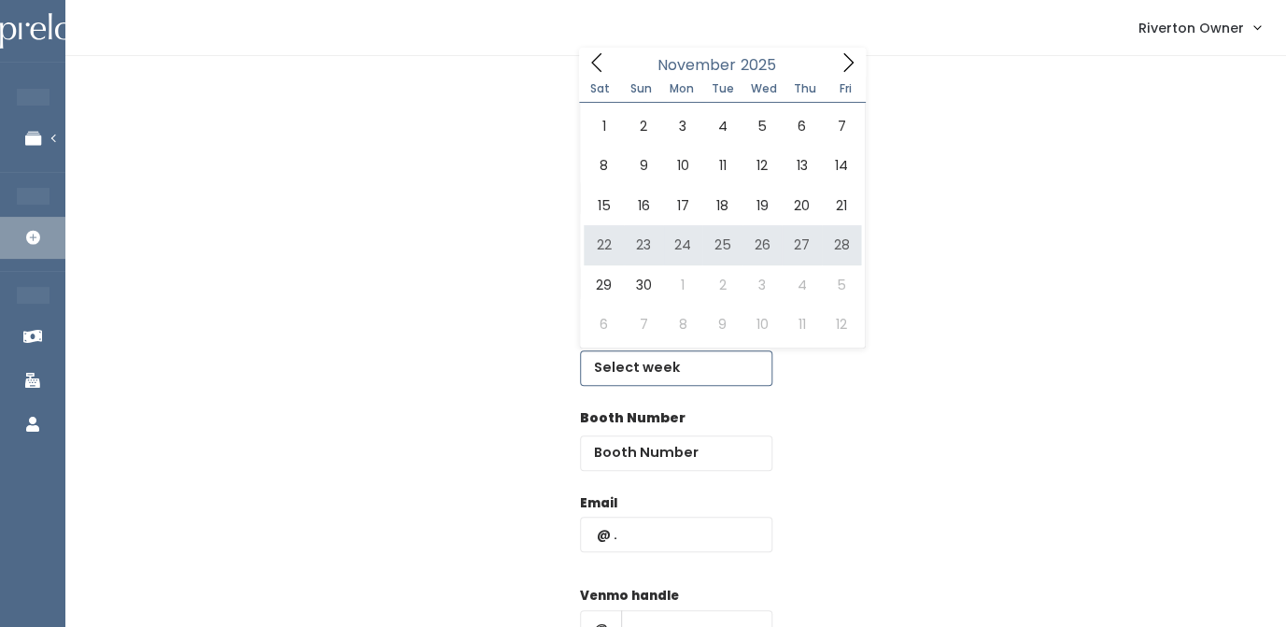
type input "[DATE] to [DATE]"
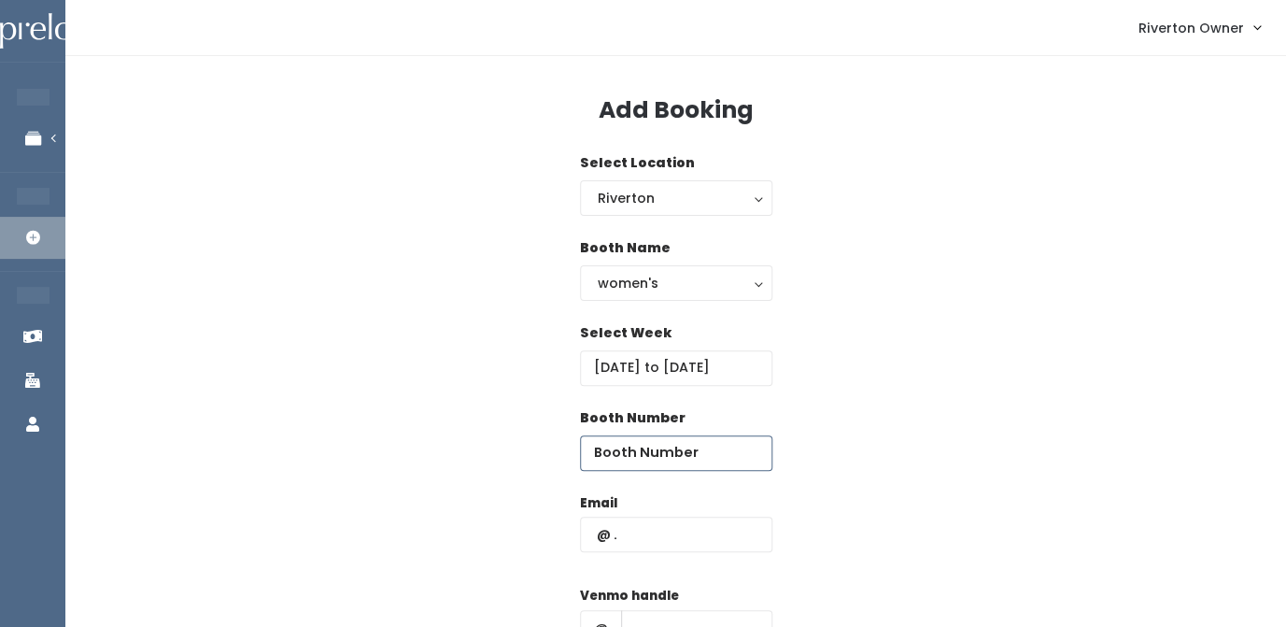
click at [684, 458] on input "number" at bounding box center [676, 452] width 192 height 35
type input "39"
click at [671, 542] on input "text" at bounding box center [676, 534] width 192 height 35
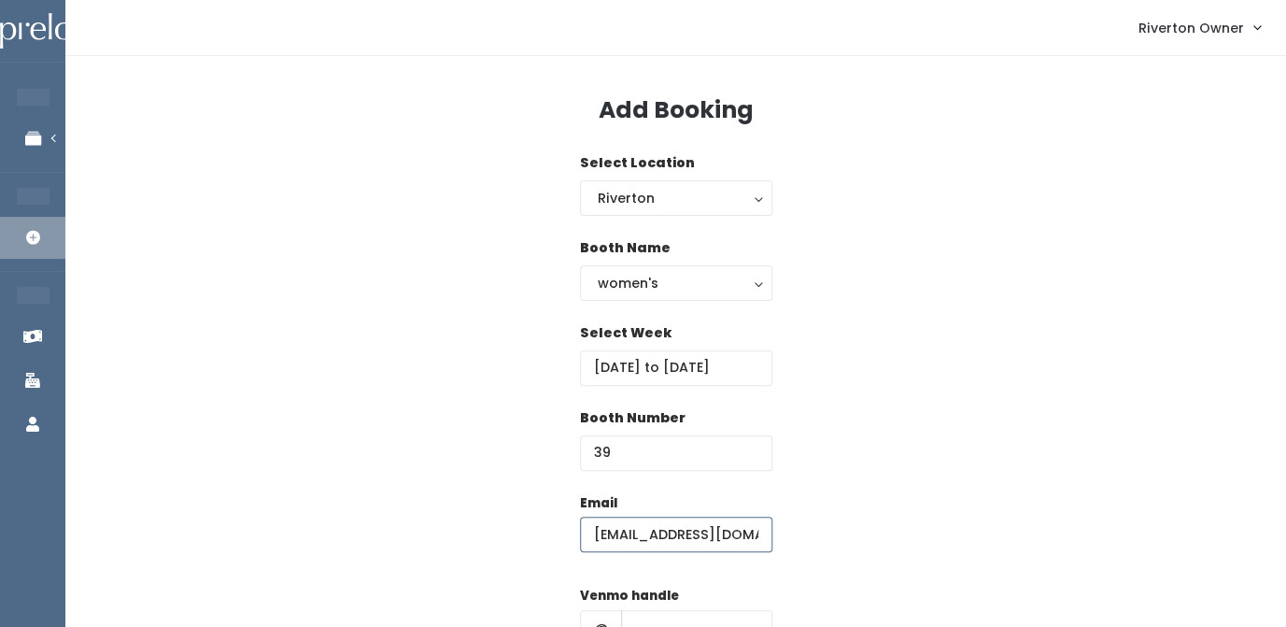
type input "[EMAIL_ADDRESS][DOMAIN_NAME]"
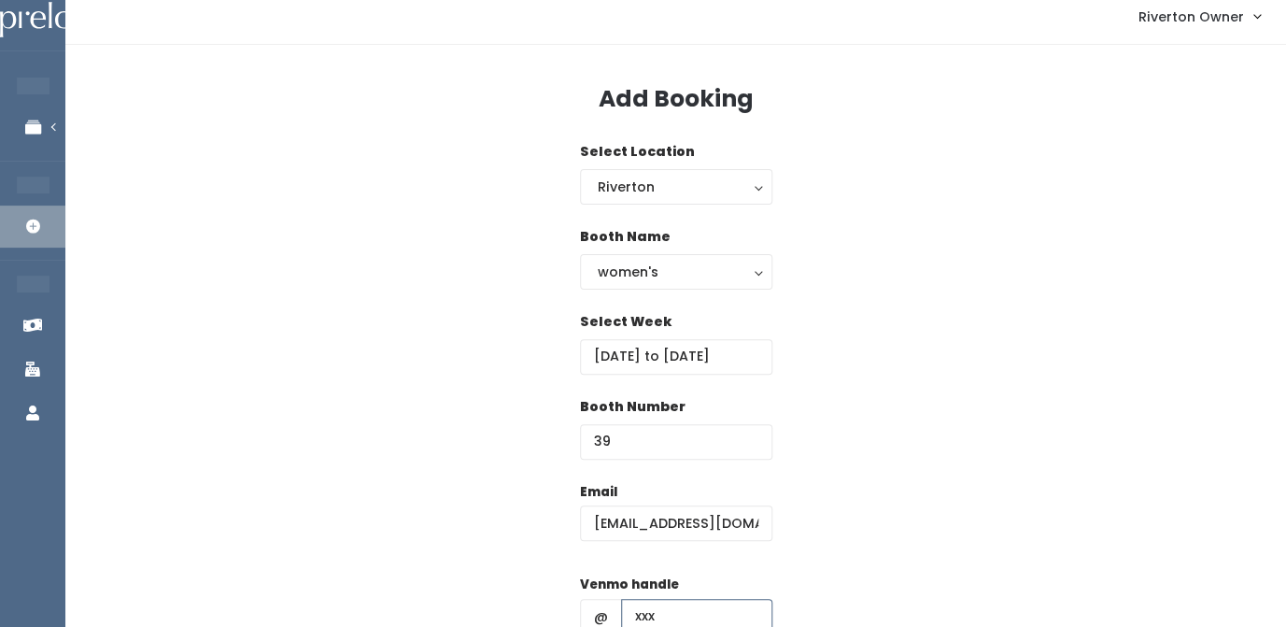
type input "xxx"
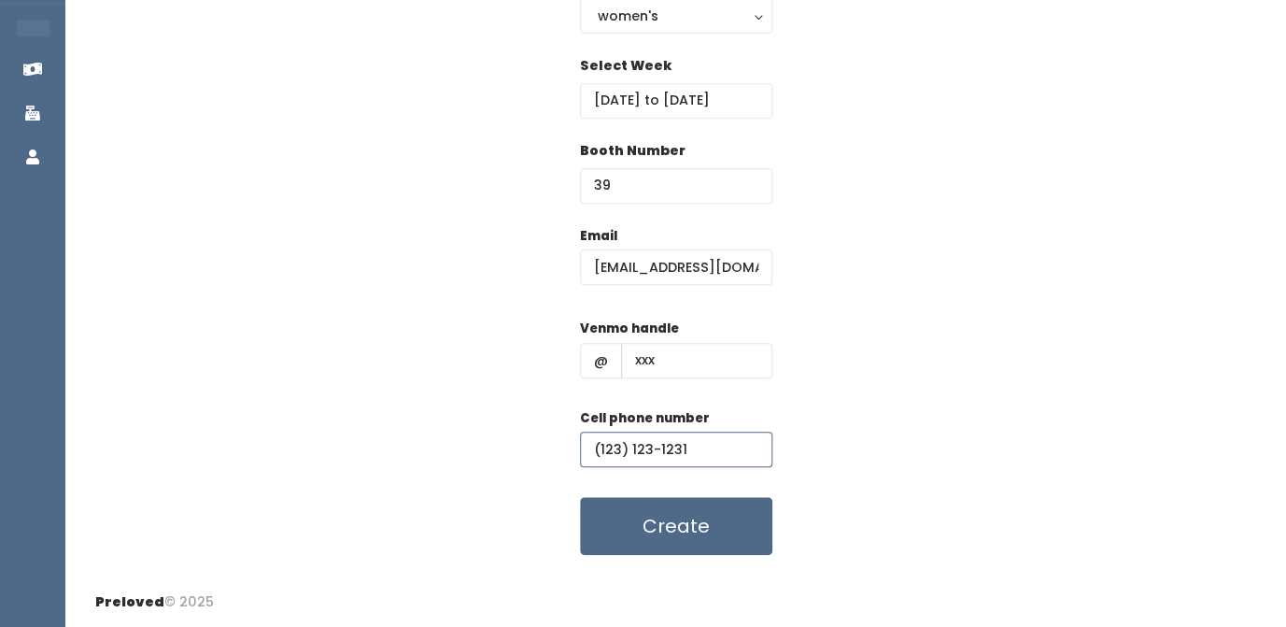
type input "(123) 123-1231"
click at [871, 328] on div "Email riverton@preloved.love Venmo handle @ xxx Cell phone number (123) 123-123…" at bounding box center [675, 391] width 1161 height 330
click at [659, 534] on button "Create" at bounding box center [676, 526] width 192 height 58
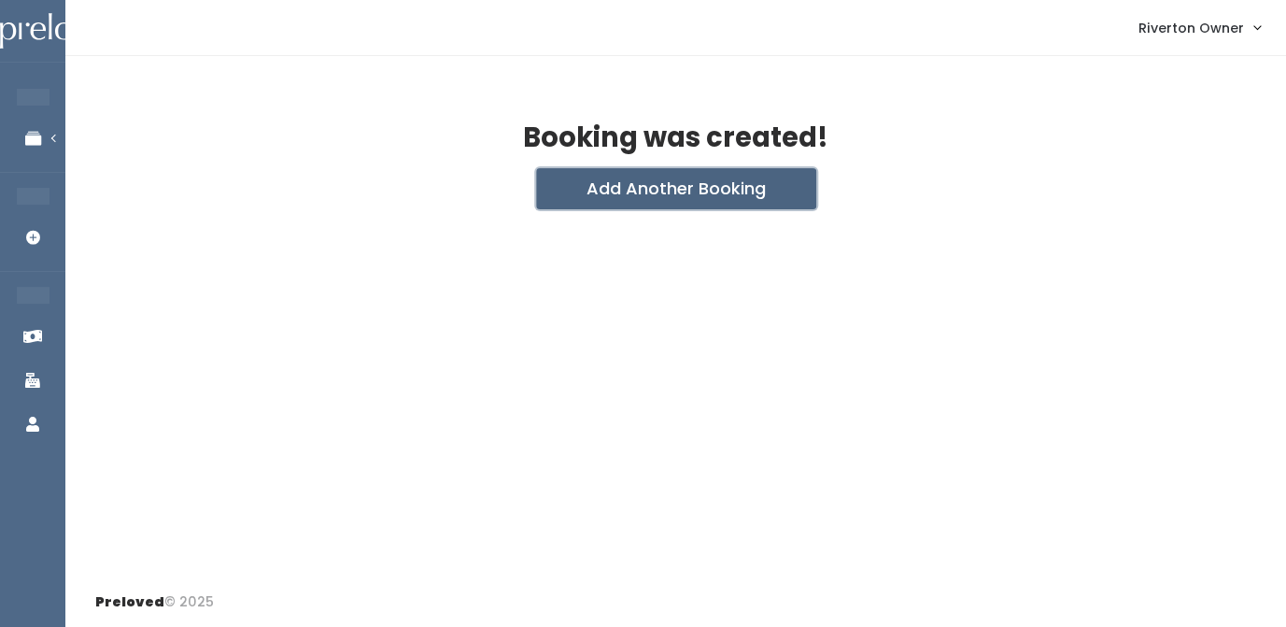
click at [688, 192] on button "Add Another Booking" at bounding box center [676, 188] width 280 height 41
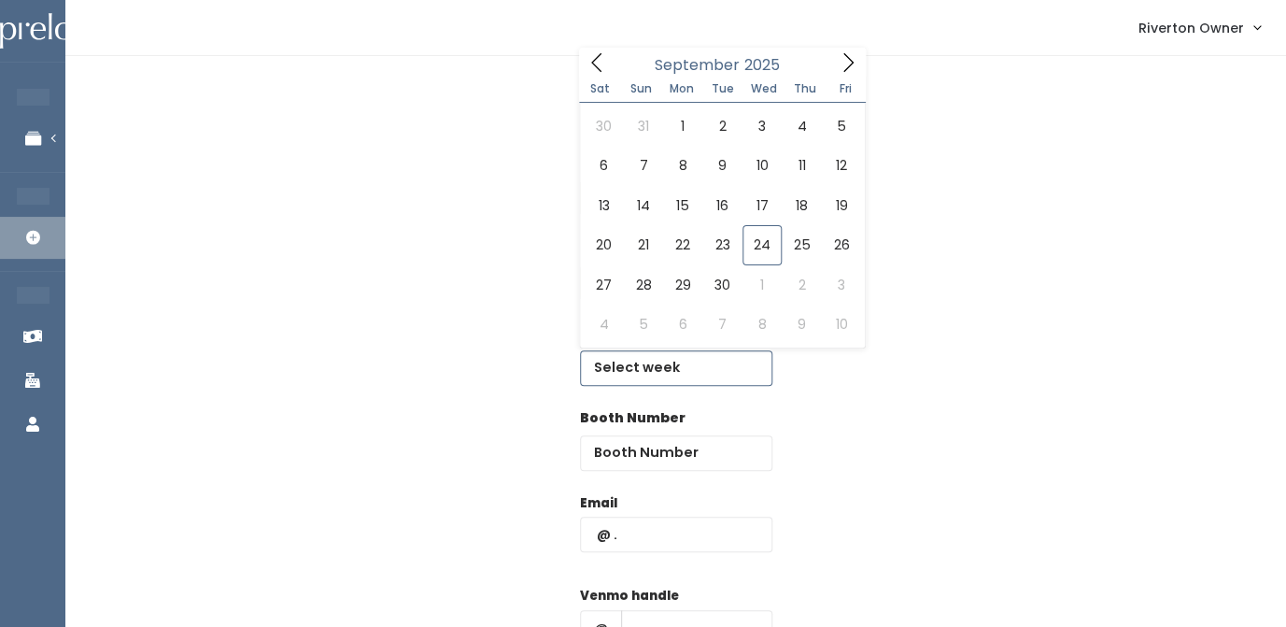
click at [631, 369] on input "text" at bounding box center [676, 367] width 192 height 35
click at [845, 60] on icon at bounding box center [848, 62] width 21 height 21
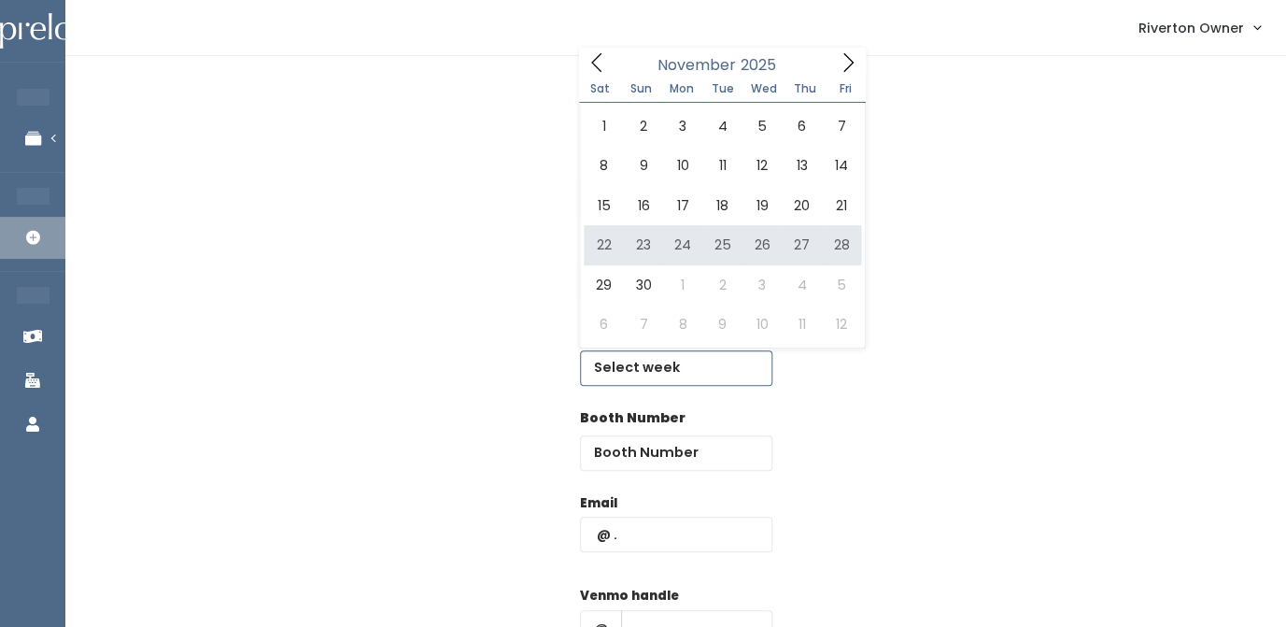
type input "[DATE] to [DATE]"
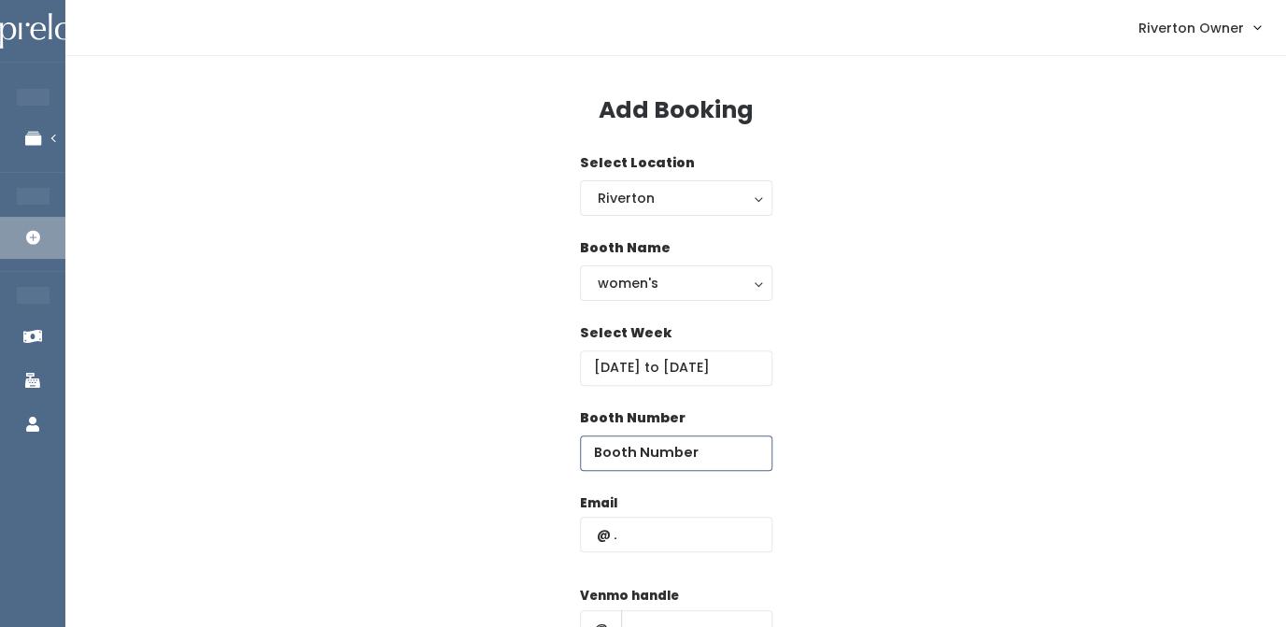
click at [638, 454] on input "number" at bounding box center [676, 452] width 192 height 35
type input "40"
click at [631, 539] on input "text" at bounding box center [676, 534] width 192 height 35
click at [658, 538] on input "riverton" at bounding box center [676, 534] width 192 height 35
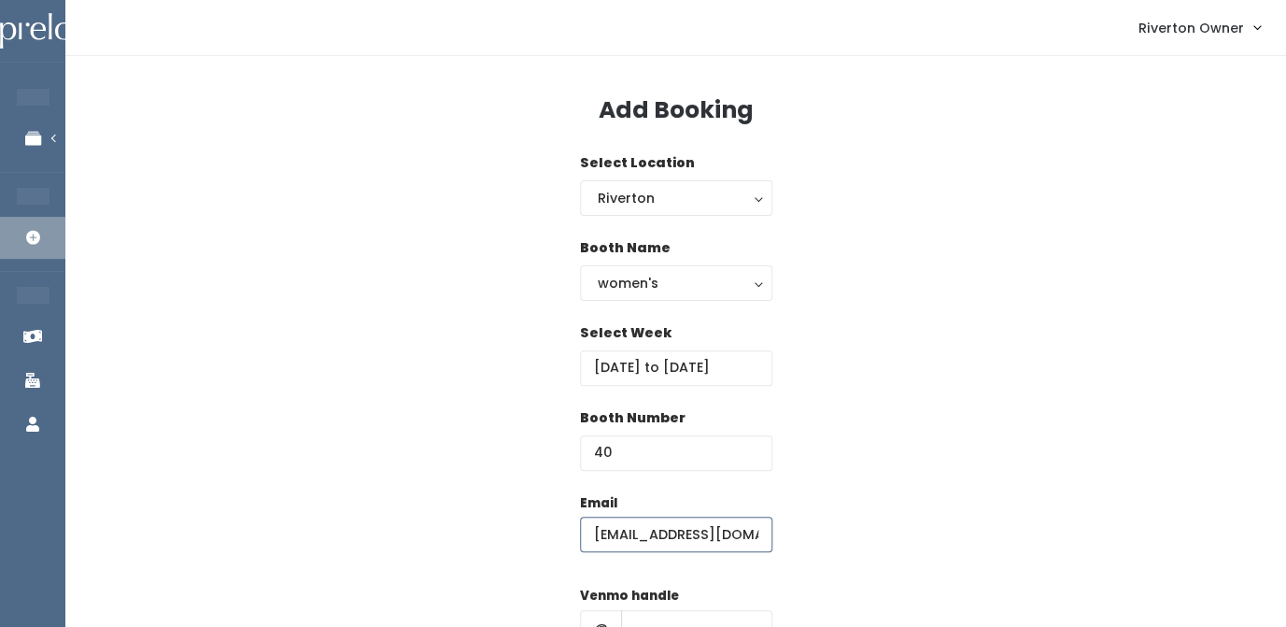
scroll to position [31, 0]
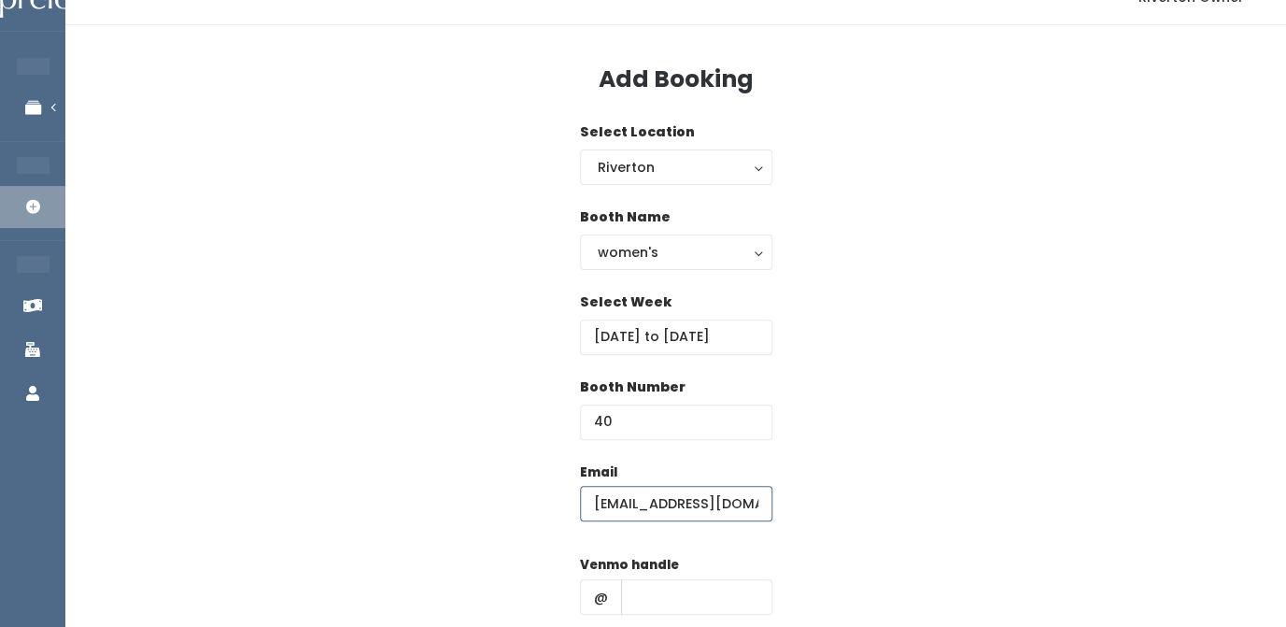
type input "[EMAIL_ADDRESS][DOMAIN_NAME]"
type input "xxx"
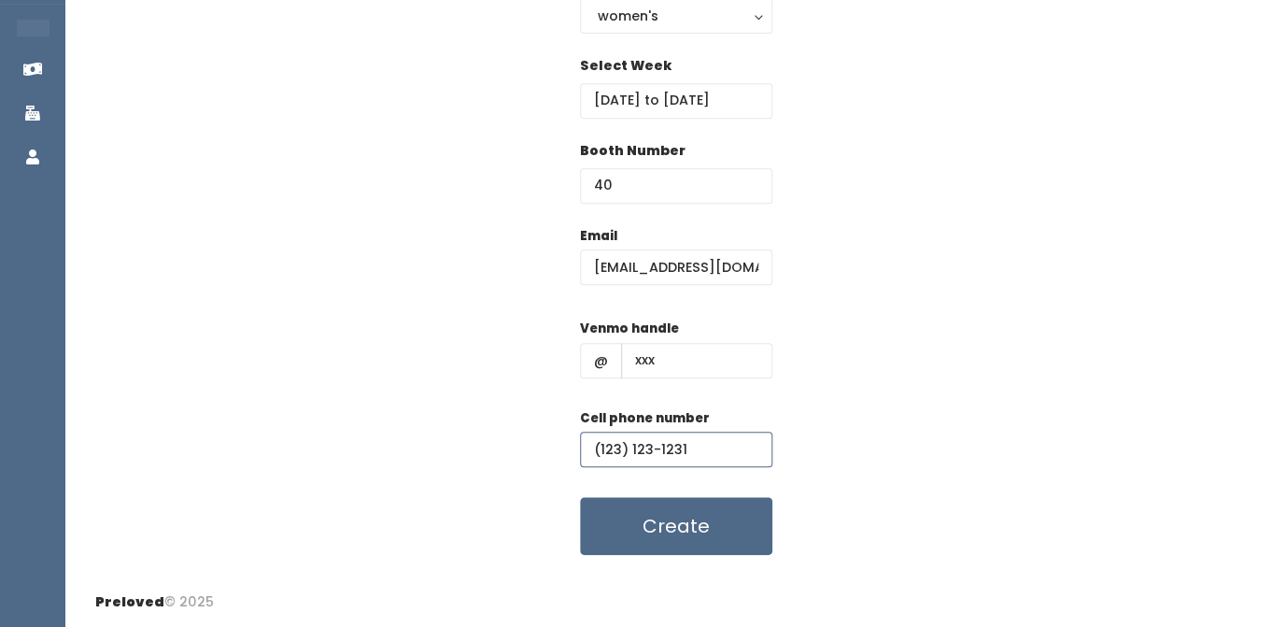
type input "(123) 123-1231"
click at [944, 349] on div "Email riverton@preloved.love Venmo handle @ xxx Cell phone number (123) 123-123…" at bounding box center [675, 391] width 1161 height 330
click at [692, 531] on button "Create" at bounding box center [676, 526] width 192 height 58
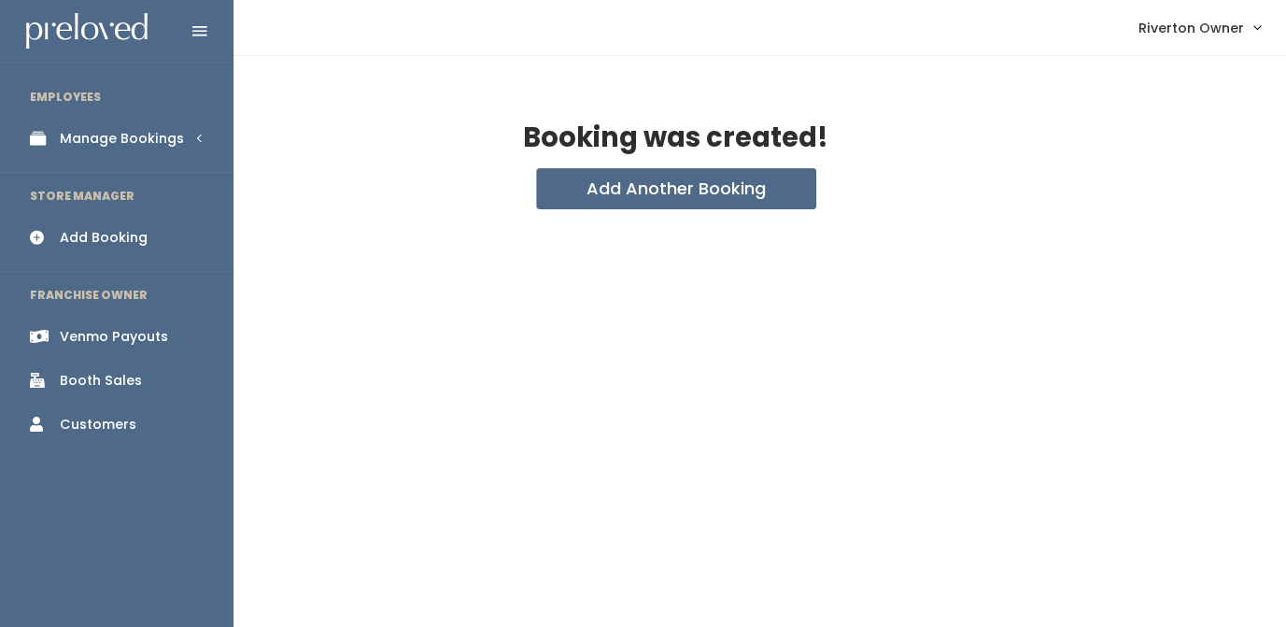
click at [103, 139] on div "Manage Bookings" at bounding box center [122, 139] width 124 height 20
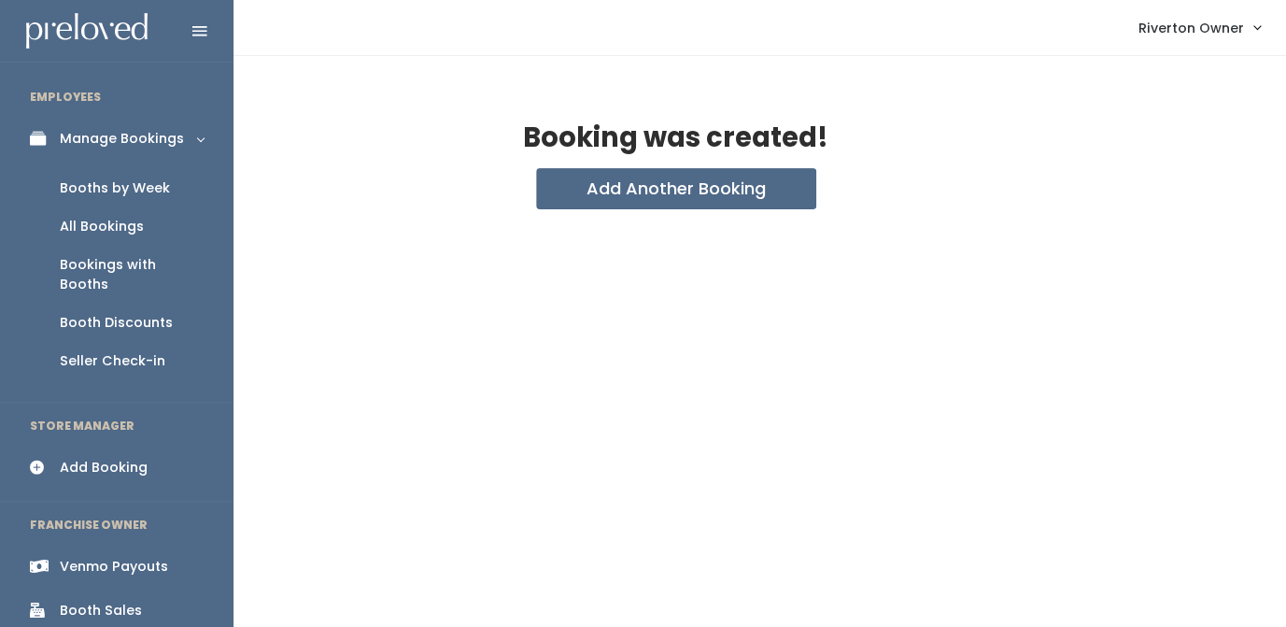
click at [111, 195] on div "Booths by Week" at bounding box center [115, 188] width 110 height 20
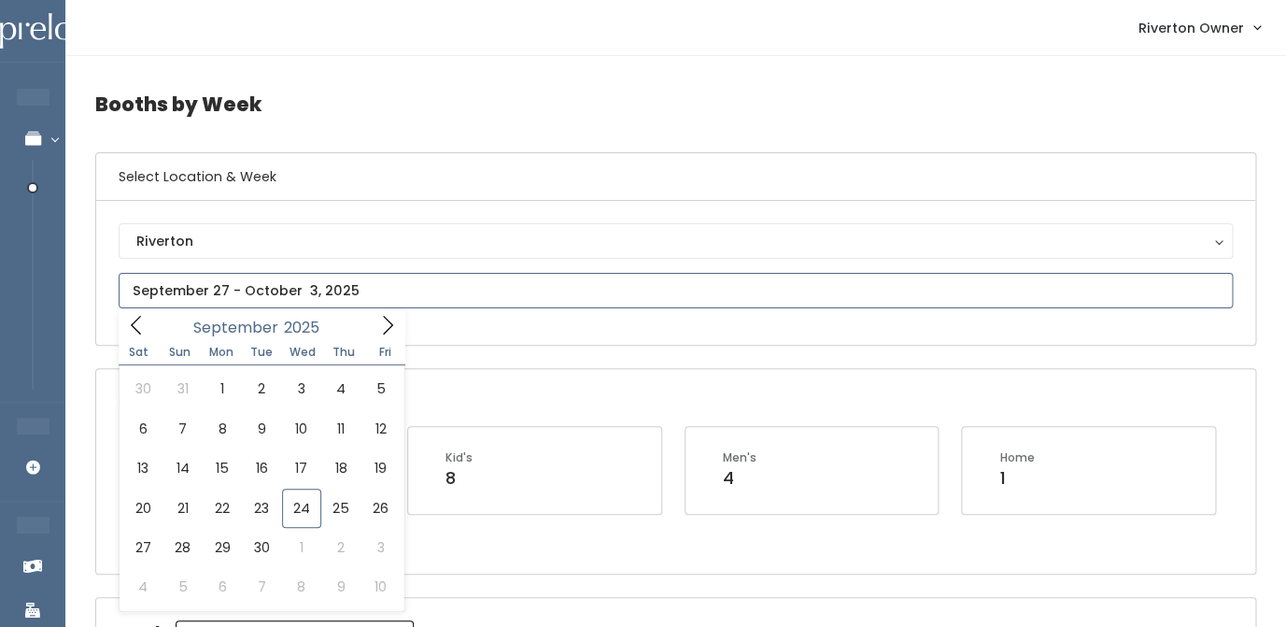
click at [409, 296] on input "text" at bounding box center [676, 290] width 1114 height 35
click at [385, 333] on icon at bounding box center [387, 325] width 21 height 21
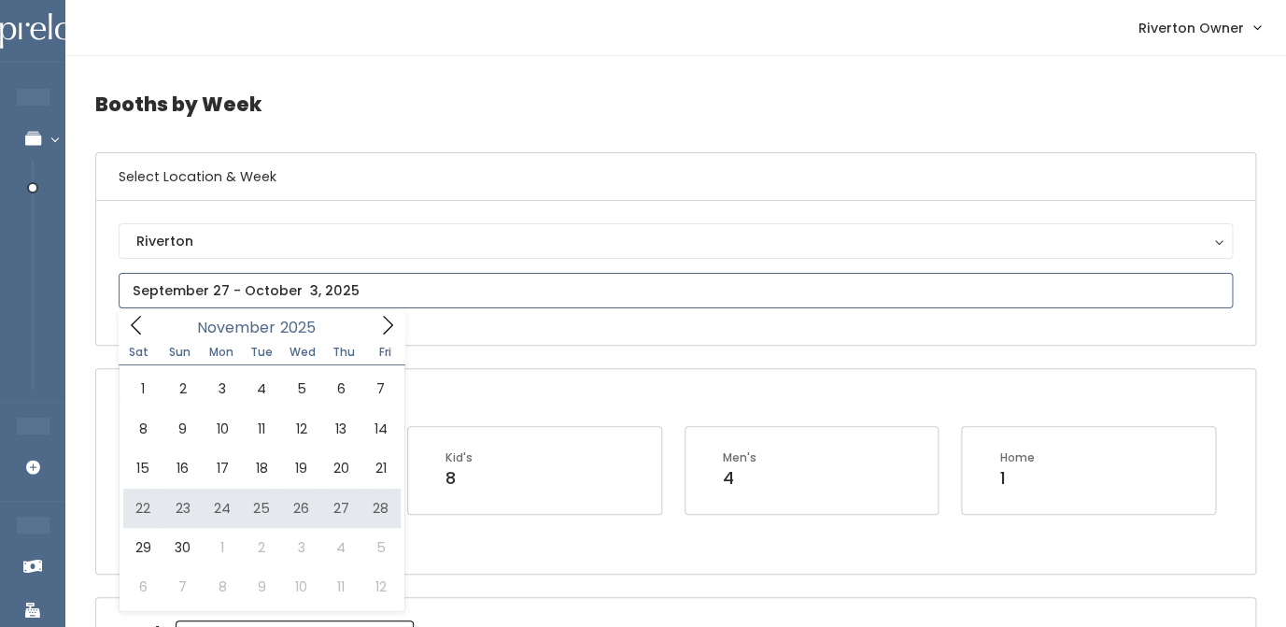
type input "[DATE] to [DATE]"
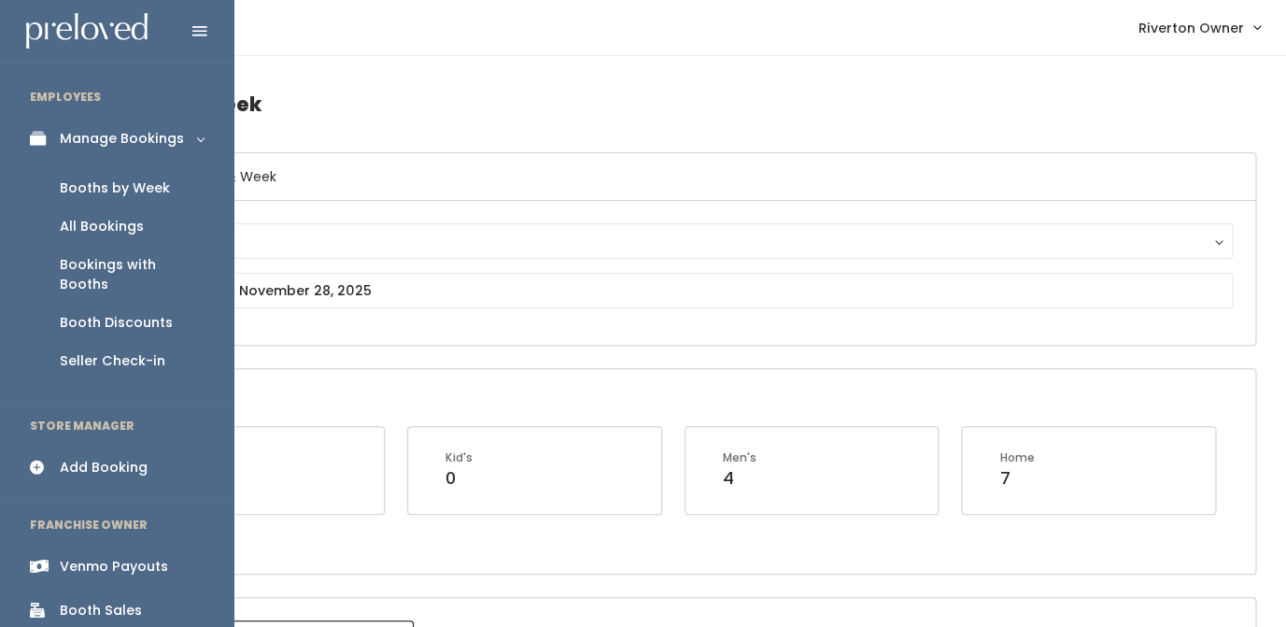
click at [90, 458] on div "Add Booking" at bounding box center [104, 468] width 88 height 20
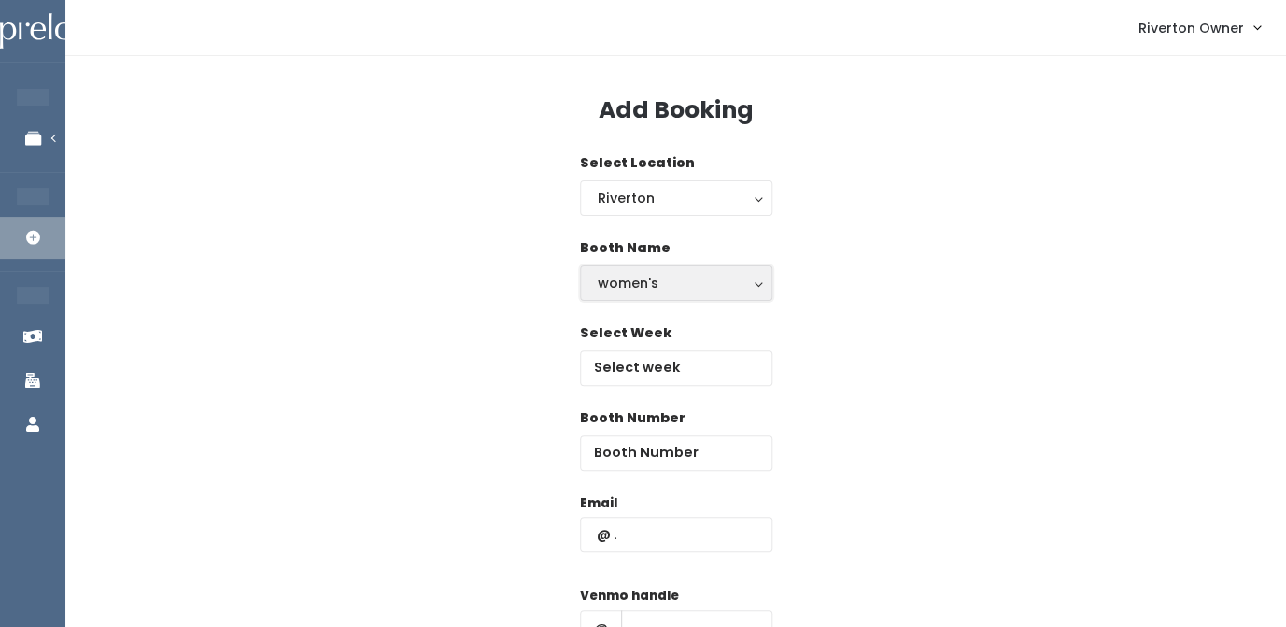
click at [641, 285] on div "women's" at bounding box center [676, 283] width 157 height 21
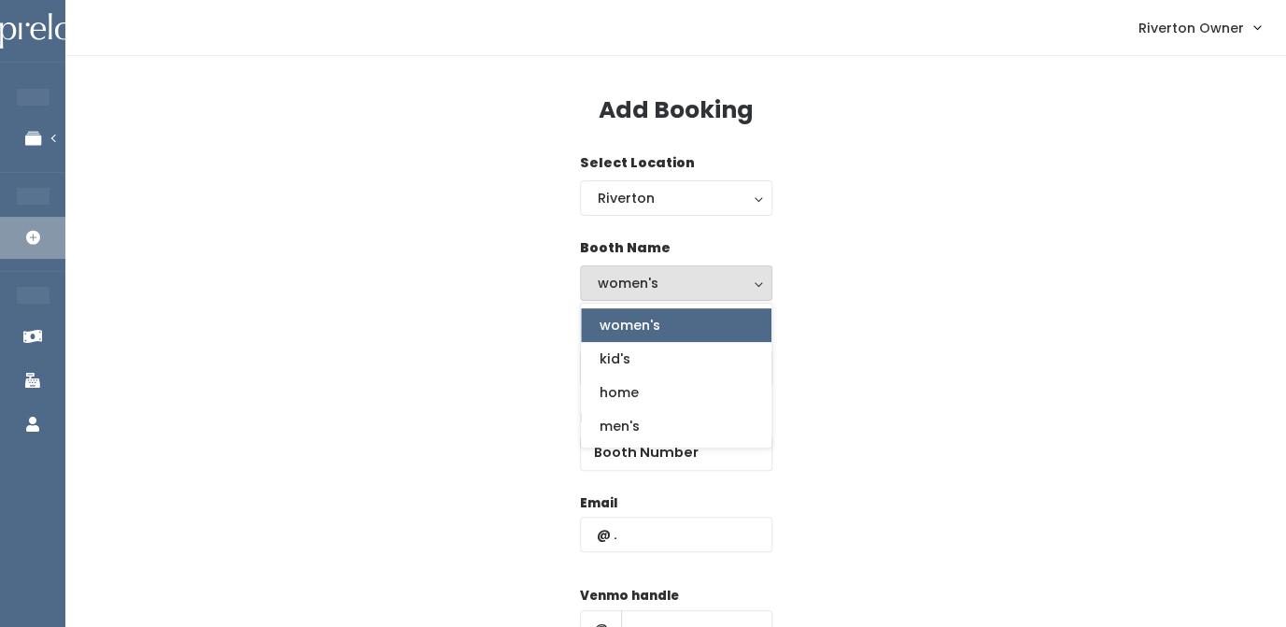
click at [701, 284] on div "women's" at bounding box center [676, 283] width 157 height 21
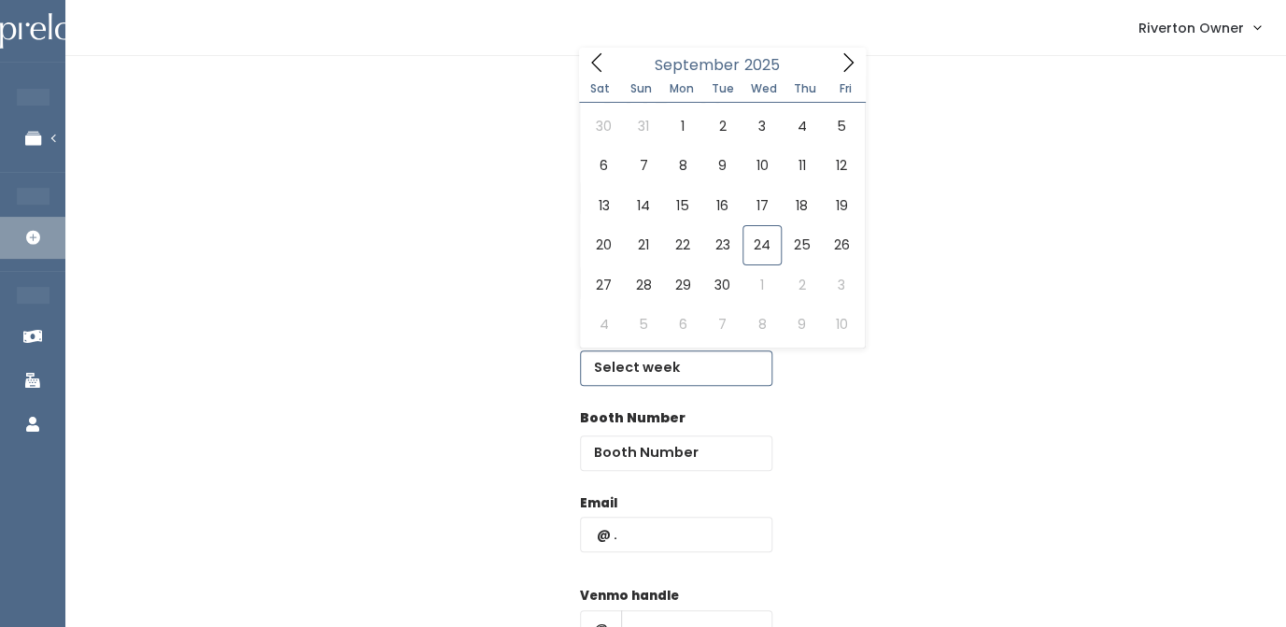
click at [682, 374] on input "text" at bounding box center [676, 367] width 192 height 35
click at [847, 74] on span at bounding box center [847, 62] width 35 height 29
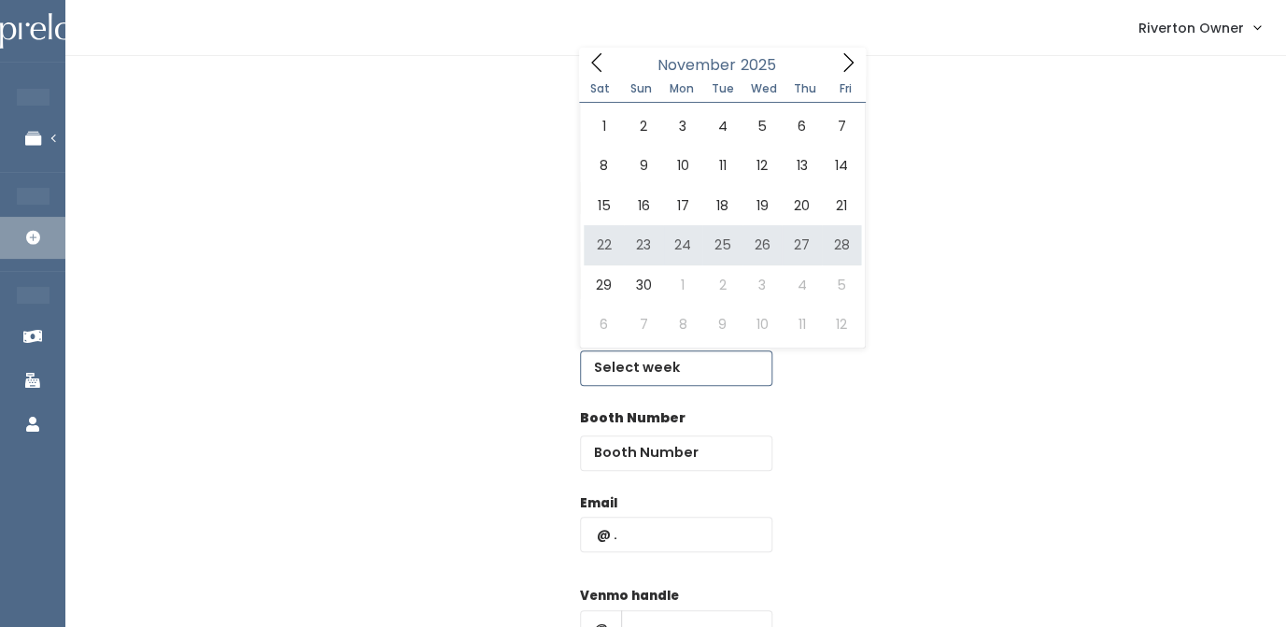
type input "[DATE] to [DATE]"
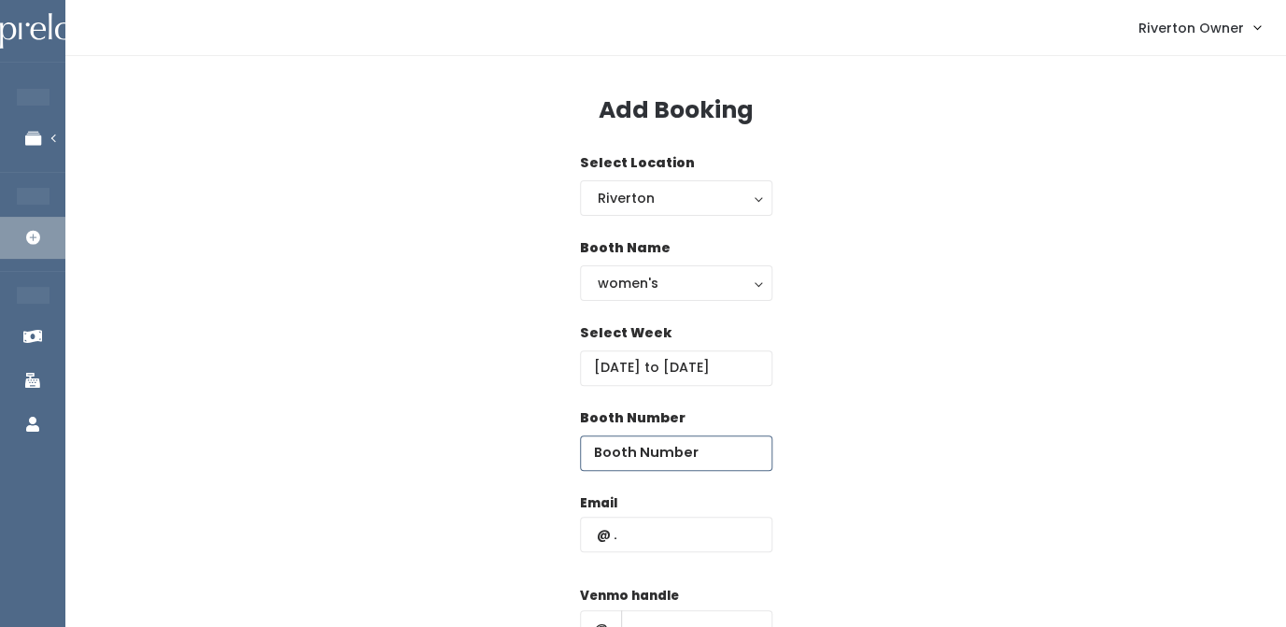
click at [678, 460] on input "number" at bounding box center [676, 452] width 192 height 35
type input "41"
click at [646, 548] on input "text" at bounding box center [676, 534] width 192 height 35
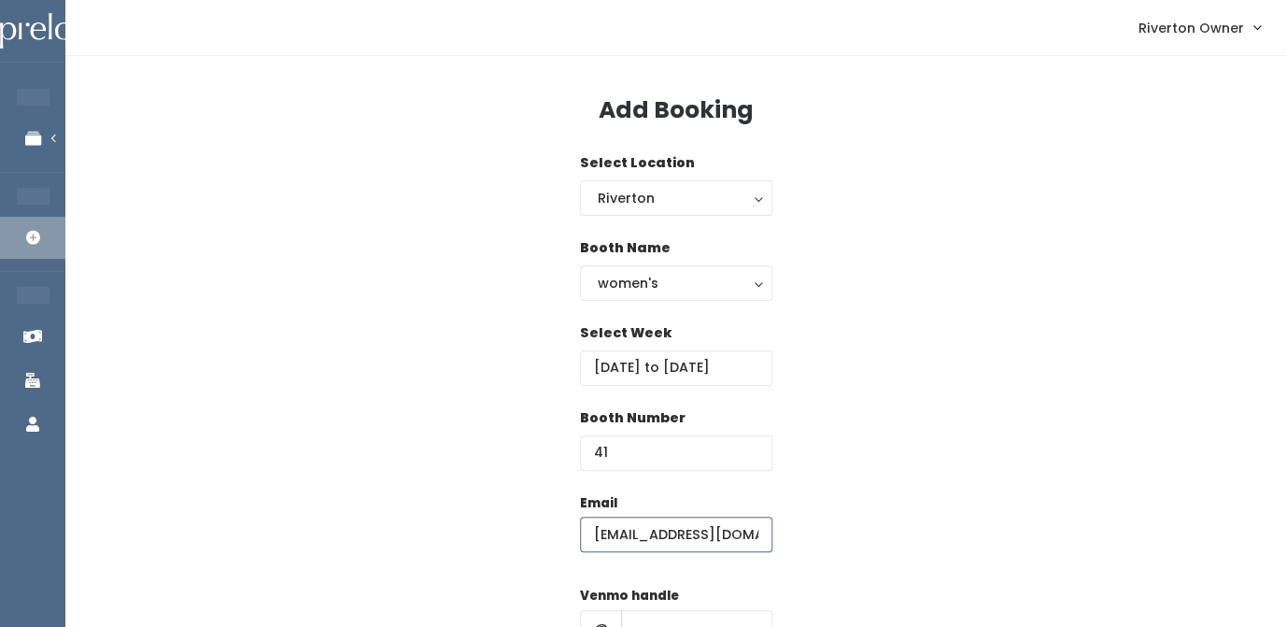
type input "[EMAIL_ADDRESS][DOMAIN_NAME]"
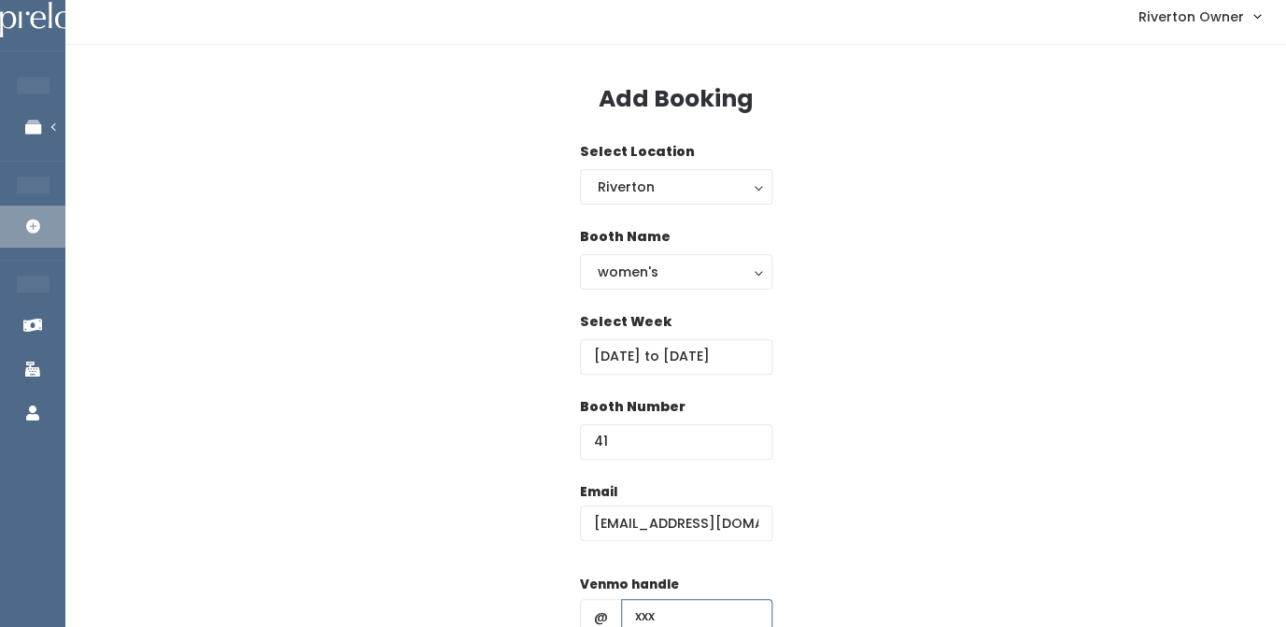
type input "xxx"
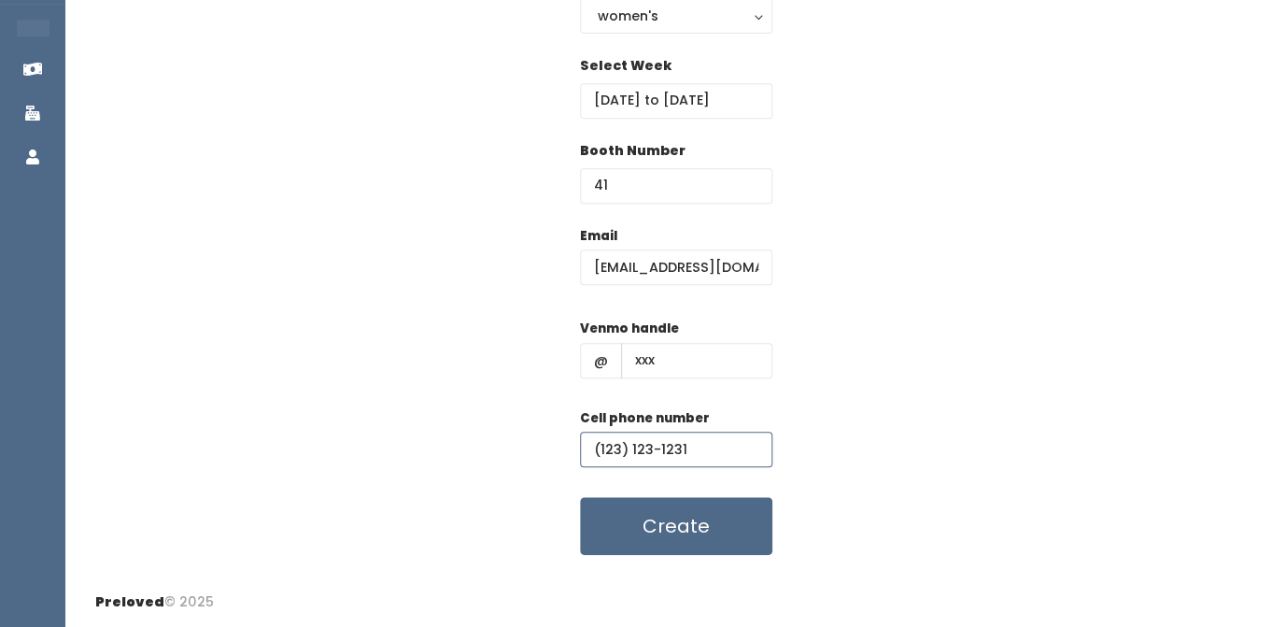
type input "(123) 123-1231"
click at [888, 397] on div "Email [EMAIL_ADDRESS][DOMAIN_NAME] Venmo handle @ xxx Cell phone number [PHONE_…" at bounding box center [675, 391] width 1161 height 330
click at [700, 541] on button "Create" at bounding box center [676, 526] width 192 height 58
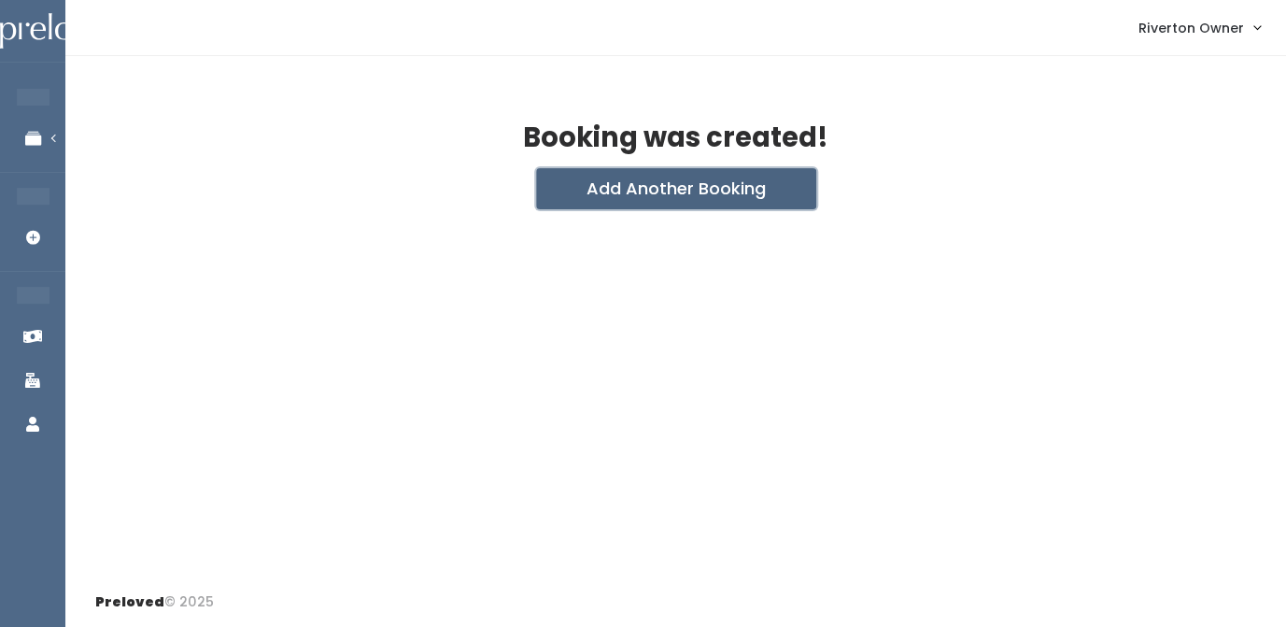
click at [648, 192] on button "Add Another Booking" at bounding box center [676, 188] width 280 height 41
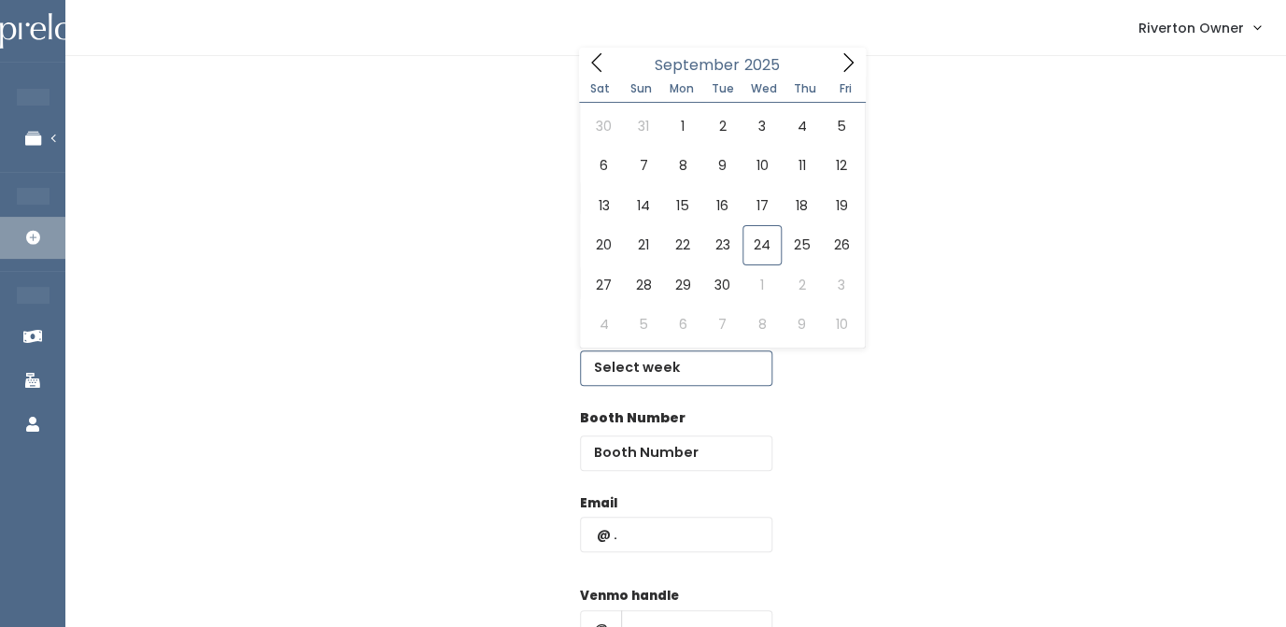
click at [627, 370] on input "text" at bounding box center [676, 367] width 192 height 35
click at [845, 65] on icon at bounding box center [848, 62] width 21 height 21
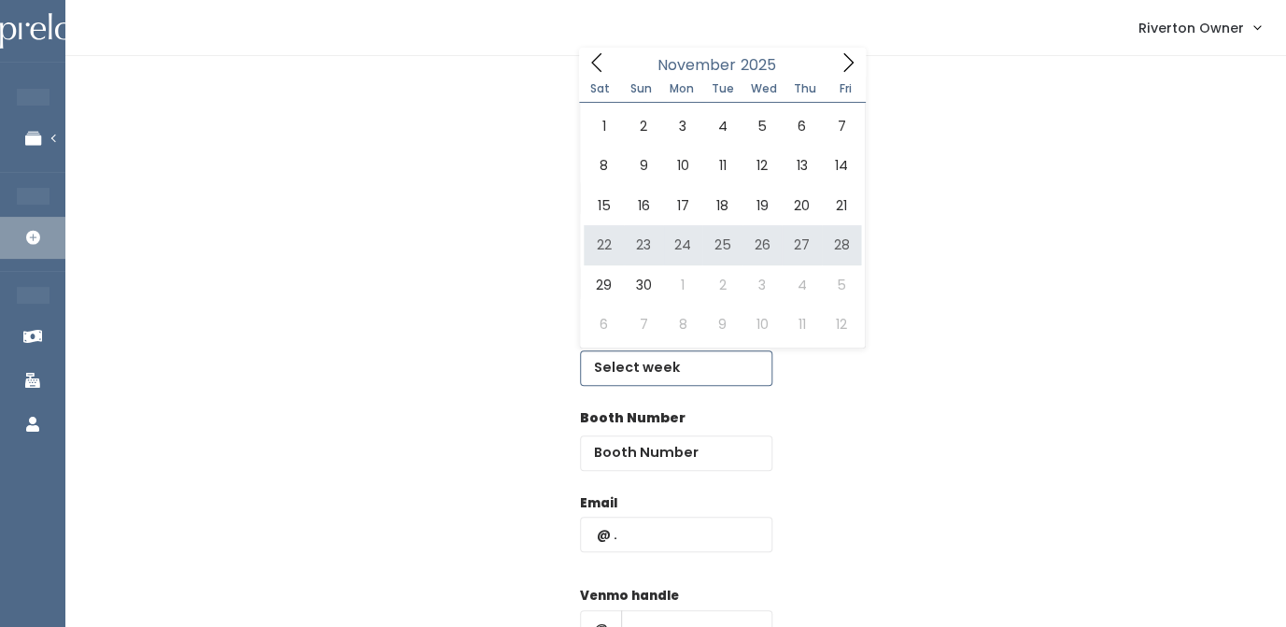
type input "[DATE] to [DATE]"
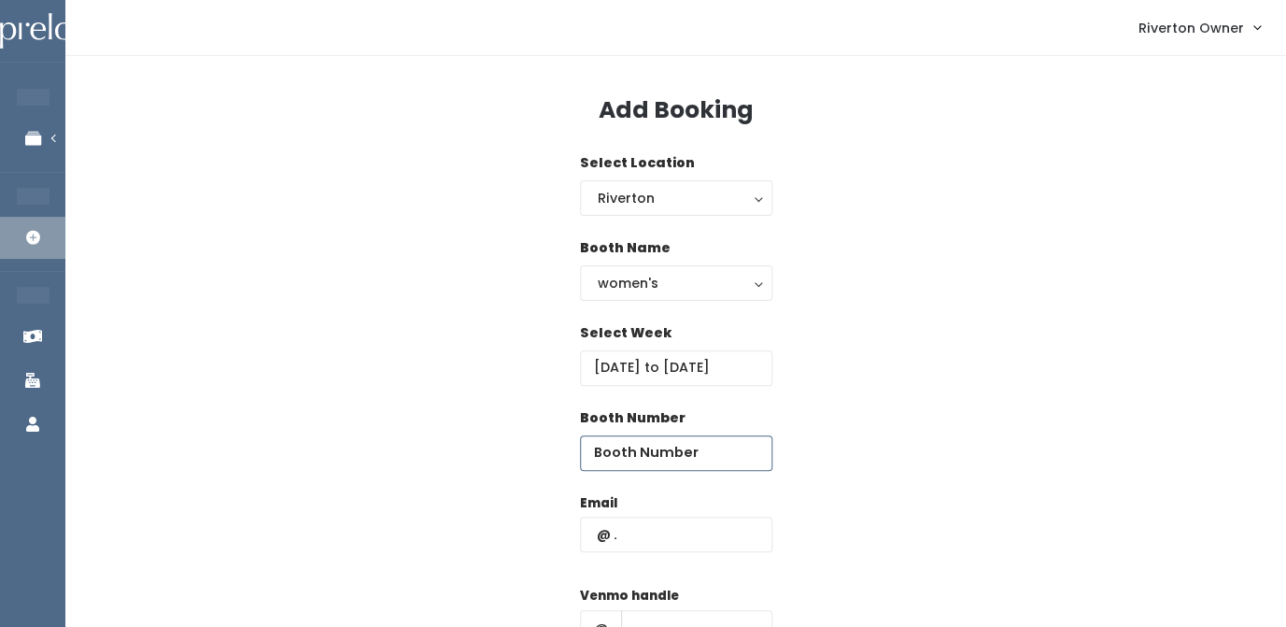
click at [631, 460] on input "number" at bounding box center [676, 452] width 192 height 35
type input "42"
click at [625, 531] on input "text" at bounding box center [676, 534] width 192 height 35
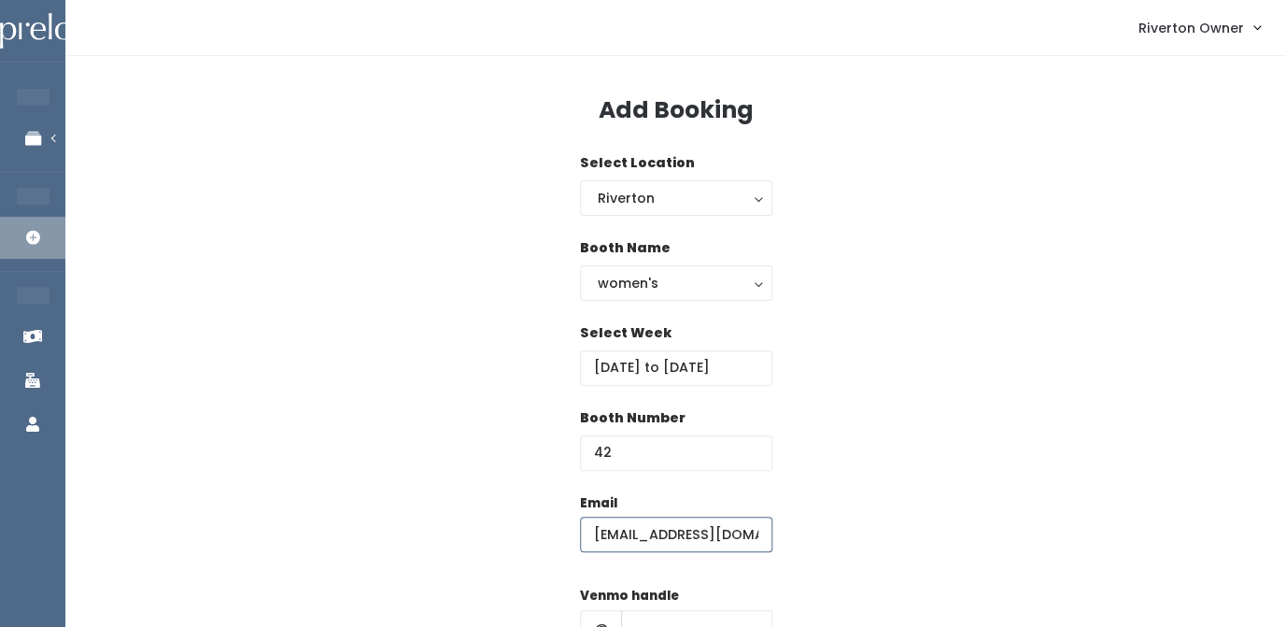
type input "[EMAIL_ADDRESS][DOMAIN_NAME]"
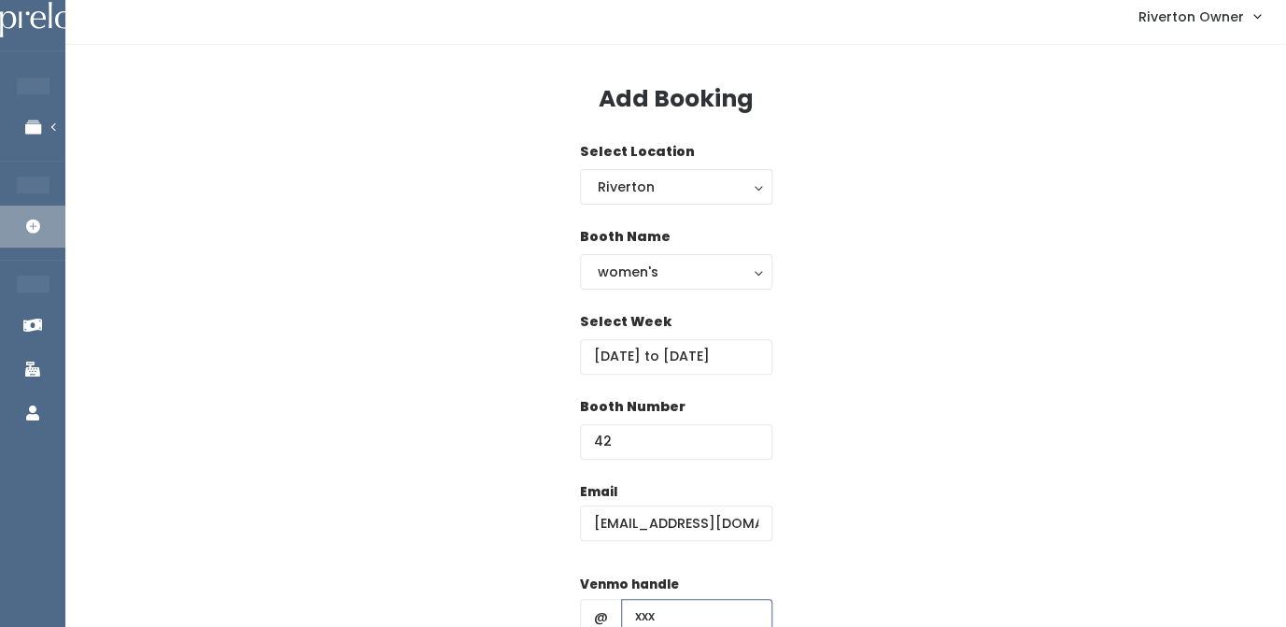
type input "xxx"
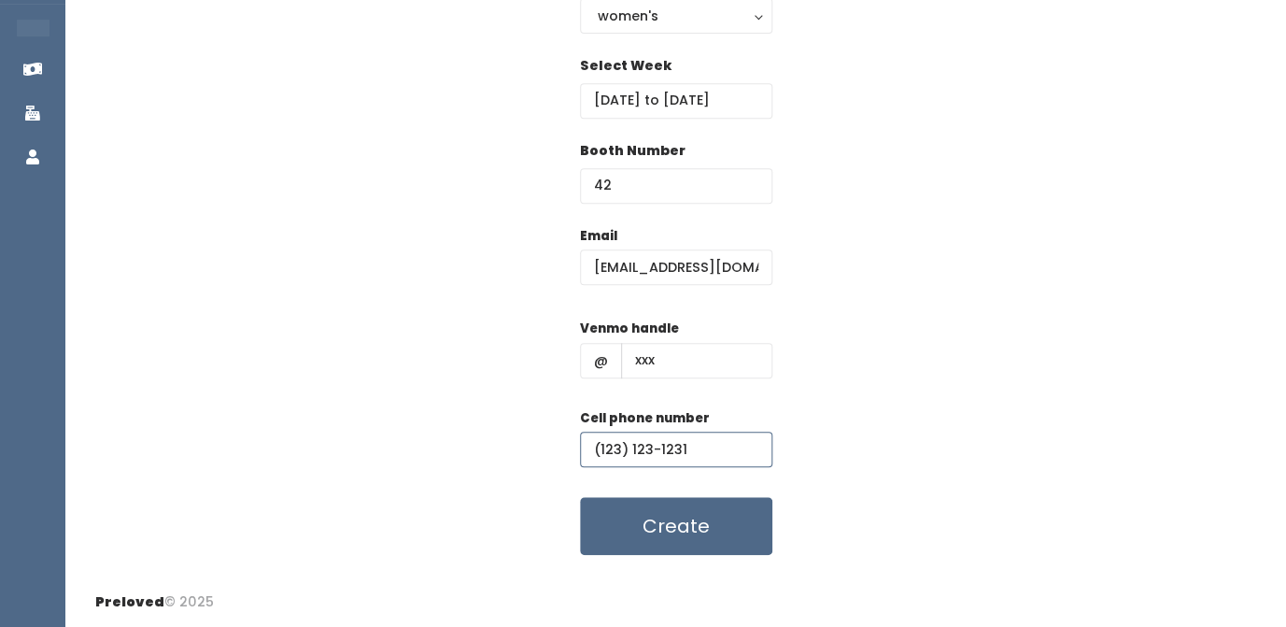
type input "(123) 123-1231"
click at [923, 267] on div "Email [EMAIL_ADDRESS][DOMAIN_NAME] Venmo handle @ xxx Cell phone number [PHONE_…" at bounding box center [675, 391] width 1161 height 330
click at [677, 546] on button "Create" at bounding box center [676, 526] width 192 height 58
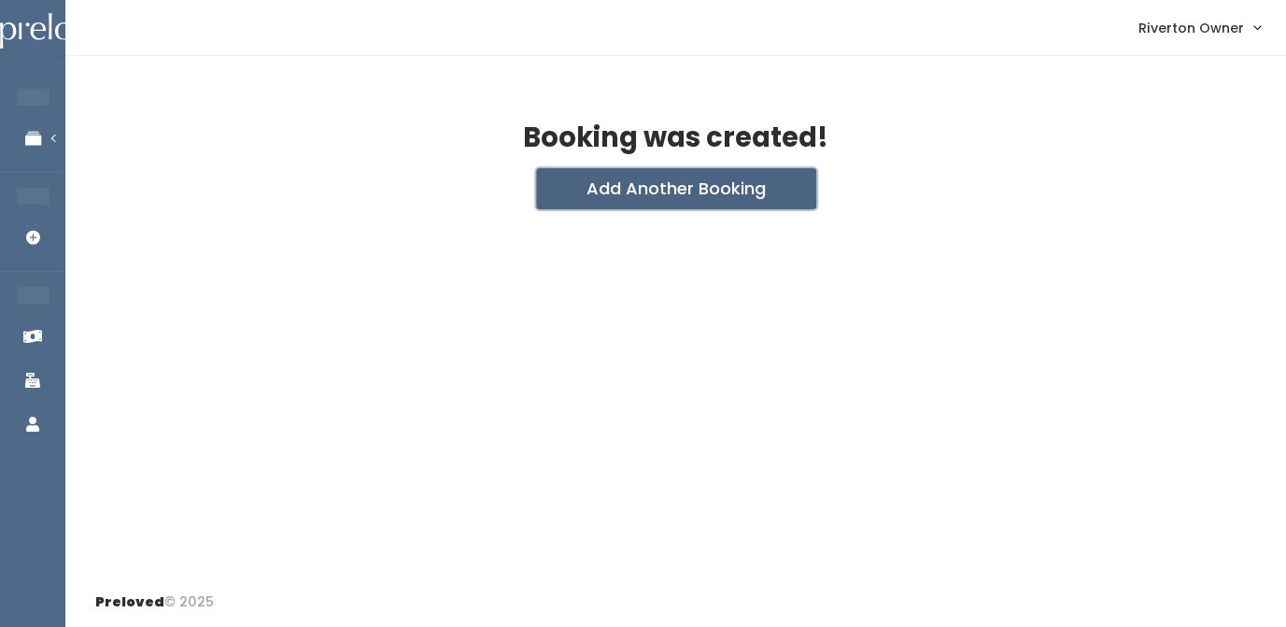
click at [732, 189] on button "Add Another Booking" at bounding box center [676, 188] width 280 height 41
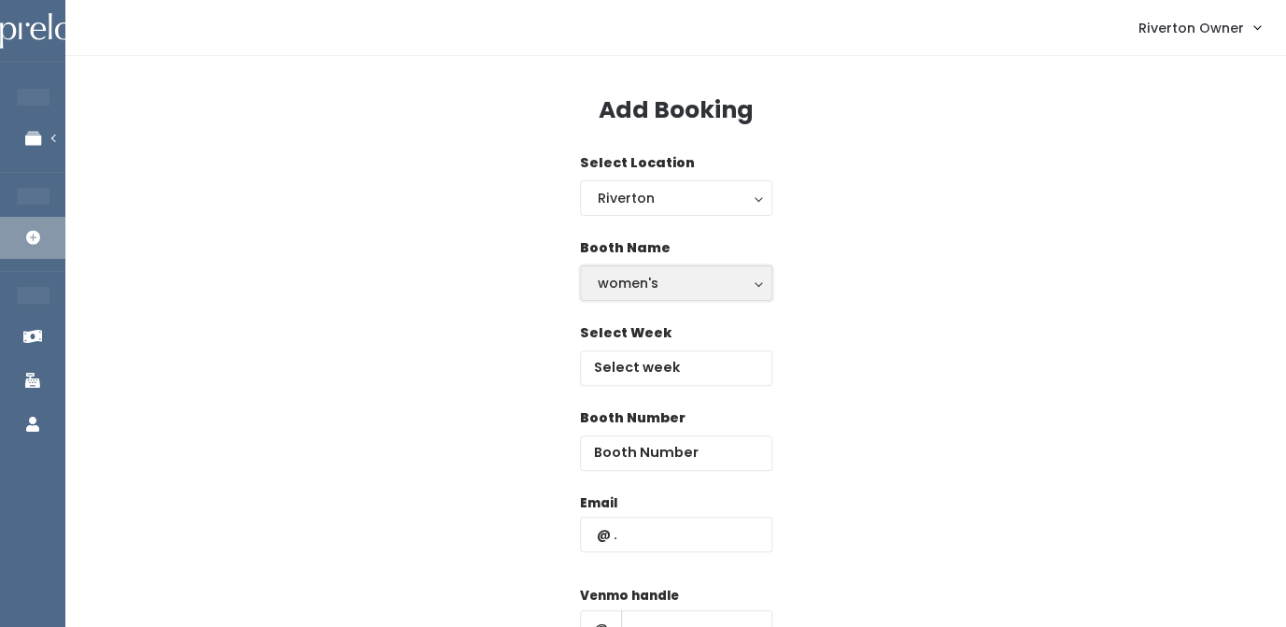
click at [664, 285] on div "women's" at bounding box center [676, 283] width 157 height 21
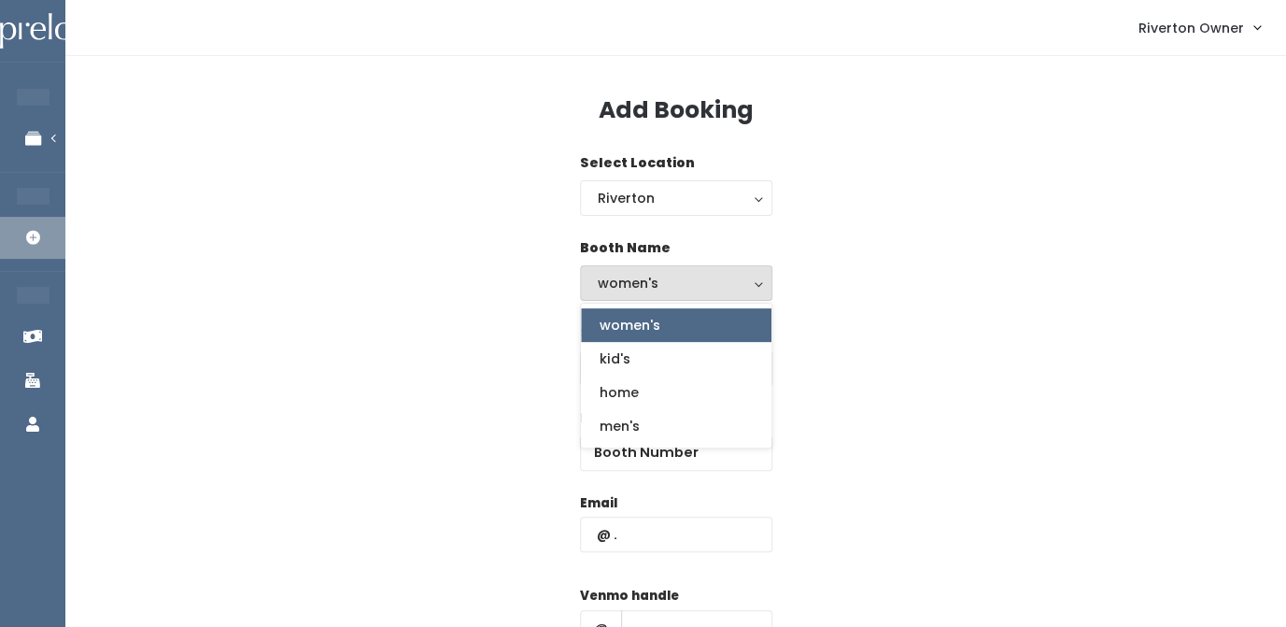
click at [664, 285] on div "women's" at bounding box center [676, 283] width 157 height 21
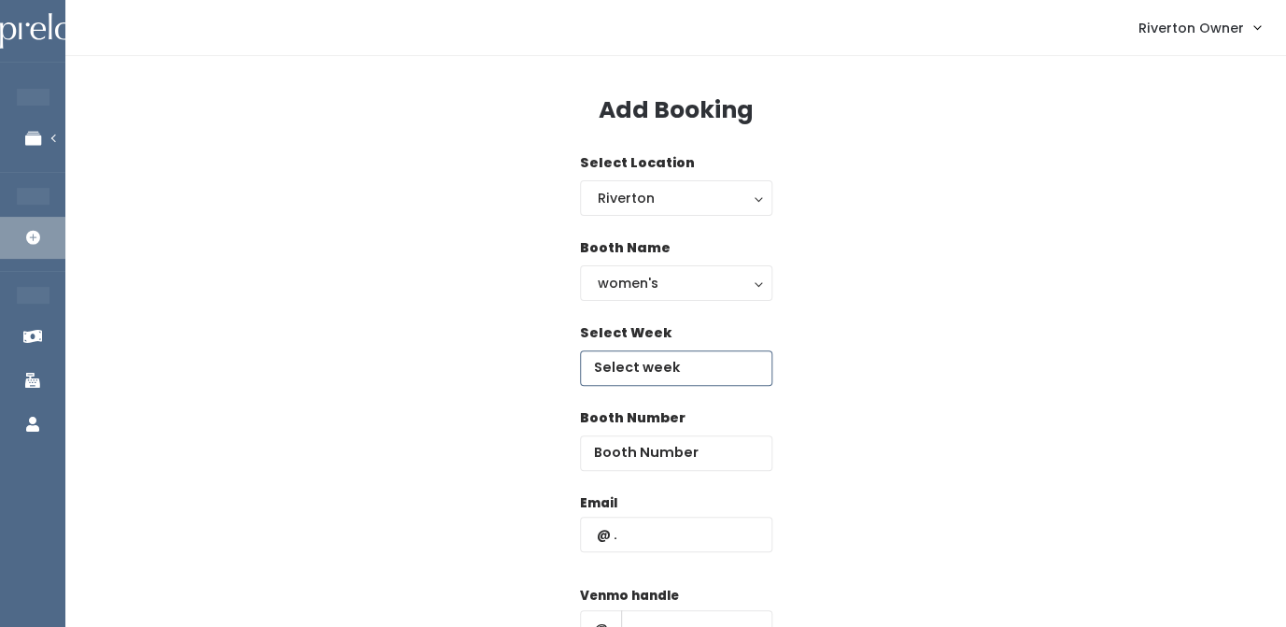
click at [658, 363] on input "text" at bounding box center [676, 367] width 192 height 35
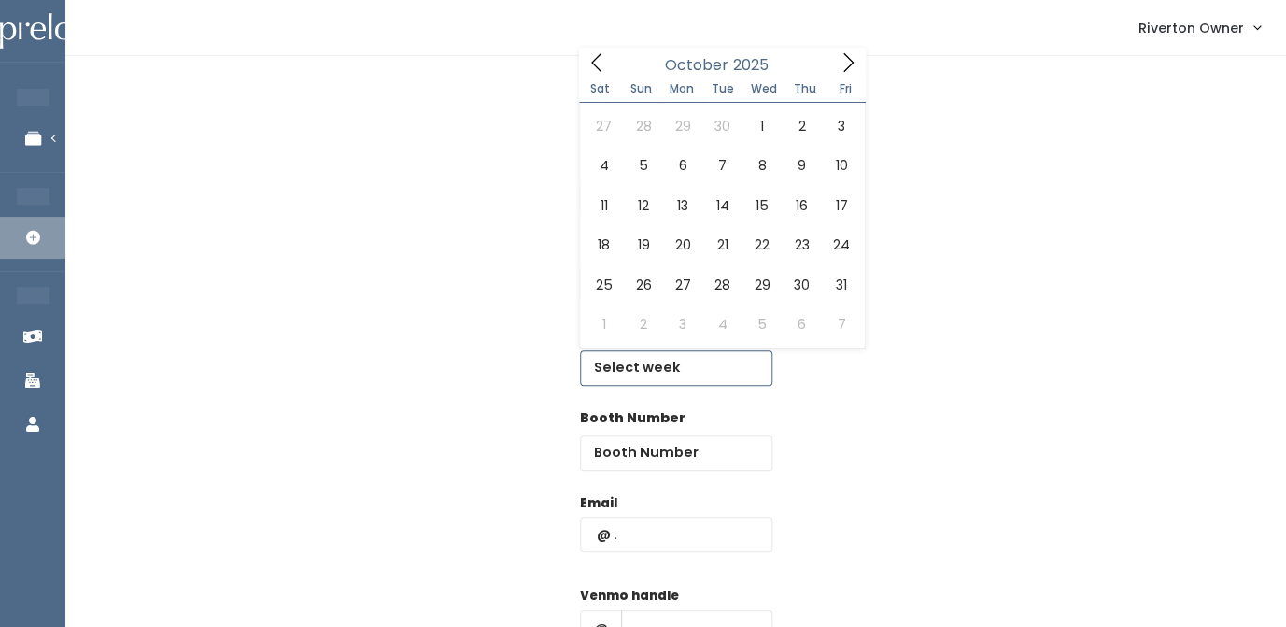
click at [847, 52] on span at bounding box center [847, 62] width 35 height 29
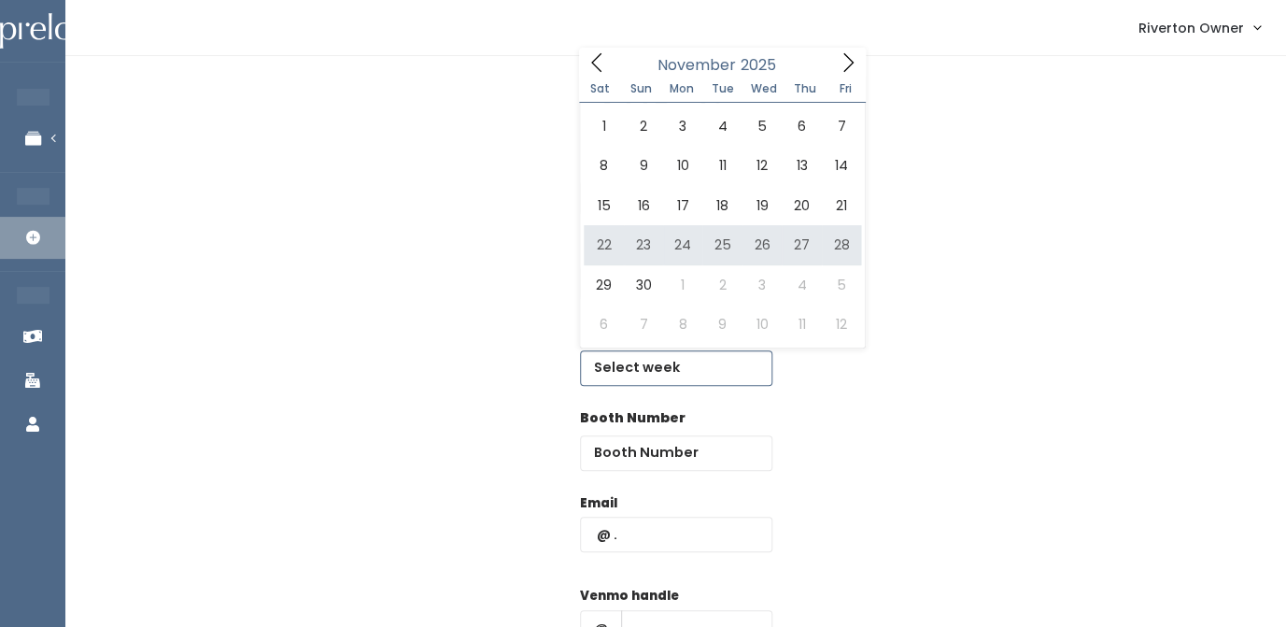
type input "[DATE] to [DATE]"
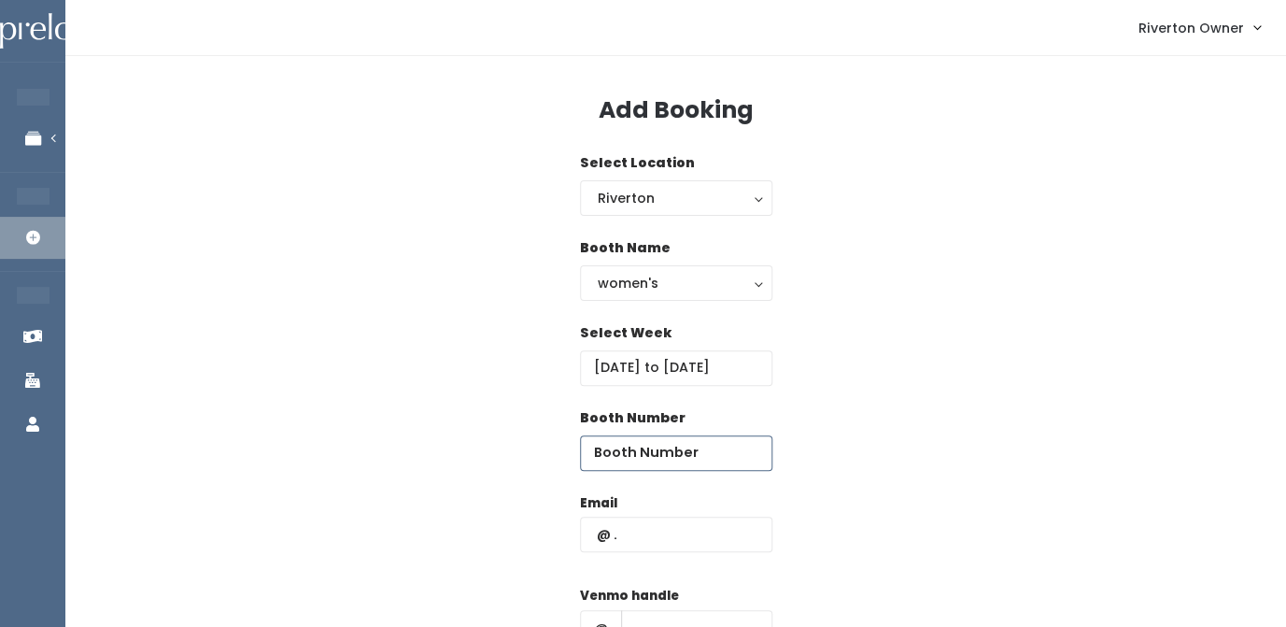
click at [643, 455] on input "number" at bounding box center [676, 452] width 192 height 35
type input "43"
click at [619, 534] on input "text" at bounding box center [676, 534] width 192 height 35
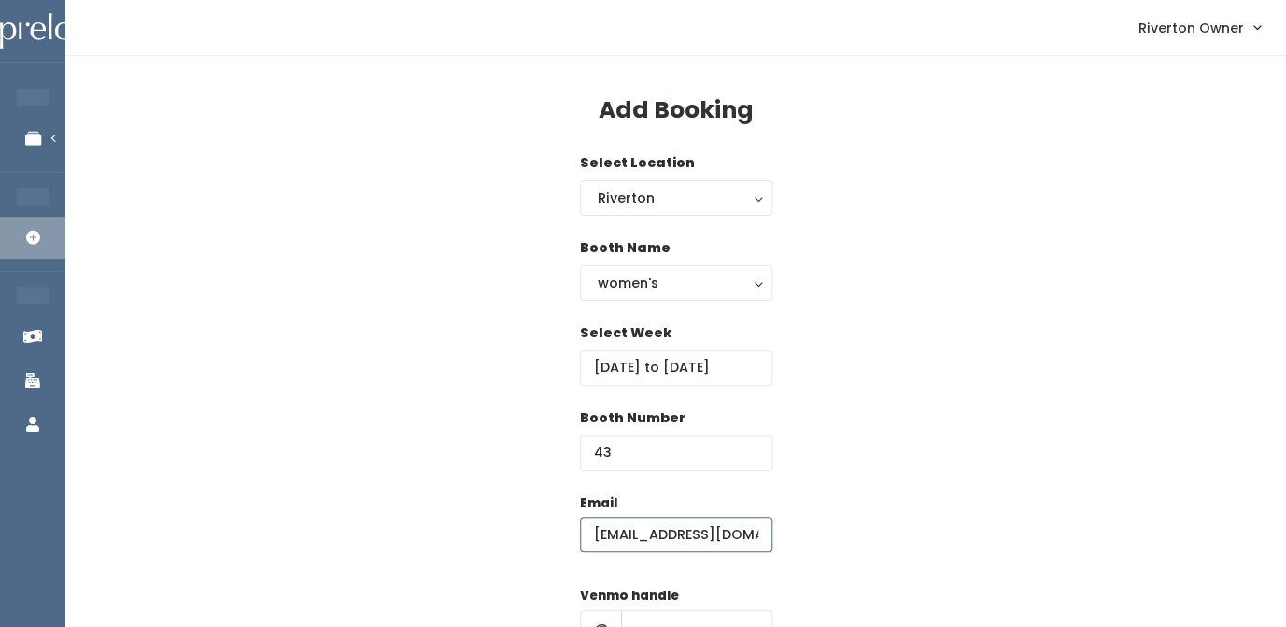
type input "[EMAIL_ADDRESS][DOMAIN_NAME]"
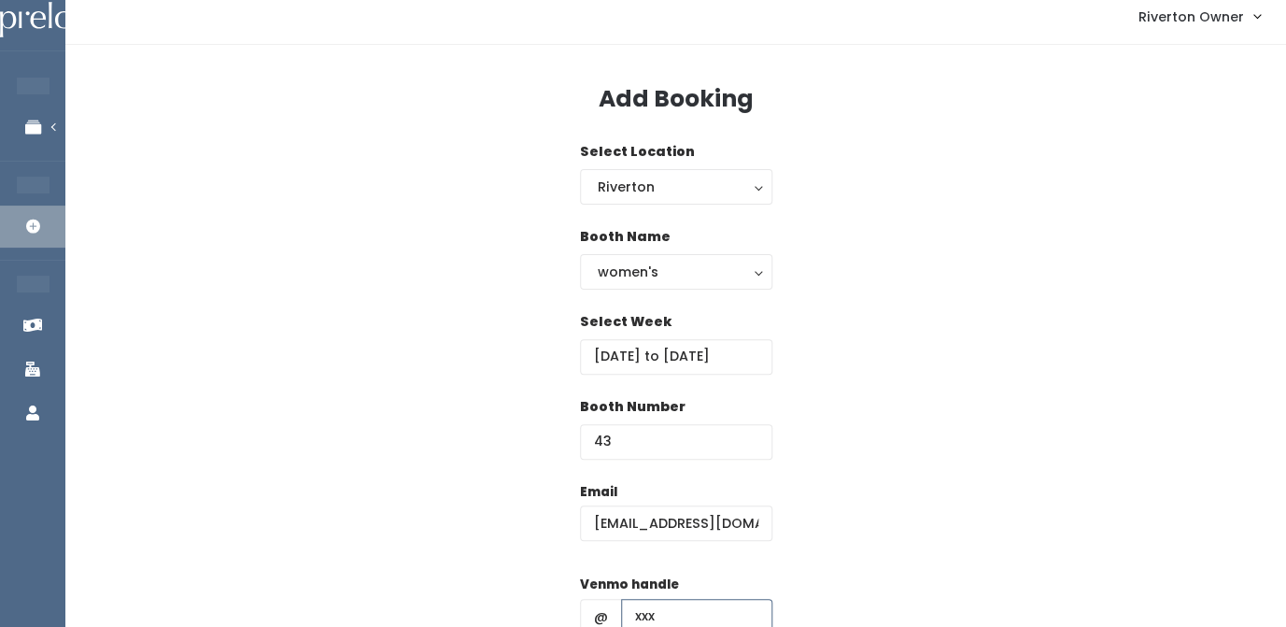
type input "xxx"
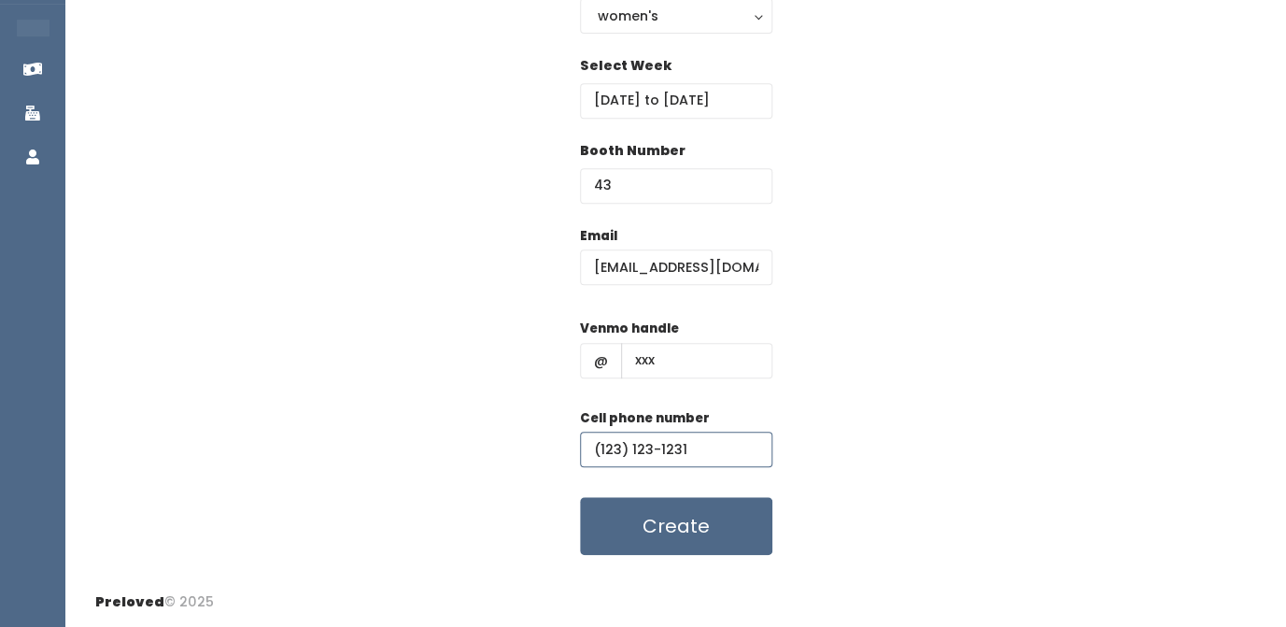
type input "(123) 123-1231"
click at [864, 326] on div "Email [EMAIL_ADDRESS][DOMAIN_NAME] Venmo handle @ xxx Cell phone number [PHONE_…" at bounding box center [675, 391] width 1161 height 330
click at [675, 532] on button "Create" at bounding box center [676, 526] width 192 height 58
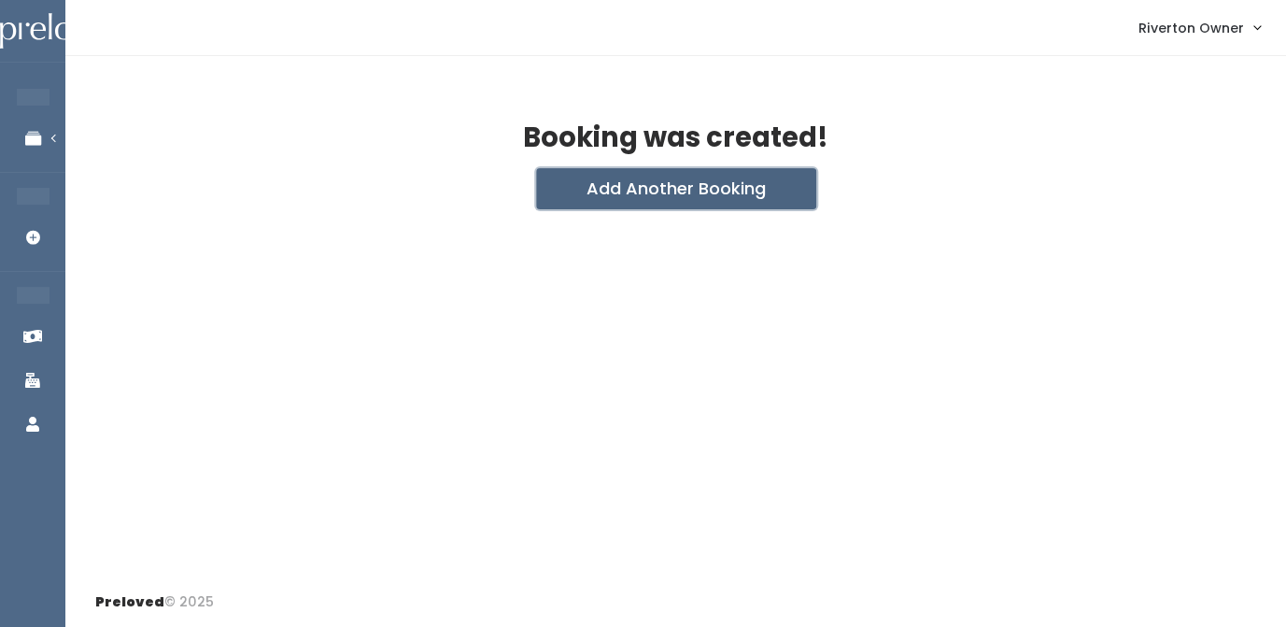
click at [653, 194] on button "Add Another Booking" at bounding box center [676, 188] width 280 height 41
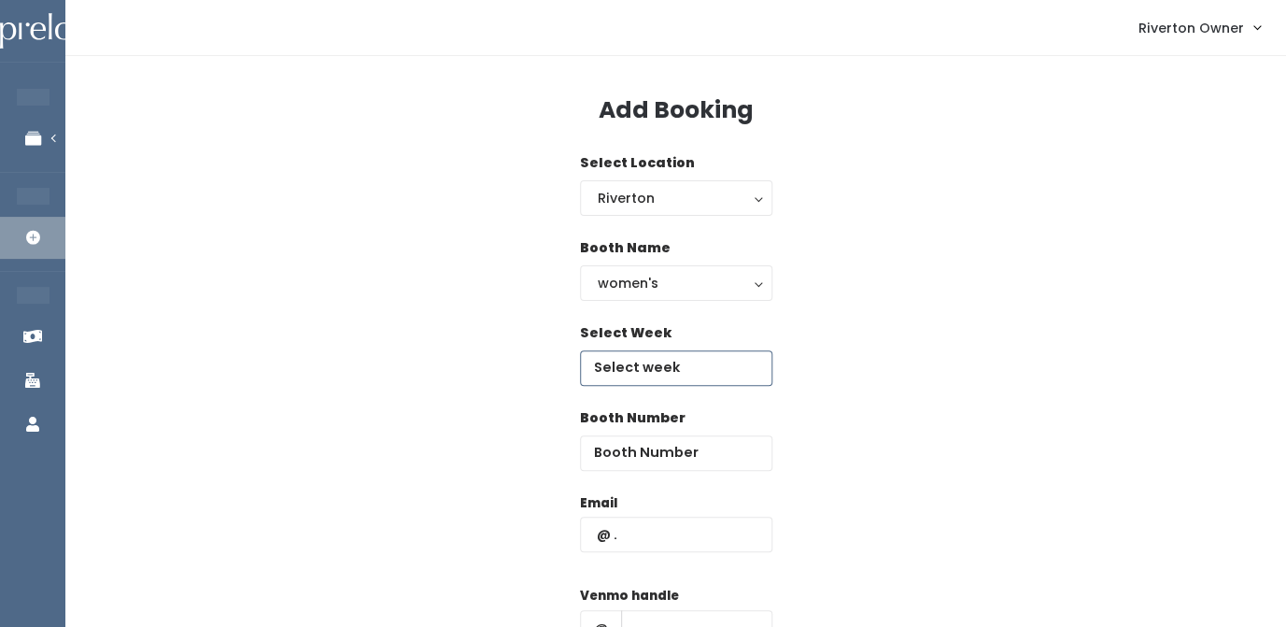
click at [670, 367] on input "text" at bounding box center [676, 367] width 192 height 35
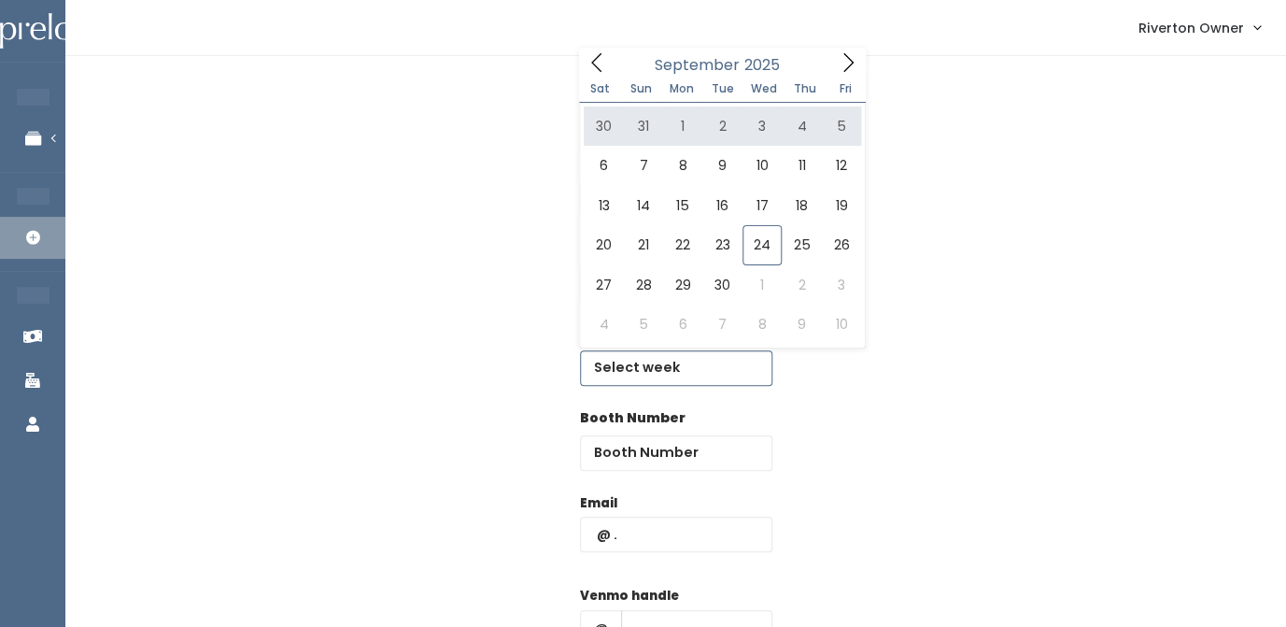
click at [842, 62] on icon at bounding box center [848, 62] width 21 height 21
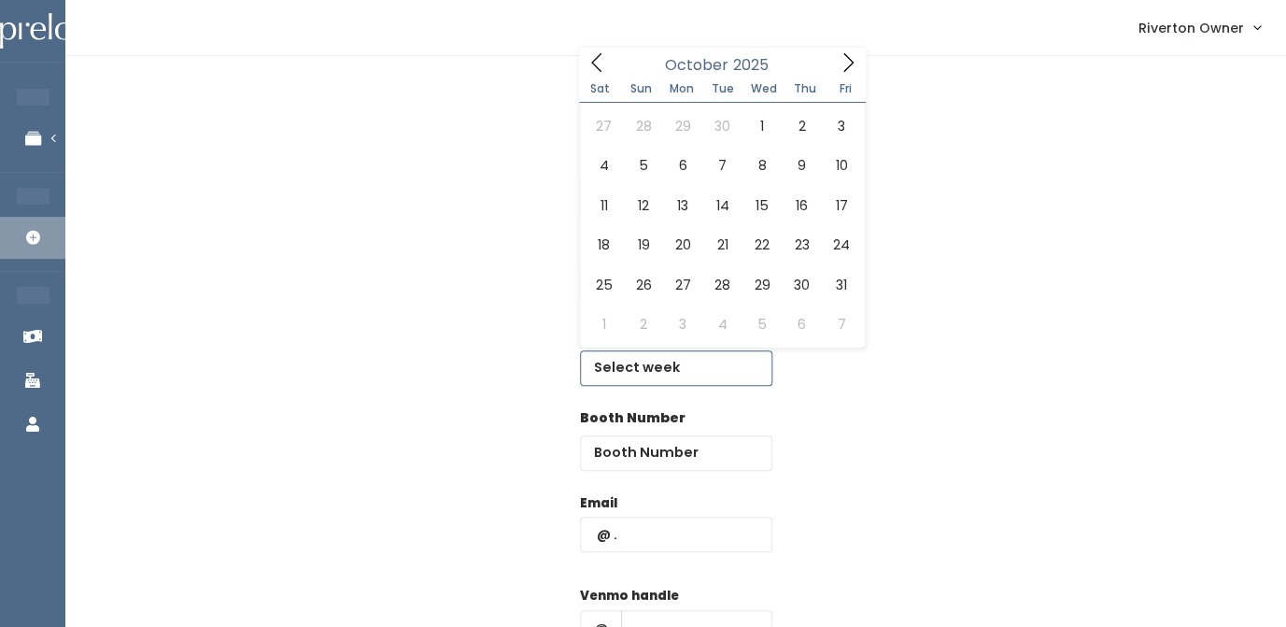
click at [842, 62] on icon at bounding box center [848, 62] width 21 height 21
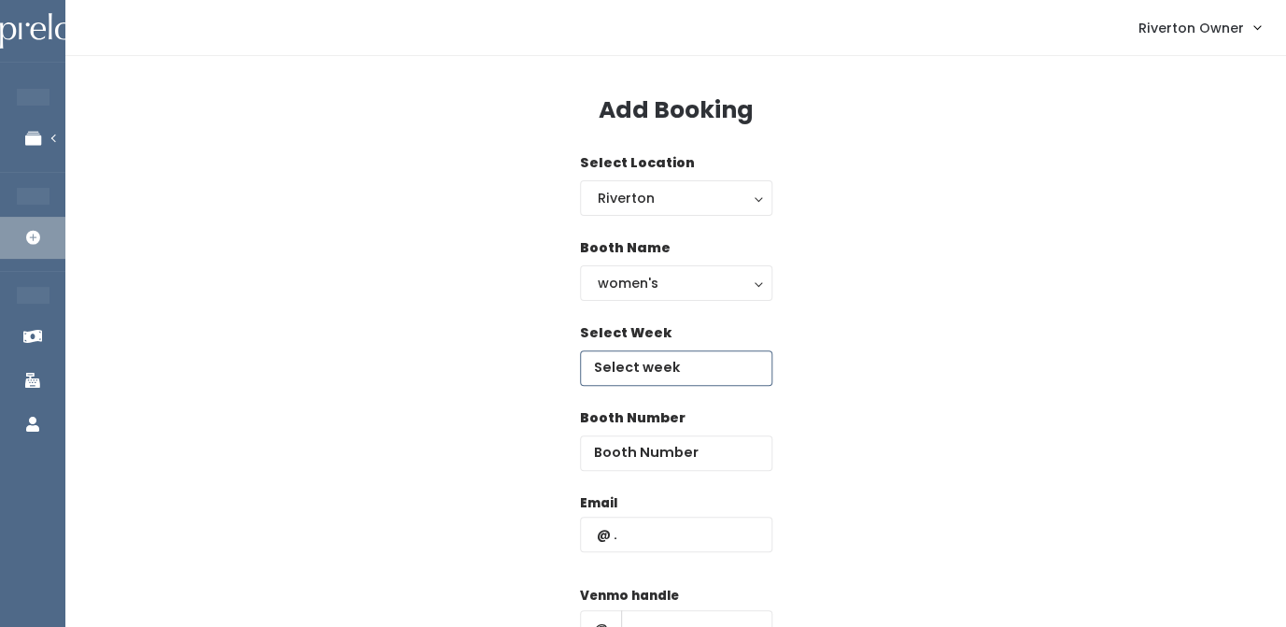
type input "[DATE] to [DATE]"
click at [683, 452] on input "number" at bounding box center [676, 452] width 192 height 35
type input "44"
click at [660, 535] on input "river" at bounding box center [676, 534] width 192 height 35
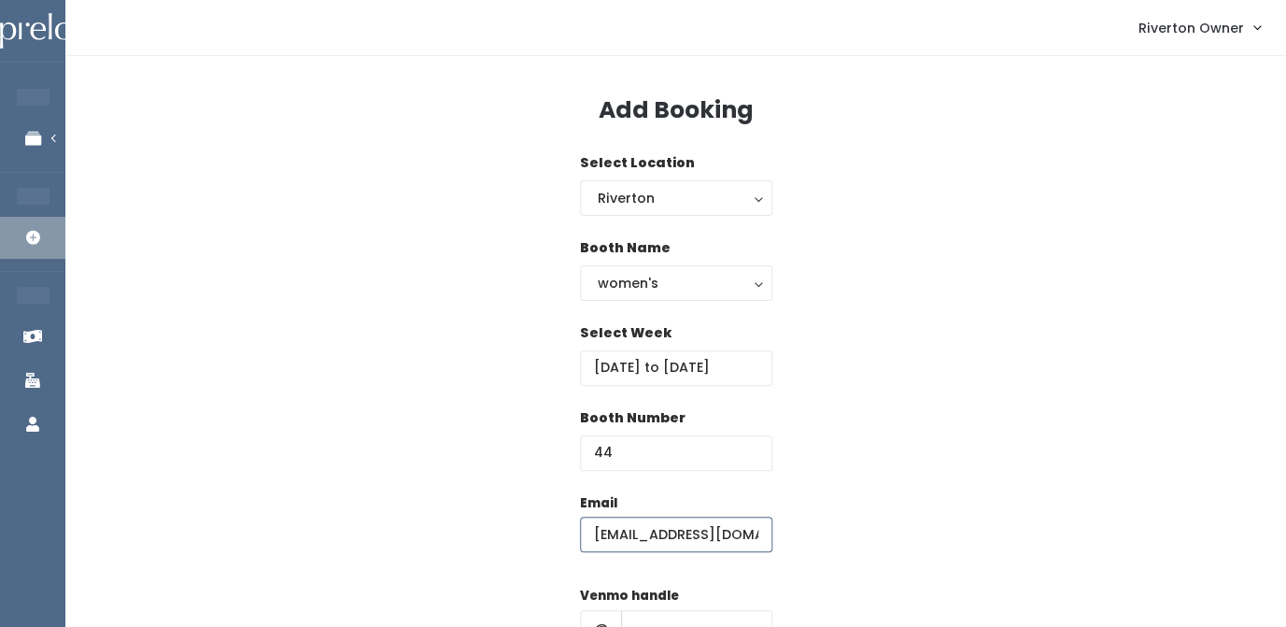
type input "[EMAIL_ADDRESS][DOMAIN_NAME]"
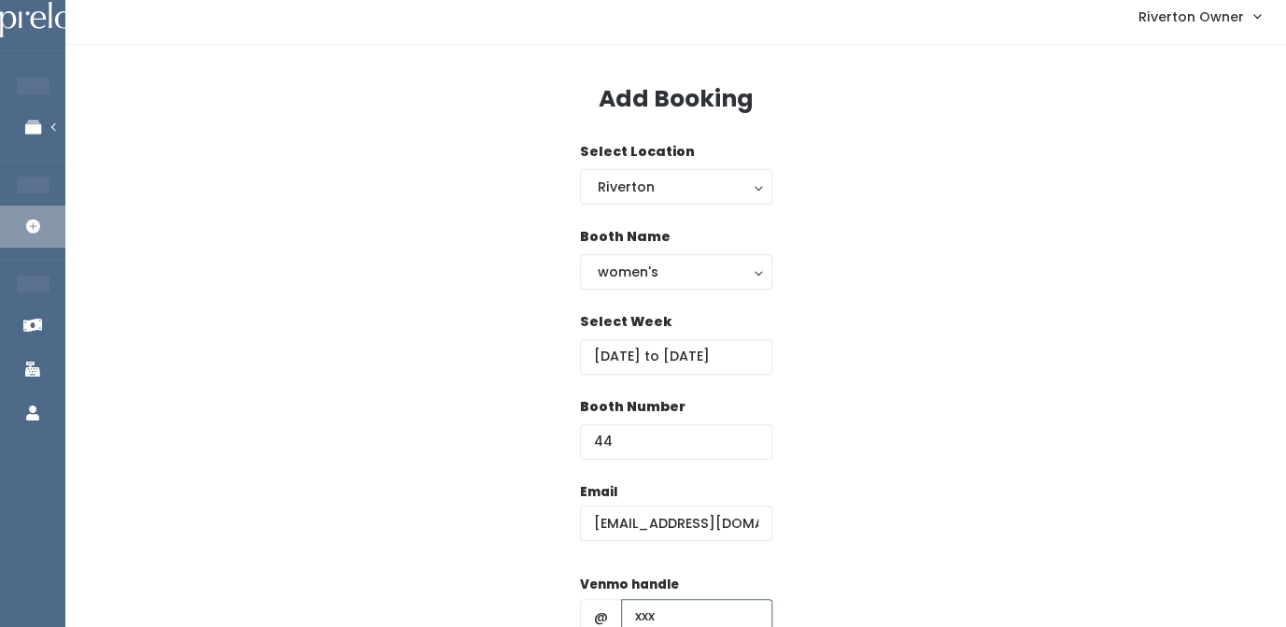
type input "xxx"
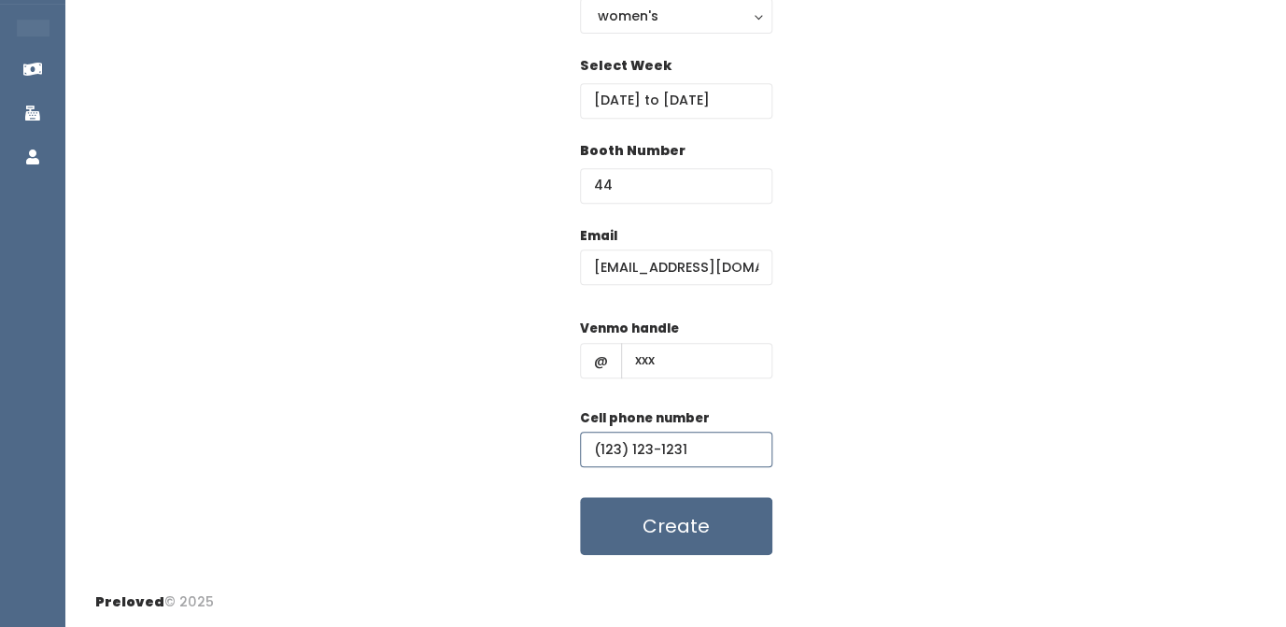
type input "(123) 123-1231"
click at [893, 349] on div "Email riverton@preloved.love Venmo handle @ xxx Cell phone number (123) 123-123…" at bounding box center [675, 391] width 1161 height 330
click at [681, 551] on button "Create" at bounding box center [676, 526] width 192 height 58
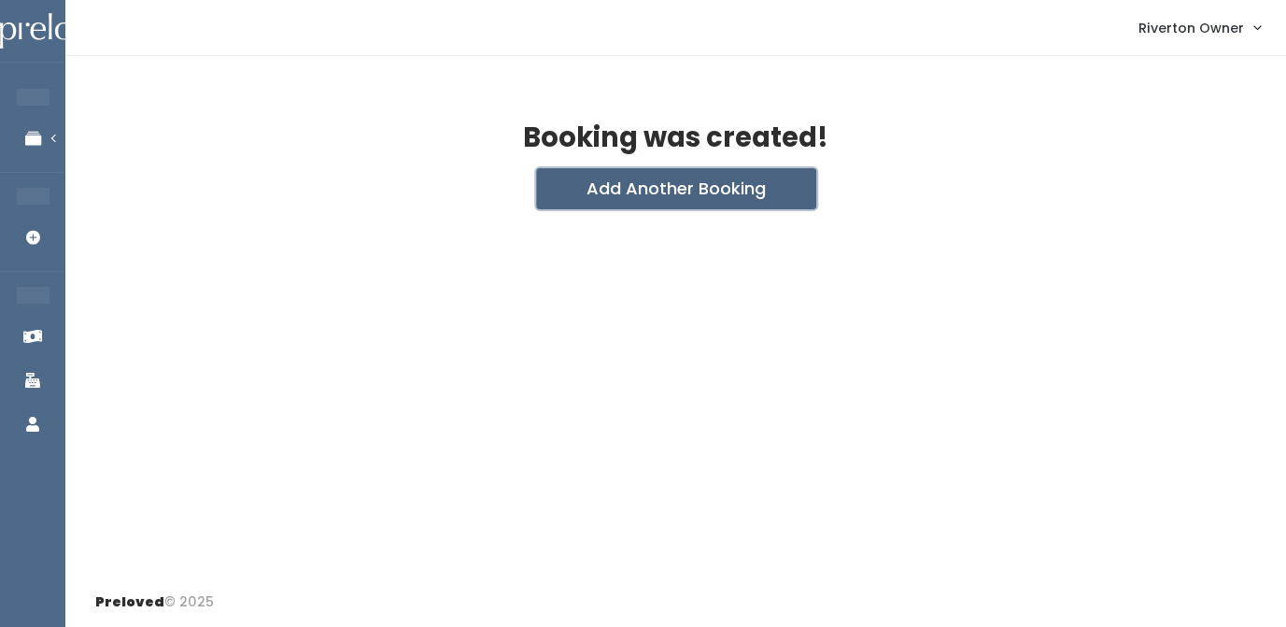
click at [730, 183] on button "Add Another Booking" at bounding box center [676, 188] width 280 height 41
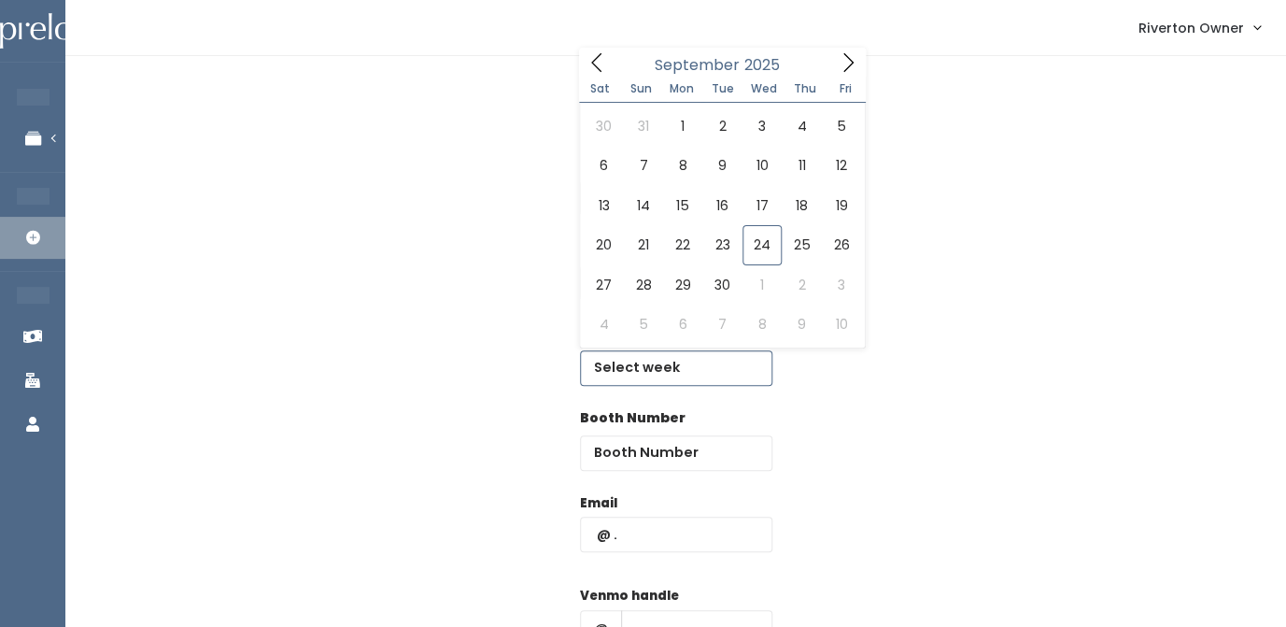
click at [654, 371] on input "text" at bounding box center [676, 367] width 192 height 35
click at [847, 64] on icon at bounding box center [848, 62] width 21 height 21
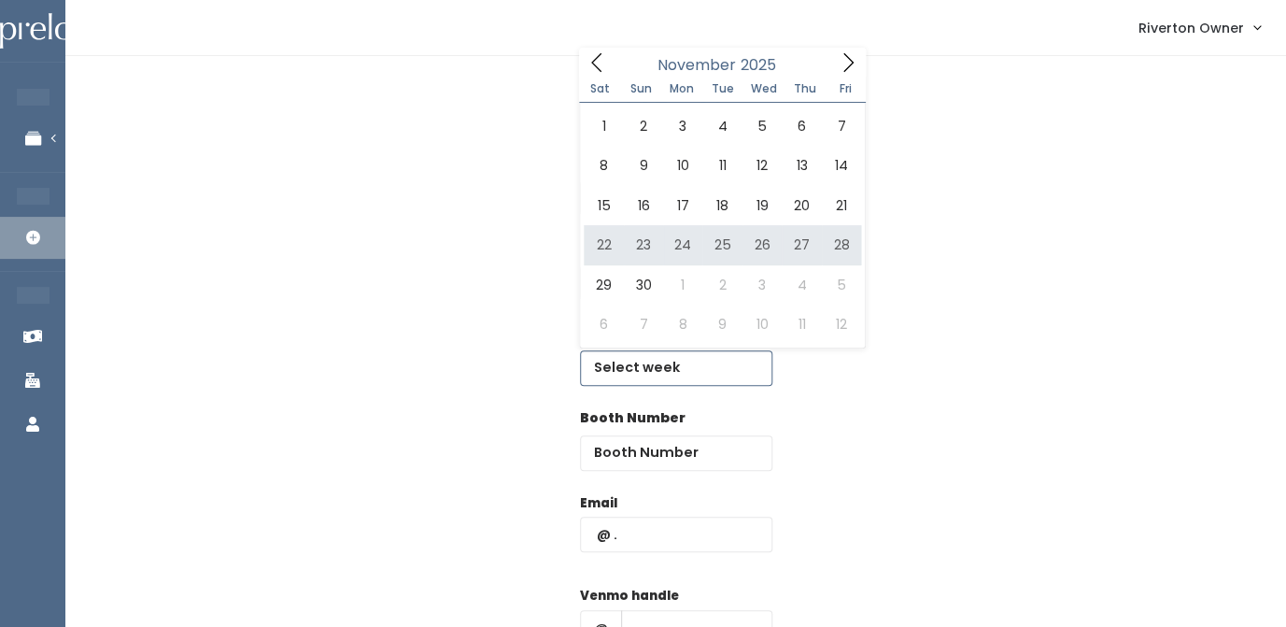
type input "[DATE] to [DATE]"
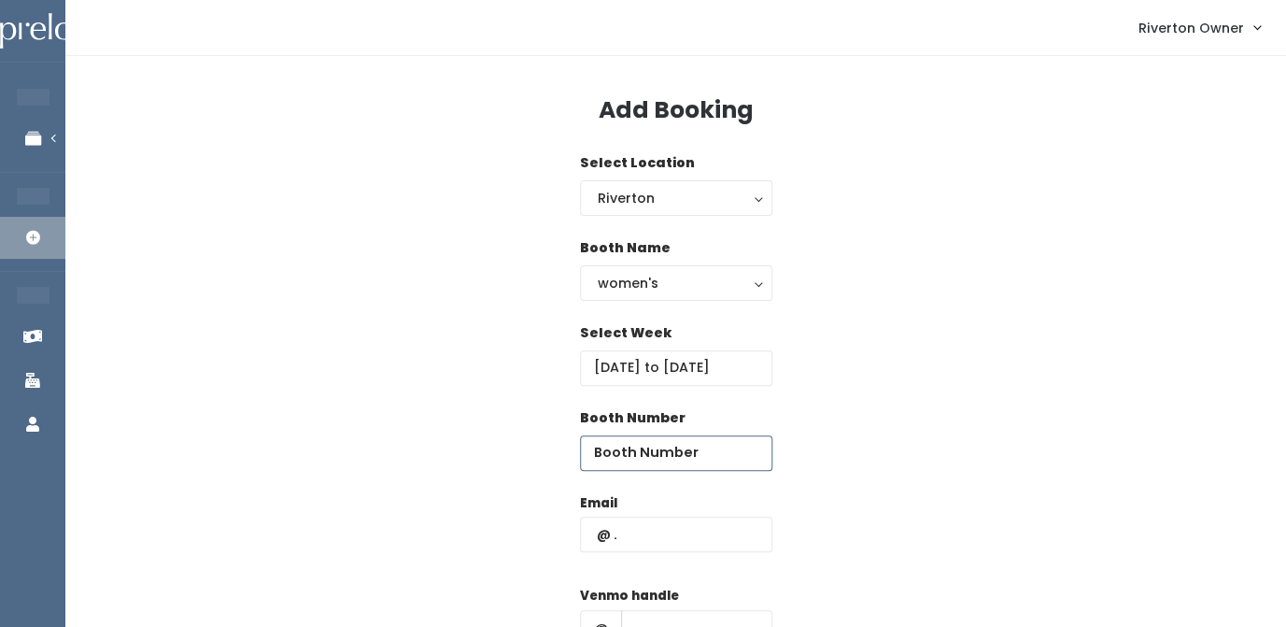
click at [669, 448] on input "number" at bounding box center [676, 452] width 192 height 35
type input "45"
click at [645, 540] on input "text" at bounding box center [676, 534] width 192 height 35
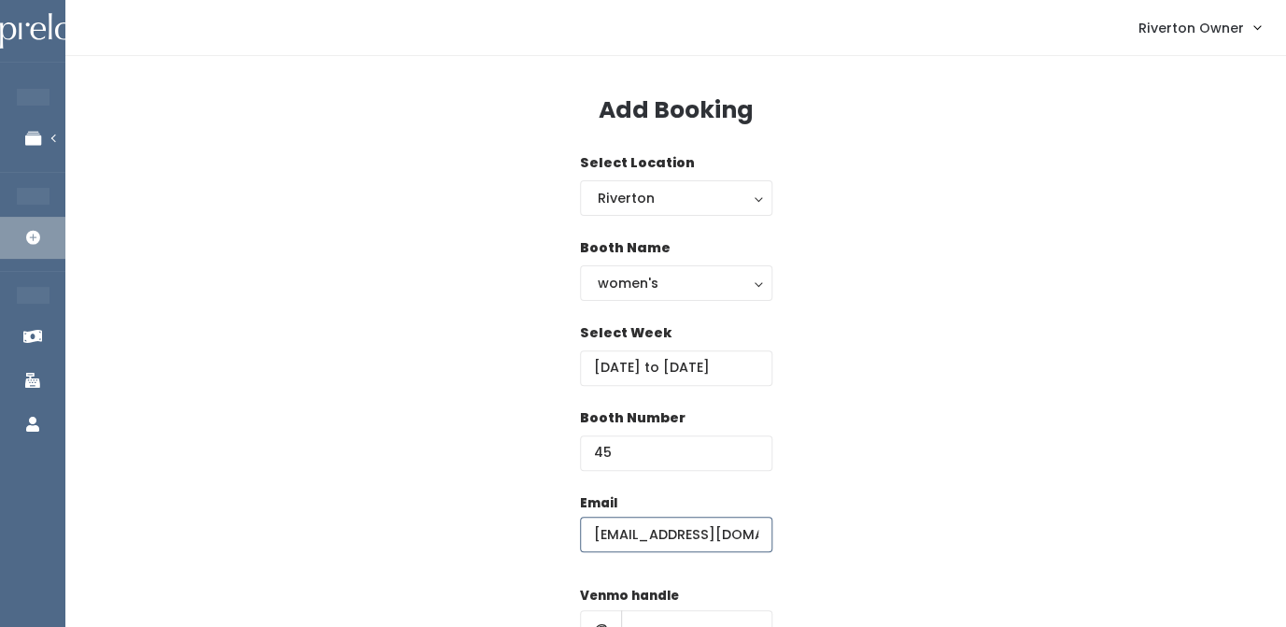
type input "[EMAIL_ADDRESS][DOMAIN_NAME]"
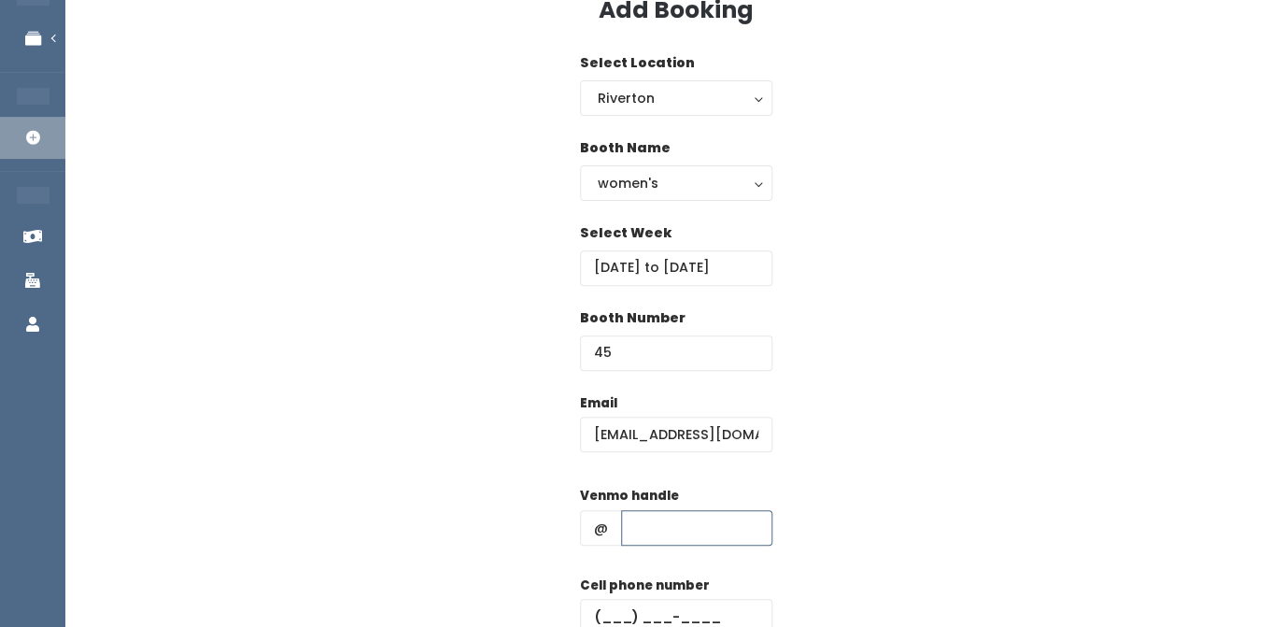
scroll to position [110, 0]
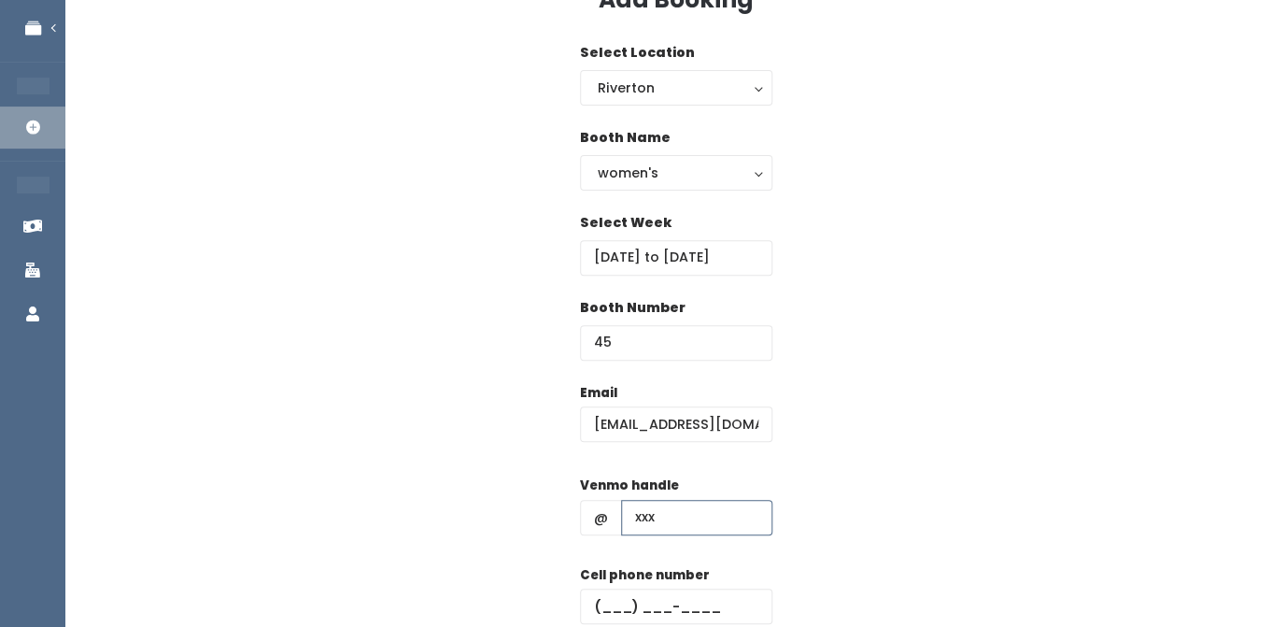
type input "xxx"
type input "(123) 123-1231"
click at [892, 404] on div "Email riverton@preloved.love Venmo handle @ xxx Cell phone number (123) 123-123…" at bounding box center [675, 548] width 1161 height 330
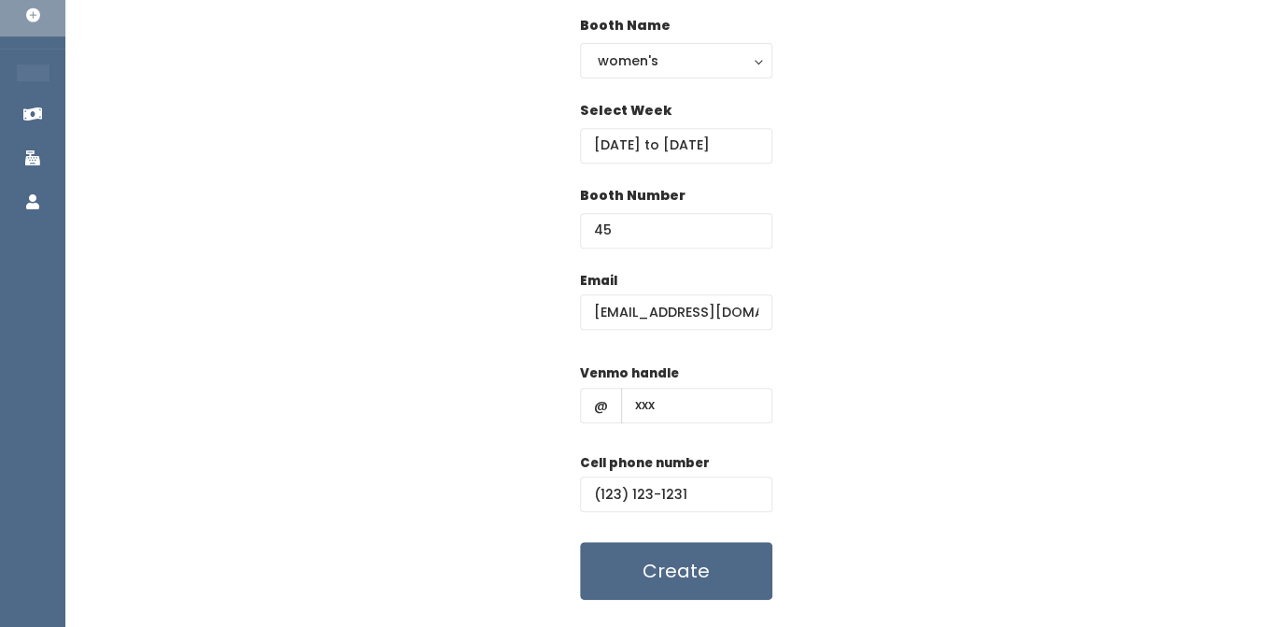
scroll to position [269, 0]
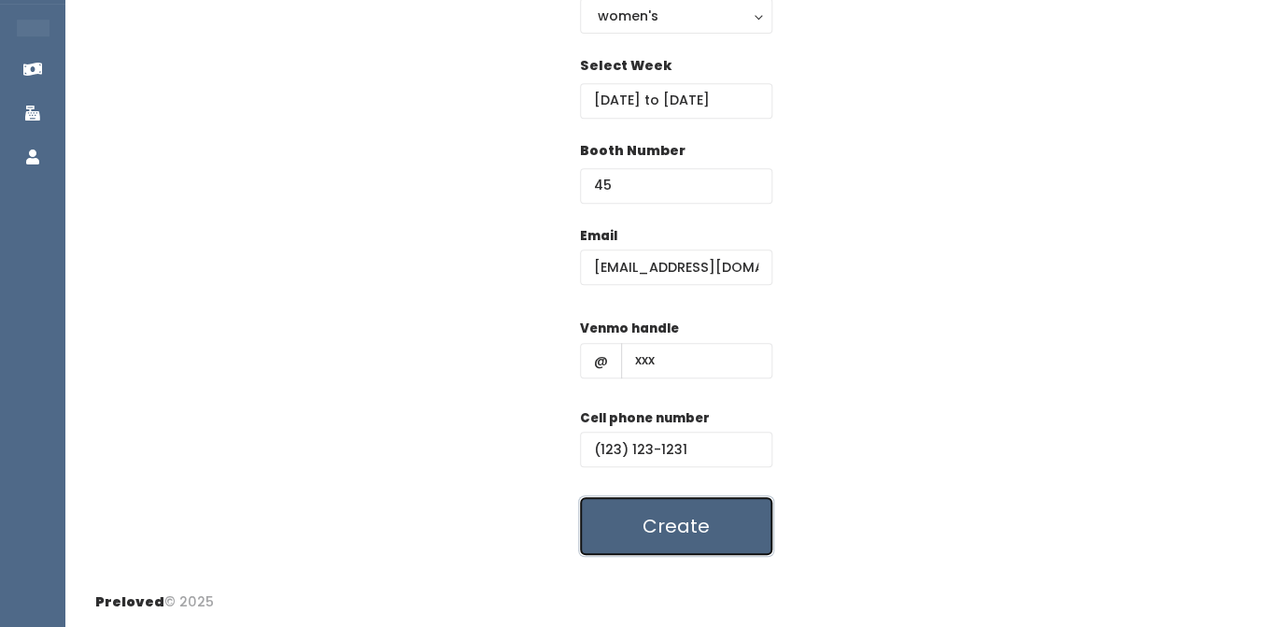
click at [686, 533] on button "Create" at bounding box center [676, 526] width 192 height 58
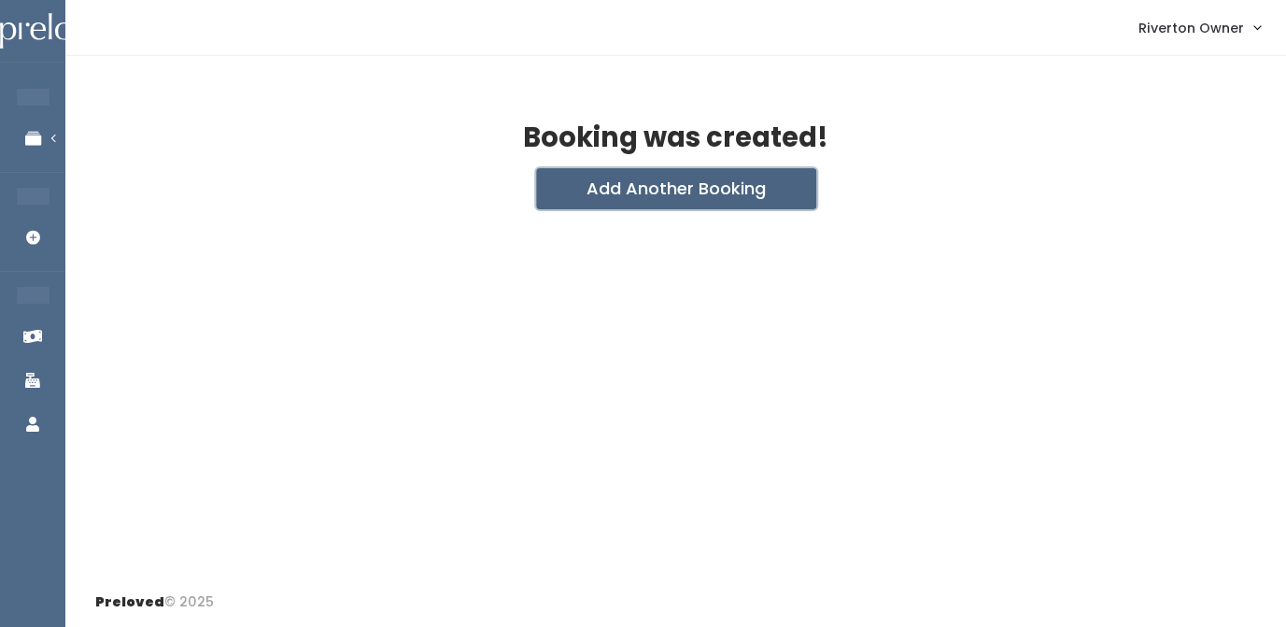
click at [663, 193] on button "Add Another Booking" at bounding box center [676, 188] width 280 height 41
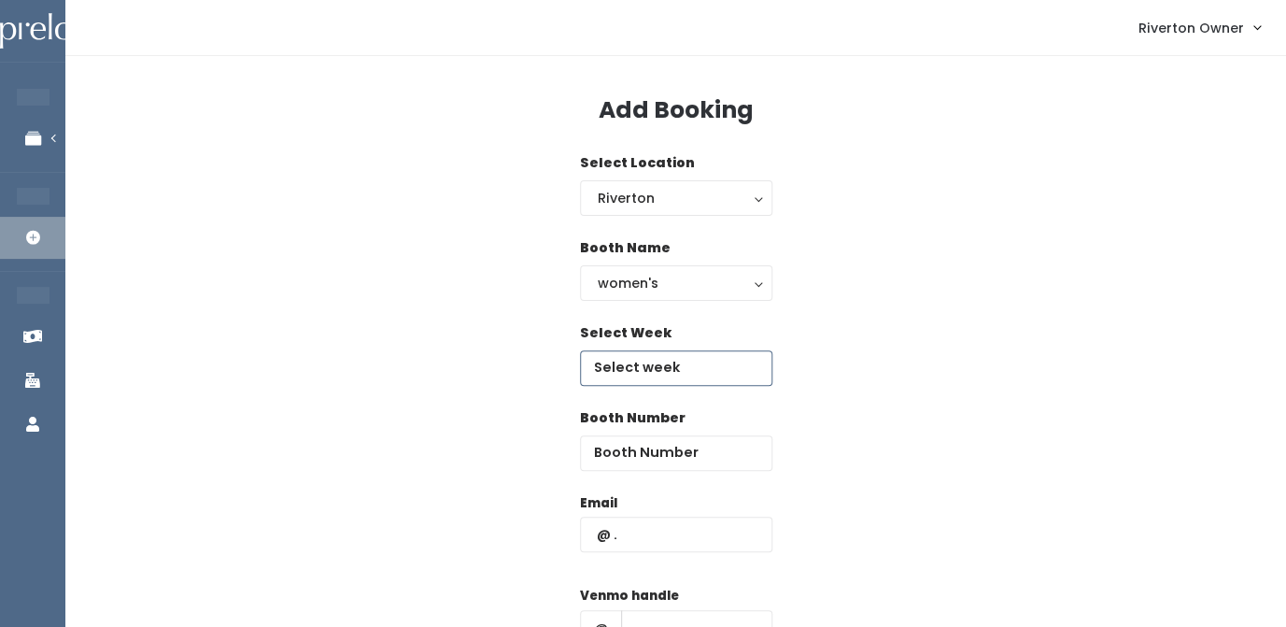
click at [641, 379] on input "text" at bounding box center [676, 367] width 192 height 35
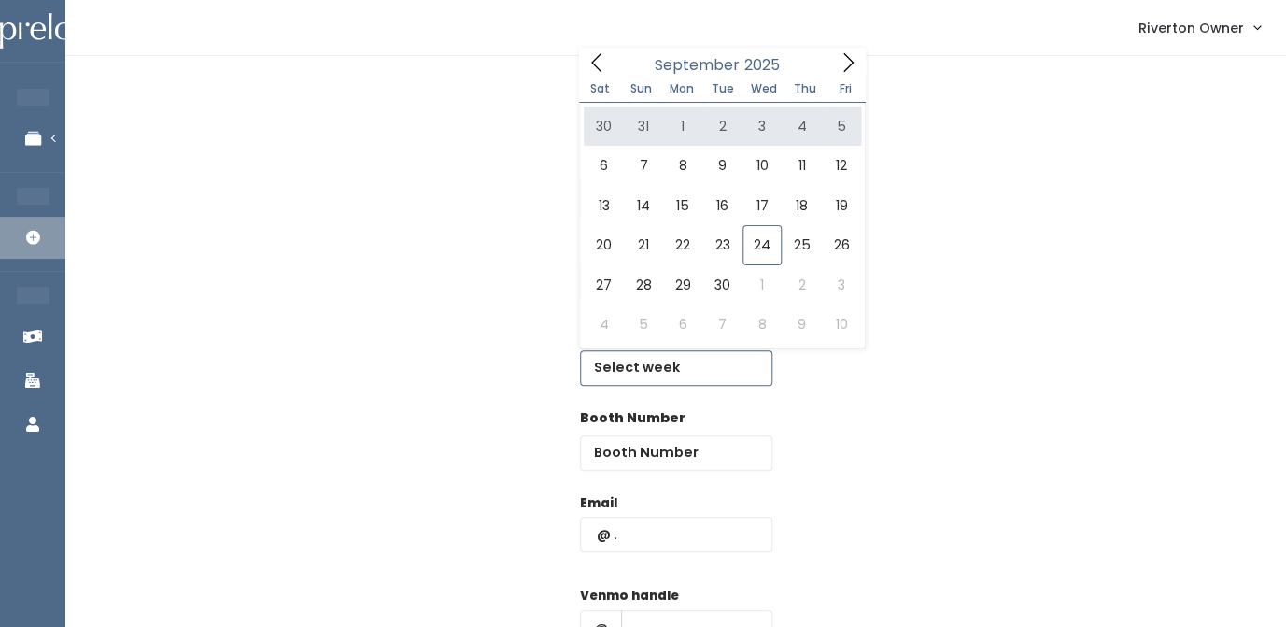
click at [851, 64] on icon at bounding box center [848, 62] width 21 height 21
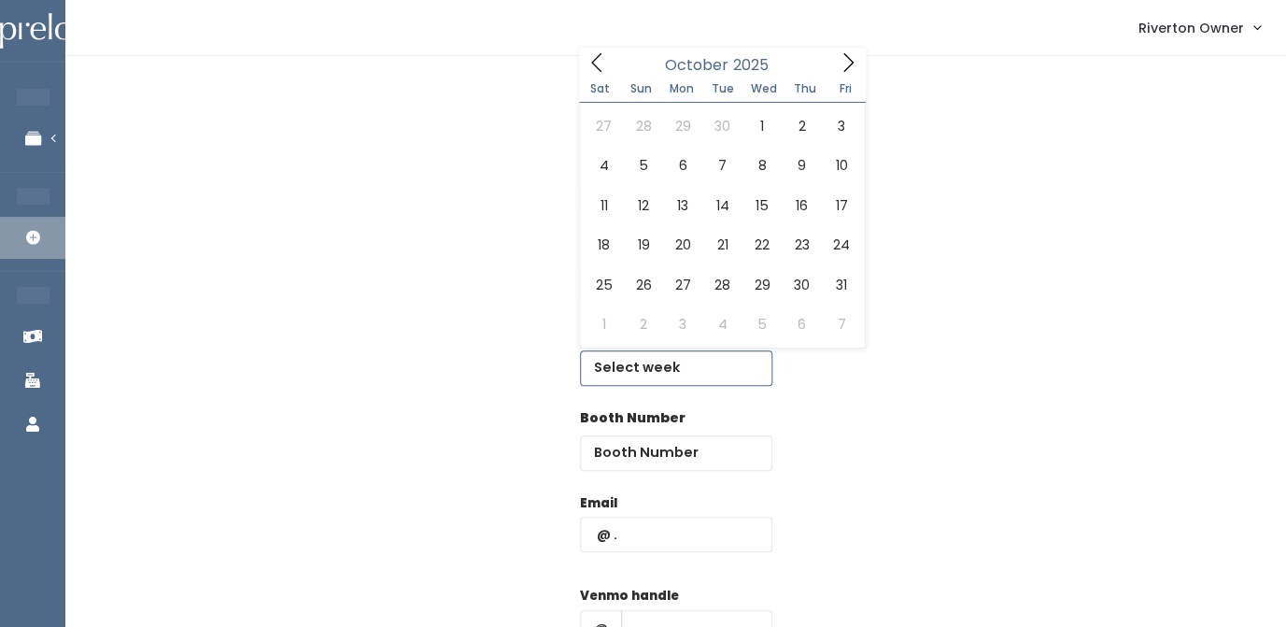
click at [851, 64] on icon at bounding box center [848, 62] width 21 height 21
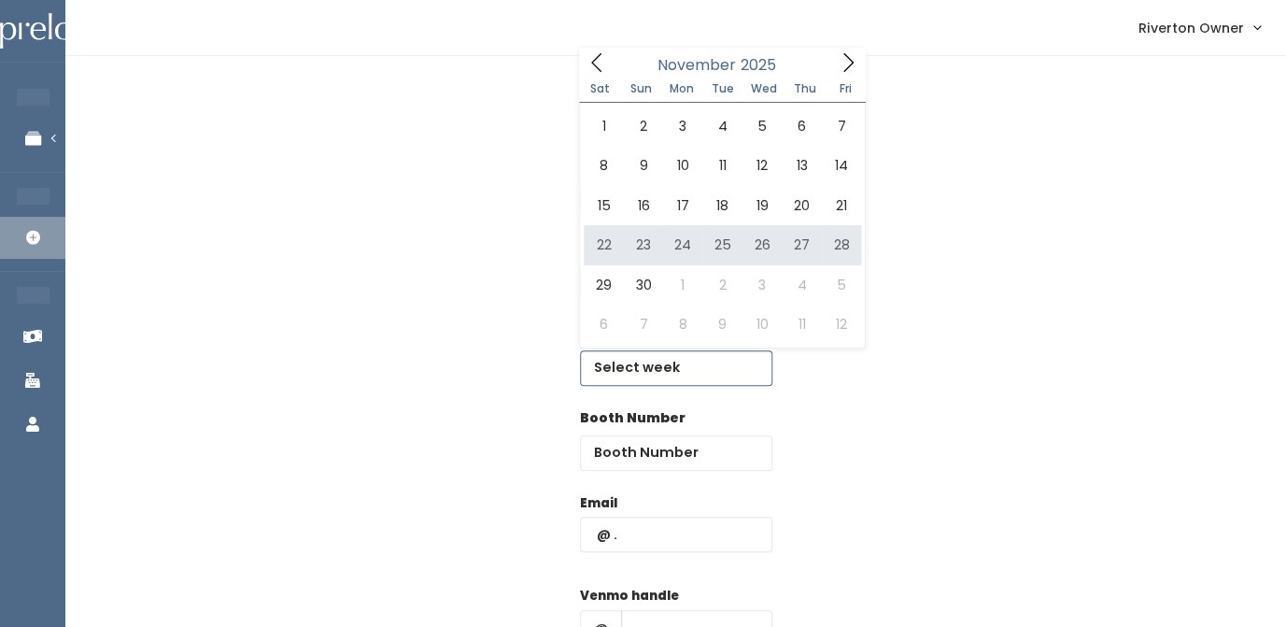
type input "[DATE] to [DATE]"
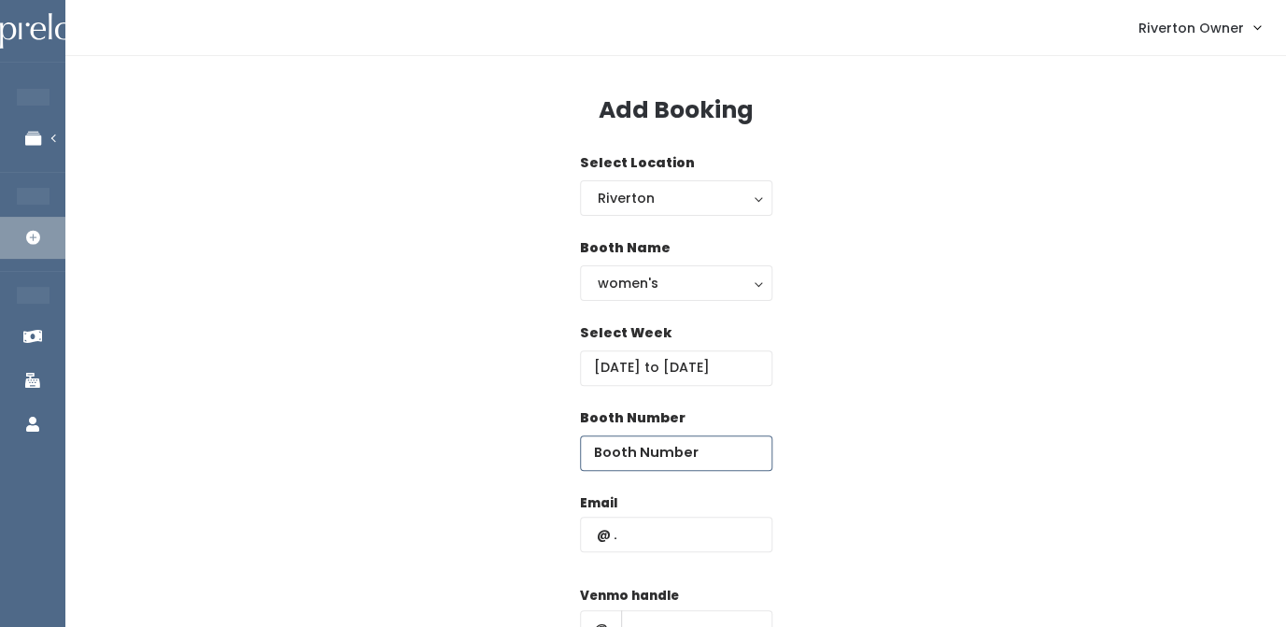
click at [656, 461] on input "number" at bounding box center [676, 452] width 192 height 35
type input "46"
click at [643, 549] on input "text" at bounding box center [676, 534] width 192 height 35
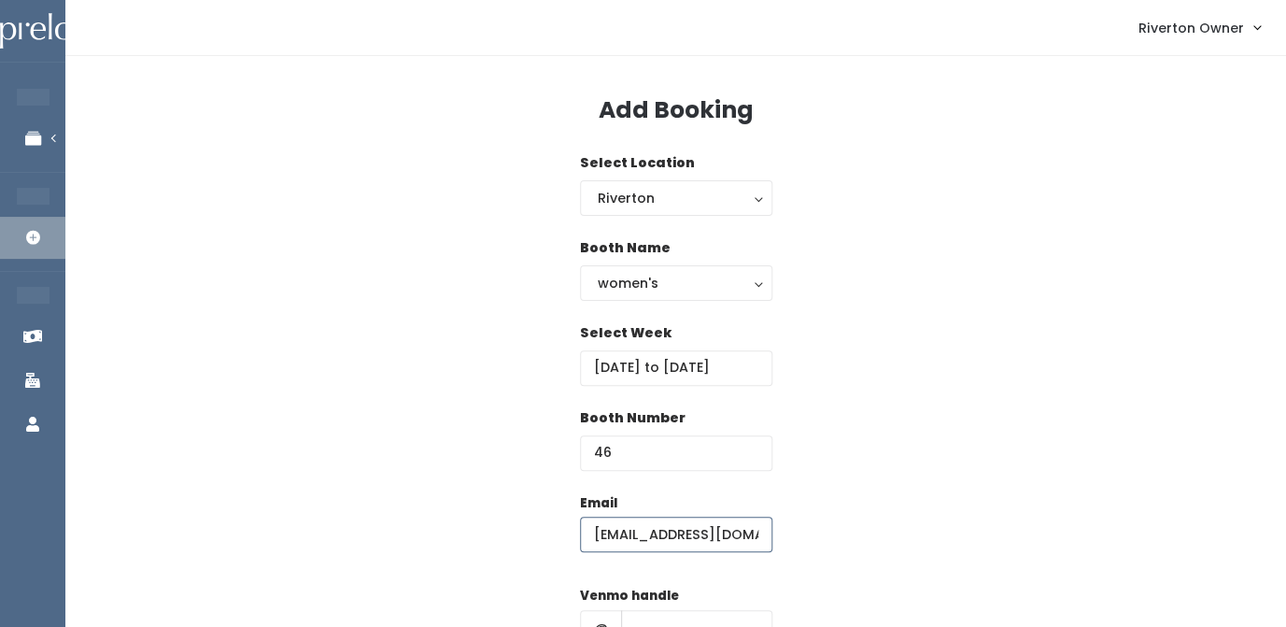
type input "[EMAIL_ADDRESS][DOMAIN_NAME]"
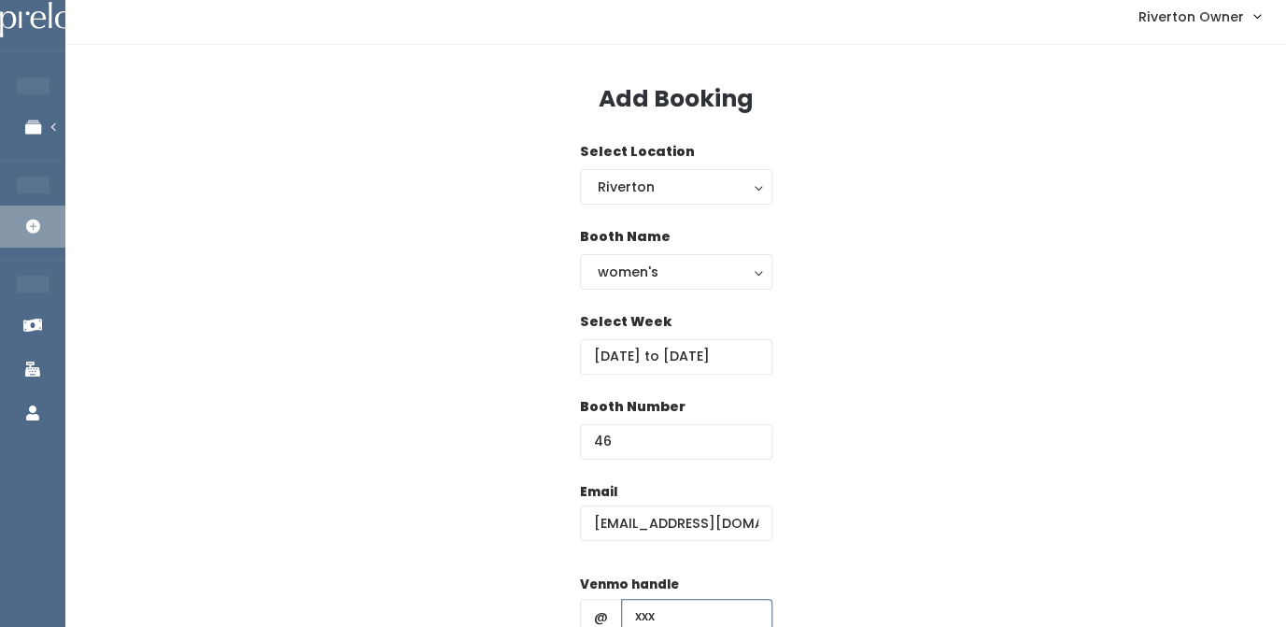
type input "xxx"
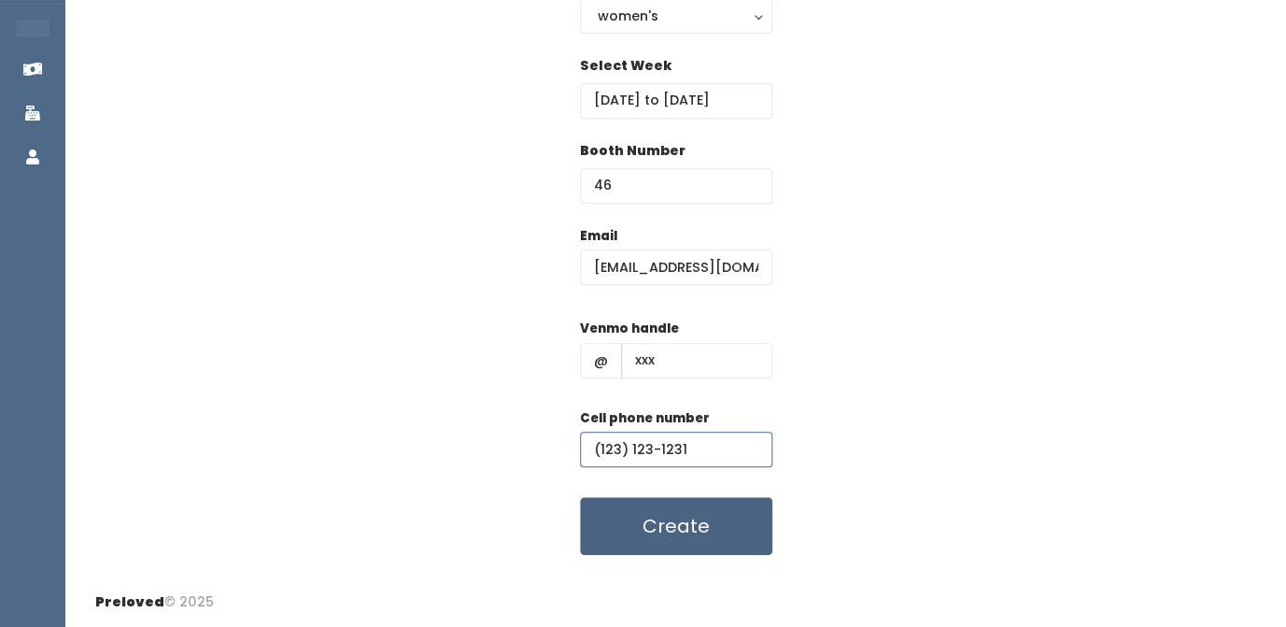
type input "(123) 123-1231"
click at [692, 529] on button "Create" at bounding box center [676, 526] width 192 height 58
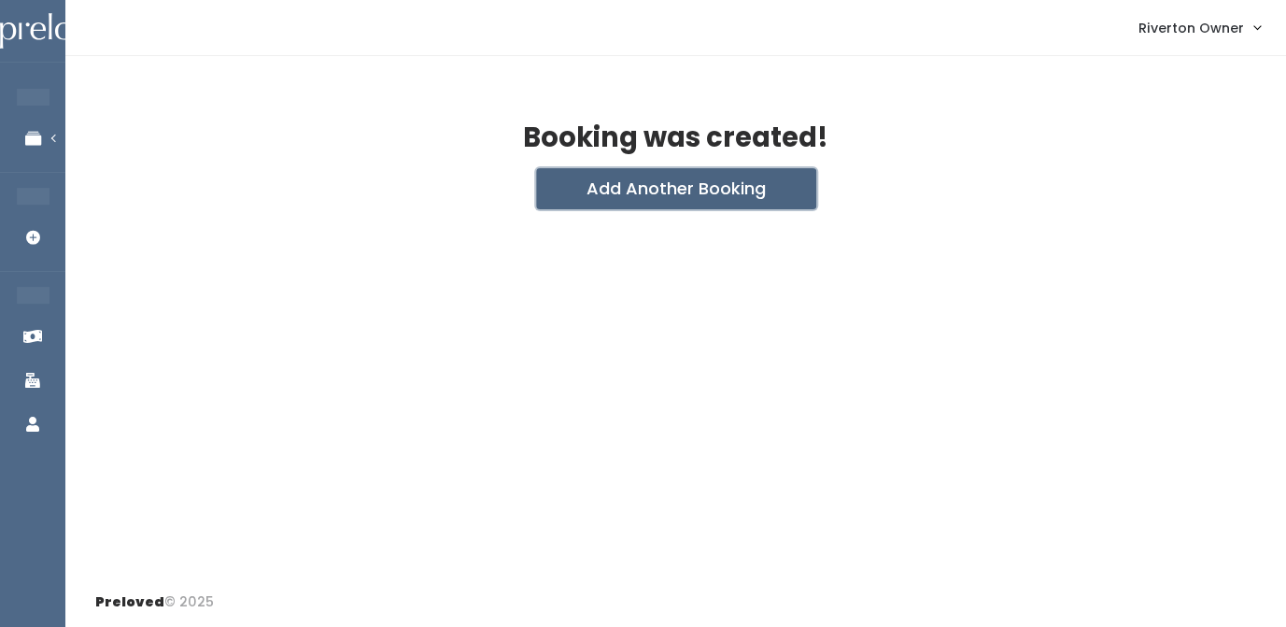
click at [698, 189] on button "Add Another Booking" at bounding box center [676, 188] width 280 height 41
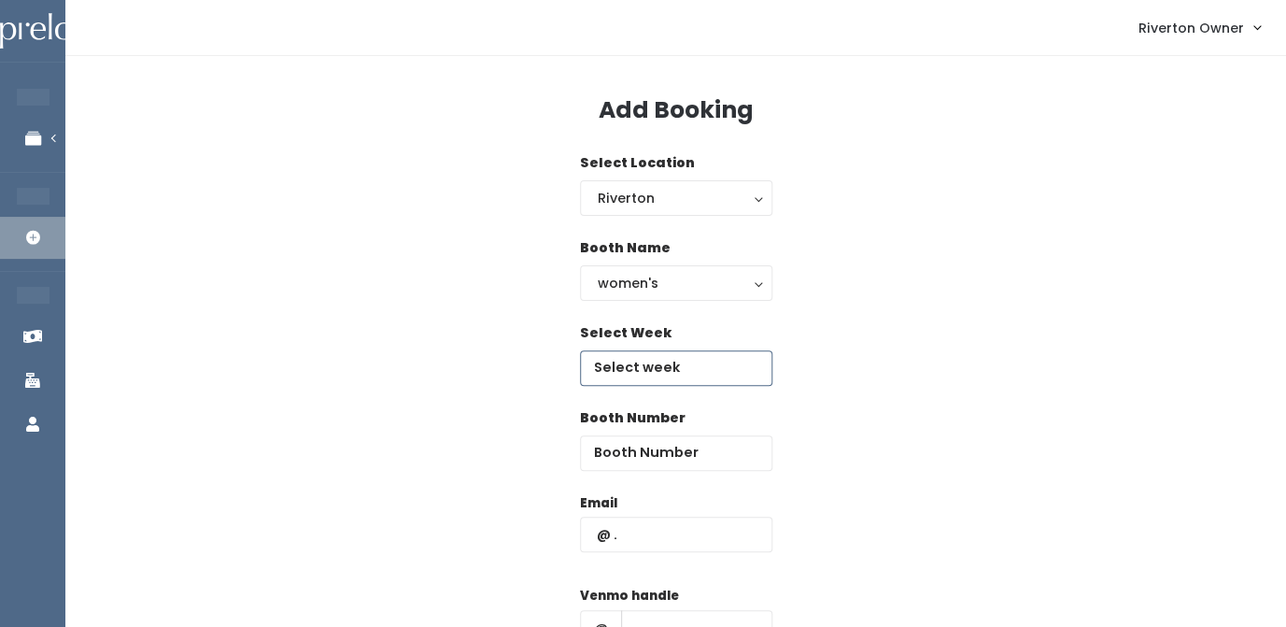
click at [646, 369] on input "text" at bounding box center [676, 367] width 192 height 35
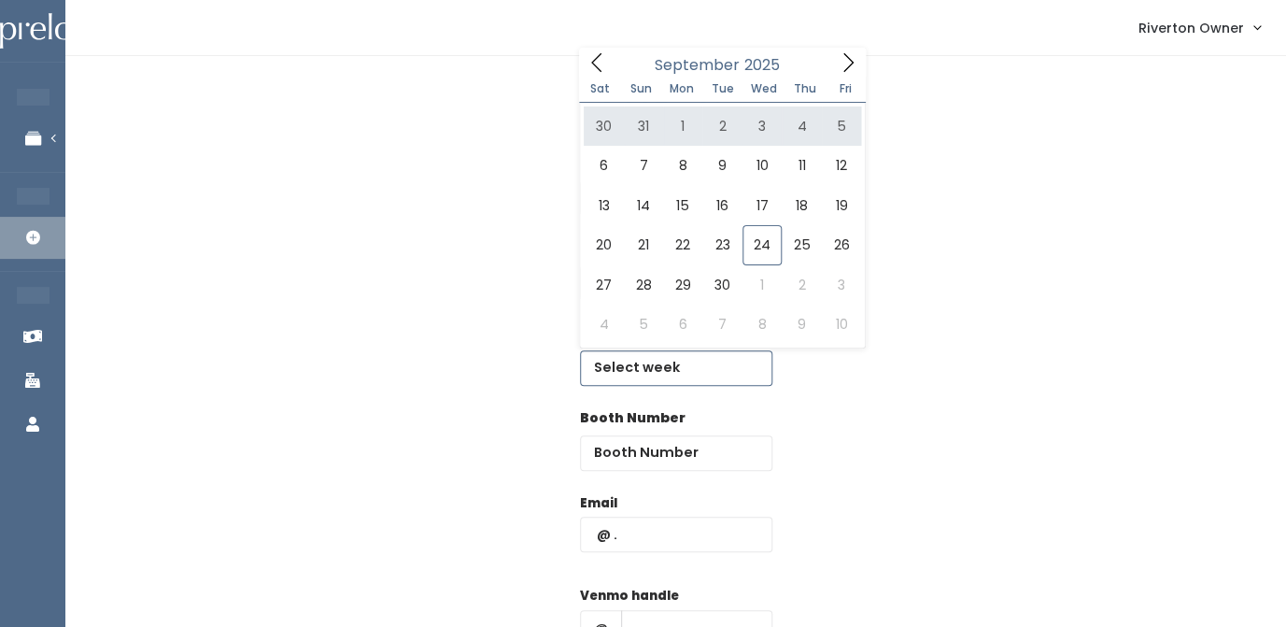
click at [844, 67] on icon at bounding box center [848, 62] width 21 height 21
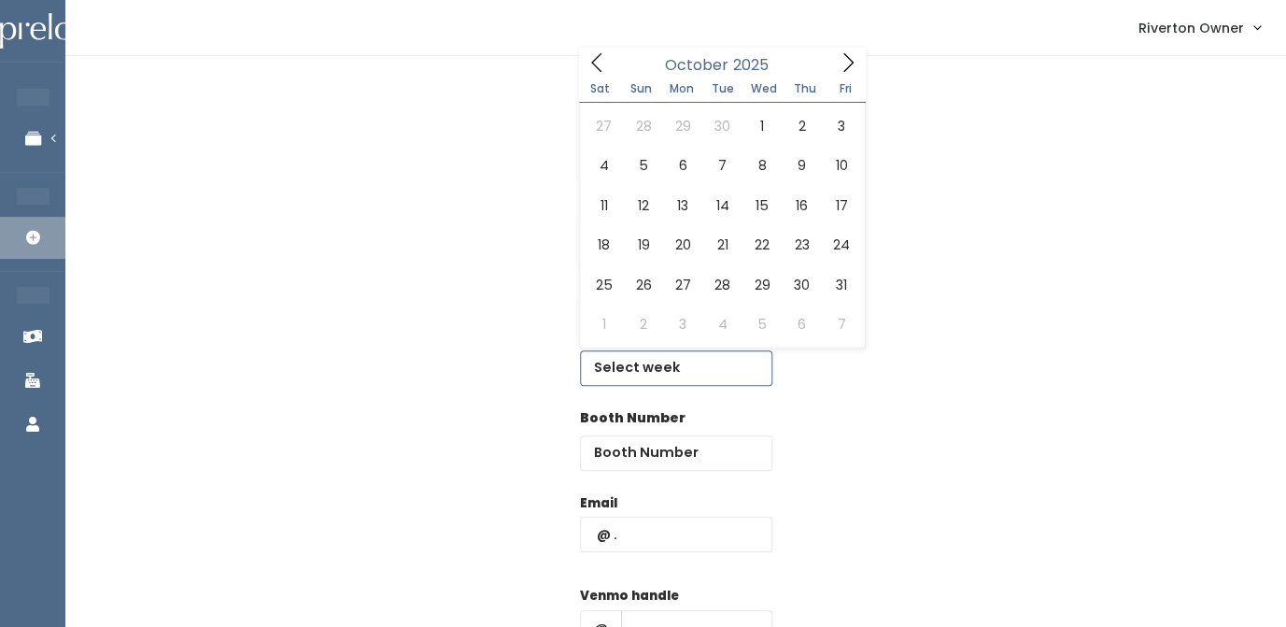
click at [844, 67] on icon at bounding box center [848, 62] width 21 height 21
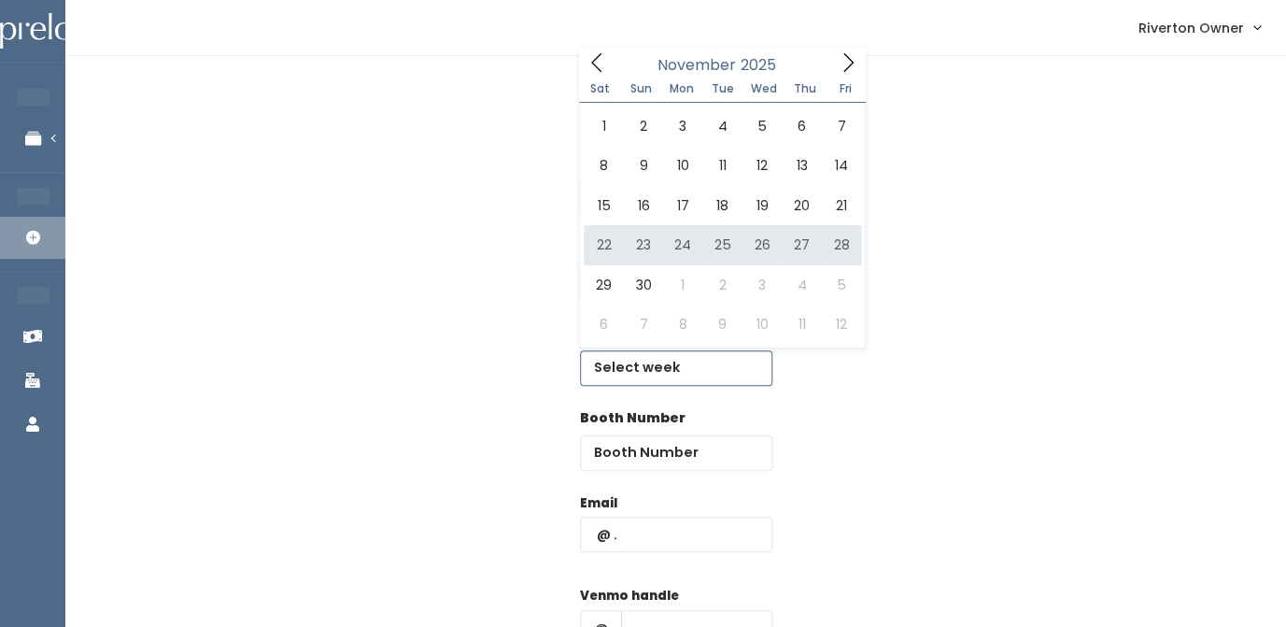
type input "November 22 to November 28"
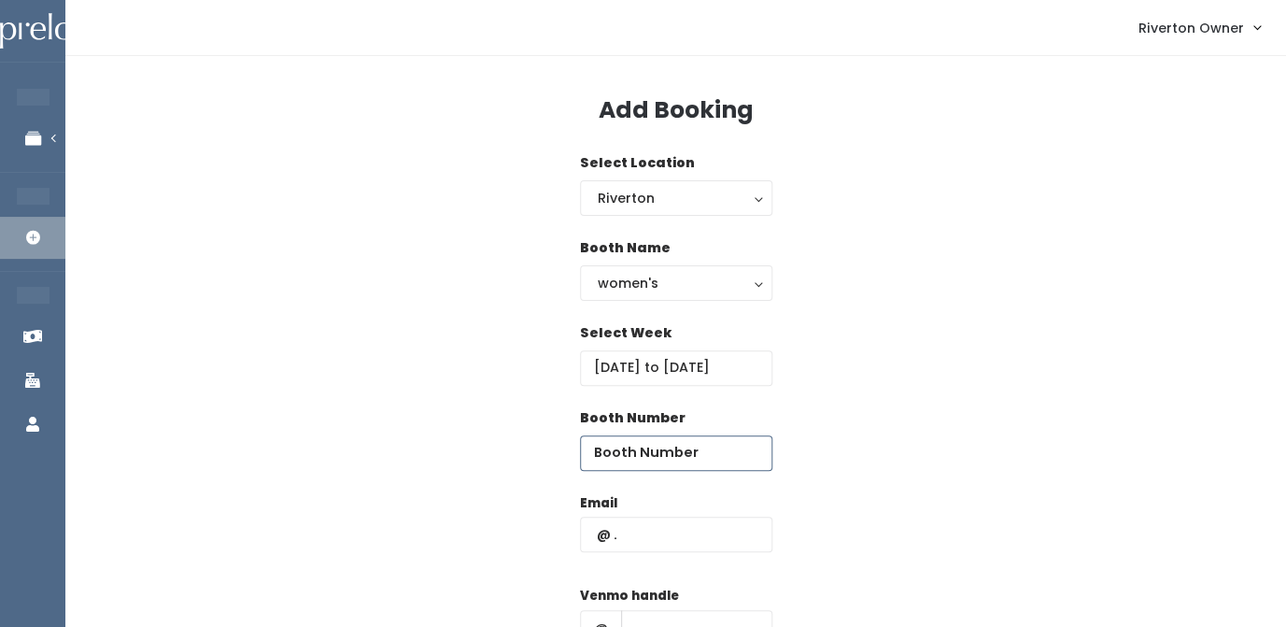
click at [667, 452] on input "number" at bounding box center [676, 452] width 192 height 35
type input "47"
click at [685, 542] on input "text" at bounding box center [676, 534] width 192 height 35
click at [656, 542] on input "river" at bounding box center [676, 534] width 192 height 35
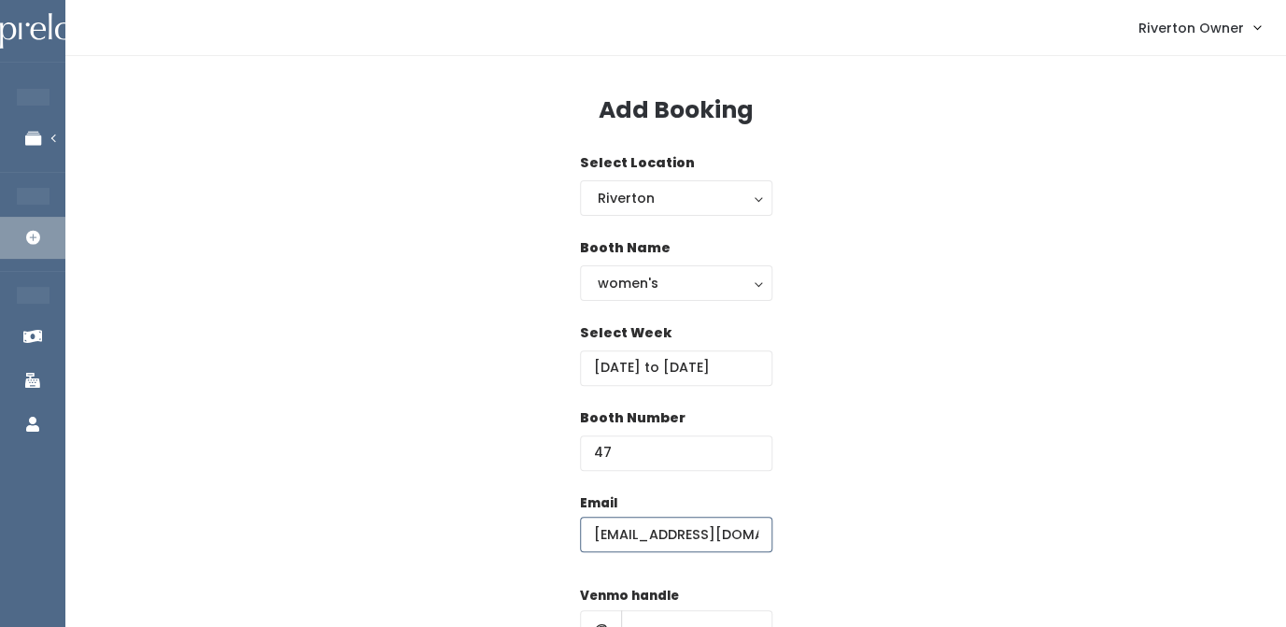
type input "[EMAIL_ADDRESS][DOMAIN_NAME]"
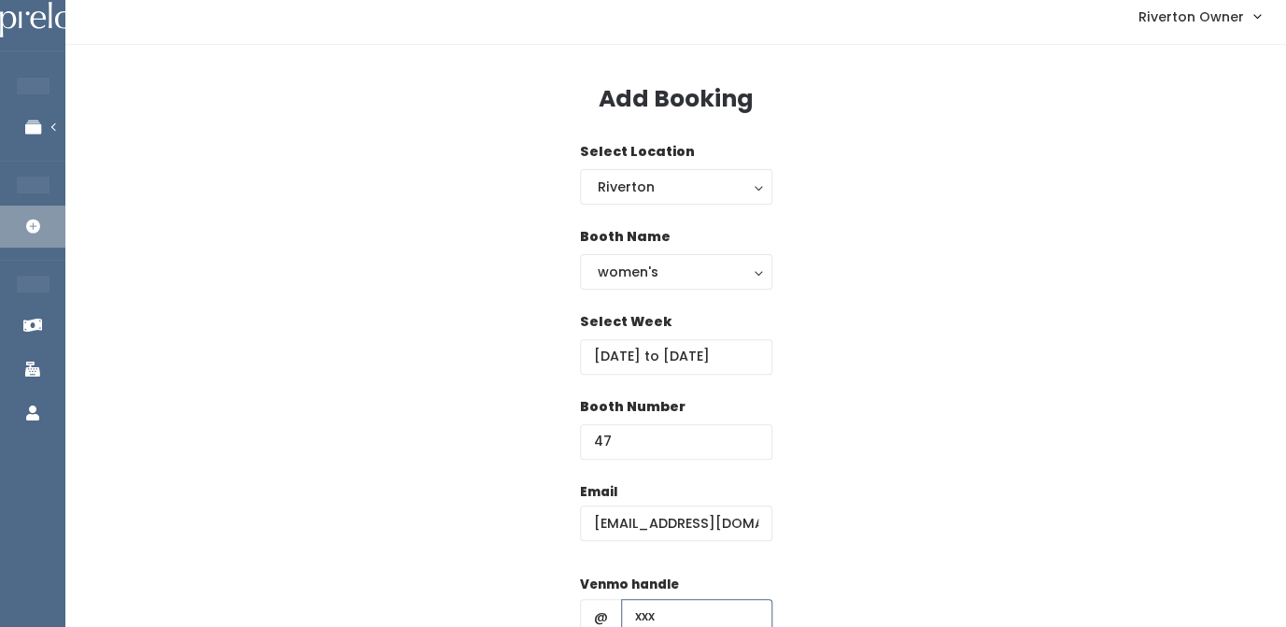
type input "xxx"
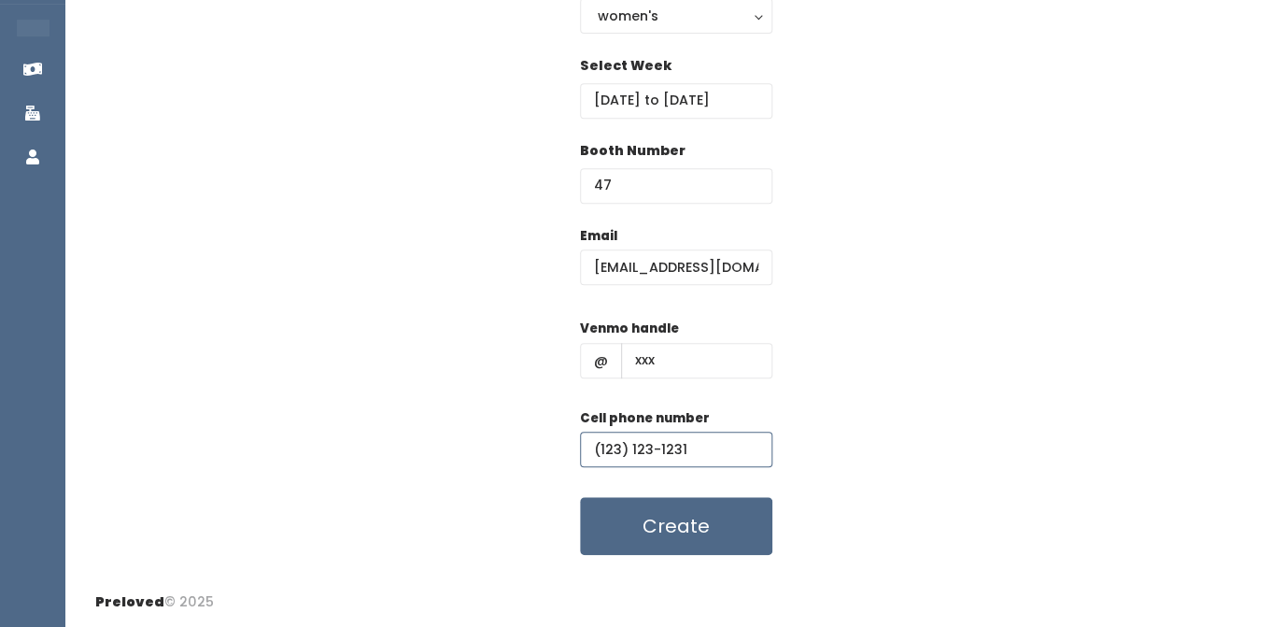
type input "(123) 123-1231"
click at [942, 401] on div "Email riverton@preloved.love Venmo handle @ xxx Cell phone number (123) 123-123…" at bounding box center [675, 391] width 1161 height 330
click at [692, 529] on button "Create" at bounding box center [676, 526] width 192 height 58
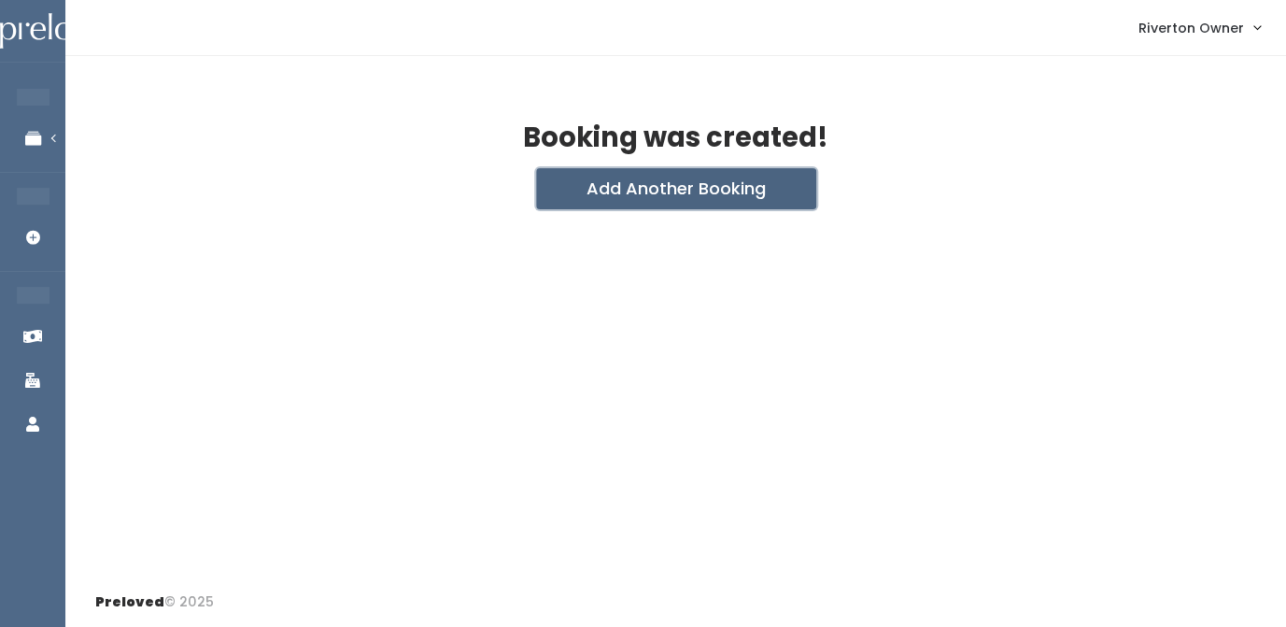
click at [681, 189] on button "Add Another Booking" at bounding box center [676, 188] width 280 height 41
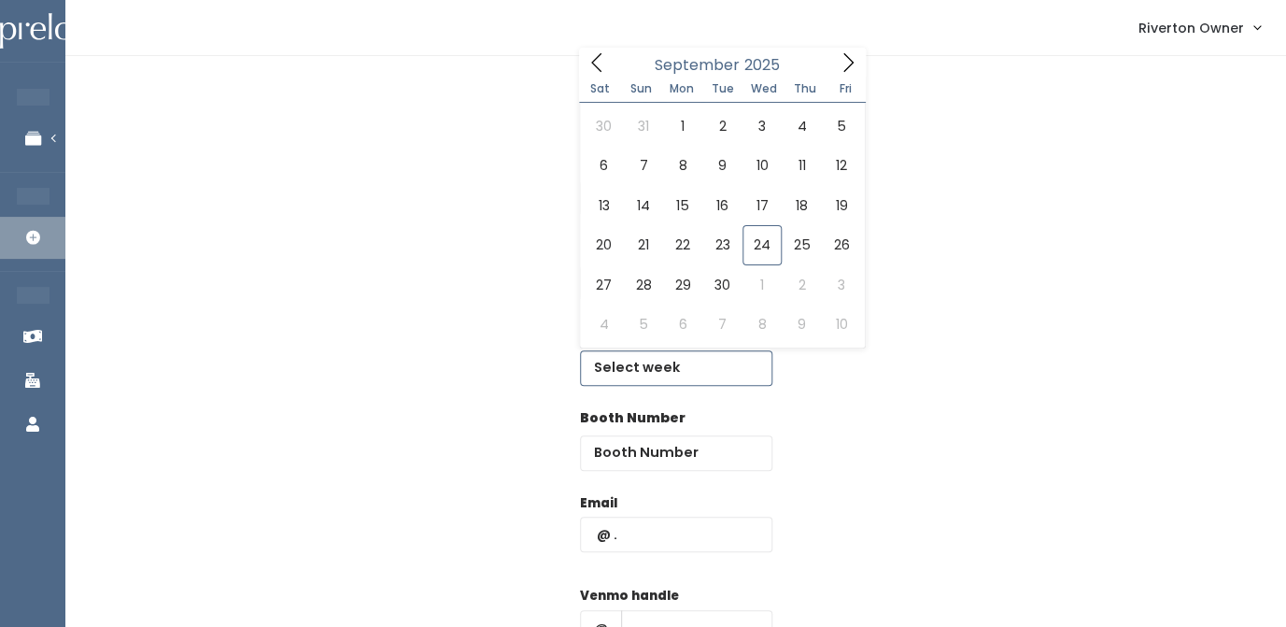
click at [636, 362] on input "text" at bounding box center [676, 367] width 192 height 35
click at [855, 65] on icon at bounding box center [848, 62] width 21 height 21
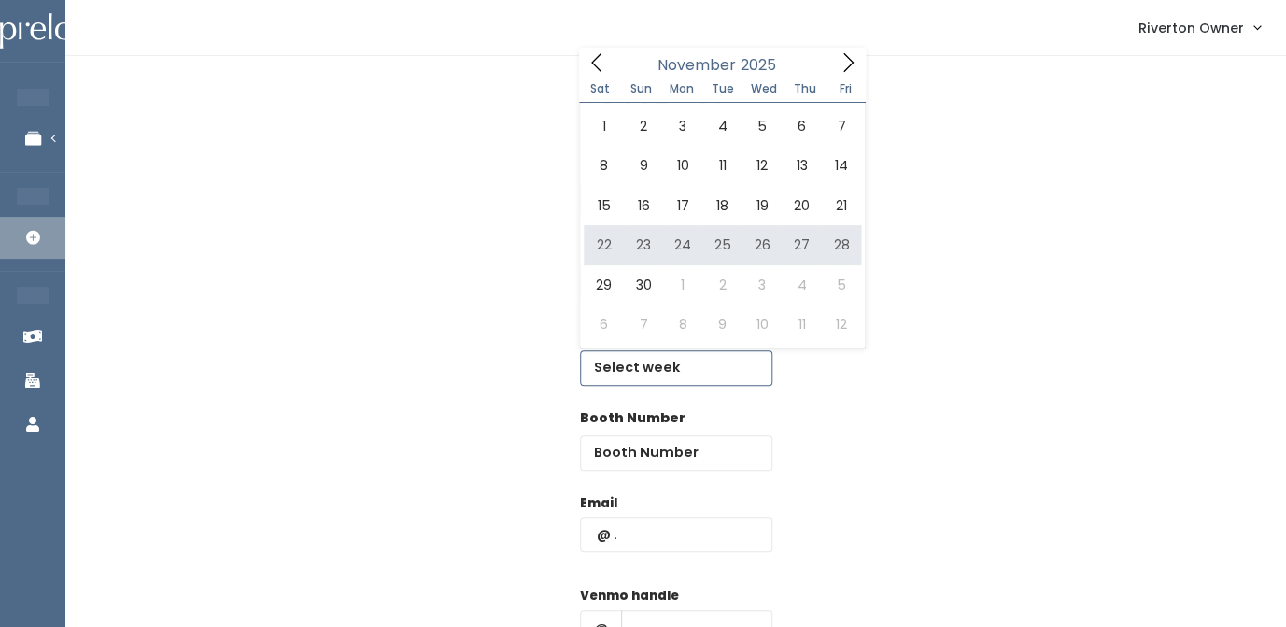
type input "[DATE] to [DATE]"
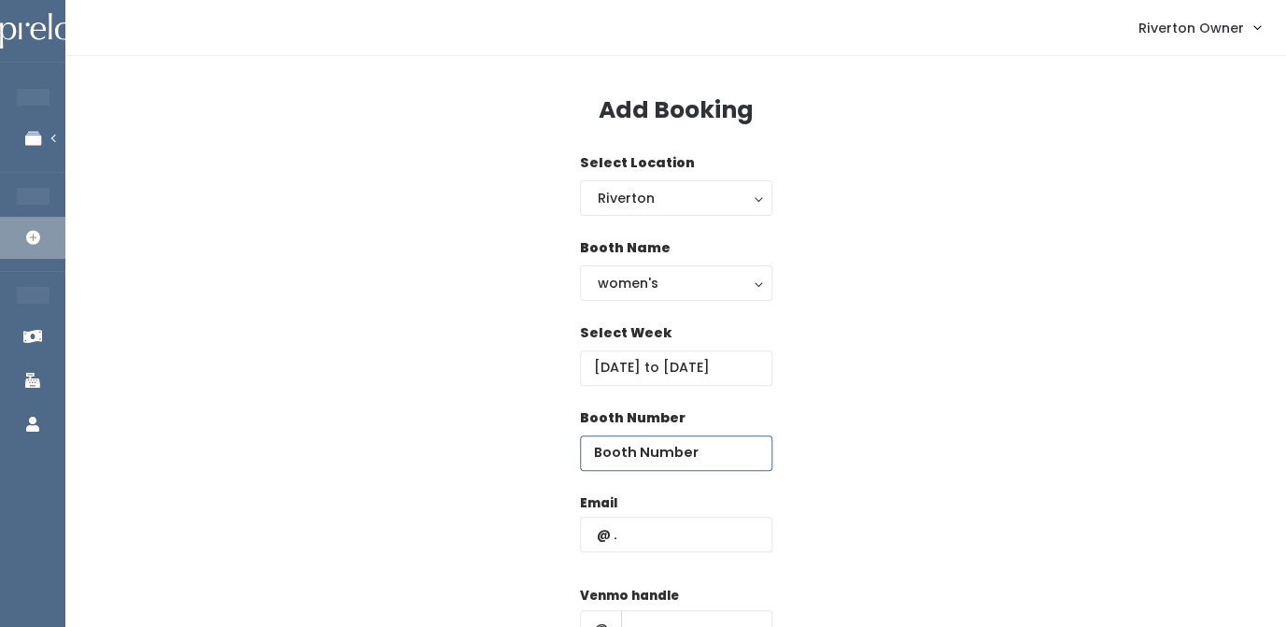
click at [643, 458] on input "number" at bounding box center [676, 452] width 192 height 35
type input "48"
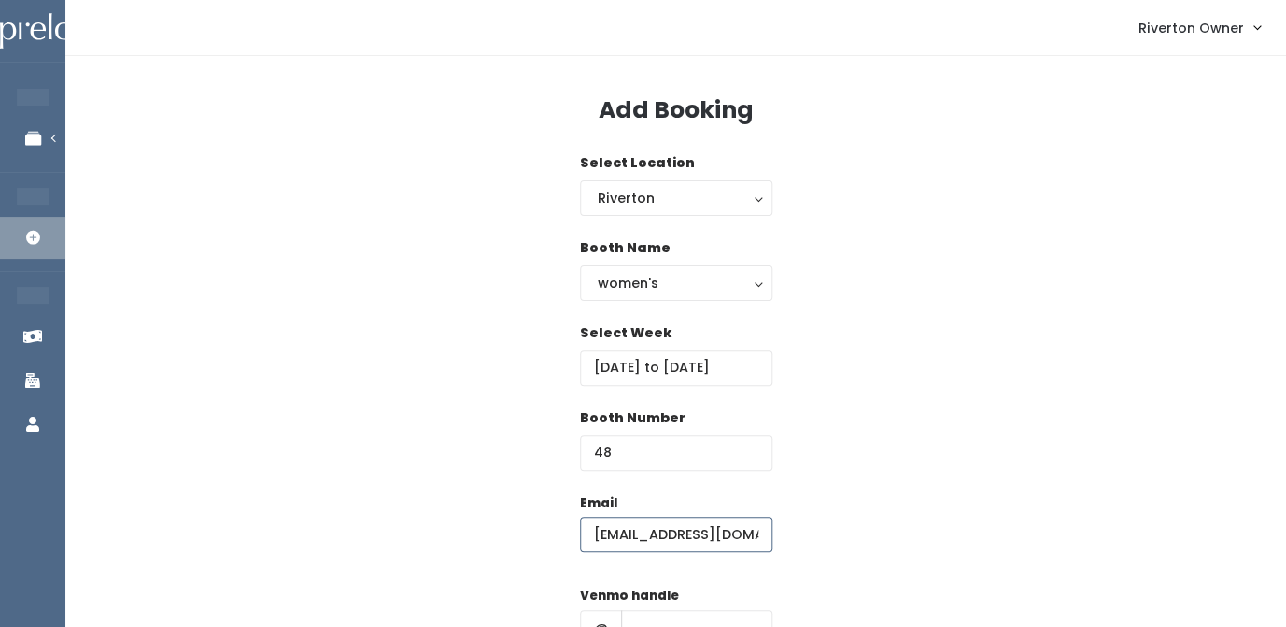
type input "[EMAIL_ADDRESS][DOMAIN_NAME]"
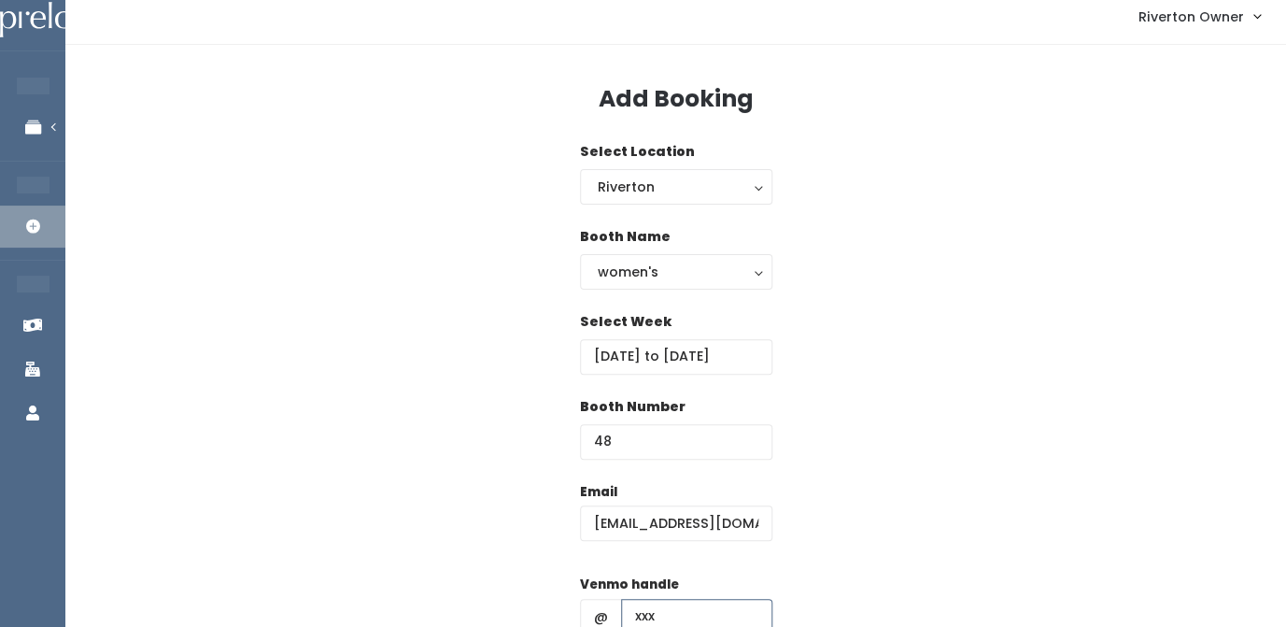
type input "xxx"
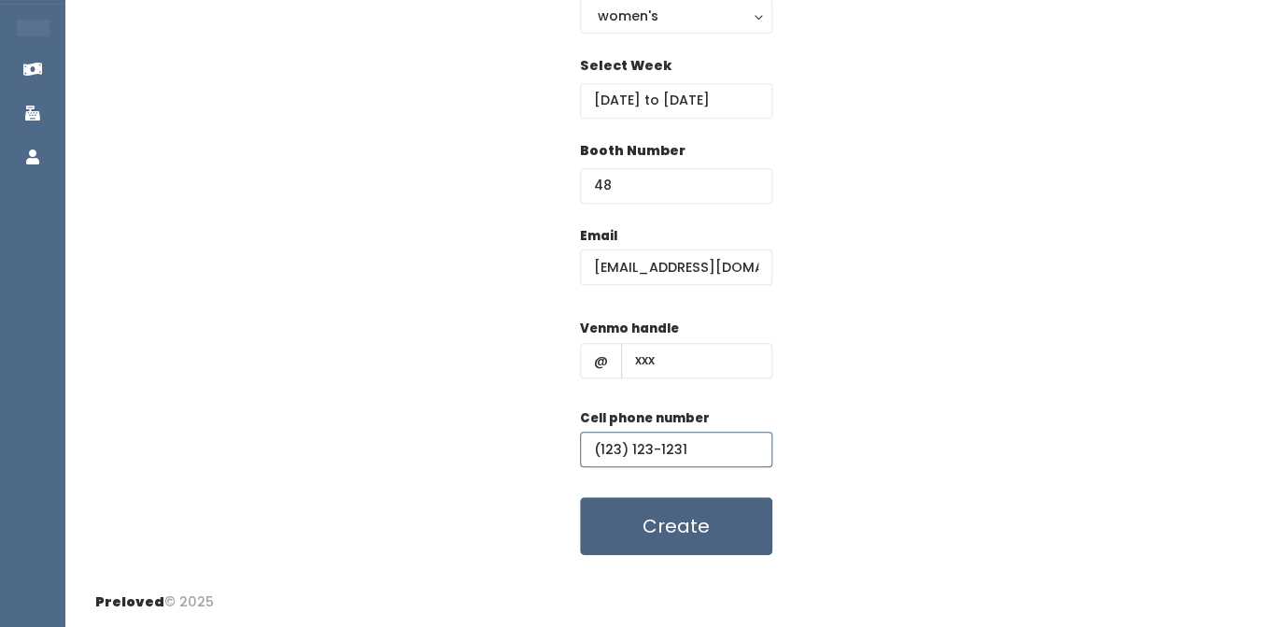
type input "(123) 123-1231"
click at [678, 536] on button "Create" at bounding box center [676, 526] width 192 height 58
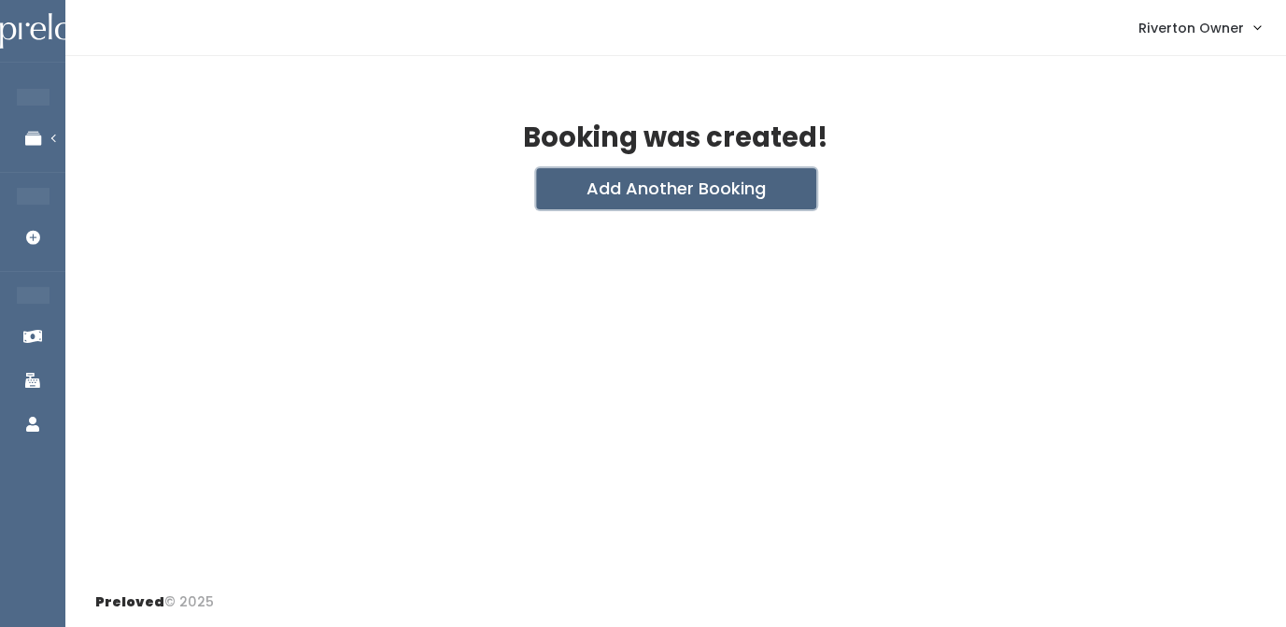
click at [700, 190] on button "Add Another Booking" at bounding box center [676, 188] width 280 height 41
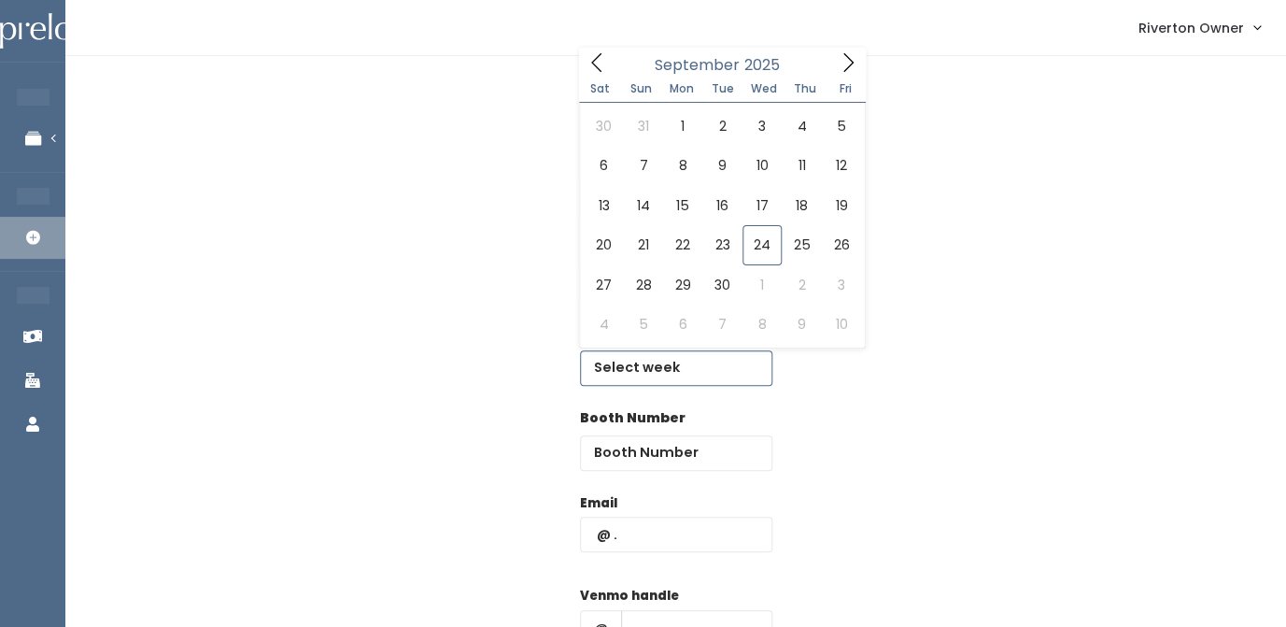
click at [633, 371] on input "text" at bounding box center [676, 367] width 192 height 35
click at [843, 73] on icon at bounding box center [848, 62] width 21 height 21
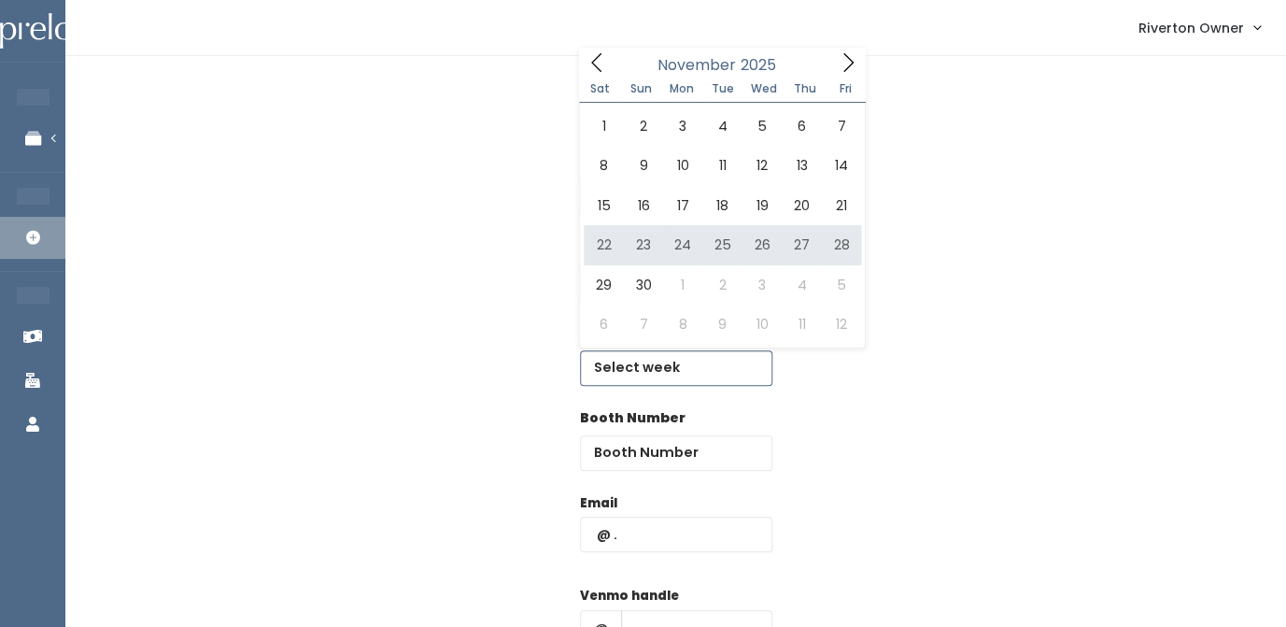
type input "[DATE] to [DATE]"
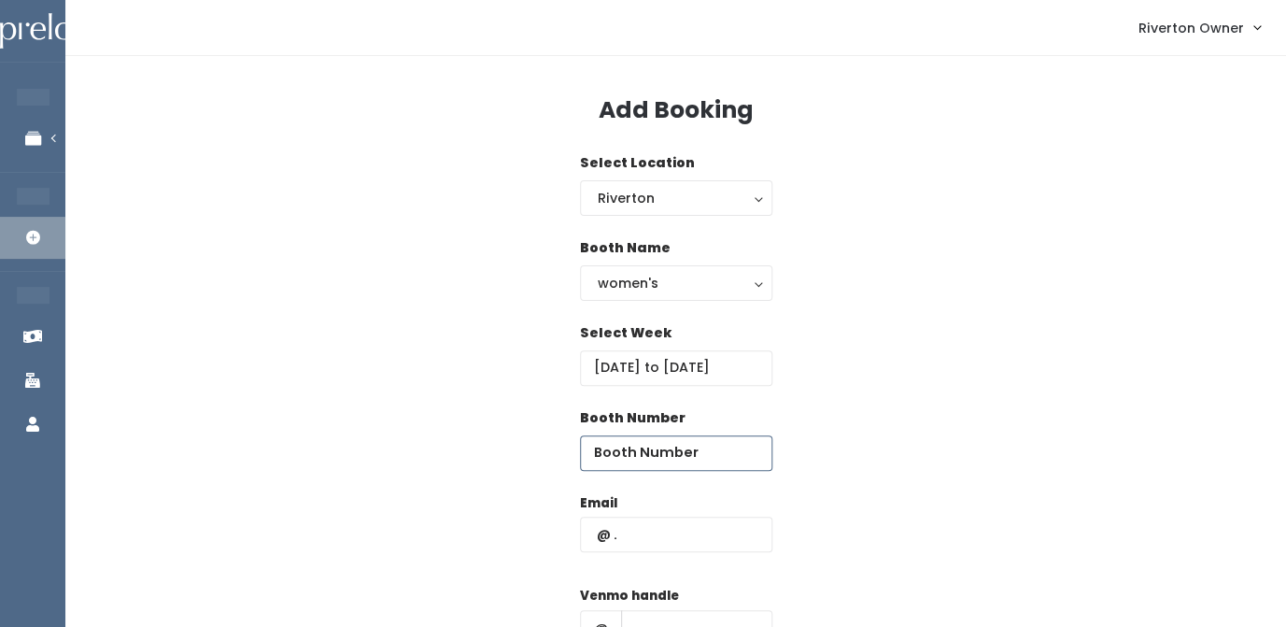
click at [642, 459] on input "number" at bounding box center [676, 452] width 192 height 35
type input "49"
click at [642, 542] on input "text" at bounding box center [676, 534] width 192 height 35
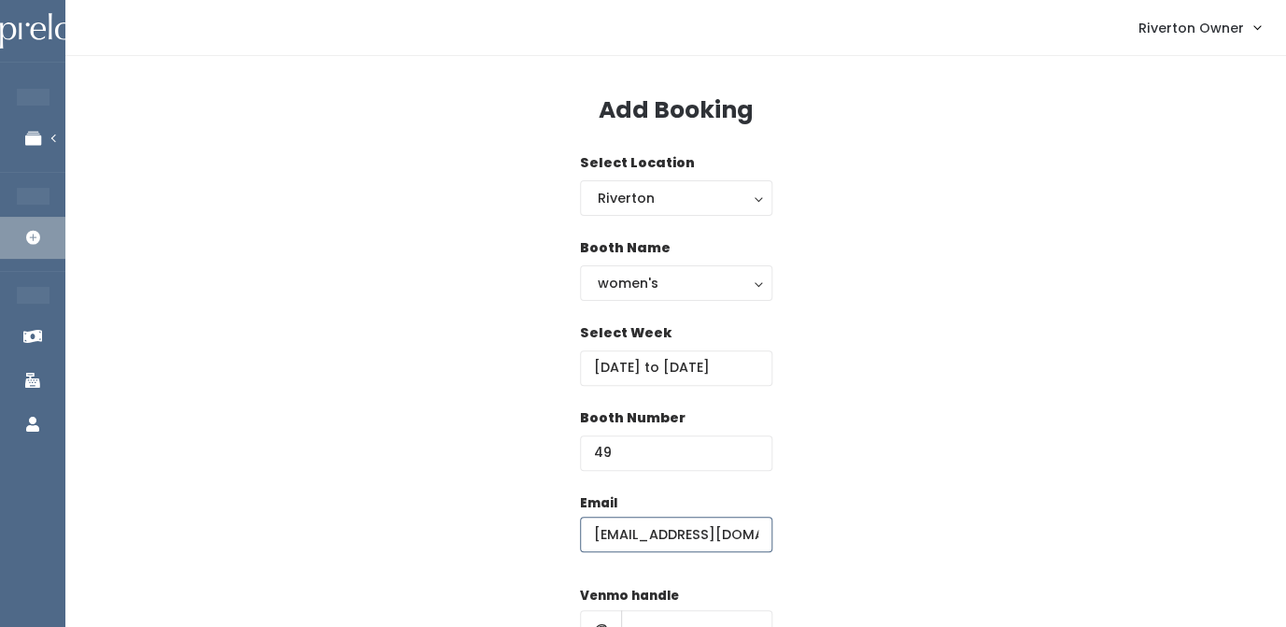
type input "riverton@preloved.love"
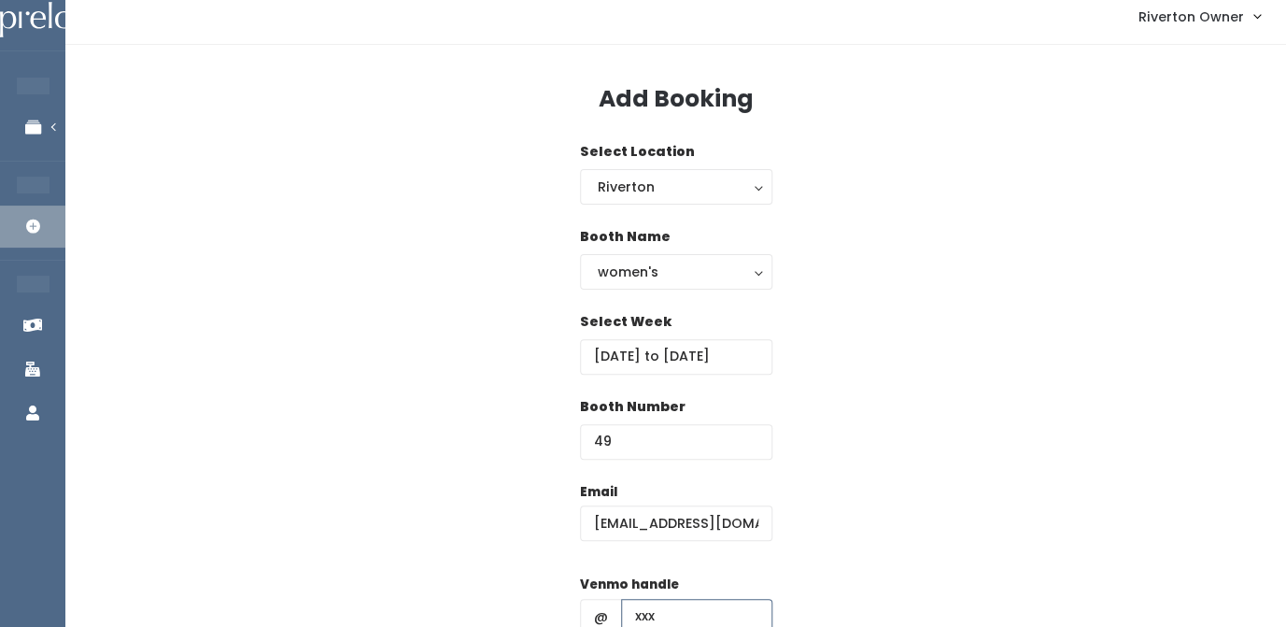
type input "xxx"
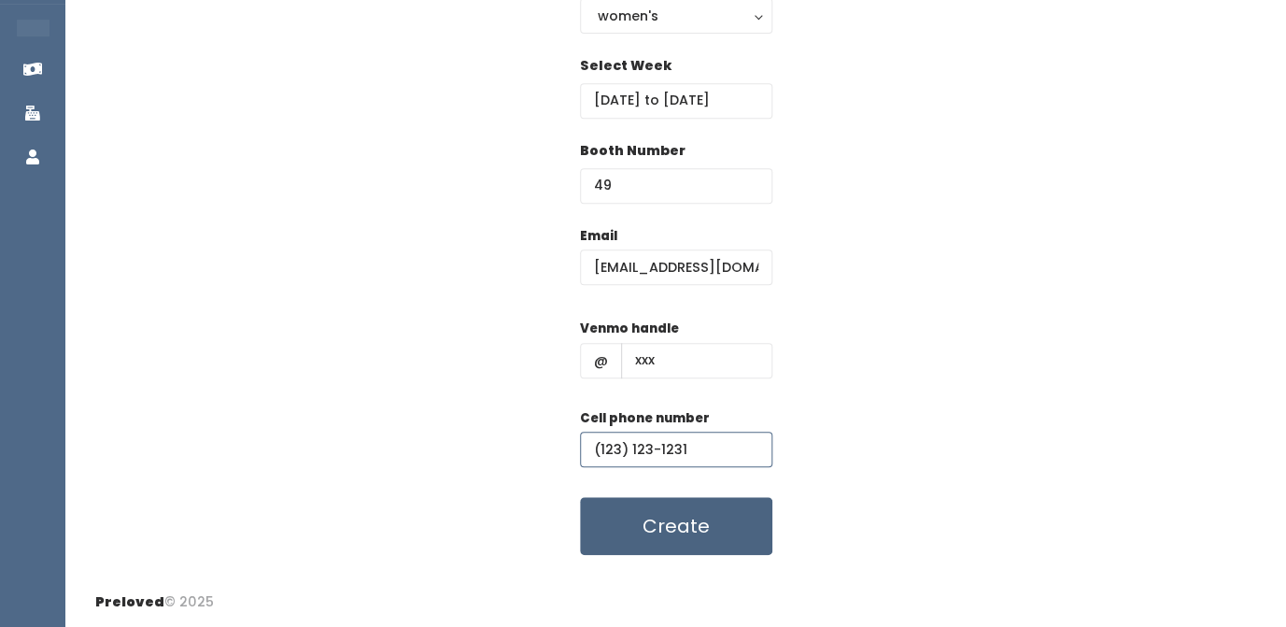
type input "(123) 123-1231"
click at [692, 535] on button "Create" at bounding box center [676, 526] width 192 height 58
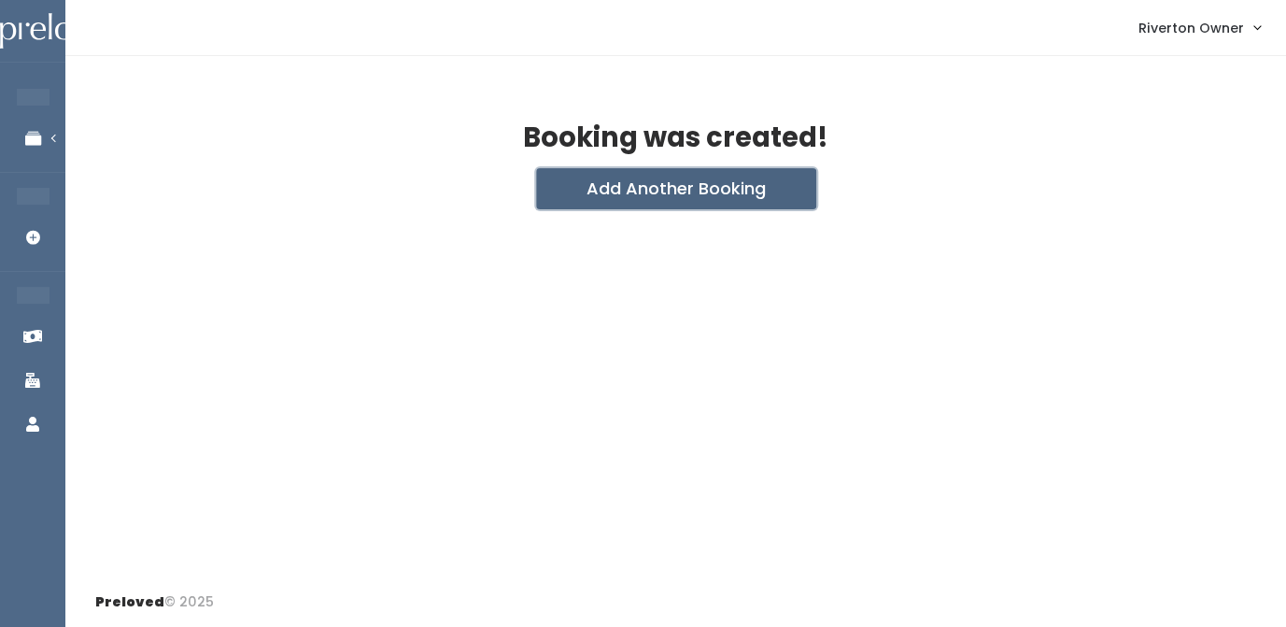
click at [713, 195] on button "Add Another Booking" at bounding box center [676, 188] width 280 height 41
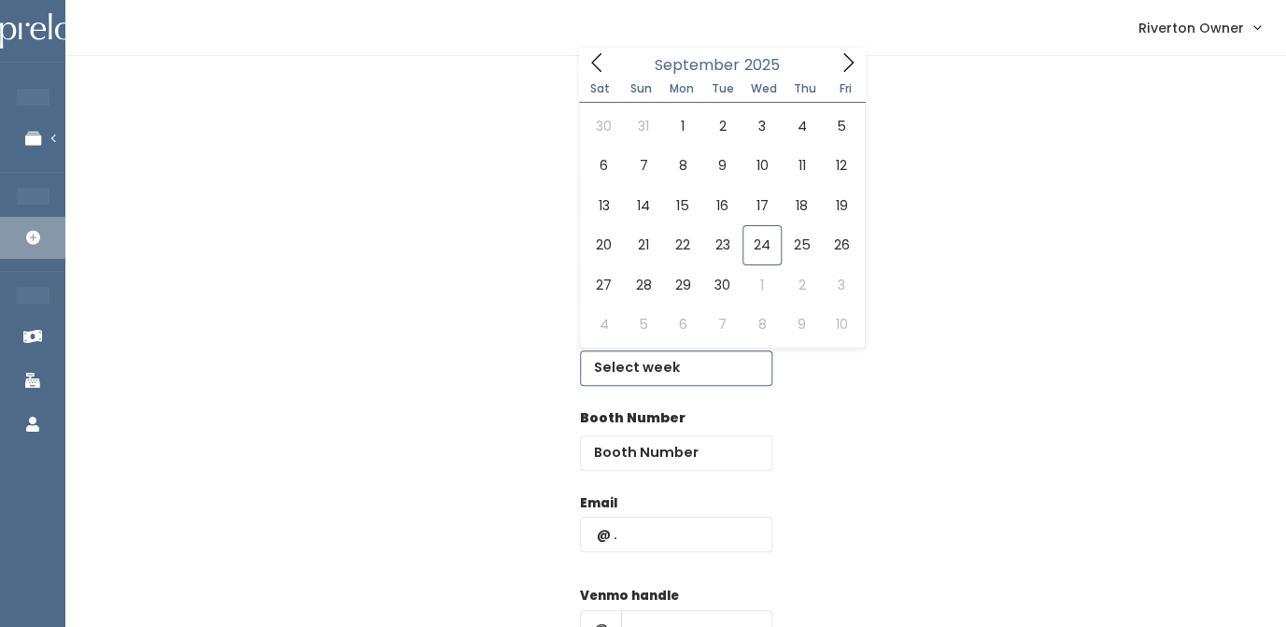
click at [640, 374] on input "text" at bounding box center [676, 367] width 192 height 35
click at [848, 57] on icon at bounding box center [848, 62] width 21 height 21
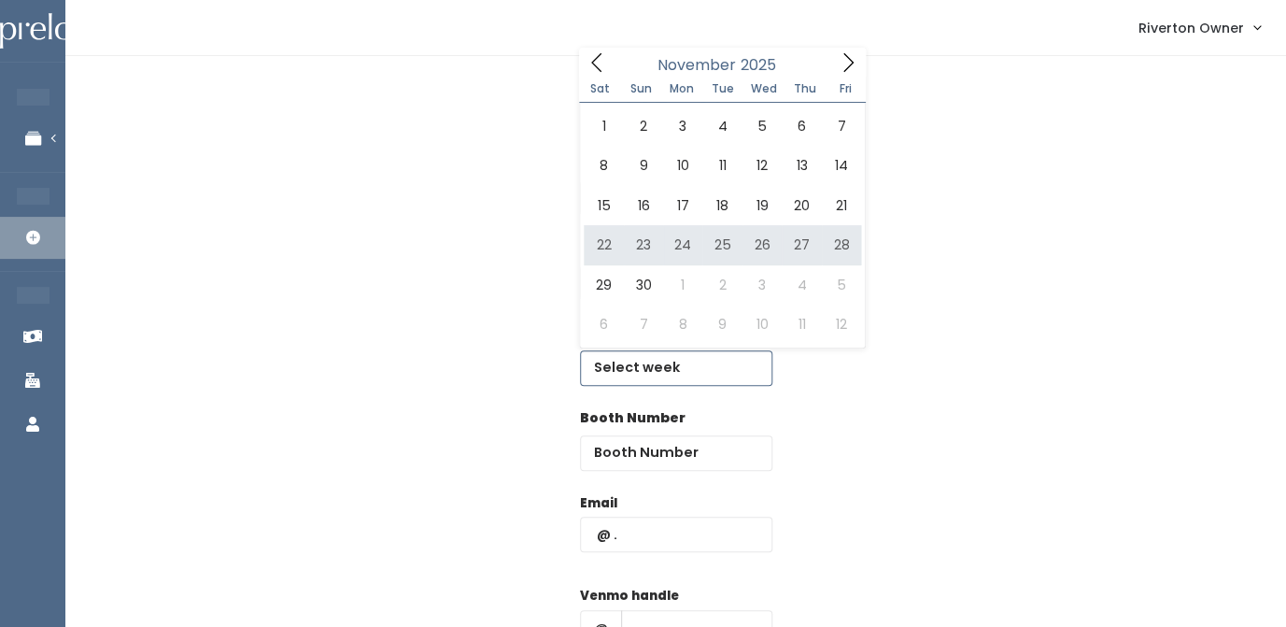
type input "[DATE] to [DATE]"
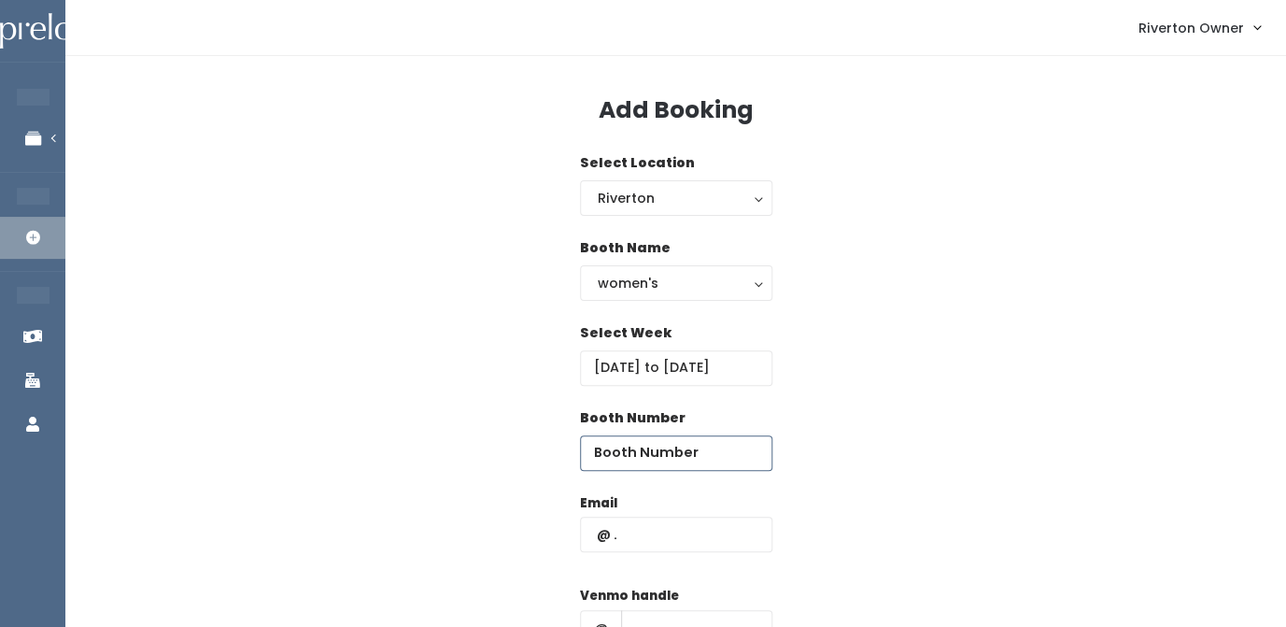
click at [631, 464] on input "number" at bounding box center [676, 452] width 192 height 35
type input "50"
click at [635, 541] on input "text" at bounding box center [676, 534] width 192 height 35
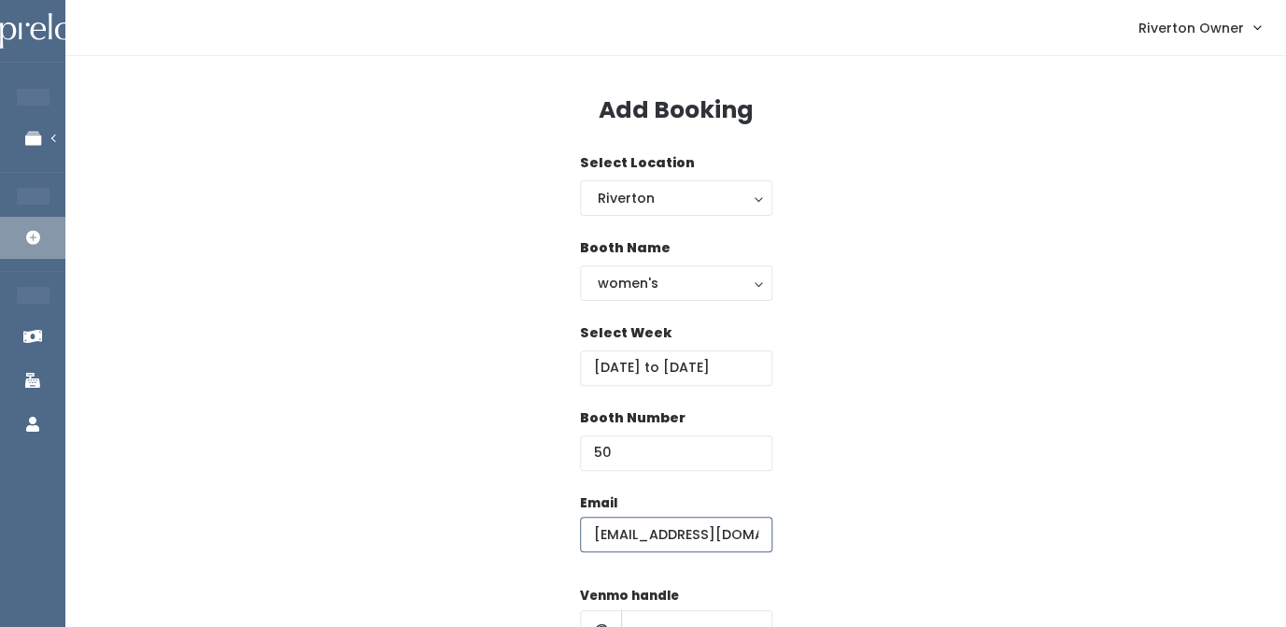
type input "[EMAIL_ADDRESS][DOMAIN_NAME]"
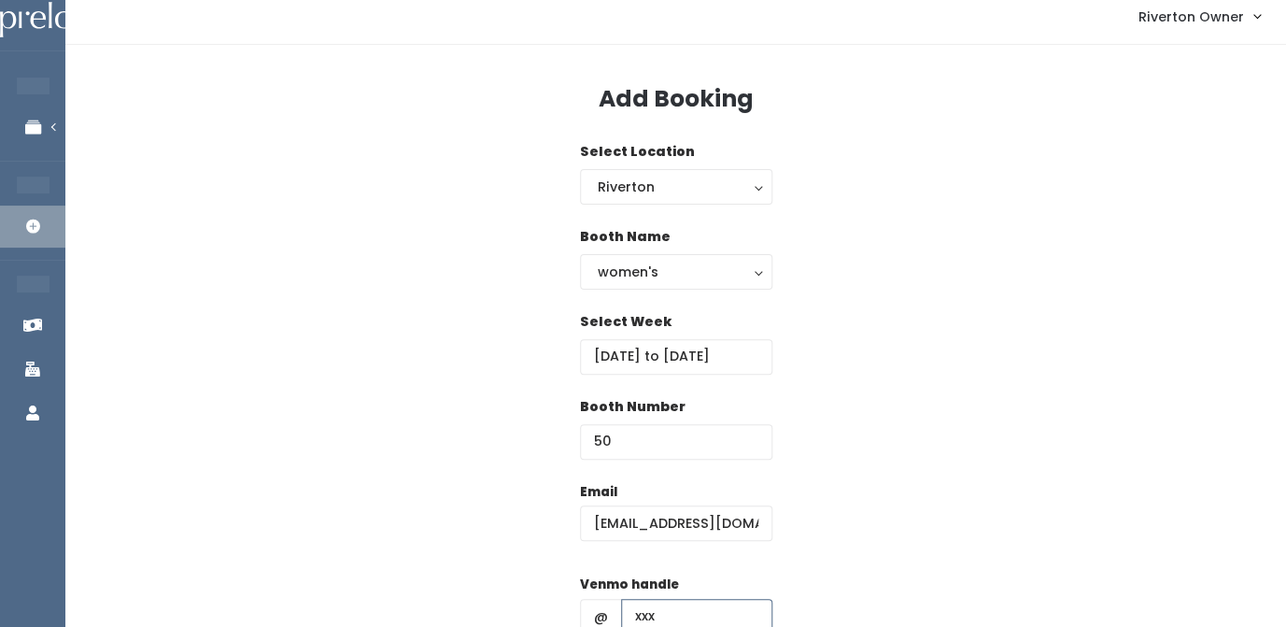
type input "xxx"
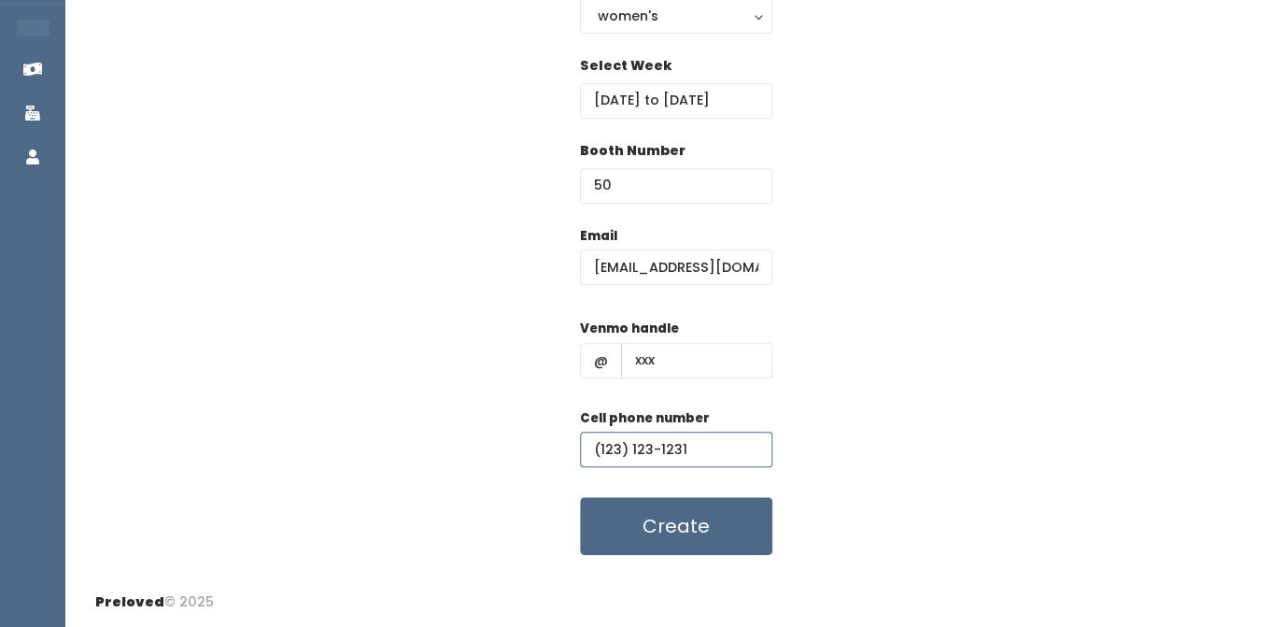
type input "(123) 123-1231"
click at [910, 369] on div "Email [EMAIL_ADDRESS][DOMAIN_NAME] Venmo handle @ xxx Cell phone number [PHONE_…" at bounding box center [675, 391] width 1161 height 330
click at [659, 543] on button "Create" at bounding box center [676, 526] width 192 height 58
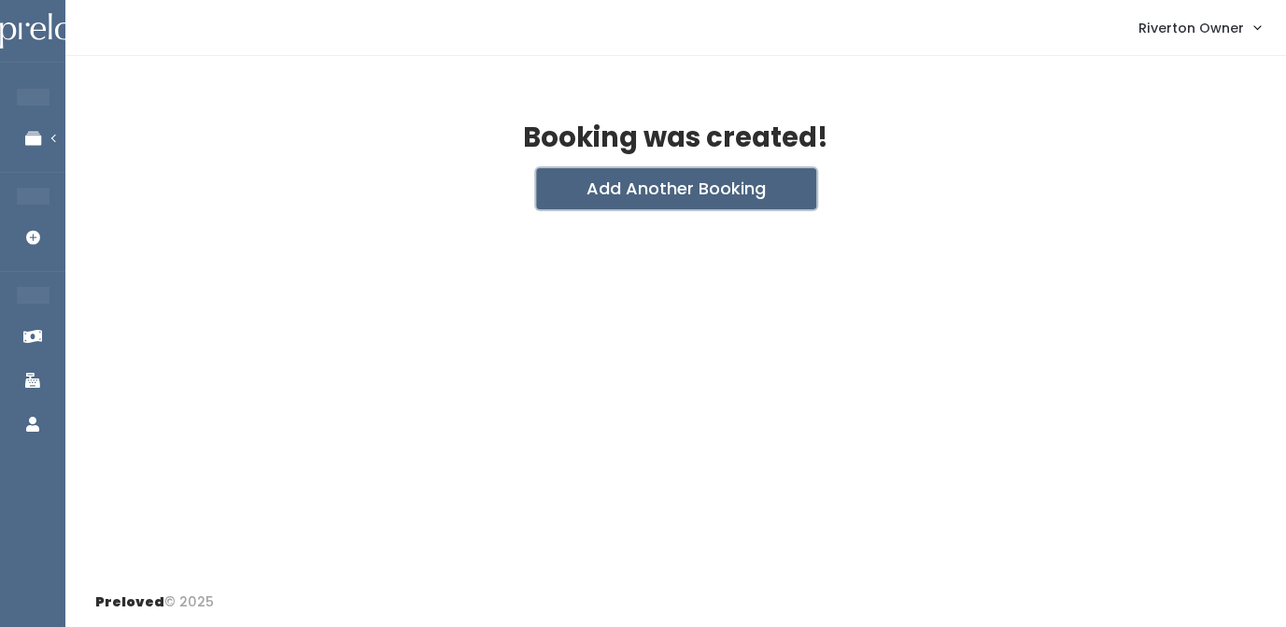
click at [724, 196] on button "Add Another Booking" at bounding box center [676, 188] width 280 height 41
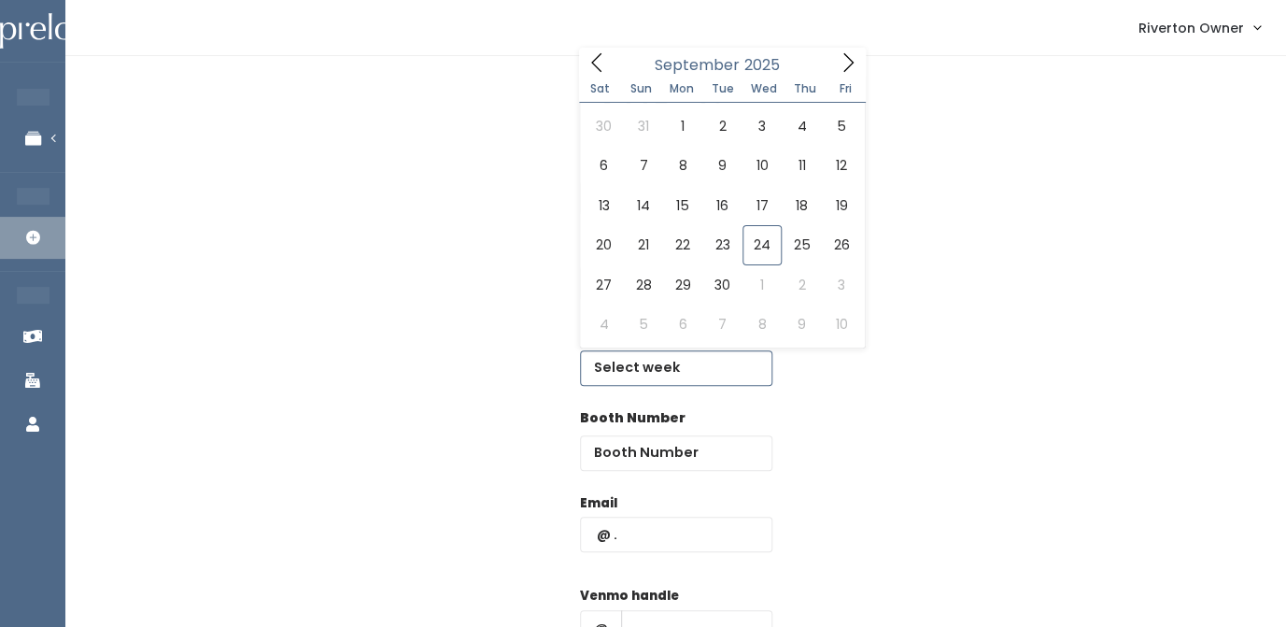
click at [655, 362] on input "text" at bounding box center [676, 367] width 192 height 35
click at [850, 61] on icon at bounding box center [848, 62] width 10 height 19
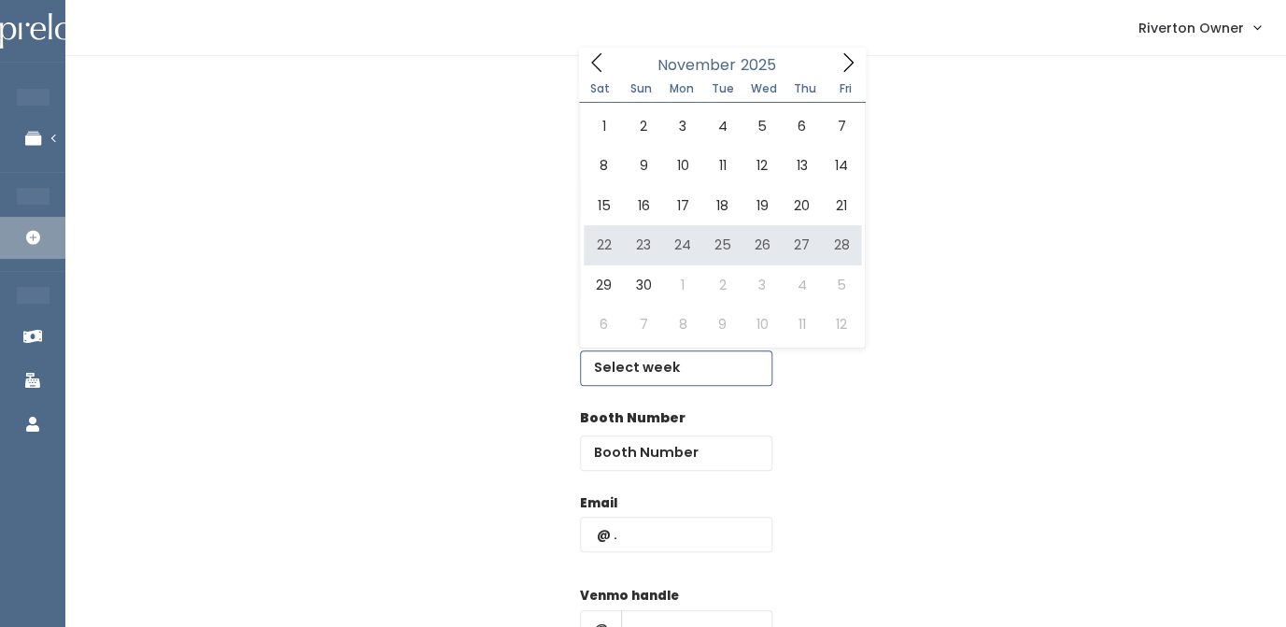
type input "November 22 to November 28"
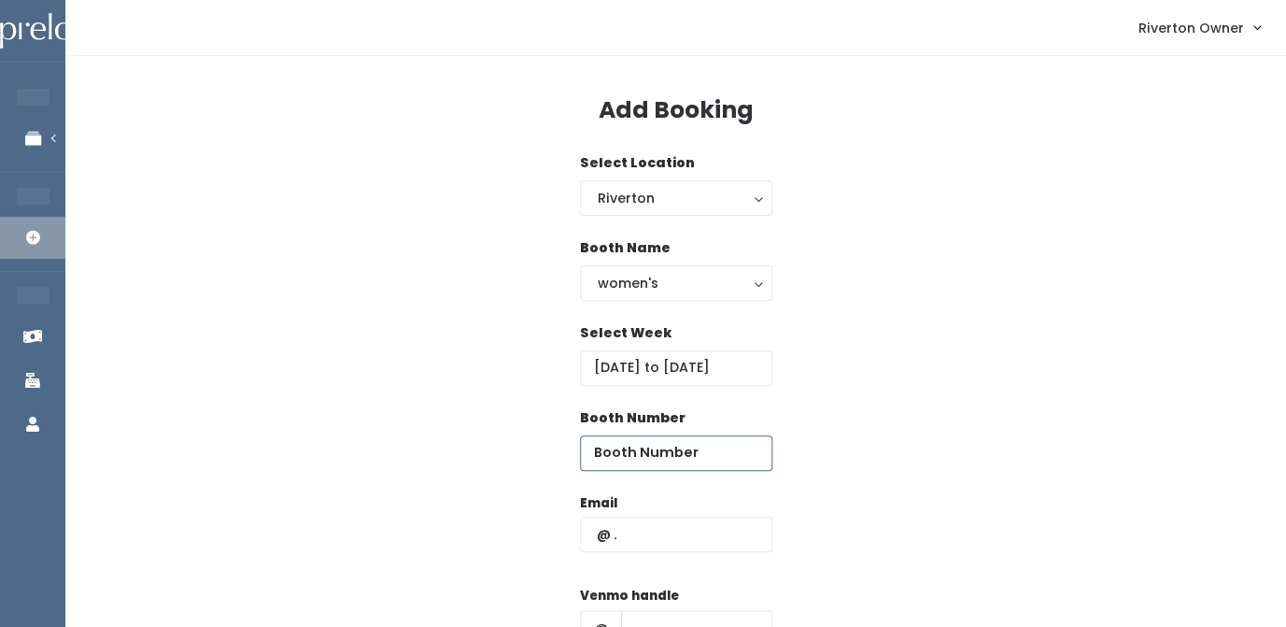
click at [648, 455] on input "number" at bounding box center [676, 452] width 192 height 35
type input "51"
click at [666, 530] on input "text" at bounding box center [676, 534] width 192 height 35
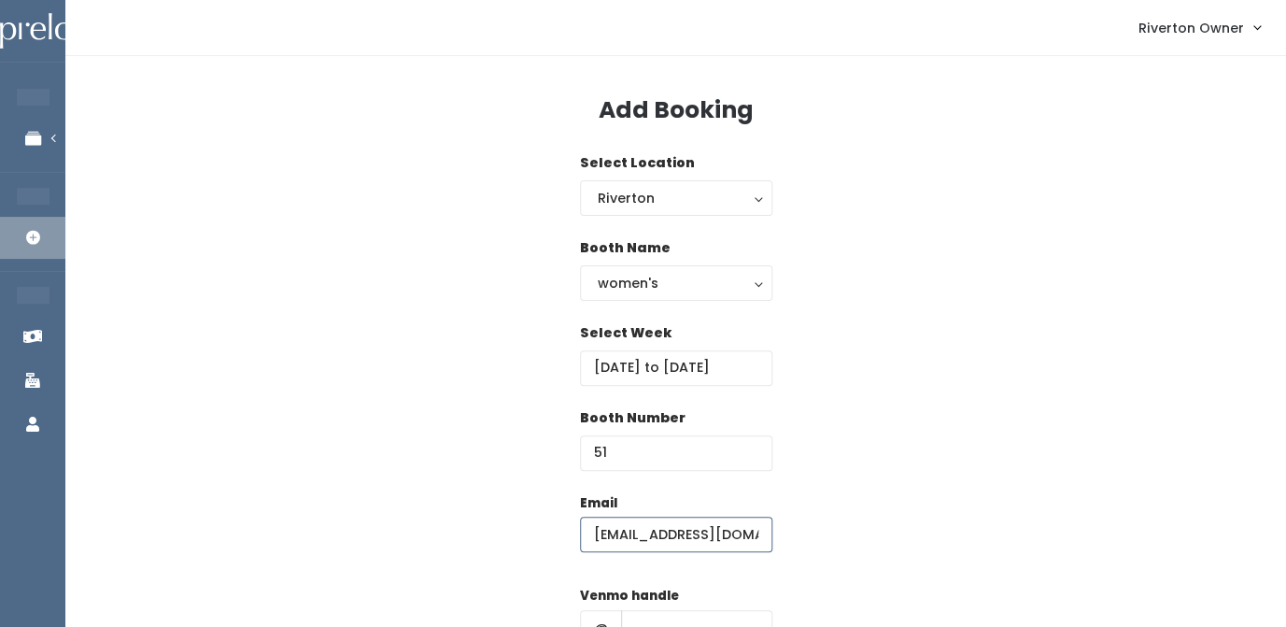
type input "[EMAIL_ADDRESS][DOMAIN_NAME]"
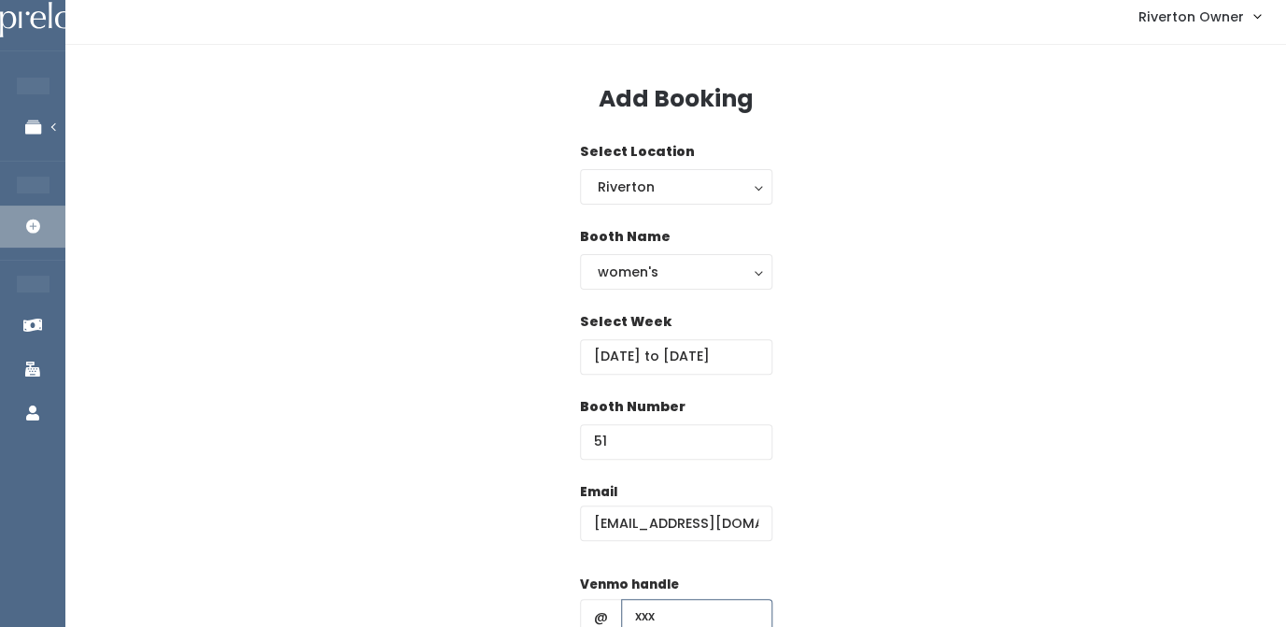
type input "xxx"
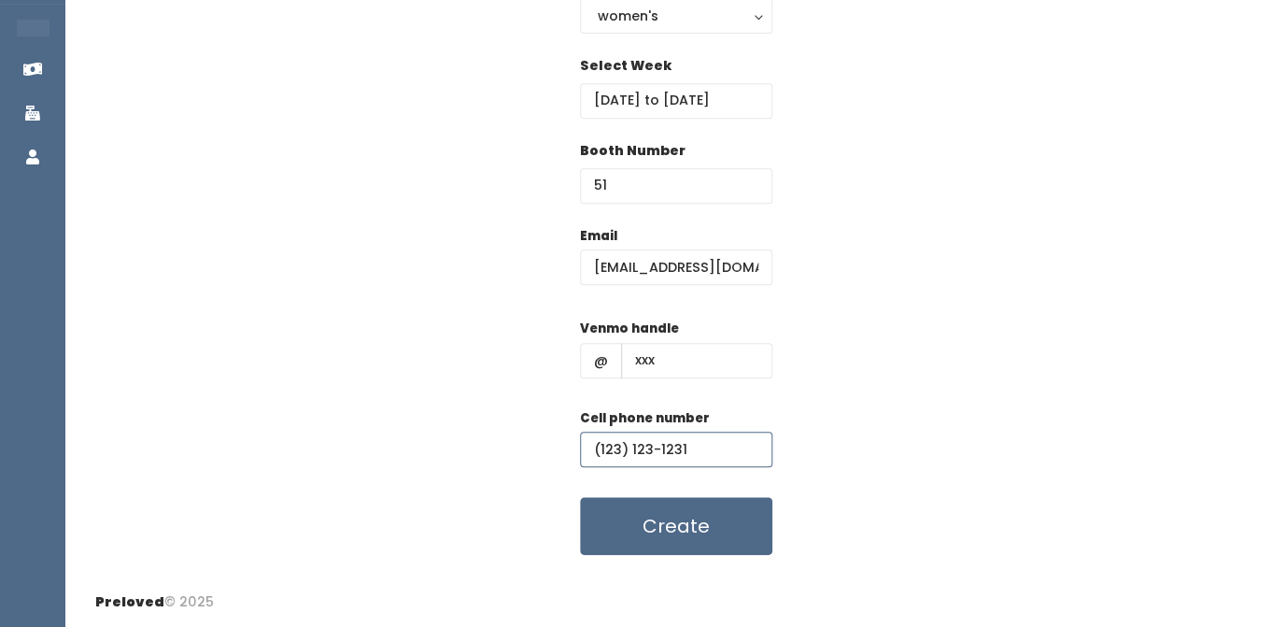
type input "(123) 123-1231"
click at [876, 368] on div "Email riverton@preloved.love Venmo handle @ xxx Cell phone number (123) 123-123…" at bounding box center [675, 391] width 1161 height 330
click at [706, 520] on button "Create" at bounding box center [676, 526] width 192 height 58
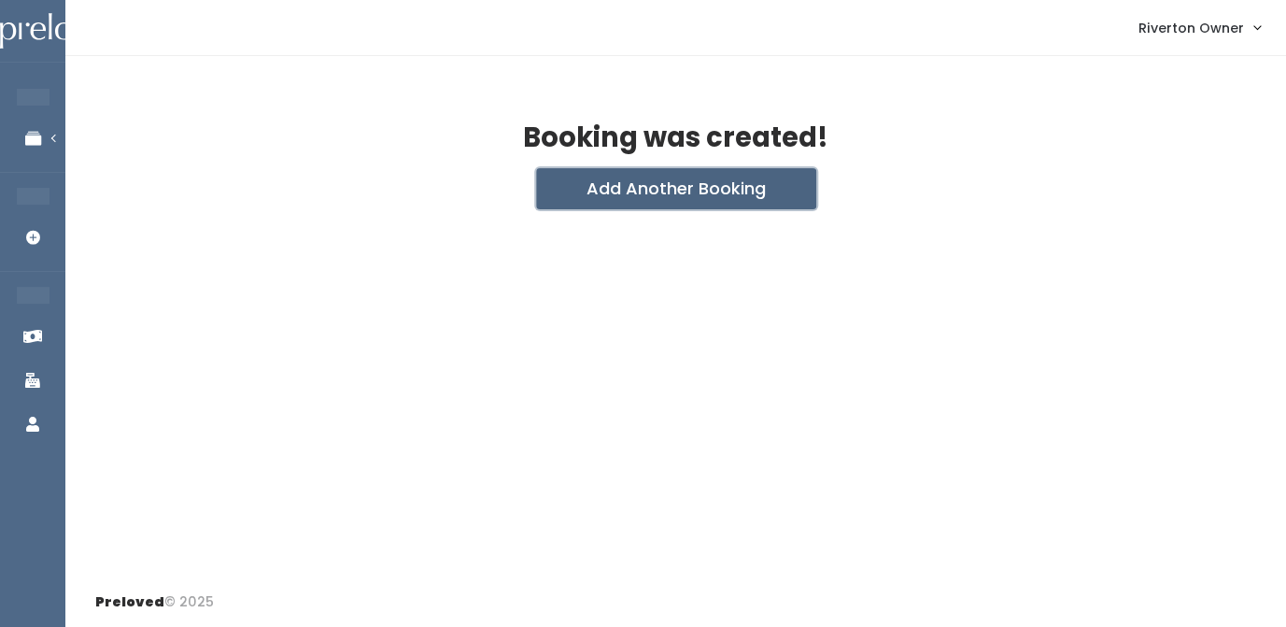
click at [664, 185] on button "Add Another Booking" at bounding box center [676, 188] width 280 height 41
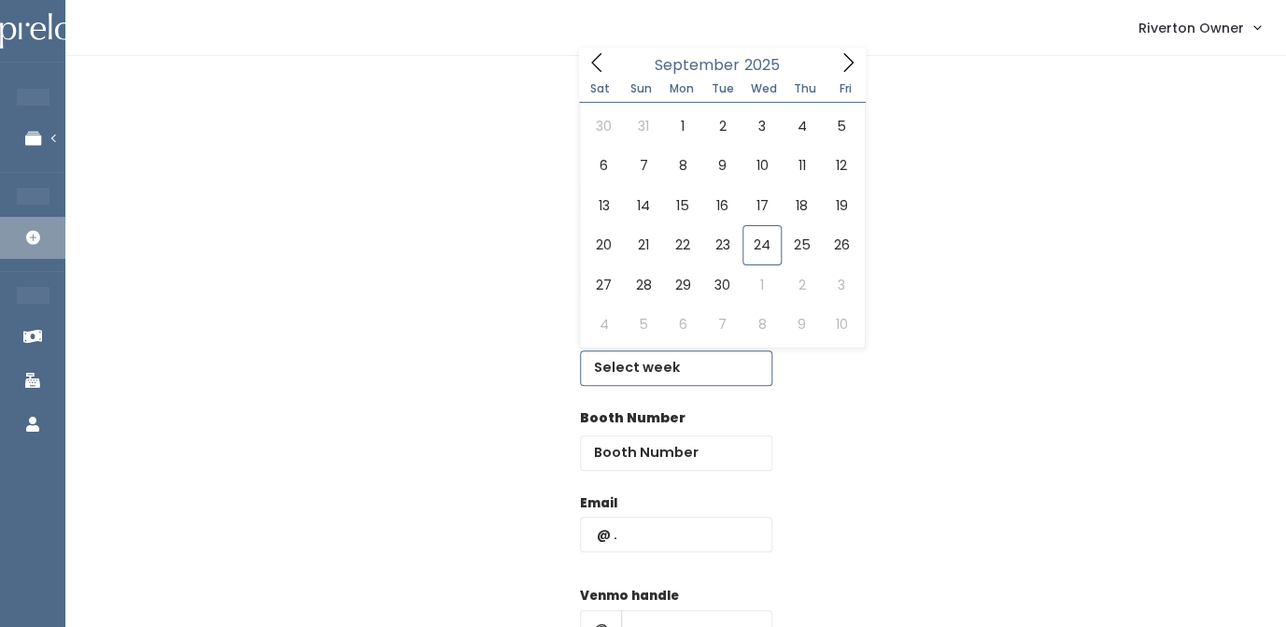
click at [631, 367] on input "text" at bounding box center [676, 367] width 192 height 35
click at [847, 70] on icon at bounding box center [848, 62] width 10 height 19
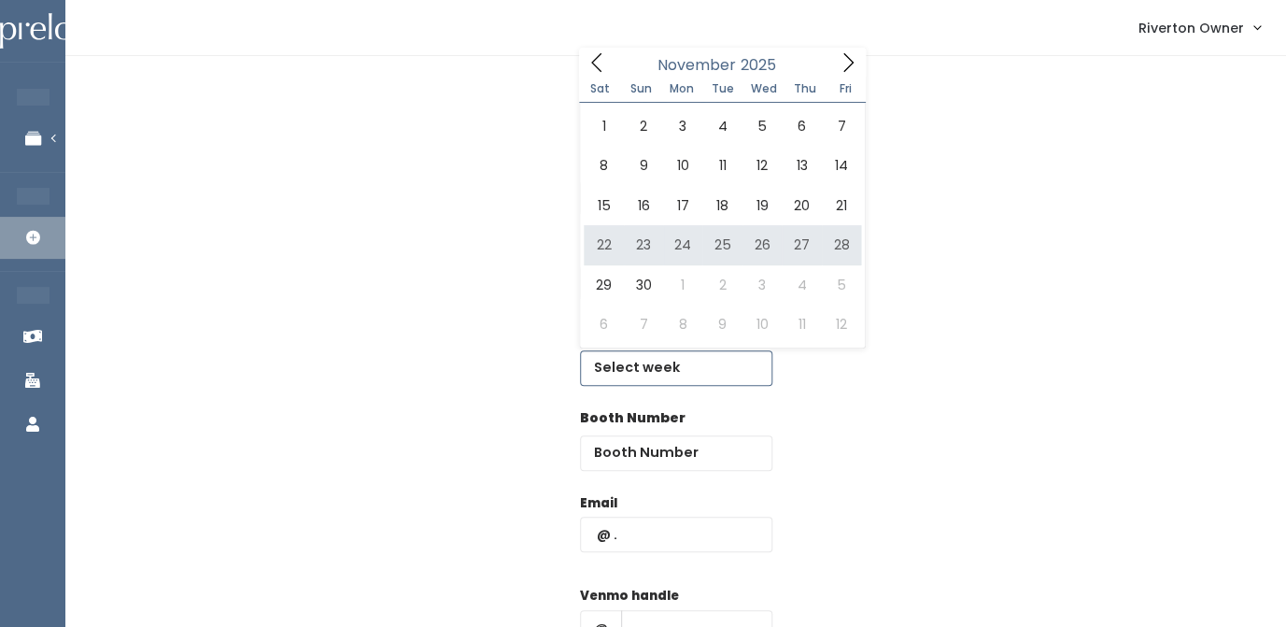
type input "[DATE] to [DATE]"
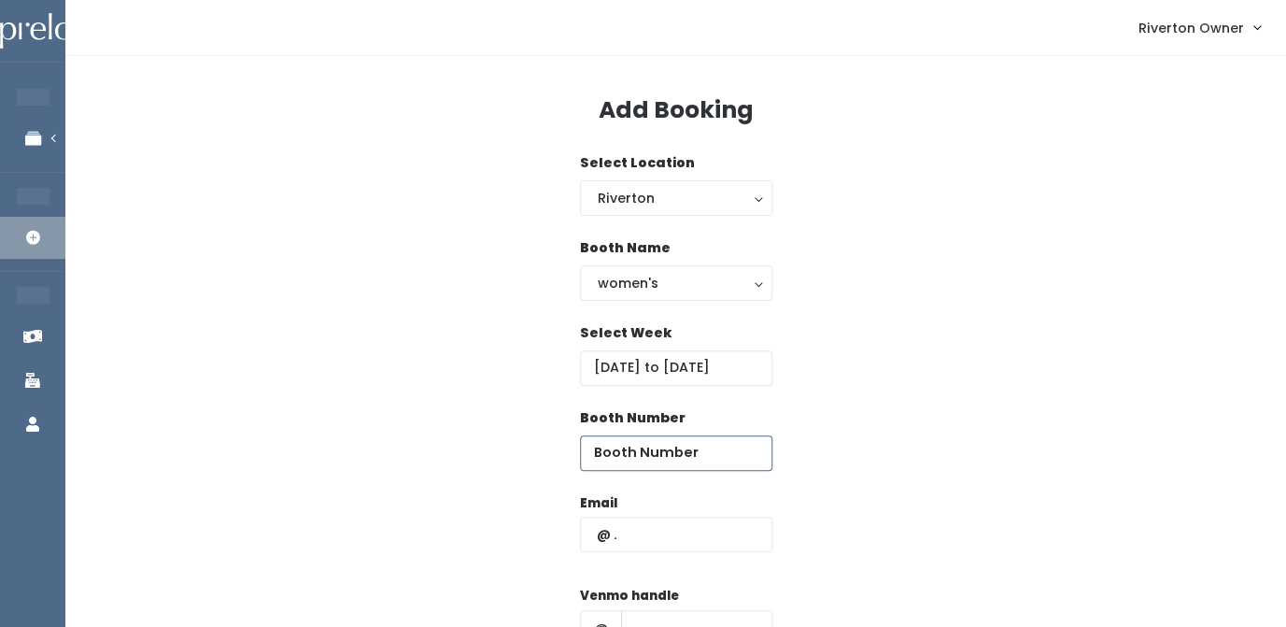
click at [635, 454] on input "number" at bounding box center [676, 452] width 192 height 35
type input "52"
click at [640, 543] on input "text" at bounding box center [676, 534] width 192 height 35
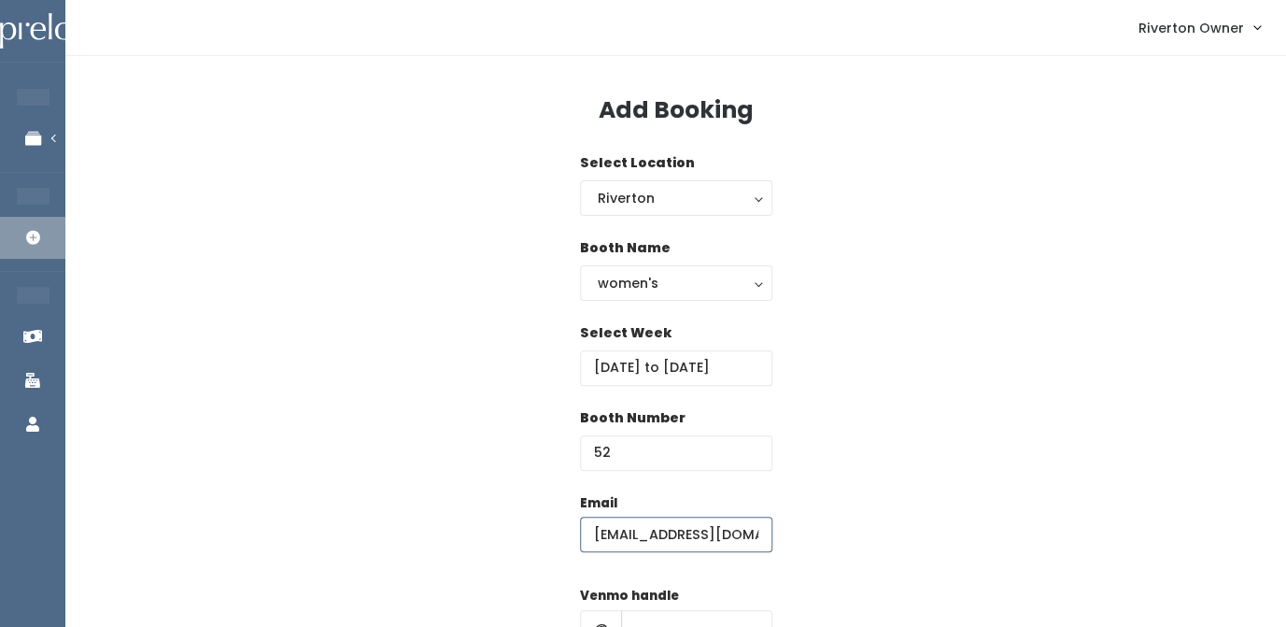
type input "[EMAIL_ADDRESS][DOMAIN_NAME]"
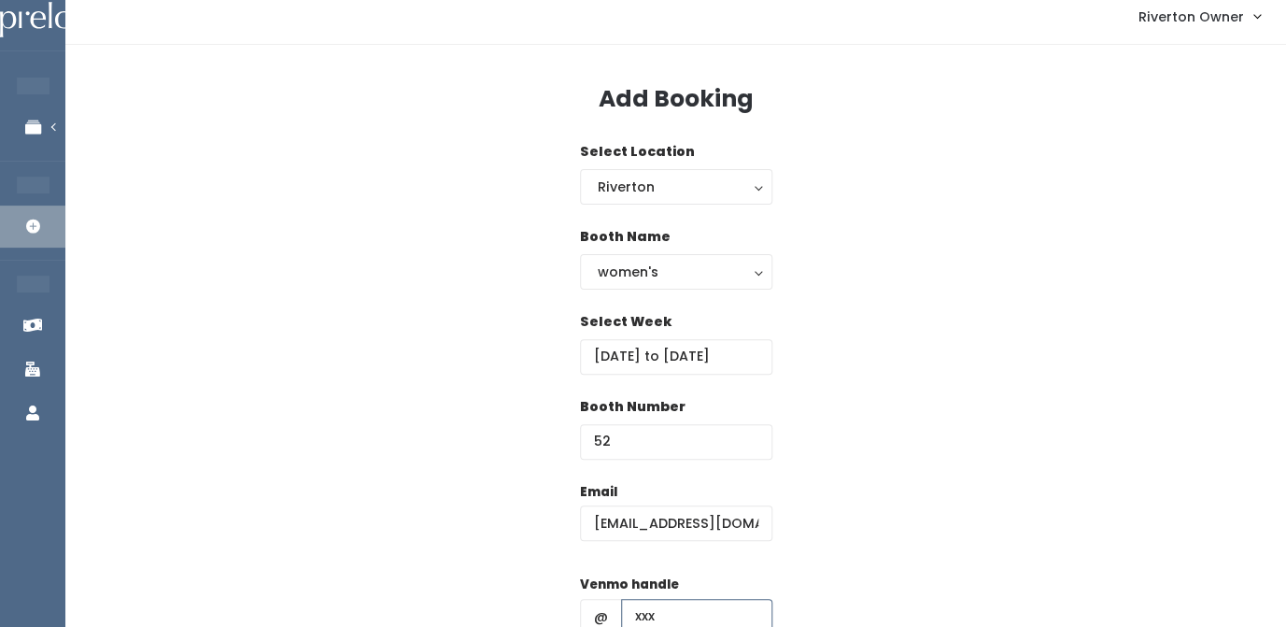
type input "xxx"
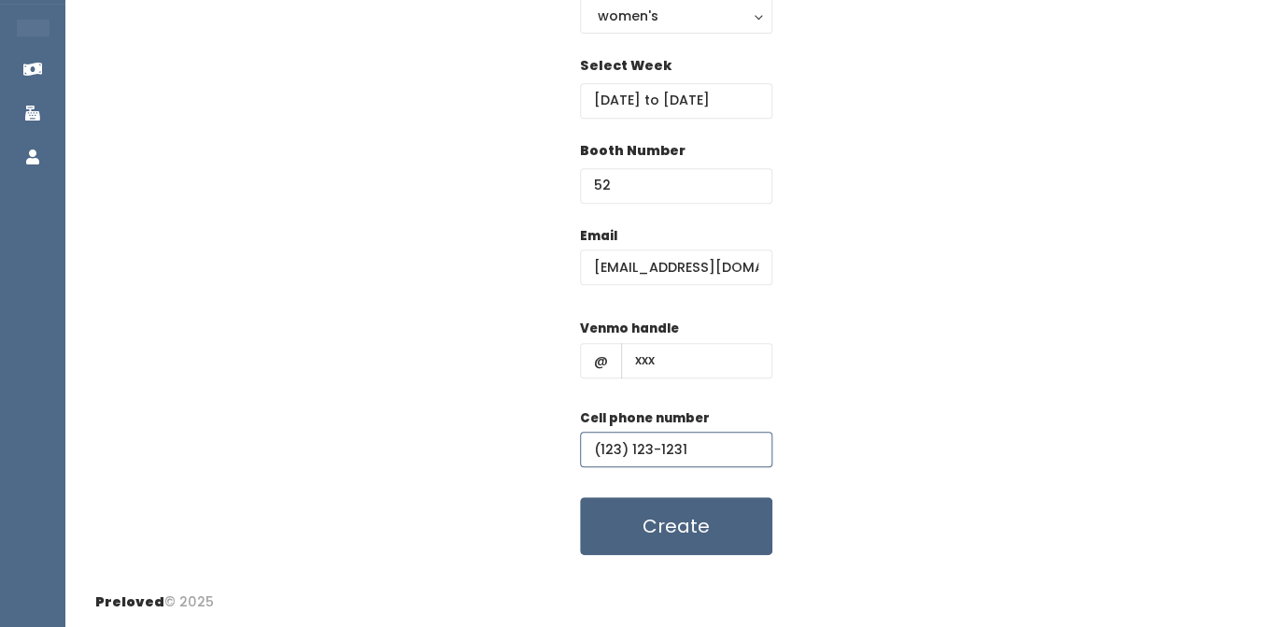
type input "(123) 123-1231"
click at [697, 536] on button "Create" at bounding box center [676, 526] width 192 height 58
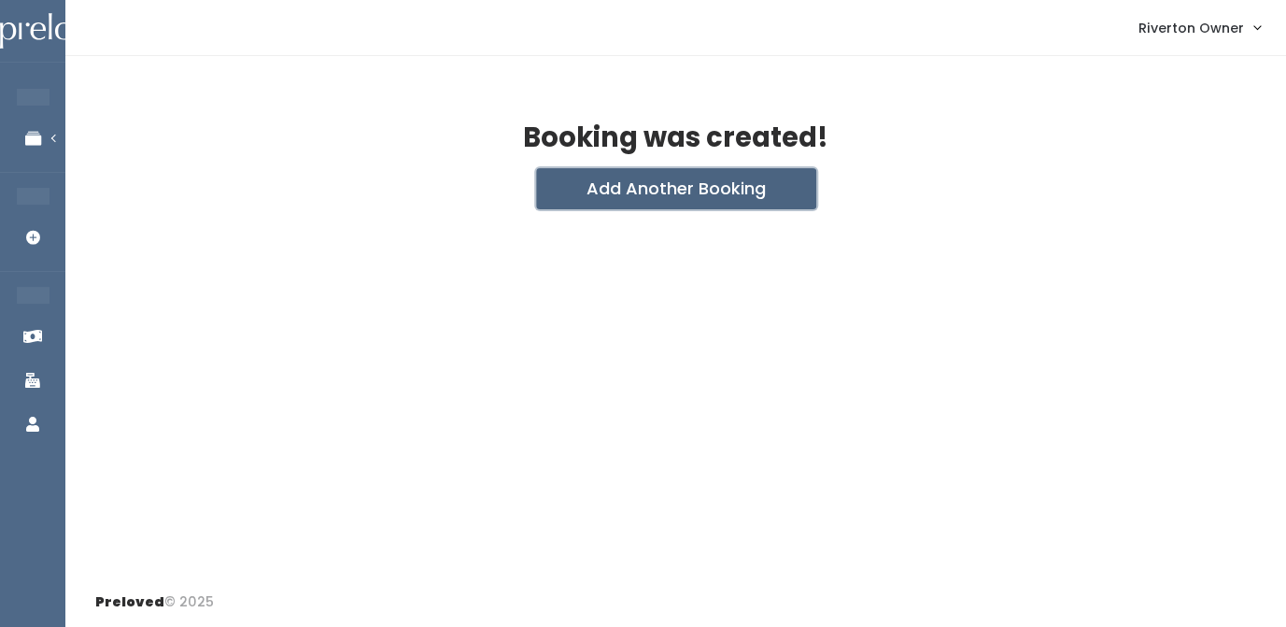
click at [672, 202] on button "Add Another Booking" at bounding box center [676, 188] width 280 height 41
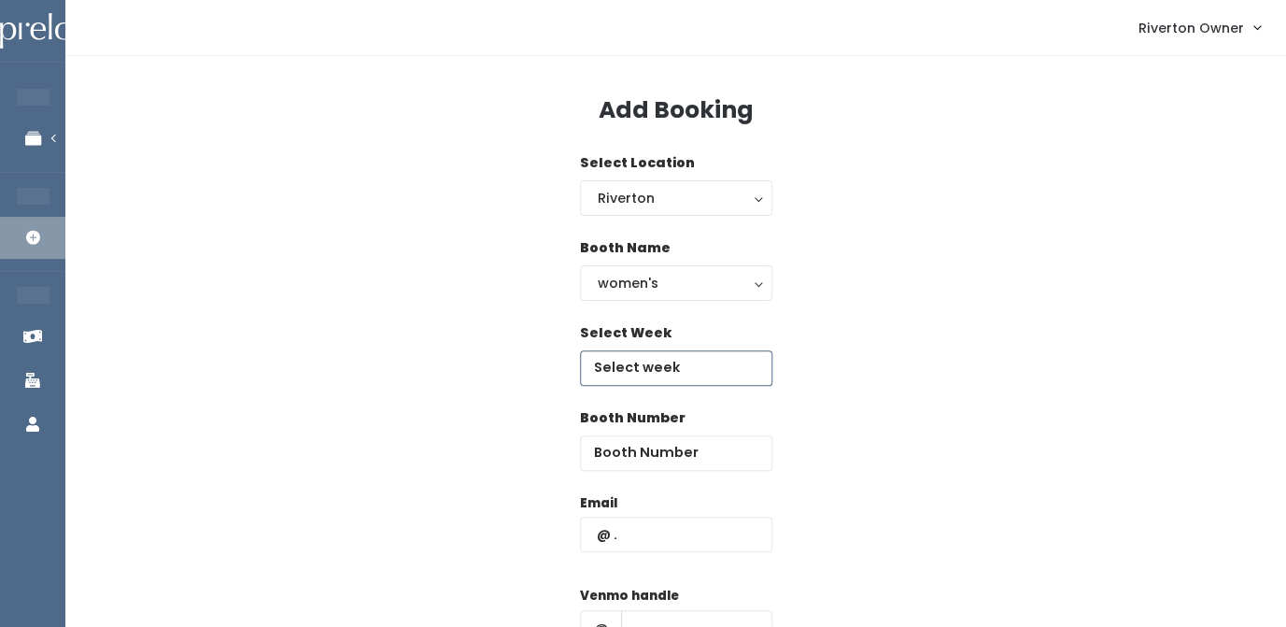
click at [634, 370] on input "text" at bounding box center [676, 367] width 192 height 35
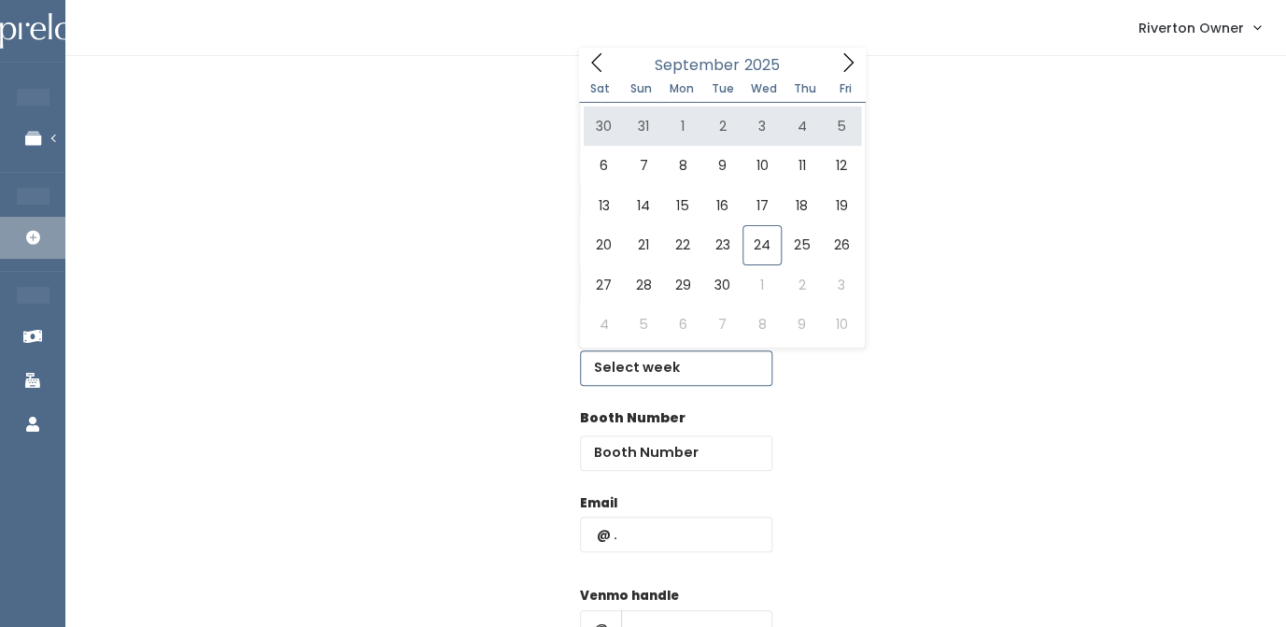
click at [851, 59] on icon at bounding box center [848, 62] width 21 height 21
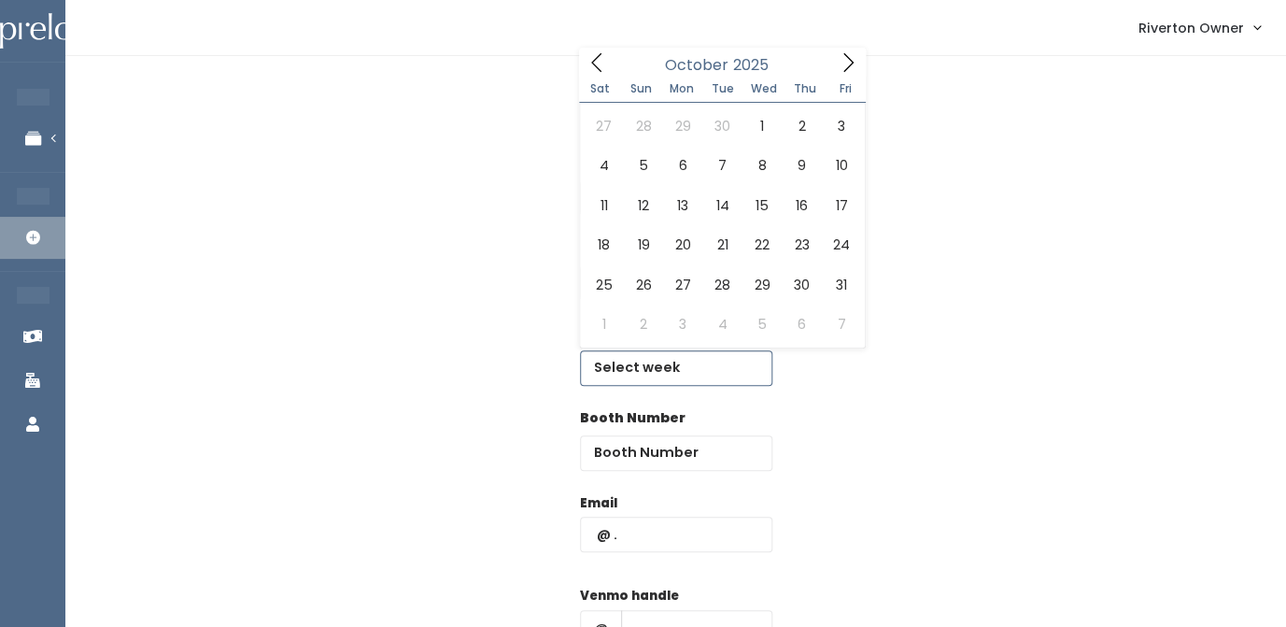
click at [851, 59] on icon at bounding box center [848, 62] width 21 height 21
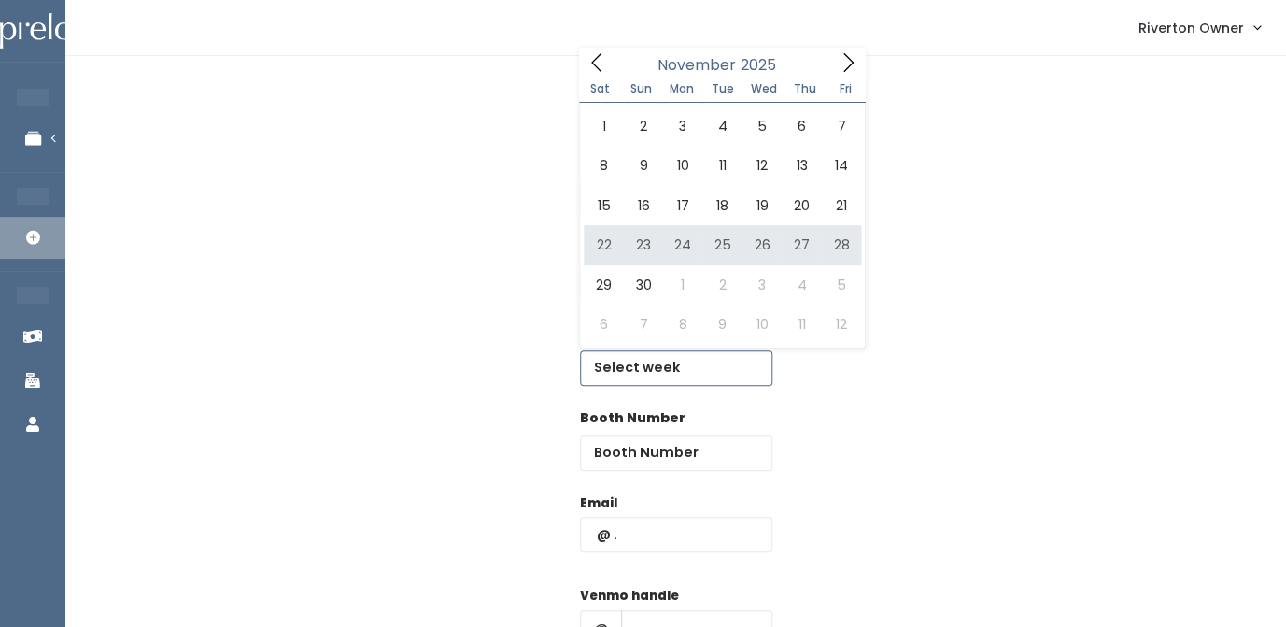
type input "[DATE] to [DATE]"
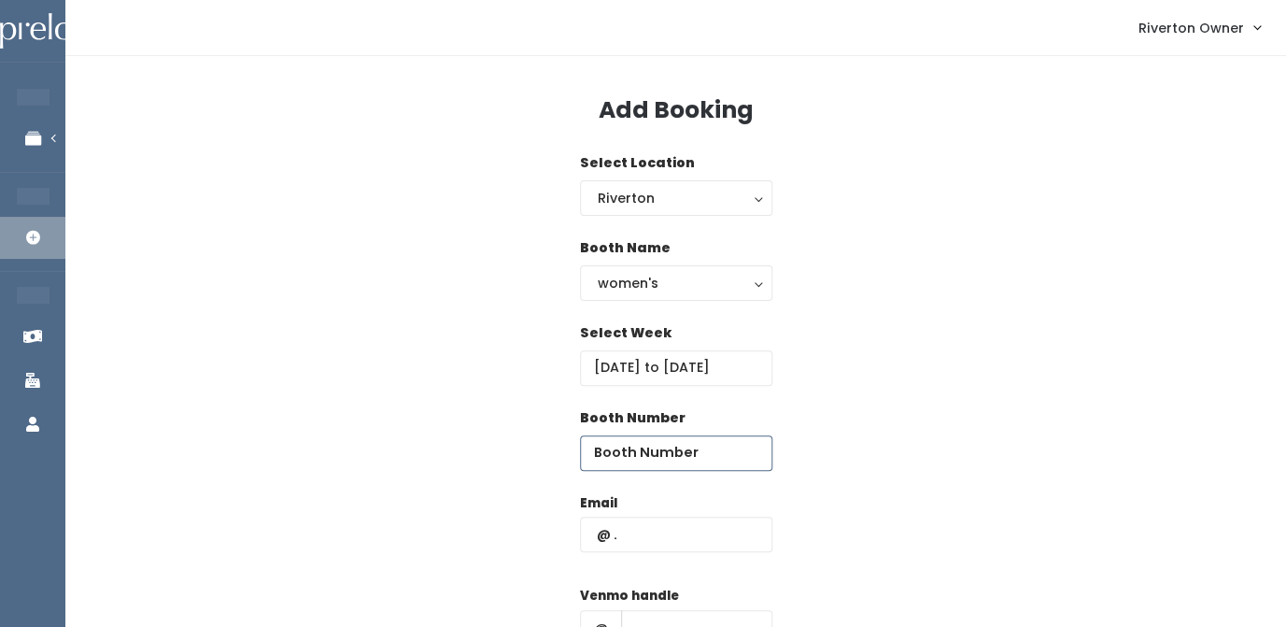
click at [621, 465] on input "number" at bounding box center [676, 452] width 192 height 35
type input "53"
click at [631, 537] on input "text" at bounding box center [676, 534] width 192 height 35
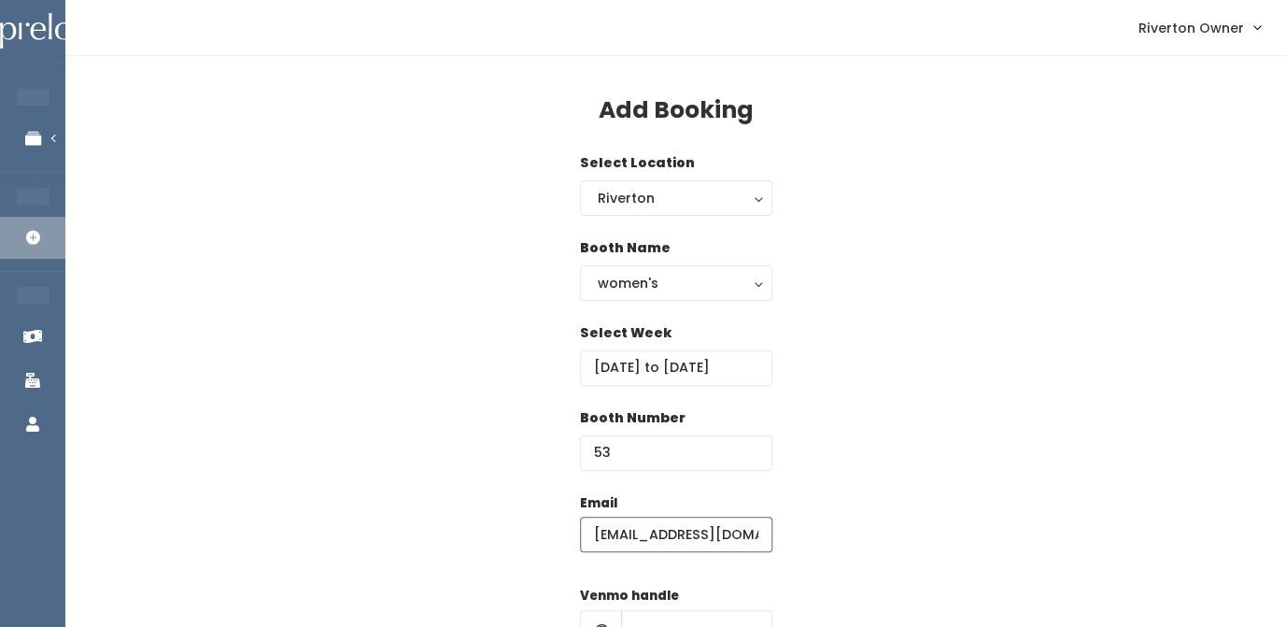
type input "[EMAIL_ADDRESS][DOMAIN_NAME]"
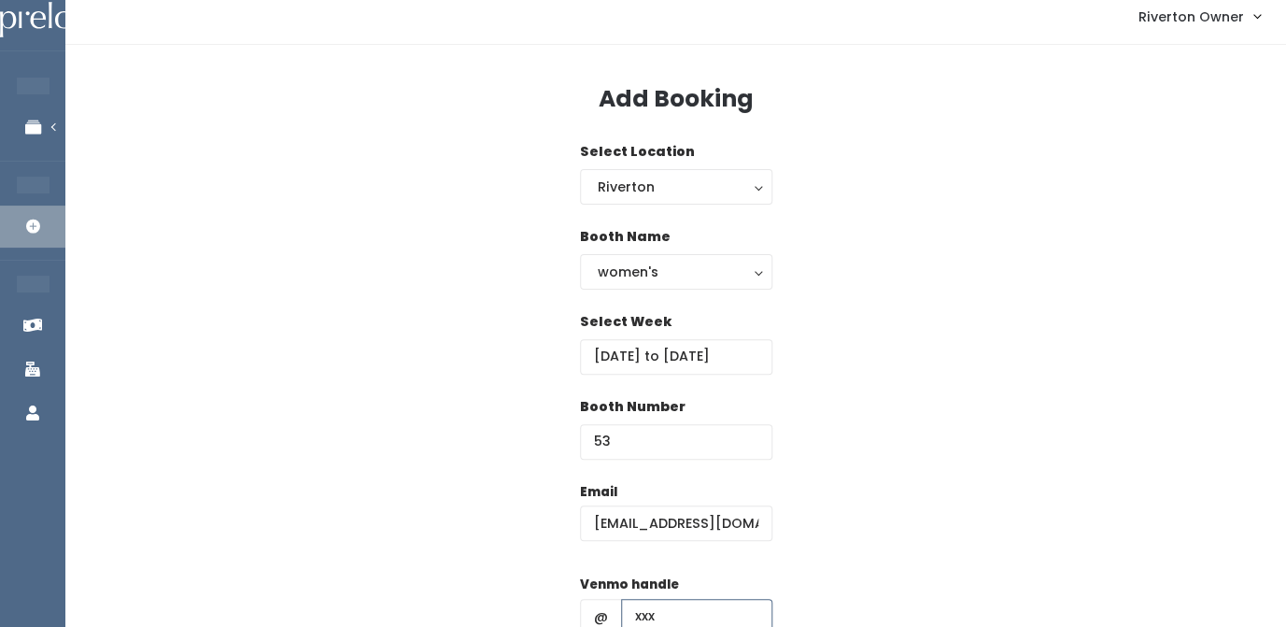
type input "xxx"
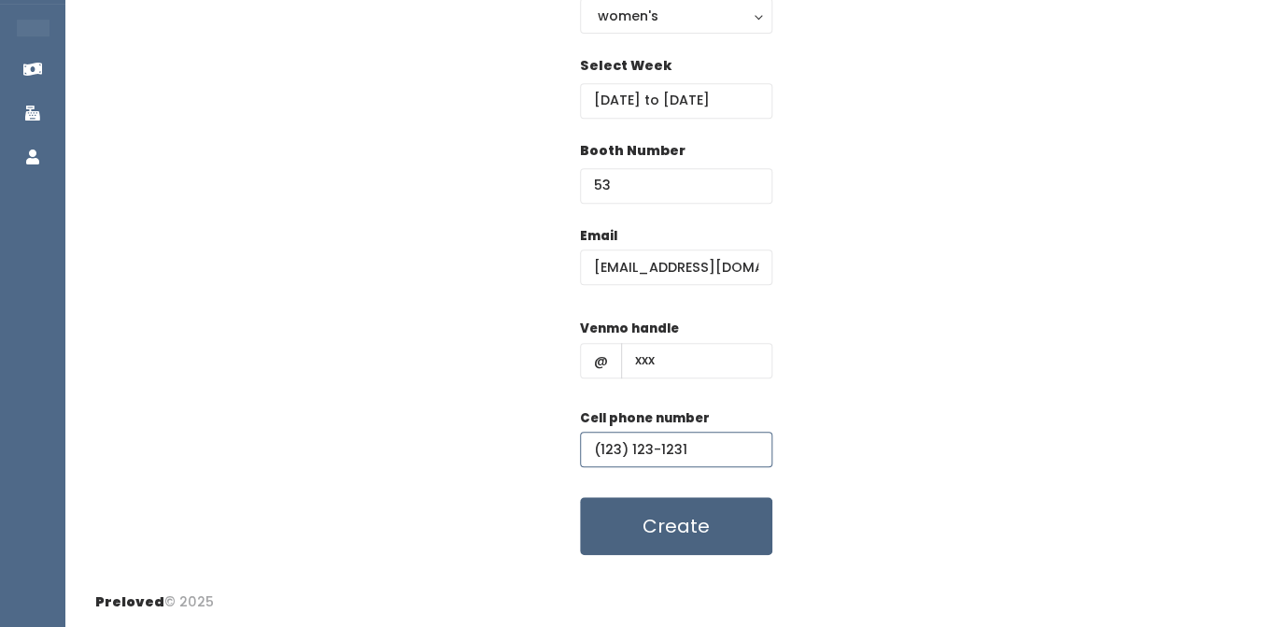
type input "(123) 123-1231"
click at [663, 529] on button "Create" at bounding box center [676, 526] width 192 height 58
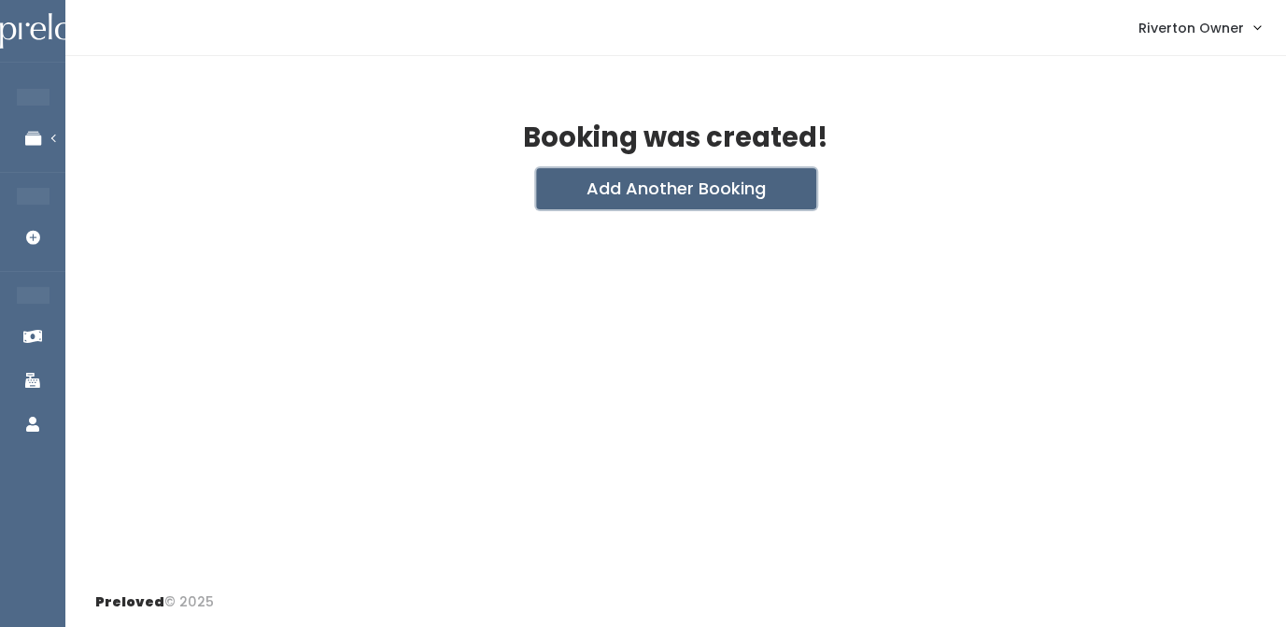
click at [669, 197] on button "Add Another Booking" at bounding box center [676, 188] width 280 height 41
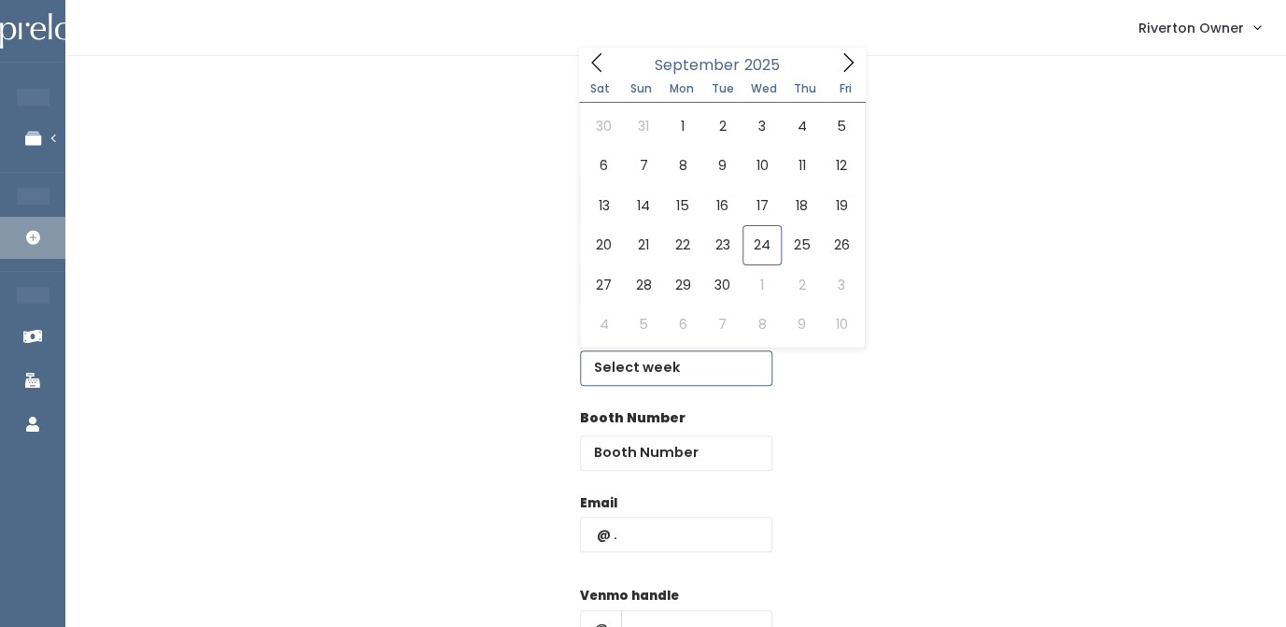
click at [651, 367] on input "text" at bounding box center [676, 367] width 192 height 35
click at [857, 61] on icon at bounding box center [848, 62] width 21 height 21
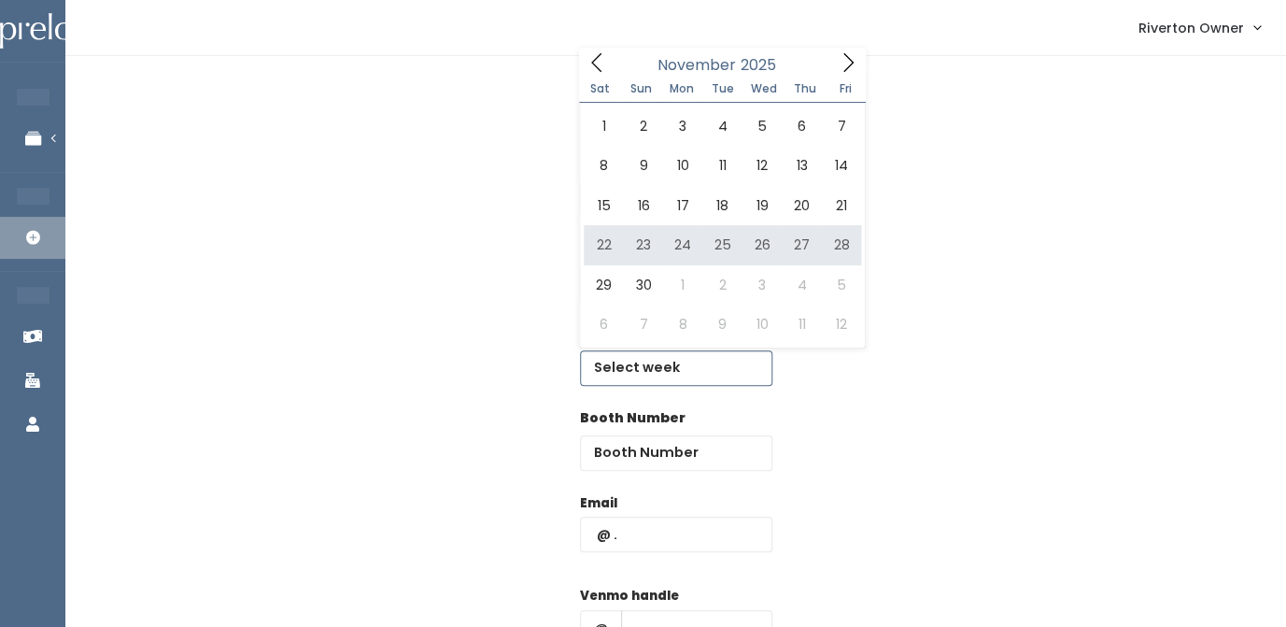
type input "[DATE] to [DATE]"
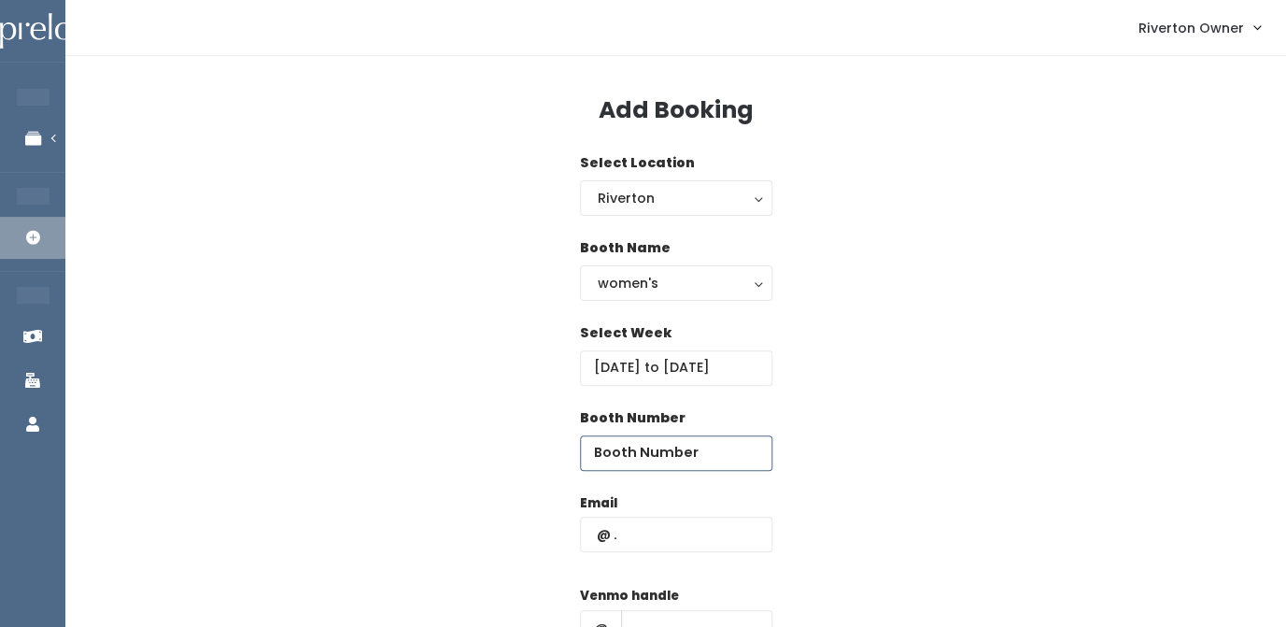
click at [625, 458] on input "number" at bounding box center [676, 452] width 192 height 35
type input "54"
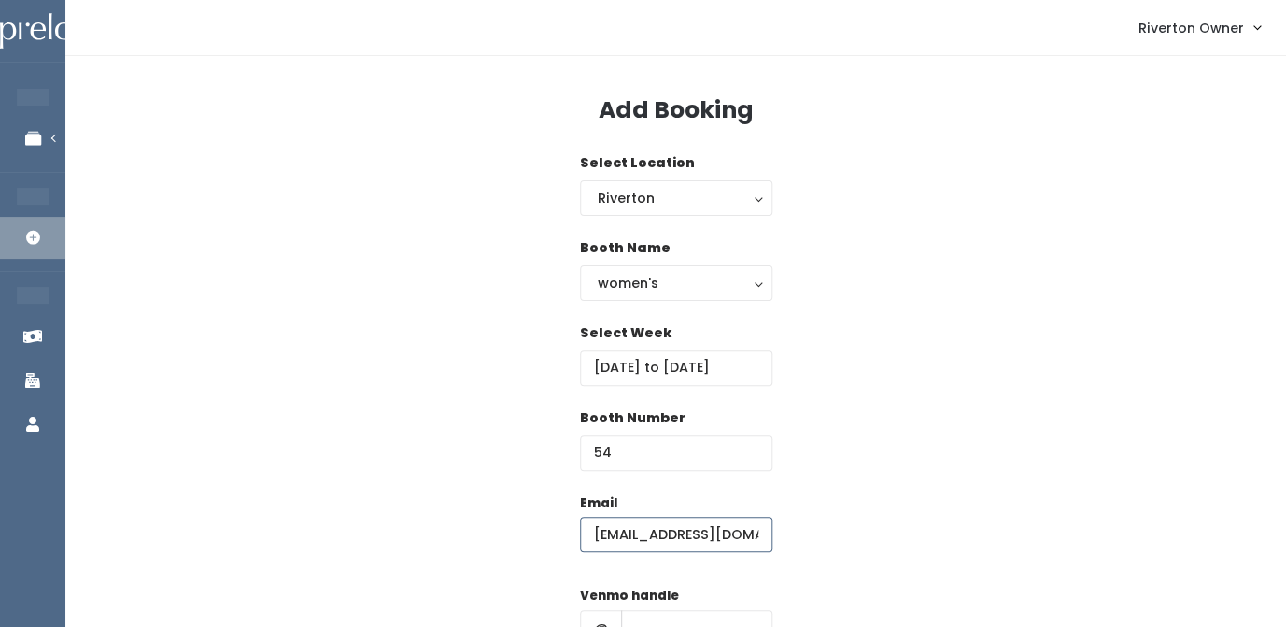
type input "[EMAIL_ADDRESS][DOMAIN_NAME]"
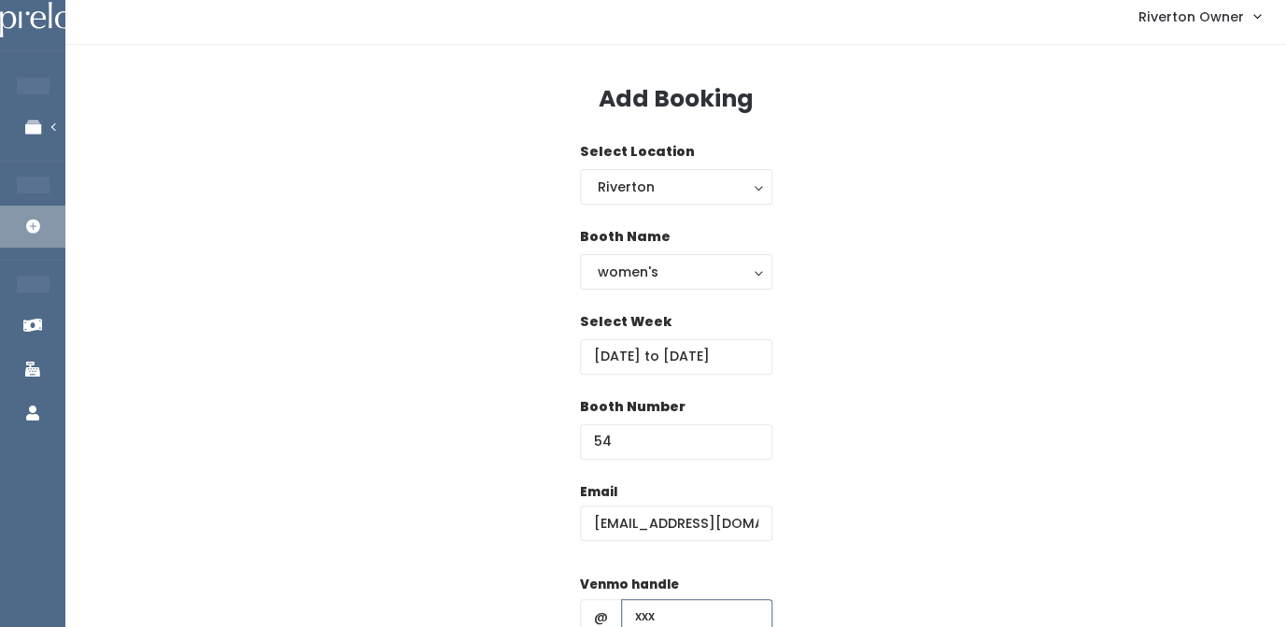
type input "xxx"
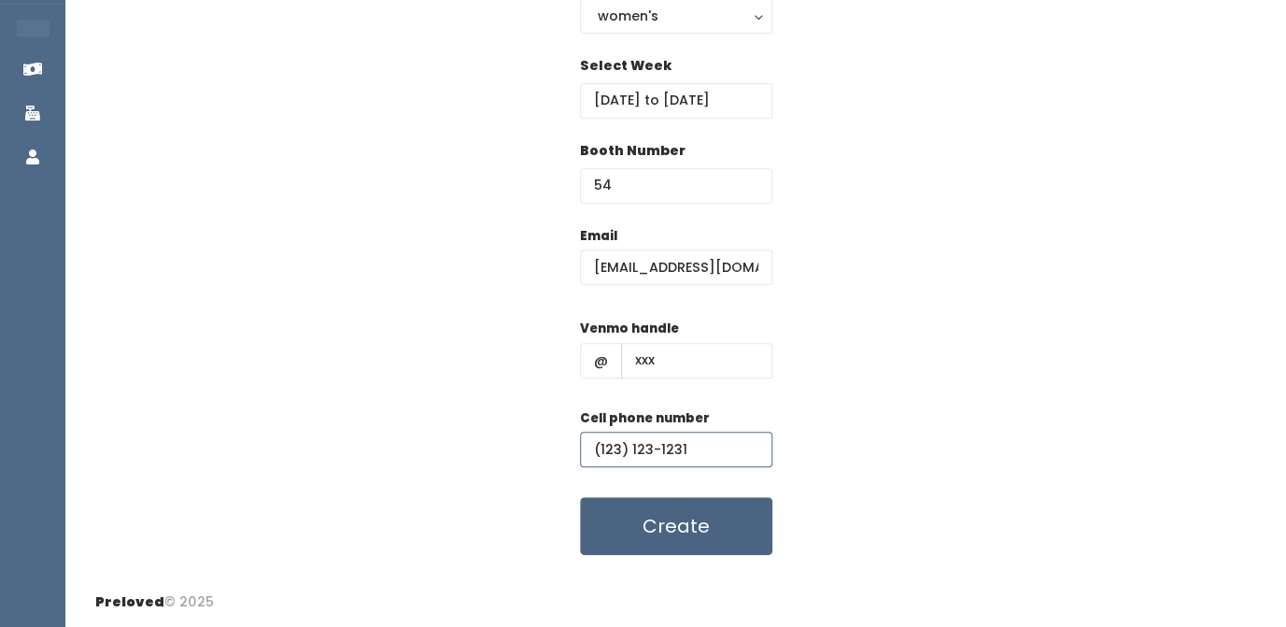
type input "(123) 123-1231"
click at [687, 519] on button "Create" at bounding box center [676, 526] width 192 height 58
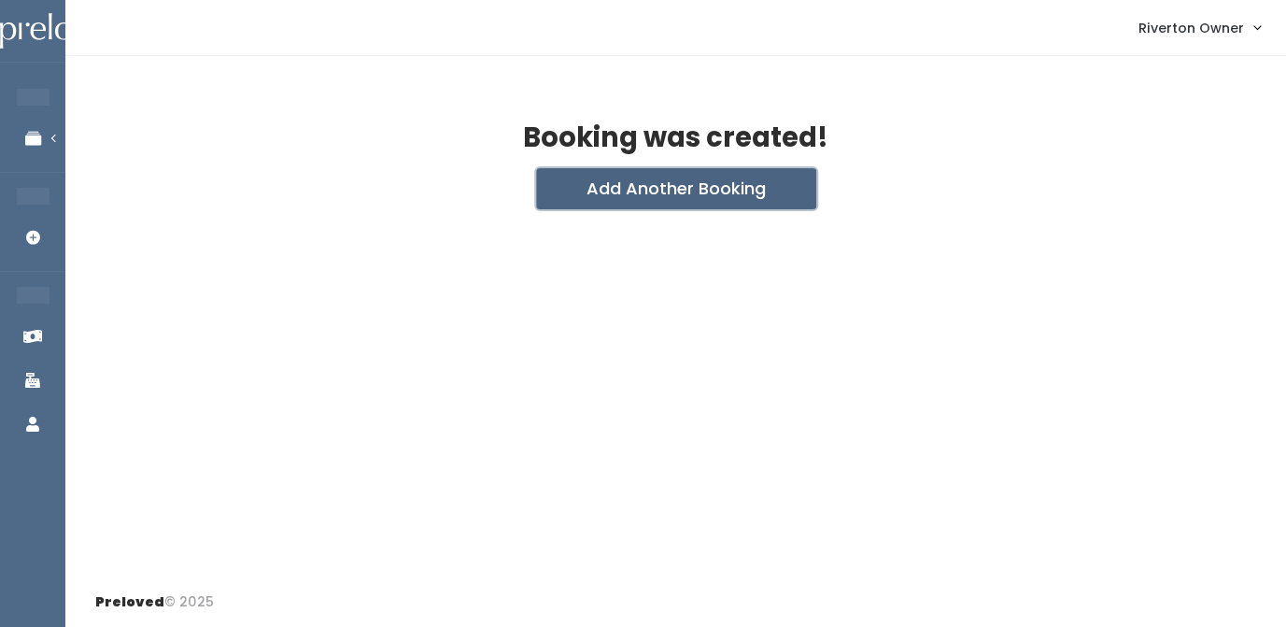
click at [705, 187] on button "Add Another Booking" at bounding box center [676, 188] width 280 height 41
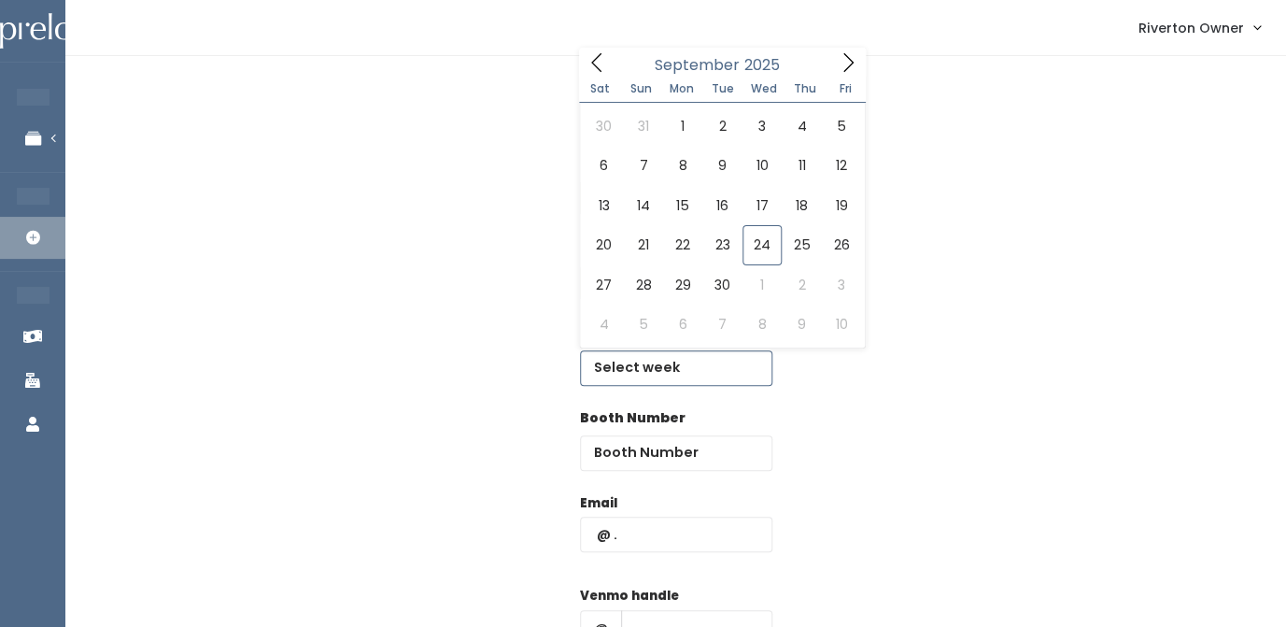
click at [647, 379] on input "text" at bounding box center [676, 367] width 192 height 35
click at [851, 56] on icon at bounding box center [848, 62] width 21 height 21
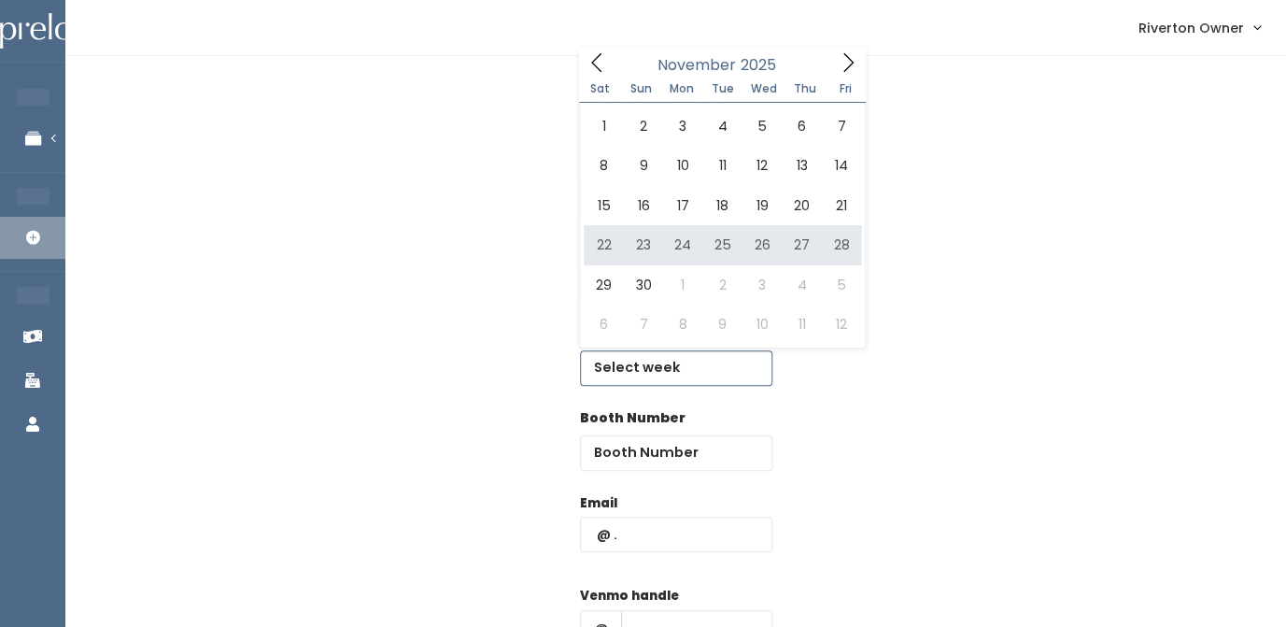
type input "[DATE] to [DATE]"
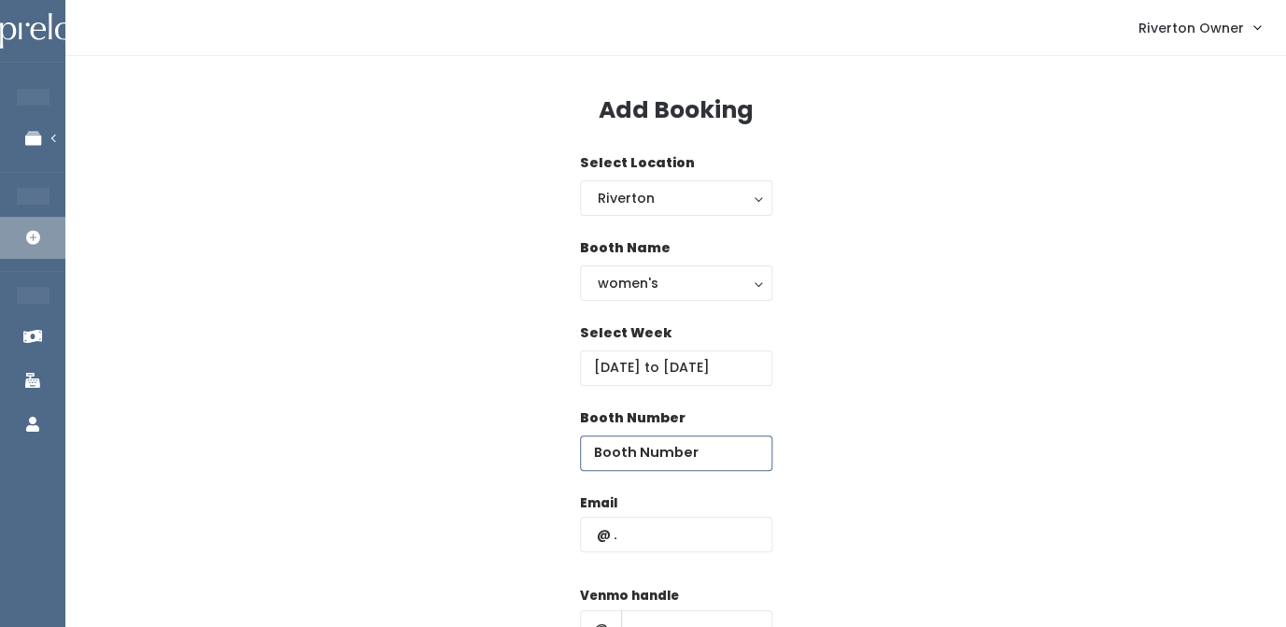
click at [662, 459] on input "number" at bounding box center [676, 452] width 192 height 35
type input "55"
click at [629, 538] on input "text" at bounding box center [676, 534] width 192 height 35
type input "riverton@preloved.love"
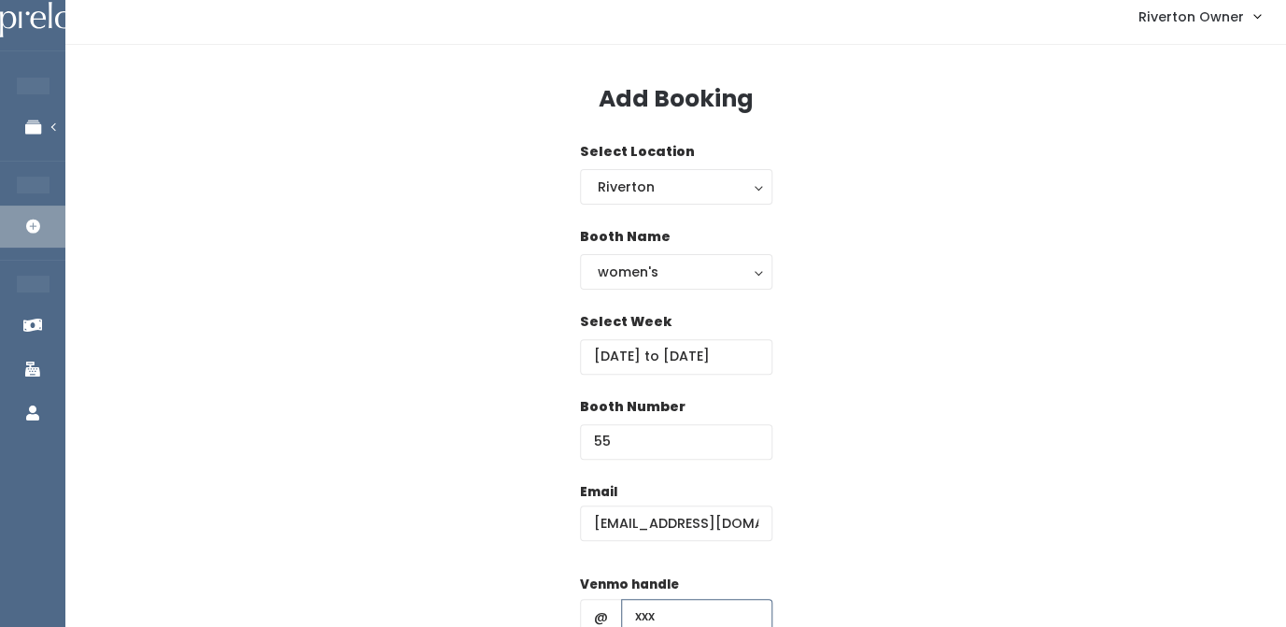
type input "xxx"
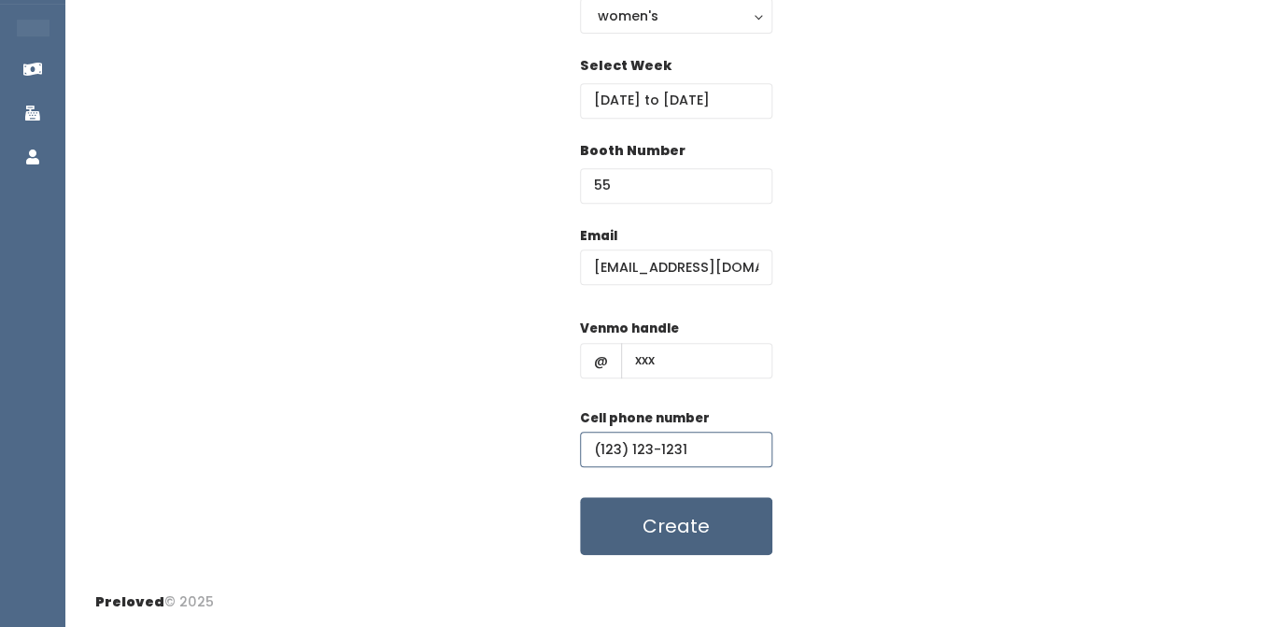
type input "(123) 123-1231"
click at [676, 530] on button "Create" at bounding box center [676, 526] width 192 height 58
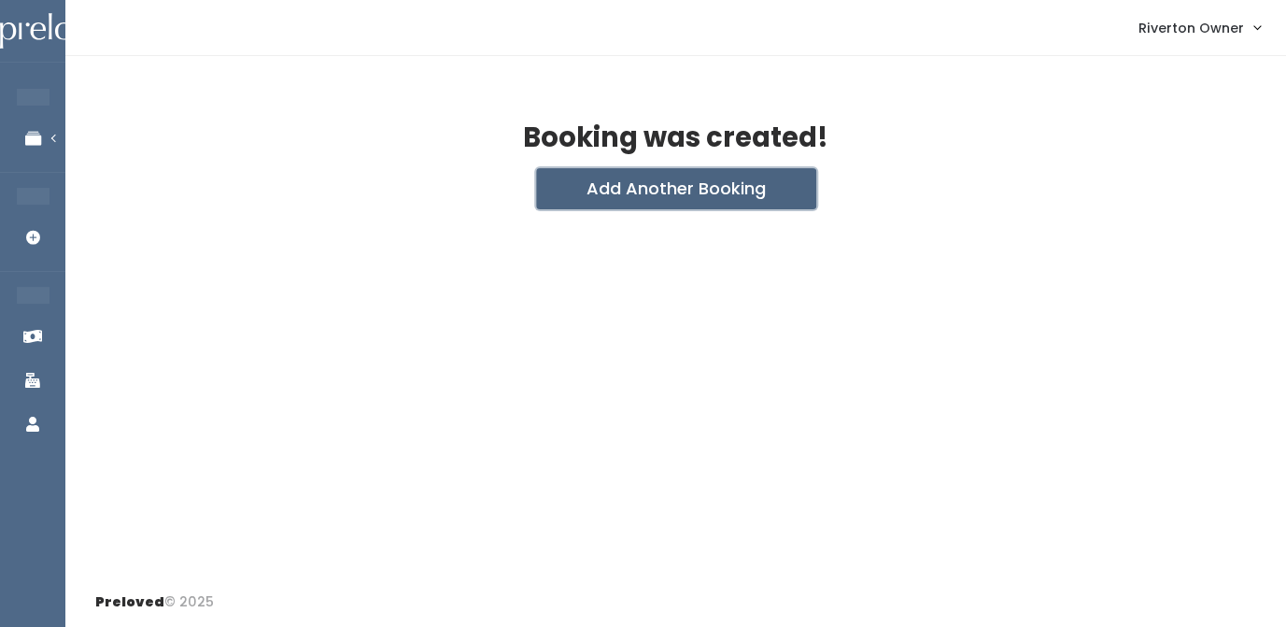
click at [708, 194] on button "Add Another Booking" at bounding box center [676, 188] width 280 height 41
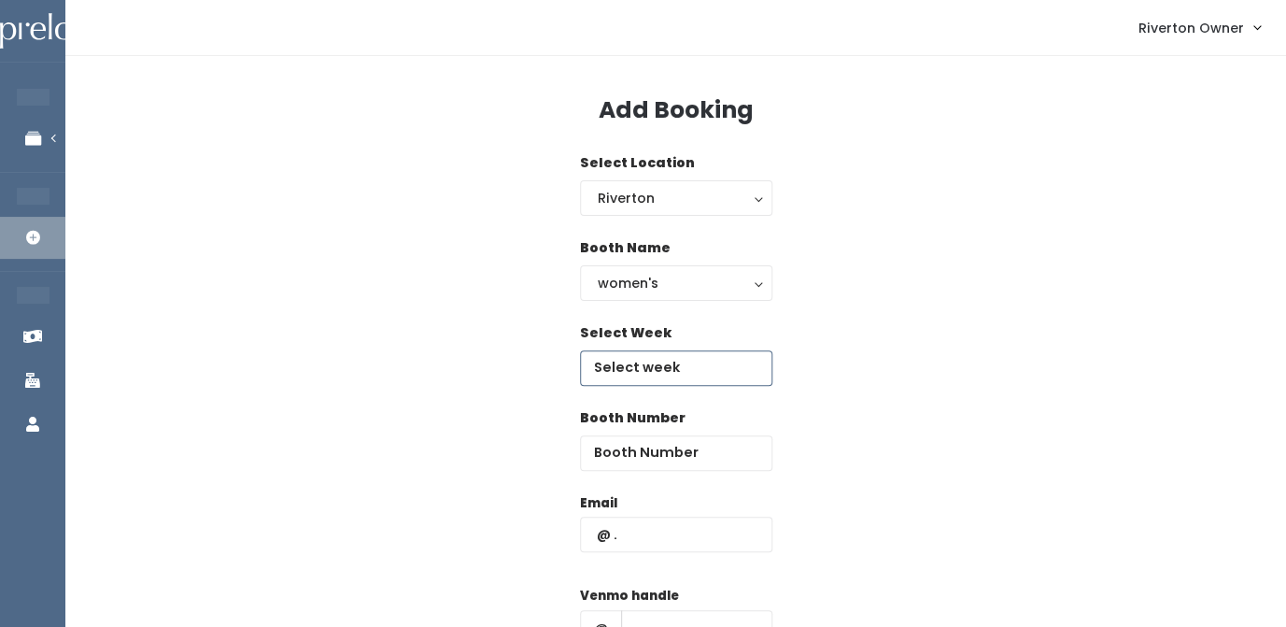
click at [663, 365] on input "text" at bounding box center [676, 367] width 192 height 35
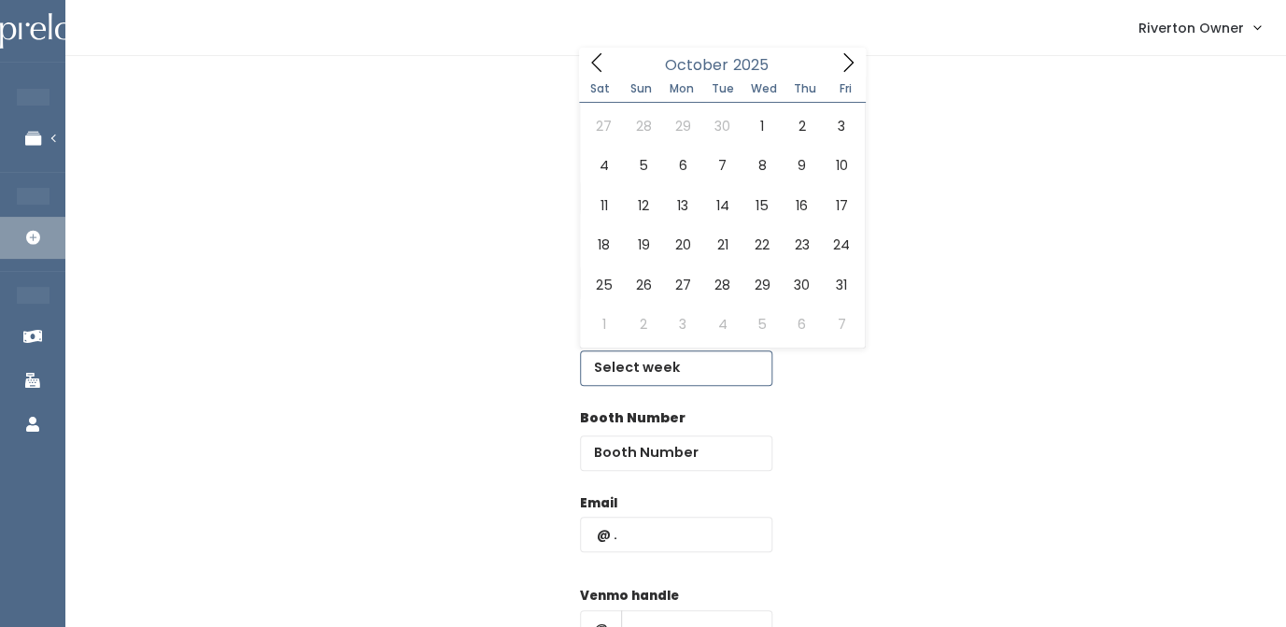
click at [845, 57] on icon at bounding box center [848, 62] width 21 height 21
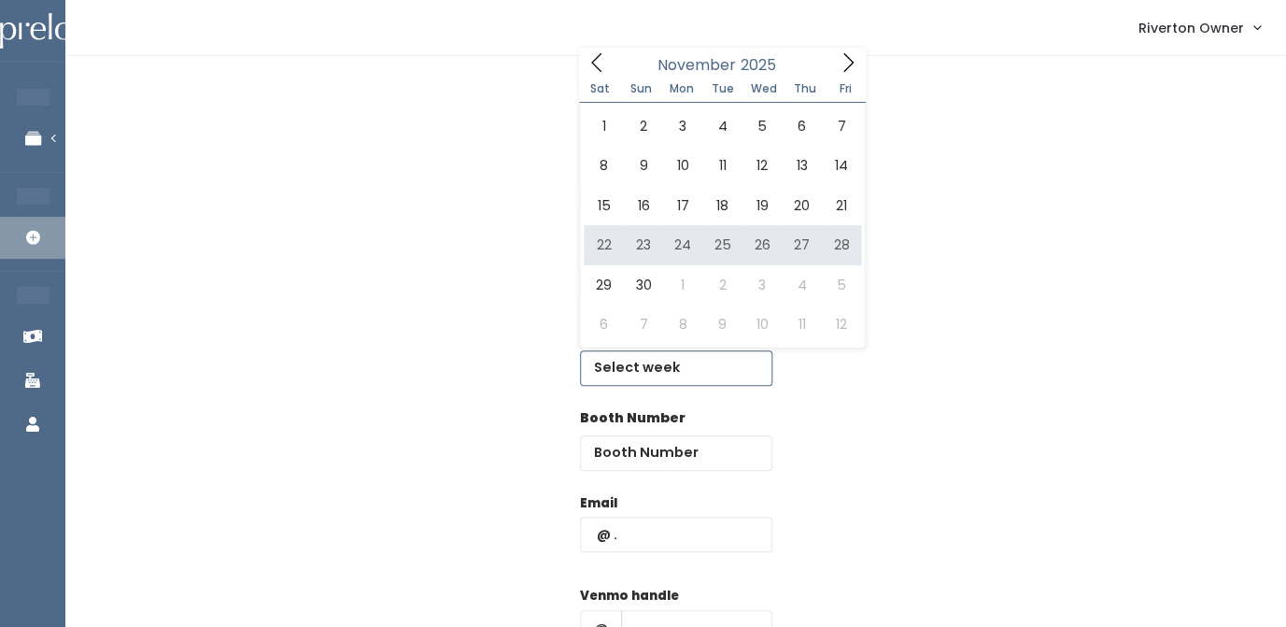
type input "[DATE] to [DATE]"
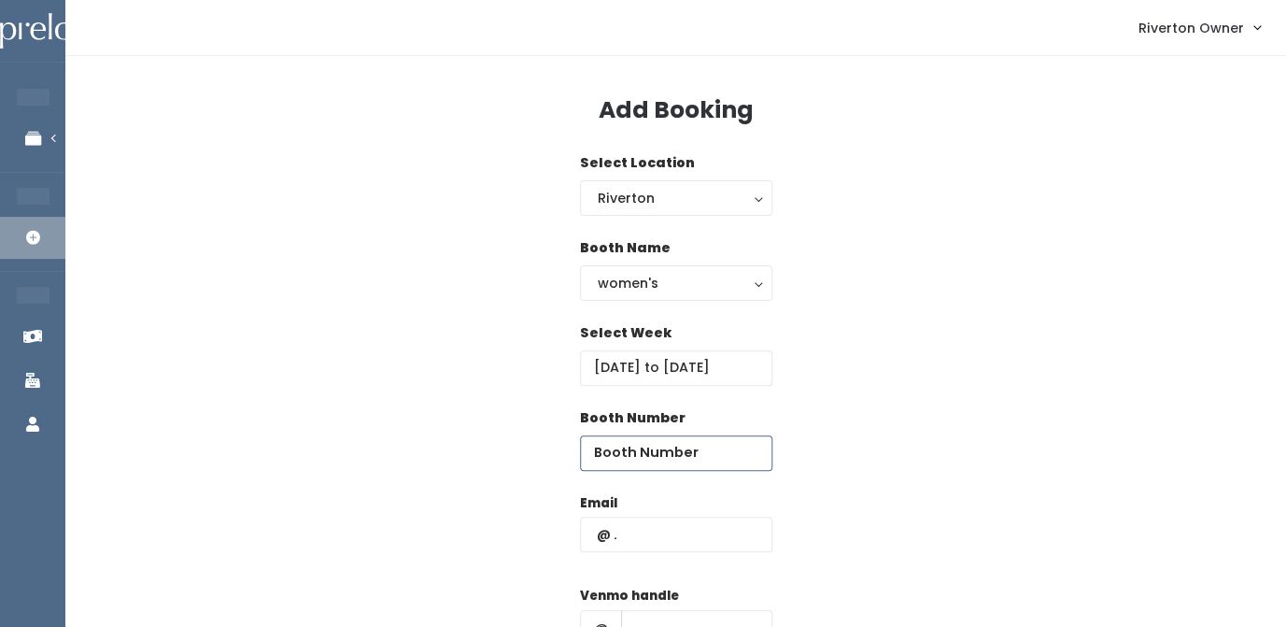
click at [642, 452] on input "number" at bounding box center [676, 452] width 192 height 35
type input "56"
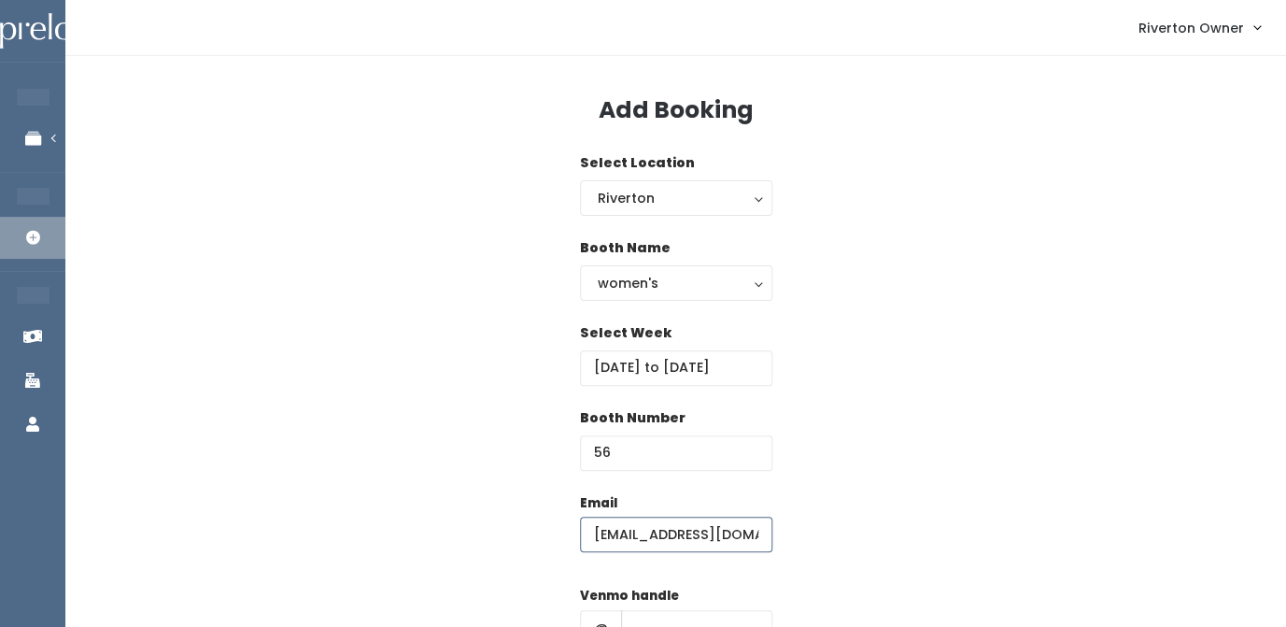
type input "riverton@preloved.love"
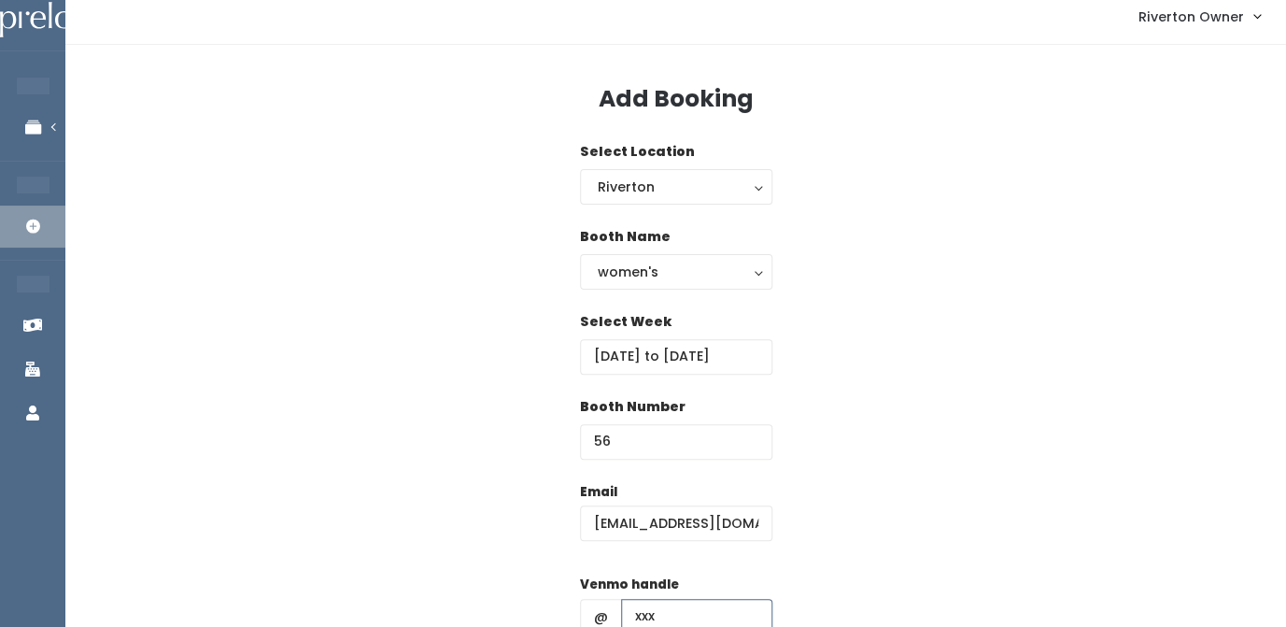
type input "xxx"
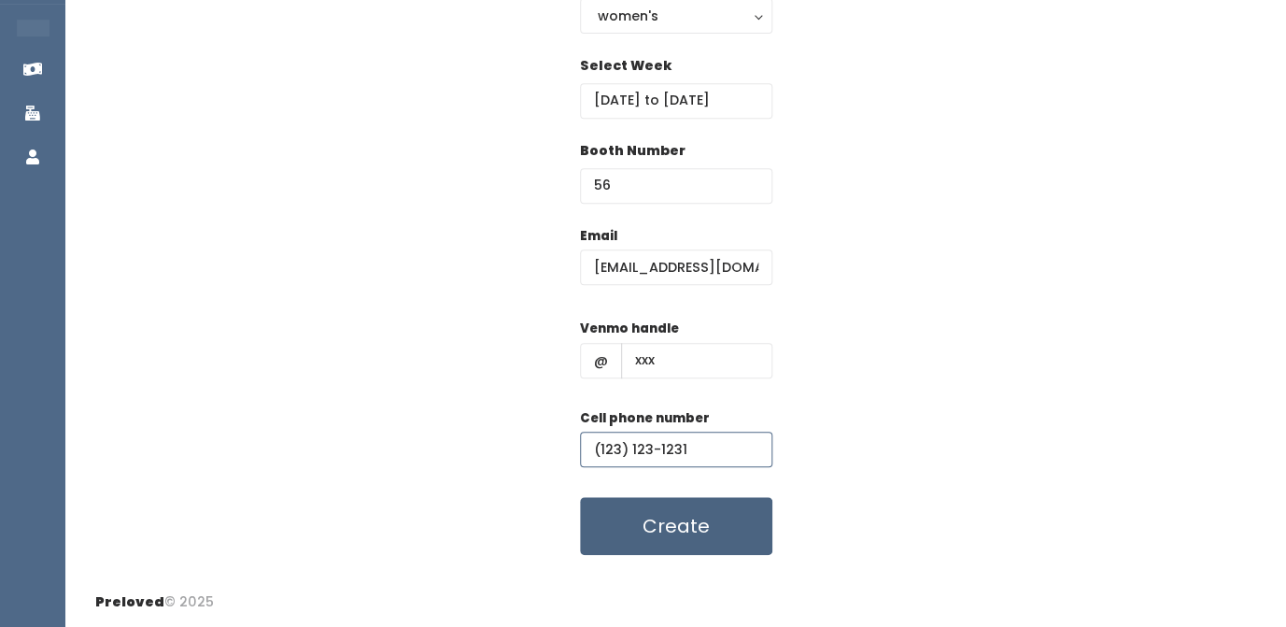
type input "(123) 123-1231"
click at [650, 527] on button "Create" at bounding box center [676, 526] width 192 height 58
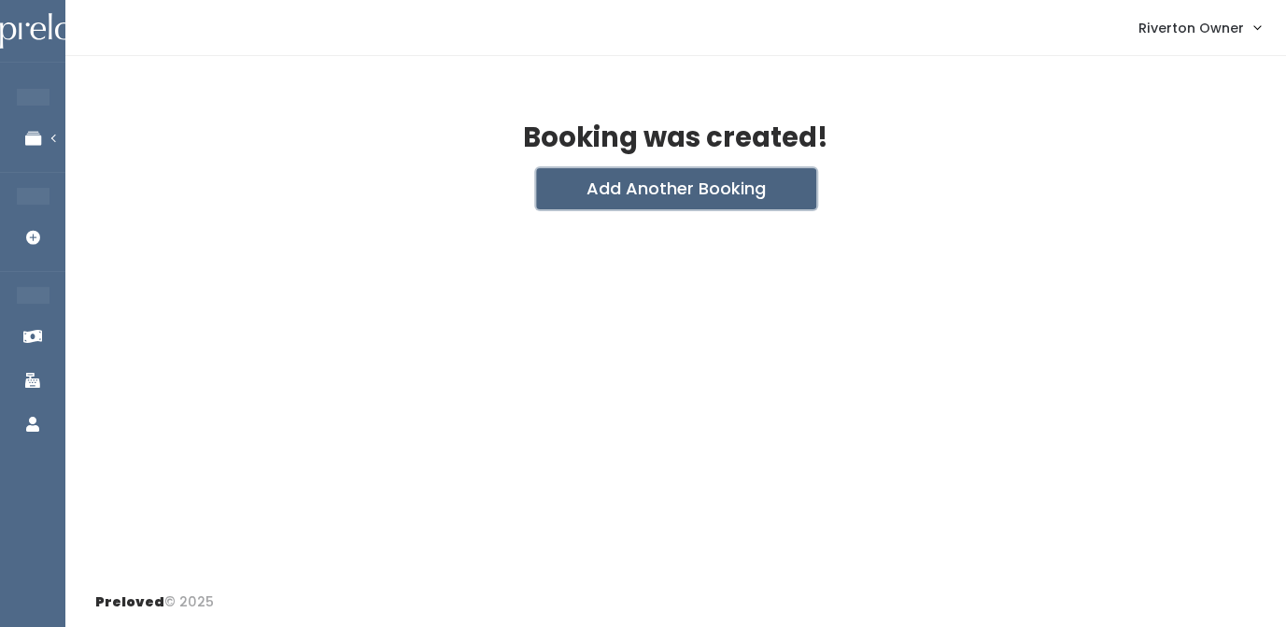
click at [674, 187] on button "Add Another Booking" at bounding box center [676, 188] width 280 height 41
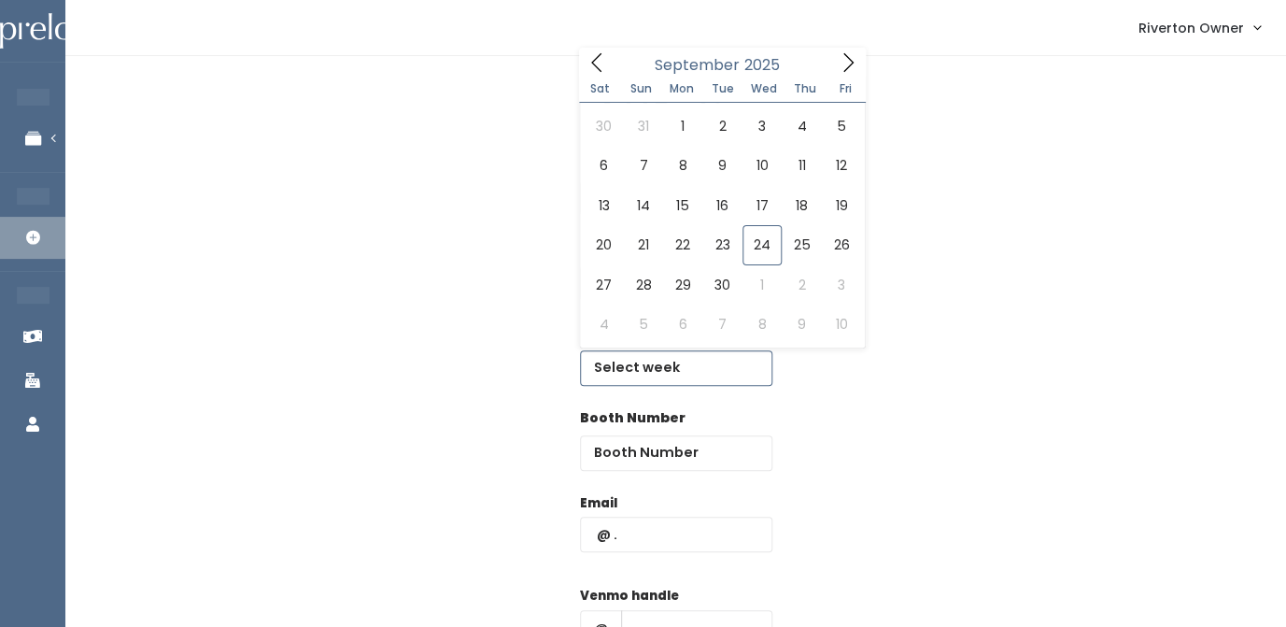
click at [649, 376] on input "text" at bounding box center [676, 367] width 192 height 35
click at [837, 69] on span at bounding box center [847, 62] width 35 height 29
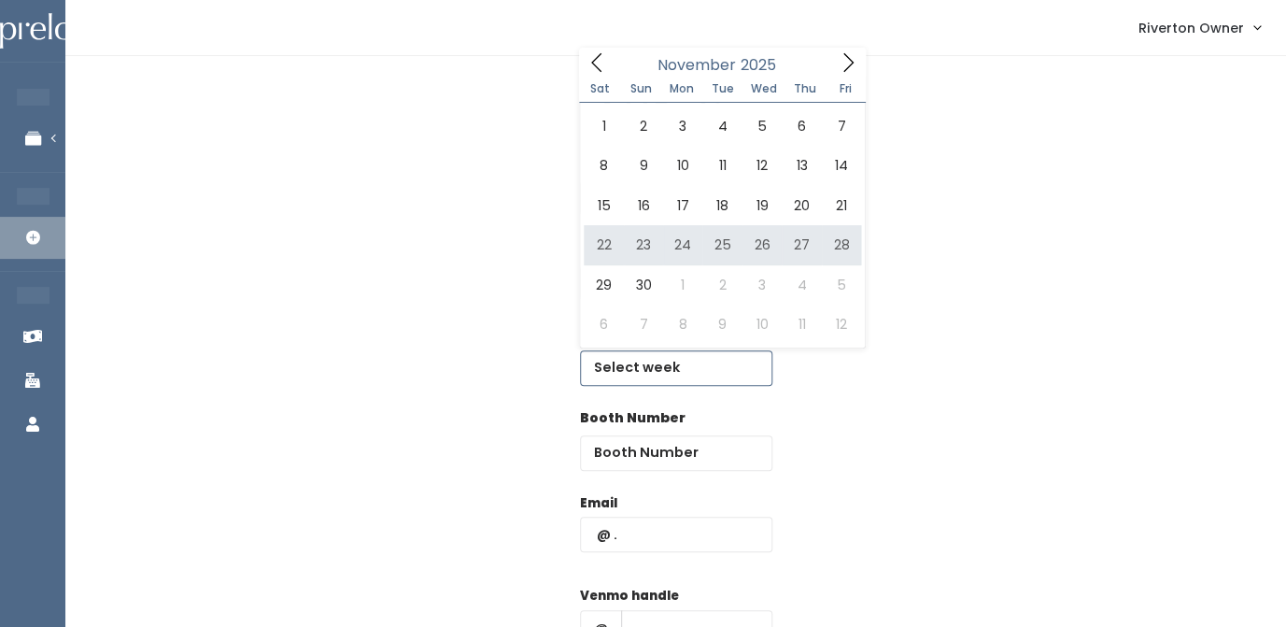
type input "[DATE] to [DATE]"
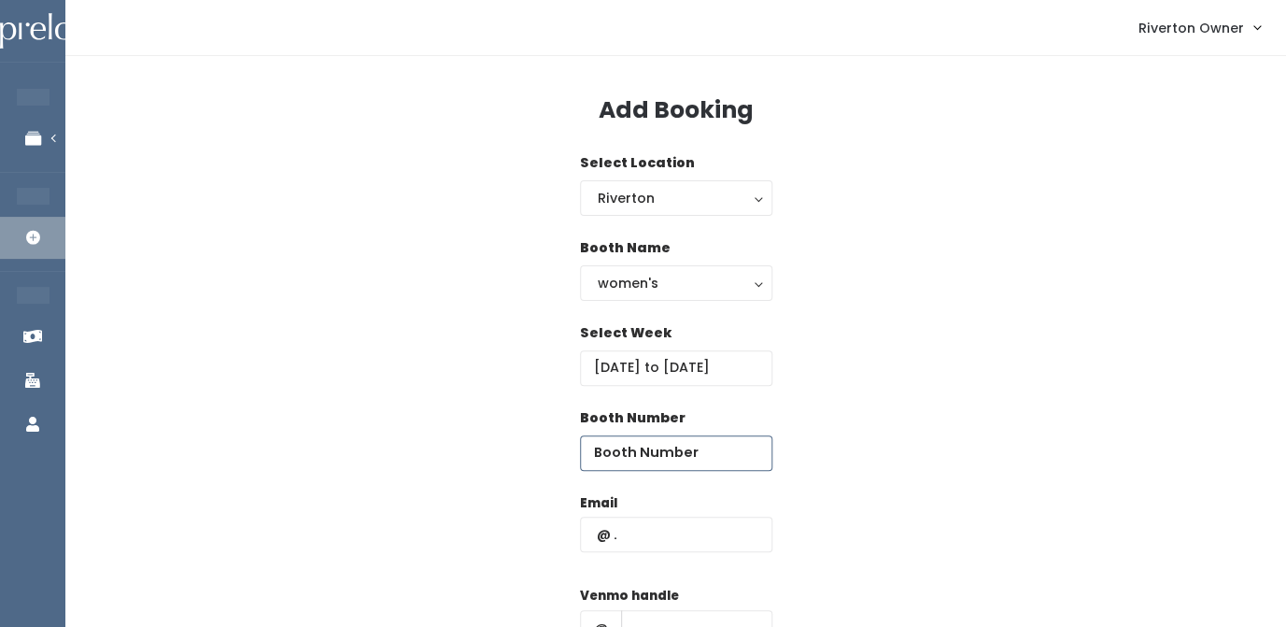
click at [640, 452] on input "number" at bounding box center [676, 452] width 192 height 35
type input "57"
click at [643, 545] on input "text" at bounding box center [676, 534] width 192 height 35
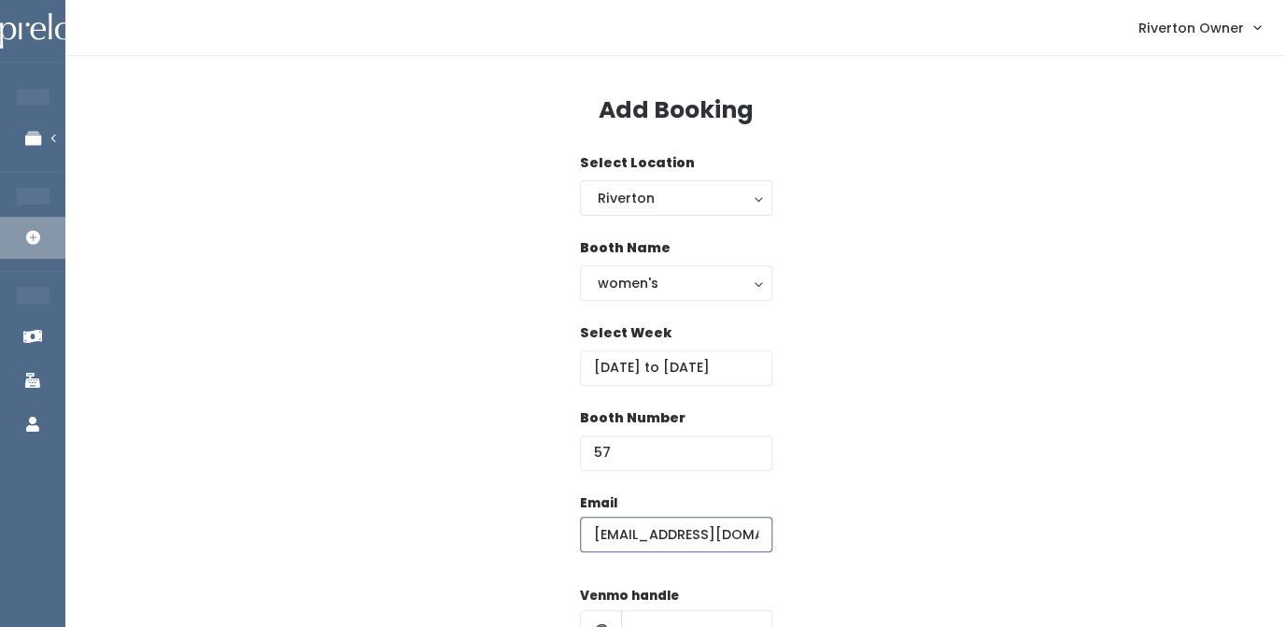
type input "riverton@preloved.love"
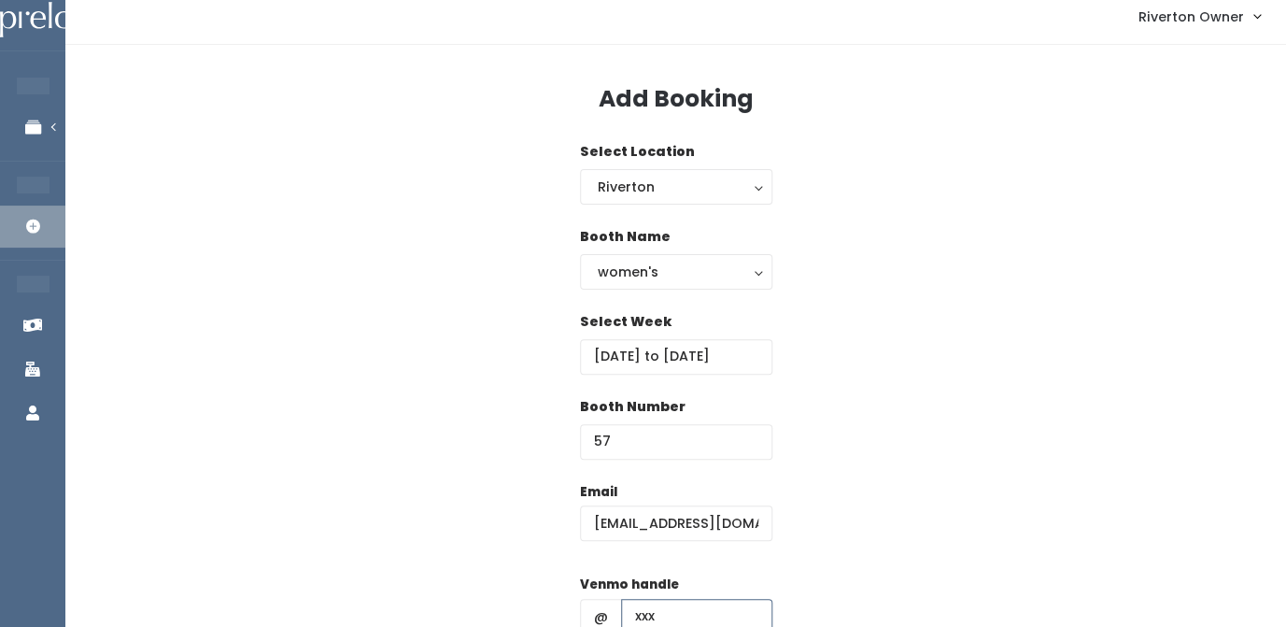
type input "xxx"
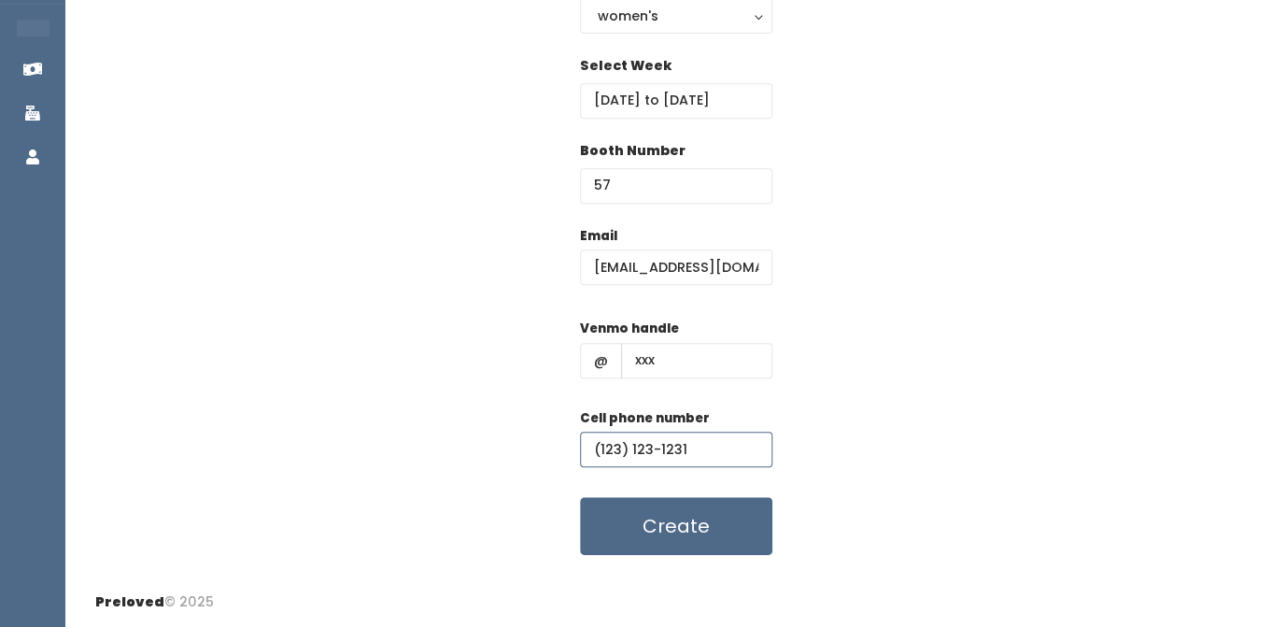
type input "(123) 123-1231"
click at [846, 481] on div "Email riverton@preloved.love Venmo handle @ xxx Cell phone number (123) 123-123…" at bounding box center [675, 391] width 1161 height 330
click at [705, 520] on button "Create" at bounding box center [676, 526] width 192 height 58
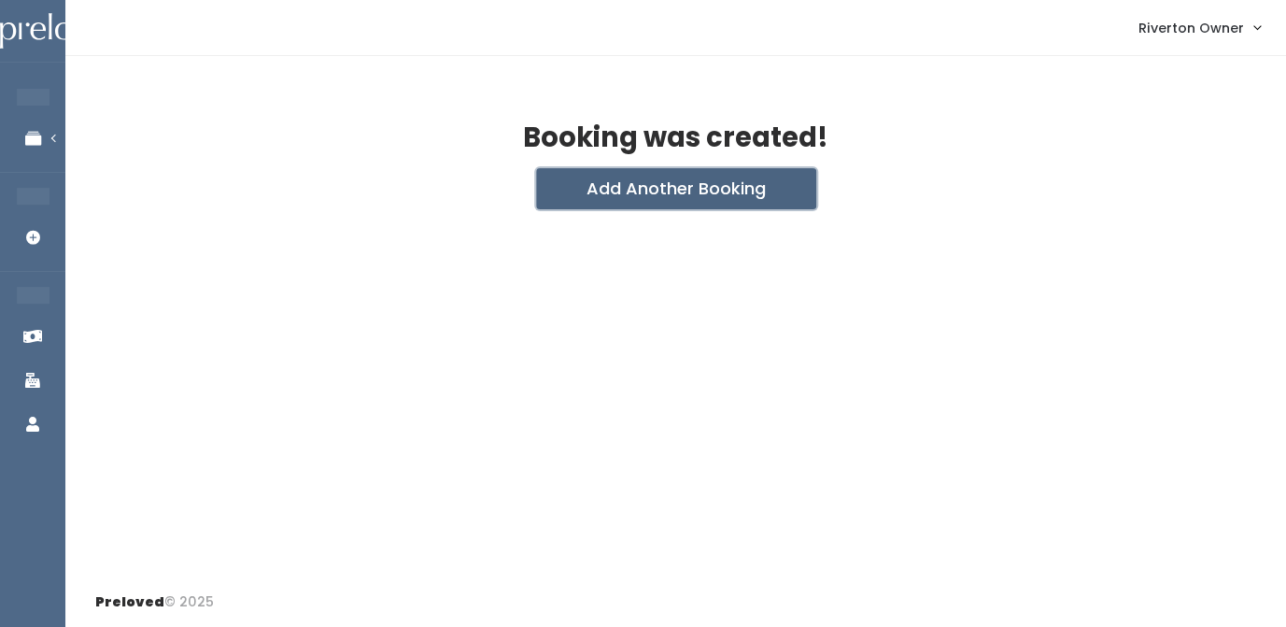
click at [682, 187] on button "Add Another Booking" at bounding box center [676, 188] width 280 height 41
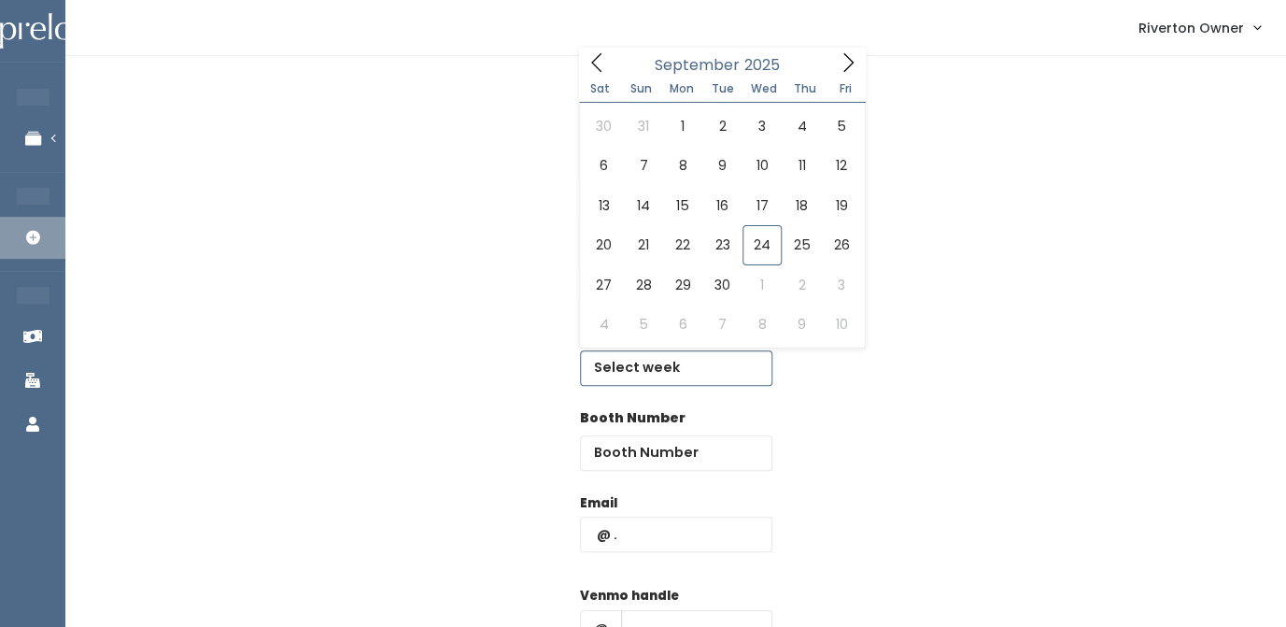
click at [646, 361] on input "text" at bounding box center [676, 367] width 192 height 35
click at [846, 62] on icon at bounding box center [848, 62] width 21 height 21
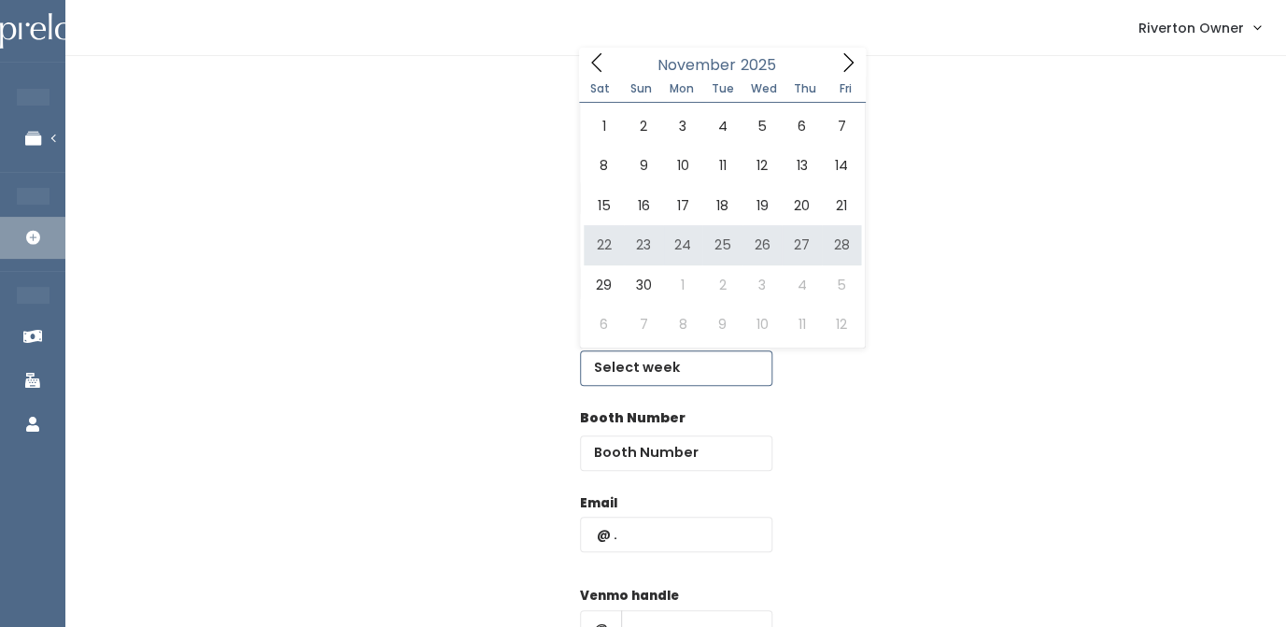
type input "[DATE] to [DATE]"
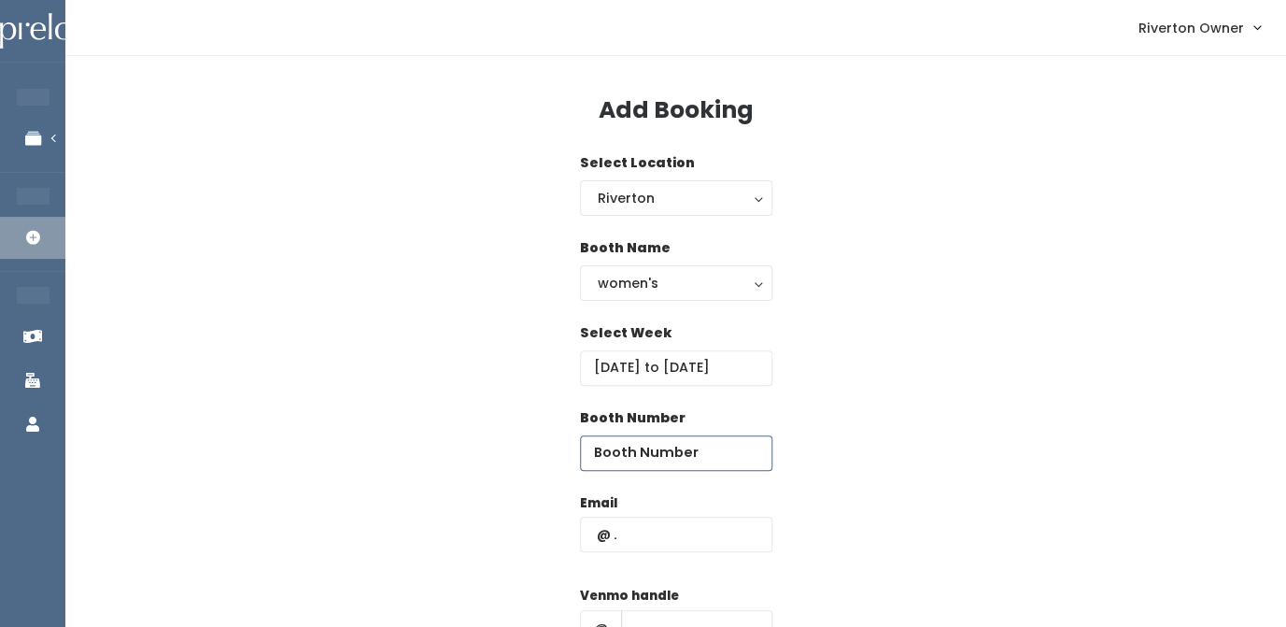
click at [669, 460] on input "number" at bounding box center [676, 452] width 192 height 35
type input "58"
click at [652, 536] on input "text" at bounding box center [676, 534] width 192 height 35
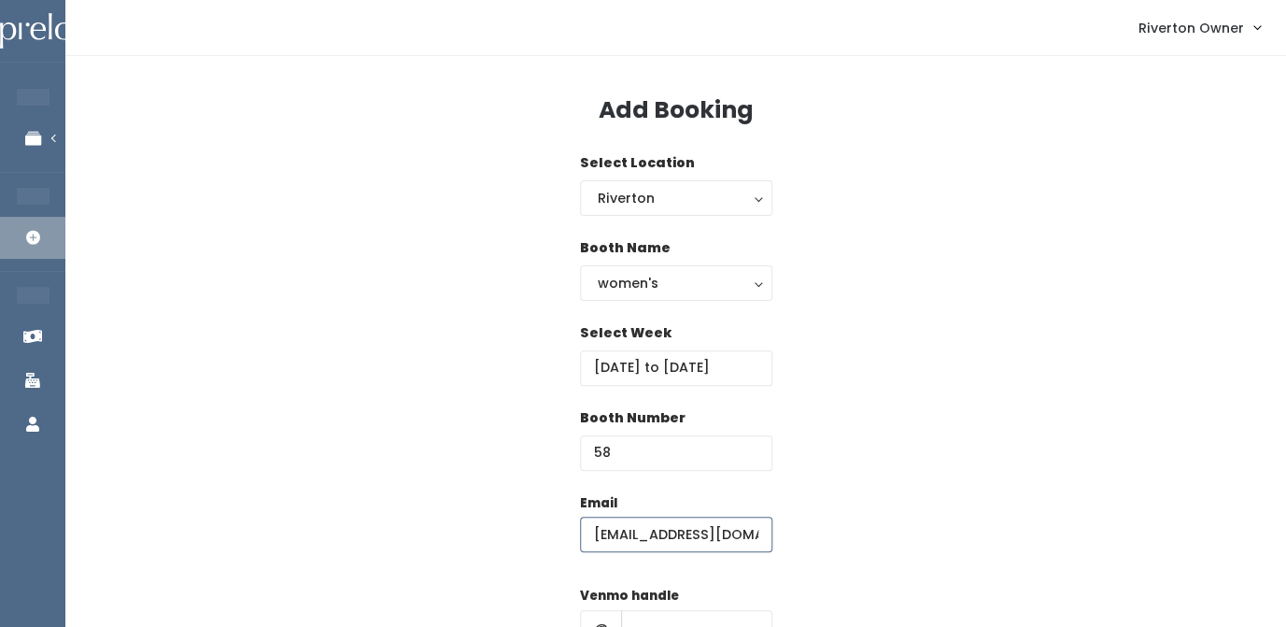
type input "[EMAIL_ADDRESS][DOMAIN_NAME]"
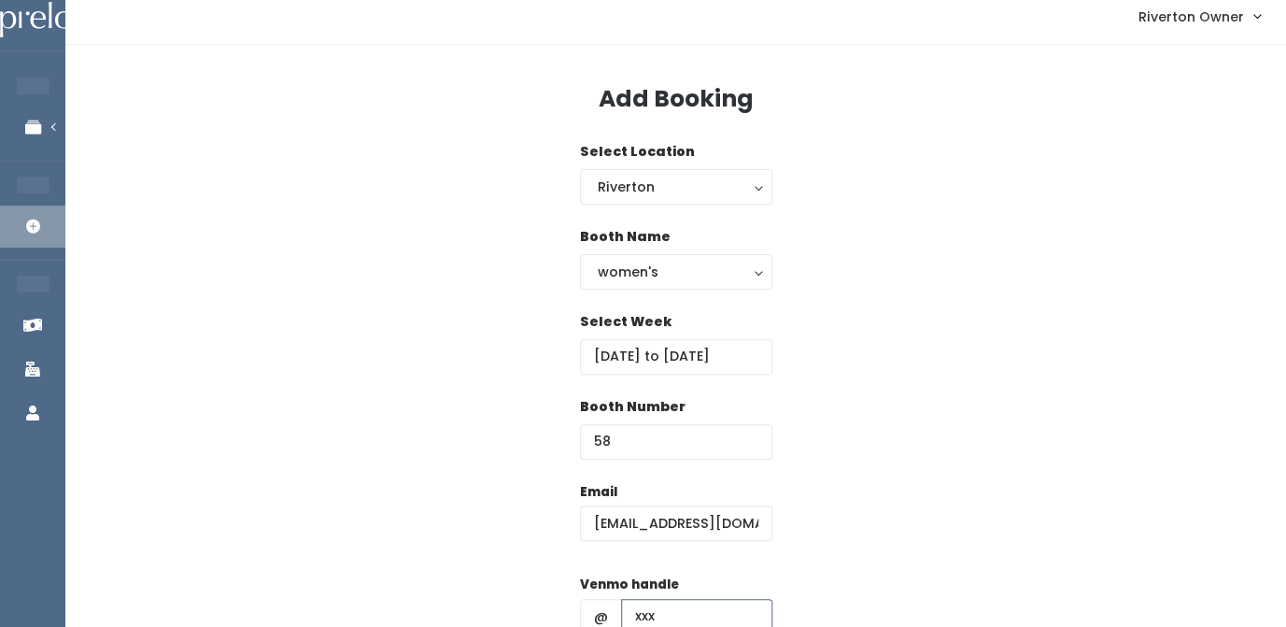
type input "xxx"
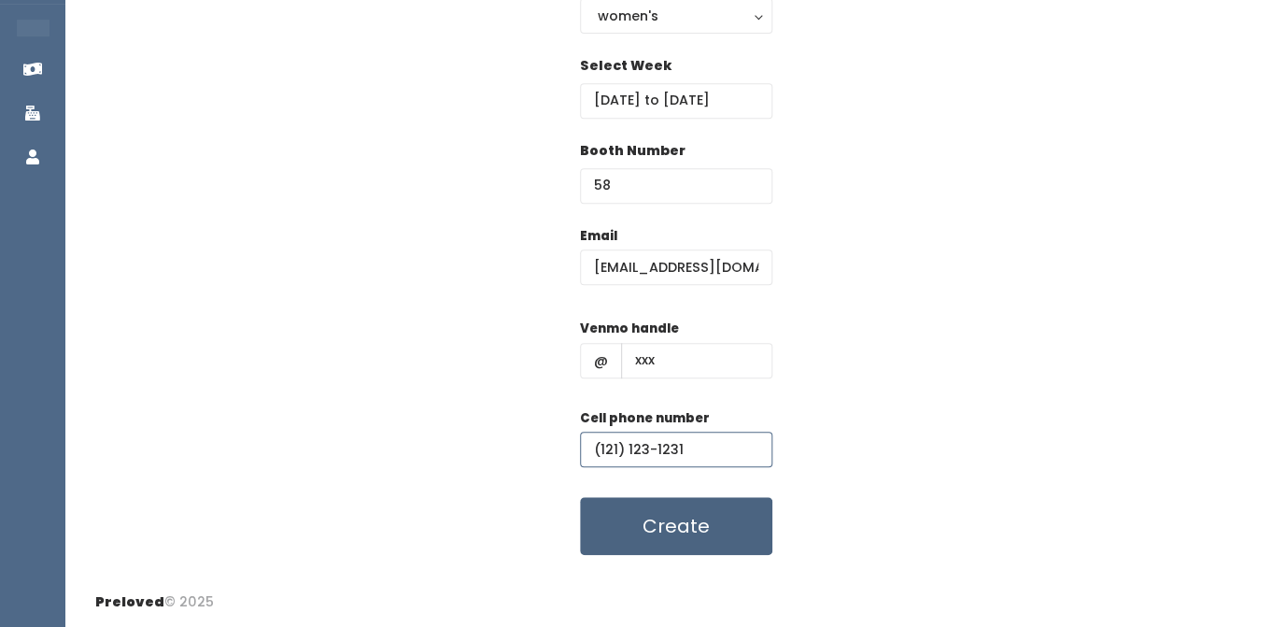
type input "(121) 123-1231"
click at [682, 539] on button "Create" at bounding box center [676, 526] width 192 height 58
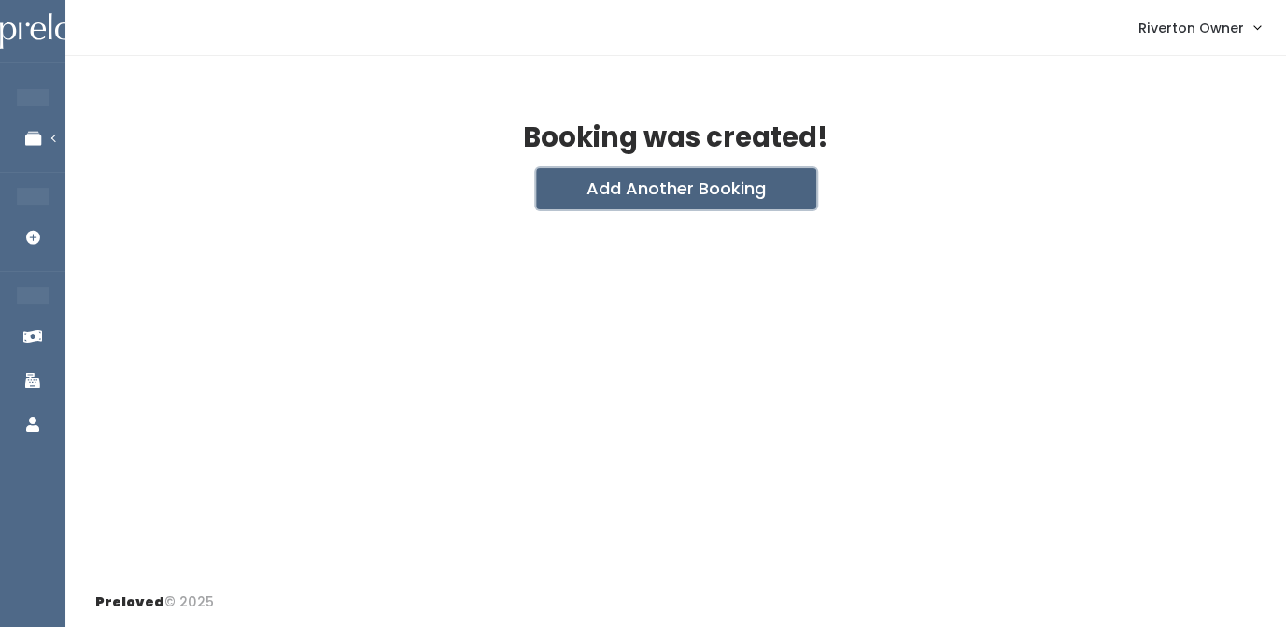
click at [717, 187] on button "Add Another Booking" at bounding box center [676, 188] width 280 height 41
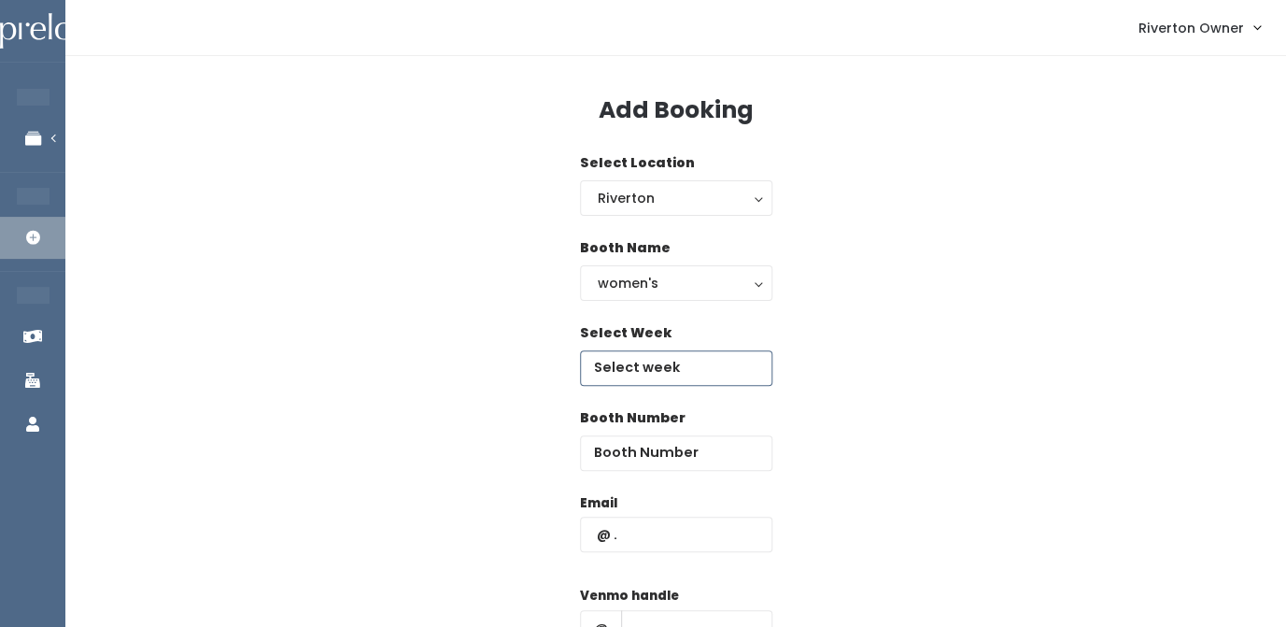
click at [656, 376] on input "text" at bounding box center [676, 367] width 192 height 35
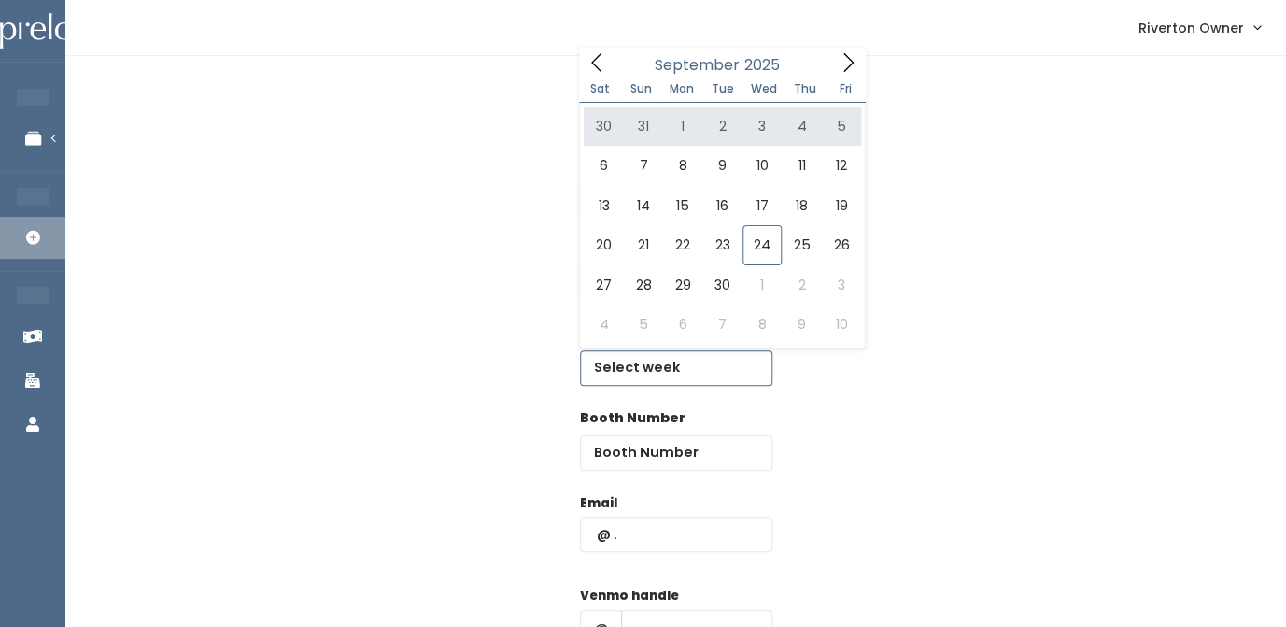
click at [857, 61] on icon at bounding box center [848, 62] width 21 height 21
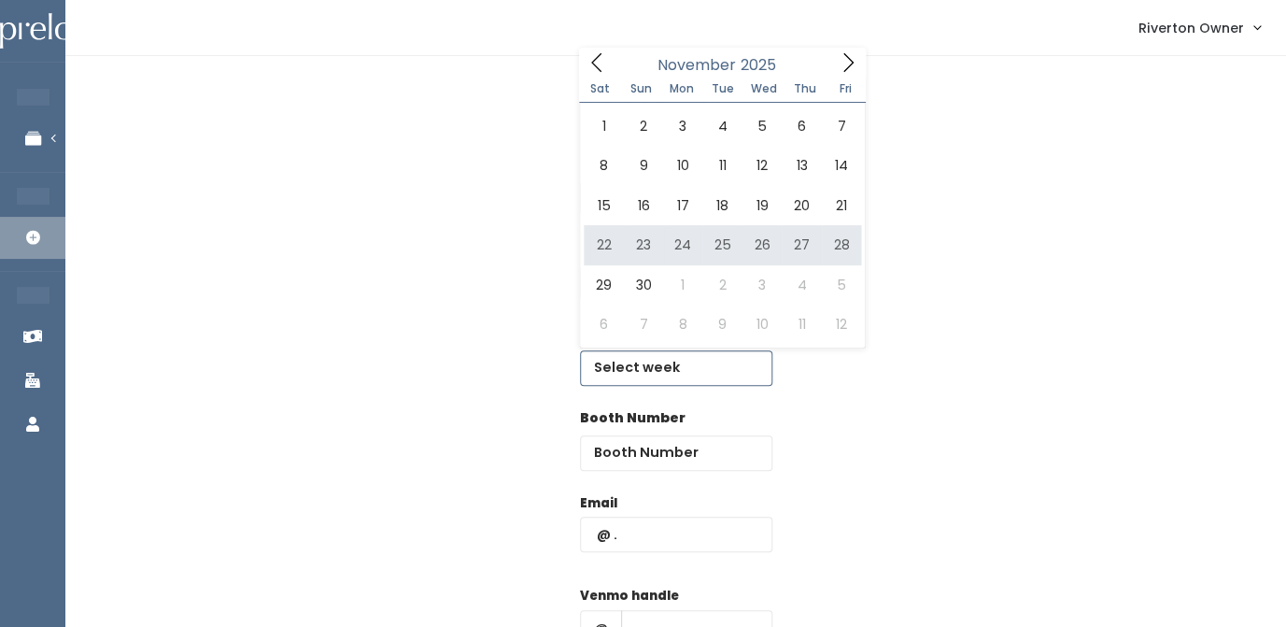
type input "[DATE] to [DATE]"
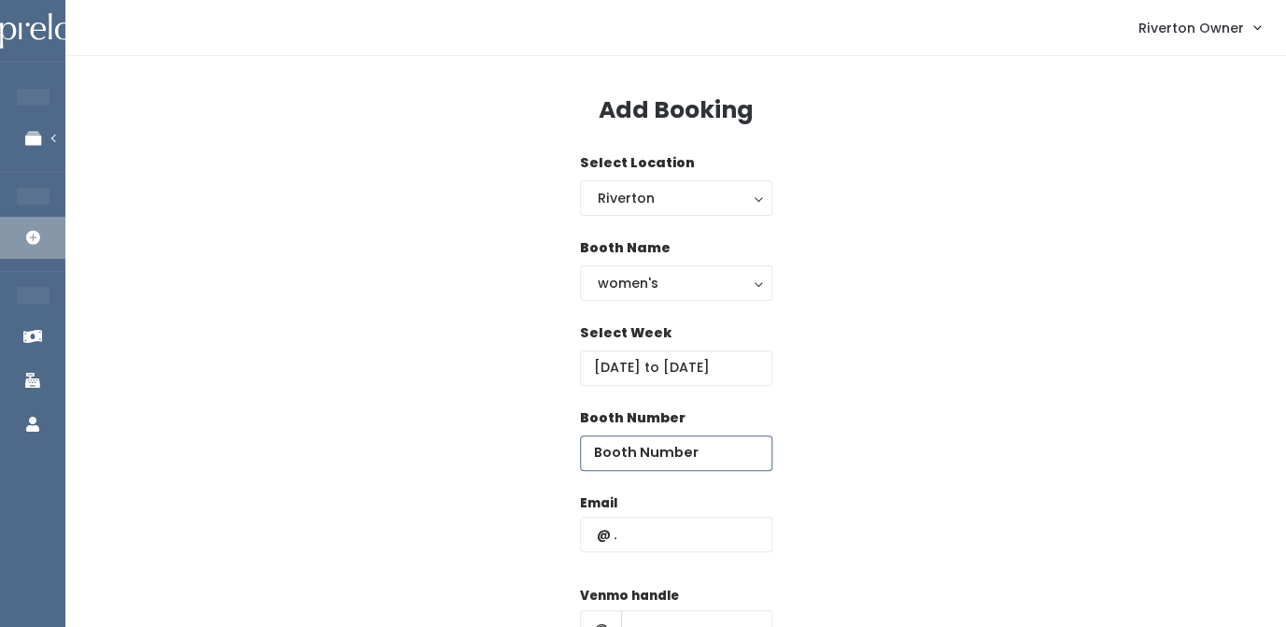
click at [653, 455] on input "number" at bounding box center [676, 452] width 192 height 35
type input "59"
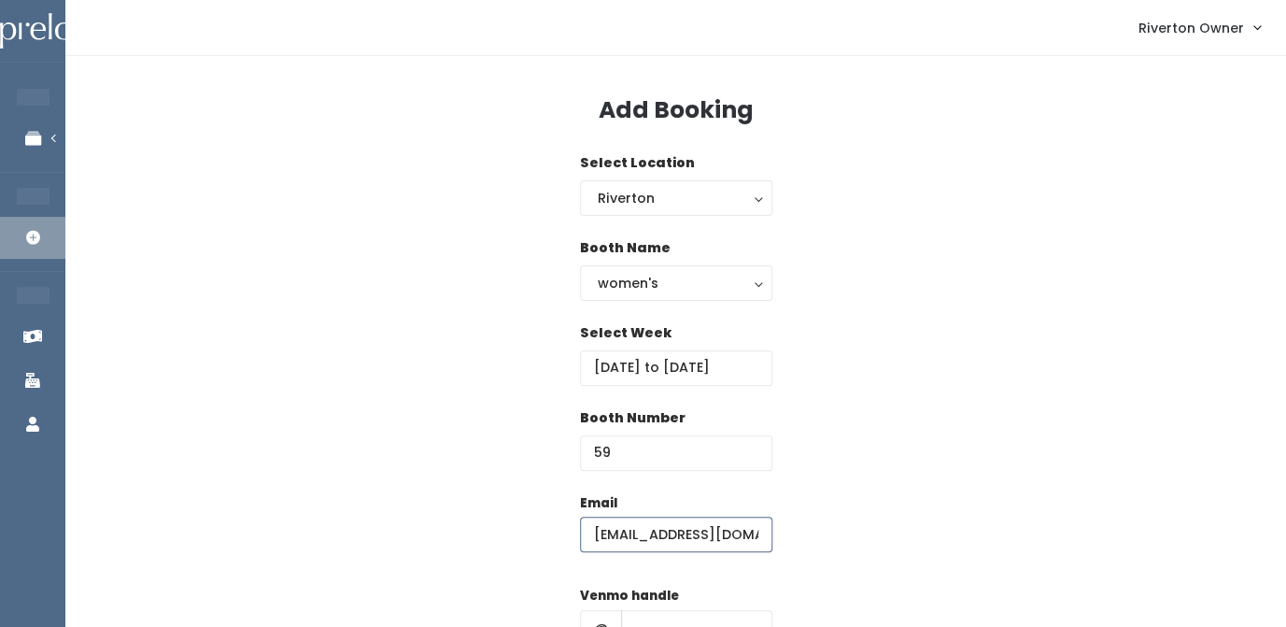
type input "[EMAIL_ADDRESS][DOMAIN_NAME]"
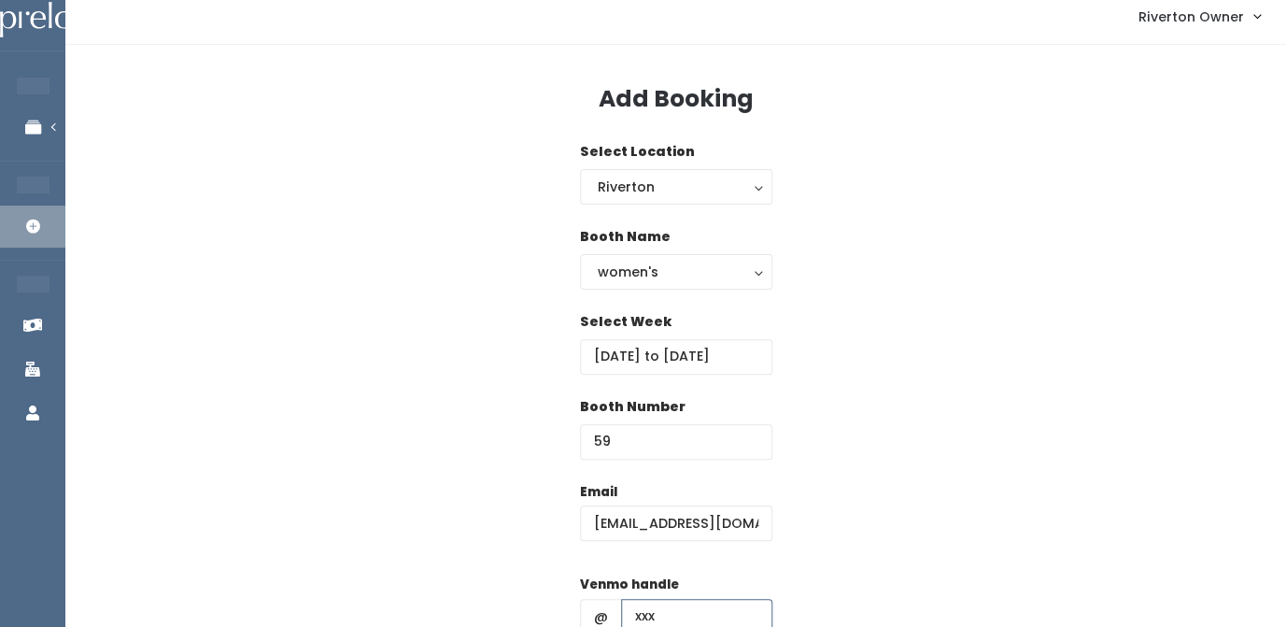
type input "xxx"
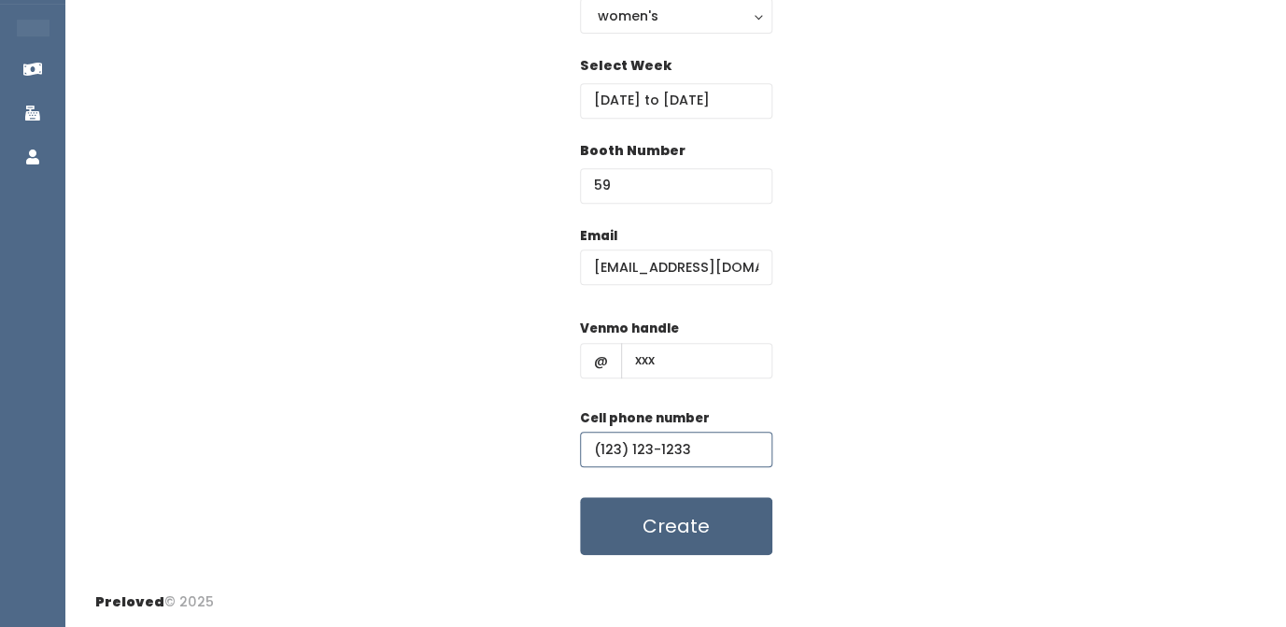
type input "(123) 123-1233"
click at [659, 537] on button "Create" at bounding box center [676, 526] width 192 height 58
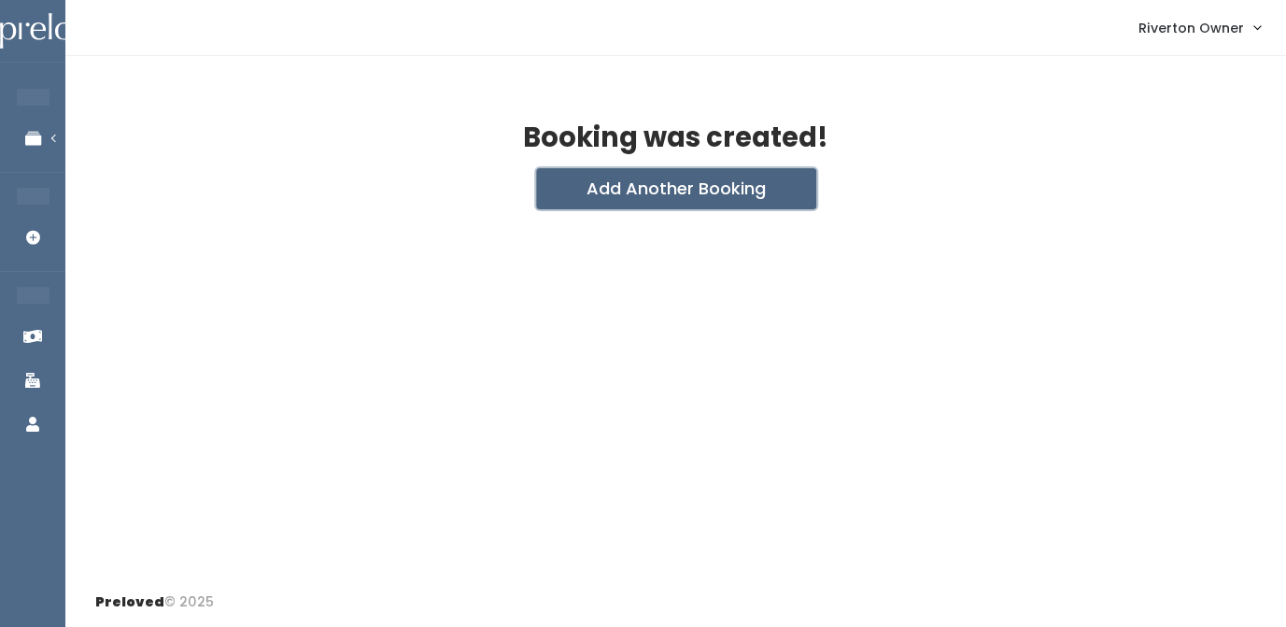
click at [665, 197] on button "Add Another Booking" at bounding box center [676, 188] width 280 height 41
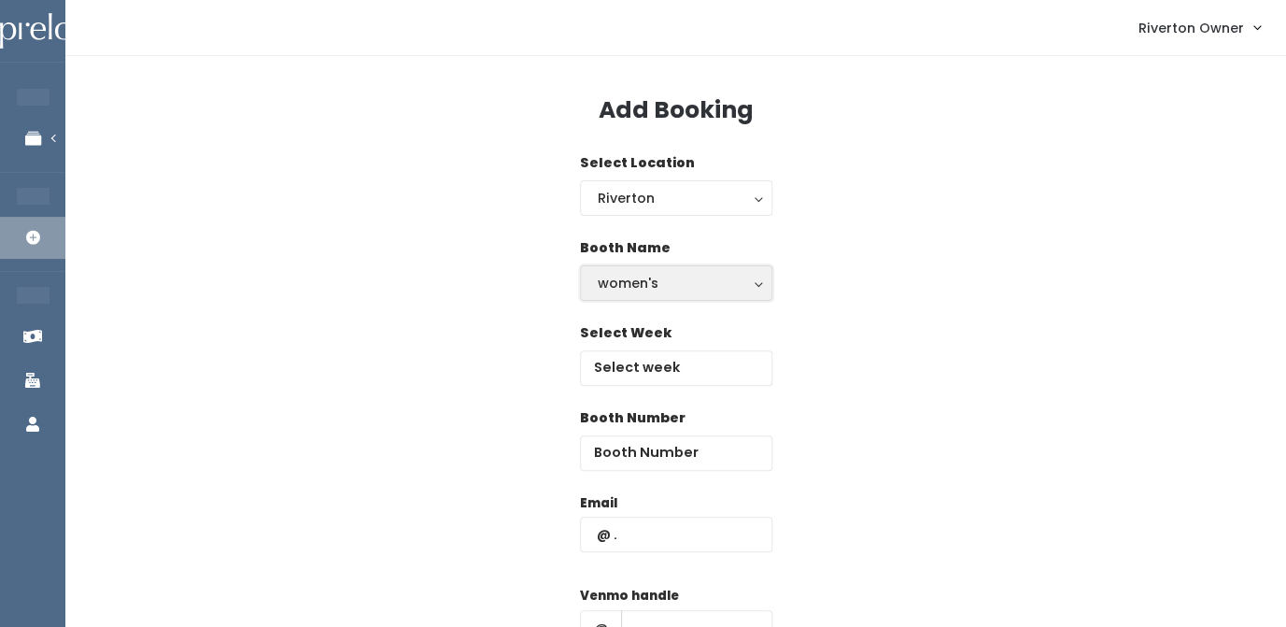
click at [644, 293] on div "women's" at bounding box center [676, 283] width 157 height 21
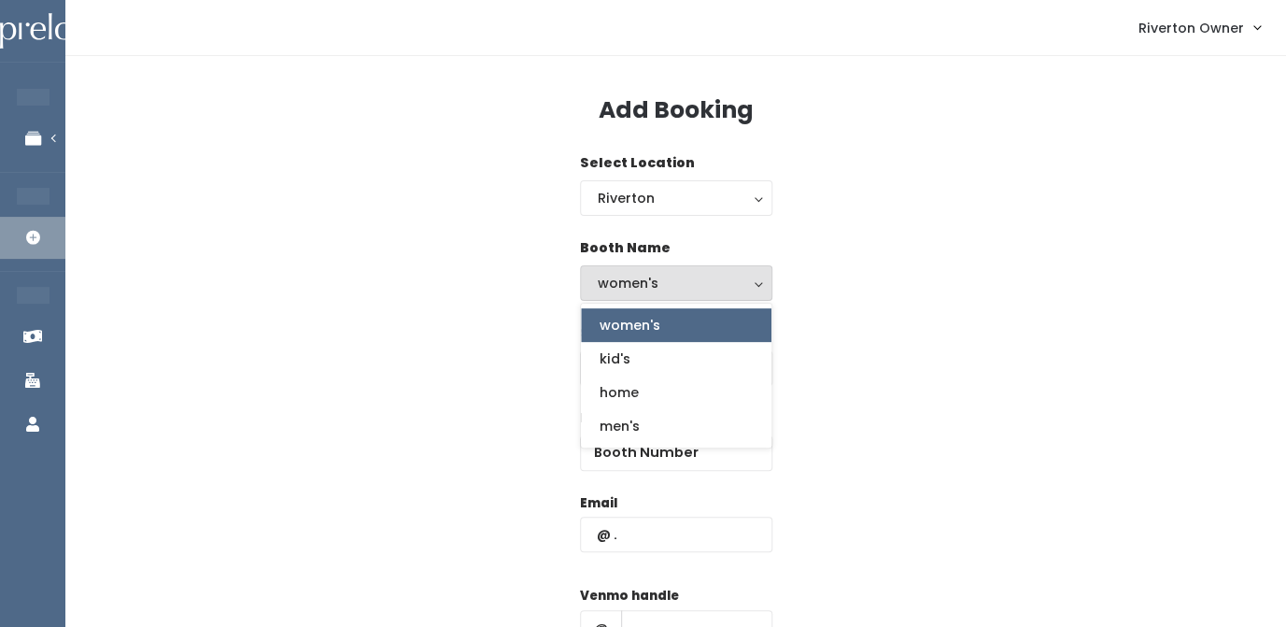
click at [647, 287] on div "women's" at bounding box center [676, 283] width 157 height 21
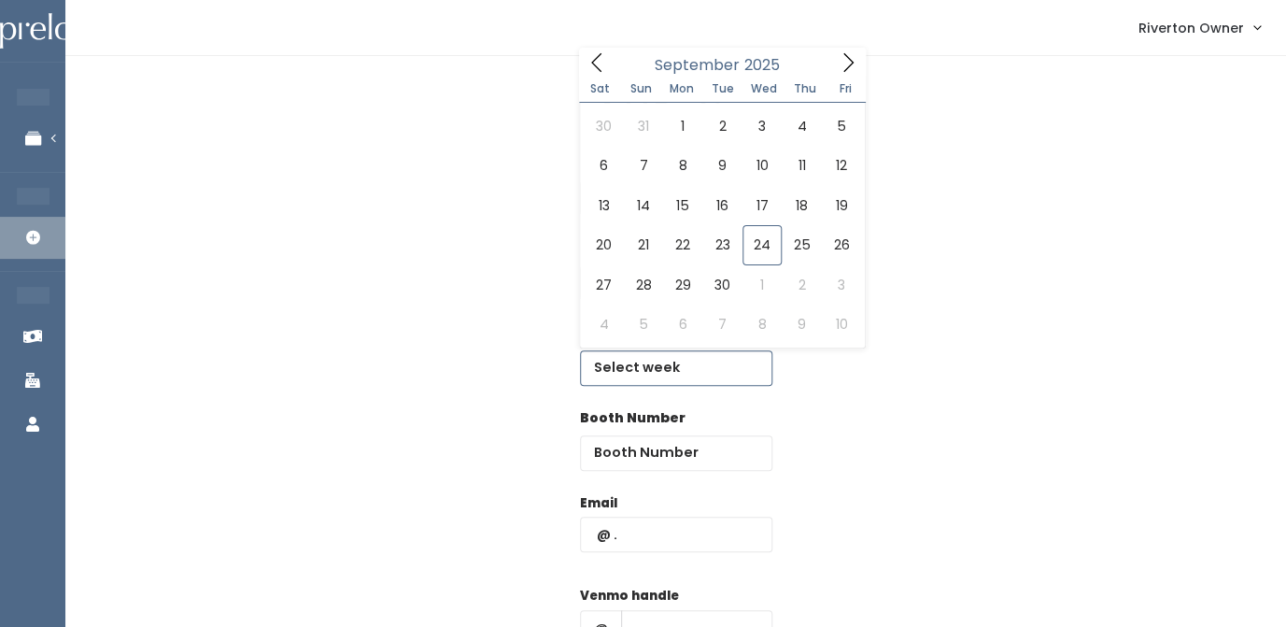
click at [647, 367] on input "text" at bounding box center [676, 367] width 192 height 35
click at [857, 57] on icon at bounding box center [848, 62] width 21 height 21
click at [598, 63] on icon at bounding box center [597, 62] width 21 height 21
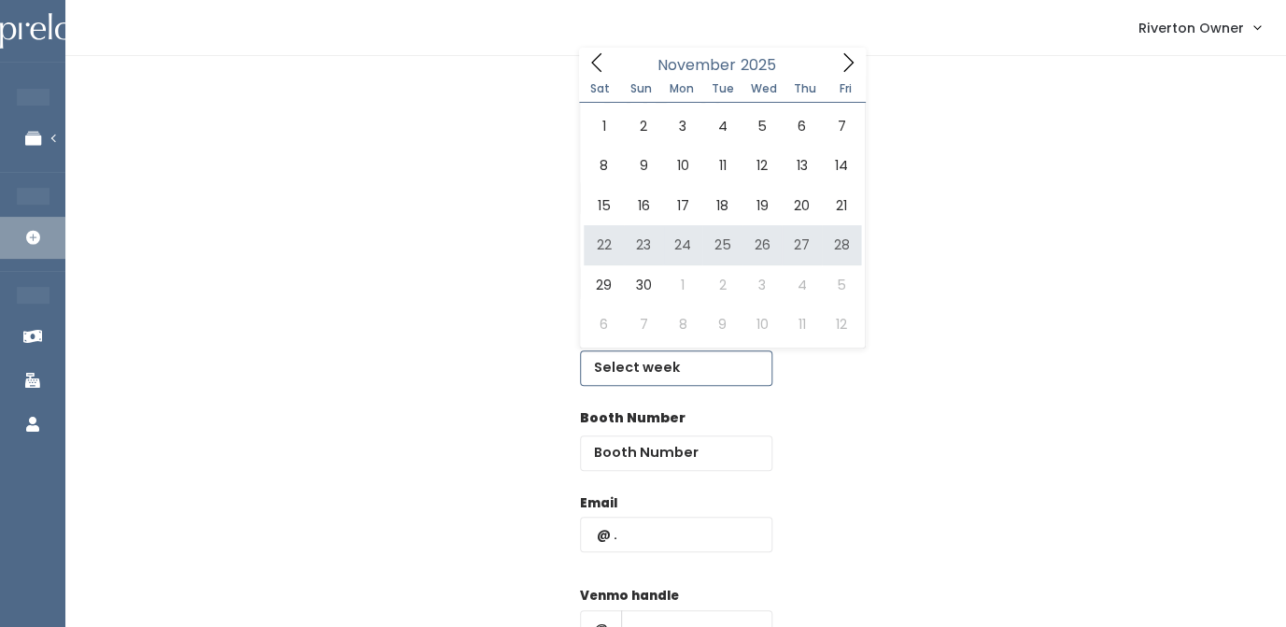
type input "[DATE] to [DATE]"
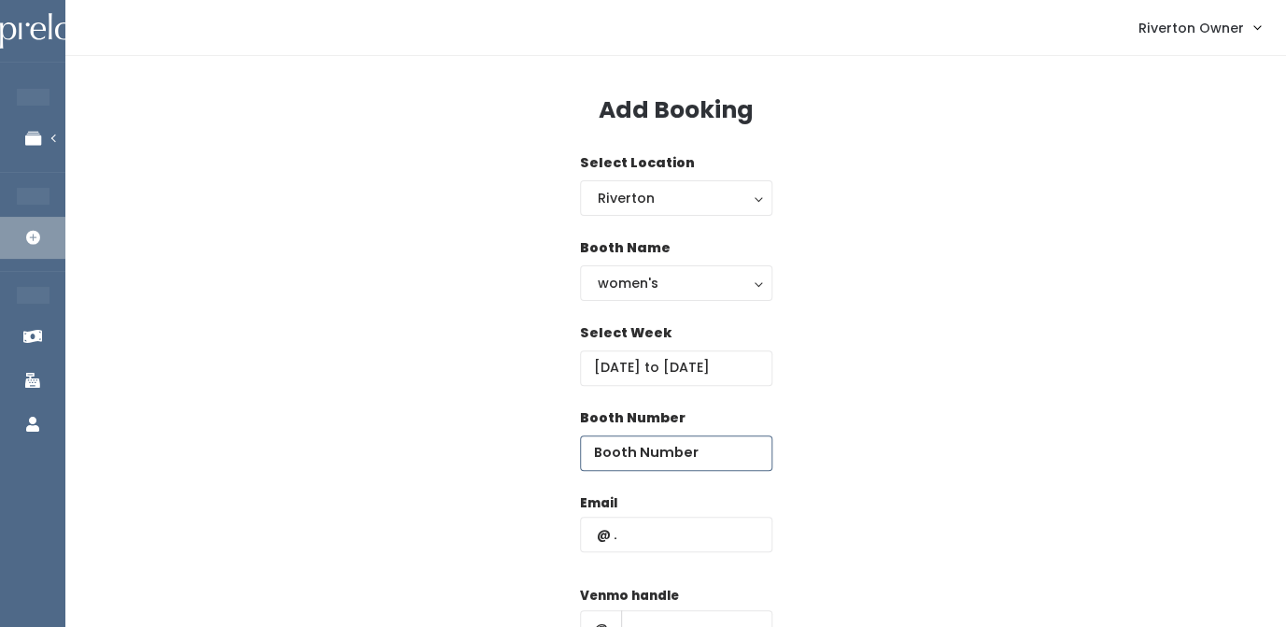
click at [640, 463] on input "number" at bounding box center [676, 452] width 192 height 35
type input "60"
click at [631, 539] on input "text" at bounding box center [676, 534] width 192 height 35
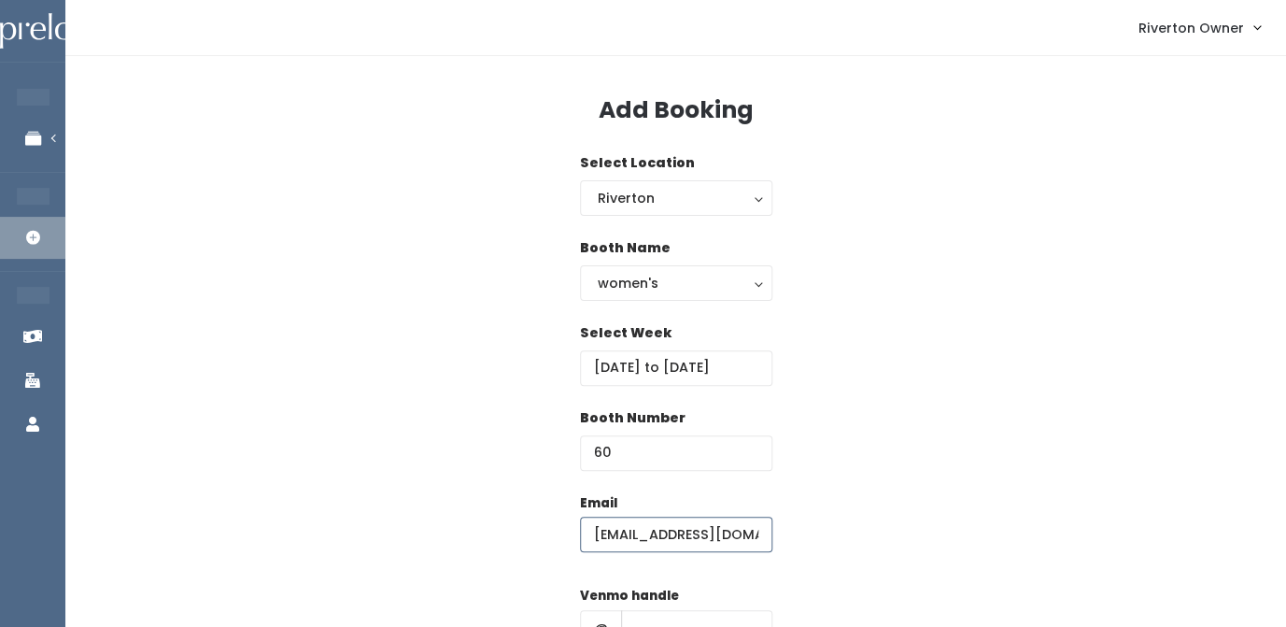
type input "[EMAIL_ADDRESS][DOMAIN_NAME]"
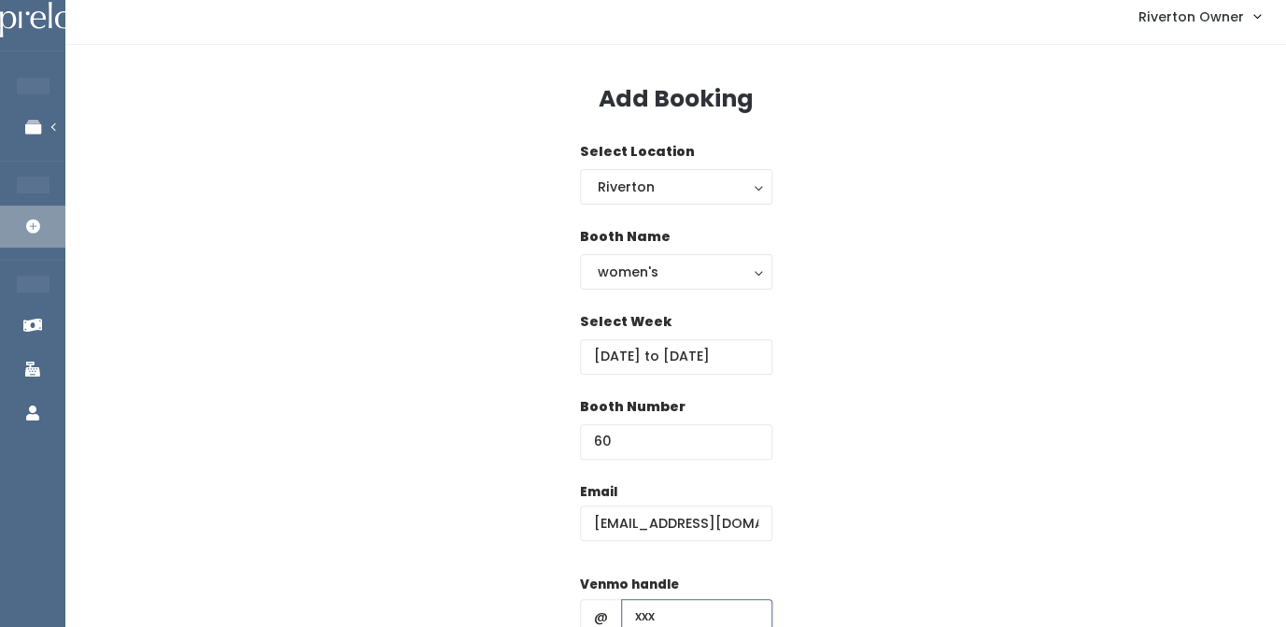
type input "xxx"
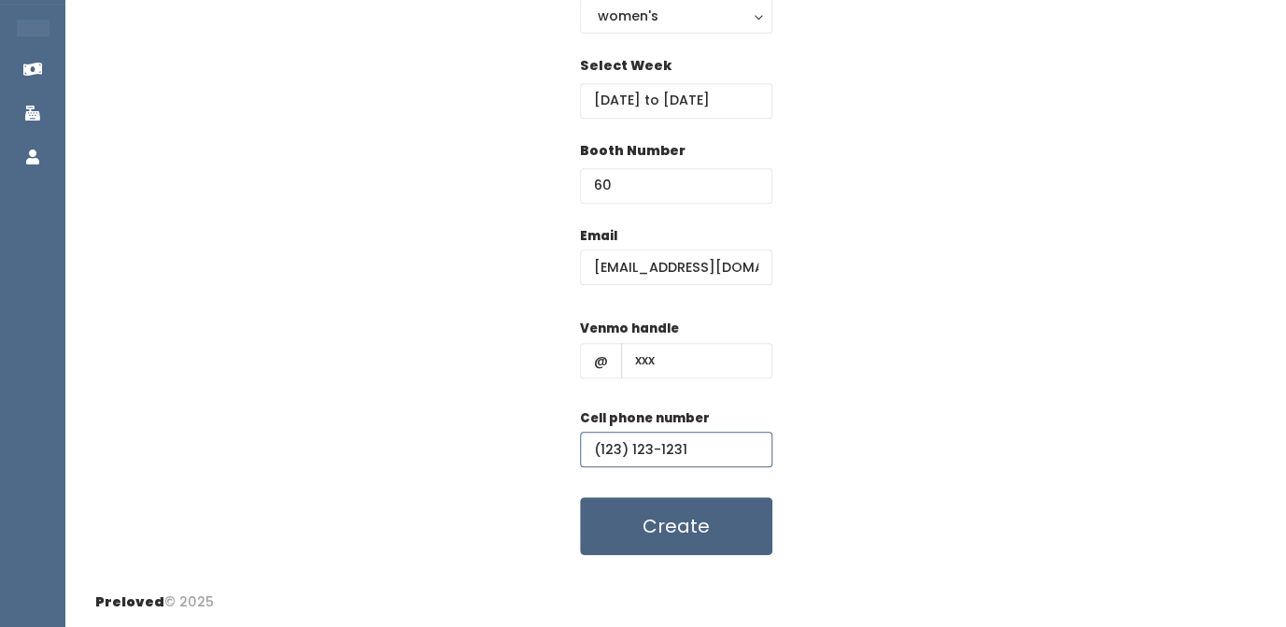
type input "(123) 123-1231"
click at [644, 529] on button "Create" at bounding box center [676, 526] width 192 height 58
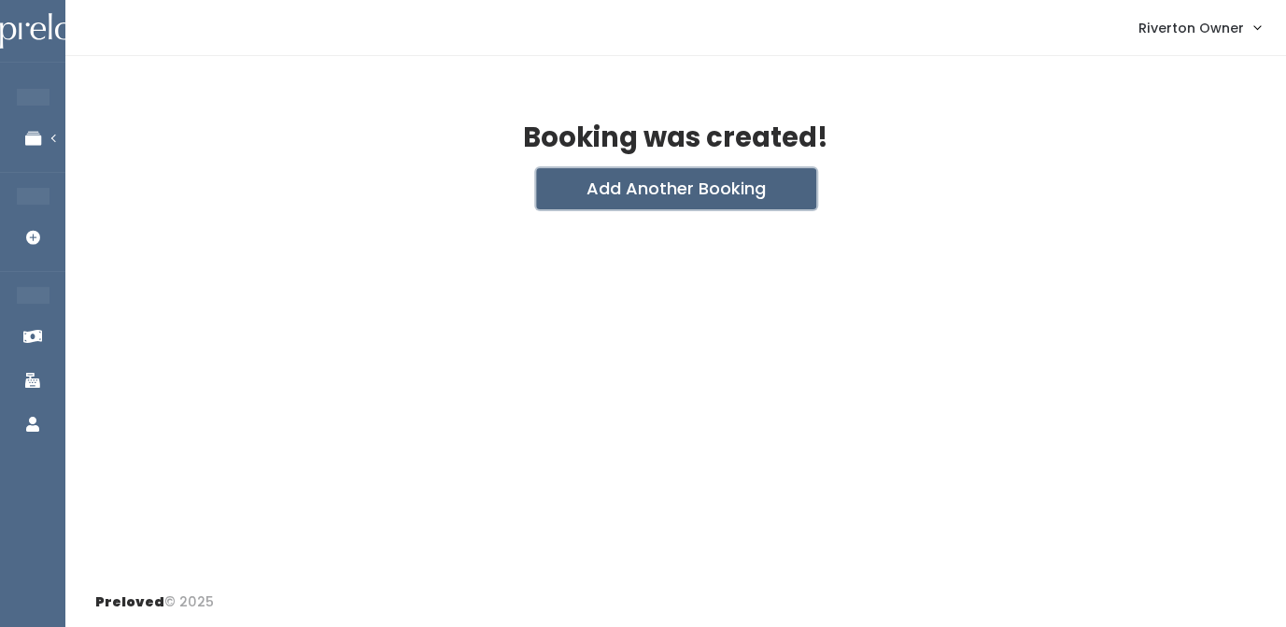
click at [702, 192] on button "Add Another Booking" at bounding box center [676, 188] width 280 height 41
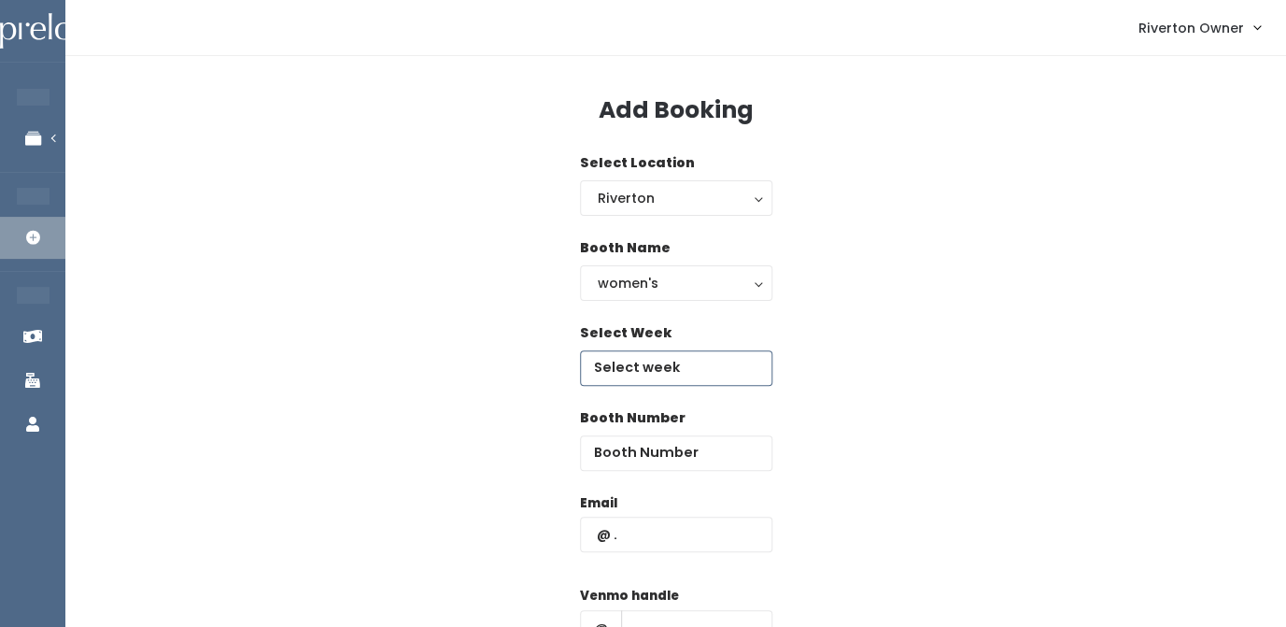
click at [653, 375] on input "text" at bounding box center [676, 367] width 192 height 35
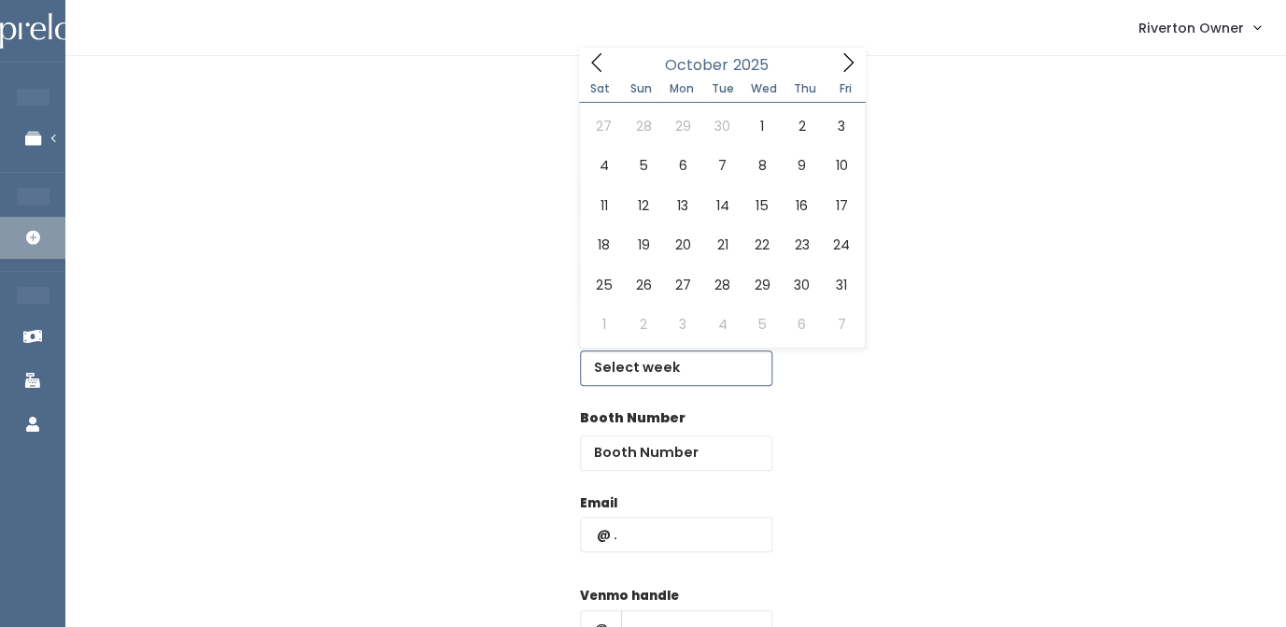
click at [852, 59] on icon at bounding box center [848, 62] width 21 height 21
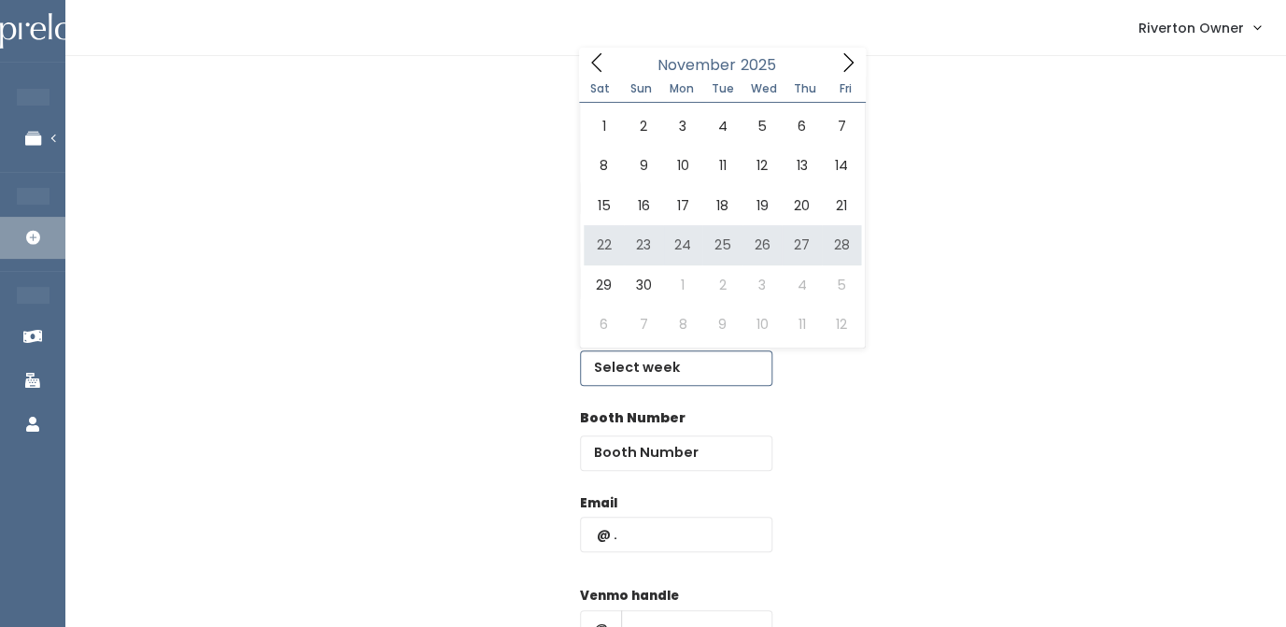
type input "[DATE] to [DATE]"
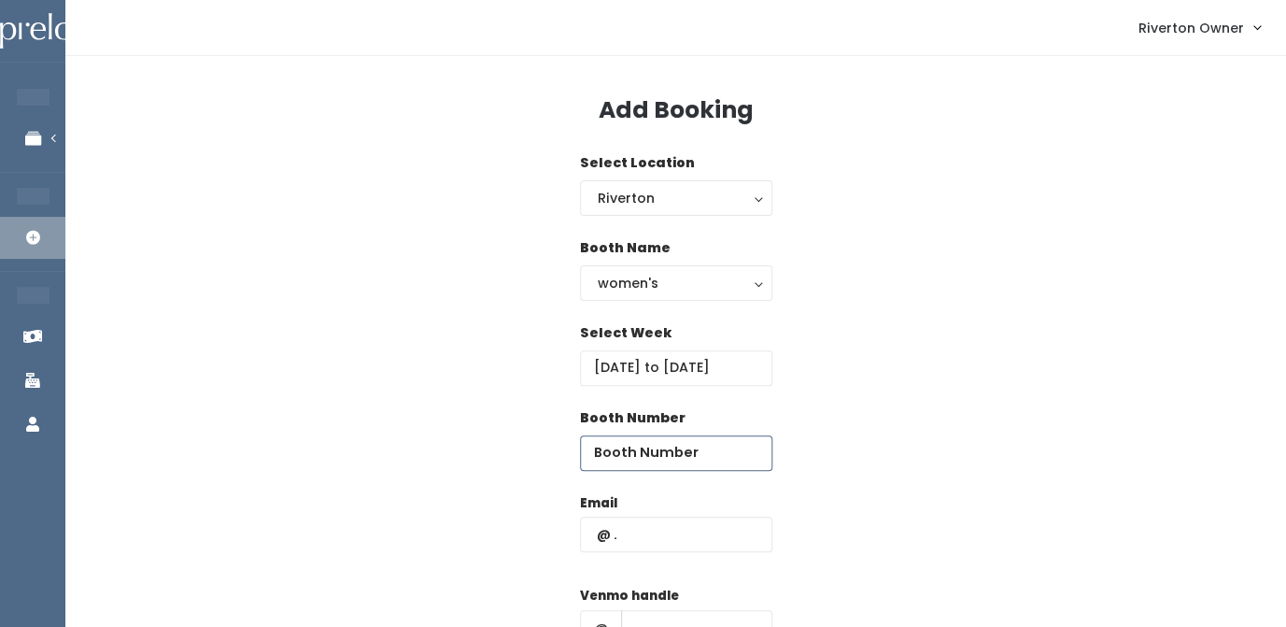
click at [652, 460] on input "number" at bounding box center [676, 452] width 192 height 35
type input "61"
click at [674, 531] on input "text" at bounding box center [676, 534] width 192 height 35
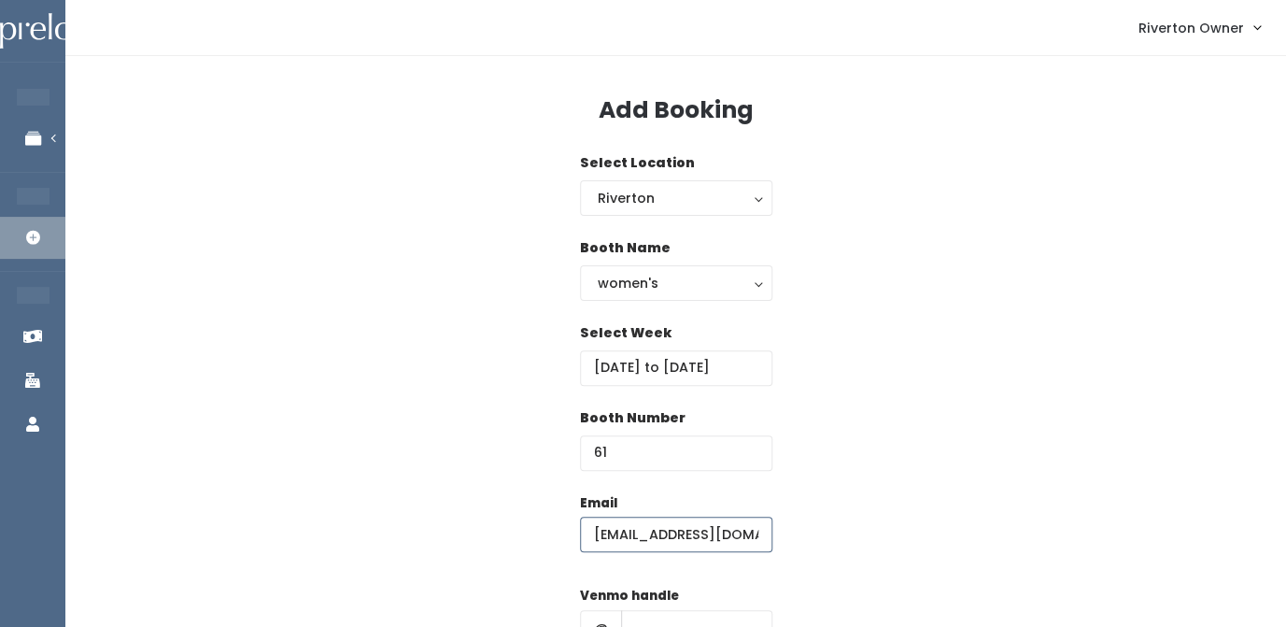
type input "[EMAIL_ADDRESS][DOMAIN_NAME]"
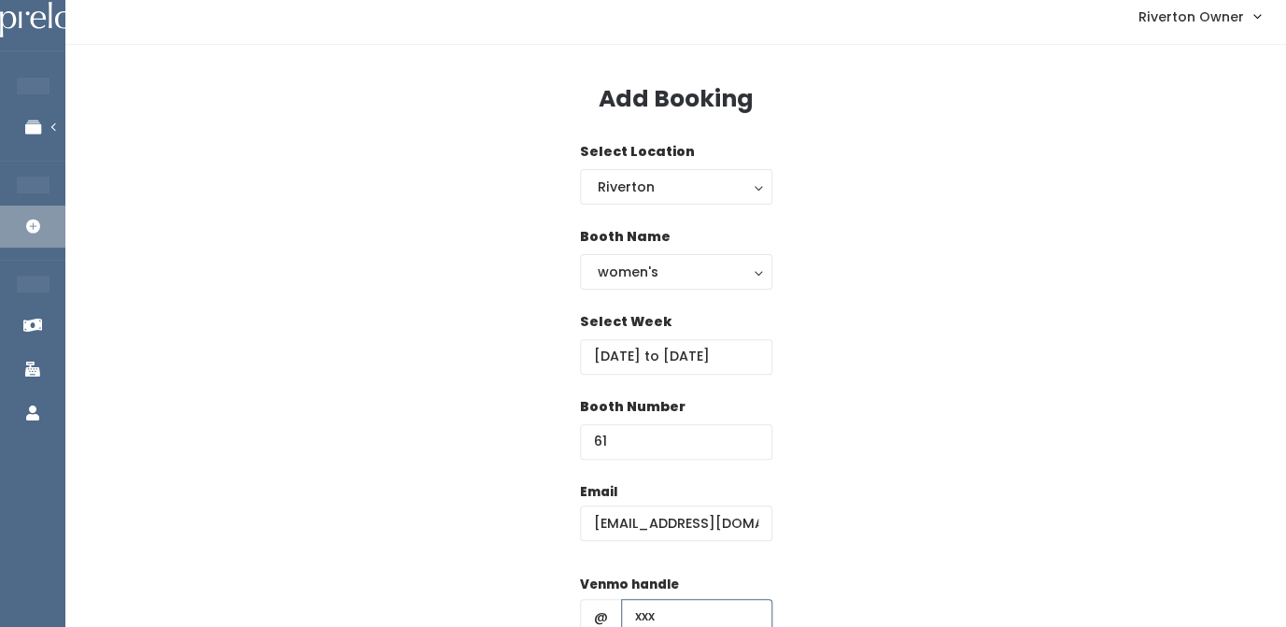
type input "xxx"
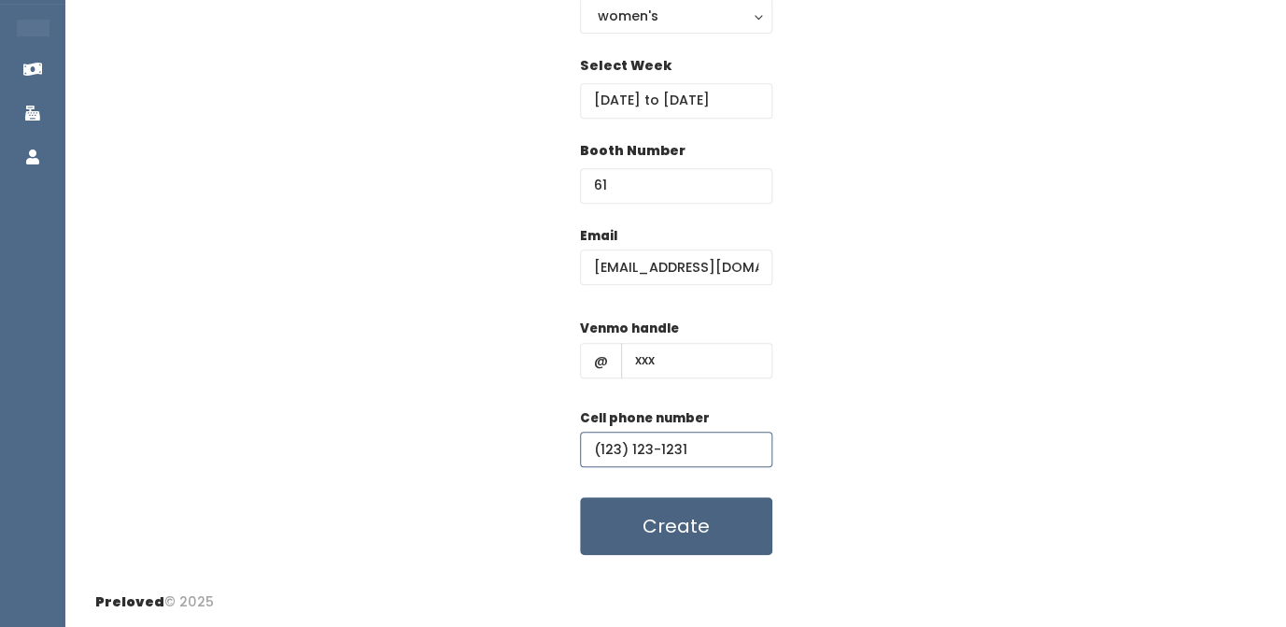
type input "(123) 123-1231"
click at [734, 524] on button "Create" at bounding box center [676, 526] width 192 height 58
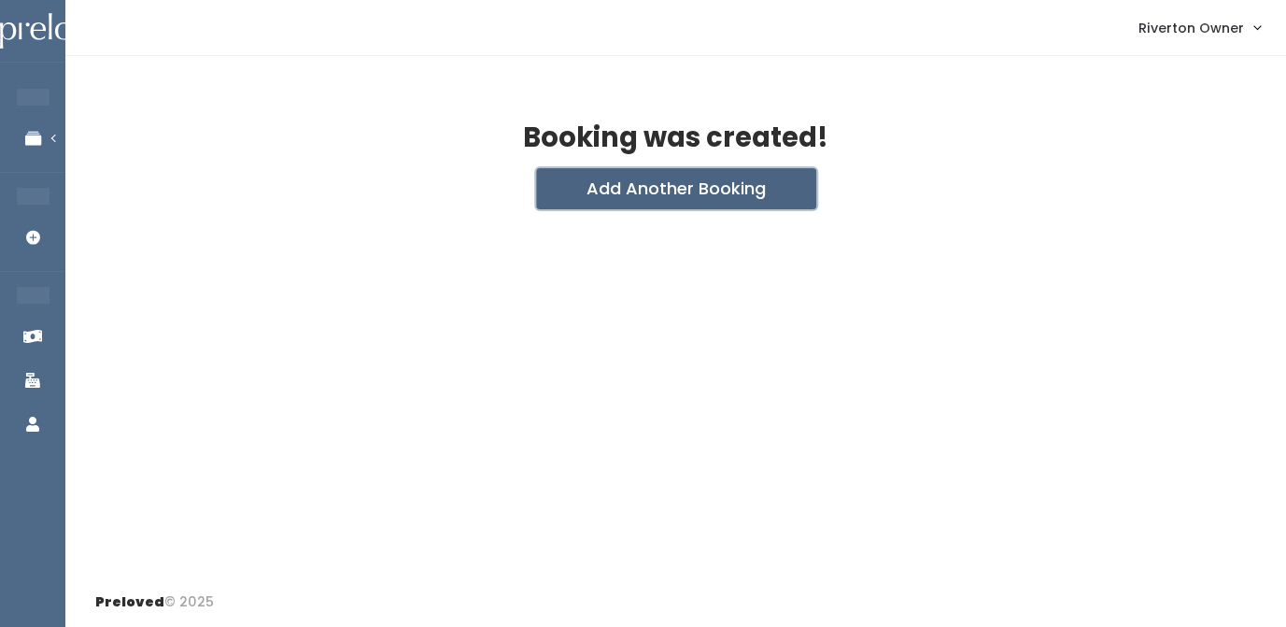
click at [727, 190] on button "Add Another Booking" at bounding box center [676, 188] width 280 height 41
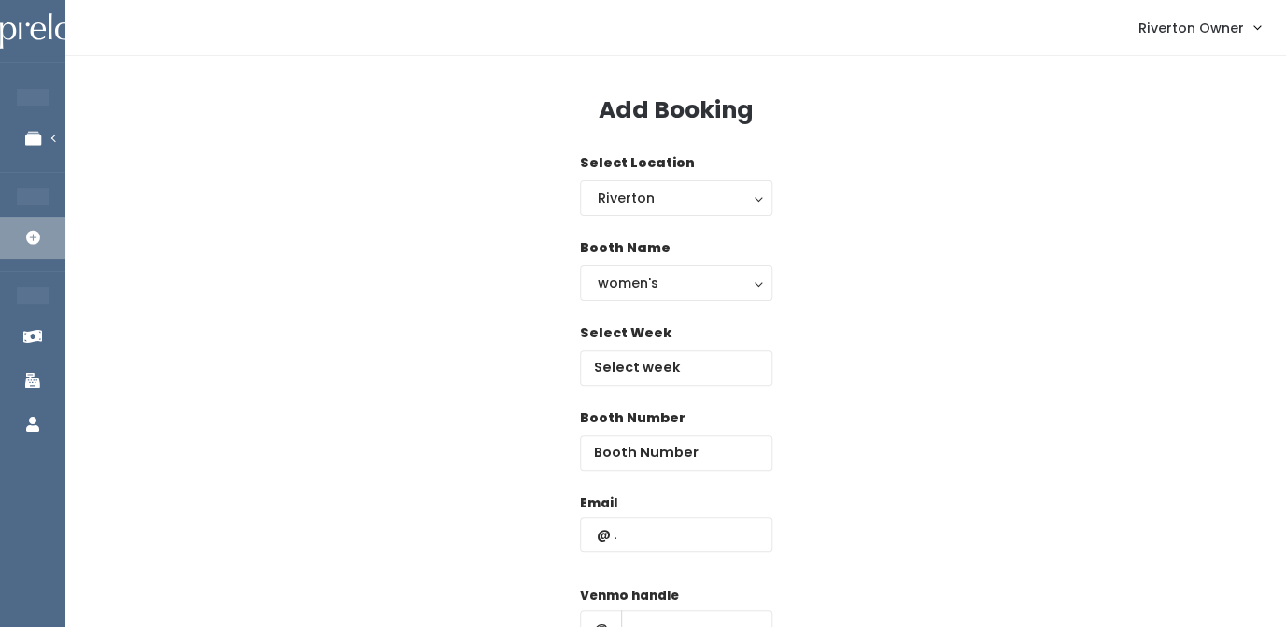
click at [663, 390] on div "Select Week" at bounding box center [676, 365] width 192 height 85
click at [663, 375] on input "text" at bounding box center [676, 367] width 192 height 35
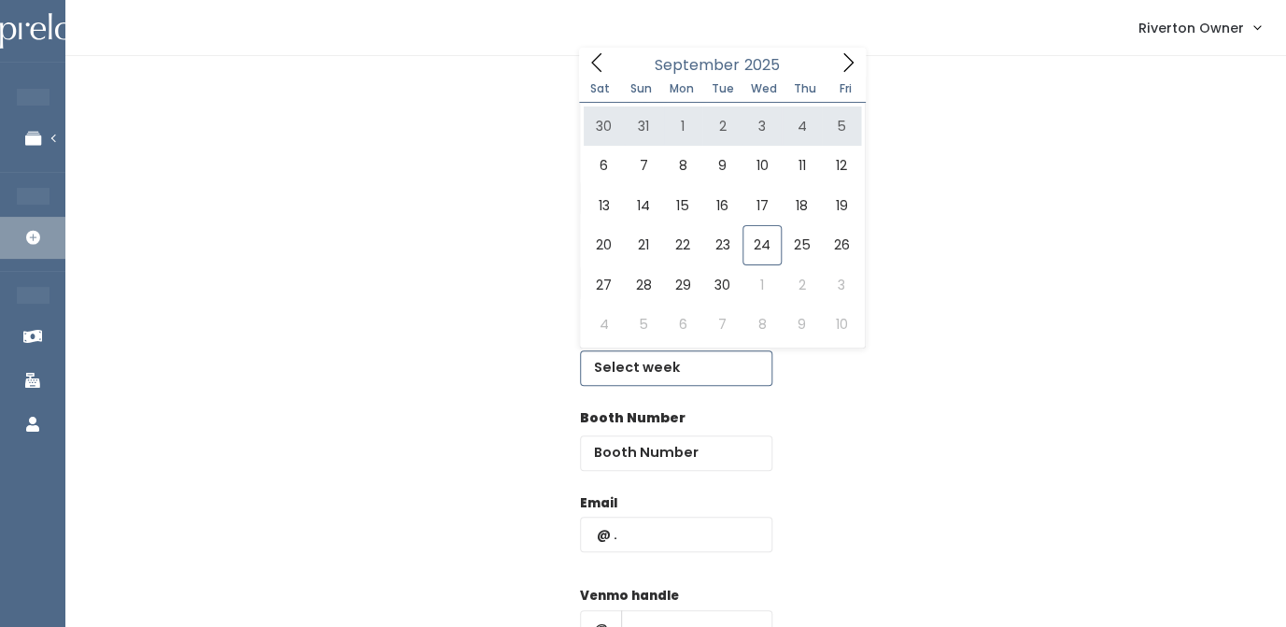
click at [849, 64] on icon at bounding box center [848, 62] width 21 height 21
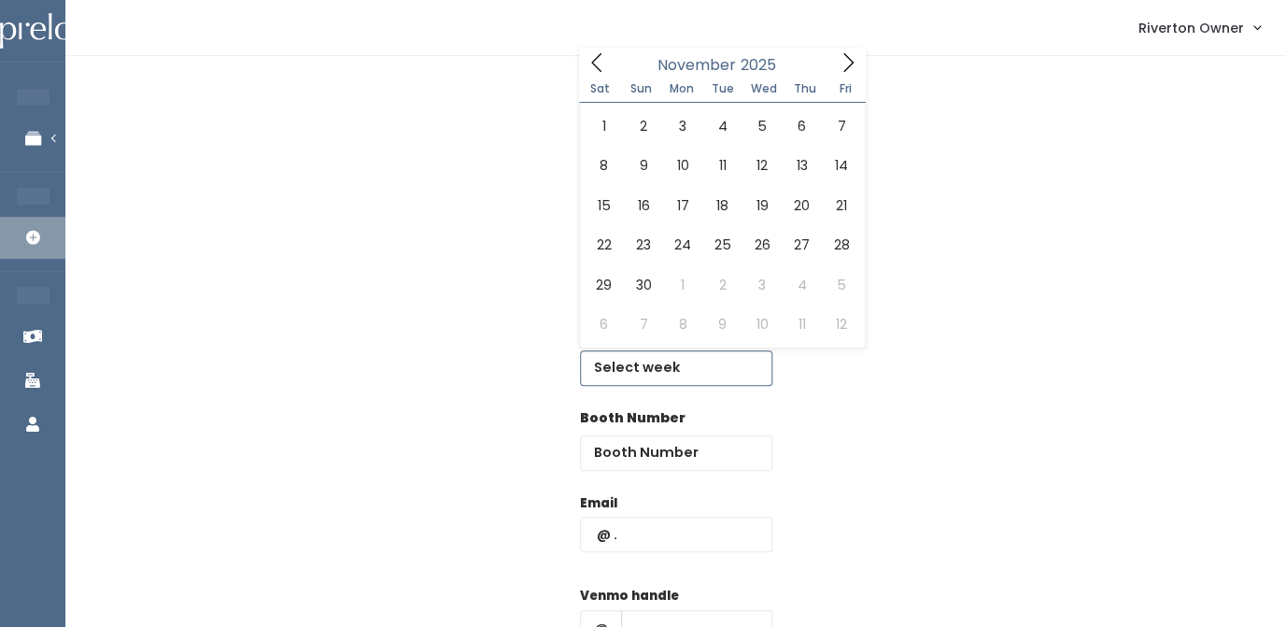
click at [849, 64] on icon at bounding box center [848, 62] width 21 height 21
type input "November 22 to November 28"
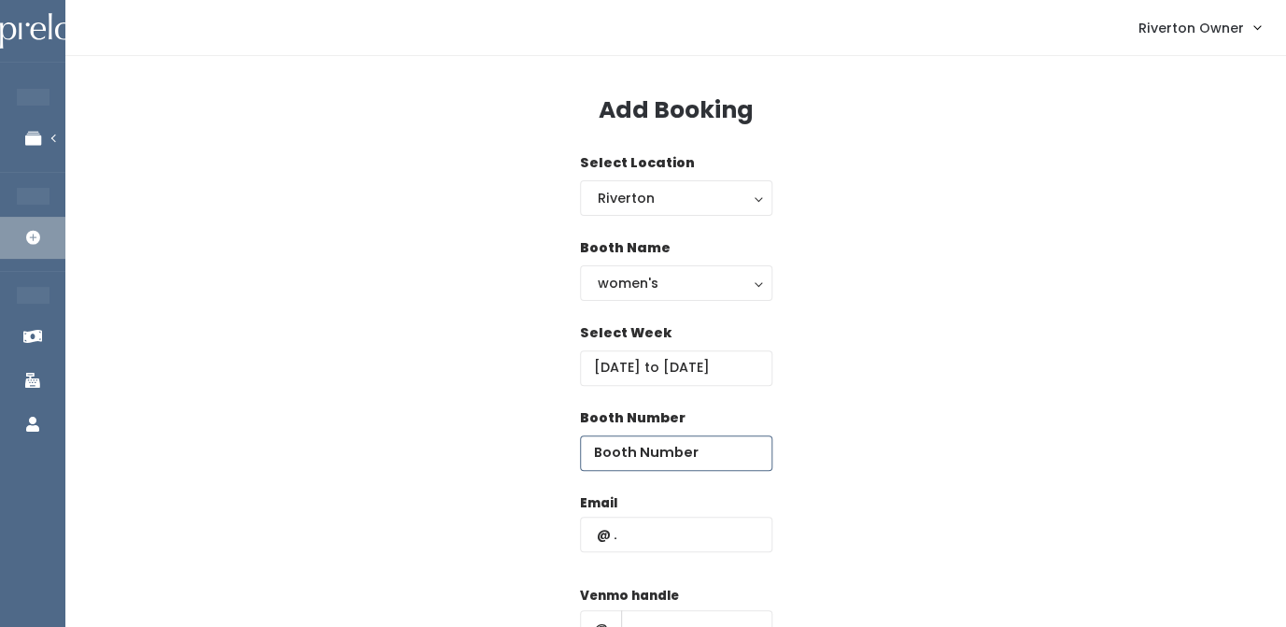
click at [656, 463] on input "number" at bounding box center [676, 452] width 192 height 35
type input "62"
click at [660, 546] on input "text" at bounding box center [676, 534] width 192 height 35
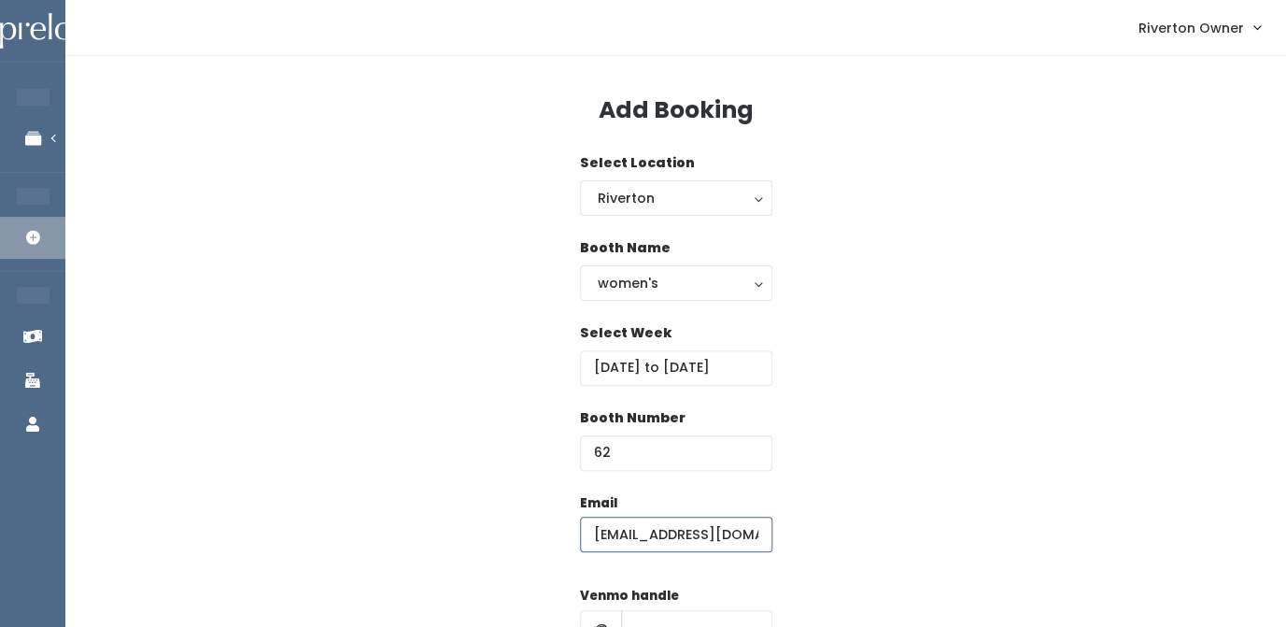
type input "riverton@preloved.love"
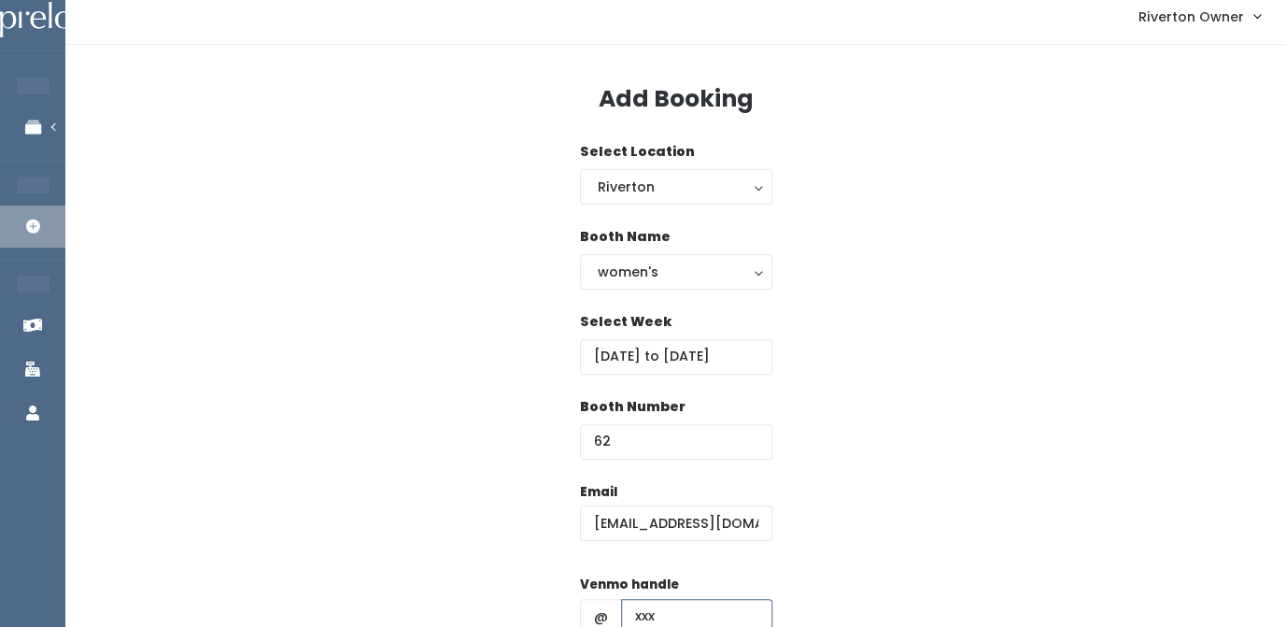
type input "xxx"
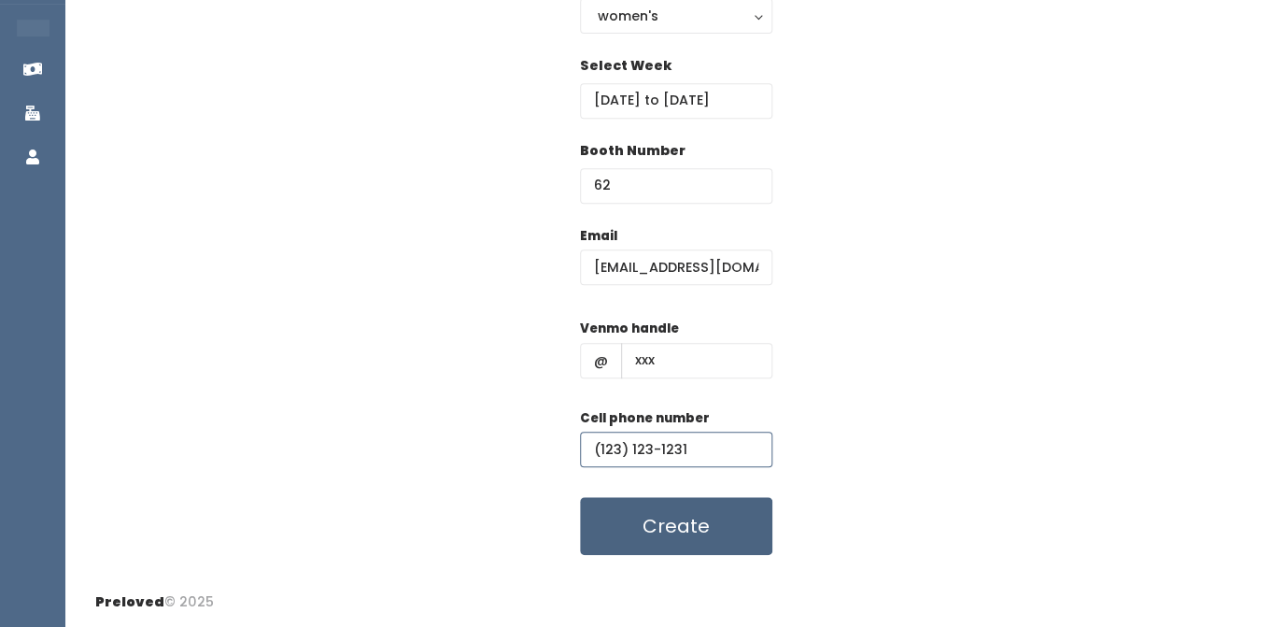
type input "(123) 123-1231"
click at [672, 544] on button "Create" at bounding box center [676, 526] width 192 height 58
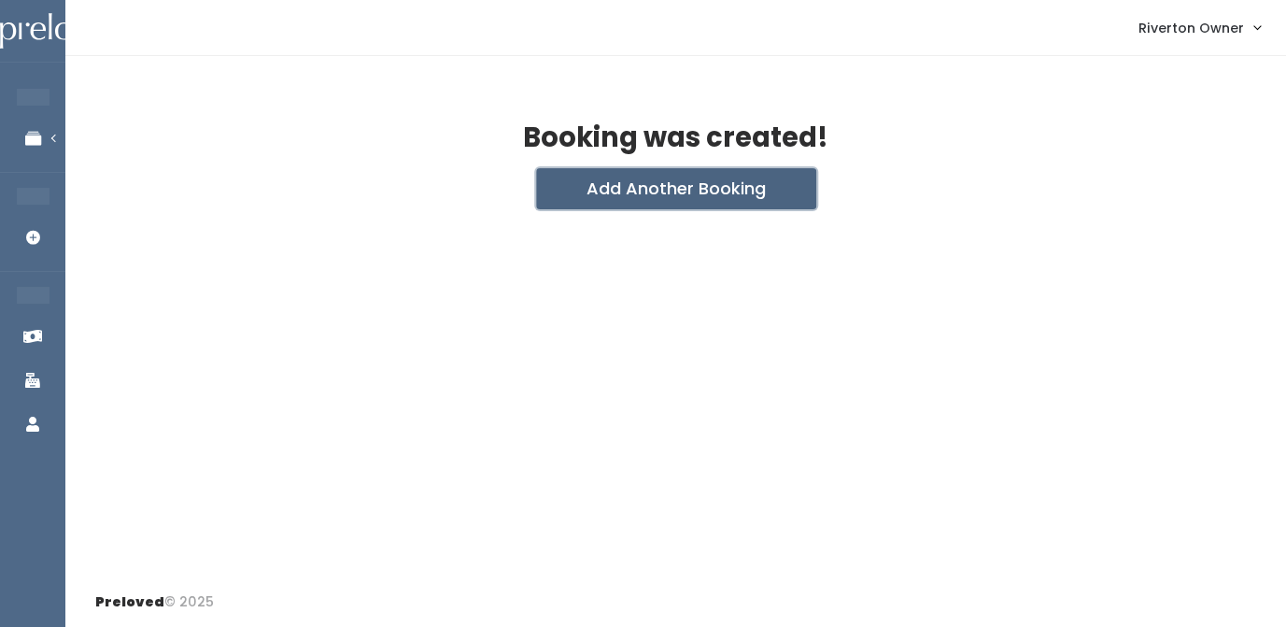
click at [667, 191] on button "Add Another Booking" at bounding box center [676, 188] width 280 height 41
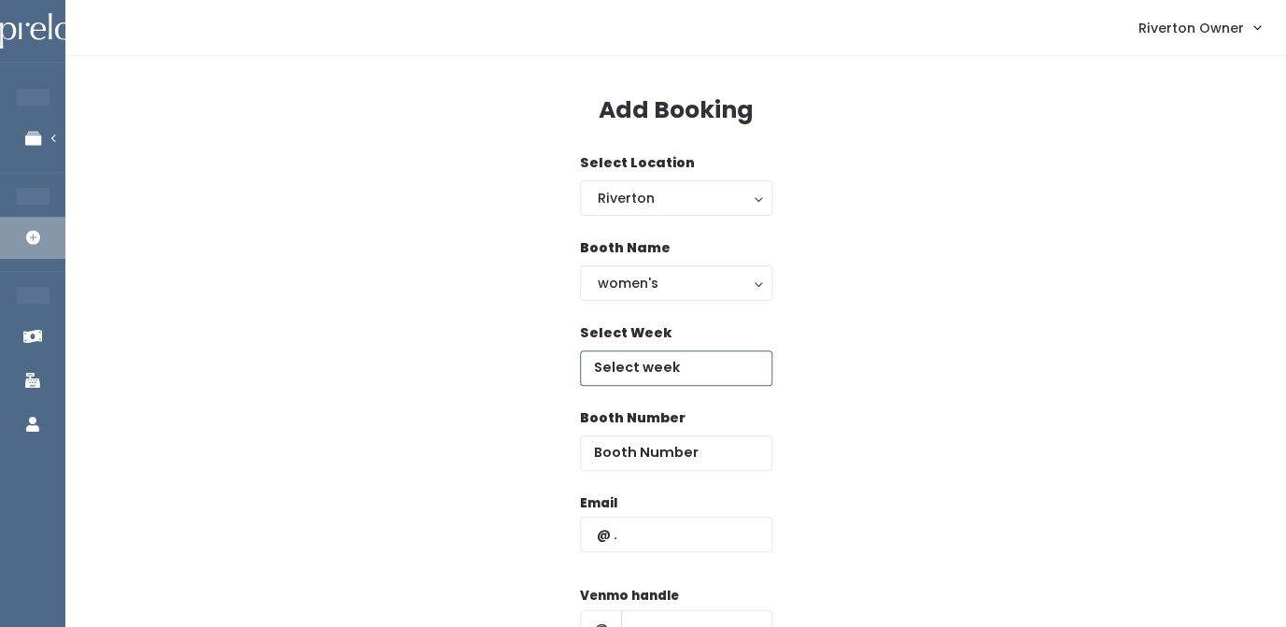
click at [644, 355] on input "text" at bounding box center [676, 367] width 192 height 35
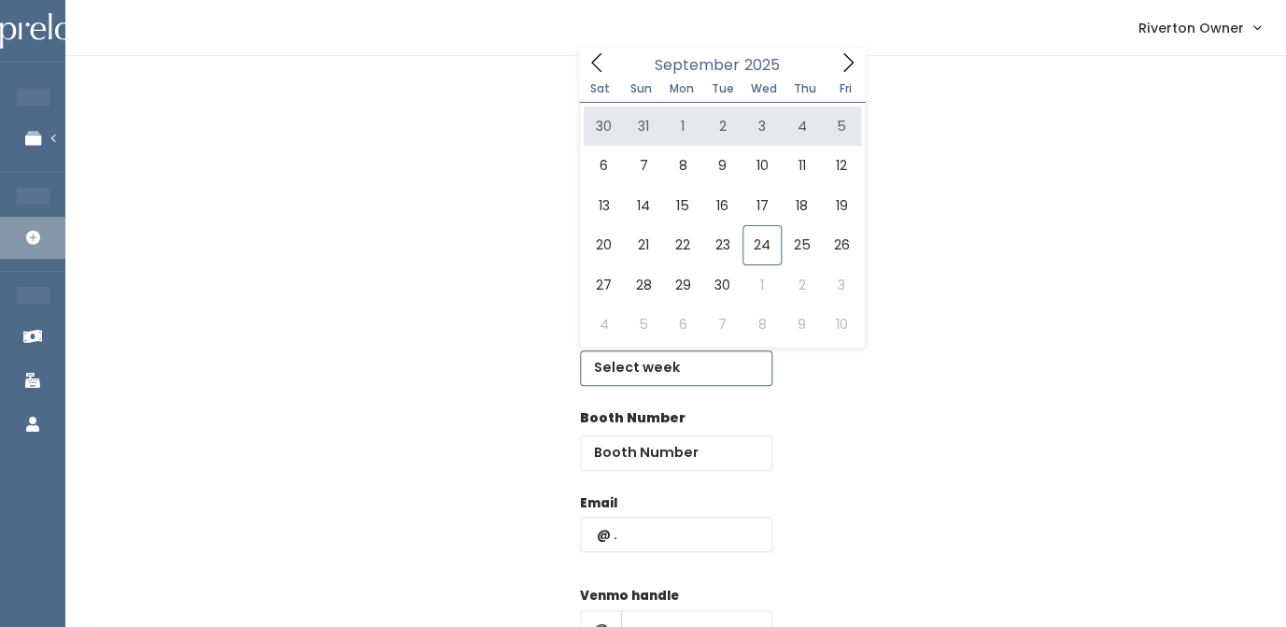
click at [847, 56] on icon at bounding box center [848, 62] width 21 height 21
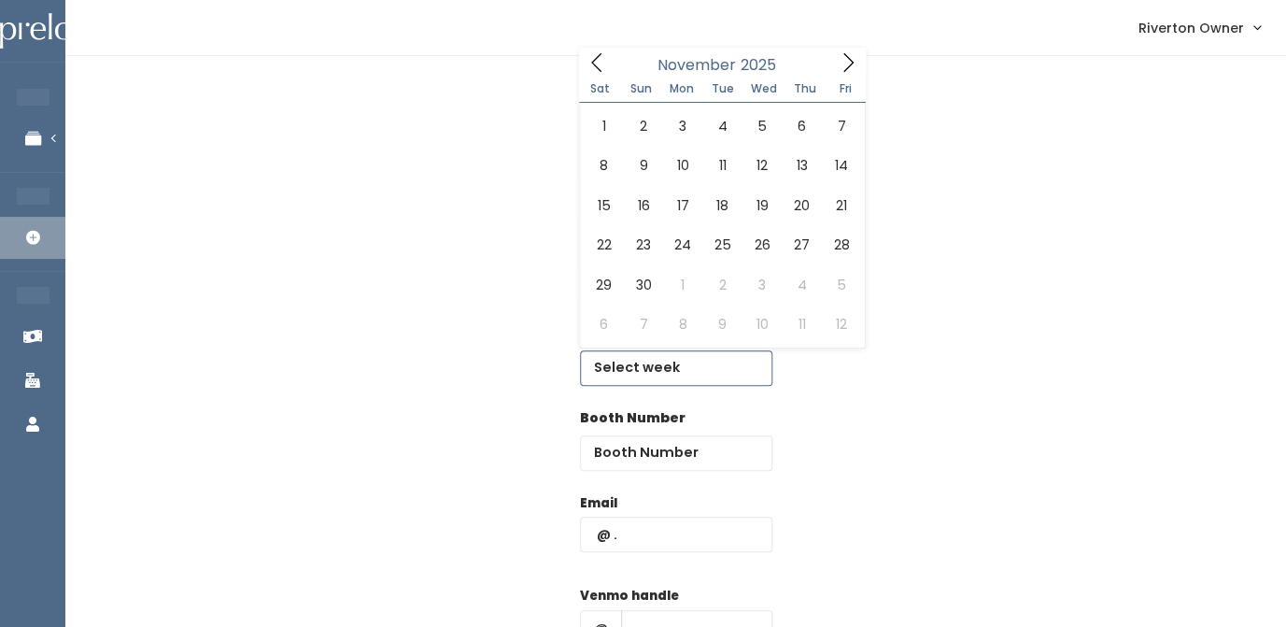
click at [847, 56] on icon at bounding box center [848, 62] width 21 height 21
type input "[DATE] to [DATE]"
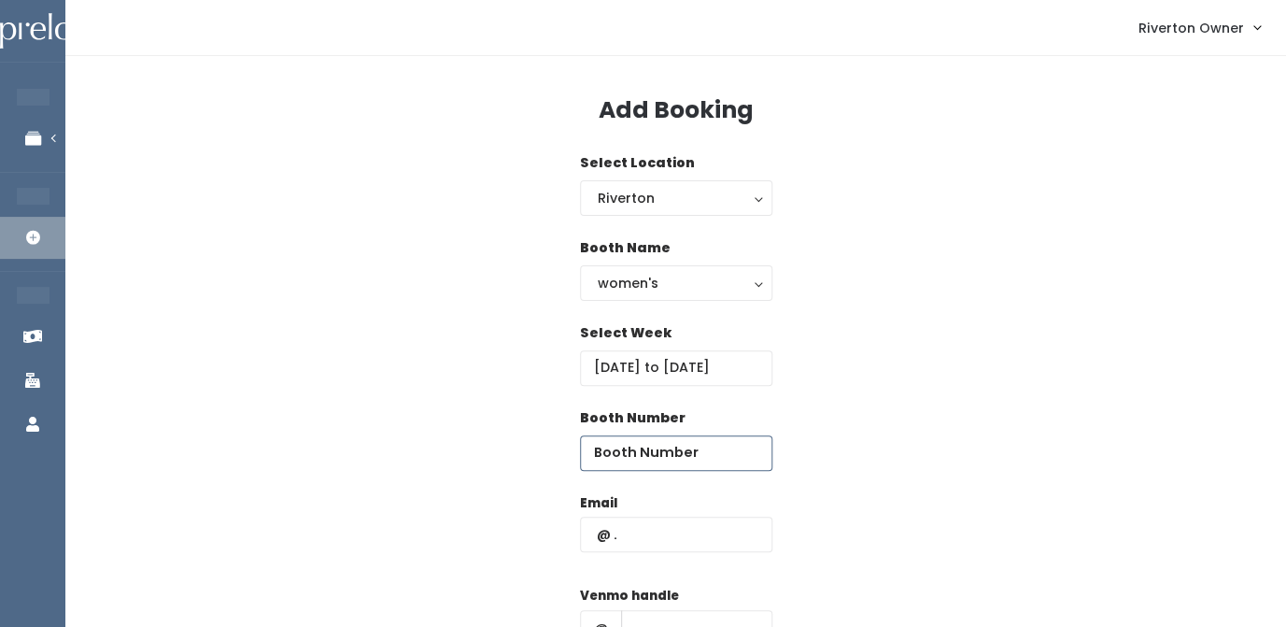
click at [652, 456] on input "number" at bounding box center [676, 452] width 192 height 35
type input "63"
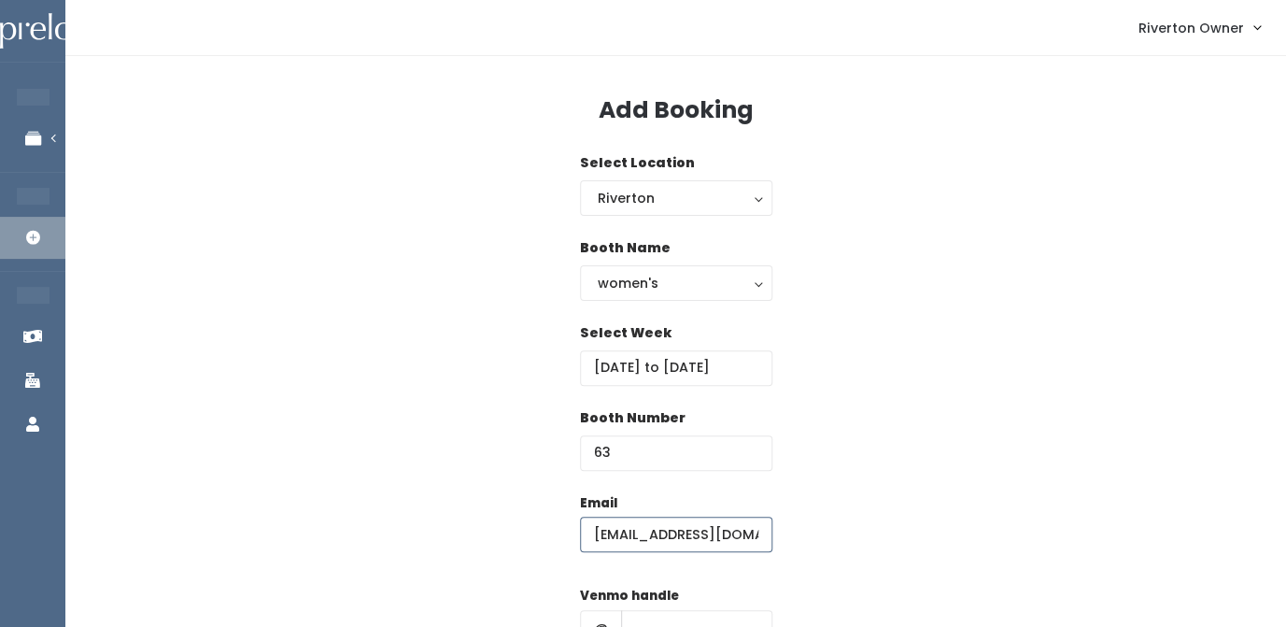
type input "riverton@preloved.love"
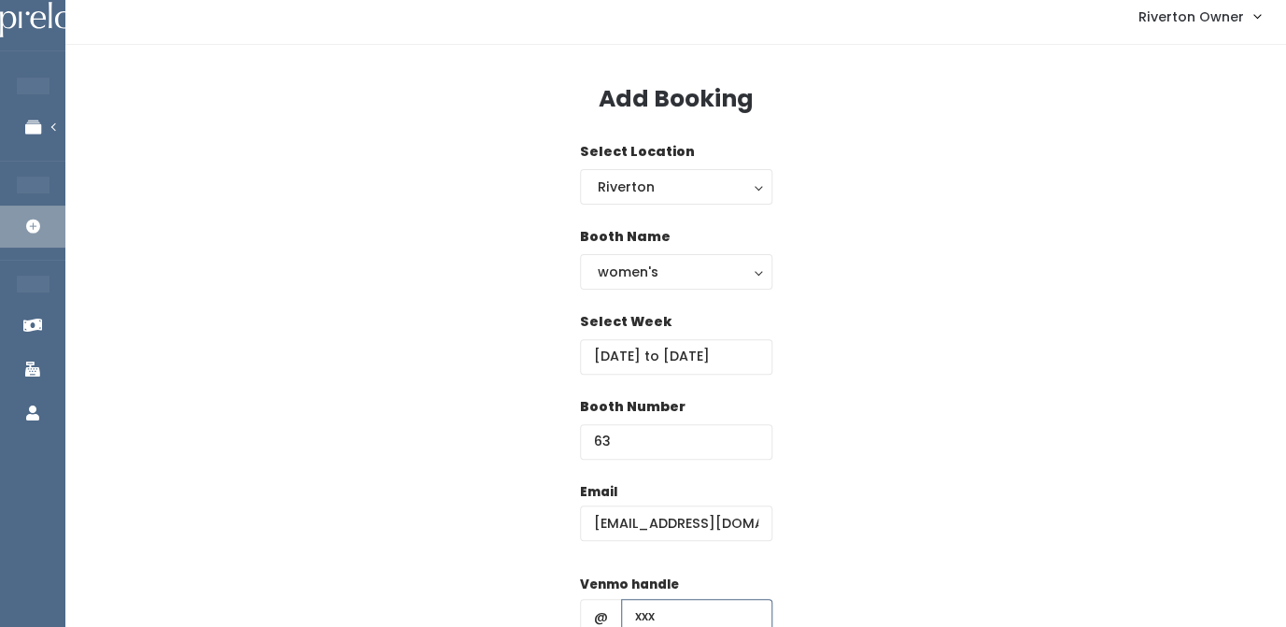
type input "xxx"
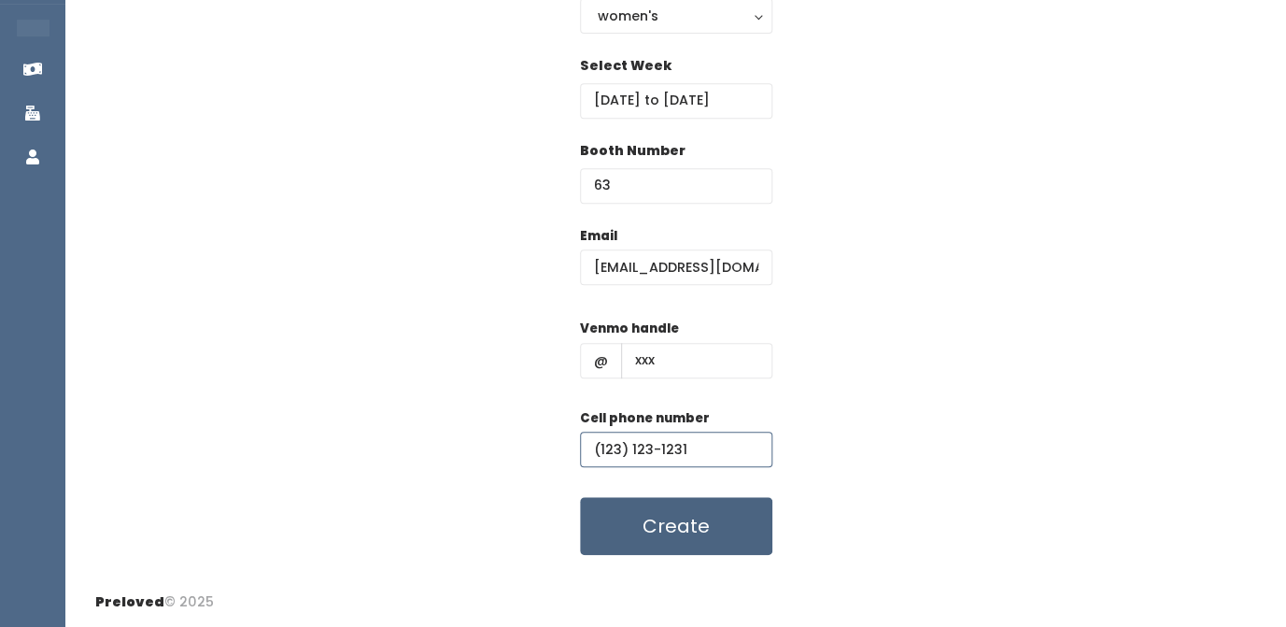
type input "(123) 123-1231"
click at [645, 546] on button "Create" at bounding box center [676, 526] width 192 height 58
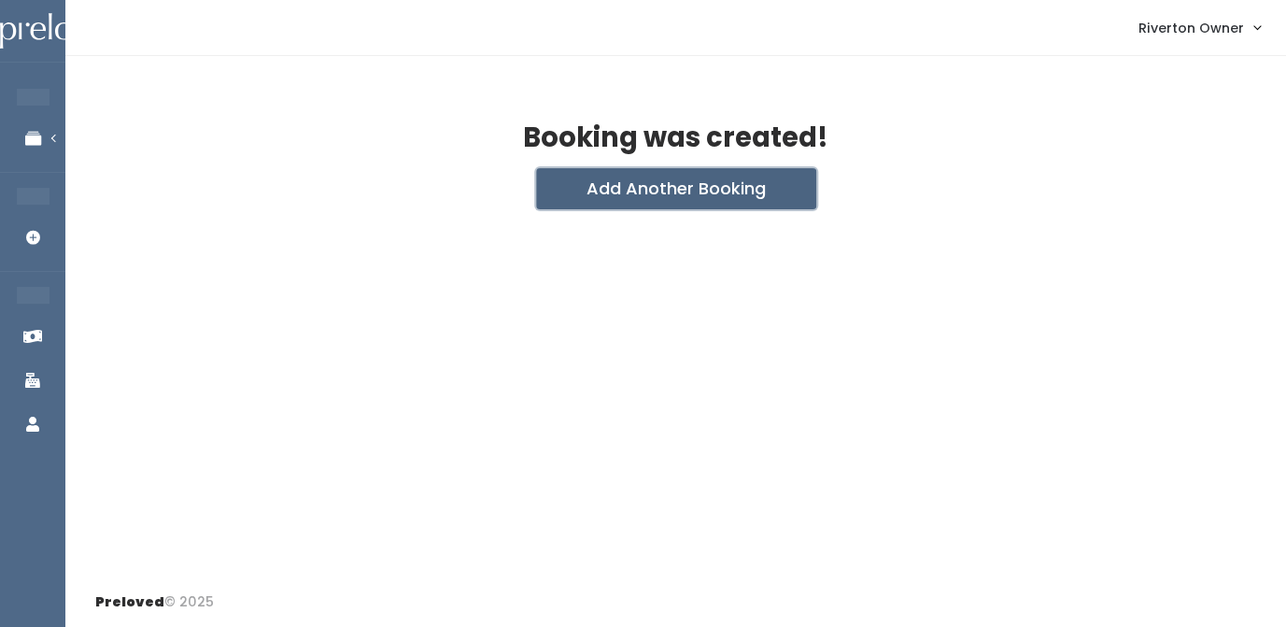
click at [699, 195] on button "Add Another Booking" at bounding box center [676, 188] width 280 height 41
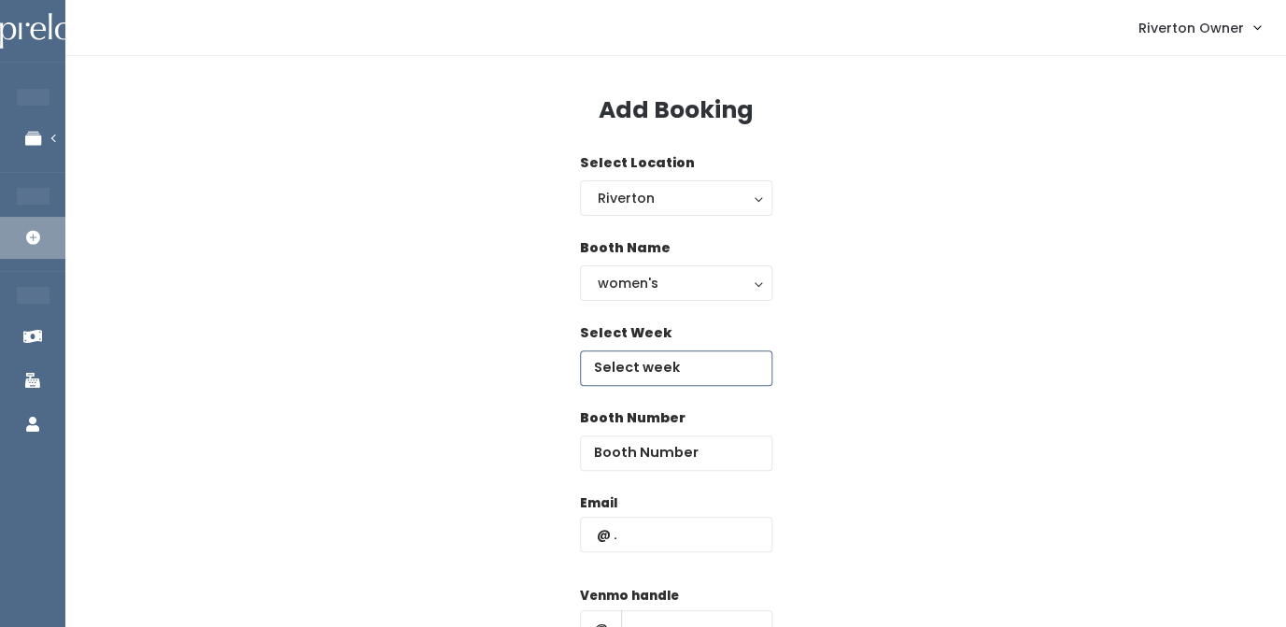
click at [645, 372] on input "text" at bounding box center [676, 367] width 192 height 35
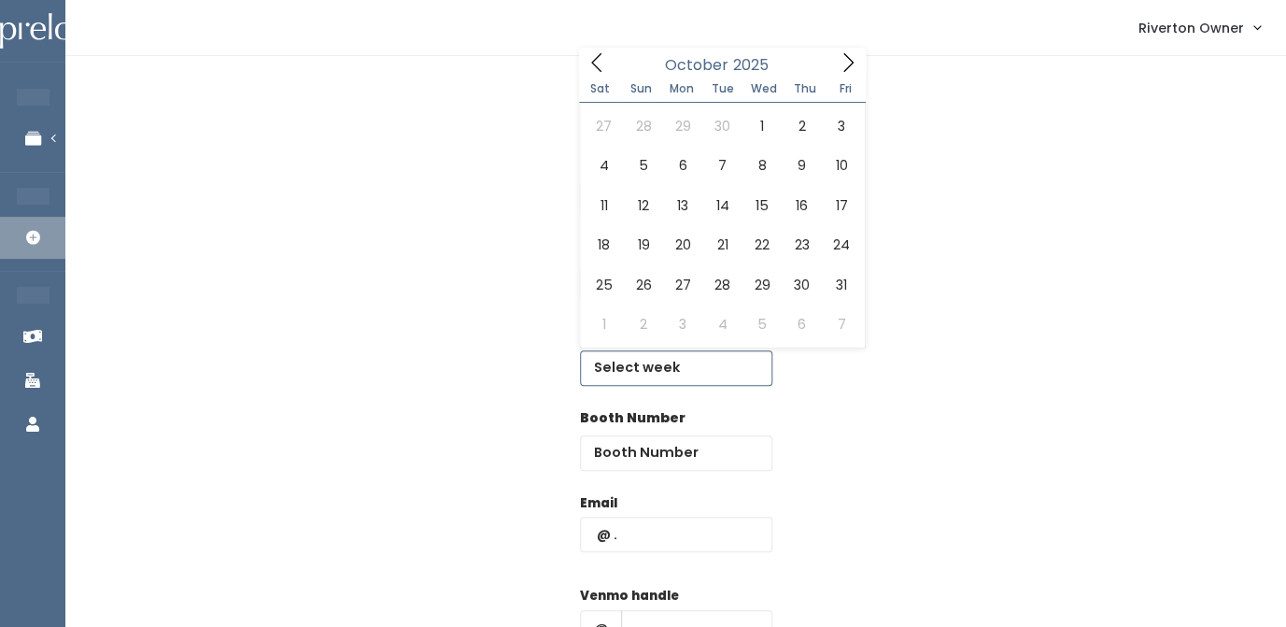
click at [848, 59] on icon at bounding box center [848, 62] width 10 height 19
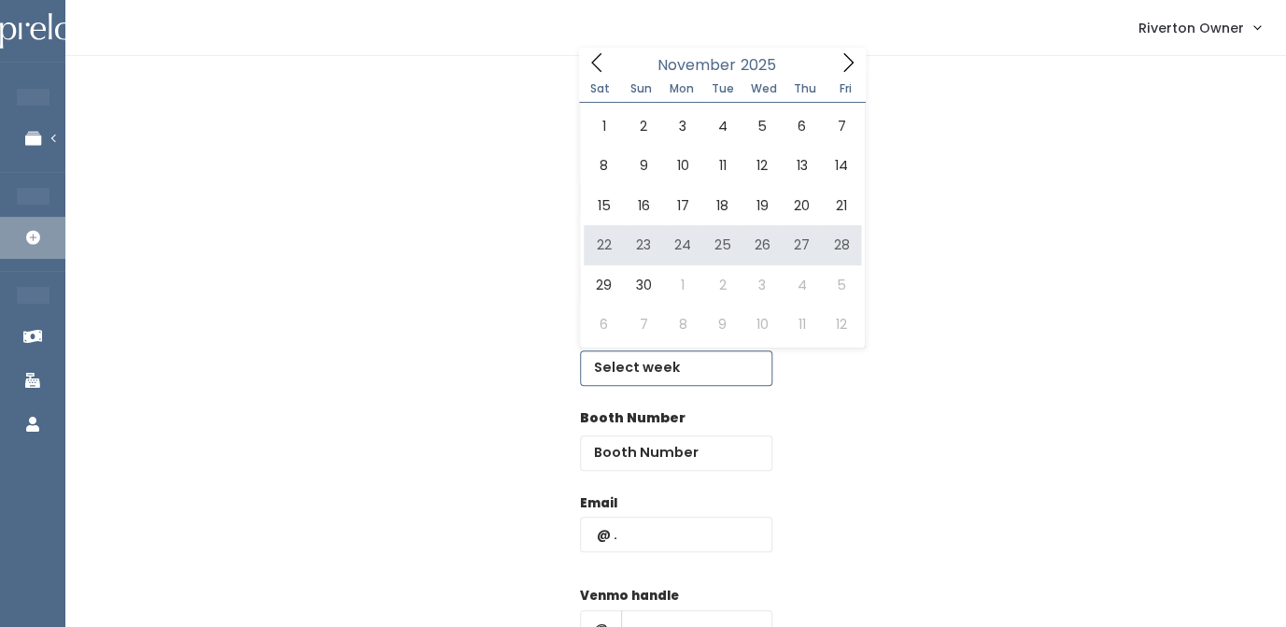
type input "November 22 to November 28"
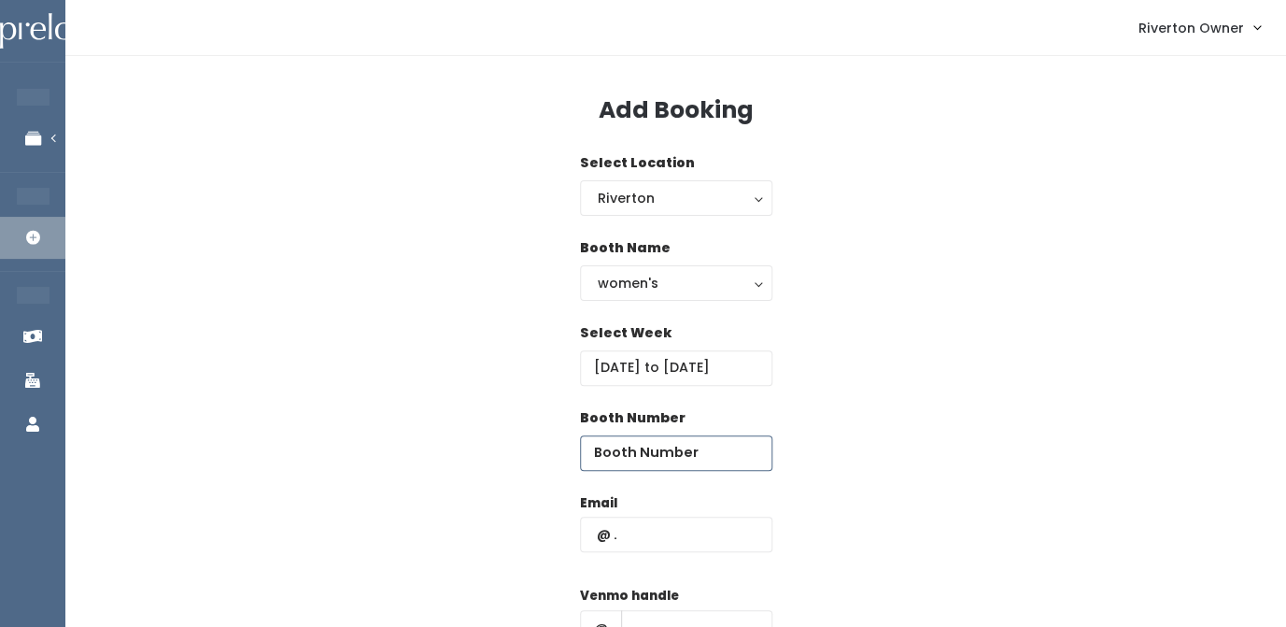
click at [641, 459] on input "number" at bounding box center [676, 452] width 192 height 35
type input "64"
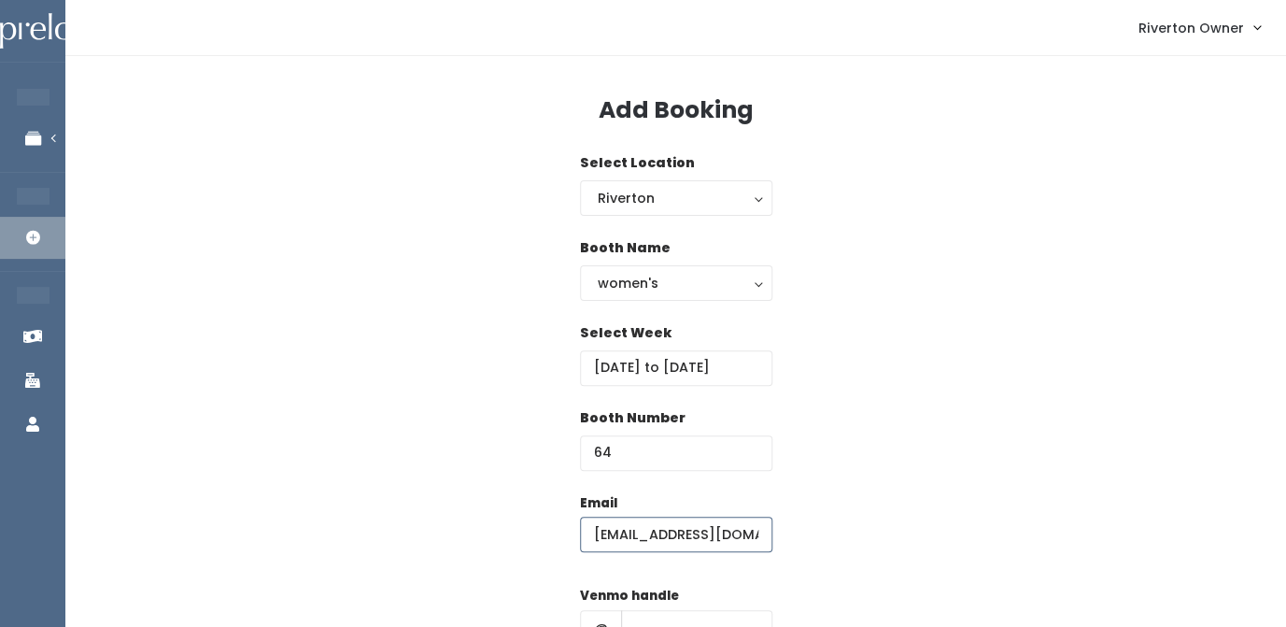
type input "[EMAIL_ADDRESS][DOMAIN_NAME]"
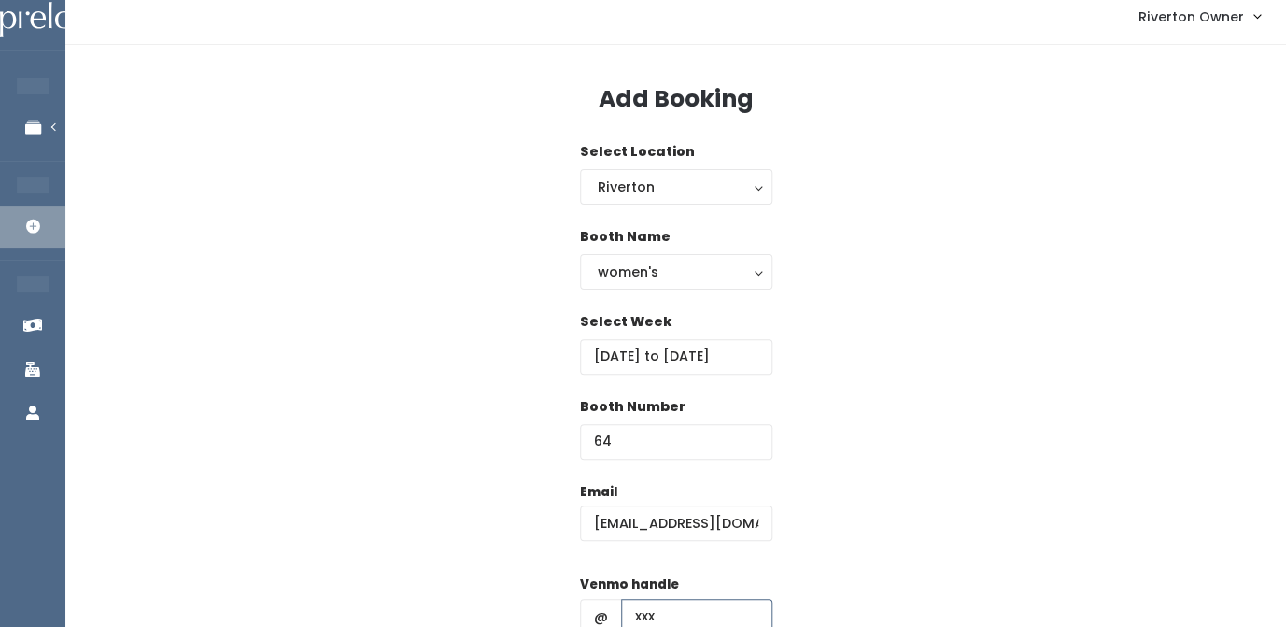
type input "xxx"
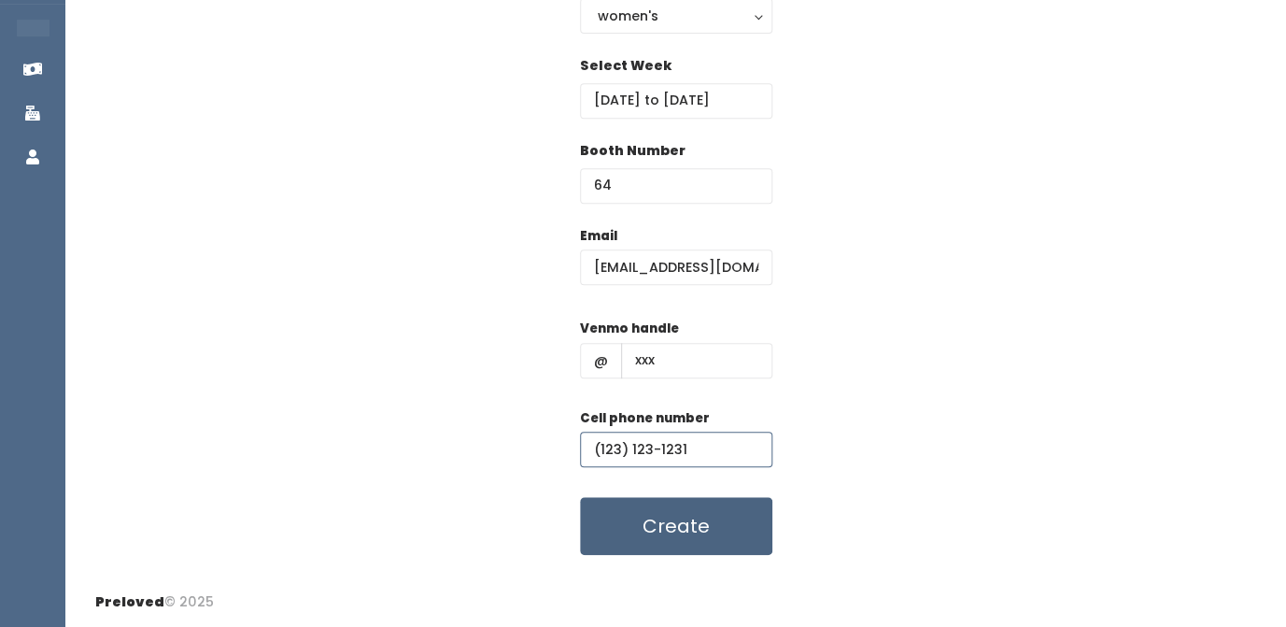
type input "(123) 123-1231"
click at [670, 525] on button "Create" at bounding box center [676, 526] width 192 height 58
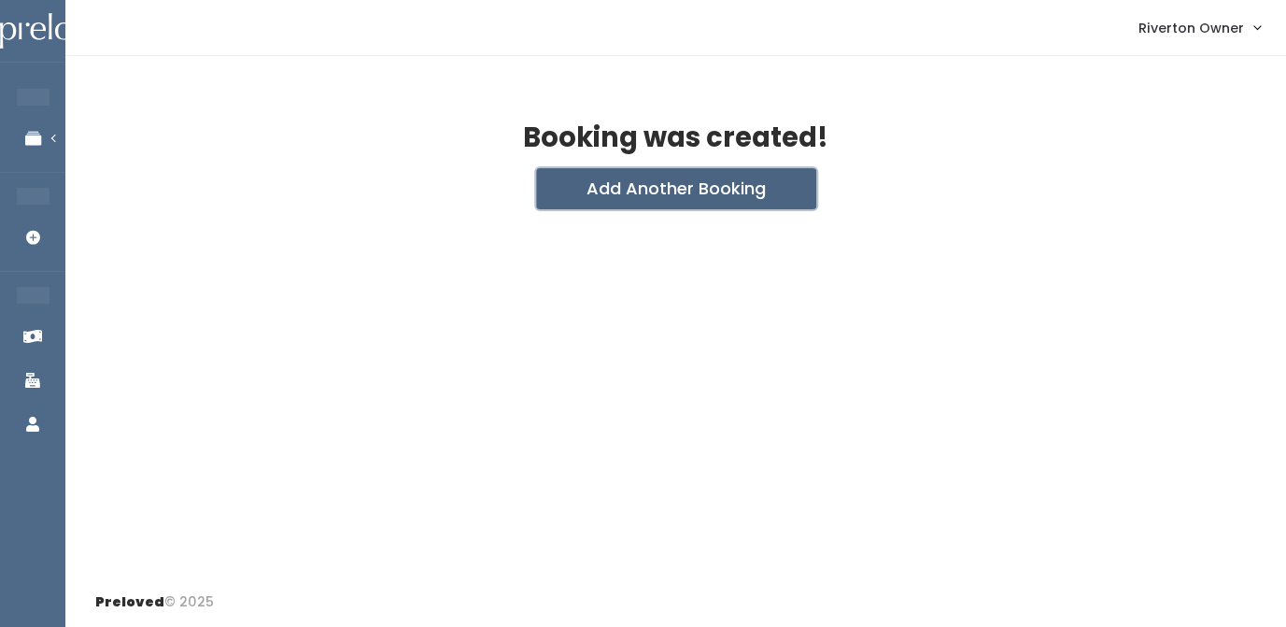
click at [703, 187] on button "Add Another Booking" at bounding box center [676, 188] width 280 height 41
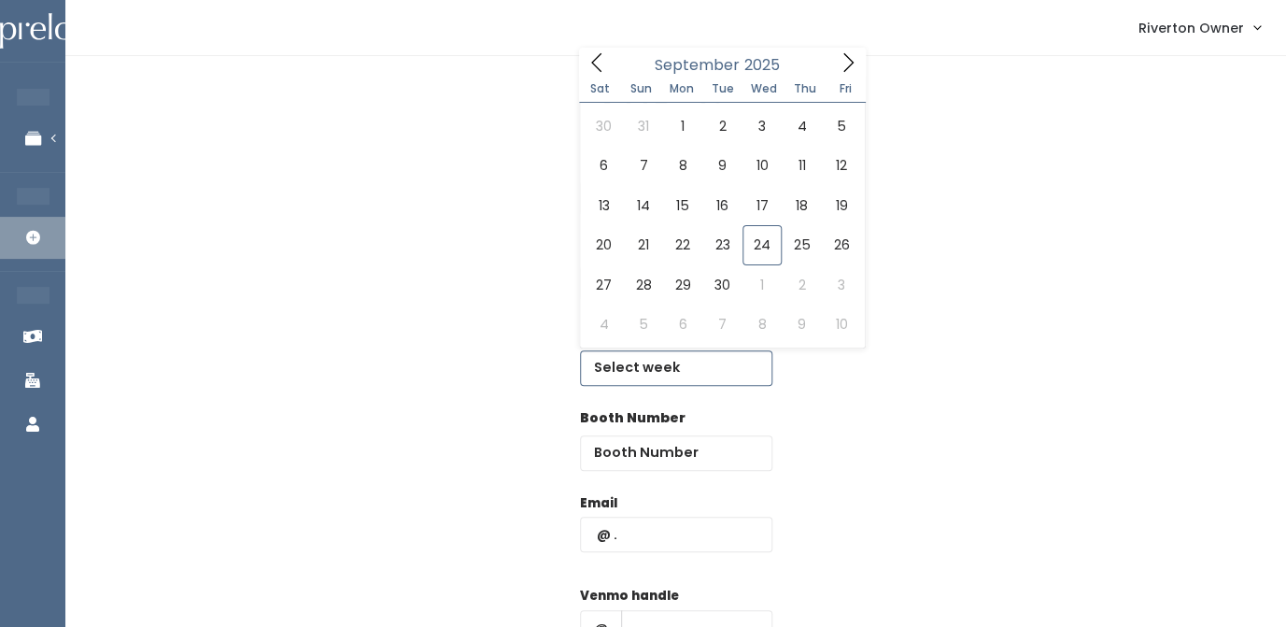
click at [656, 367] on input "text" at bounding box center [676, 367] width 192 height 35
click at [846, 59] on icon at bounding box center [848, 62] width 21 height 21
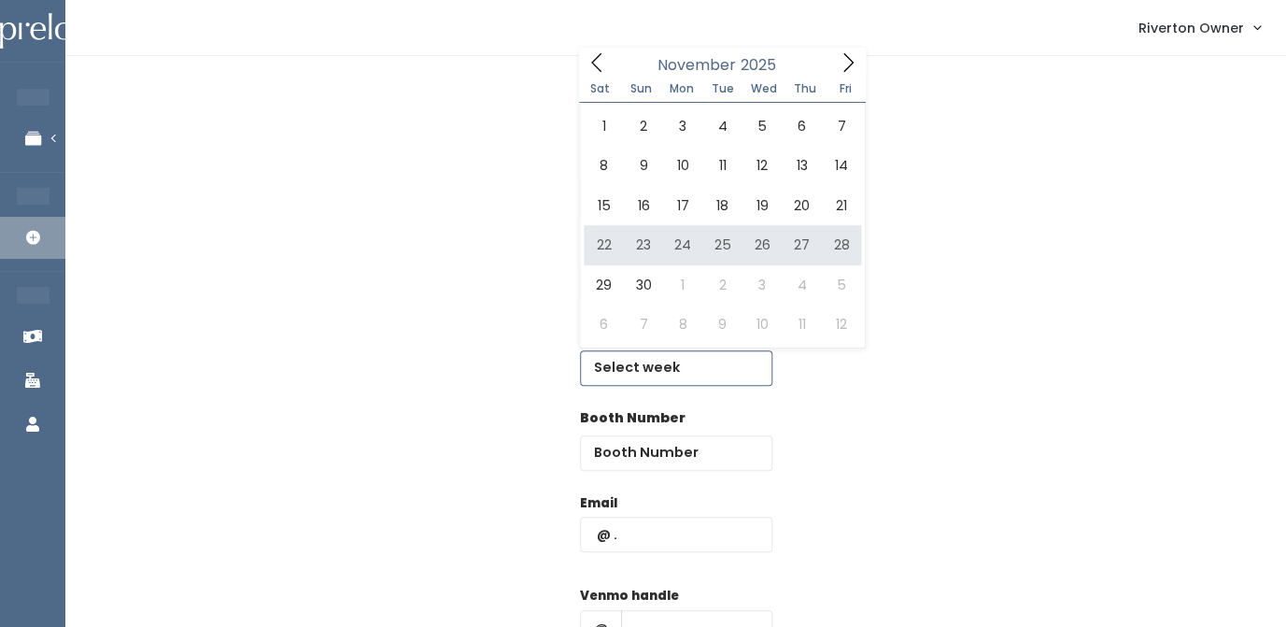
type input "November 22 to November 28"
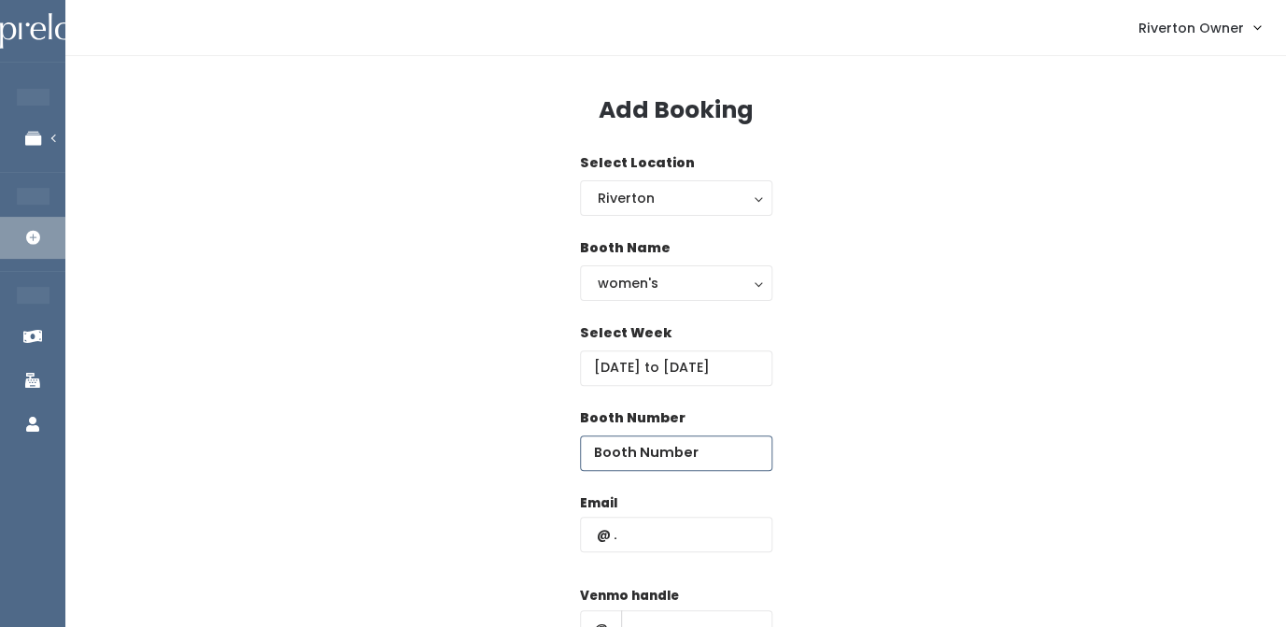
click at [651, 460] on input "number" at bounding box center [676, 452] width 192 height 35
type input "65"
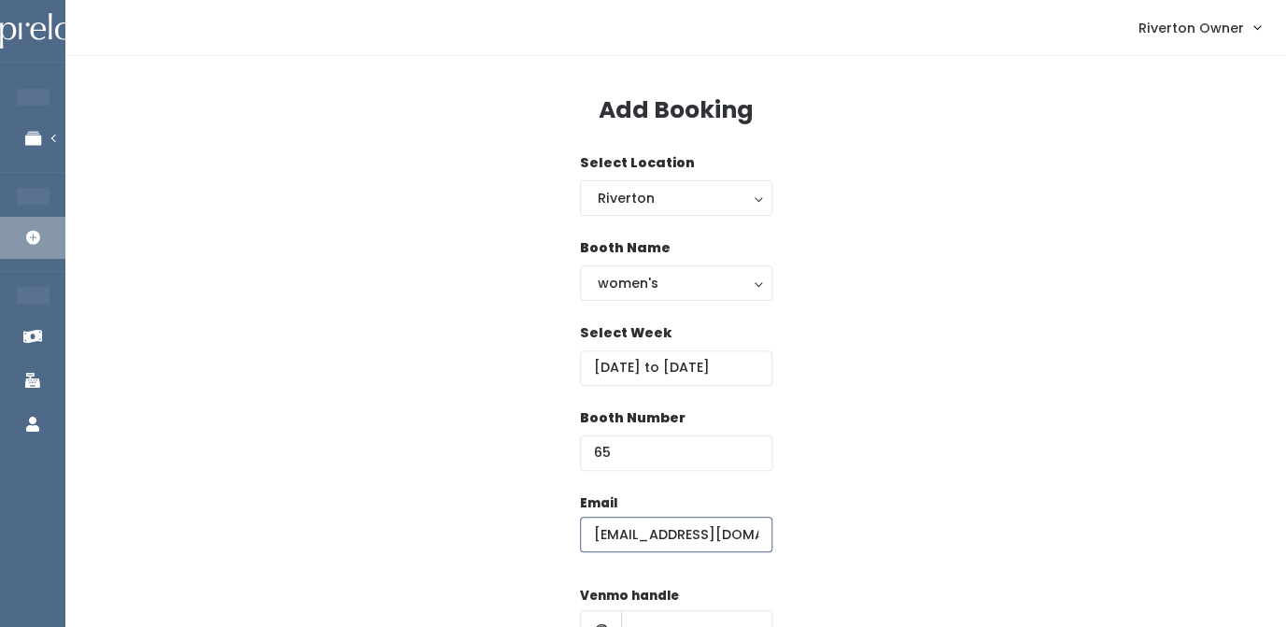
type input "riverton@preloved.love"
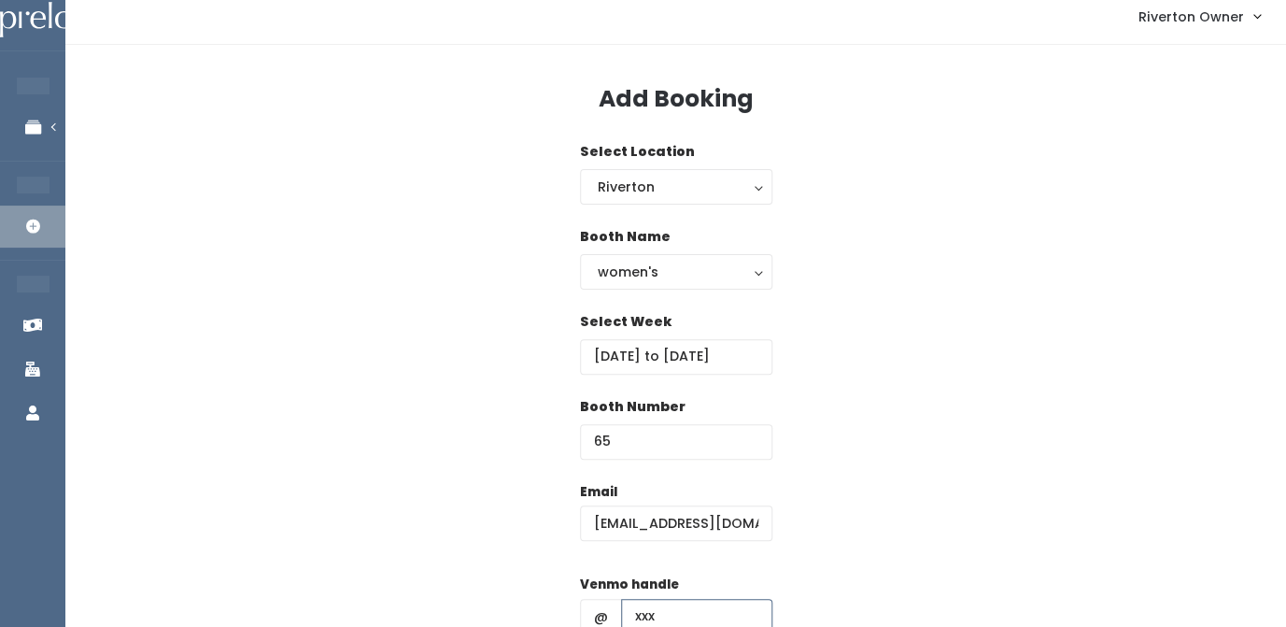
type input "xxx"
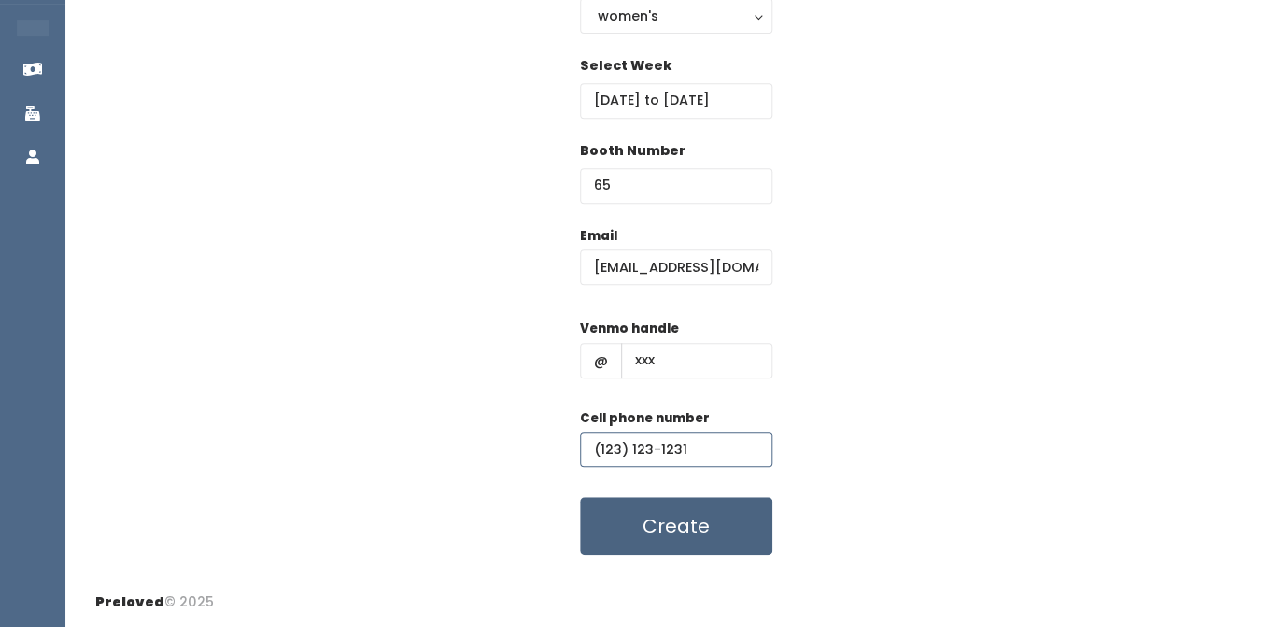
type input "(123) 123-1231"
click at [656, 531] on button "Create" at bounding box center [676, 526] width 192 height 58
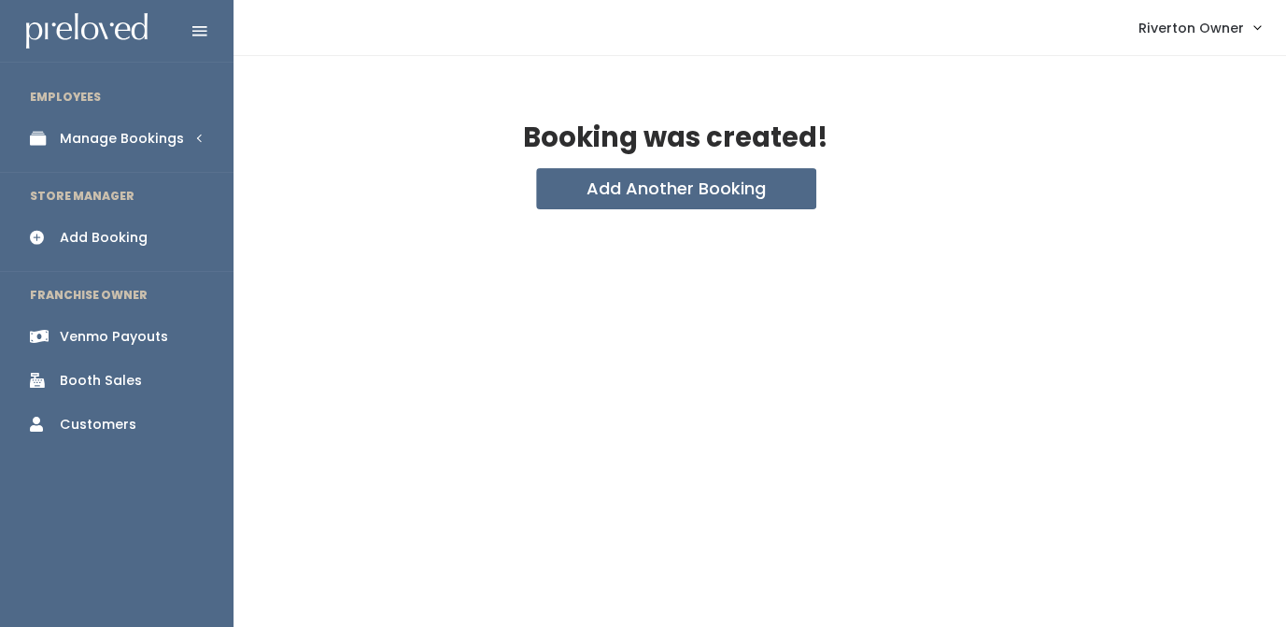
click at [78, 143] on div "Manage Bookings" at bounding box center [122, 139] width 124 height 20
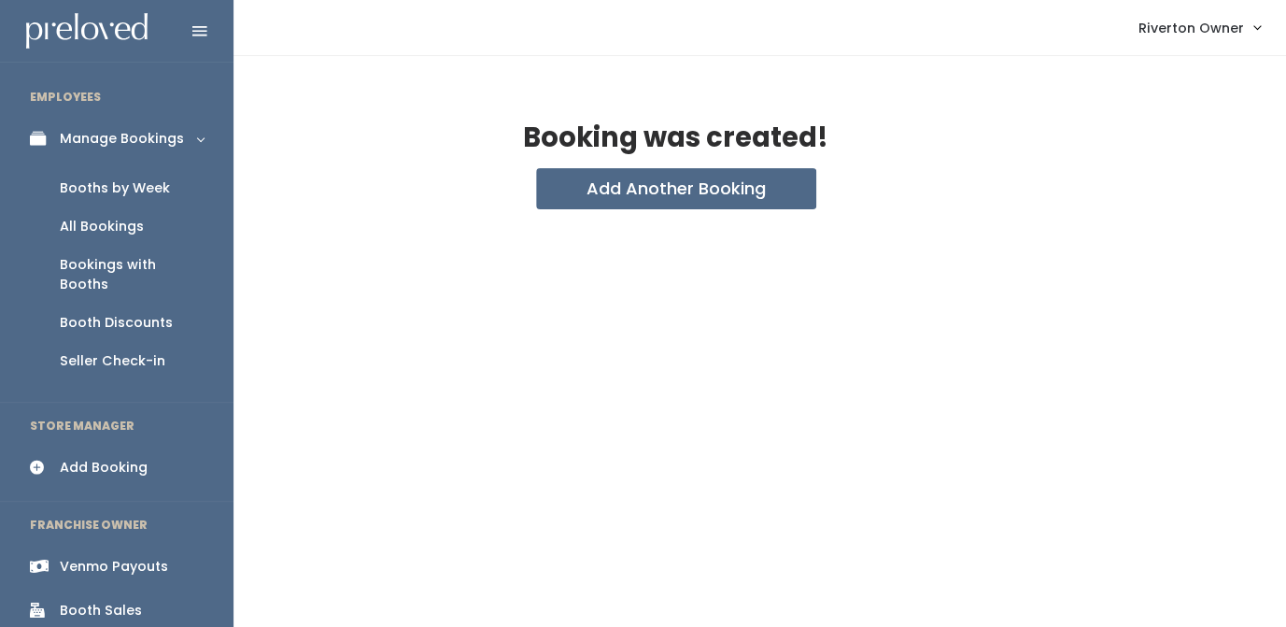
click at [80, 194] on div "Booths by Week" at bounding box center [115, 188] width 110 height 20
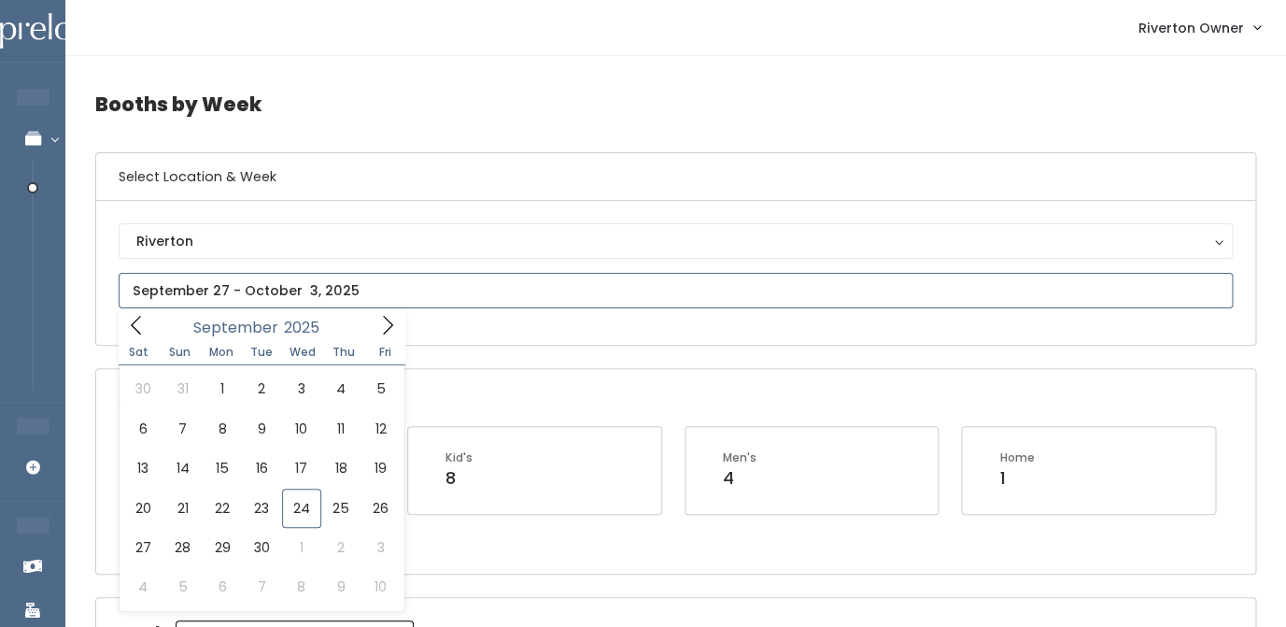
click at [329, 298] on input "text" at bounding box center [676, 290] width 1114 height 35
click at [390, 325] on icon at bounding box center [387, 325] width 21 height 21
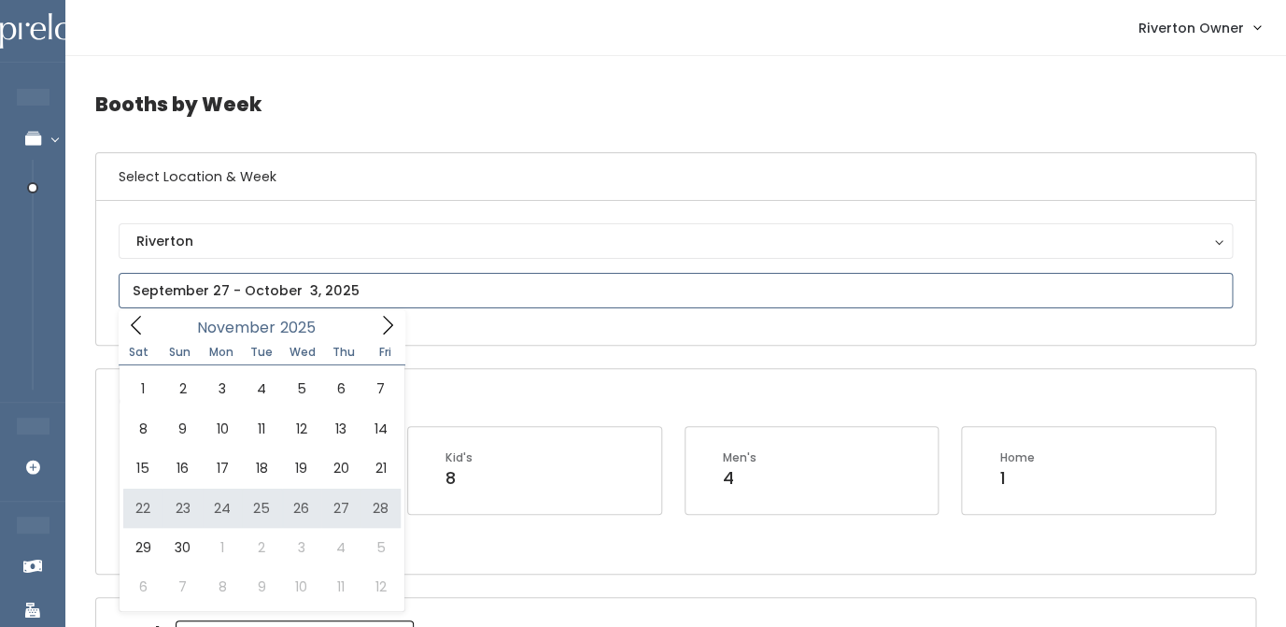
type input "[DATE] to [DATE]"
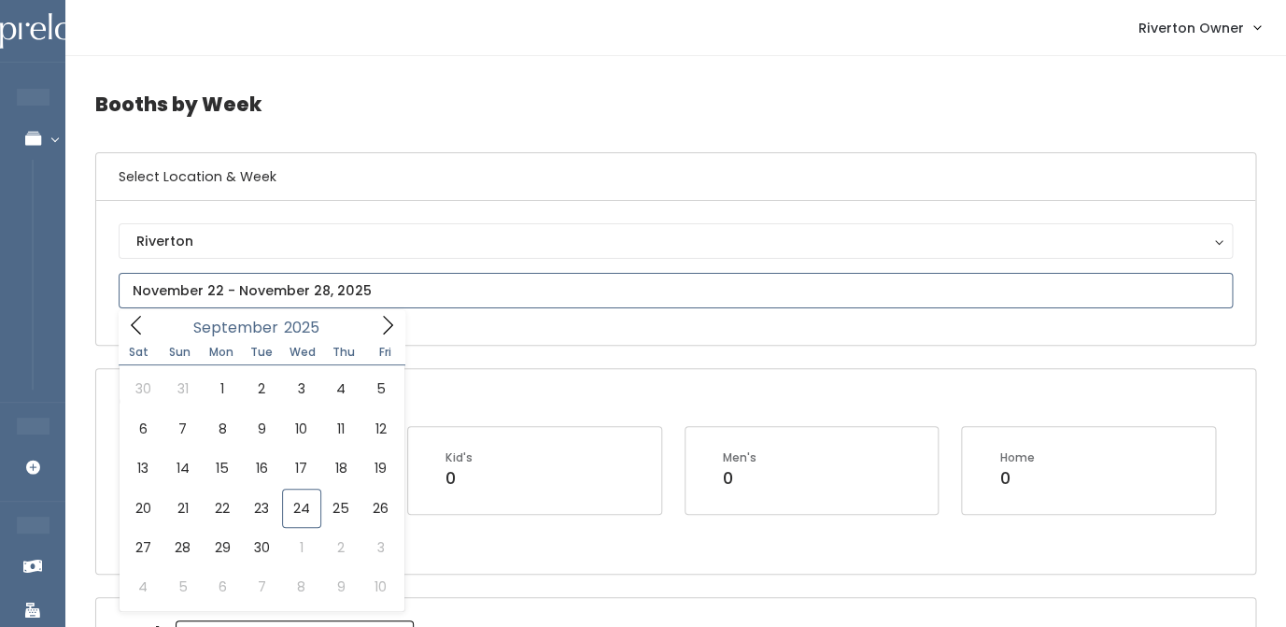
click at [509, 303] on input "text" at bounding box center [676, 290] width 1114 height 35
click at [375, 320] on span at bounding box center [387, 324] width 35 height 29
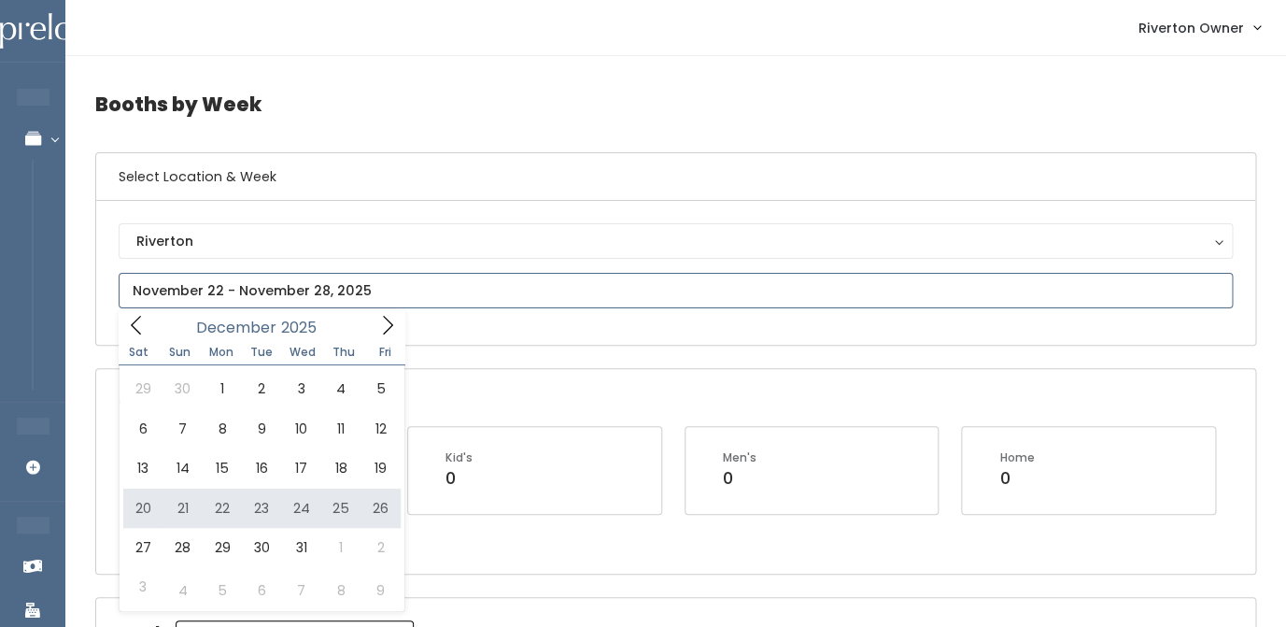
type input "[DATE] to [DATE]"
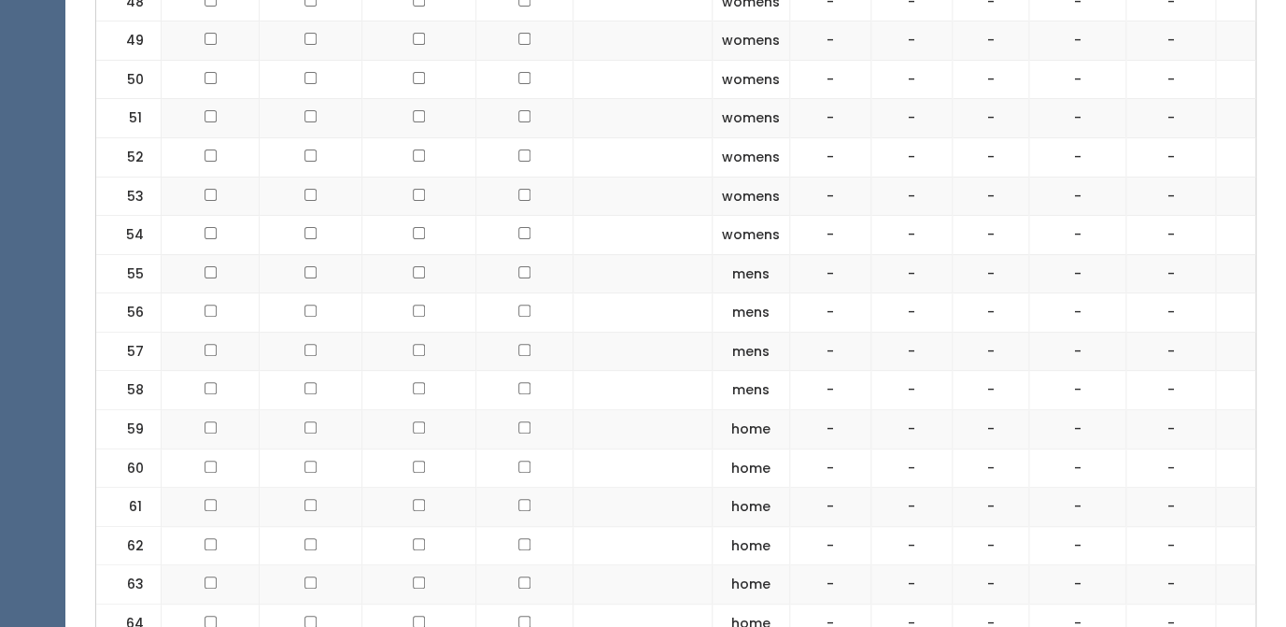
scroll to position [2808, 0]
